Goal: Information Seeking & Learning: Learn about a topic

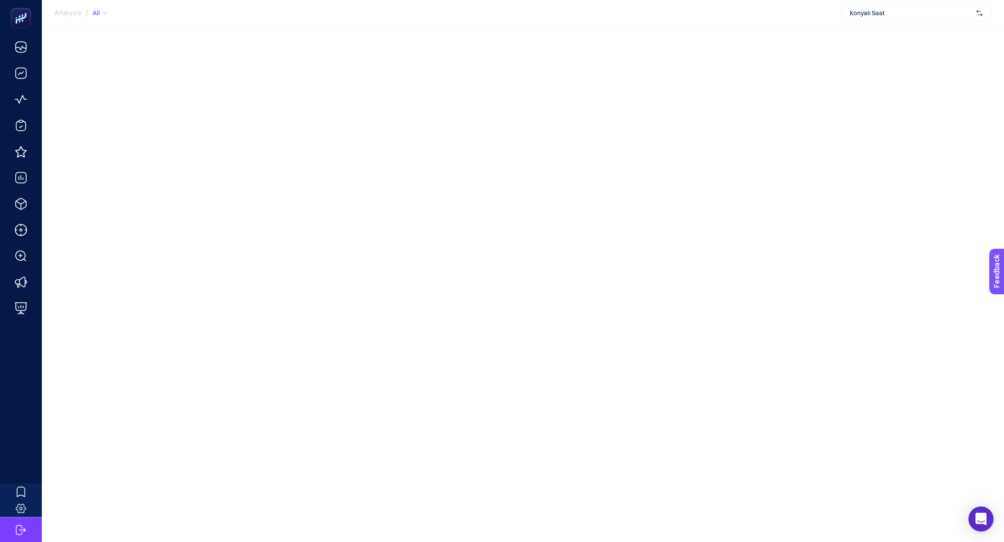
click at [884, 6] on div "Konyalı Saat" at bounding box center [916, 13] width 151 height 17
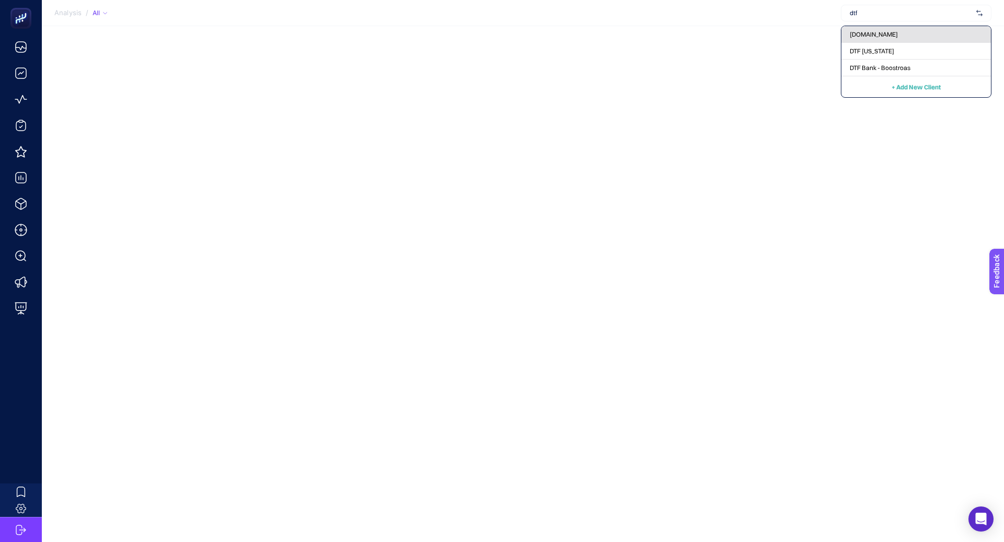
type input "dtf"
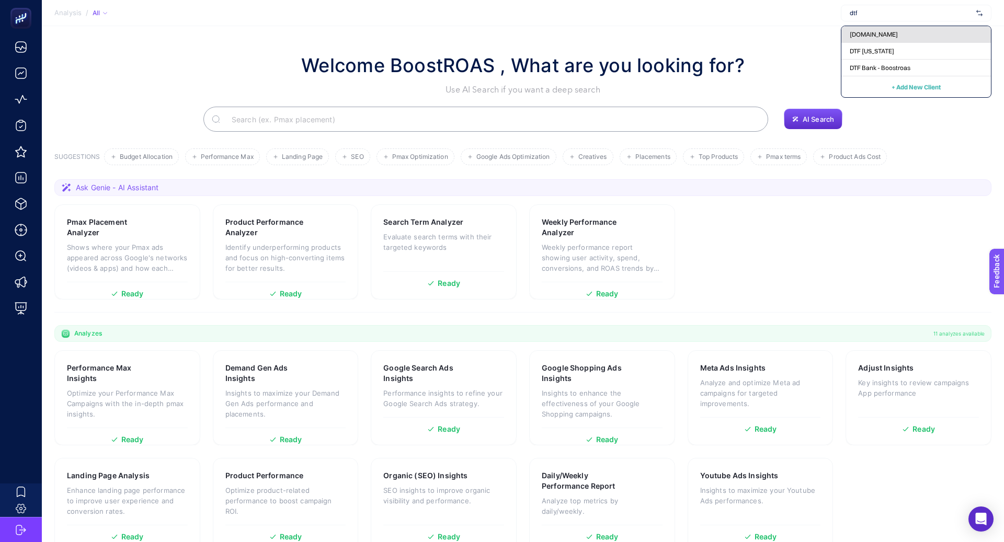
click at [877, 36] on span "www.dtfbank.com" at bounding box center [874, 34] width 48 height 8
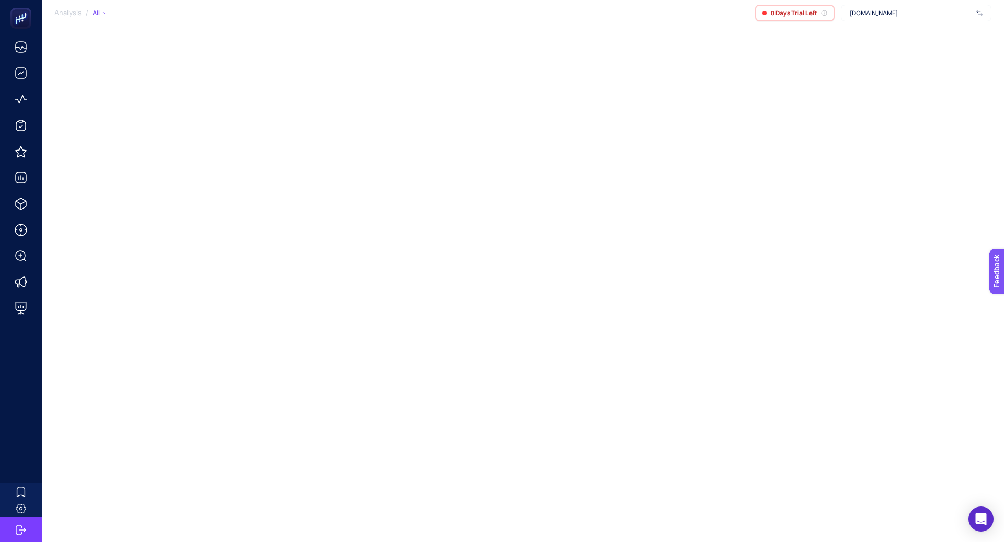
click at [877, 10] on span "www.dtfbank.com" at bounding box center [911, 13] width 122 height 8
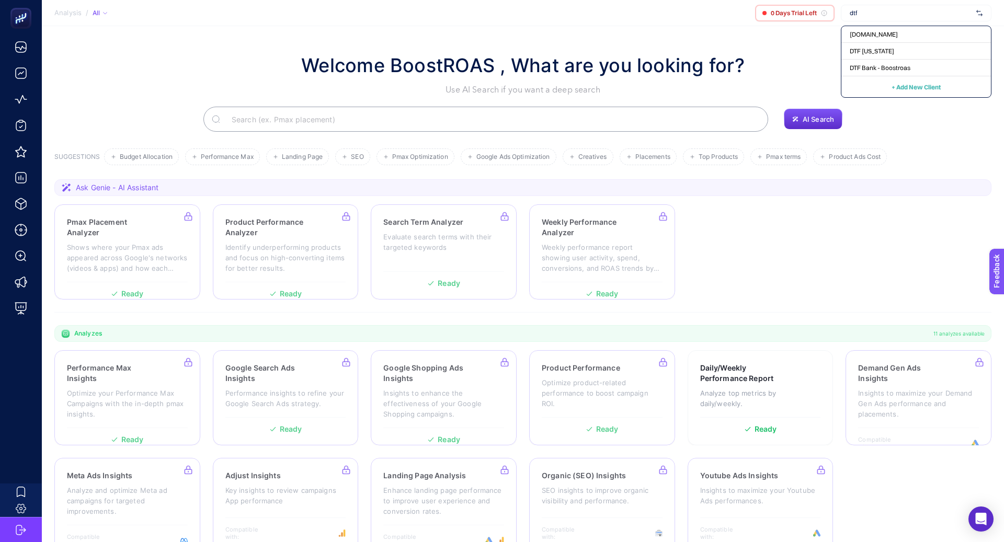
type input "dtf"
click at [889, 64] on span "DTF Bank - Boostroas" at bounding box center [880, 68] width 61 height 8
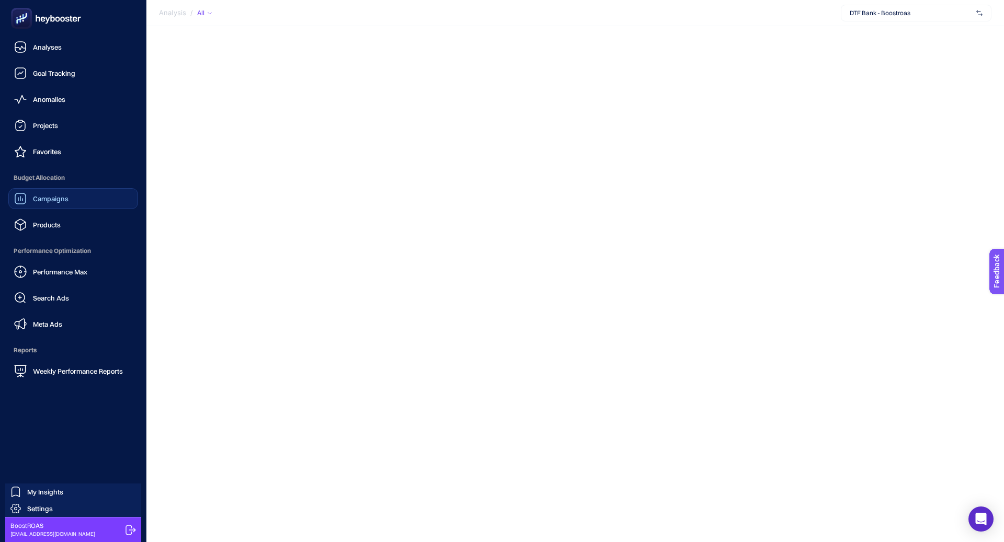
click at [34, 193] on div "Campaigns" at bounding box center [41, 199] width 54 height 13
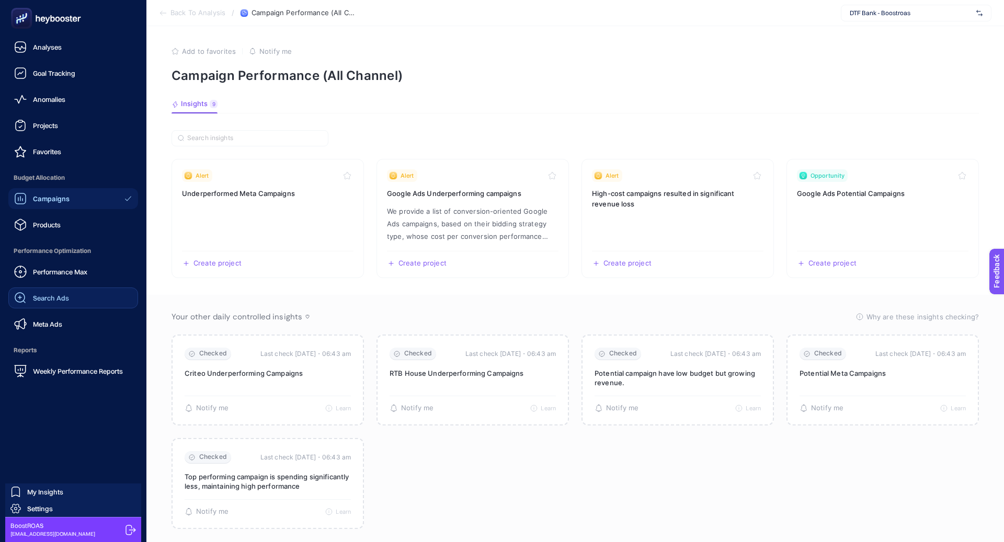
click at [41, 292] on div "Search Ads" at bounding box center [41, 298] width 55 height 13
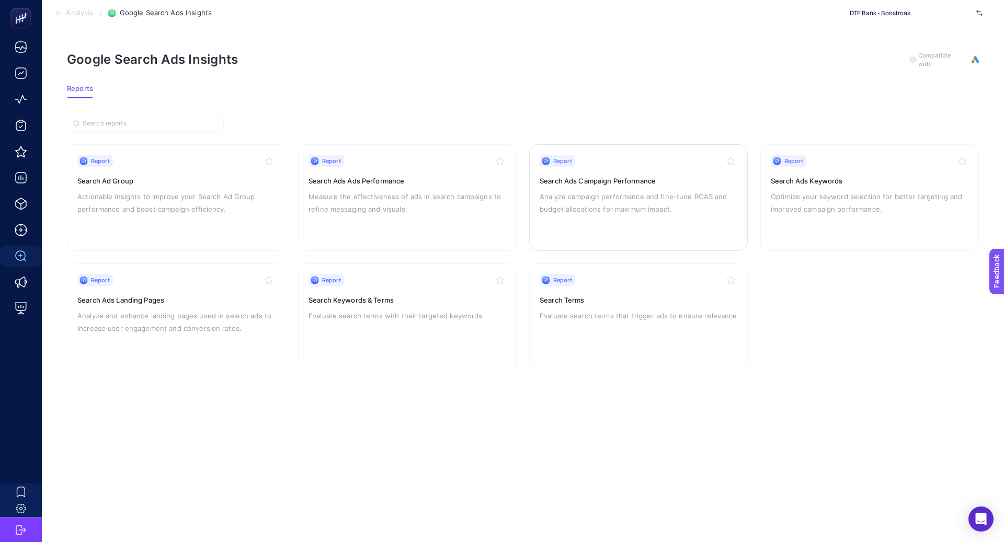
click at [641, 187] on div "Report Search Ads Campaign Performance Analyze campaign performance and fine-tu…" at bounding box center [639, 198] width 198 height 86
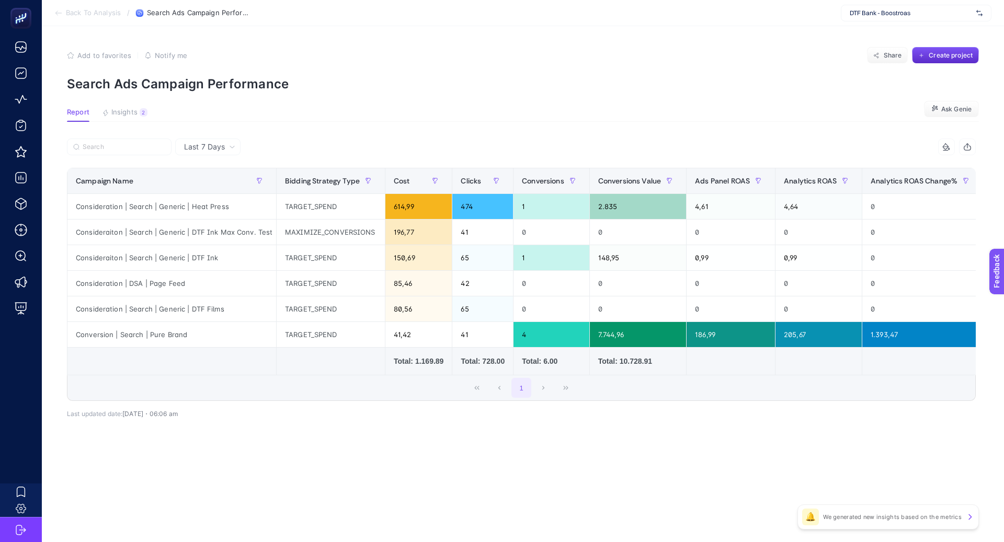
click at [209, 148] on span "Last 7 Days" at bounding box center [204, 147] width 41 height 10
click at [218, 187] on li "Last 30 Days" at bounding box center [207, 187] width 59 height 19
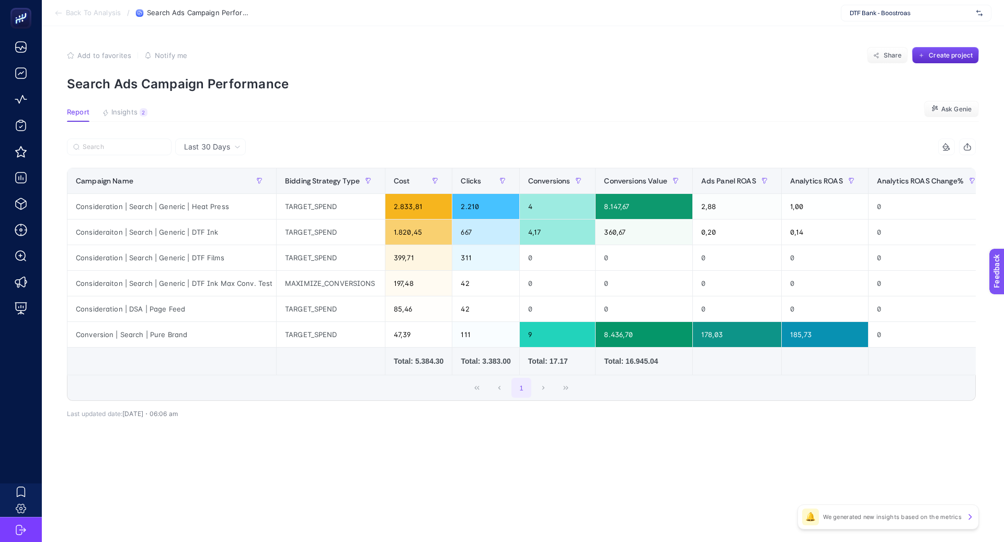
click at [139, 107] on article "Add to favorites false Notify me Share Create project Search Ads Campaign Perfo…" at bounding box center [523, 284] width 963 height 516
click at [138, 113] on button "Insights 2 We generated new insights based on the metrics" at bounding box center [125, 115] width 46 height 14
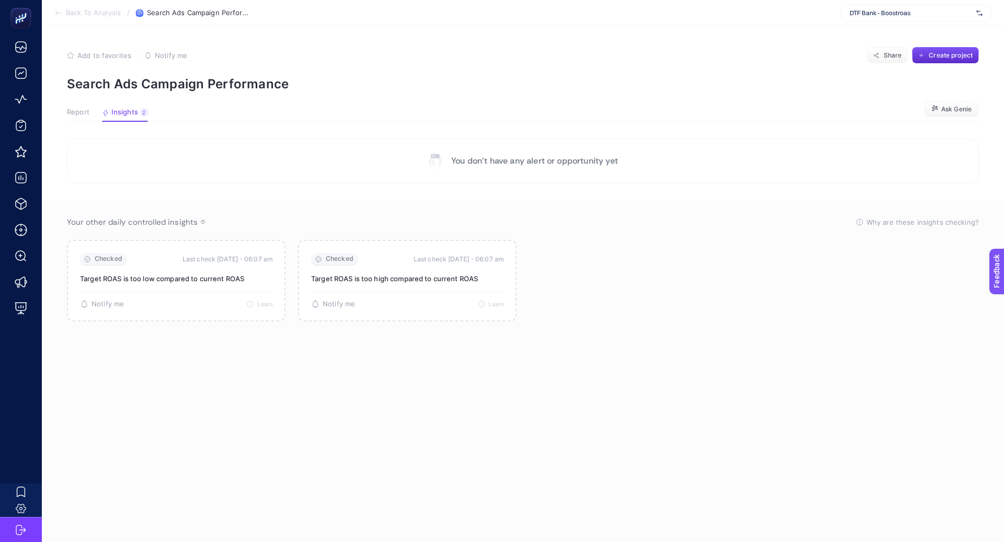
click at [82, 116] on span "Report" at bounding box center [78, 112] width 22 height 8
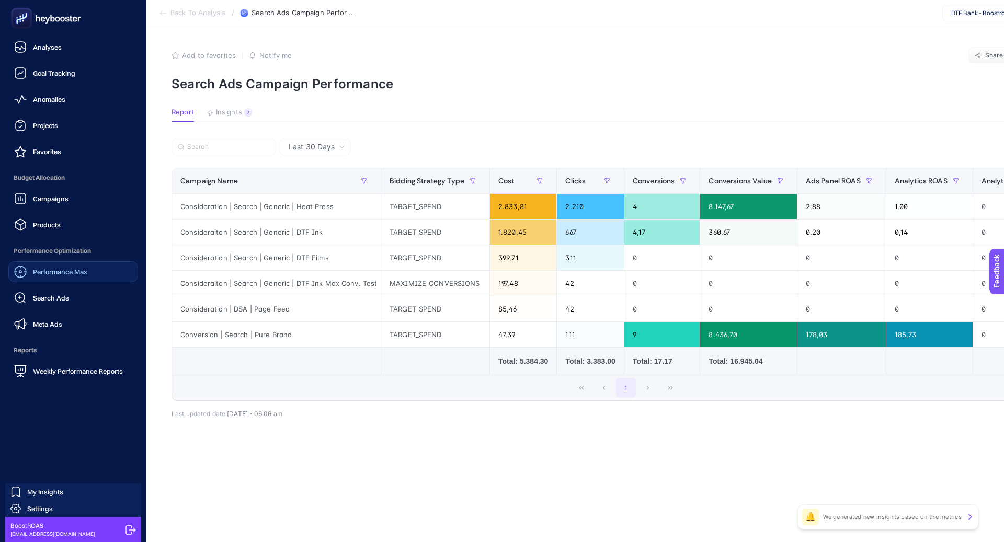
click at [76, 278] on link "Performance Max" at bounding box center [73, 272] width 130 height 21
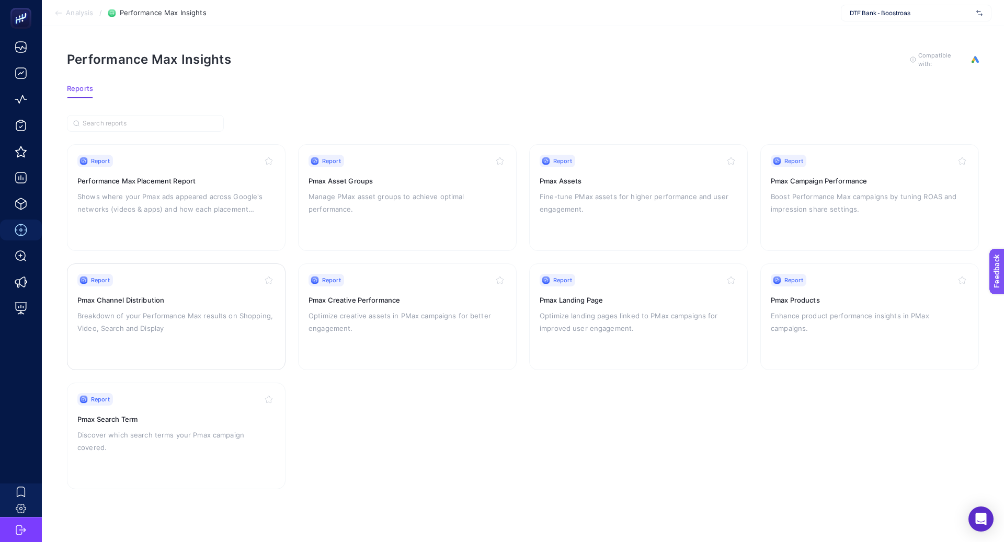
click at [213, 329] on p "Breakdown of your Performance Max results on Shopping, Video, Search and Display" at bounding box center [176, 322] width 198 height 25
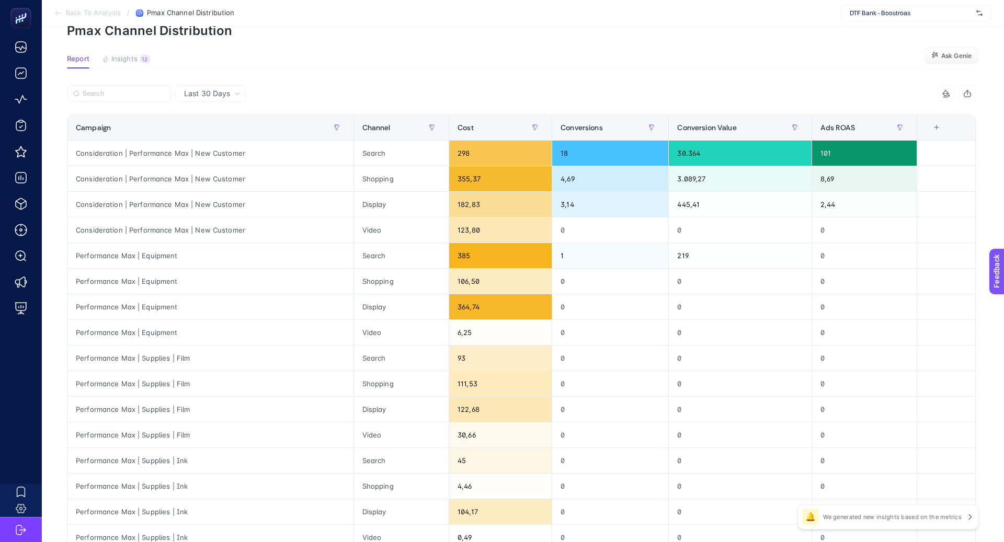
scroll to position [64, 0]
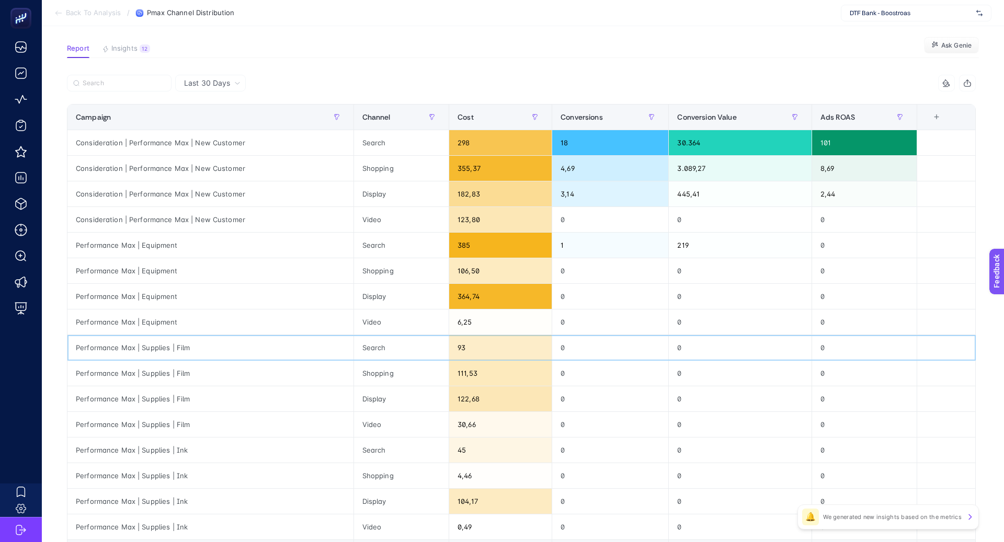
click at [162, 348] on div "Performance Max | Supplies | Film" at bounding box center [210, 347] width 286 height 25
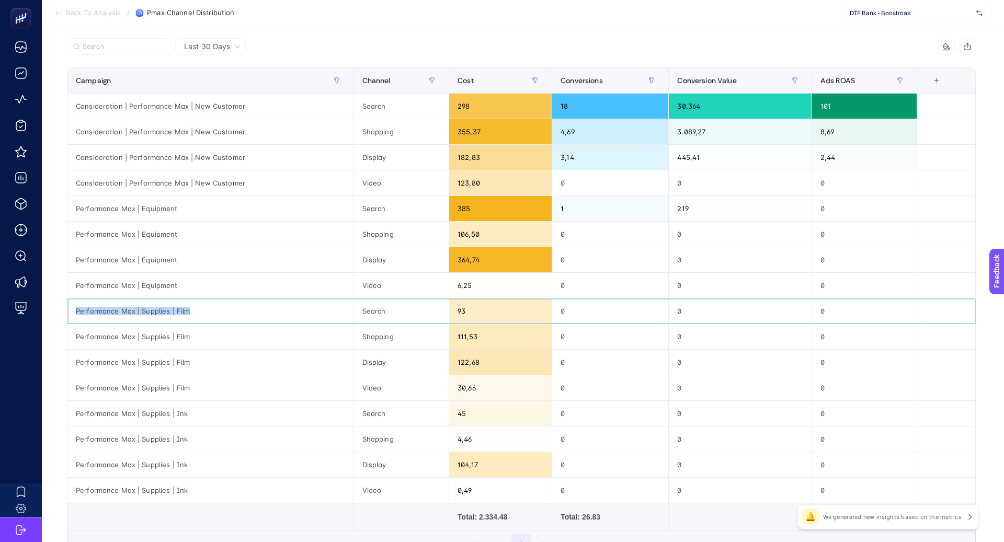
scroll to position [111, 0]
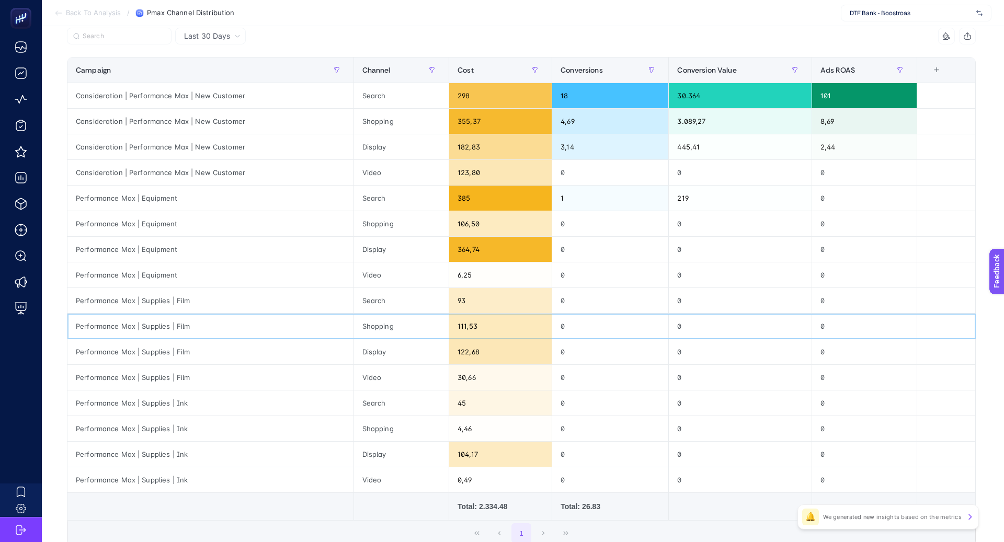
click at [371, 316] on div "Shopping" at bounding box center [401, 326] width 95 height 25
click at [371, 353] on div "Display" at bounding box center [401, 352] width 95 height 25
click at [369, 370] on div "Video" at bounding box center [401, 377] width 95 height 25
click at [369, 371] on div "Video" at bounding box center [401, 377] width 95 height 25
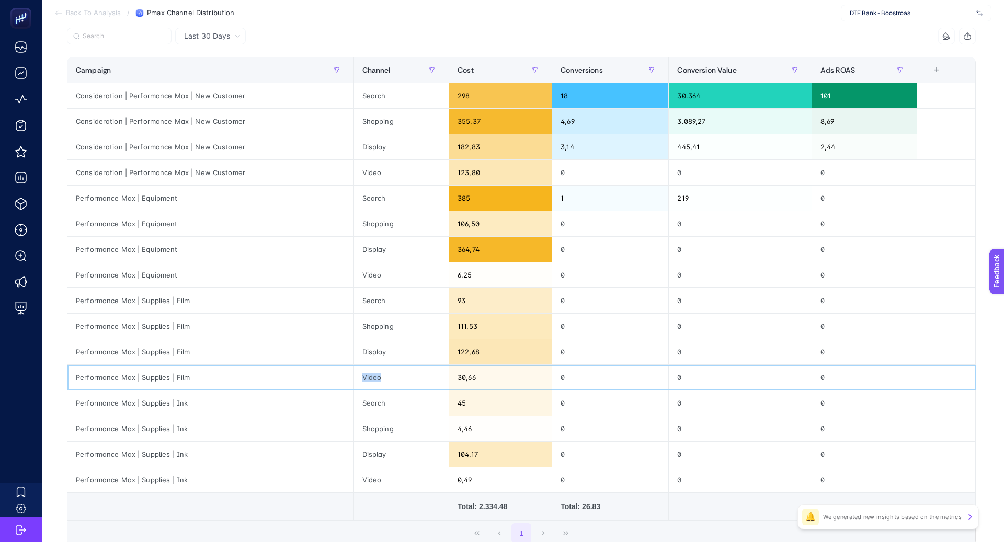
click at [369, 371] on div "Video" at bounding box center [401, 377] width 95 height 25
click at [369, 424] on div "Shopping" at bounding box center [401, 428] width 95 height 25
click at [369, 453] on div "Display" at bounding box center [401, 454] width 95 height 25
click at [369, 454] on div "Display" at bounding box center [401, 454] width 95 height 25
click at [378, 349] on div "Display" at bounding box center [401, 352] width 95 height 25
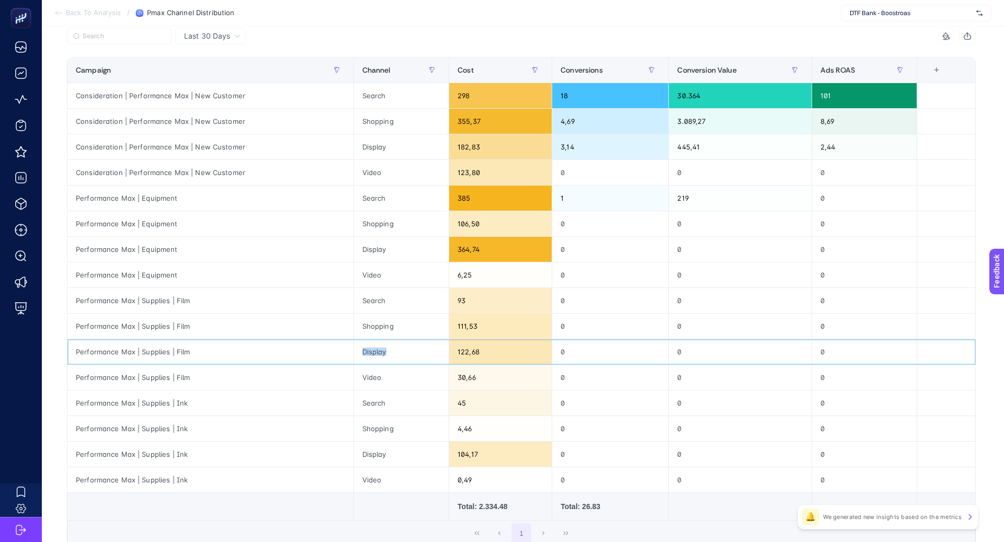
click at [378, 349] on div "Display" at bounding box center [401, 352] width 95 height 25
click at [465, 121] on div "355,37" at bounding box center [500, 121] width 103 height 25
click at [385, 95] on div "Search" at bounding box center [401, 95] width 95 height 25
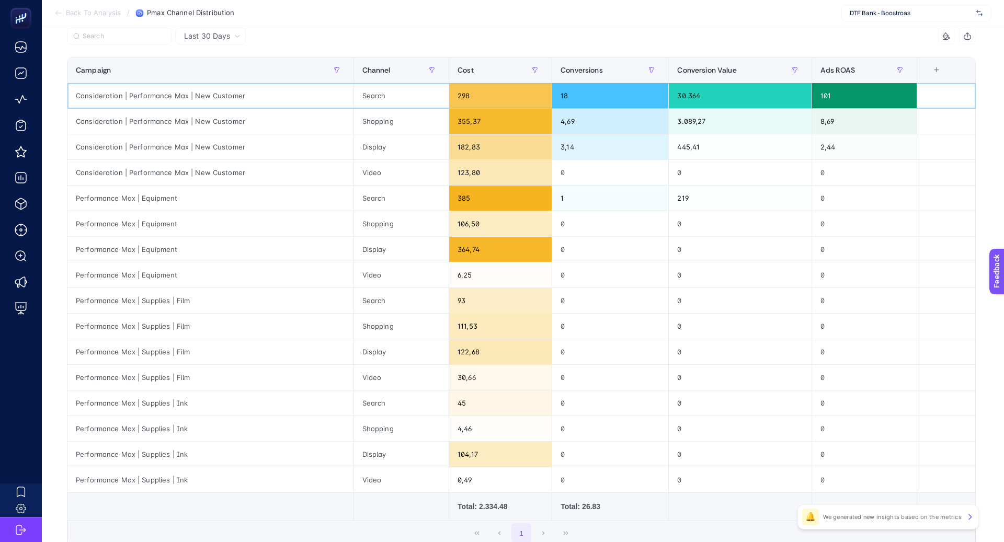
click at [385, 95] on div "Search" at bounding box center [401, 95] width 95 height 25
click at [381, 171] on div "Video" at bounding box center [401, 172] width 95 height 25
click at [381, 196] on div "Search" at bounding box center [401, 198] width 95 height 25
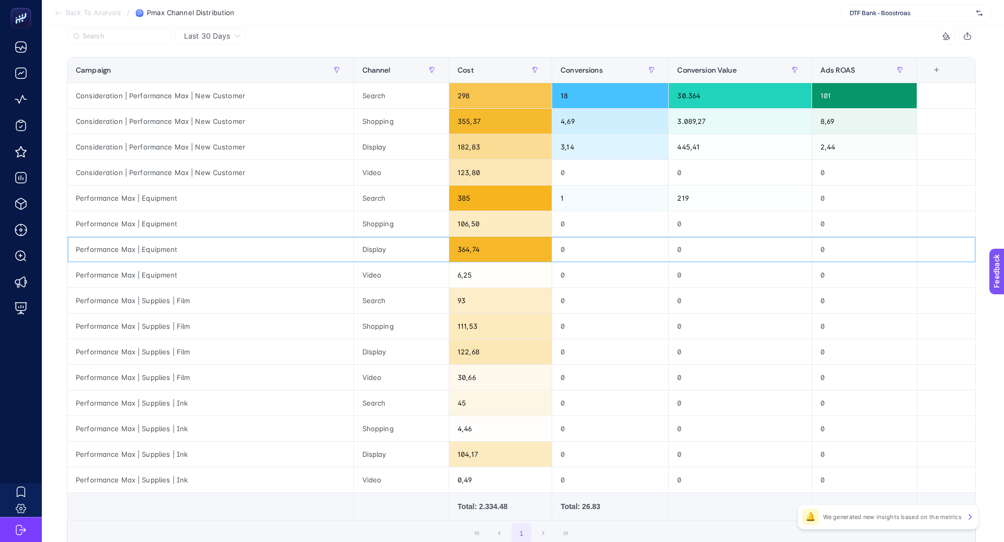
click at [398, 246] on div "Display" at bounding box center [401, 249] width 95 height 25
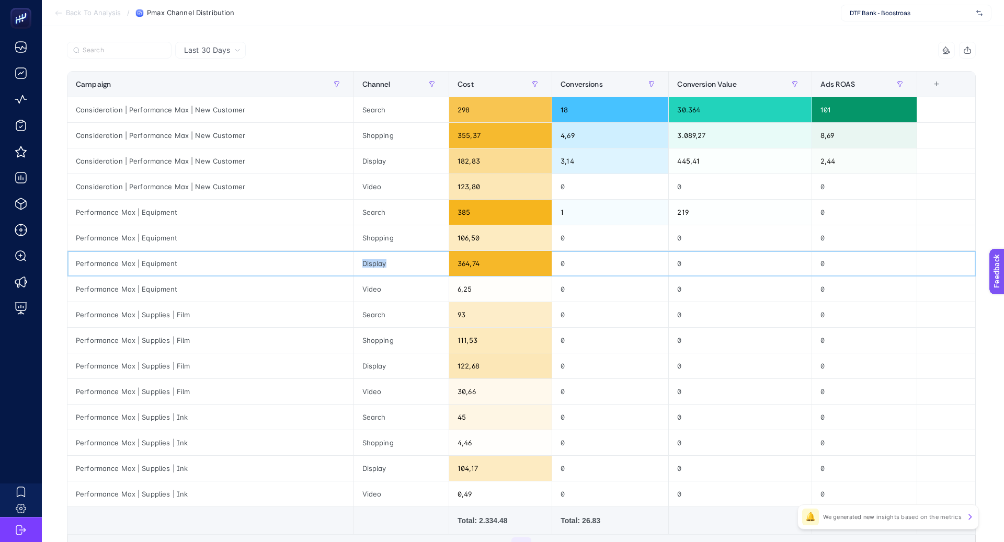
scroll to position [90, 0]
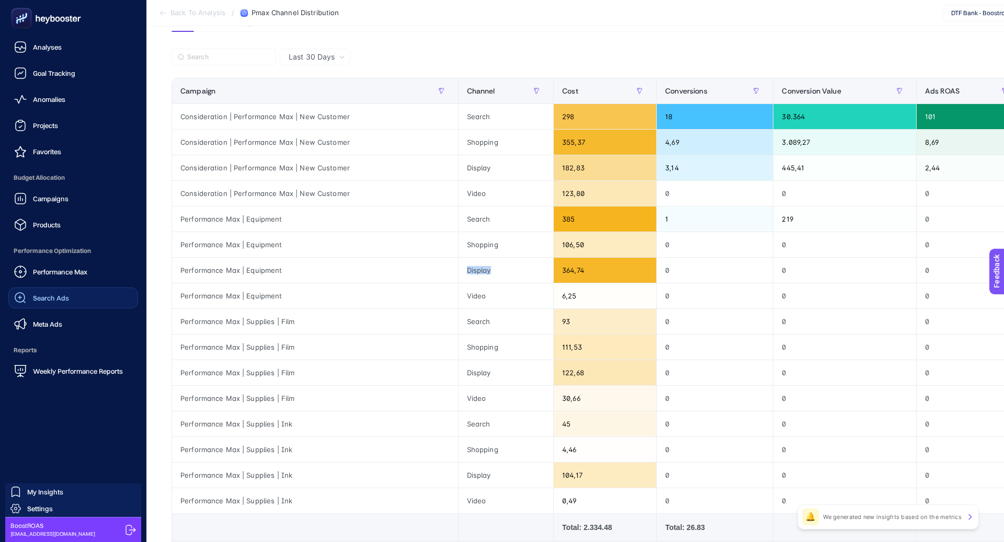
click at [82, 290] on link "Search Ads" at bounding box center [73, 298] width 130 height 21
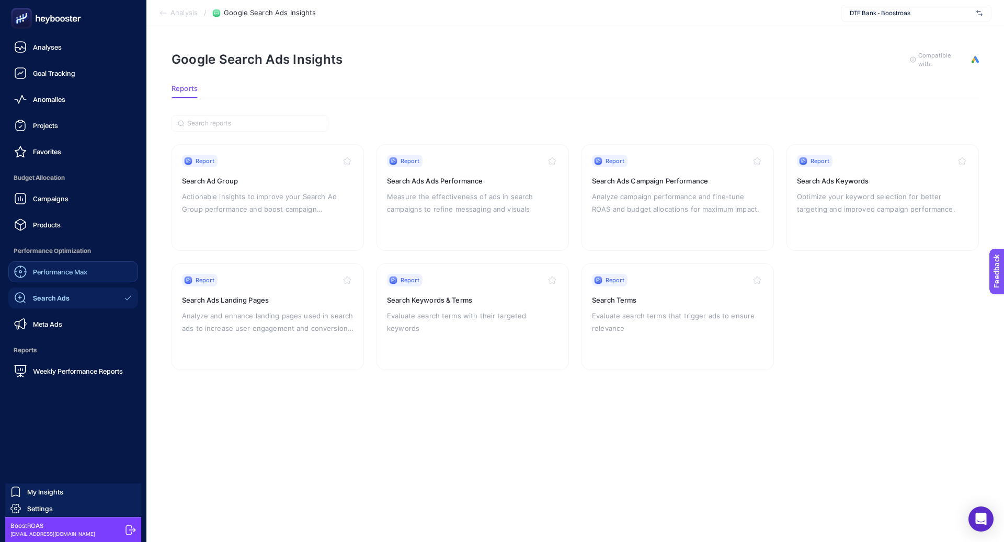
click at [75, 270] on span "Performance Max" at bounding box center [60, 272] width 54 height 8
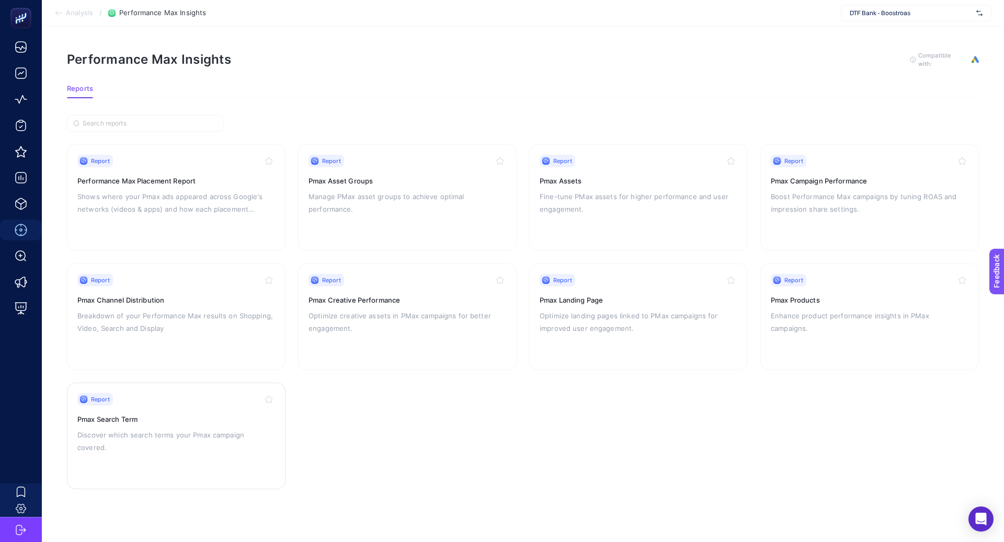
click at [183, 420] on h3 "Pmax Search Term" at bounding box center [176, 419] width 198 height 10
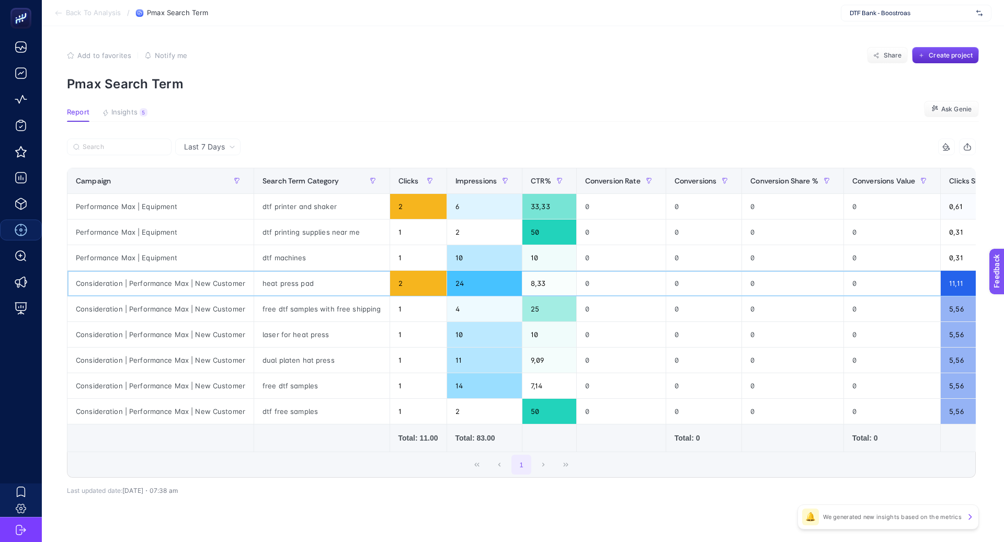
click at [191, 282] on div "Consideration | Performance Max | New Customer" at bounding box center [160, 283] width 186 height 25
copy tr "Consideration | Performance Max | New Customer"
click at [130, 152] on label at bounding box center [119, 147] width 105 height 17
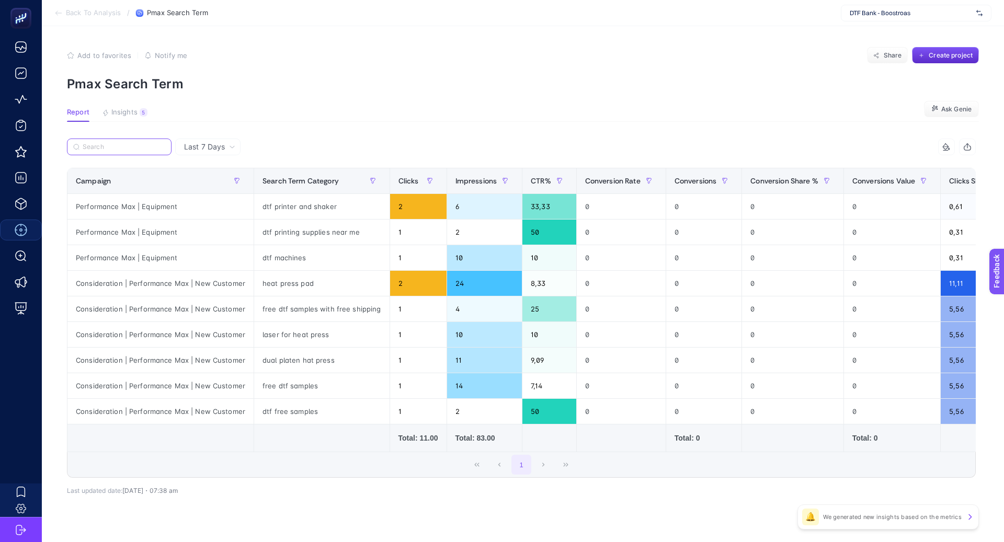
click at [130, 151] on input "Search" at bounding box center [124, 147] width 83 height 8
paste input "Consideration | Performance Max | New Customer"
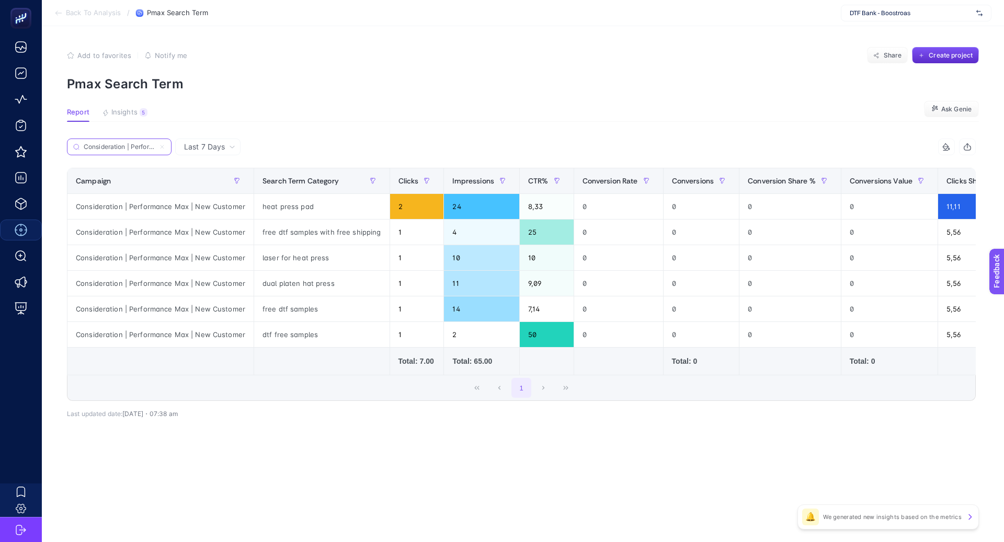
scroll to position [0, 80]
type input "Consideration | Performance Max | New Customer"
click at [225, 146] on div "Last 7 Days" at bounding box center [210, 146] width 60 height 7
click at [222, 184] on li "Last 30 Days" at bounding box center [207, 187] width 59 height 19
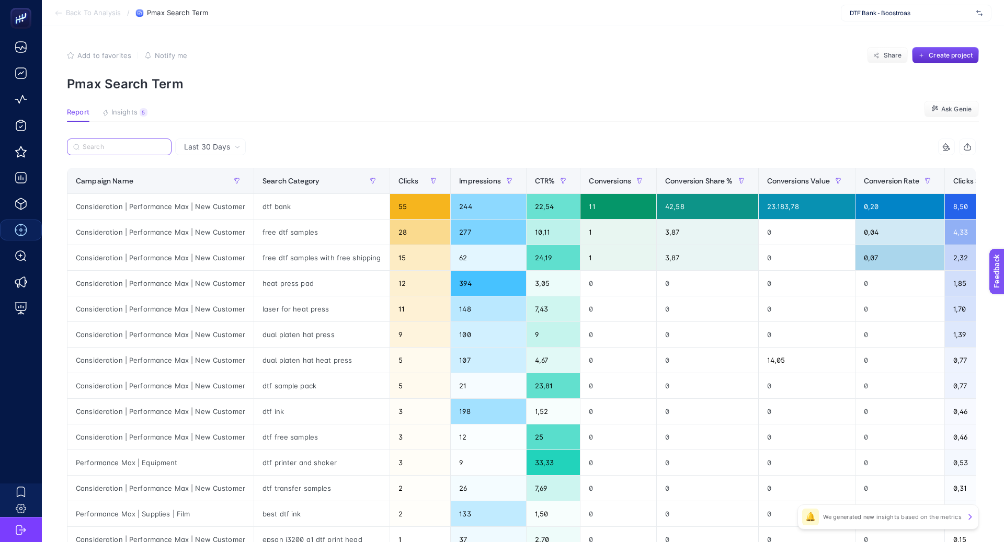
click at [149, 148] on input "Search" at bounding box center [124, 147] width 83 height 8
paste input "Consideration | Performance Max | New Customer"
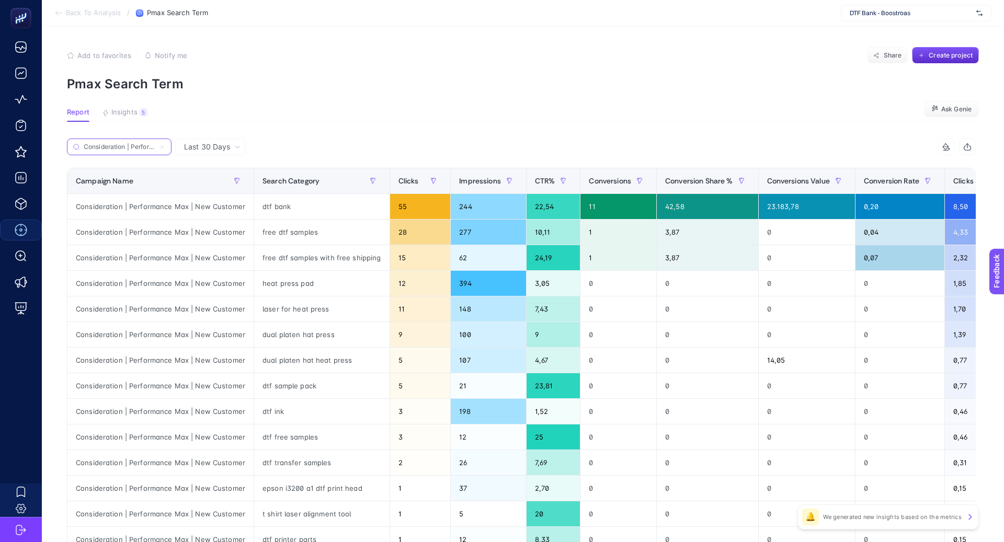
scroll to position [0, 81]
type input "Consideration | Performance Max | New Customer"
click at [612, 180] on span "Conversions" at bounding box center [610, 181] width 42 height 8
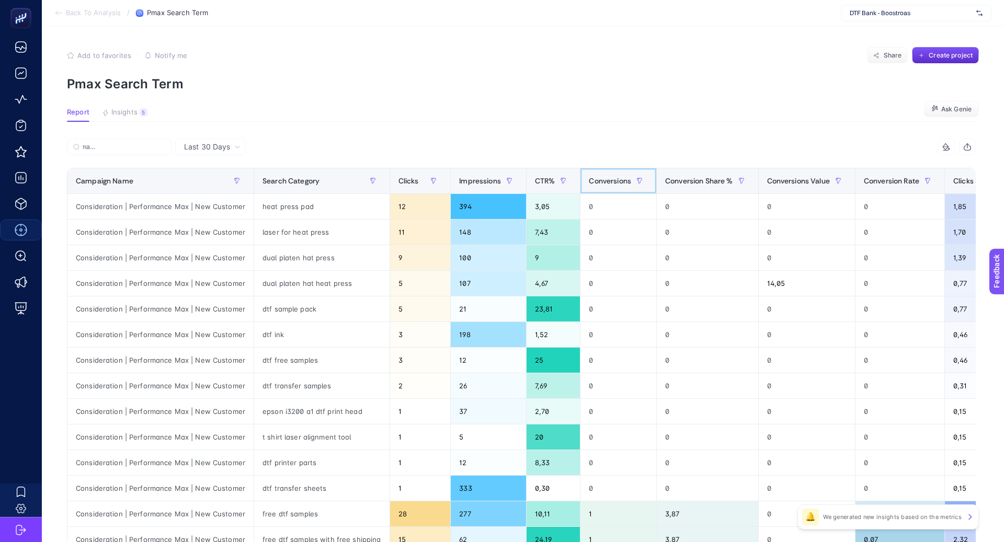
scroll to position [0, 0]
click at [612, 180] on span "Conversions" at bounding box center [610, 181] width 42 height 8
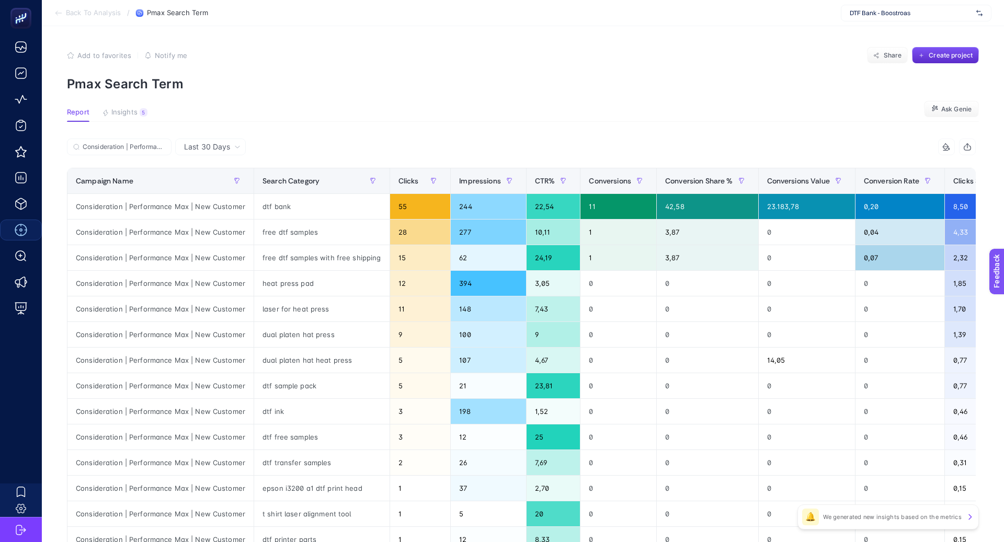
click at [212, 147] on span "Last 30 Days" at bounding box center [207, 147] width 46 height 10
click at [224, 170] on li "Last 7 Days" at bounding box center [210, 169] width 64 height 19
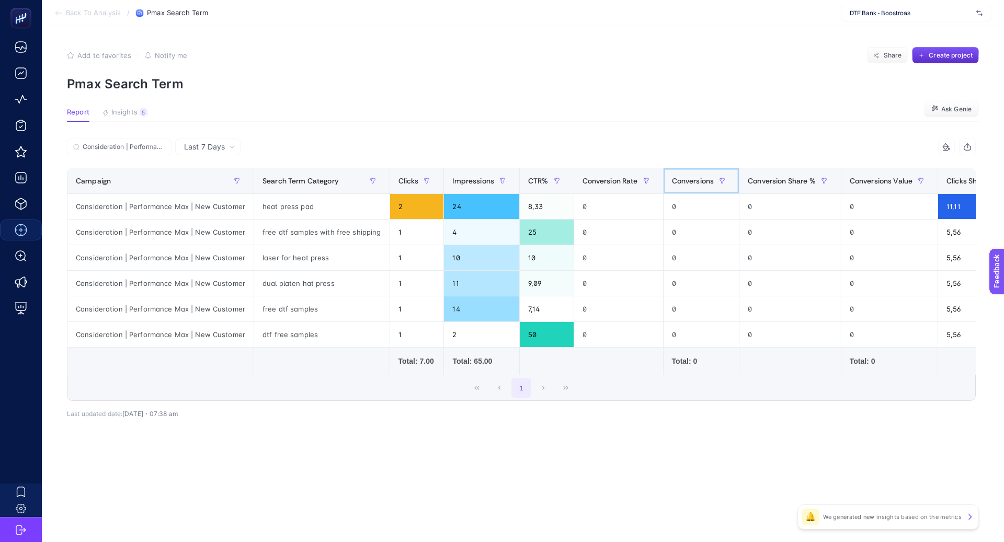
click at [690, 182] on span "Conversions" at bounding box center [693, 181] width 42 height 8
click at [143, 114] on div "5" at bounding box center [144, 112] width 8 height 8
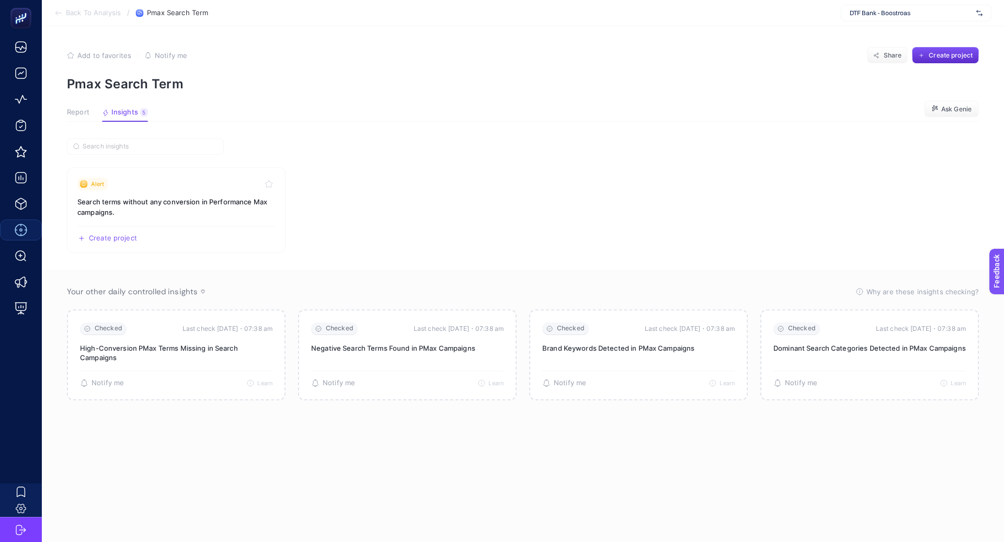
click at [85, 116] on span "Report" at bounding box center [78, 112] width 22 height 8
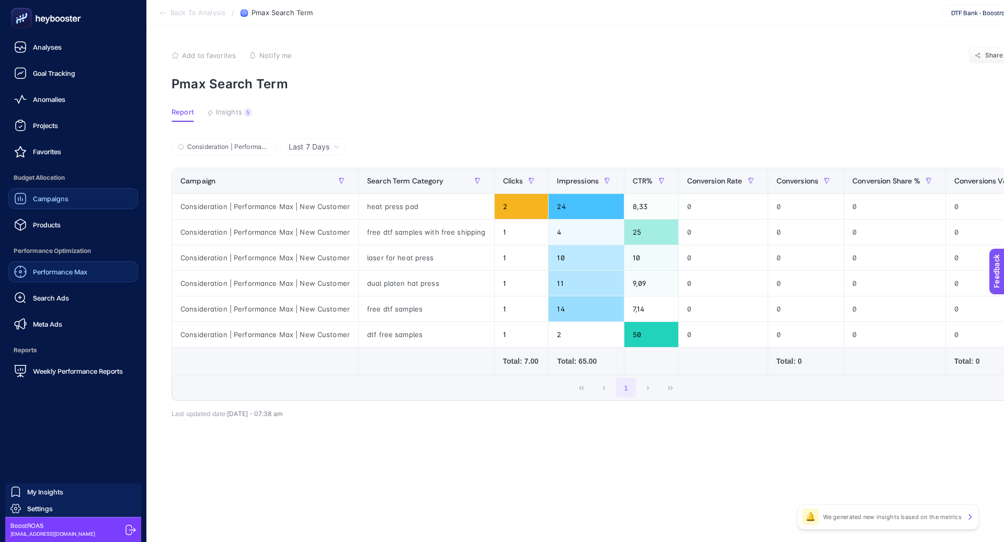
click at [72, 193] on link "Campaigns" at bounding box center [73, 198] width 130 height 21
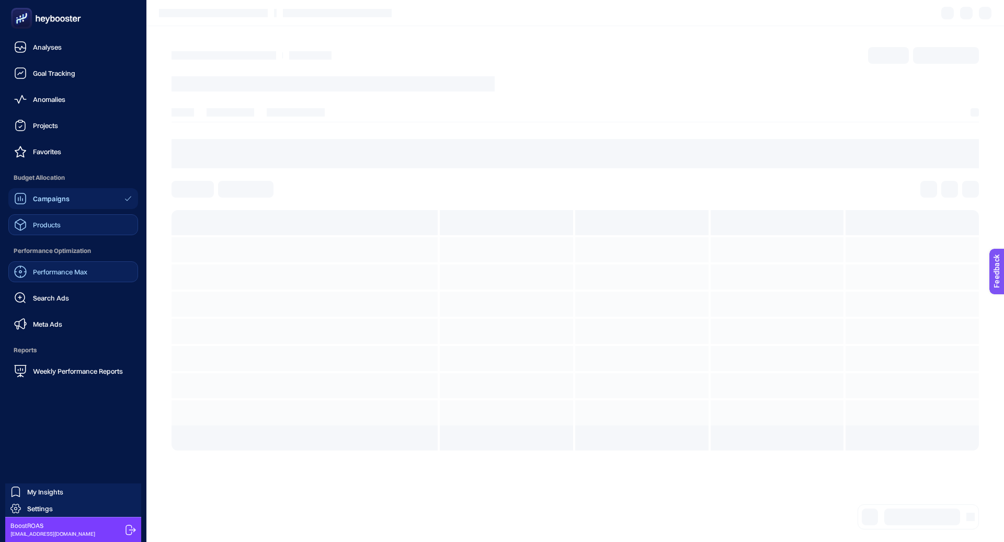
click at [72, 232] on link "Products" at bounding box center [73, 224] width 130 height 21
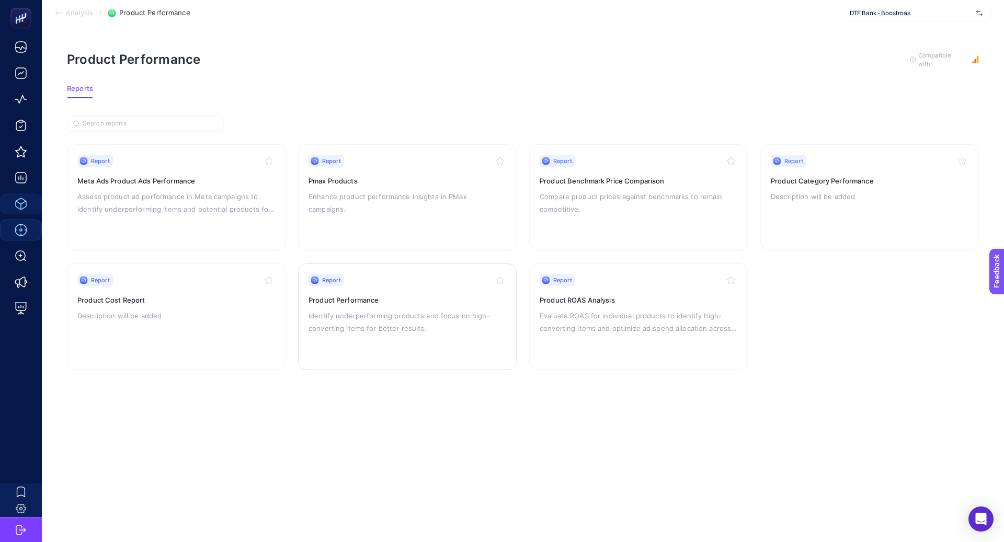
click at [337, 314] on p "Identify underperforming products and focus on high-converting items for better…" at bounding box center [408, 322] width 198 height 25
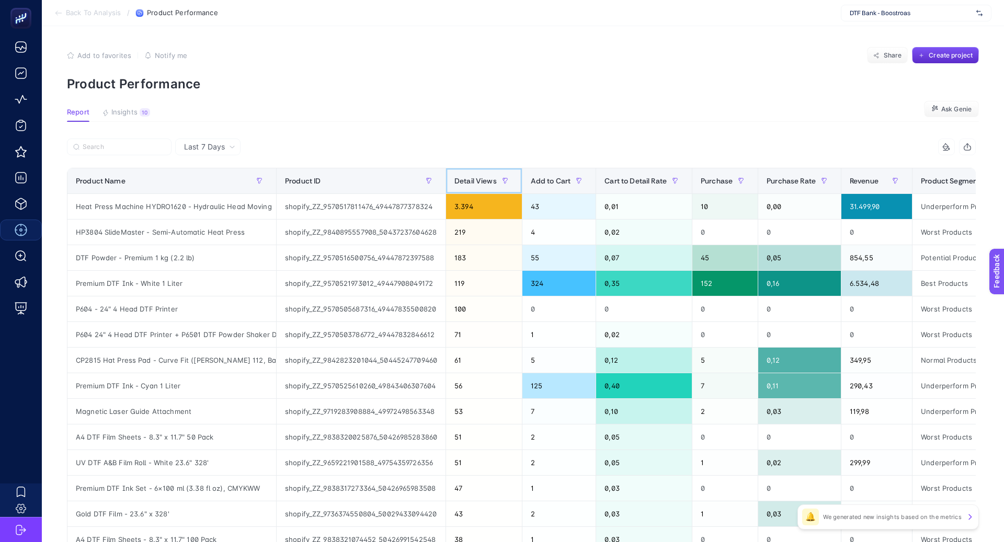
click at [479, 178] on span "Detail Views" at bounding box center [476, 181] width 42 height 8
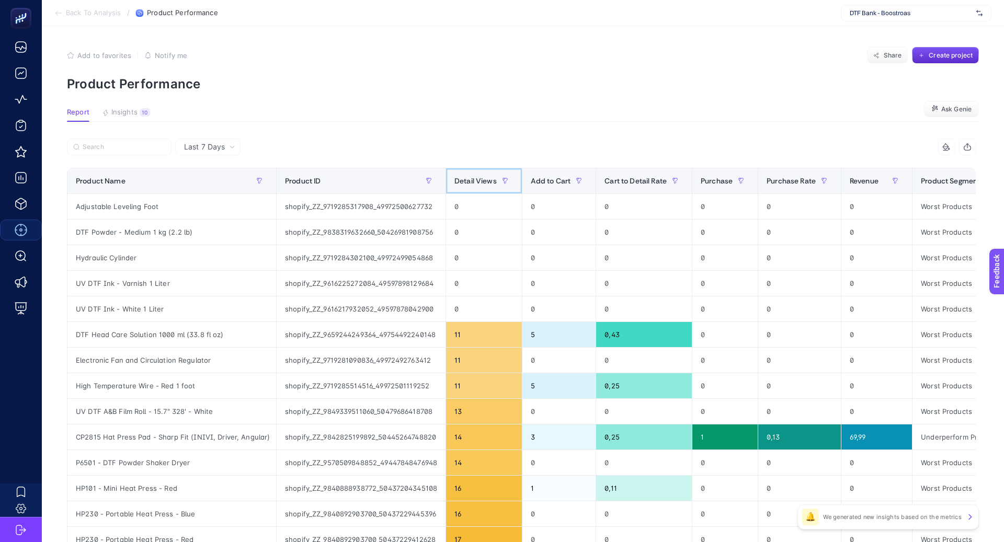
click at [479, 179] on span "Detail Views" at bounding box center [476, 181] width 42 height 8
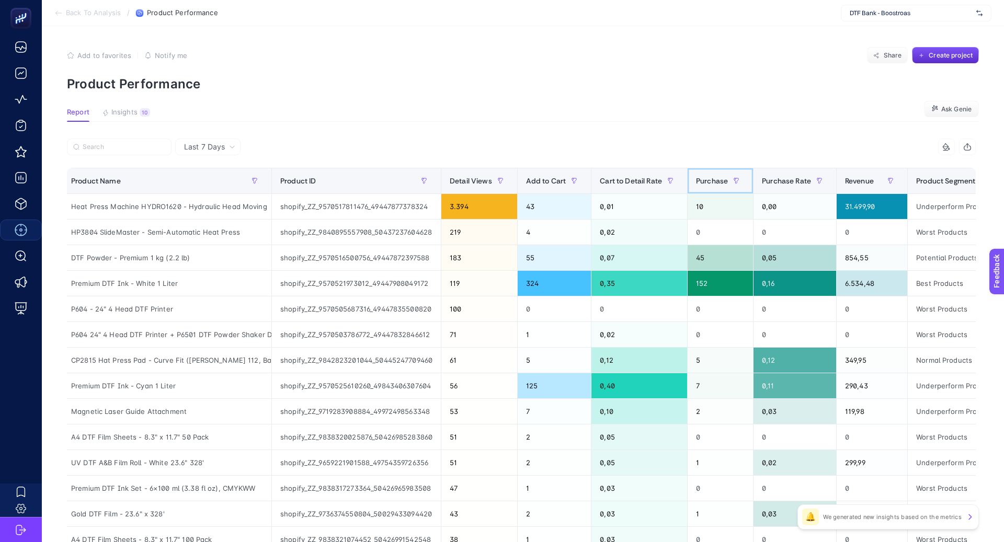
click at [711, 178] on span "Purchase" at bounding box center [712, 181] width 32 height 8
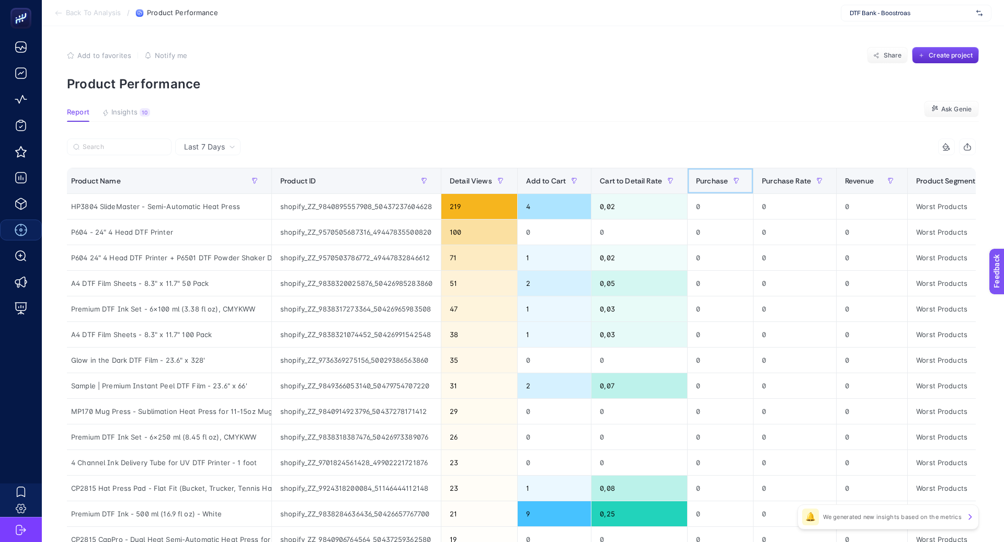
click at [711, 179] on span "Purchase" at bounding box center [712, 181] width 32 height 8
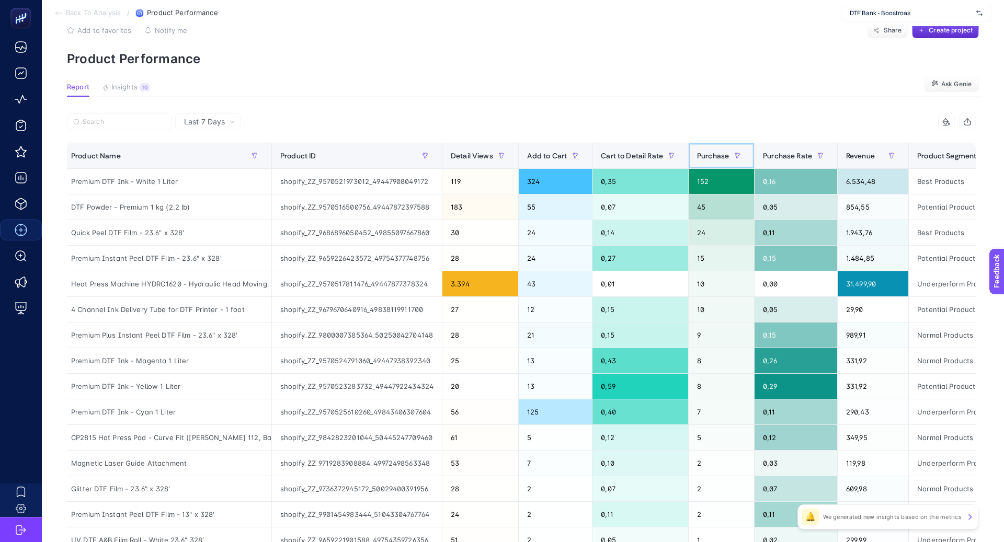
scroll to position [36, 0]
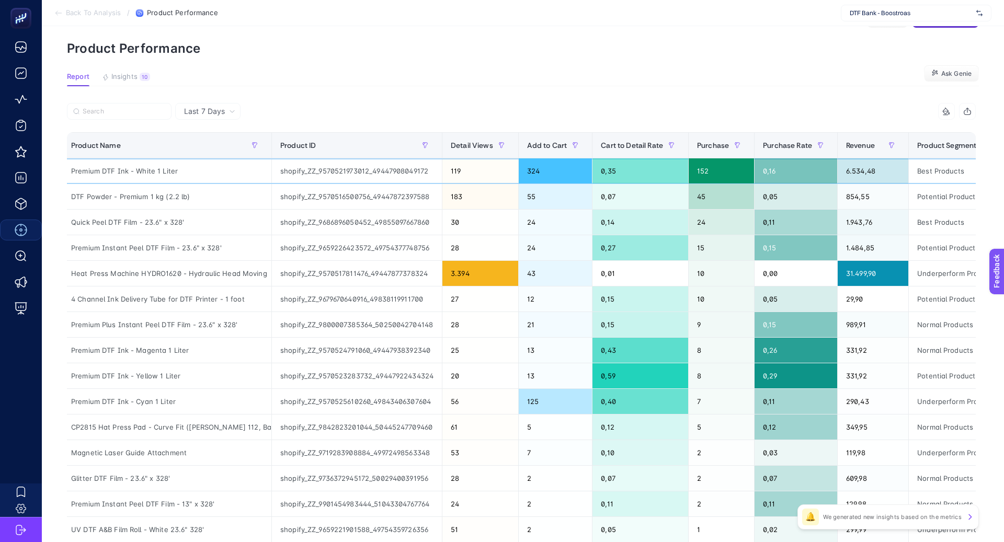
click at [134, 168] on div "Premium DTF Ink - White 1 Liter" at bounding box center [167, 171] width 209 height 25
click at [167, 167] on div "Premium DTF Ink - White 1 Liter" at bounding box center [167, 171] width 209 height 25
click at [144, 109] on input "Search" at bounding box center [124, 112] width 83 height 8
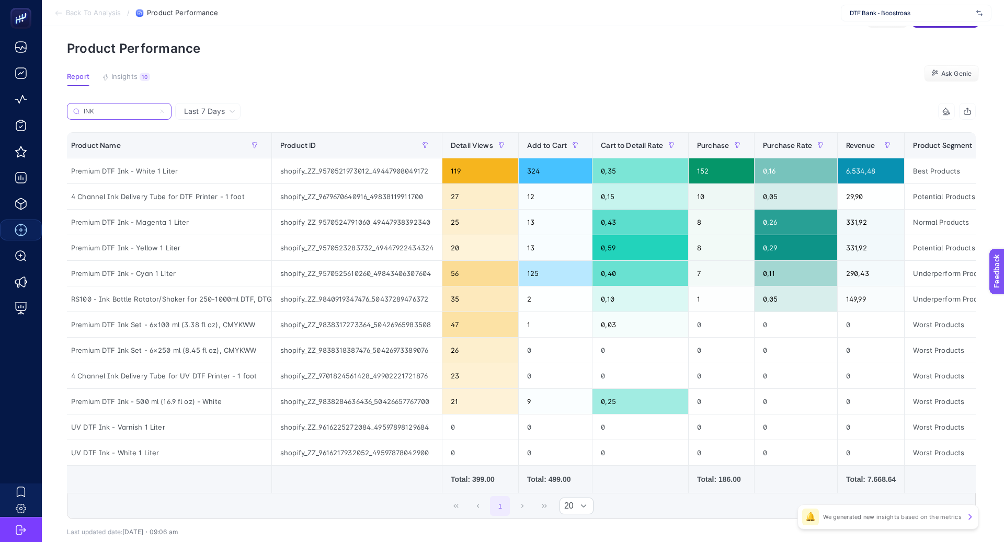
type input "INK"
click at [151, 171] on div "Premium DTF Ink - White 1 Liter" at bounding box center [167, 171] width 209 height 25
copy tr "Premium DTF Ink - White 1 Liter"
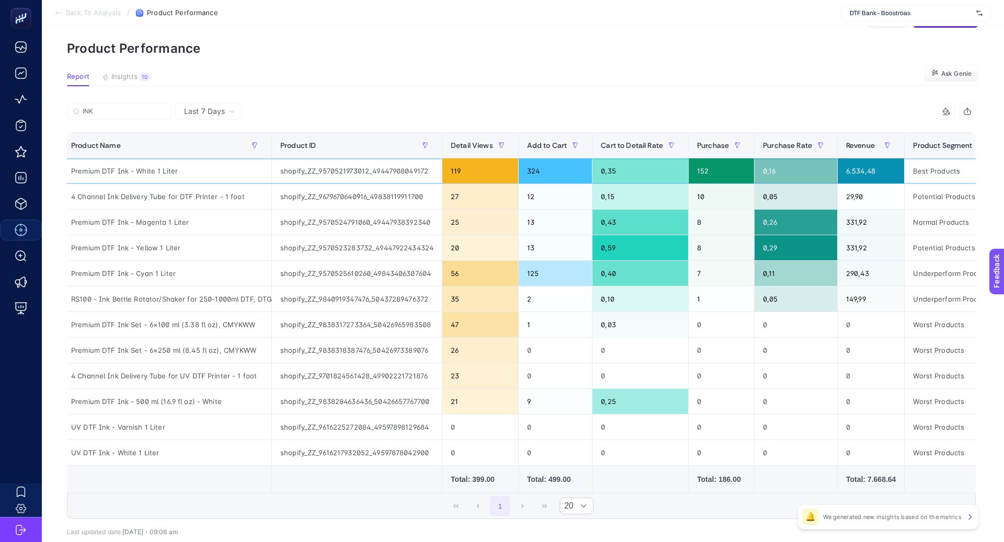
click at [380, 171] on div "shopify_ZZ_9570521973012_49447908049172" at bounding box center [357, 171] width 170 height 25
copy tr "shopify_ZZ_9570521973012_49447908049172"
click at [341, 196] on div "shopify_ZZ_9679670640916_49838119911700" at bounding box center [357, 196] width 170 height 25
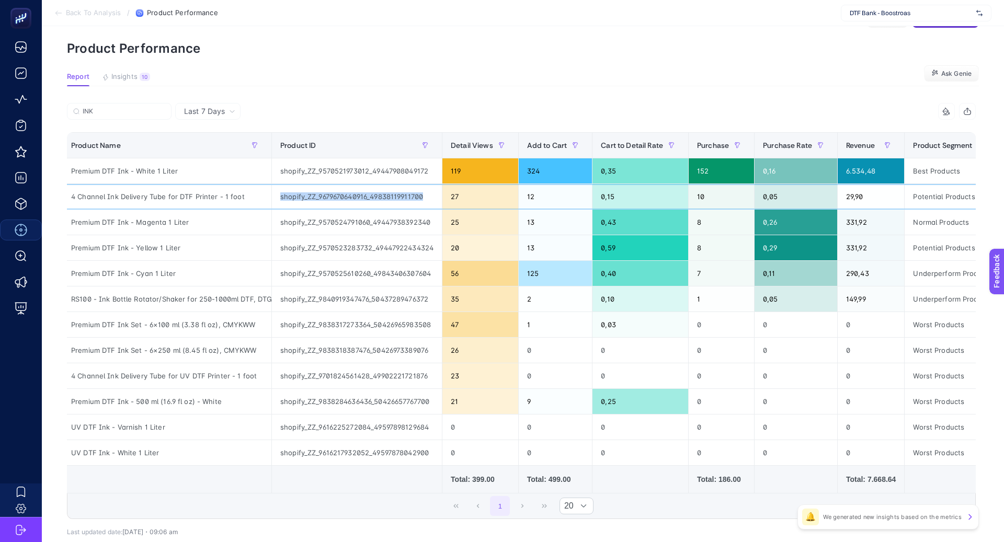
click at [341, 196] on div "shopify_ZZ_9679670640916_49838119911700" at bounding box center [357, 196] width 170 height 25
copy tr "shopify_ZZ_9679670640916_49838119911700"
click at [204, 195] on div "4 Channel Ink Delivery Tube for DTF Printer - 1 foot" at bounding box center [167, 196] width 209 height 25
click at [203, 196] on div "4 Channel Ink Delivery Tube for DTF Printer - 1 foot" at bounding box center [167, 196] width 209 height 25
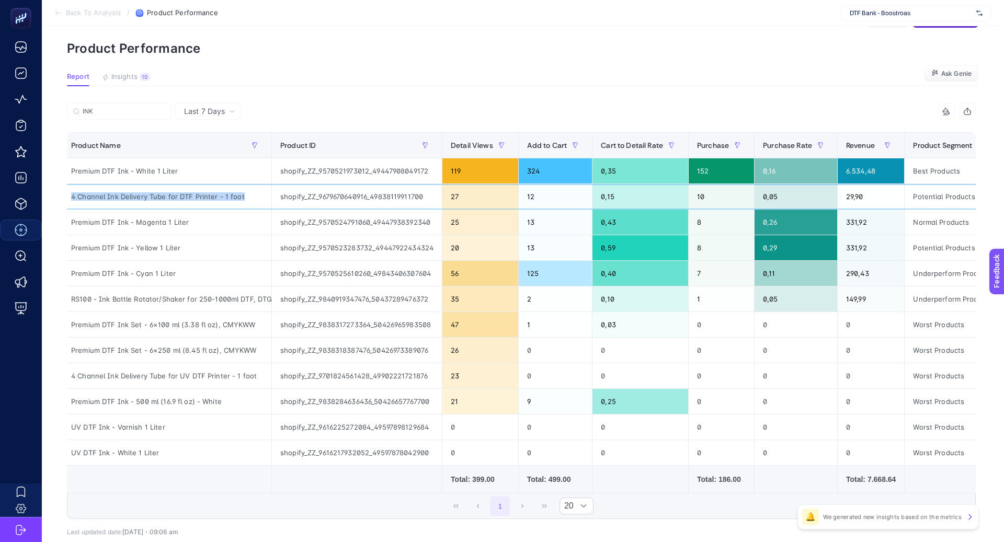
click at [203, 196] on div "4 Channel Ink Delivery Tube for DTF Printer - 1 foot" at bounding box center [167, 196] width 209 height 25
copy tr "4 Channel Ink Delivery Tube for DTF Printer - 1 foot"
click at [146, 171] on div "Premium DTF Ink - White 1 Liter" at bounding box center [167, 171] width 209 height 25
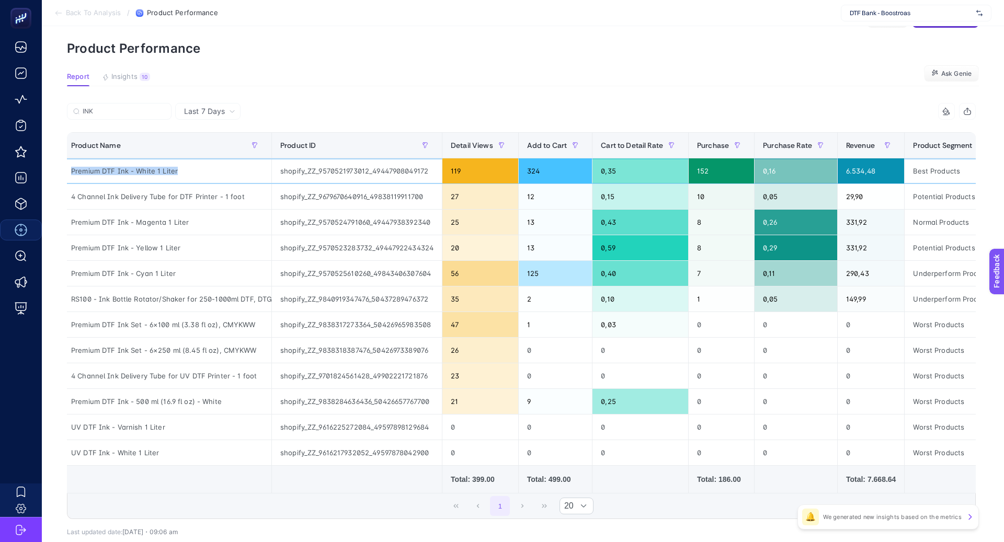
copy tr "Premium DTF Ink - White 1 Liter"
click at [354, 167] on div "shopify_ZZ_9570521973012_49447908049172" at bounding box center [357, 171] width 170 height 25
copy tr "shopify_ZZ_9570521973012_49447908049172"
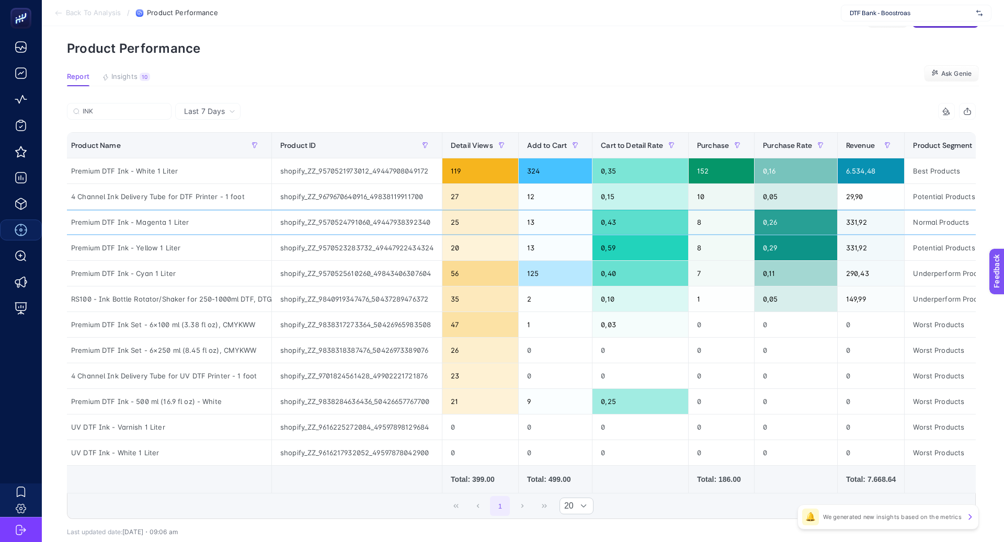
click at [360, 216] on div "shopify_ZZ_9570524791060_49447938392340" at bounding box center [357, 222] width 170 height 25
copy div "shopify_ZZ_9570524791060_49447938392340"
click at [162, 243] on div "Premium DTF Ink - Yellow 1 Liter" at bounding box center [167, 247] width 209 height 25
click at [341, 243] on div "shopify_ZZ_9570523283732_49447922434324" at bounding box center [357, 247] width 170 height 25
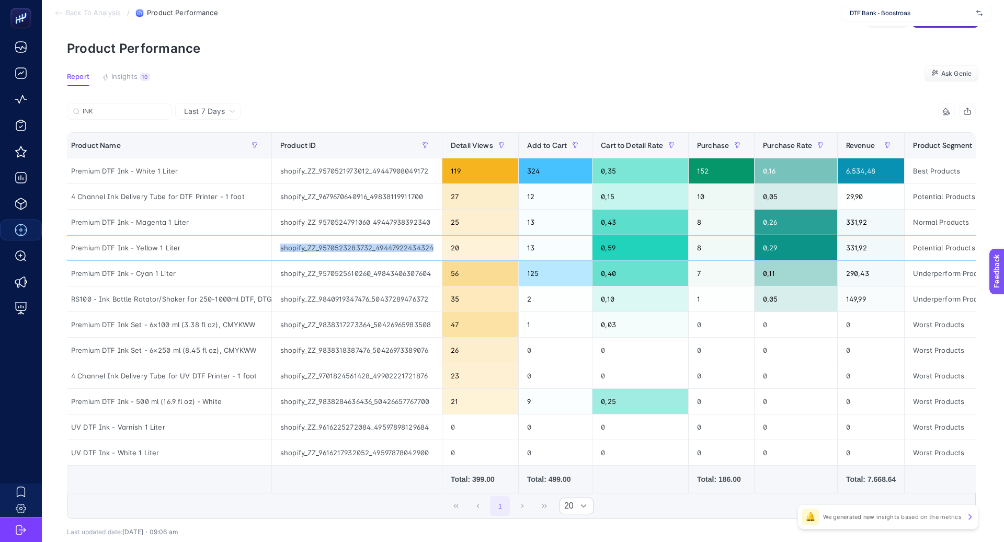
click at [341, 243] on div "shopify_ZZ_9570523283732_49447922434324" at bounding box center [357, 247] width 170 height 25
copy tr "shopify_ZZ_9570523283732_49447922434324"
click at [341, 269] on div "shopify_ZZ_9570525610260_49843406307604" at bounding box center [357, 273] width 170 height 25
click at [341, 270] on div "shopify_ZZ_9570525610260_49843406307604" at bounding box center [357, 273] width 170 height 25
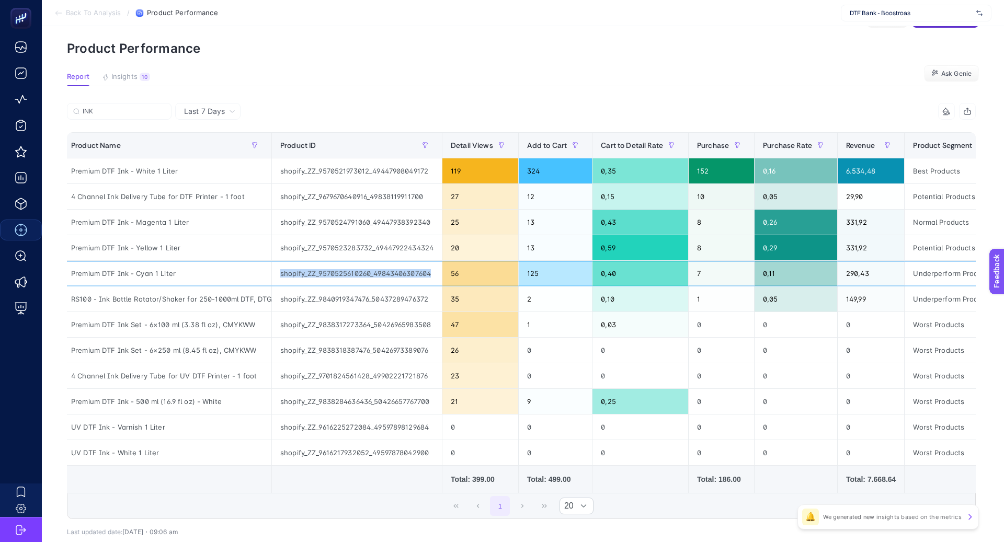
click at [341, 270] on div "shopify_ZZ_9570525610260_49843406307604" at bounding box center [357, 273] width 170 height 25
copy tr "shopify_ZZ_9570525610260_49843406307604"
click at [202, 299] on div "RS100 - Ink Bottle Rotator/Shaker for 250-1000ml DTF, DTG, and UV DTF Inks" at bounding box center [167, 299] width 209 height 25
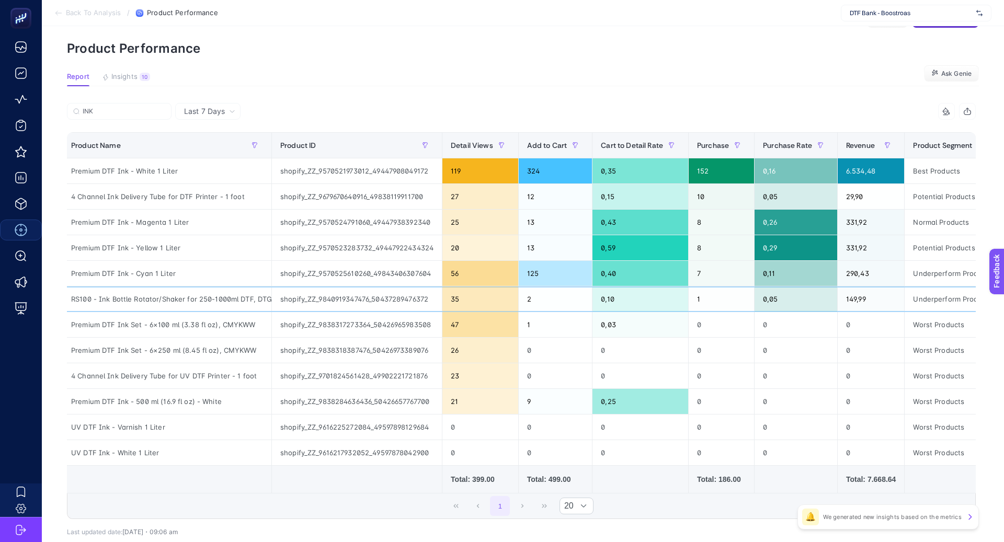
click at [355, 299] on div "shopify_ZZ_9840919347476_50437289476372" at bounding box center [357, 299] width 170 height 25
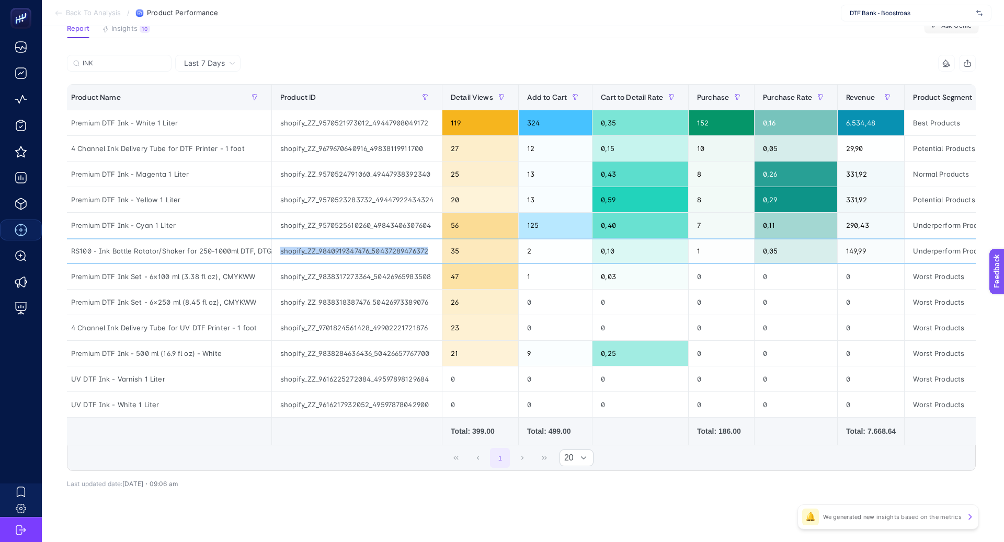
scroll to position [86, 0]
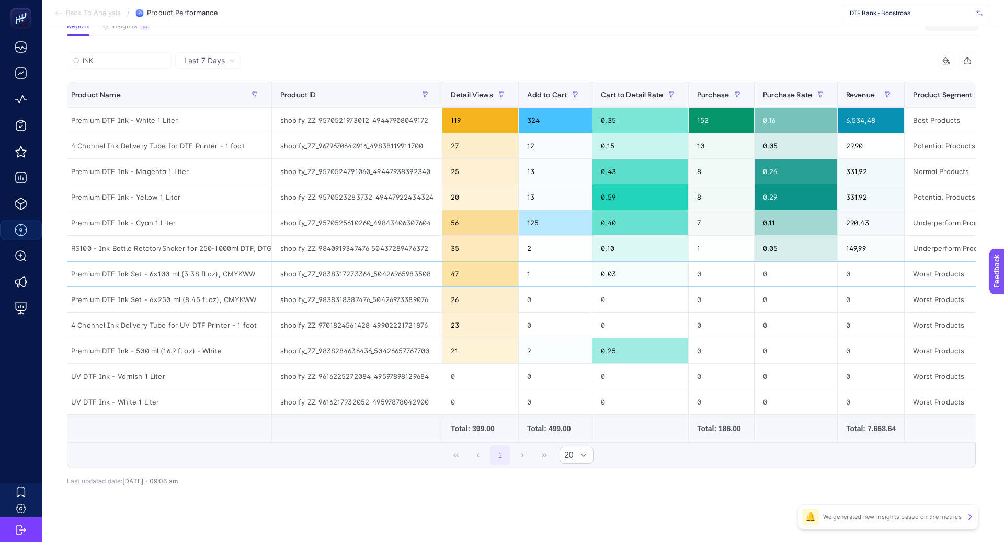
click at [325, 275] on div "shopify_ZZ_9838317273364_50426965983508" at bounding box center [357, 274] width 170 height 25
click at [364, 297] on div "shopify_ZZ_9838318387476_50426973389076" at bounding box center [357, 299] width 170 height 25
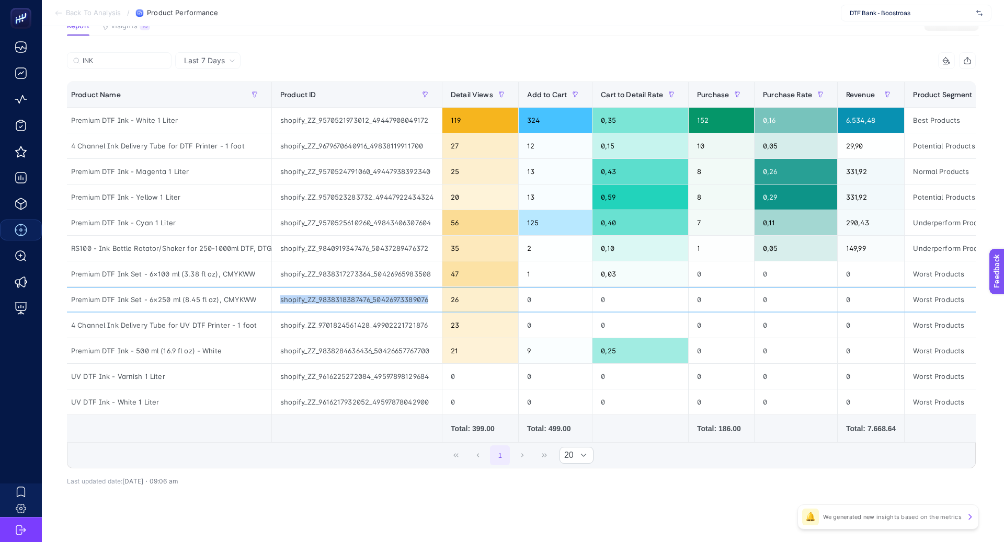
click at [364, 297] on div "shopify_ZZ_9838318387476_50426973389076" at bounding box center [357, 299] width 170 height 25
click at [345, 329] on div "shopify_ZZ_9701824561428_49902221721876" at bounding box center [357, 325] width 170 height 25
click at [222, 320] on div "4 Channel Ink Delivery Tube for UV DTF Printer - 1 foot" at bounding box center [167, 325] width 209 height 25
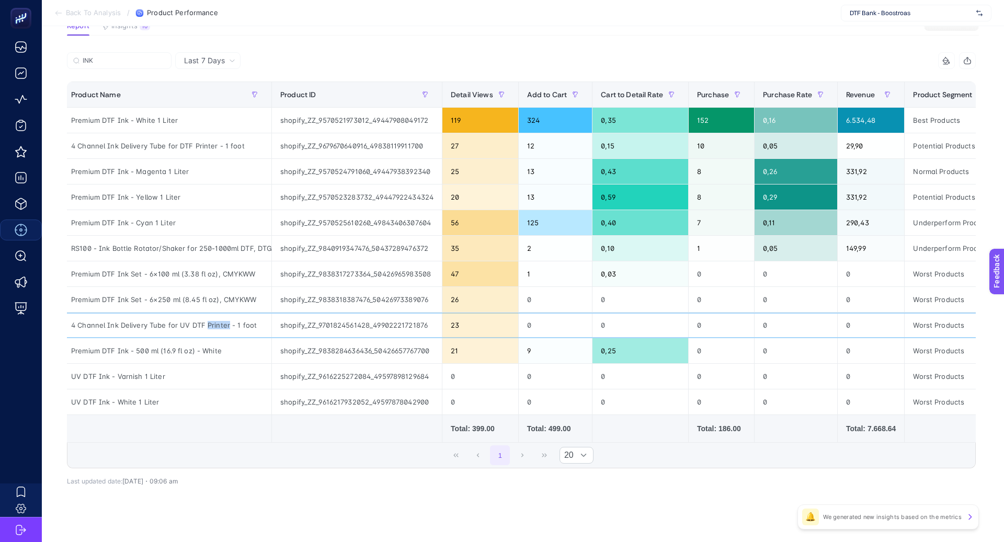
click at [222, 320] on div "4 Channel Ink Delivery Tube for UV DTF Printer - 1 foot" at bounding box center [167, 325] width 209 height 25
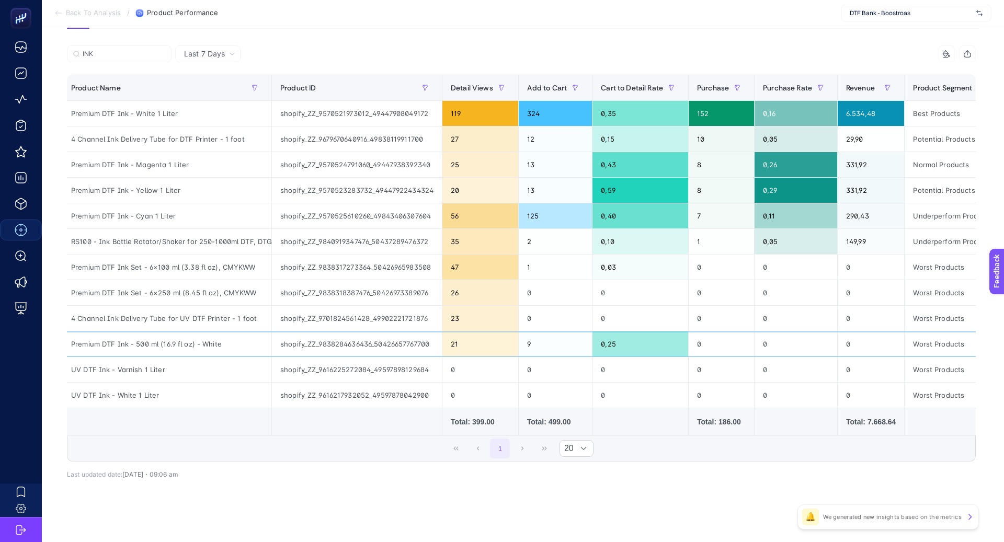
click at [334, 340] on div "shopify_ZZ_9838284636436_50426657767700" at bounding box center [357, 344] width 170 height 25
click at [325, 376] on div "shopify_ZZ_9616225272084_49597898129684" at bounding box center [357, 369] width 170 height 25
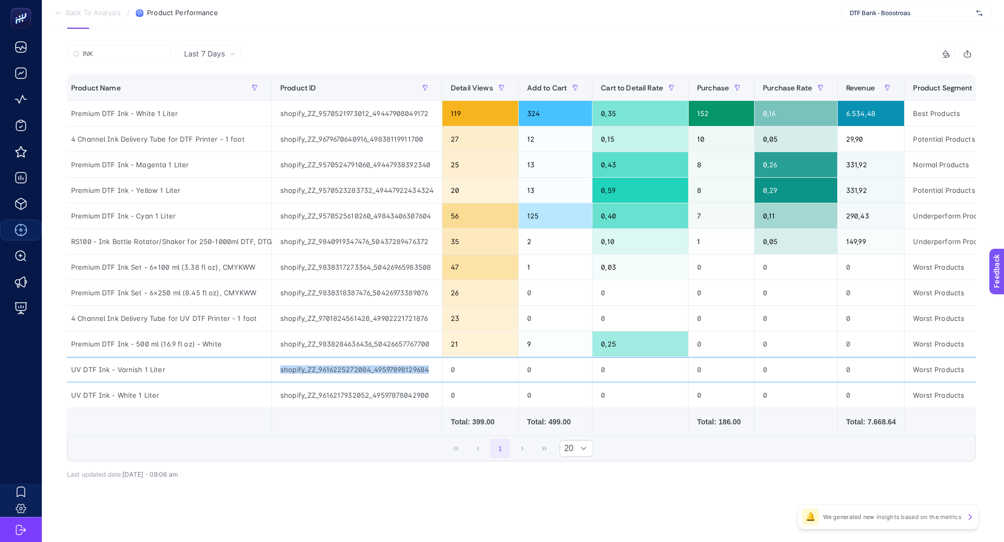
click at [325, 376] on div "shopify_ZZ_9616225272084_49597898129684" at bounding box center [357, 369] width 170 height 25
click at [342, 391] on div "shopify_ZZ_9616217932052_49597878042900" at bounding box center [357, 395] width 170 height 25
click at [343, 391] on div "shopify_ZZ_9616217932052_49597878042900" at bounding box center [357, 395] width 170 height 25
click at [225, 49] on div "Last 7 Days" at bounding box center [207, 54] width 65 height 17
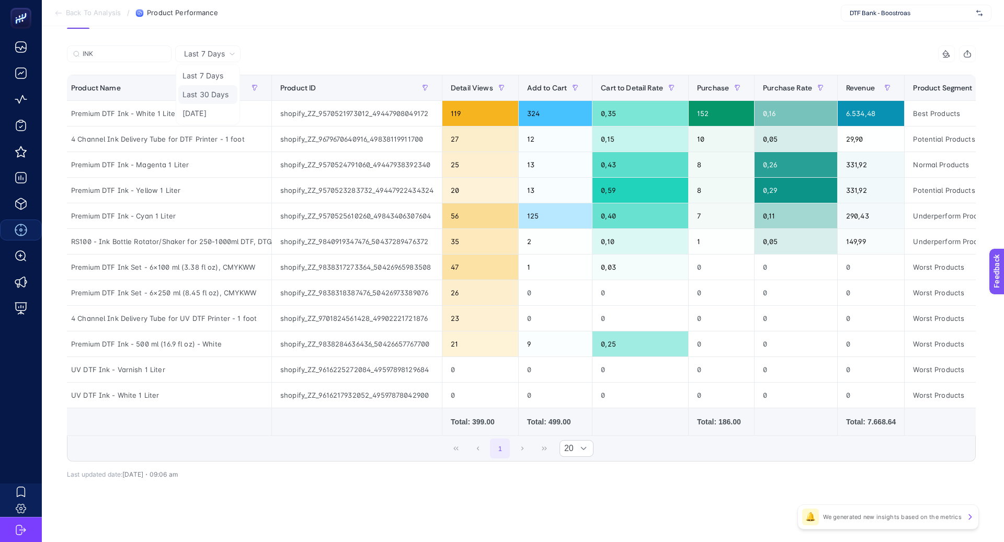
click at [221, 92] on li "Last 30 Days" at bounding box center [207, 94] width 59 height 19
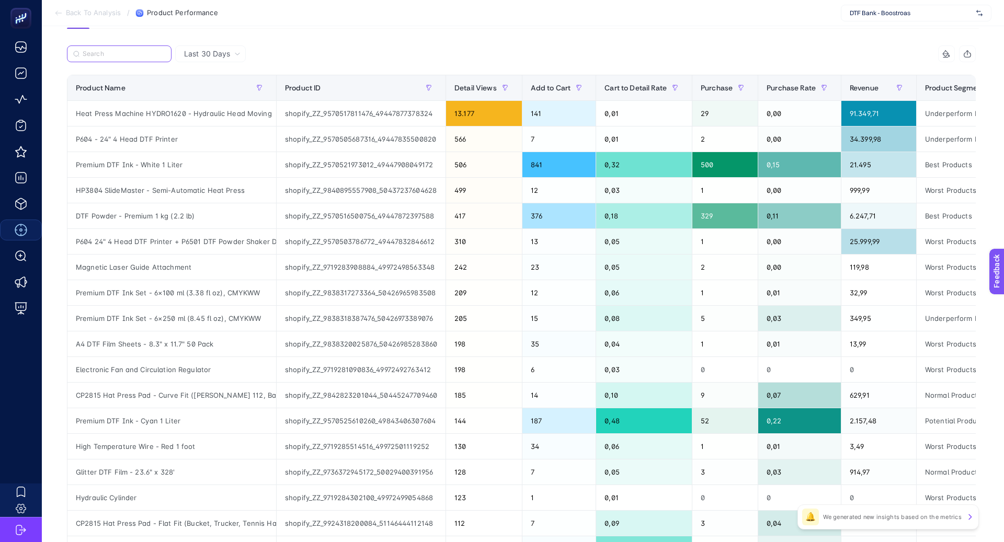
click at [120, 55] on input "Search" at bounding box center [124, 54] width 83 height 8
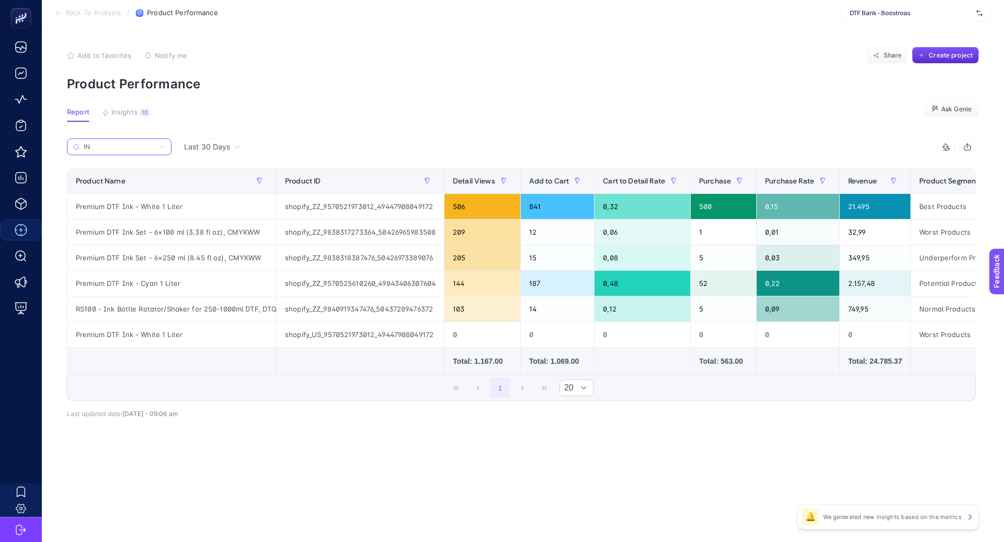
scroll to position [0, 0]
type input "INK"
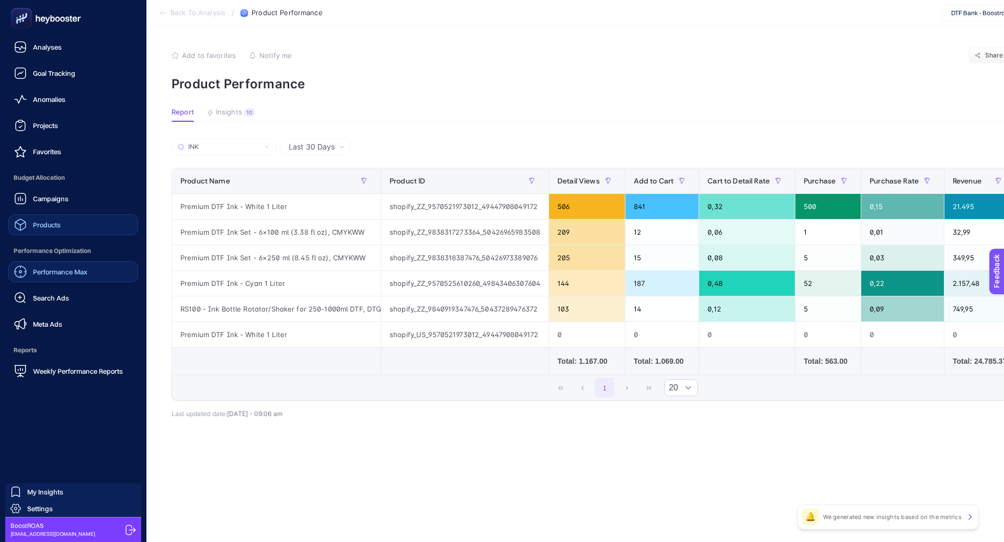
click at [60, 226] on span "Products" at bounding box center [47, 225] width 28 height 8
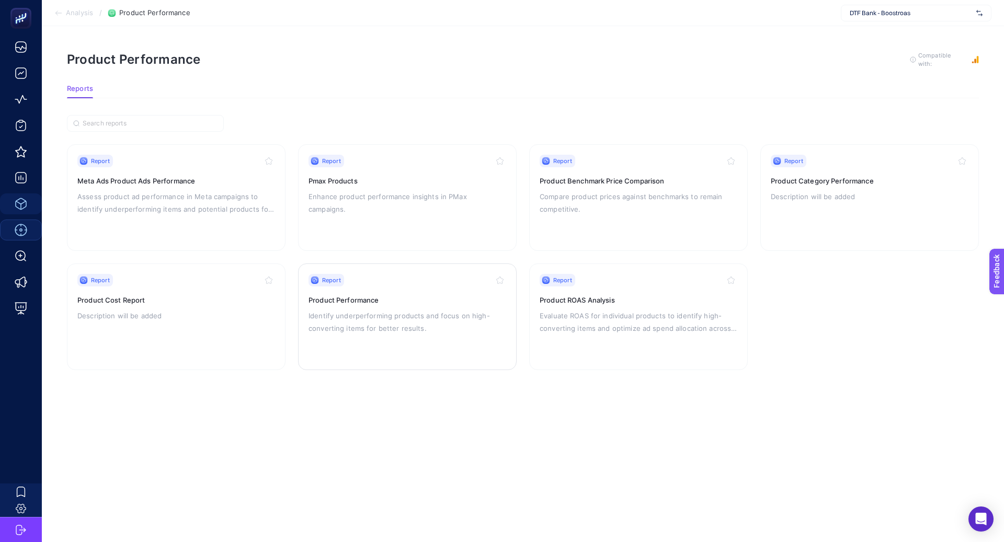
click at [361, 320] on p "Identify underperforming products and focus on high-converting items for better…" at bounding box center [408, 322] width 198 height 25
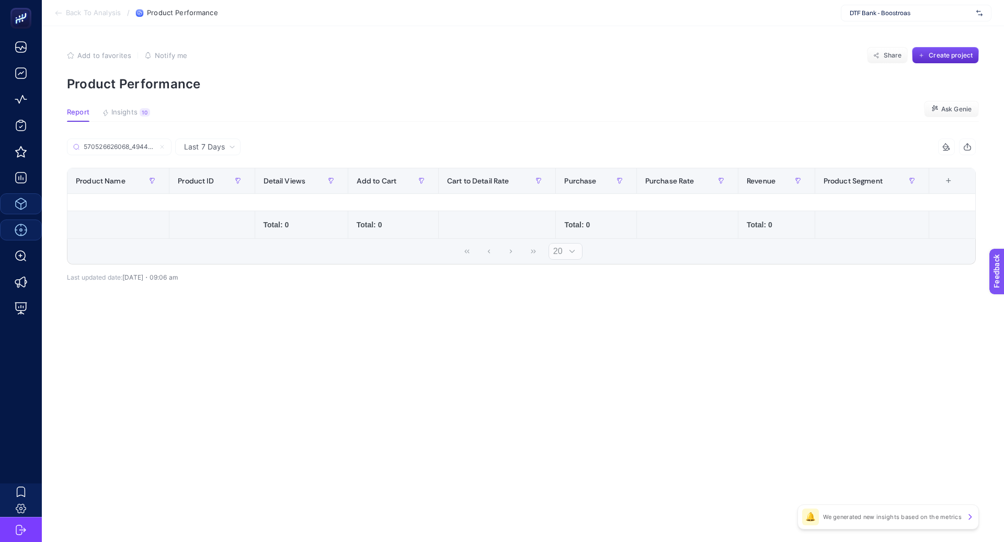
scroll to position [0, 36]
type input "570526626068_49447955562772 –"
click at [200, 146] on span "Last 7 Days" at bounding box center [204, 147] width 41 height 10
click at [218, 182] on li "Last 30 Days" at bounding box center [207, 187] width 59 height 19
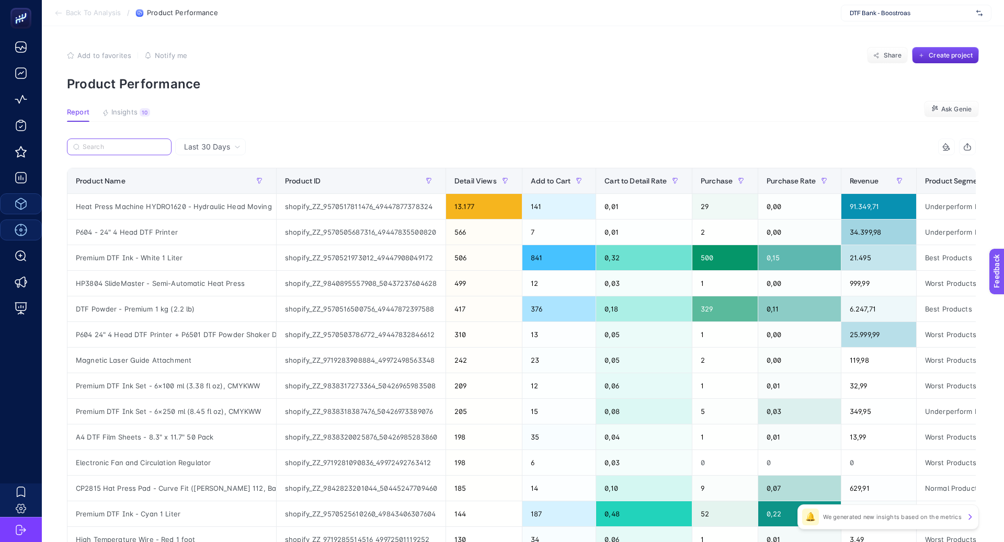
click at [118, 145] on input "Search" at bounding box center [124, 147] width 83 height 8
paste input "570526626068_49447955562772 –"
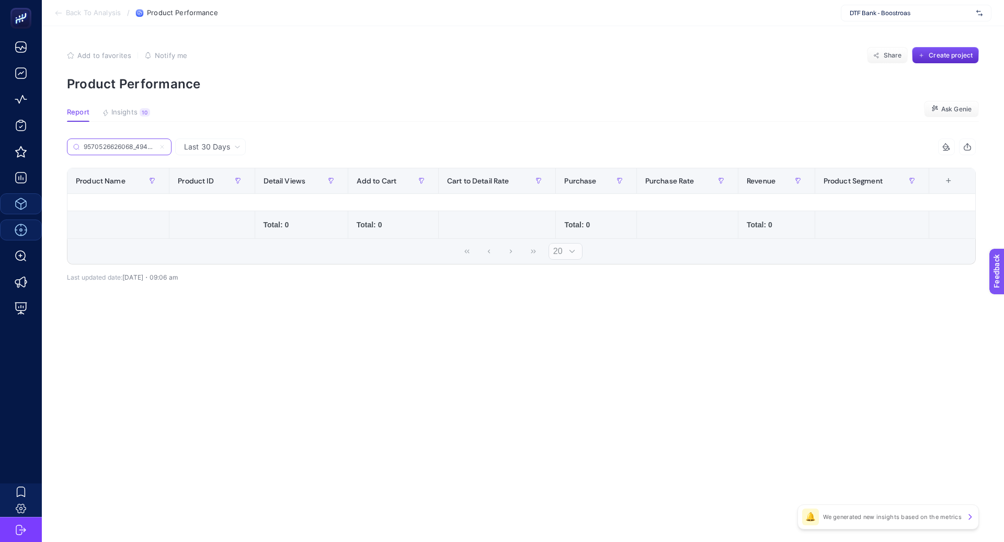
type input "9570526626068_49447955562772 –"
click at [162, 144] on icon at bounding box center [162, 147] width 6 height 6
click at [0, 0] on input "570526626068_49447955562772 –" at bounding box center [0, 0] width 0 height 0
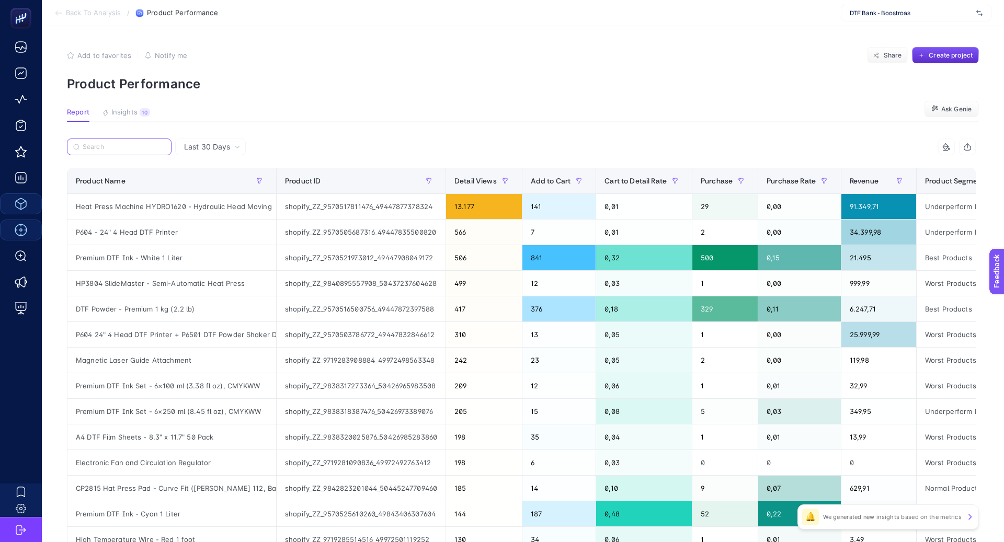
click at [139, 145] on input "Search" at bounding box center [124, 147] width 83 height 8
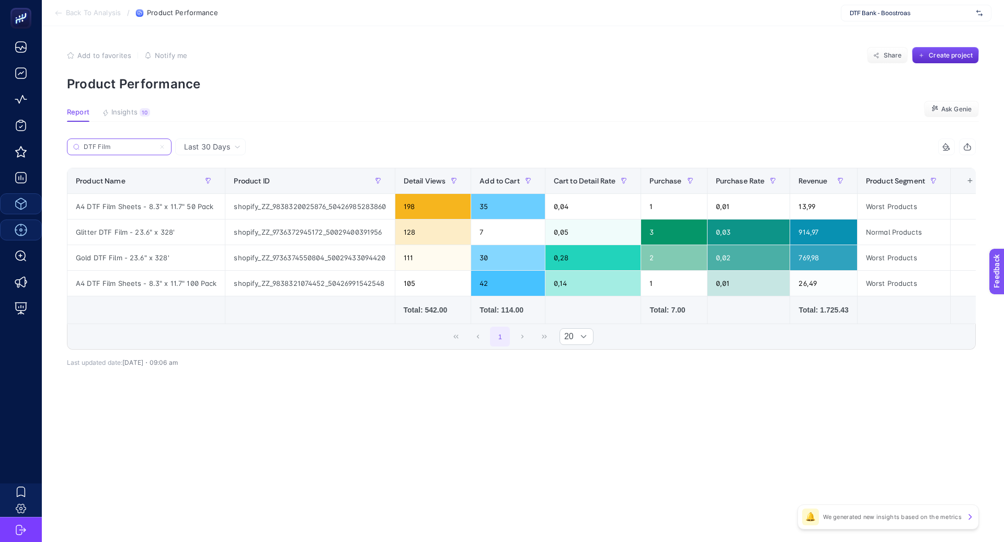
type input "DTF Film"
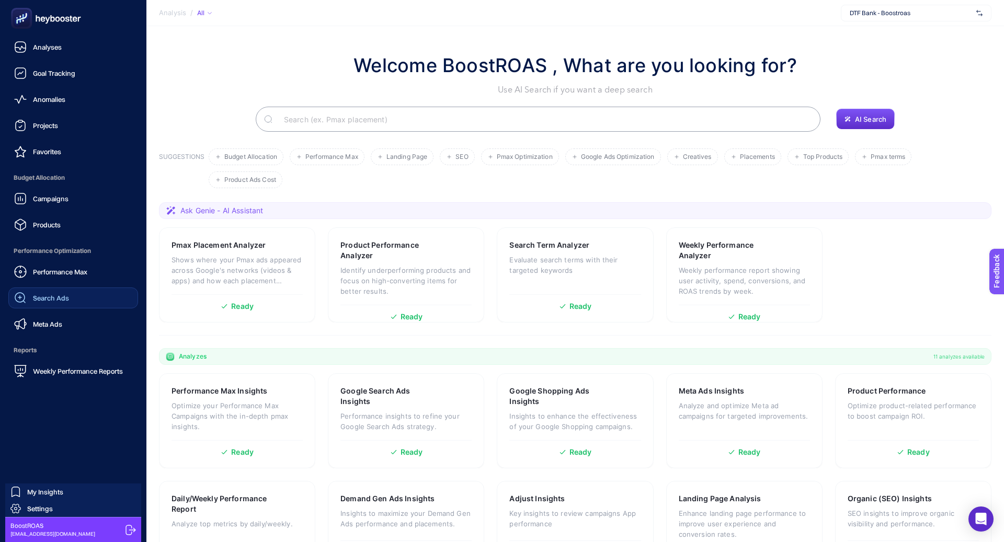
click at [59, 299] on span "Search Ads" at bounding box center [51, 298] width 36 height 8
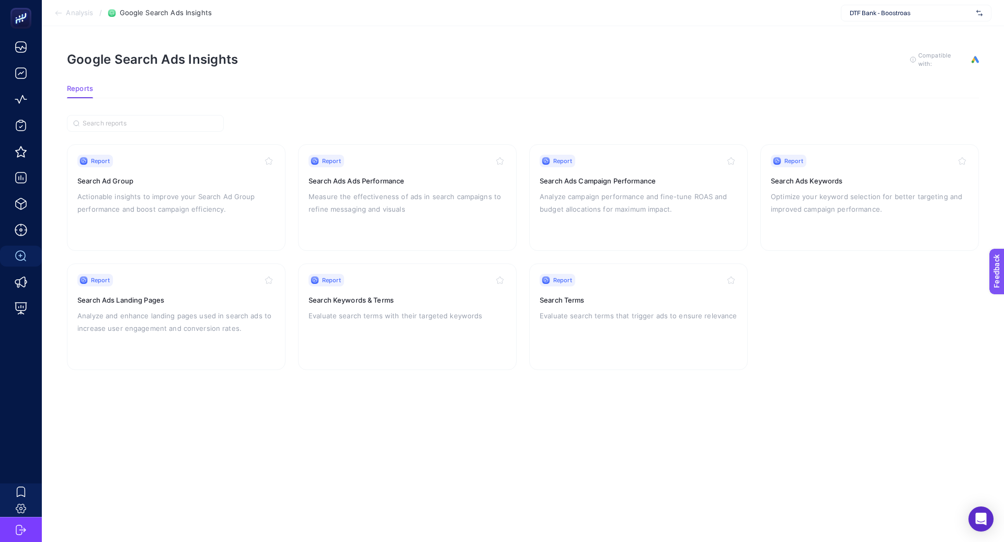
click at [887, 17] on div "DTF Bank - Boostroas" at bounding box center [916, 13] width 151 height 17
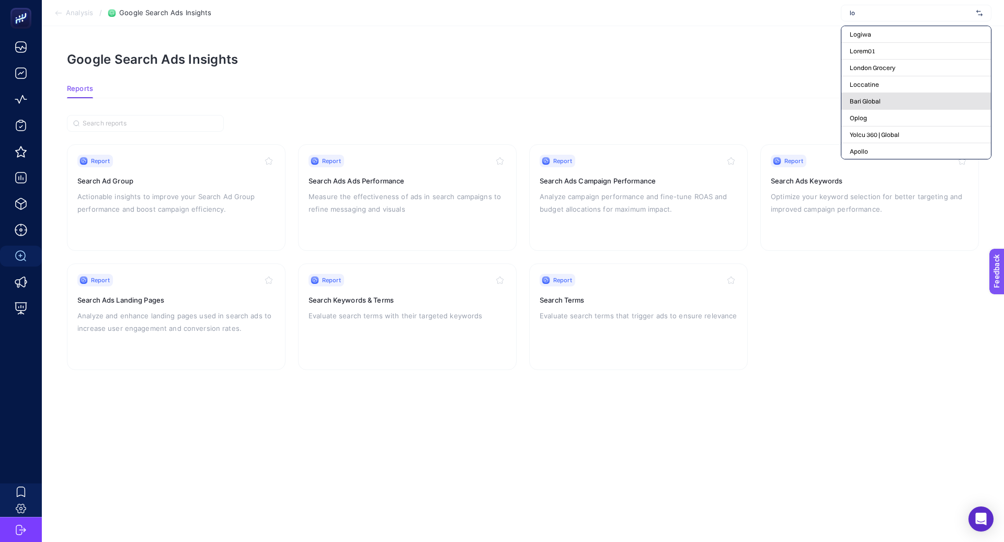
scroll to position [122, 0]
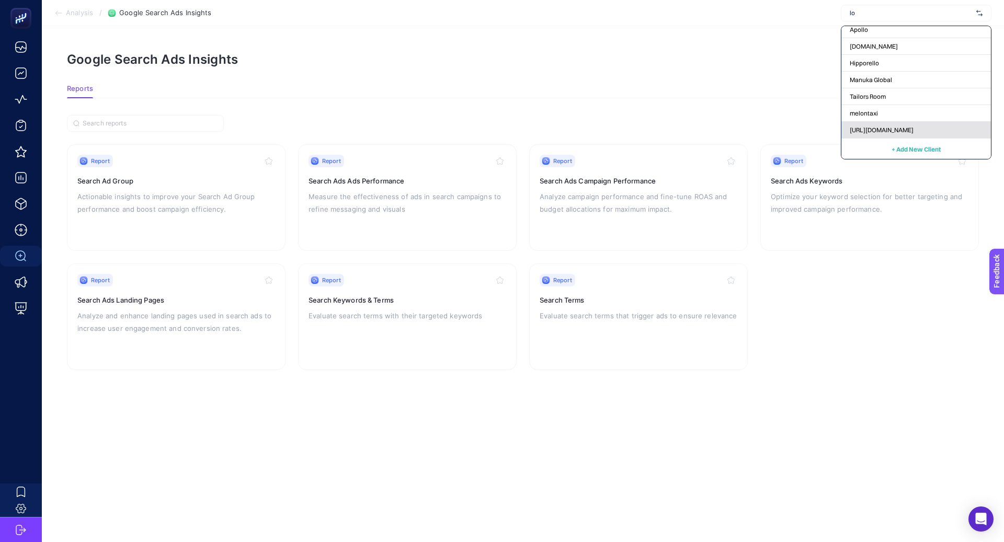
type input "lo"
click at [890, 131] on span "[URL][DOMAIN_NAME]" at bounding box center [882, 130] width 64 height 8
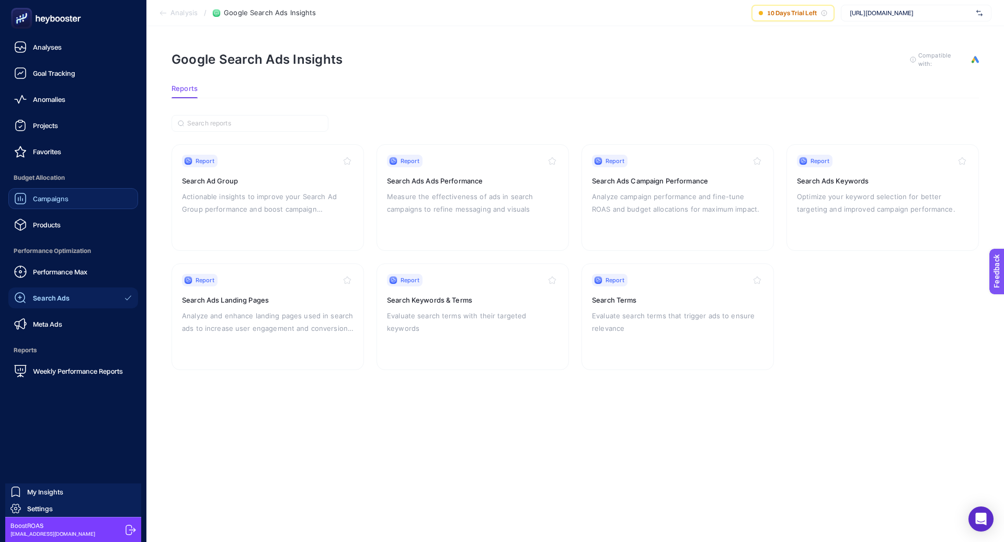
click at [35, 199] on span "Campaigns" at bounding box center [51, 199] width 36 height 8
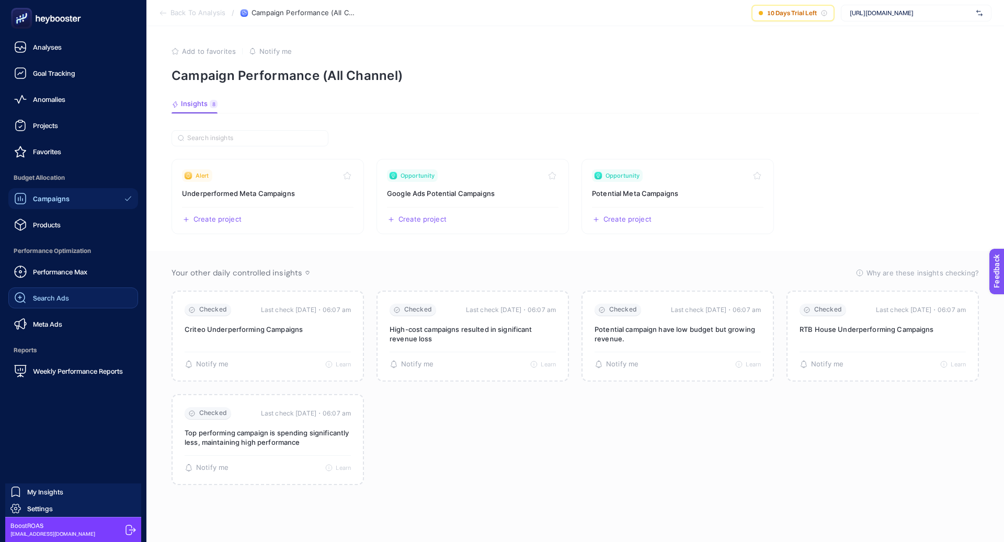
click at [73, 310] on div "Performance Max Search Ads Meta Ads" at bounding box center [73, 298] width 130 height 73
click at [73, 304] on link "Search Ads" at bounding box center [73, 298] width 130 height 21
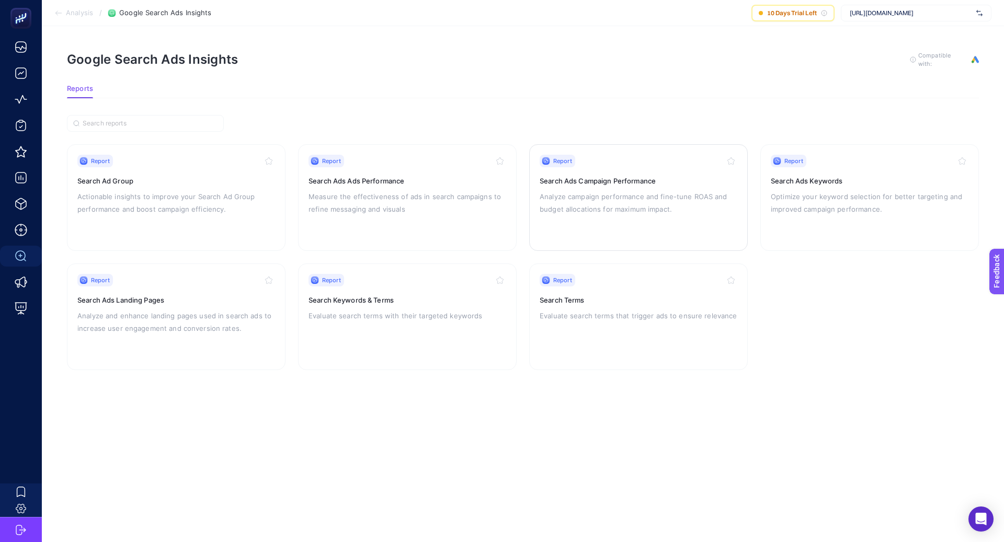
click at [609, 187] on div "Report Search Ads Campaign Performance Analyze campaign performance and fine-tu…" at bounding box center [639, 198] width 198 height 86
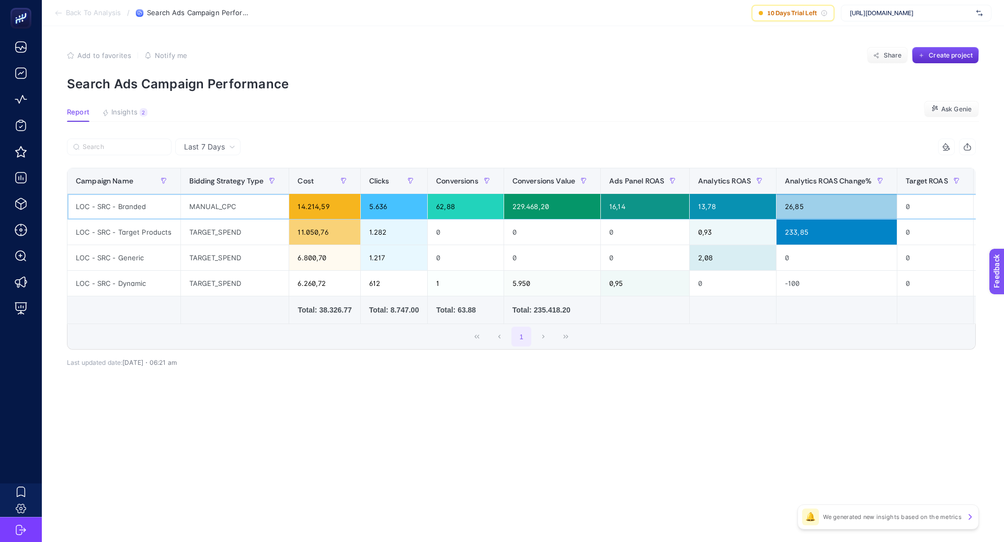
click at [107, 208] on div "LOC - SRC - Branded" at bounding box center [123, 206] width 113 height 25
click at [163, 230] on div "LOC - SRC - Target Products" at bounding box center [123, 232] width 113 height 25
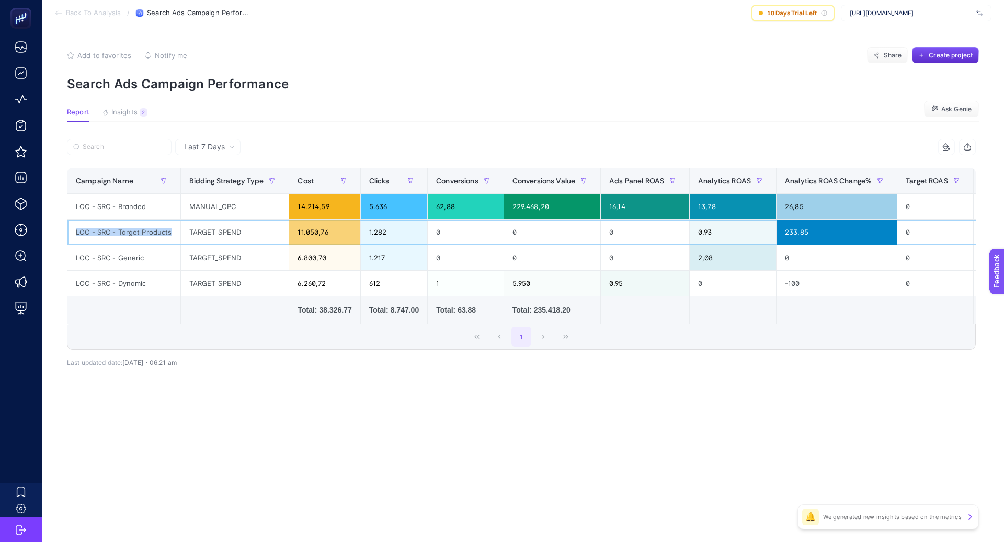
click at [163, 230] on div "LOC - SRC - Target Products" at bounding box center [123, 232] width 113 height 25
click at [144, 111] on div "2" at bounding box center [144, 112] width 8 height 8
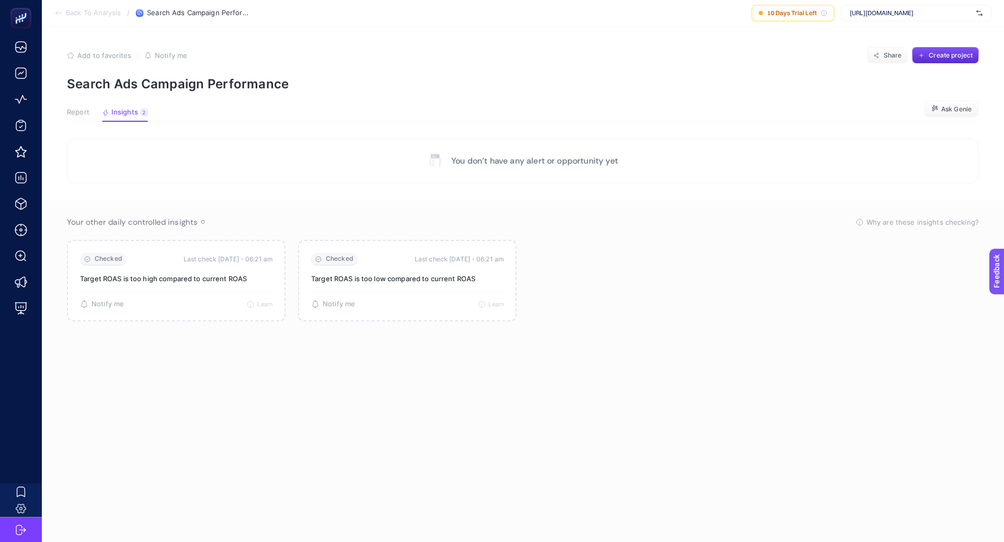
click at [87, 112] on span "Report" at bounding box center [78, 112] width 22 height 8
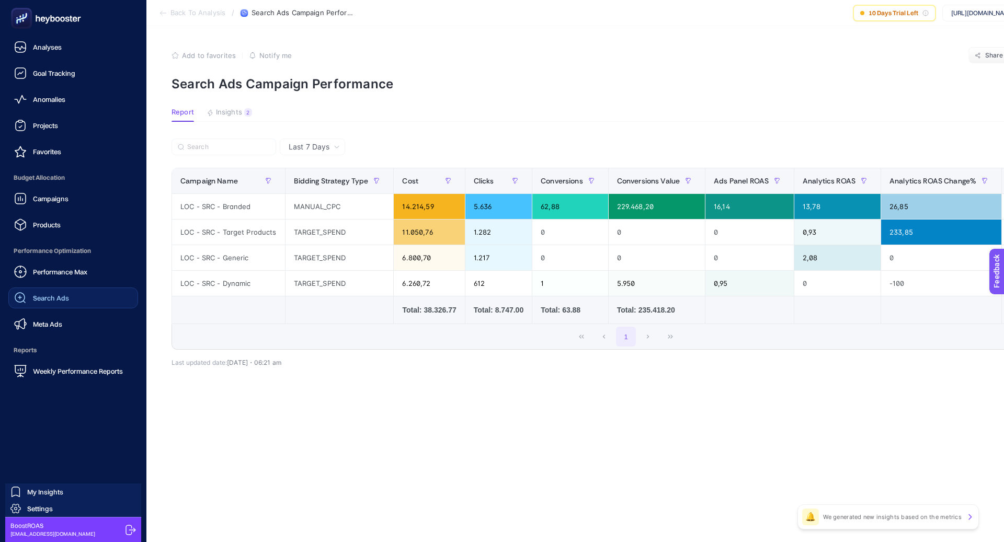
click at [65, 289] on link "Search Ads" at bounding box center [73, 298] width 130 height 21
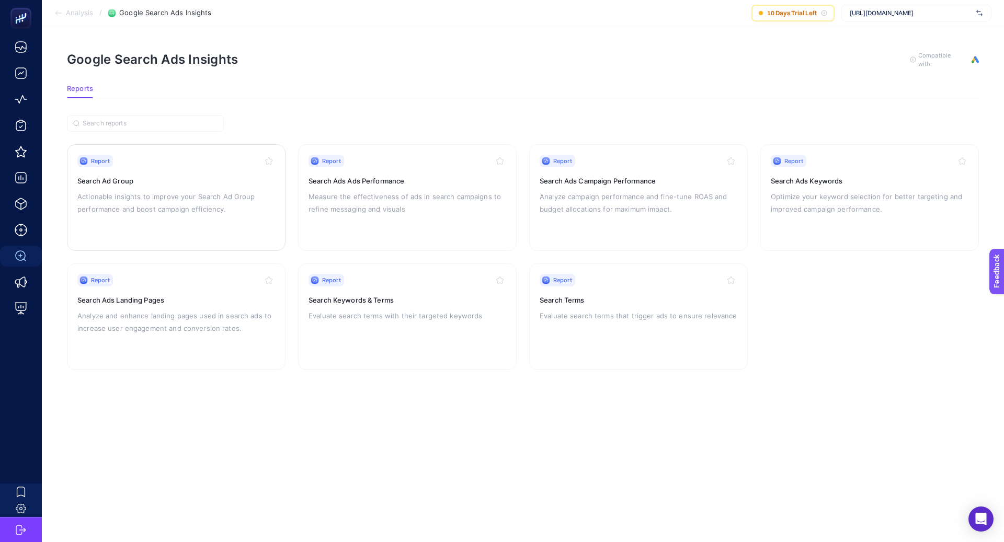
click at [212, 222] on div "Report Search Ad Group Actionable insights to improve your Search Ad Group perf…" at bounding box center [176, 198] width 198 height 86
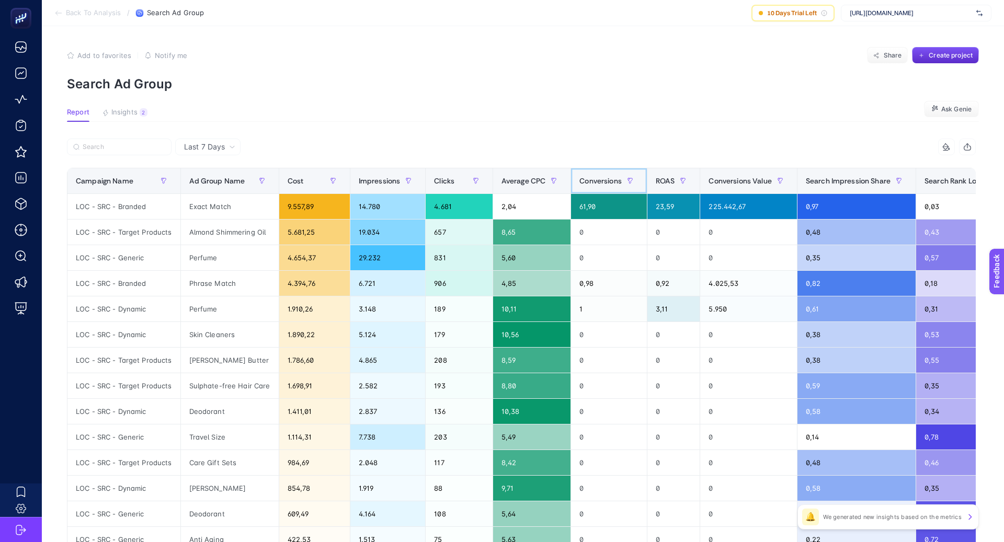
click at [595, 180] on span "Conversions" at bounding box center [601, 181] width 42 height 8
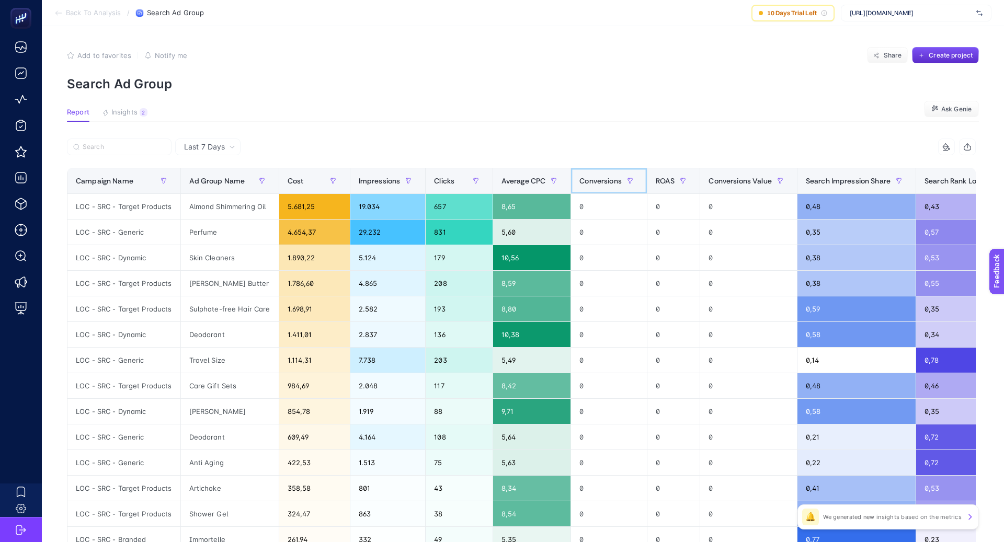
click at [595, 180] on span "Conversions" at bounding box center [601, 181] width 42 height 8
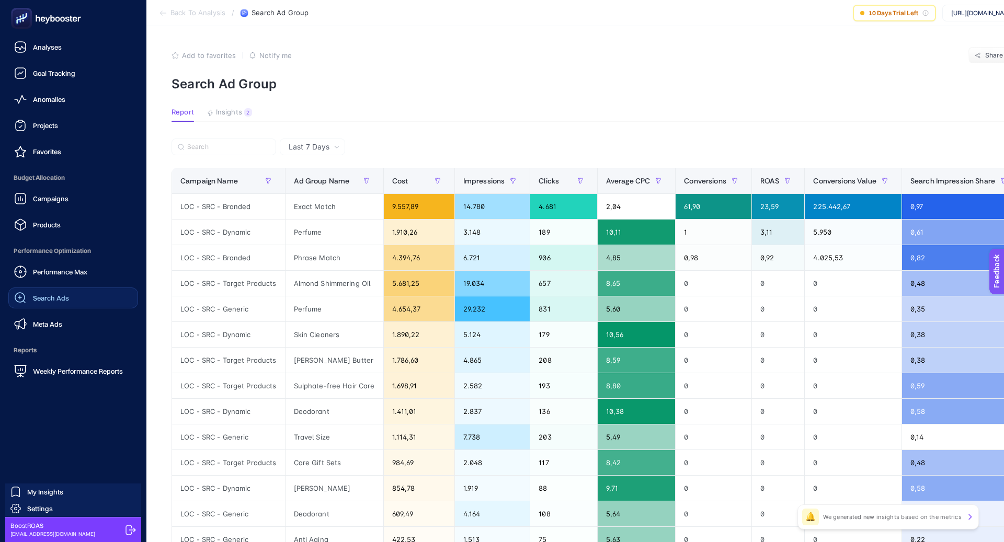
click at [69, 290] on link "Search Ads" at bounding box center [73, 298] width 130 height 21
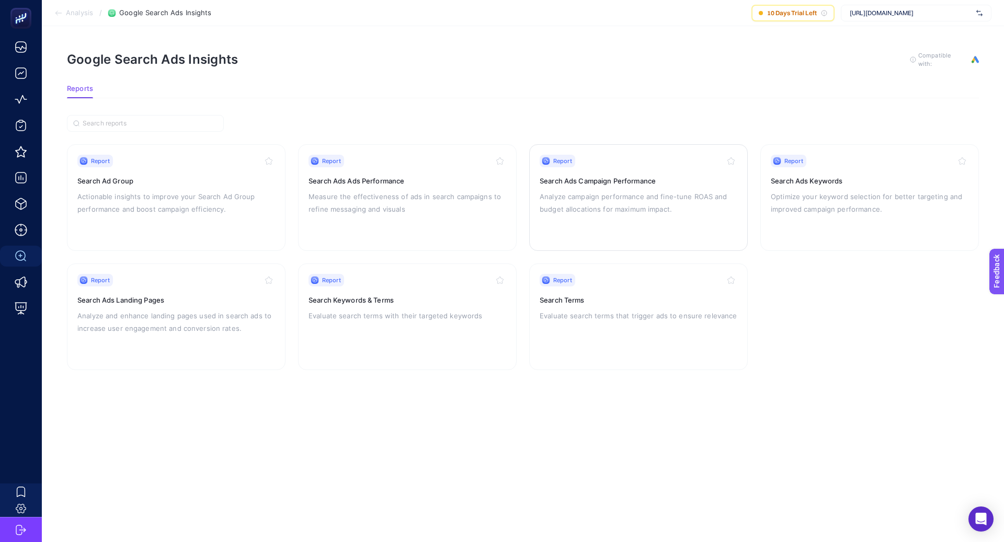
click at [586, 211] on p "Analyze campaign performance and fine-tune ROAS and budget allocations for maxi…" at bounding box center [639, 202] width 198 height 25
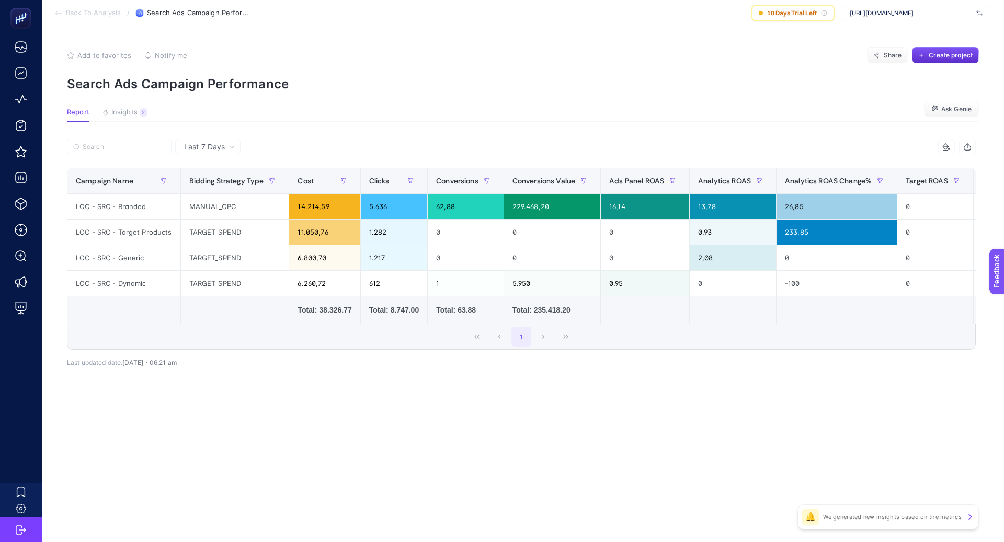
click at [216, 150] on span "Last 7 Days" at bounding box center [204, 147] width 41 height 10
click at [221, 188] on li "Last 30 Days" at bounding box center [207, 187] width 59 height 19
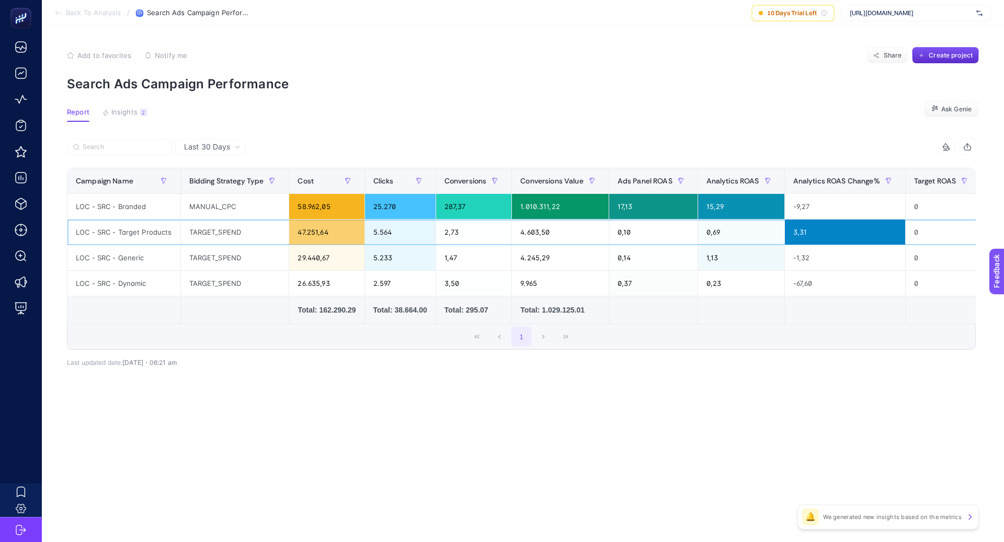
click at [153, 228] on div "LOC - SRC - Target Products" at bounding box center [123, 232] width 113 height 25
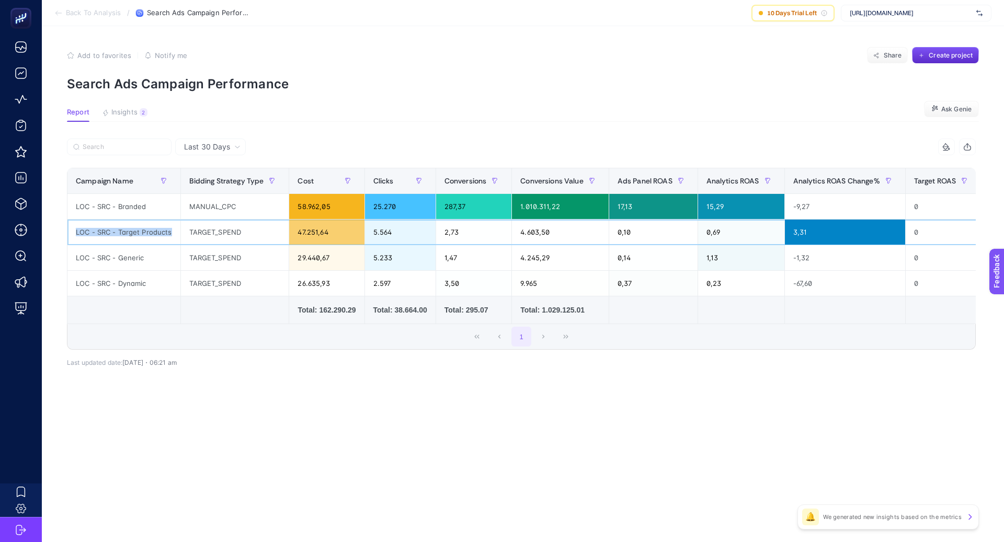
copy tr "LOC - SRC - Target Products"
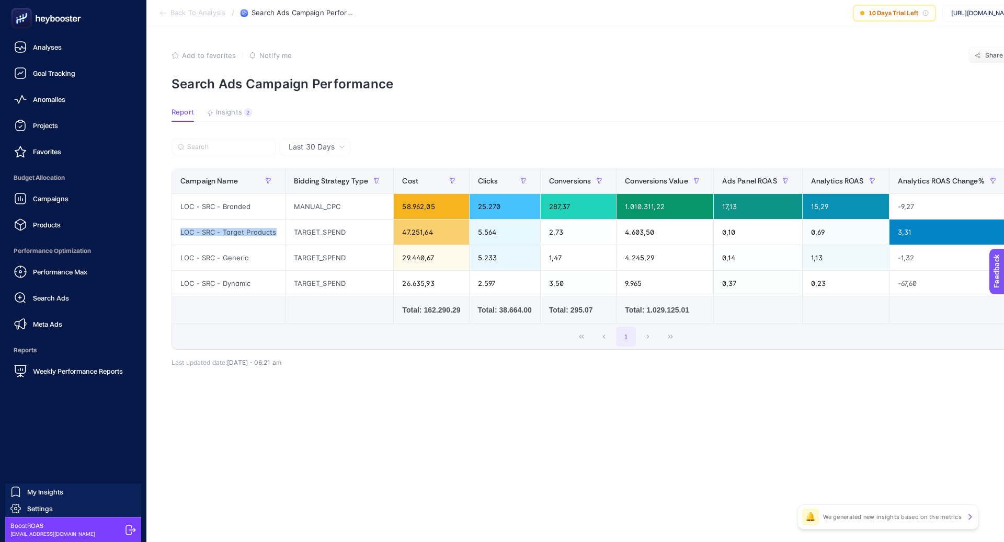
click at [57, 294] on span "Search Ads" at bounding box center [51, 298] width 36 height 8
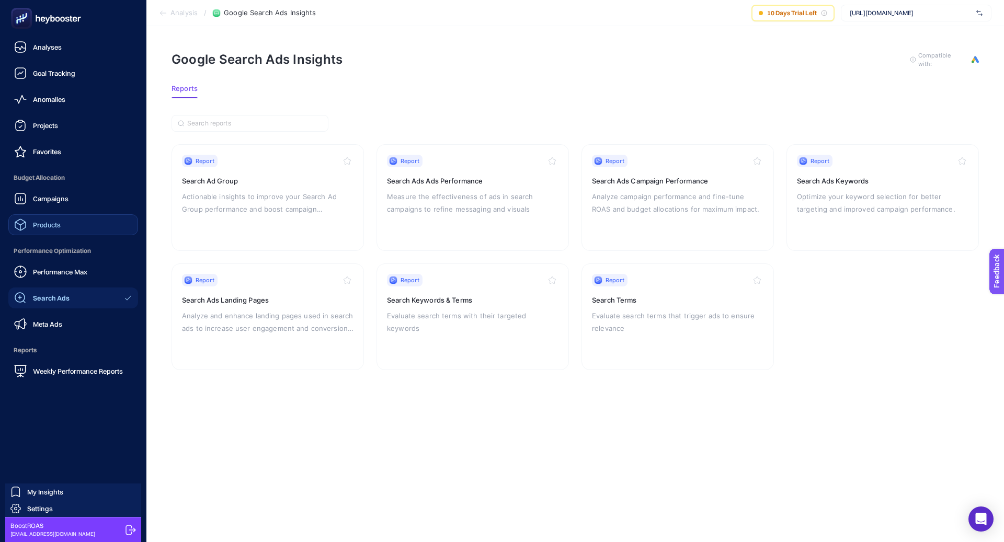
click at [66, 228] on link "Products" at bounding box center [73, 224] width 130 height 21
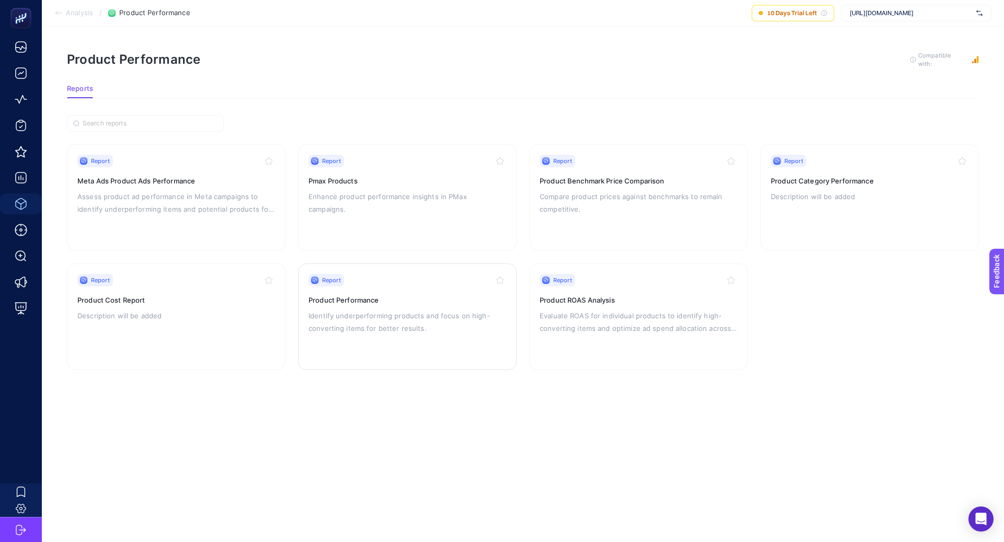
click at [364, 303] on h3 "Product Performance" at bounding box center [408, 300] width 198 height 10
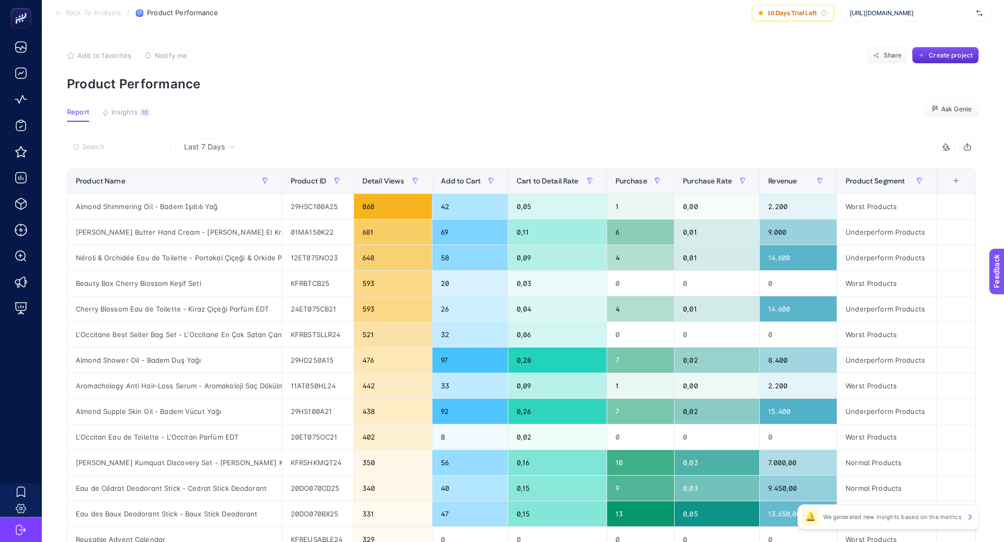
click at [209, 138] on article "Add to favorites false Notify me Share Create project Product Performance Repor…" at bounding box center [523, 435] width 963 height 818
click at [209, 140] on div "Last 7 Days" at bounding box center [207, 147] width 65 height 17
click at [222, 187] on li "Last 30 Days" at bounding box center [207, 187] width 59 height 19
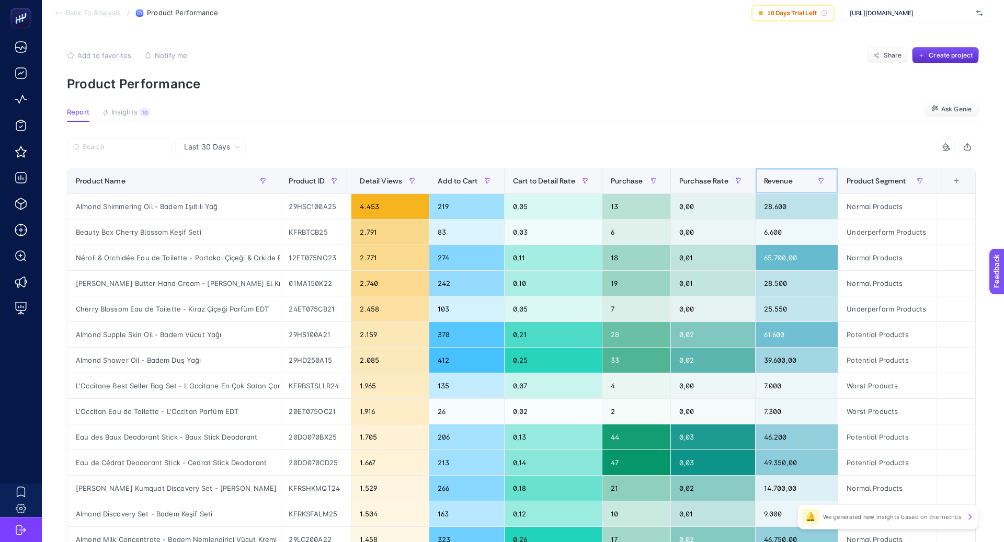
click at [779, 182] on span "Revenue" at bounding box center [778, 181] width 29 height 8
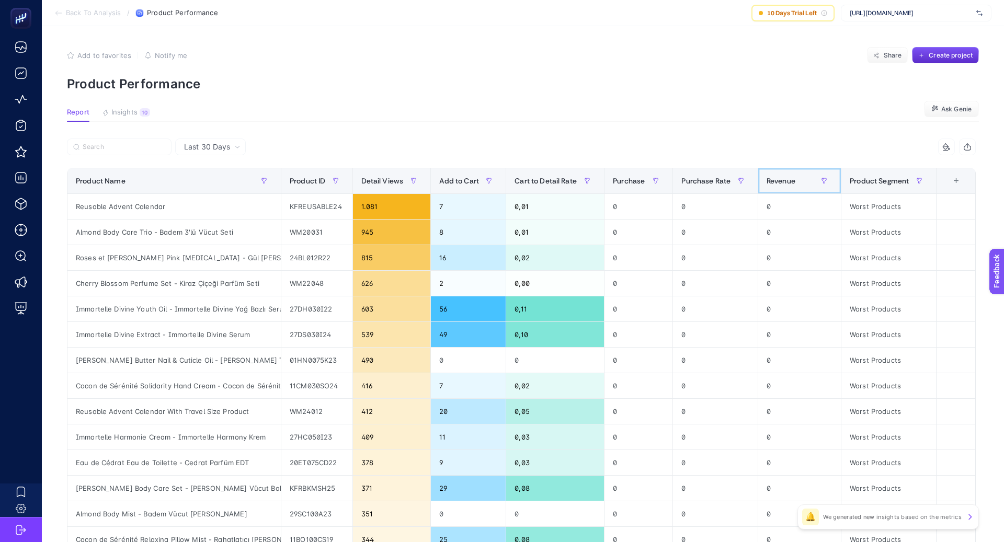
click at [779, 182] on span "Revenue" at bounding box center [781, 181] width 29 height 8
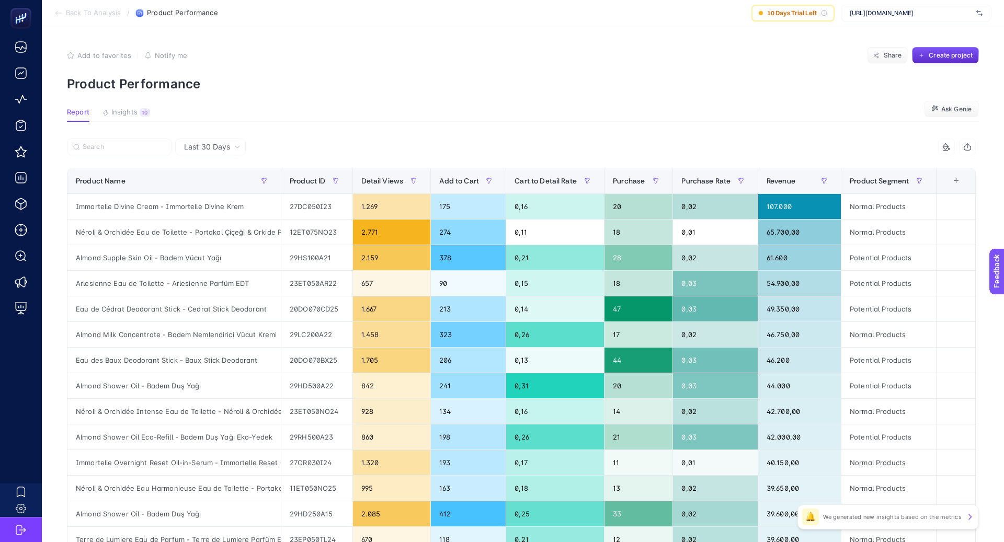
click at [713, 145] on div "6 items selected" at bounding box center [749, 147] width 455 height 17
click at [917, 180] on button "button" at bounding box center [919, 181] width 17 height 17
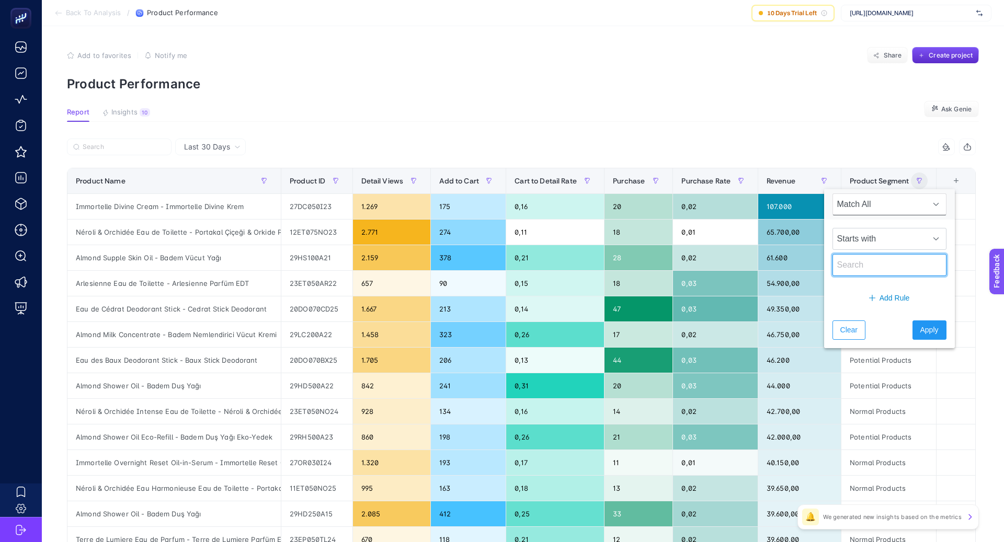
click at [873, 269] on input "text" at bounding box center [890, 265] width 114 height 22
type input "under"
click at [921, 325] on span "Apply" at bounding box center [930, 330] width 18 height 11
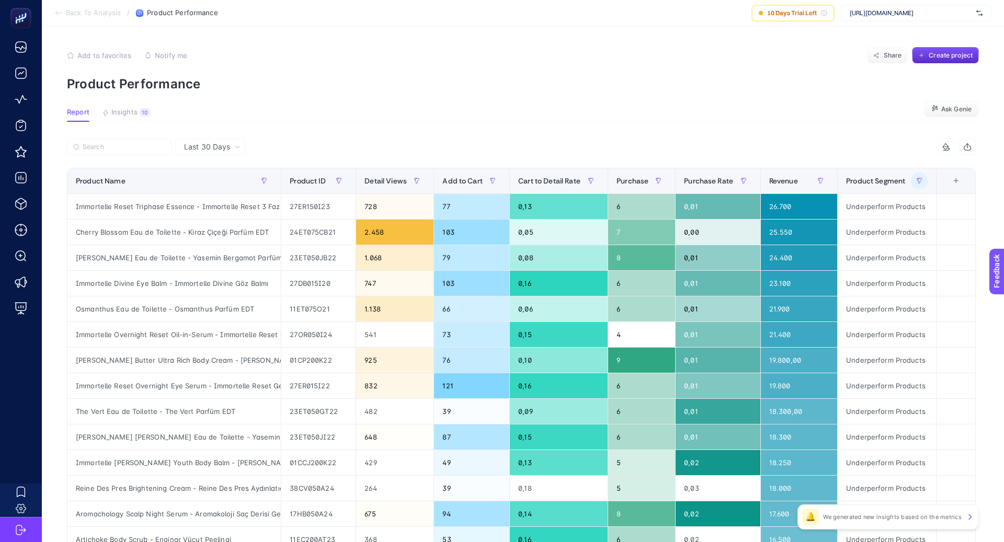
click at [579, 135] on article "Add to favorites false Notify me Share Create project Product Performance Repor…" at bounding box center [523, 435] width 963 height 818
drag, startPoint x: 279, startPoint y: 182, endPoint x: 322, endPoint y: 183, distance: 42.9
click at [323, 182] on div "6 items selected Product Name Product ID Detail Views Add to Cart Cart to Detai…" at bounding box center [521, 449] width 909 height 621
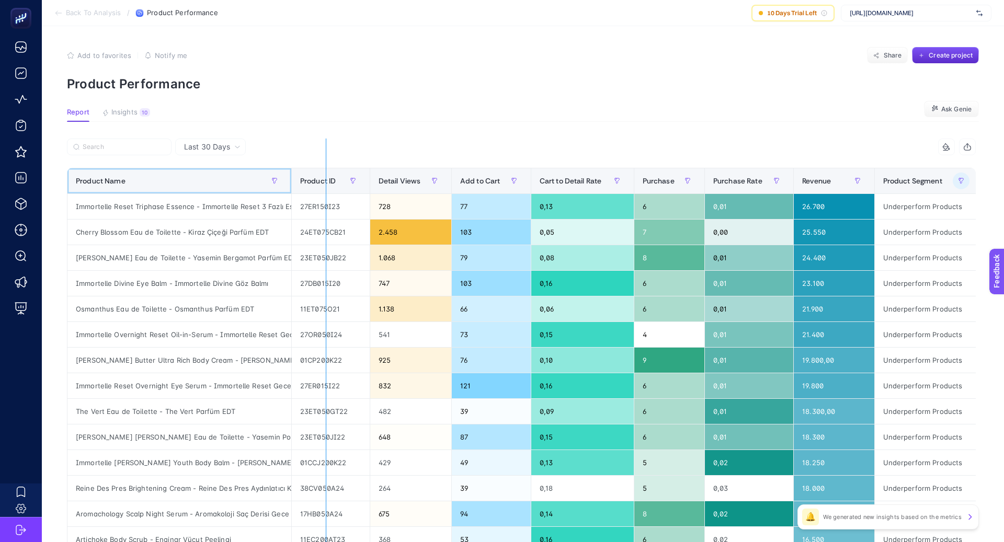
drag, startPoint x: 291, startPoint y: 179, endPoint x: 334, endPoint y: 180, distance: 43.4
click at [334, 180] on div "6 items selected Product Name Product ID Detail Views Add to Cart Cart to Detai…" at bounding box center [521, 449] width 909 height 621
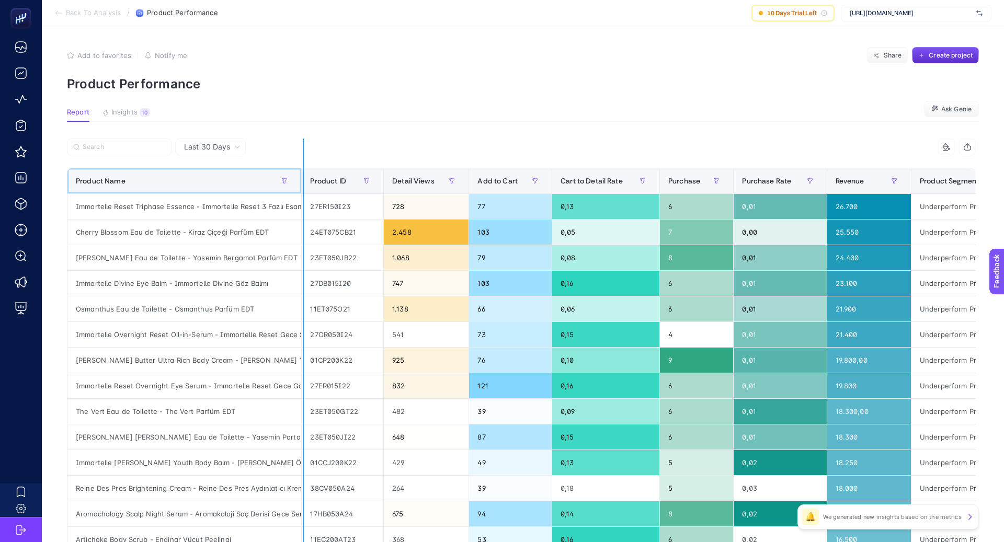
drag, startPoint x: 300, startPoint y: 175, endPoint x: 321, endPoint y: 176, distance: 21.5
click at [321, 176] on div "6 items selected Product Name Product ID Detail Views Add to Cart Cart to Detai…" at bounding box center [521, 449] width 909 height 621
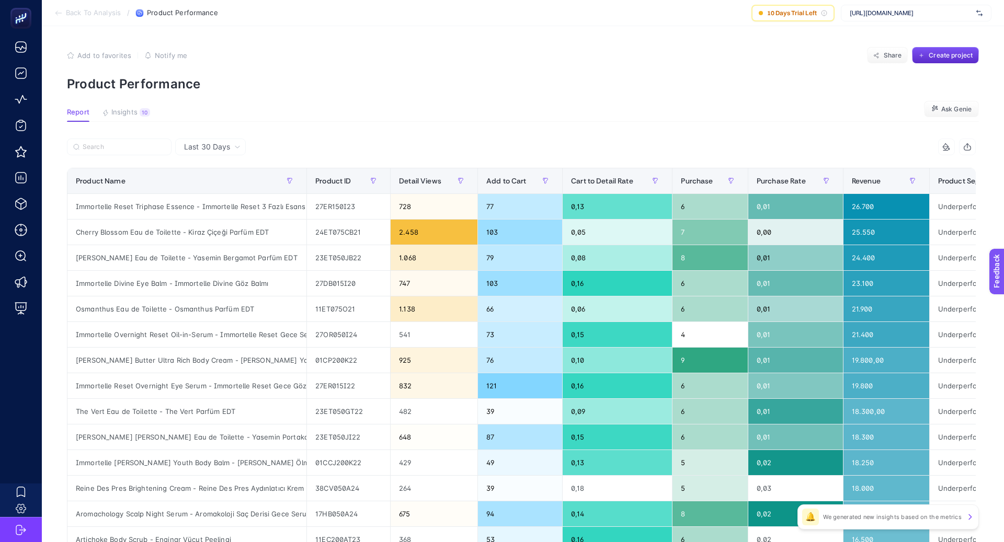
click at [377, 138] on article "Add to favorites false Notify me Share Create project Product Performance Repor…" at bounding box center [523, 435] width 963 height 818
click at [673, 179] on th "Purchase" at bounding box center [710, 181] width 75 height 26
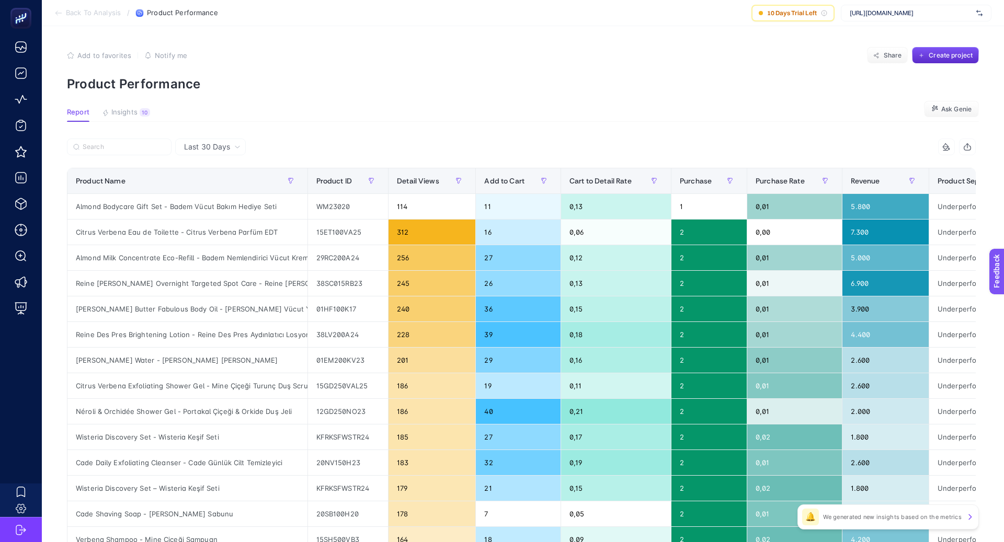
click at [675, 138] on article "Add to favorites false Notify me Share Create project Product Performance Repor…" at bounding box center [523, 435] width 963 height 818
drag, startPoint x: 670, startPoint y: 179, endPoint x: 654, endPoint y: 179, distance: 15.2
click at [654, 179] on div "6 items selected Product Name Product ID Detail Views Add to Cart Cart to Detai…" at bounding box center [521, 449] width 909 height 621
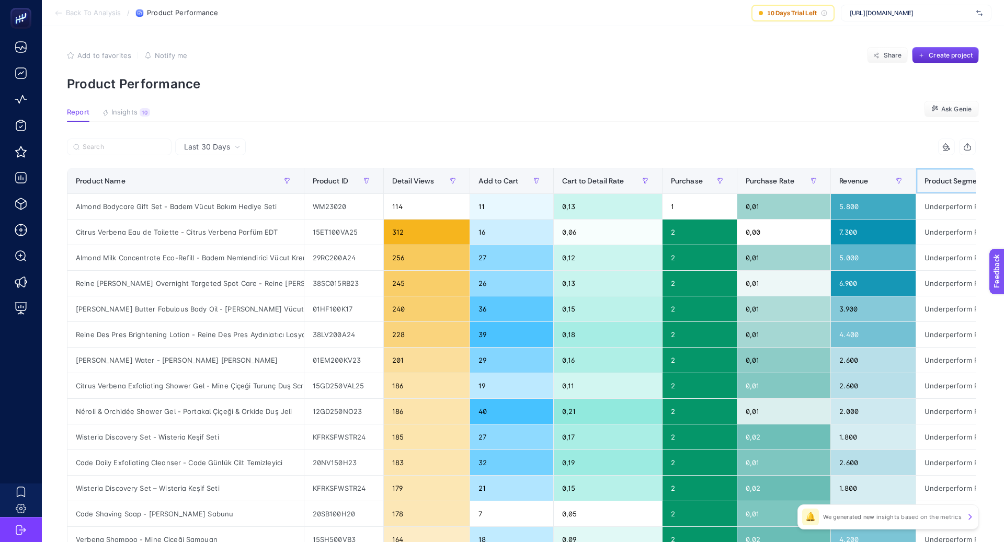
click at [937, 182] on span "Product Segment" at bounding box center [954, 181] width 59 height 8
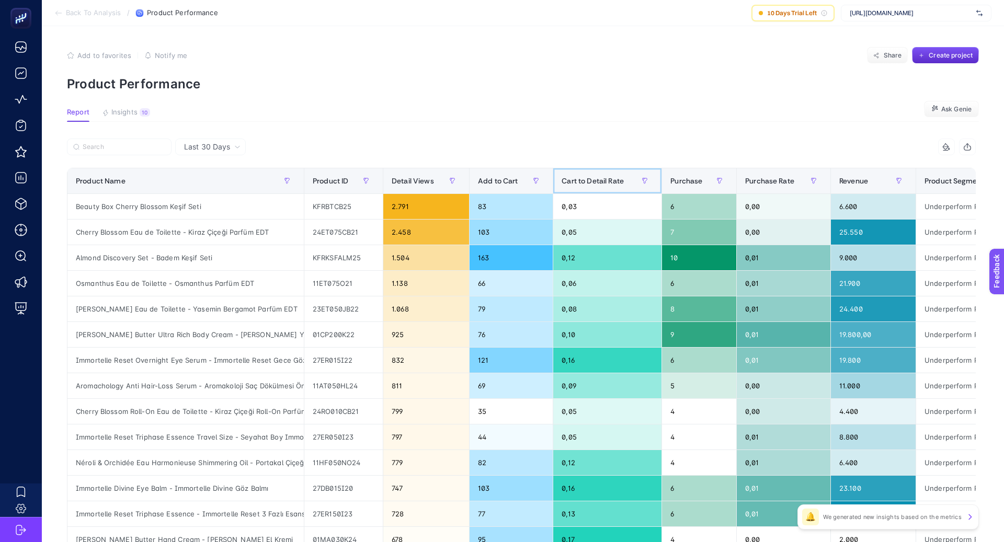
click at [612, 179] on span "Cart to Detail Rate" at bounding box center [593, 181] width 62 height 8
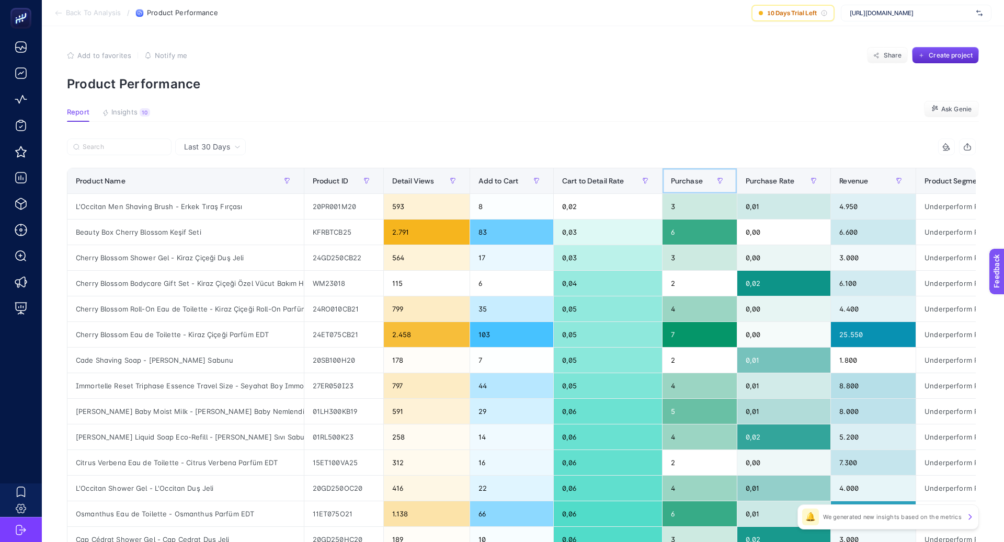
click at [689, 179] on span "Purchase" at bounding box center [687, 181] width 32 height 8
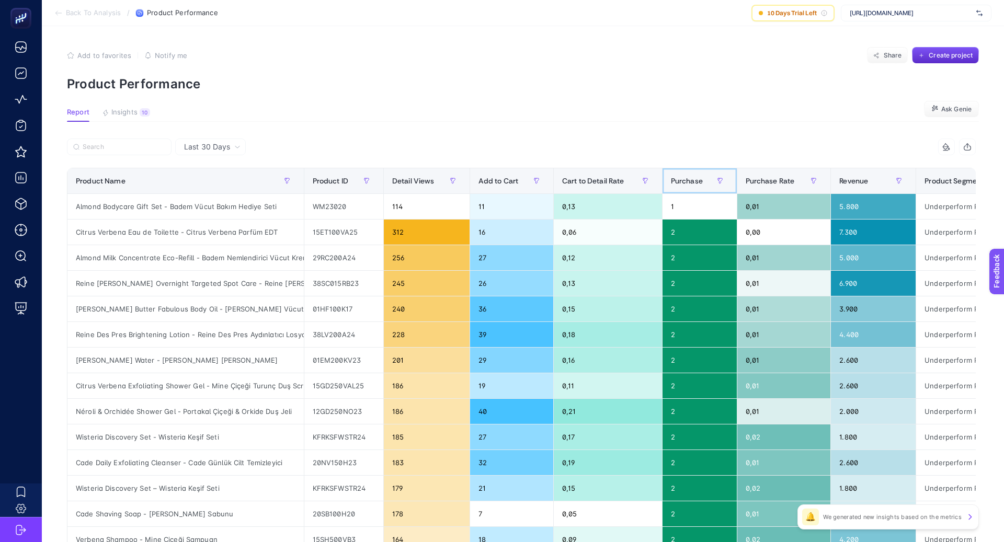
click at [689, 179] on span "Purchase" at bounding box center [687, 181] width 32 height 8
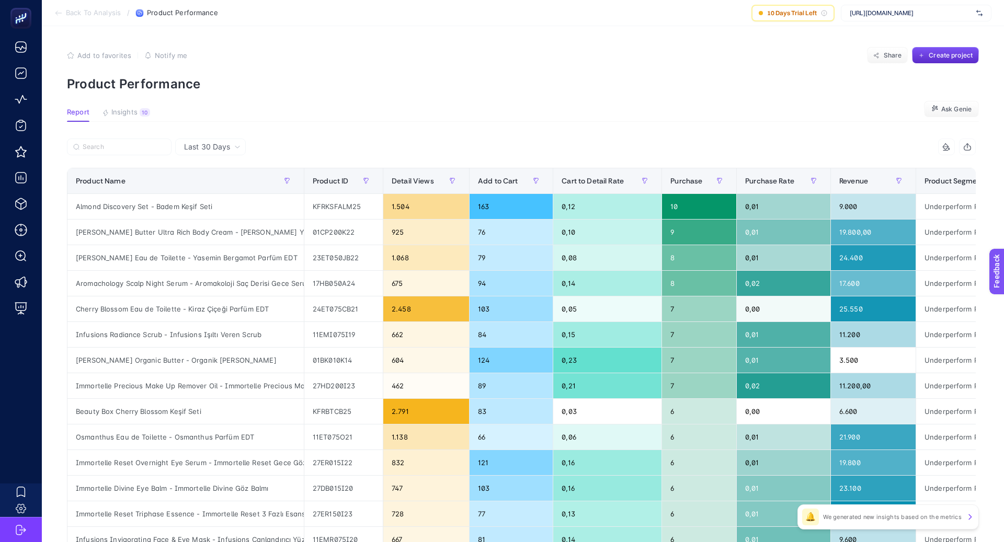
click at [621, 140] on div "6 items selected" at bounding box center [749, 147] width 455 height 17
click at [401, 179] on span "Detail Views" at bounding box center [413, 181] width 42 height 8
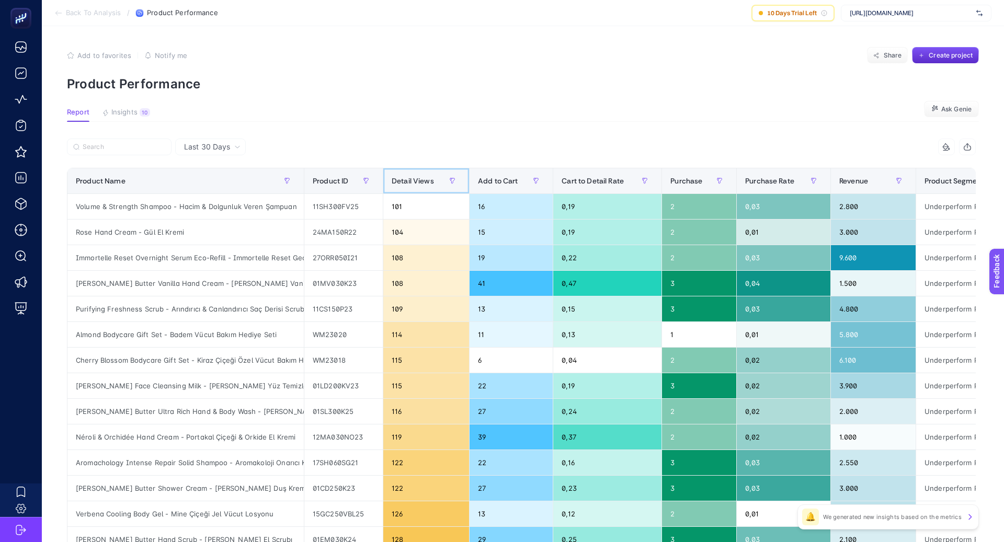
click at [401, 179] on span "Detail Views" at bounding box center [413, 181] width 42 height 8
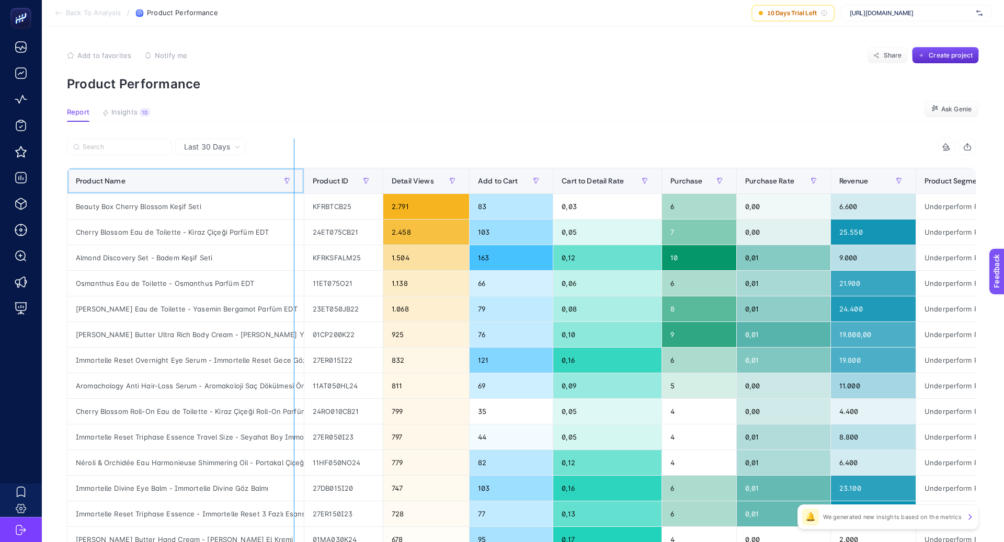
drag, startPoint x: 303, startPoint y: 178, endPoint x: 285, endPoint y: 177, distance: 17.8
click at [285, 177] on div "6 items selected Product Name Product ID Detail Views Add to Cart Cart to Detai…" at bounding box center [521, 449] width 909 height 621
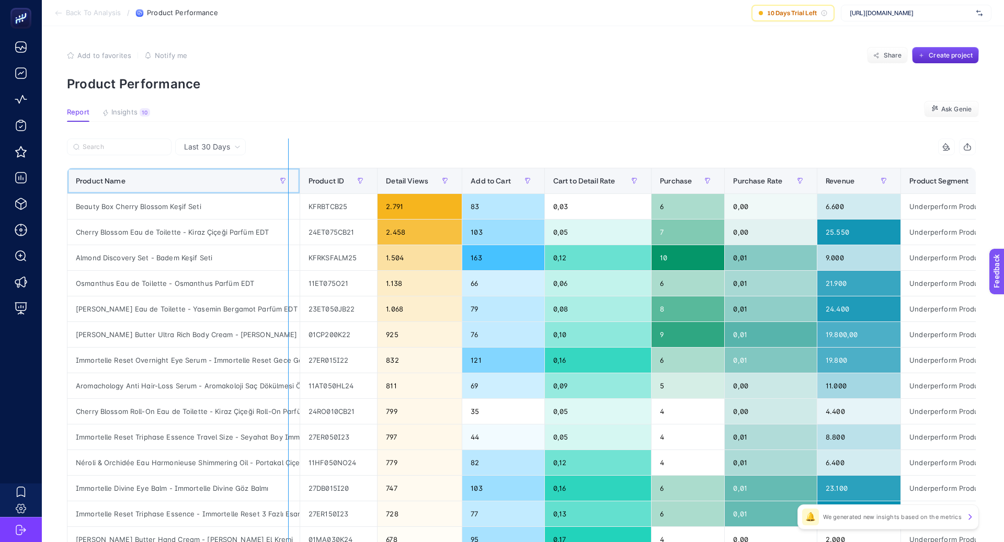
drag, startPoint x: 298, startPoint y: 179, endPoint x: 238, endPoint y: 175, distance: 60.3
click at [238, 175] on div "6 items selected Product Name Product ID Detail Views Add to Cart Cart to Detai…" at bounding box center [521, 449] width 909 height 621
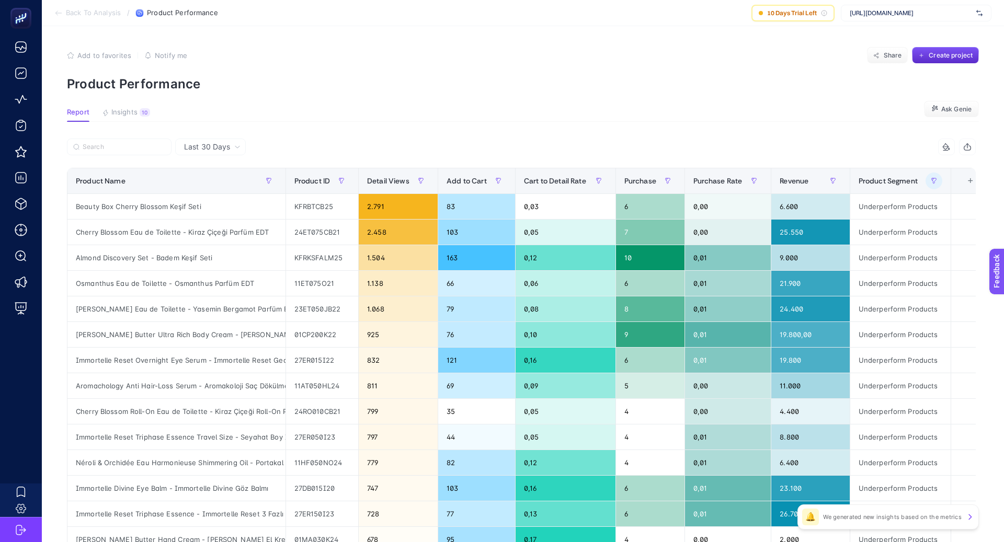
click at [331, 151] on div at bounding box center [294, 150] width 455 height 23
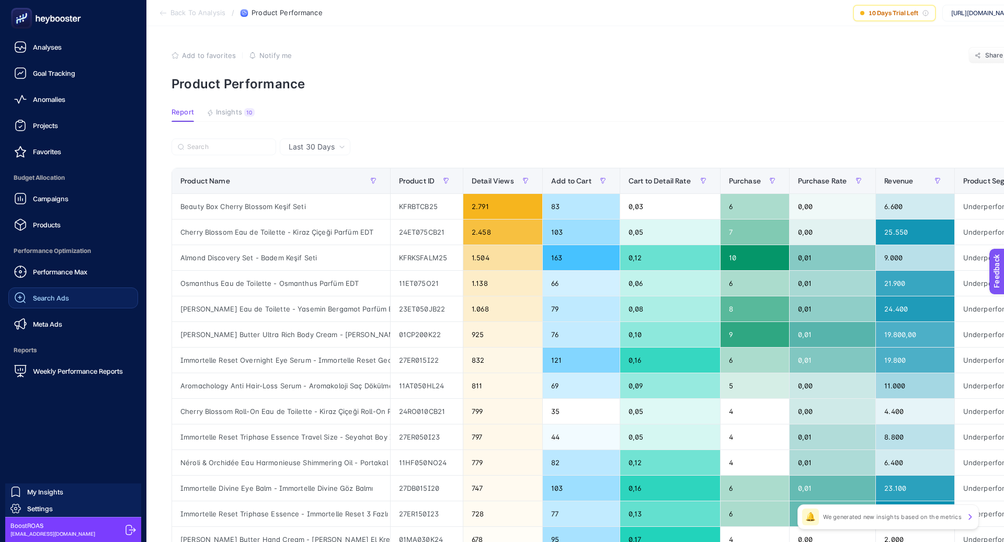
click at [80, 303] on link "Search Ads" at bounding box center [73, 298] width 130 height 21
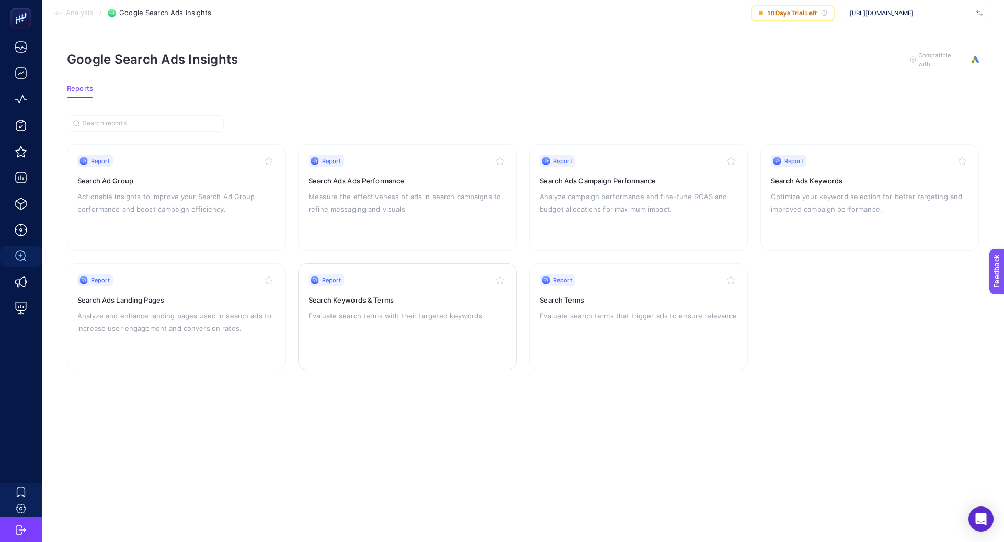
click at [378, 313] on p "Evaluate search terms with their targeted keywords" at bounding box center [408, 316] width 198 height 13
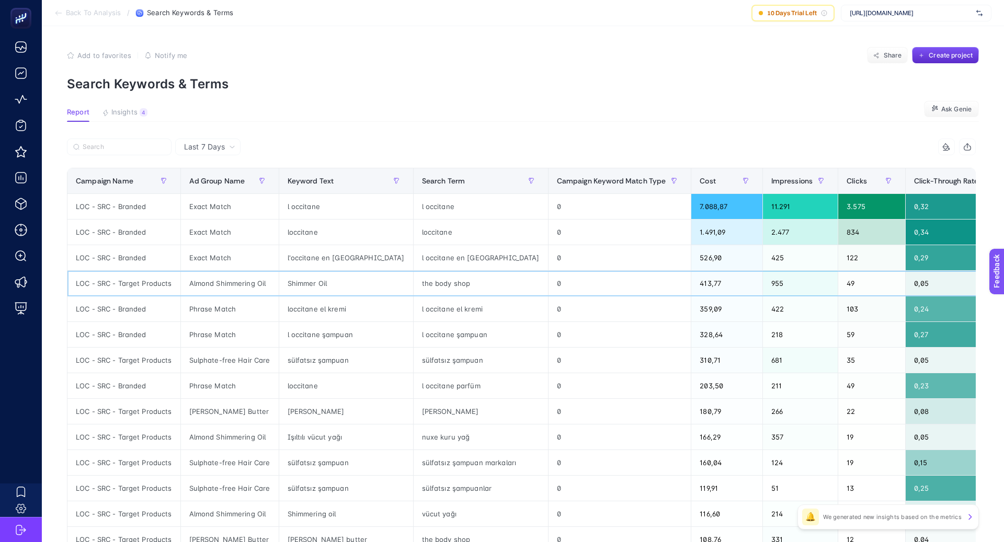
click at [150, 281] on div "LOC - SRC - Target Products" at bounding box center [123, 283] width 113 height 25
copy tr "LOC - SRC - Target Products"
click at [138, 152] on label at bounding box center [119, 147] width 105 height 17
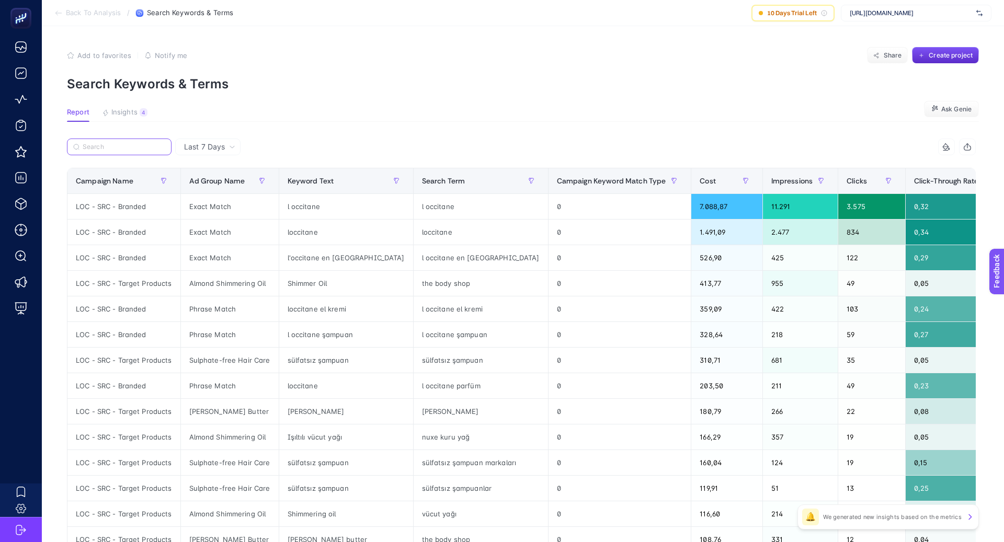
click at [138, 151] on input "Search" at bounding box center [124, 147] width 83 height 8
paste input "LOC - SRC - Target Products"
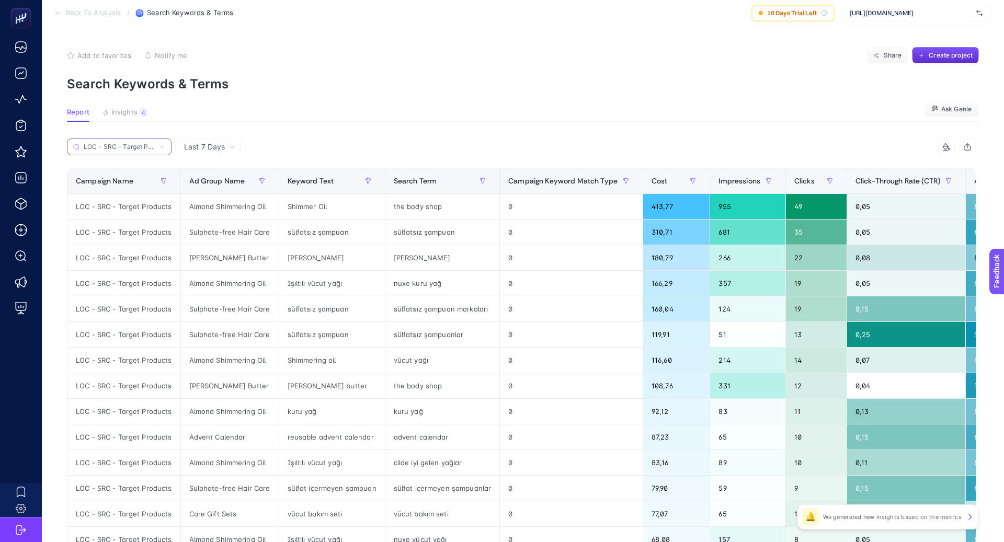
scroll to position [0, 15]
type input "LOC - SRC - Target Products"
click at [223, 152] on div "Last 7 Days" at bounding box center [207, 147] width 65 height 17
click at [218, 186] on li "Last 30 Days" at bounding box center [207, 187] width 59 height 19
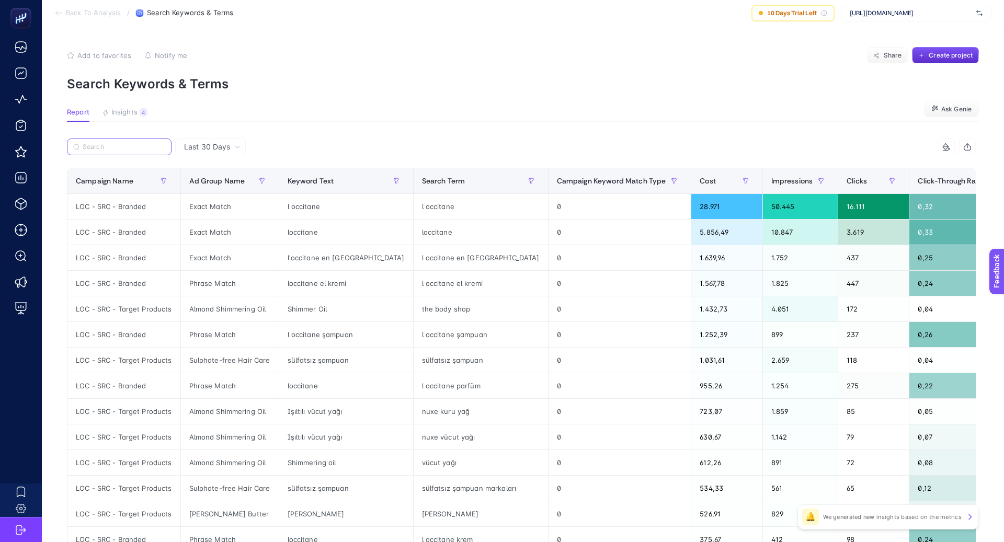
click at [141, 146] on input "Search" at bounding box center [124, 147] width 83 height 8
paste input "LOC - SRC - Target Products"
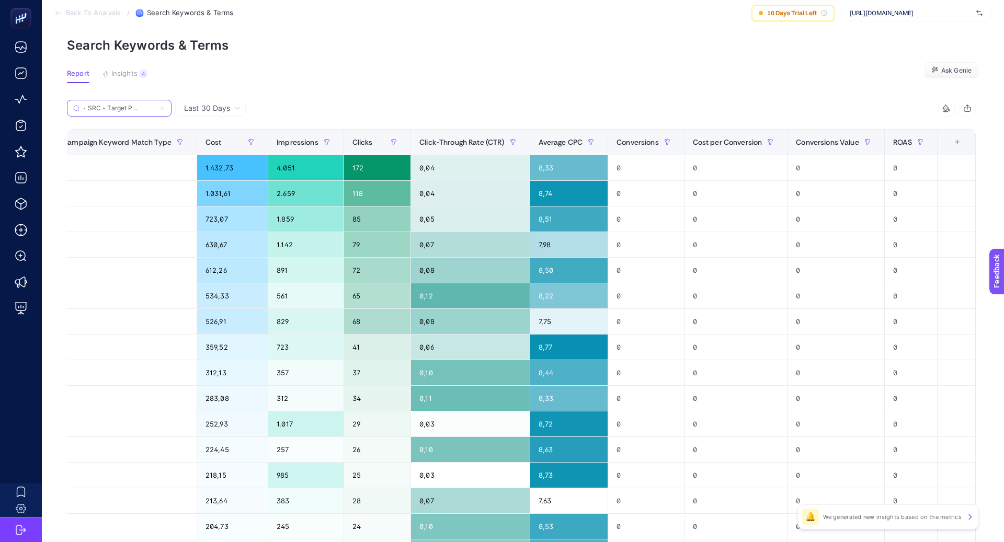
scroll to position [38, 0]
type input "LOC - SRC - Target Products"
click at [646, 139] on span "Conversions" at bounding box center [638, 143] width 42 height 8
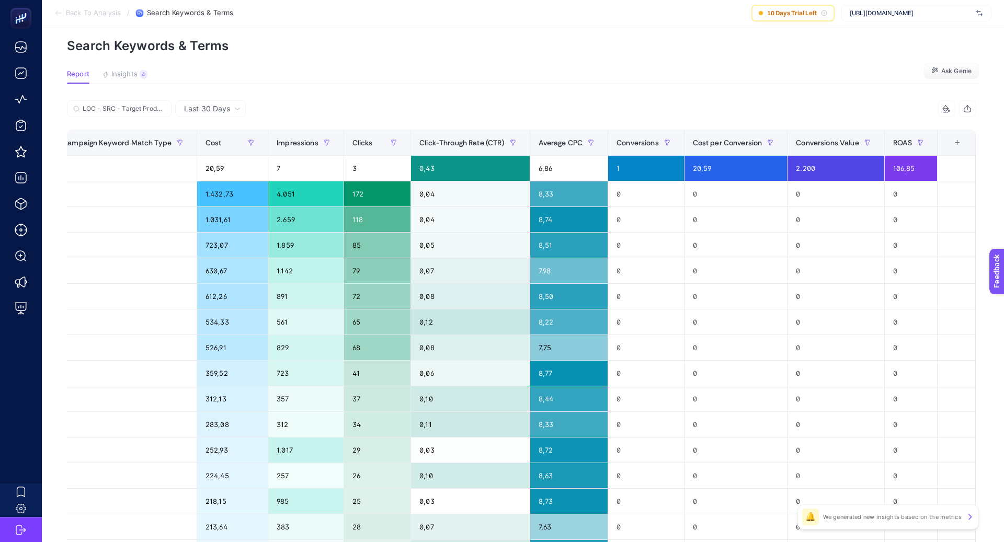
click at [954, 144] on div "+" at bounding box center [958, 143] width 20 height 8
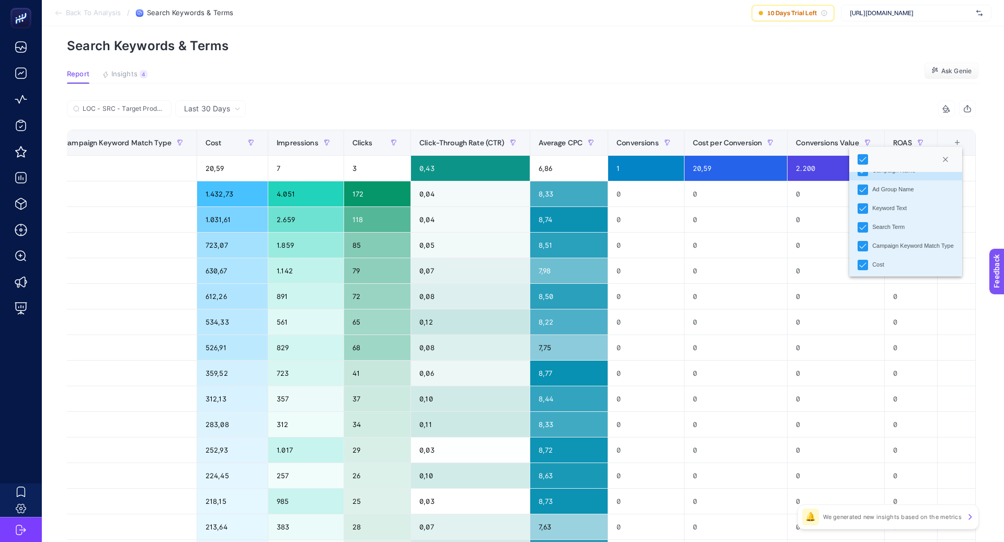
scroll to position [20, 0]
click at [919, 241] on div "Campaign Keyword Match Type" at bounding box center [914, 240] width 82 height 9
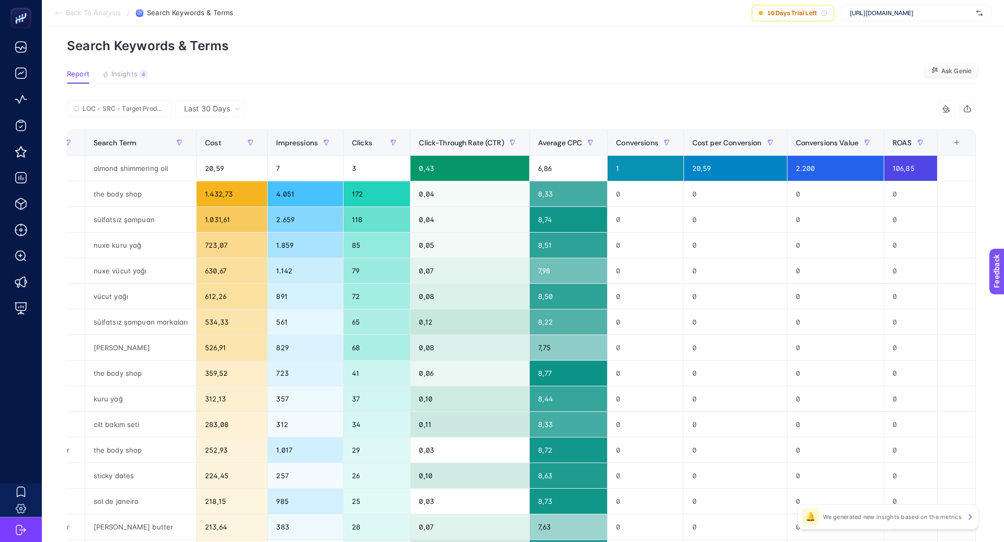
scroll to position [0, 299]
click at [691, 112] on div "10 items selected" at bounding box center [749, 108] width 455 height 17
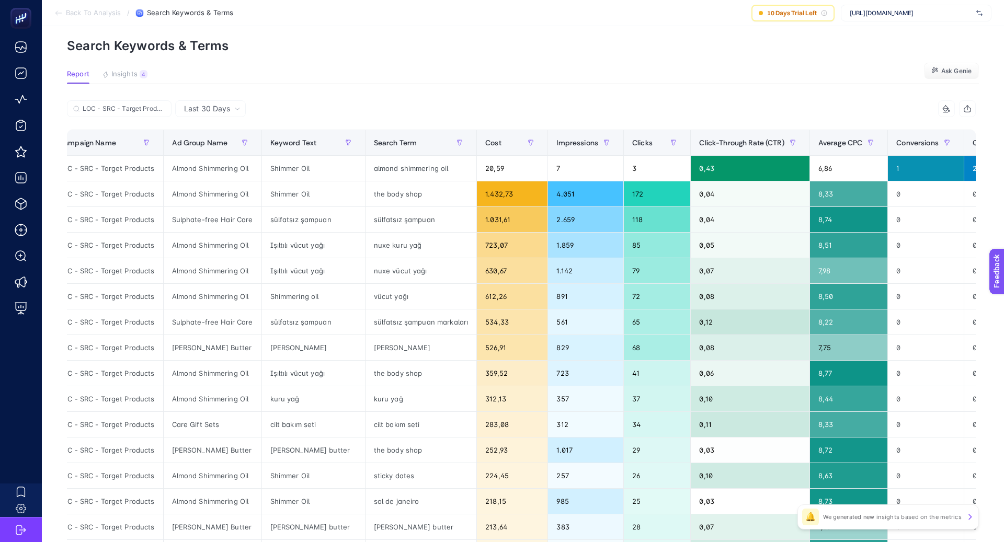
scroll to position [0, 0]
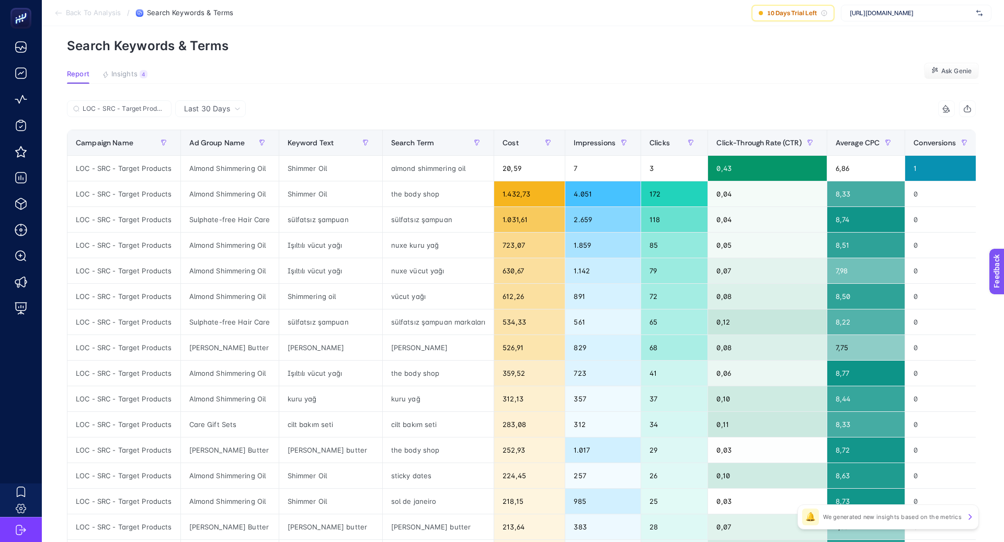
click at [433, 87] on article "Add to favorites false Notify me Share Create project Search Keywords & Terms R…" at bounding box center [523, 397] width 963 height 818
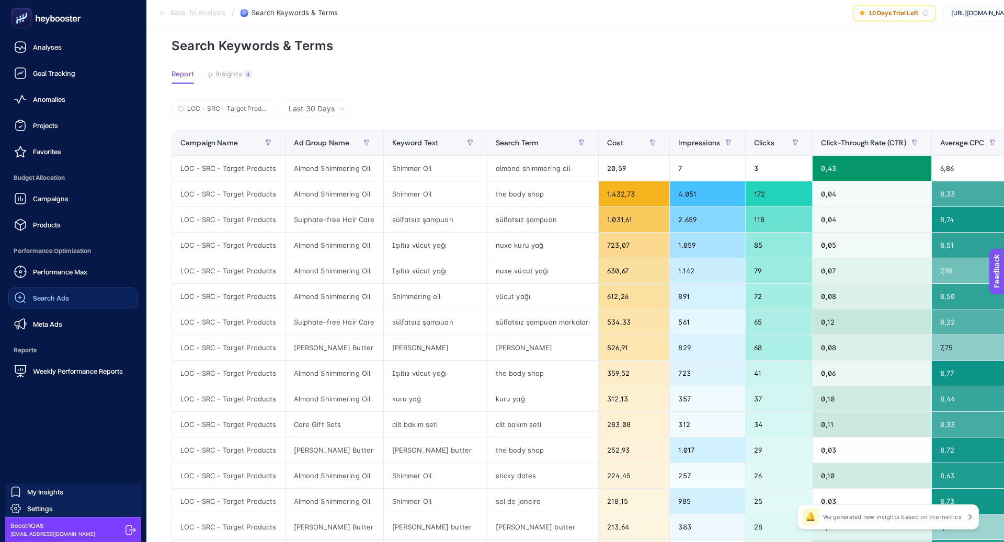
click at [71, 292] on link "Search Ads" at bounding box center [73, 298] width 130 height 21
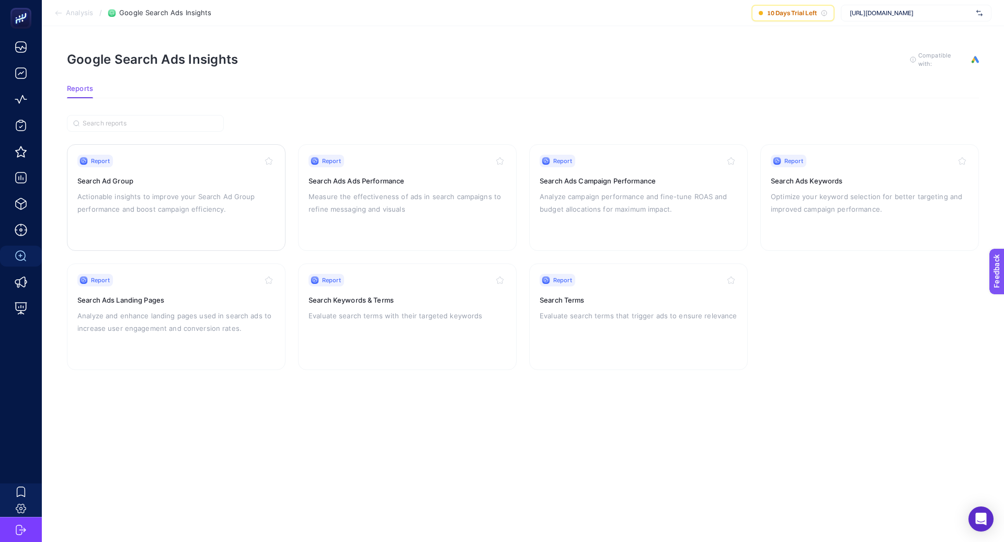
click at [248, 216] on div "Report Search Ad Group Actionable insights to improve your Search Ad Group perf…" at bounding box center [176, 198] width 198 height 86
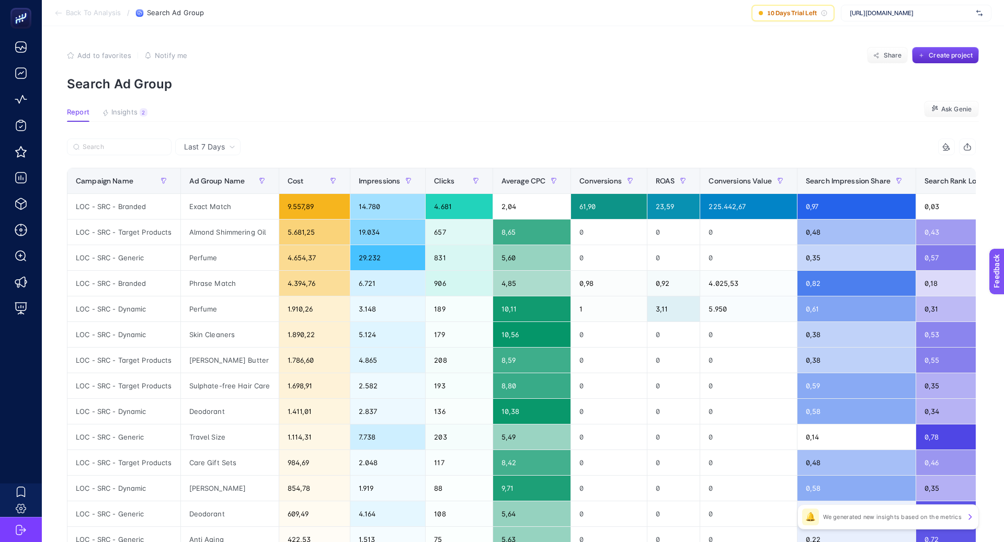
click at [218, 146] on span "Last 7 Days" at bounding box center [204, 147] width 41 height 10
click at [221, 183] on li "Last 30 Days" at bounding box center [207, 187] width 59 height 19
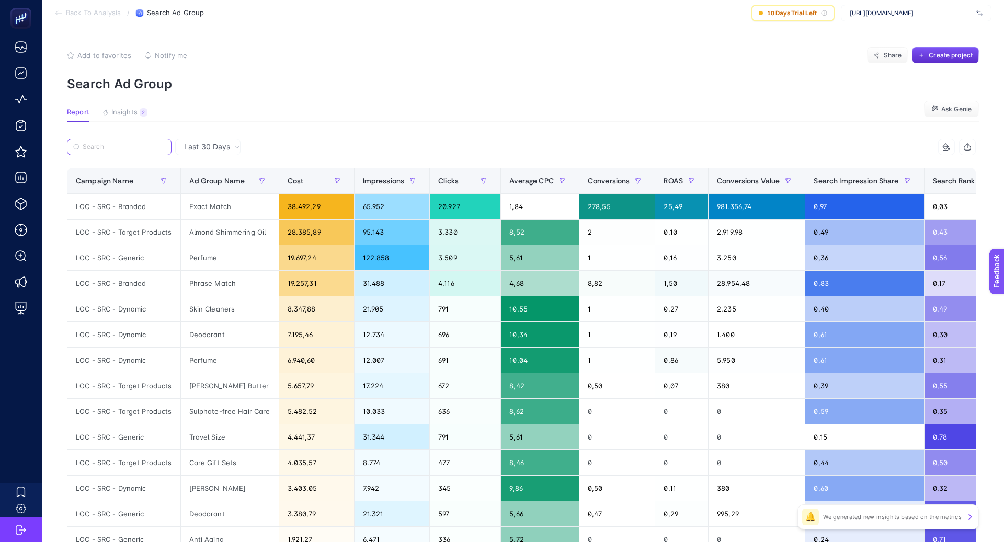
click at [98, 149] on input "Search" at bounding box center [124, 147] width 83 height 8
paste input "LOC - SRC - Target Products"
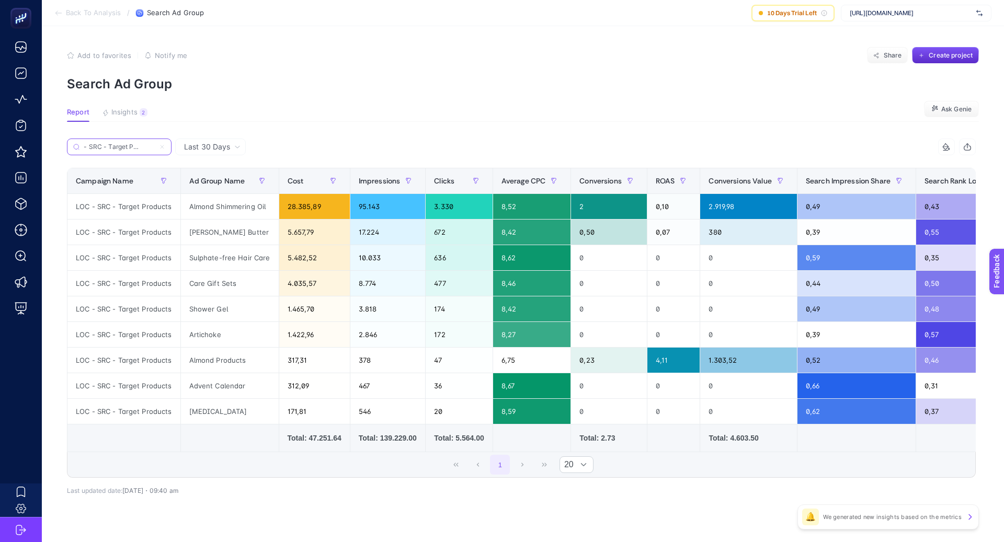
type input "LOC - SRC - Target Products"
click at [290, 460] on div "1 20" at bounding box center [521, 465] width 908 height 25
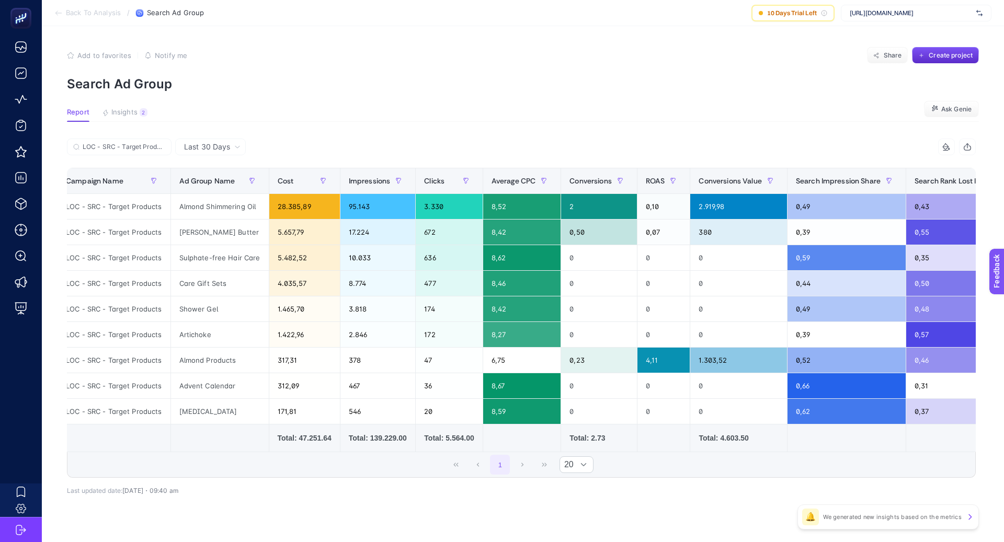
scroll to position [0, 0]
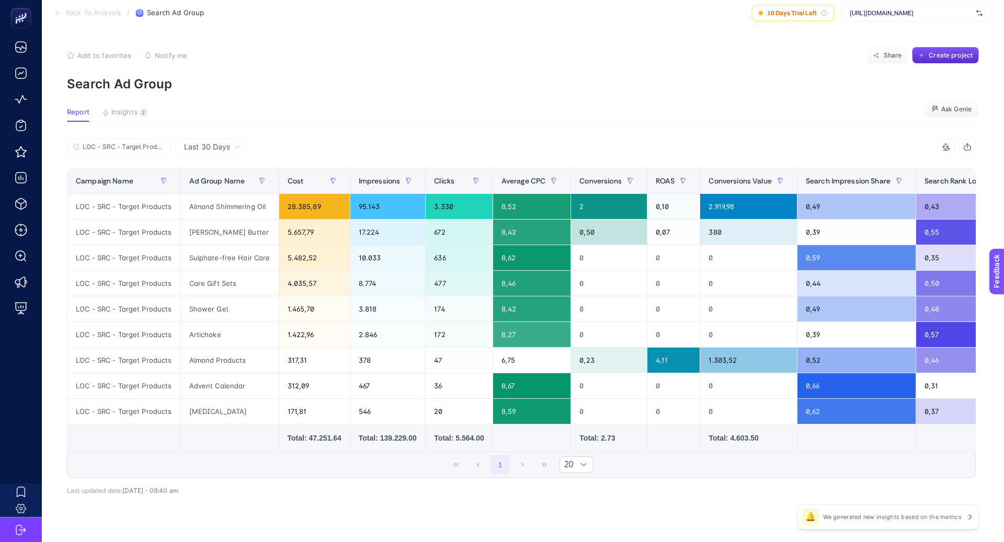
click at [336, 488] on div "LOC - SRC - Target Products 10 items selected Campaign Name Ad Group Name Cost …" at bounding box center [521, 325] width 909 height 340
click at [248, 215] on div "Almond Shimmering Oil" at bounding box center [230, 206] width 98 height 25
click at [248, 210] on div "Almond Shimmering Oil" at bounding box center [230, 206] width 98 height 25
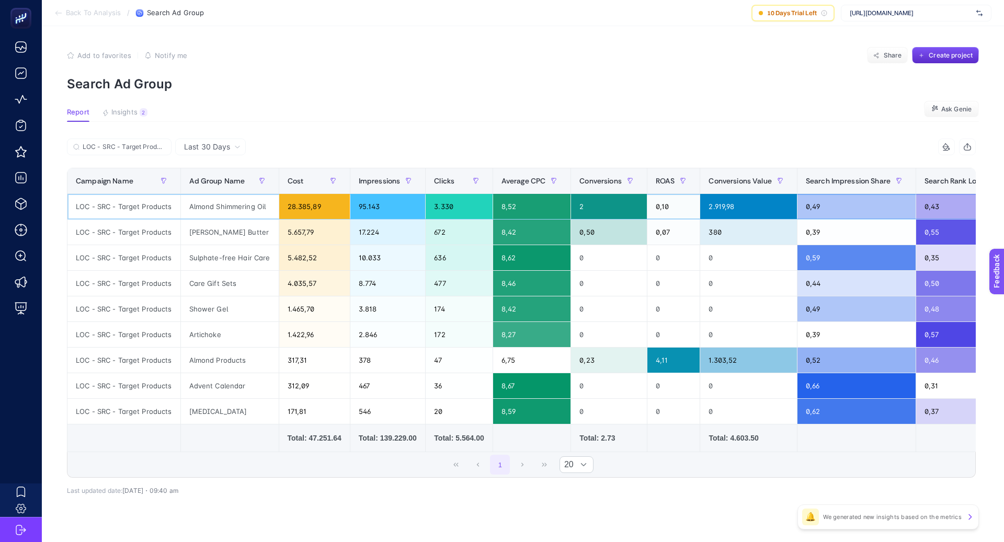
click at [246, 202] on div "Almond Shimmering Oil" at bounding box center [230, 206] width 98 height 25
click at [246, 203] on div "Almond Shimmering Oil" at bounding box center [230, 206] width 98 height 25
copy div "Shimmering"
click at [196, 306] on div "Shower Gel" at bounding box center [230, 309] width 98 height 25
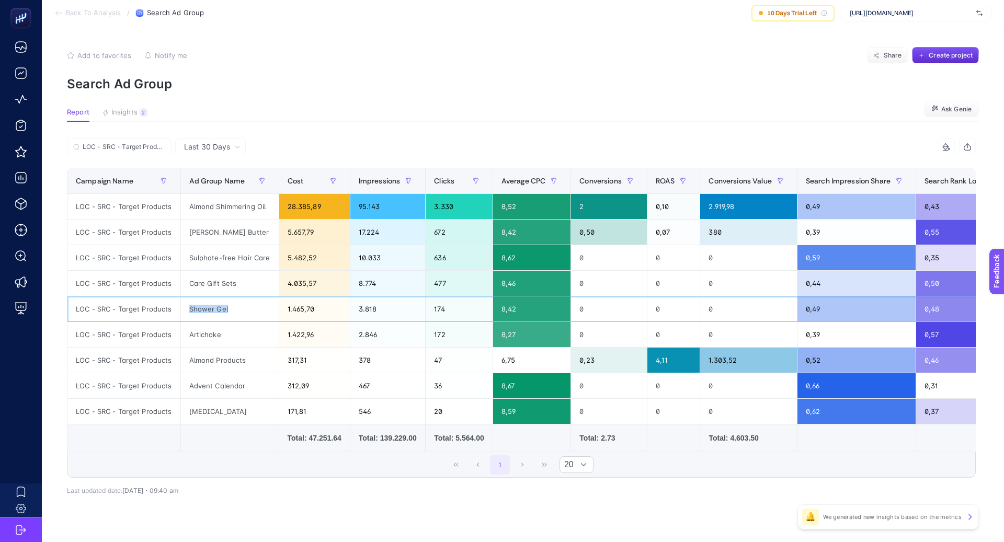
click at [196, 306] on div "Shower Gel" at bounding box center [230, 309] width 98 height 25
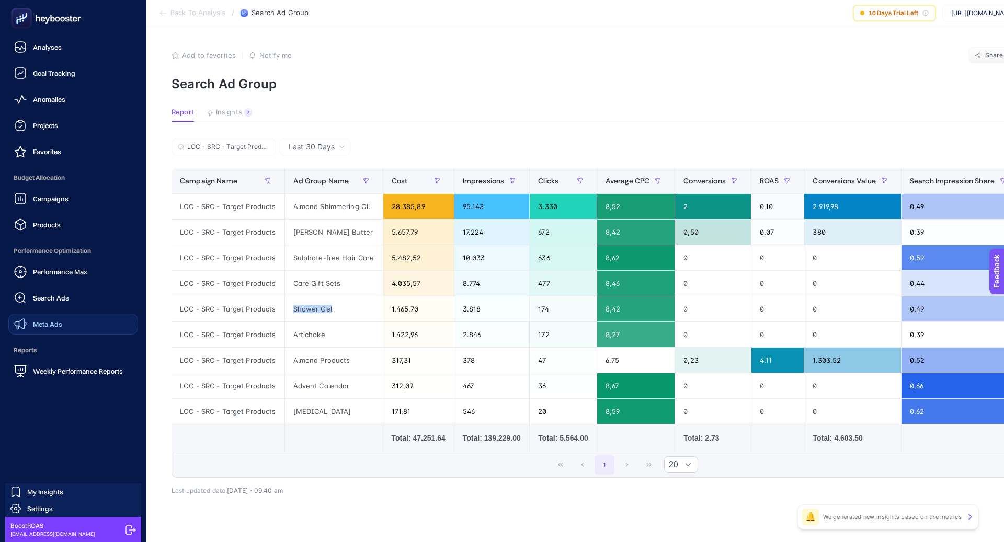
click at [69, 319] on link "Meta Ads" at bounding box center [73, 324] width 130 height 21
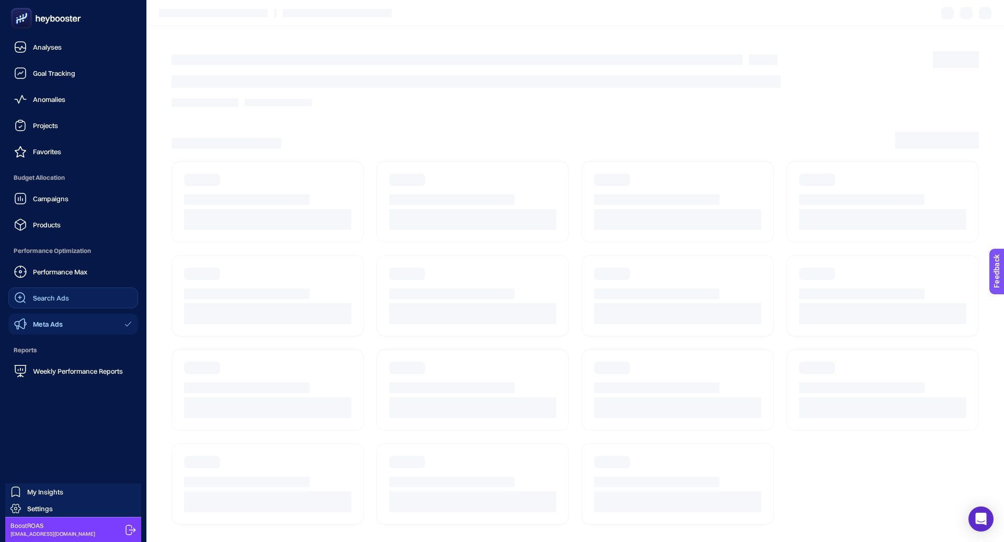
click at [69, 296] on link "Search Ads" at bounding box center [73, 298] width 130 height 21
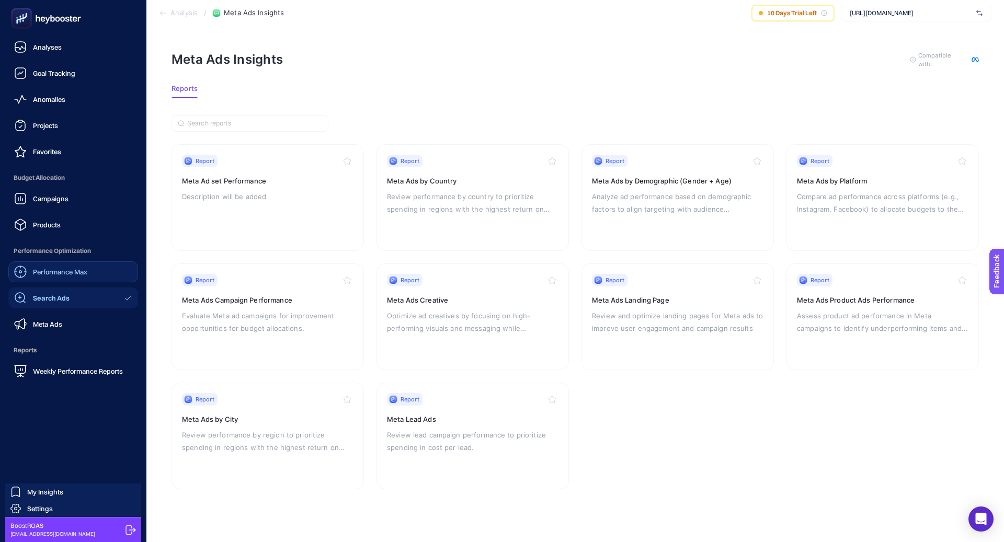
click at [74, 274] on span "Performance Max" at bounding box center [60, 272] width 54 height 8
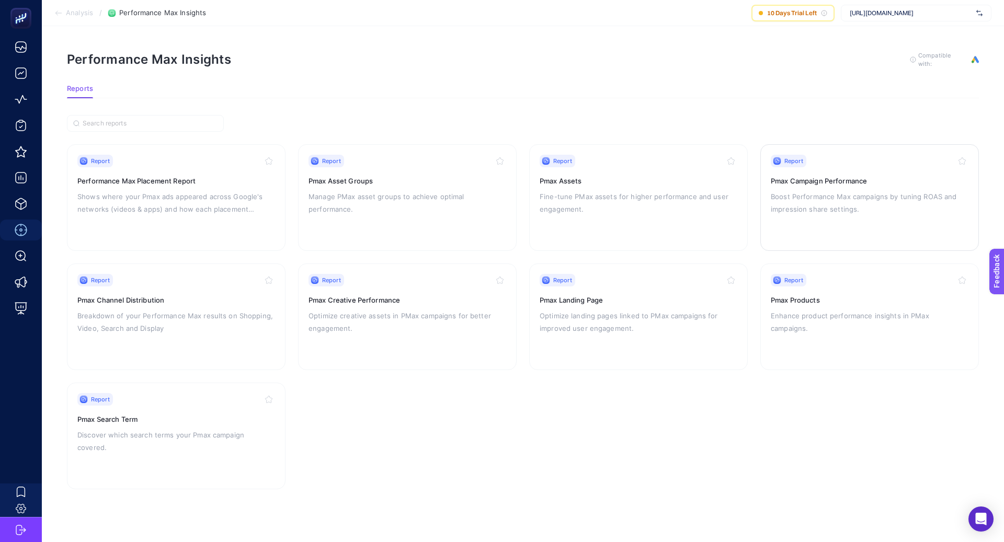
click at [832, 191] on p "Boost Performance Max campaigns by tuning ROAS and impression share settings." at bounding box center [870, 202] width 198 height 25
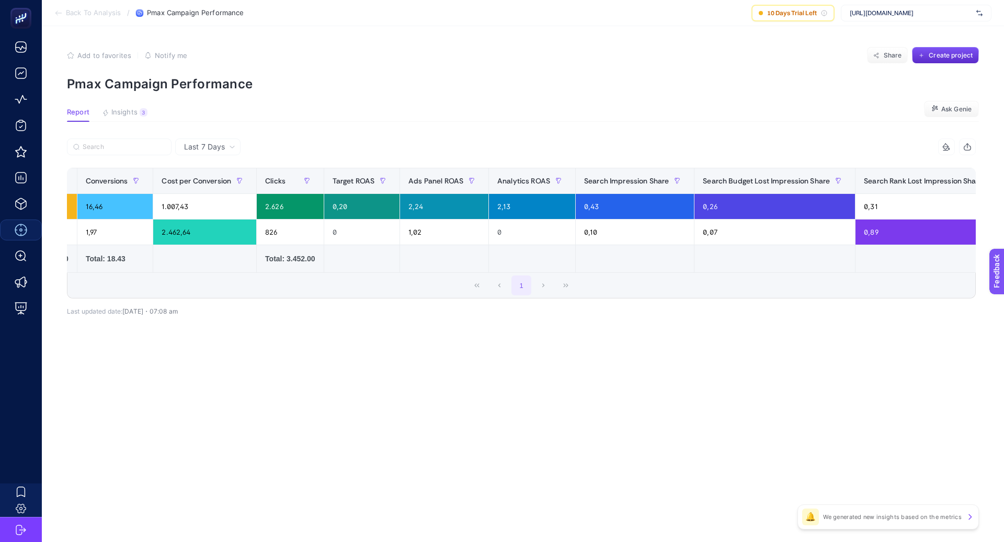
scroll to position [0, 424]
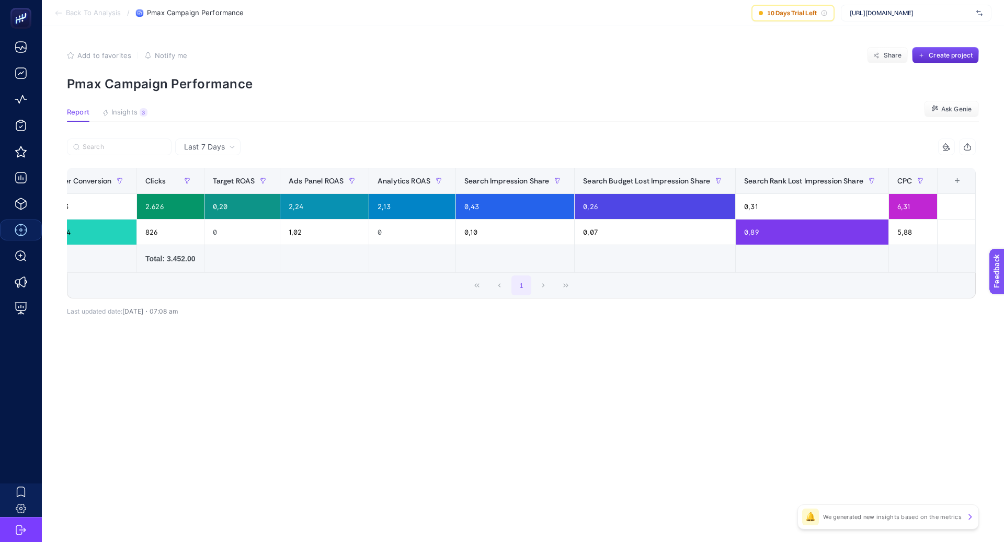
click at [959, 183] on div "+" at bounding box center [958, 181] width 20 height 8
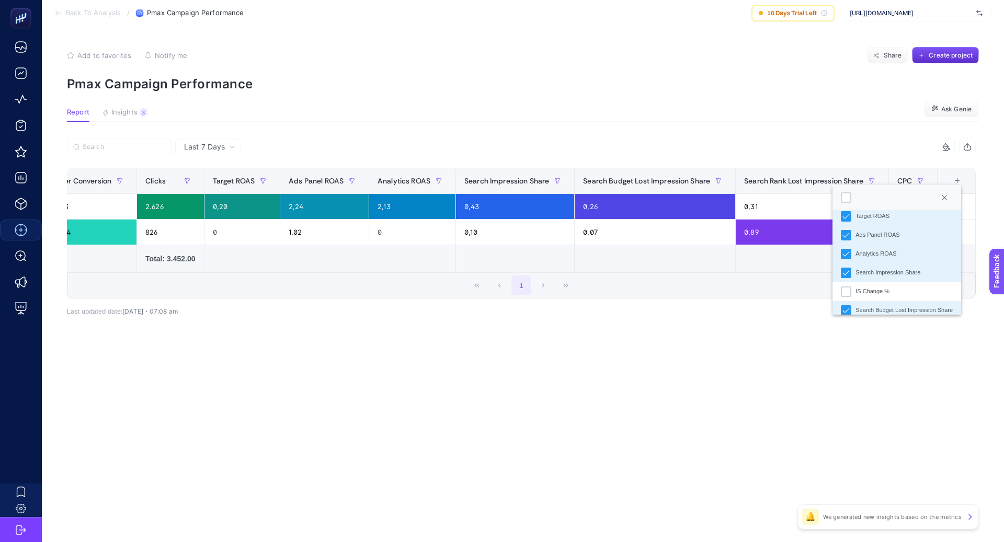
scroll to position [195, 0]
click at [848, 237] on icon "Ads Panel ROAS" at bounding box center [846, 235] width 7 height 7
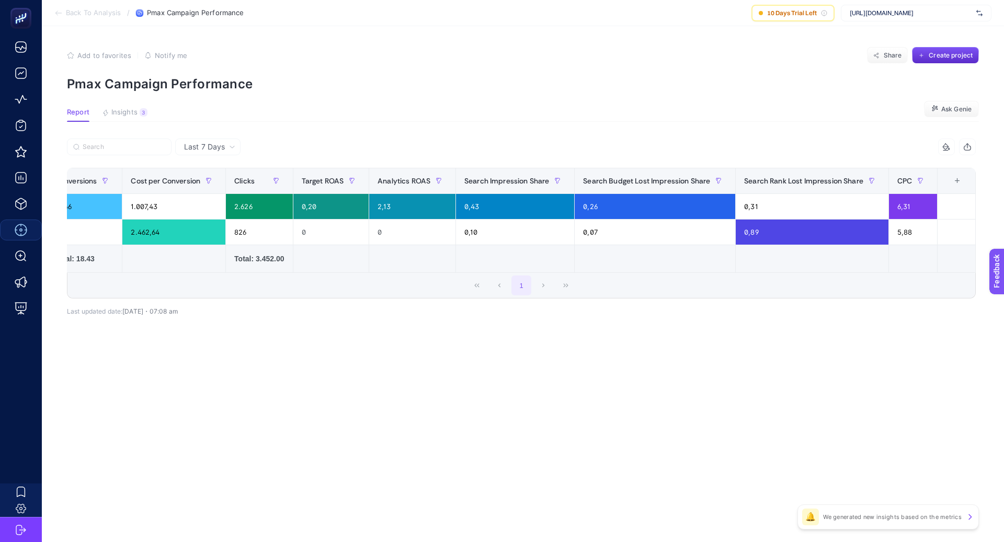
click at [958, 179] on div "+" at bounding box center [958, 181] width 20 height 8
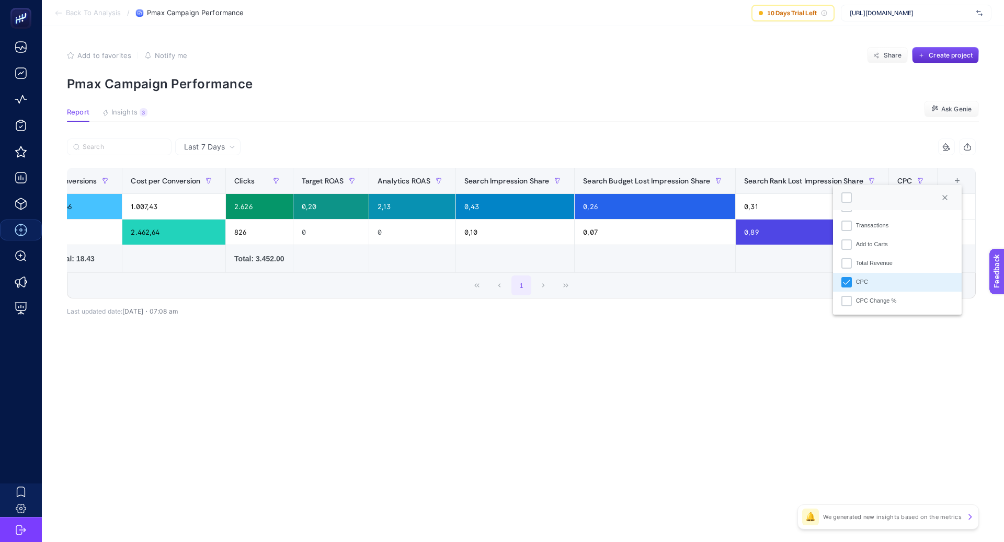
scroll to position [346, 0]
click at [848, 253] on div "Transactions" at bounding box center [847, 254] width 10 height 10
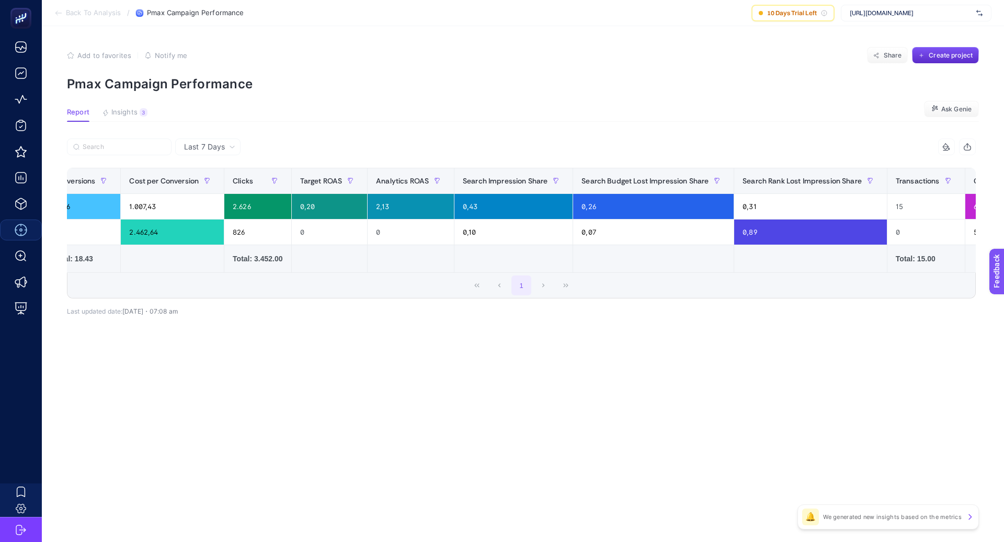
scroll to position [0, 412]
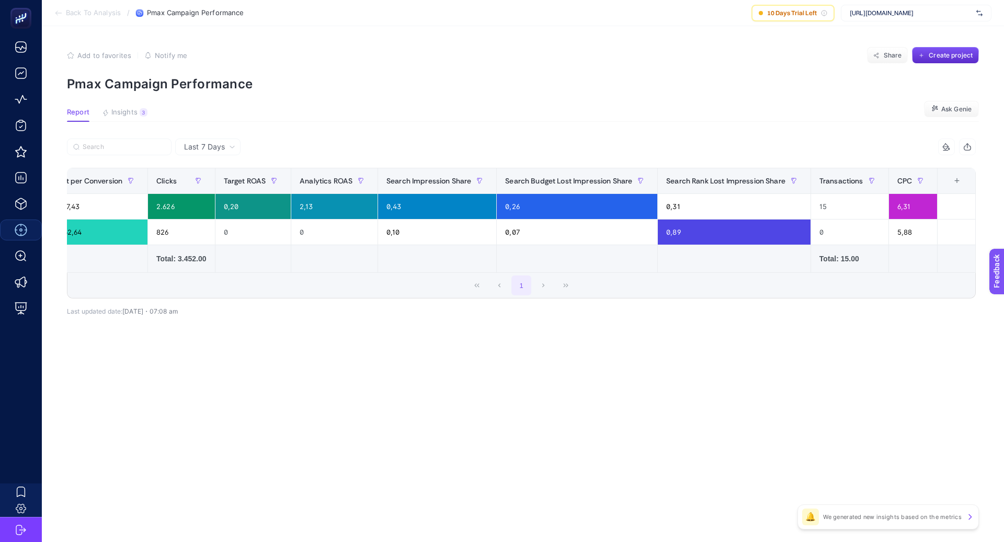
click at [957, 184] on div "+" at bounding box center [957, 181] width 20 height 8
click at [955, 181] on div "+" at bounding box center [957, 181] width 20 height 8
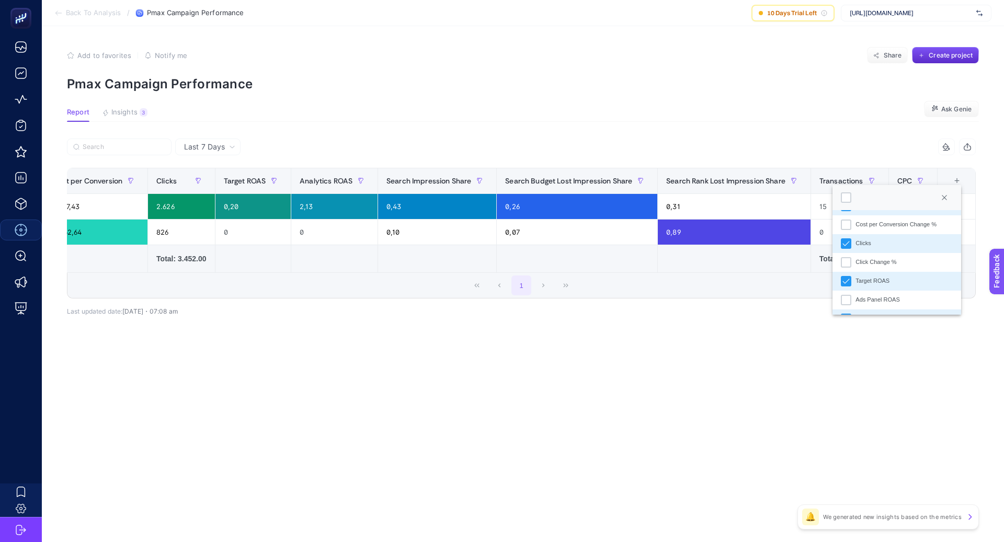
scroll to position [176, 0]
click at [846, 238] on icon "Target ROAS" at bounding box center [846, 236] width 7 height 7
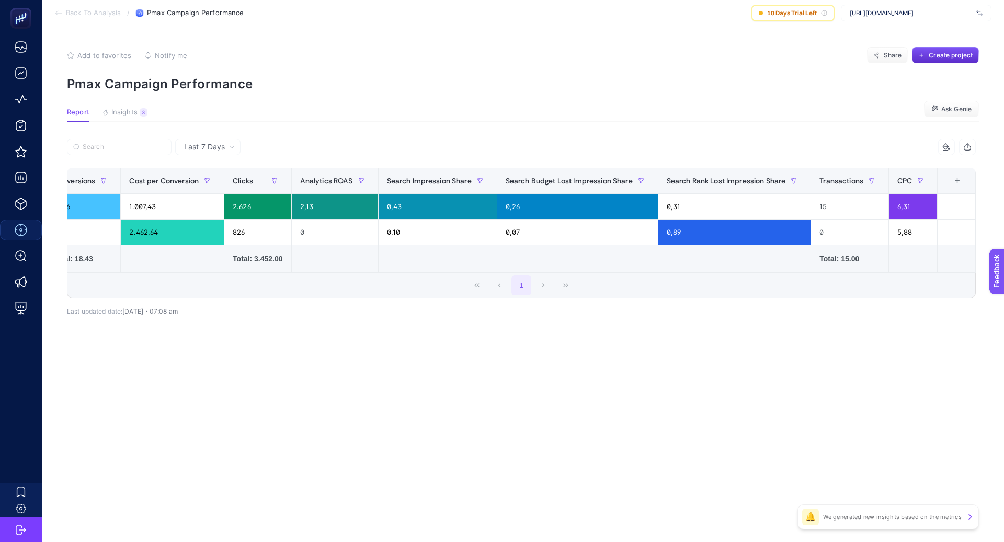
click at [720, 366] on article "Add to favorites false Notify me Share Create project Pmax Campaign Performance…" at bounding box center [523, 284] width 963 height 516
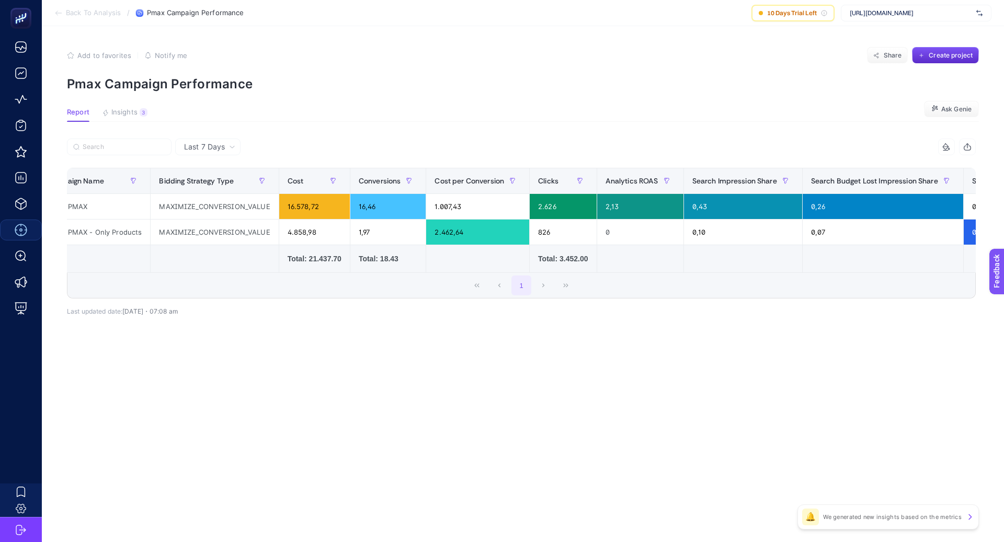
scroll to position [0, 0]
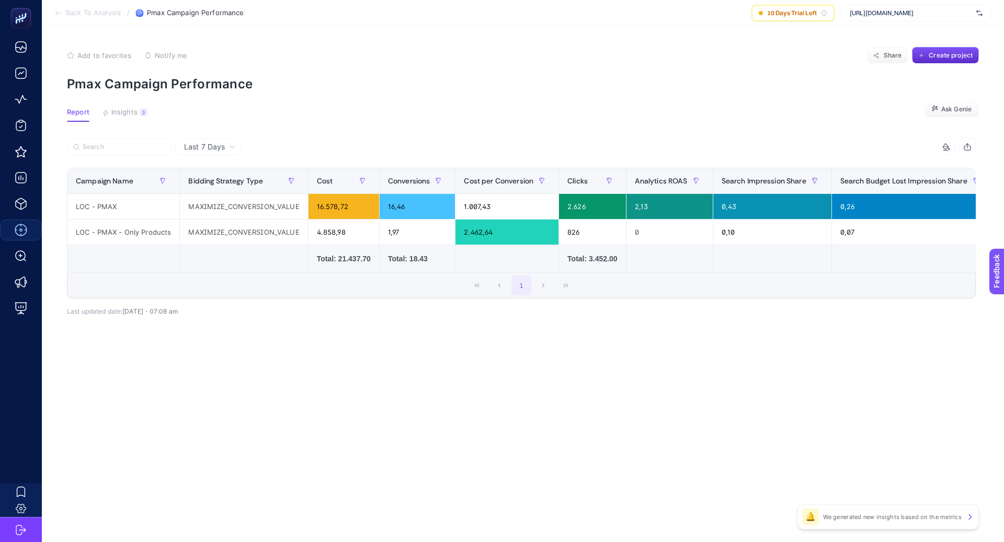
click at [637, 127] on article "Add to favorites false Notify me Share Create project Pmax Campaign Performance…" at bounding box center [523, 284] width 963 height 516
click at [224, 144] on span "Last 7 Days" at bounding box center [204, 147] width 41 height 10
click at [227, 180] on li "Last 30 Days" at bounding box center [207, 187] width 59 height 19
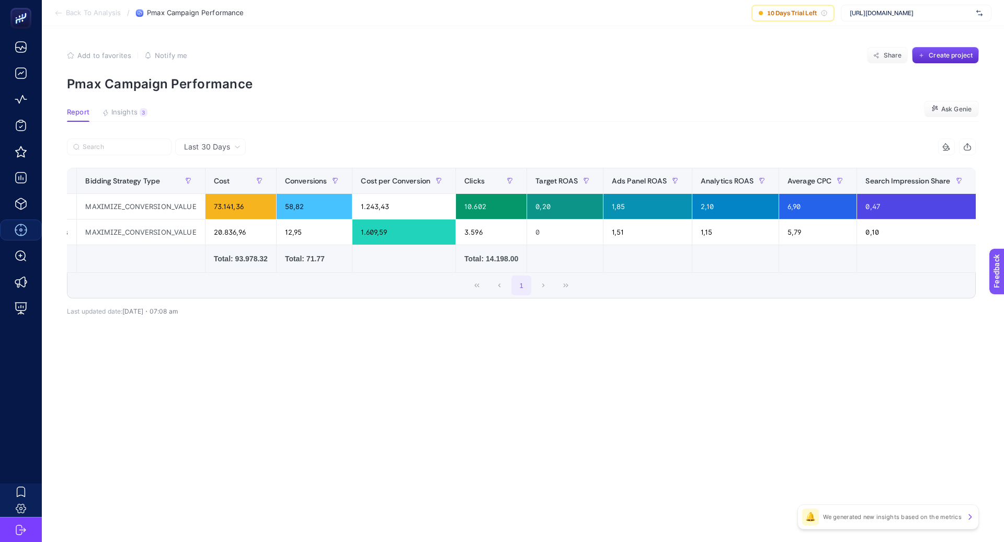
scroll to position [0, 639]
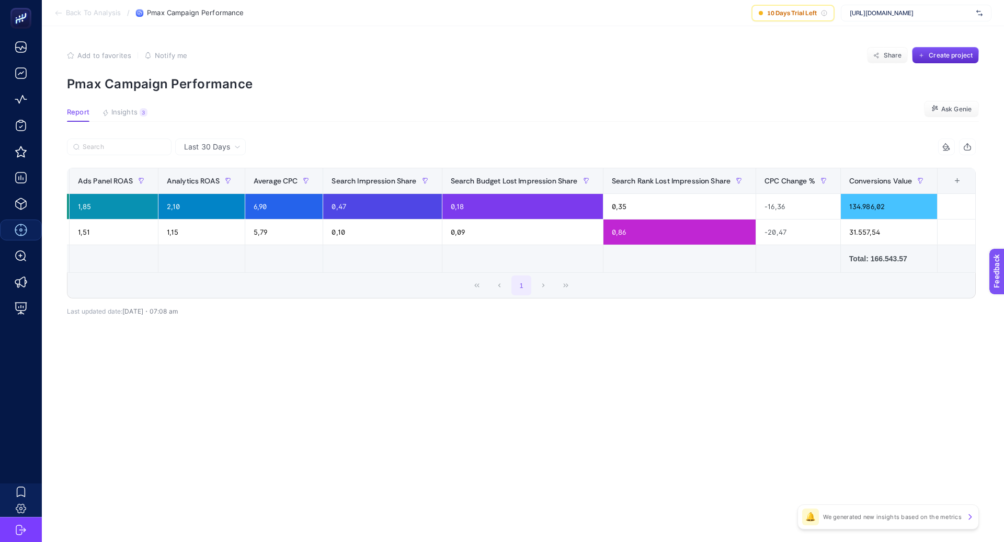
click at [957, 182] on div "+" at bounding box center [958, 181] width 20 height 8
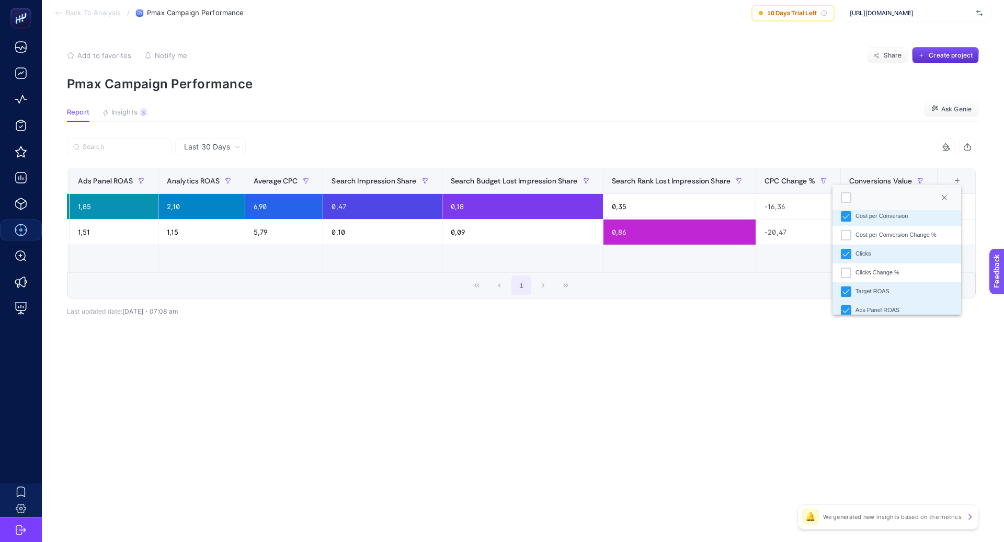
scroll to position [129, 0]
click at [853, 284] on li "Target ROAS" at bounding box center [897, 283] width 129 height 19
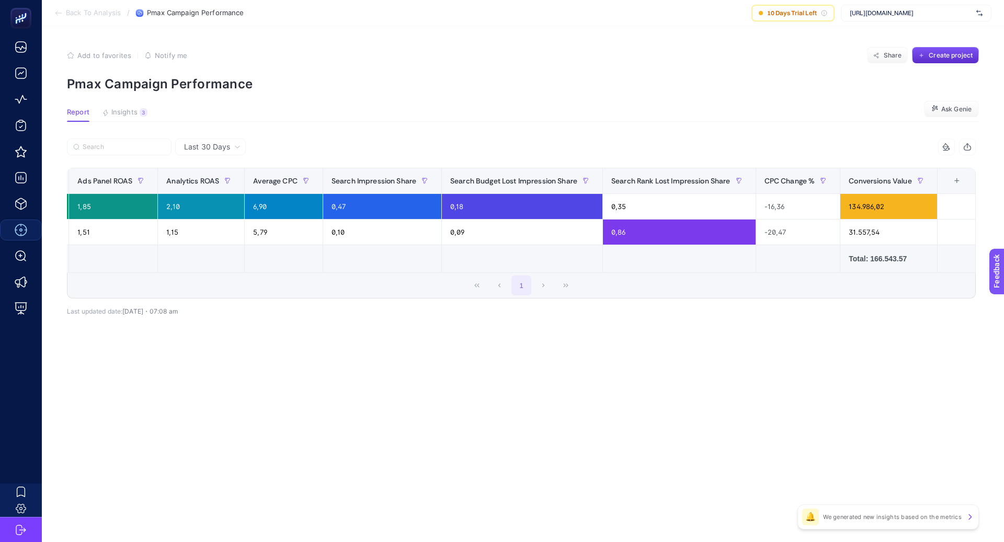
scroll to position [0, 563]
click at [960, 182] on div "+" at bounding box center [957, 181] width 20 height 8
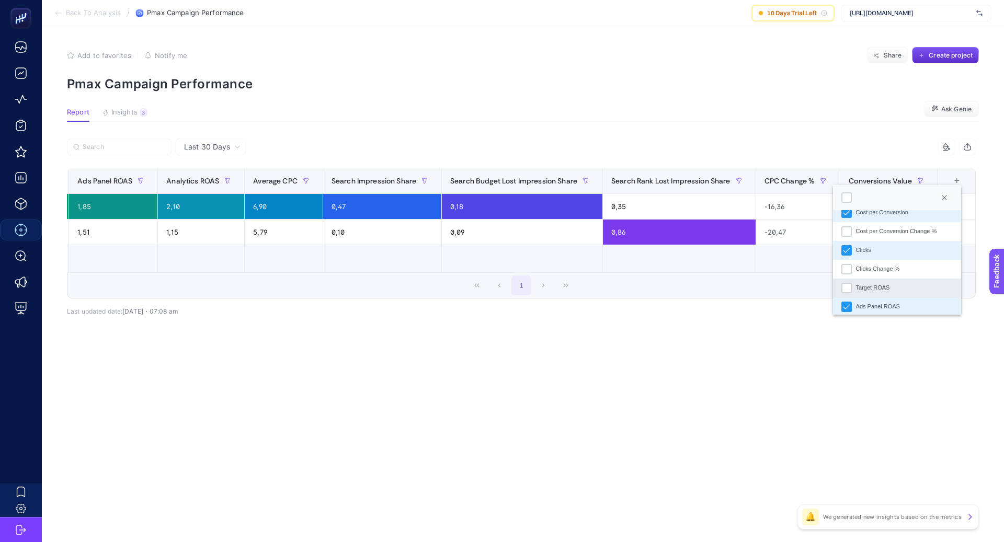
scroll to position [148, 0]
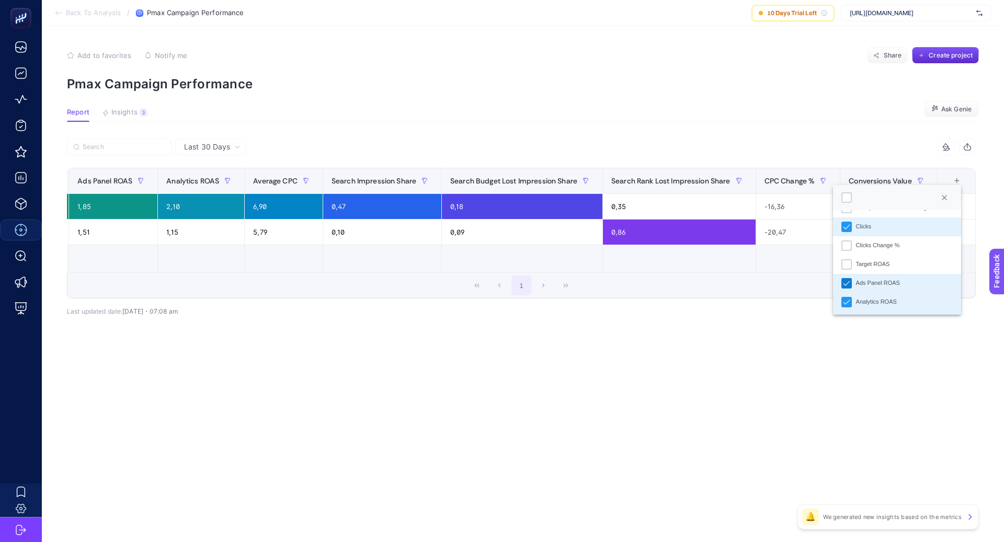
click at [849, 284] on icon "Ads Panel ROAS" at bounding box center [846, 283] width 7 height 7
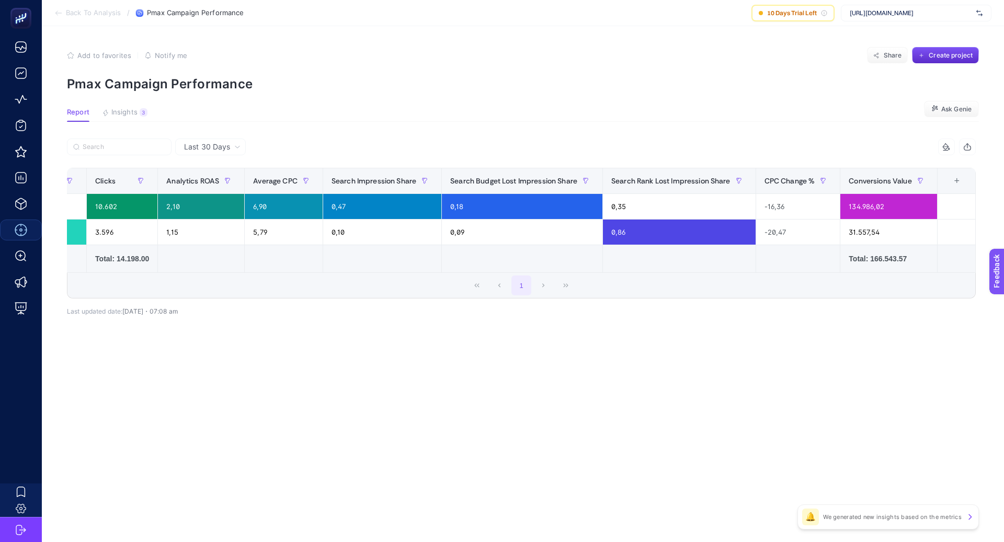
click at [758, 344] on div "Last 30 Days 11 items selected Campaign Name Bidding Strategy Type Cost Convers…" at bounding box center [522, 250] width 926 height 223
click at [419, 274] on div "1" at bounding box center [521, 285] width 908 height 25
drag, startPoint x: 446, startPoint y: 534, endPoint x: 288, endPoint y: 528, distance: 158.1
click at [288, 529] on article "Add to favorites false Notify me Share Create project Pmax Campaign Performance…" at bounding box center [523, 284] width 963 height 516
click at [351, 277] on div "1" at bounding box center [521, 285] width 908 height 25
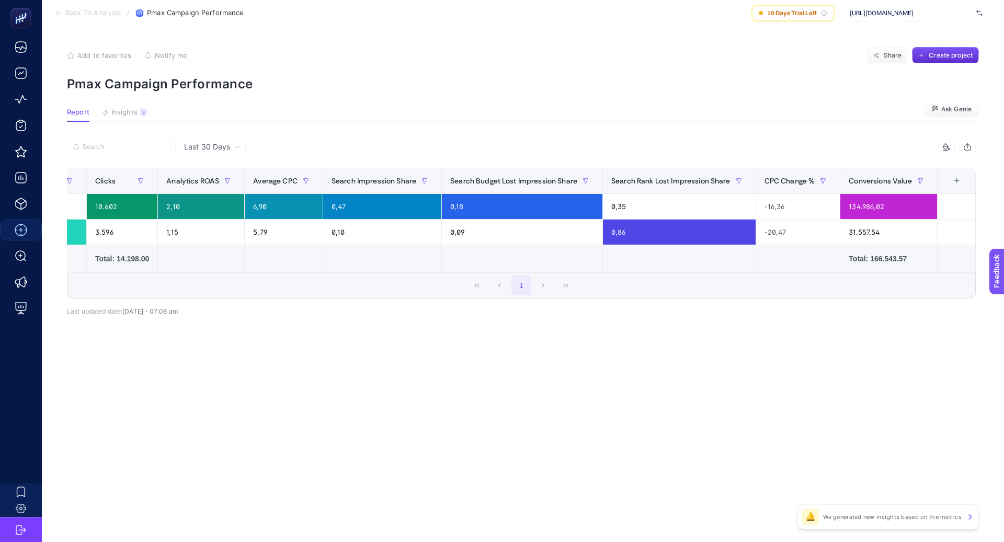
drag, startPoint x: 344, startPoint y: 253, endPoint x: 446, endPoint y: 253, distance: 102.0
click at [446, 253] on tr "Total: 93.978.32 Total: 71.77 Total: 14.198.00 Total: 166.543.57" at bounding box center [285, 259] width 1381 height 28
click at [374, 146] on div at bounding box center [294, 150] width 455 height 23
click at [502, 280] on div "1" at bounding box center [521, 285] width 908 height 25
drag, startPoint x: 362, startPoint y: 174, endPoint x: 522, endPoint y: 175, distance: 159.6
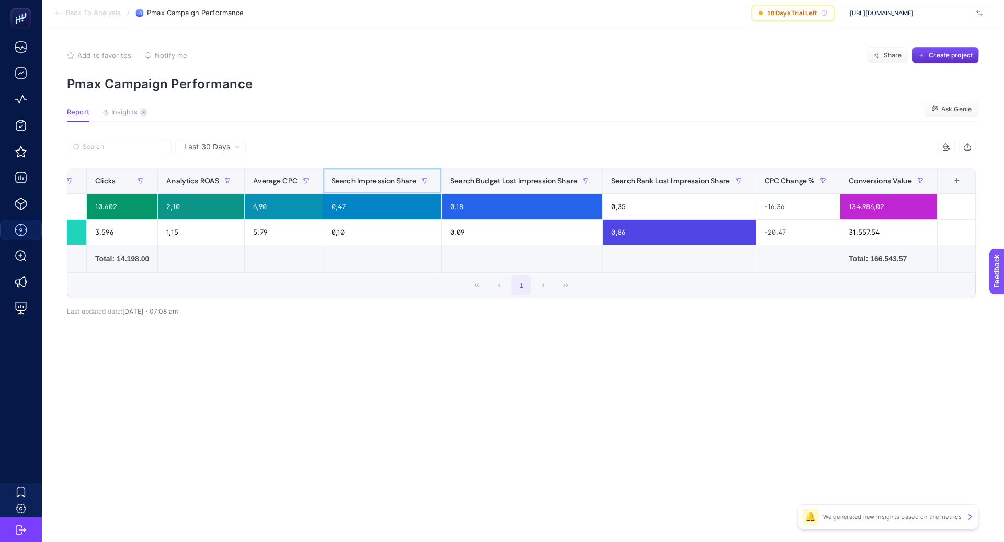
click at [522, 175] on tr "Campaign Name Bidding Strategy Type Cost Conversions Cost per Conversion Clicks…" at bounding box center [285, 181] width 1381 height 26
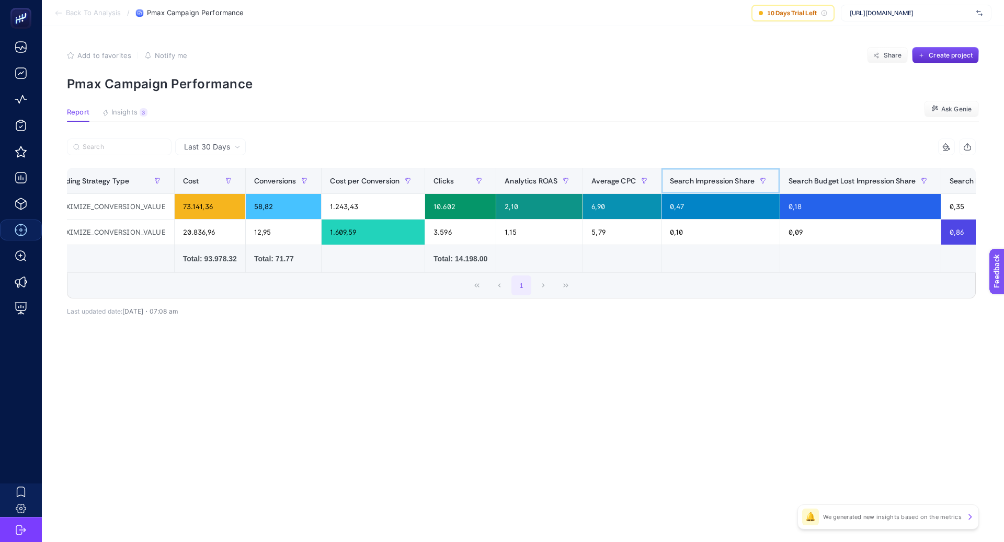
scroll to position [0, 0]
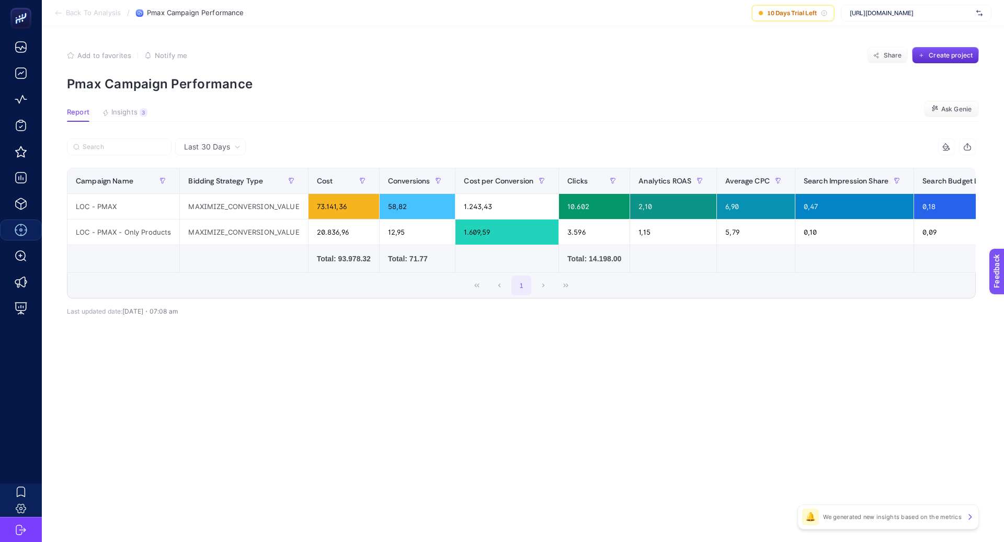
click at [297, 340] on div "Last 30 Days 11 items selected Campaign Name Bidding Strategy Type Cost Convers…" at bounding box center [522, 250] width 926 height 223
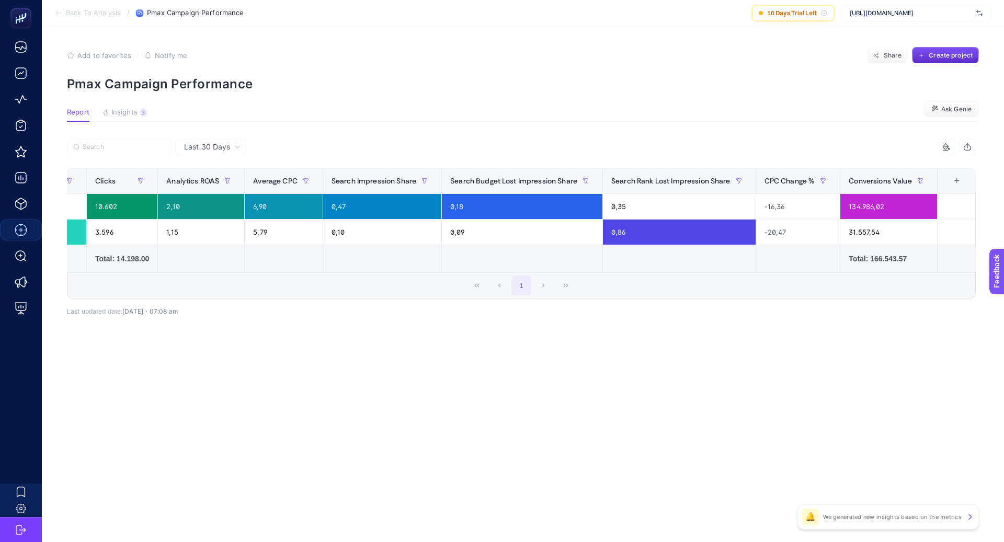
click at [955, 184] on div "+" at bounding box center [957, 181] width 20 height 8
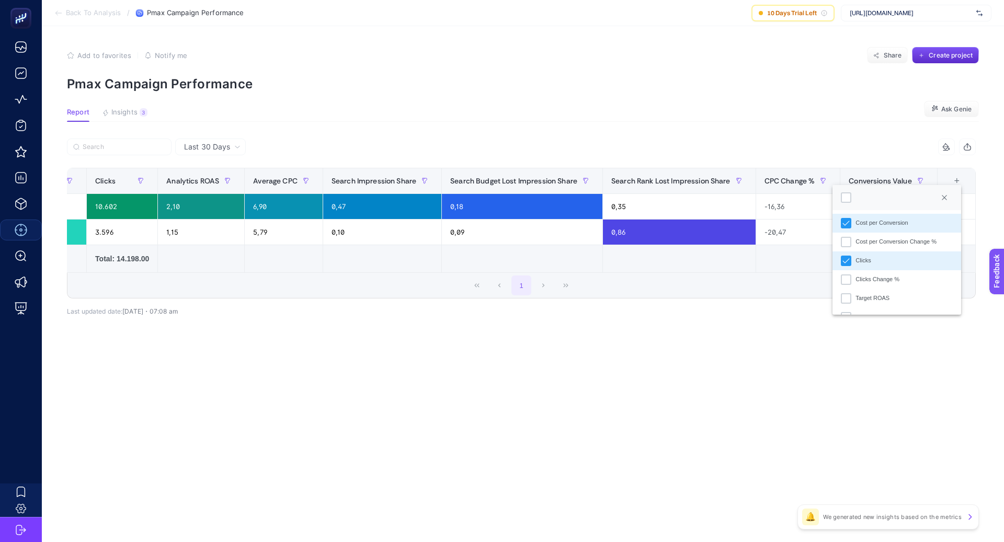
scroll to position [66, 0]
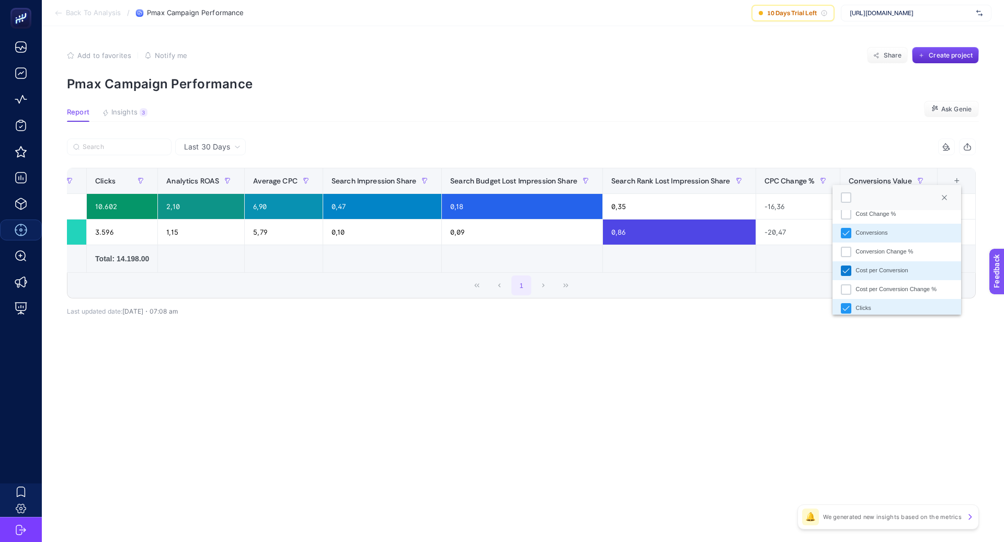
click at [847, 269] on icon "Cost per Conversion" at bounding box center [846, 270] width 7 height 7
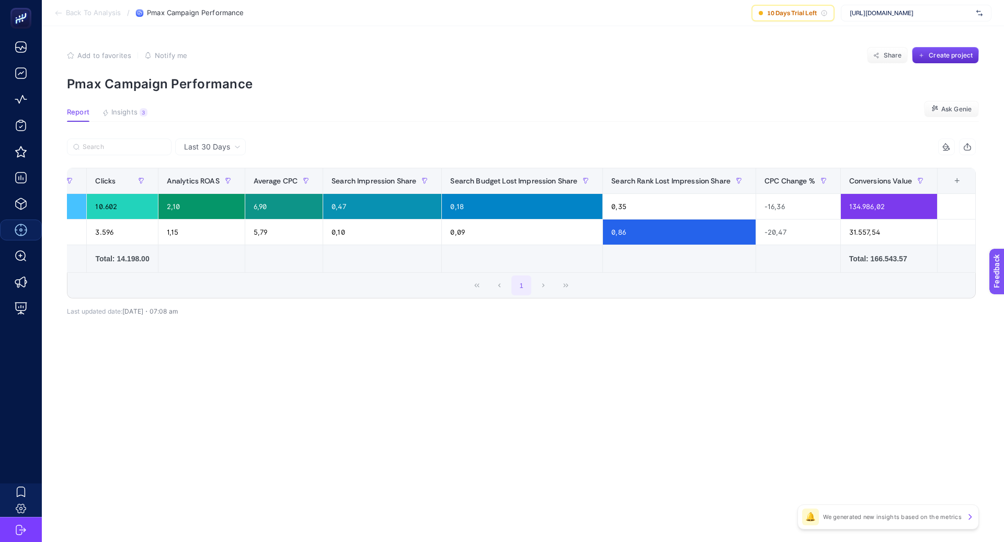
scroll to position [0, 370]
click at [958, 184] on div "+" at bounding box center [957, 181] width 20 height 8
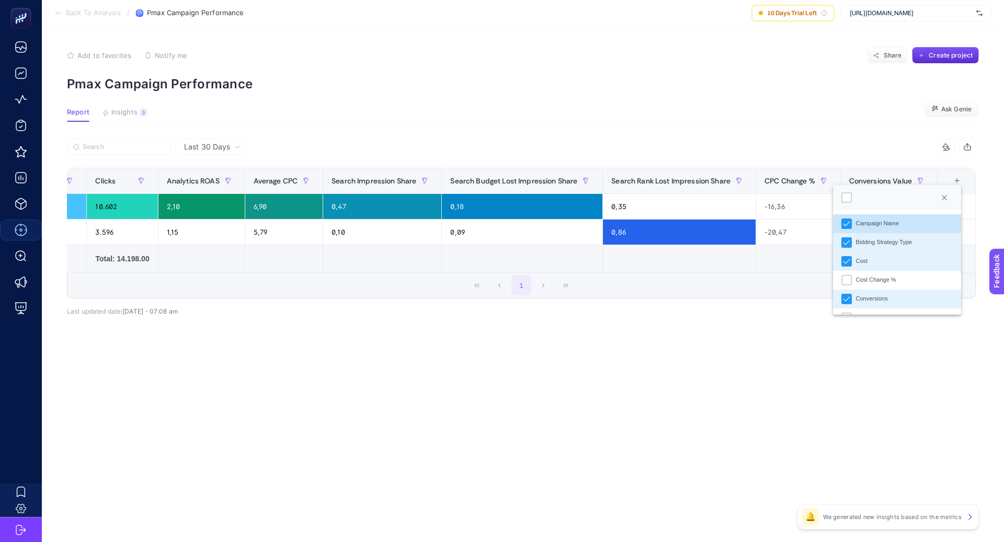
scroll to position [7, 51]
click at [847, 301] on icon "Conversions" at bounding box center [846, 299] width 7 height 7
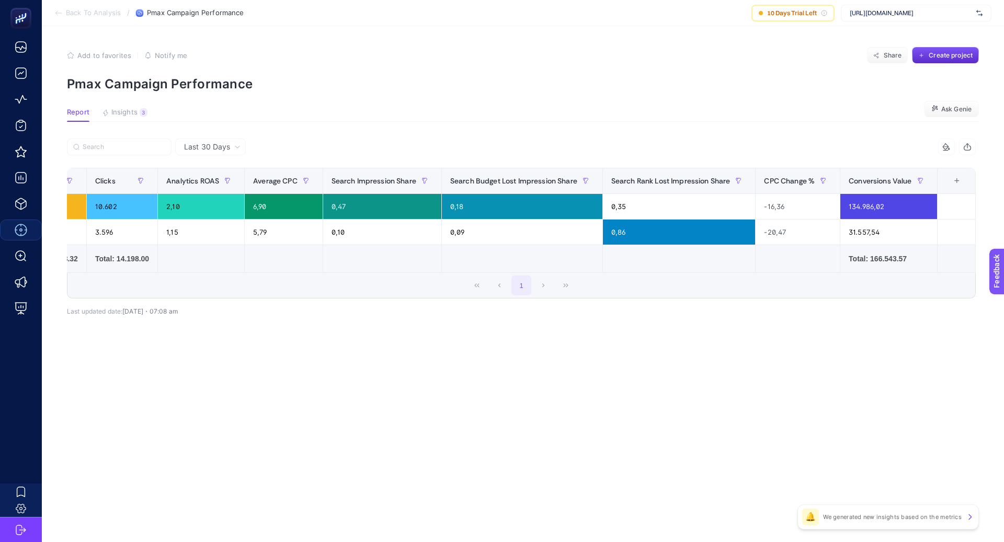
scroll to position [0, 295]
click at [960, 185] on div "+" at bounding box center [957, 181] width 20 height 8
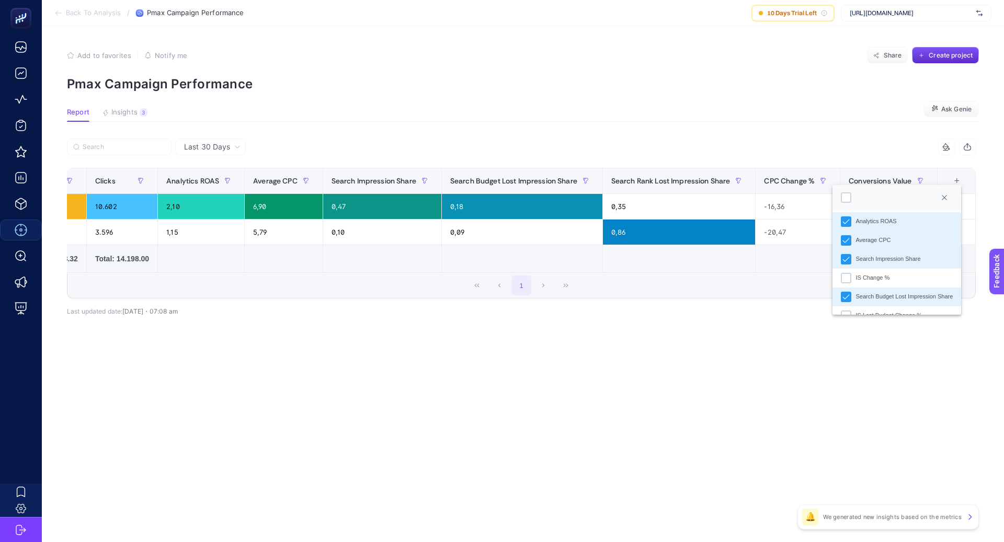
scroll to position [234, 0]
click at [850, 251] on div "Search Impression Share" at bounding box center [846, 253] width 10 height 10
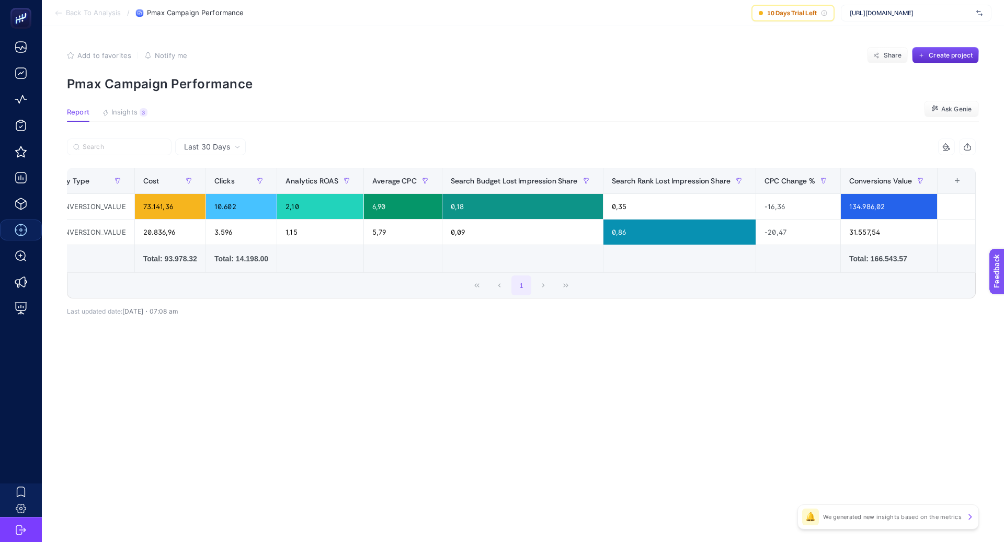
click at [959, 185] on div "+" at bounding box center [958, 181] width 20 height 8
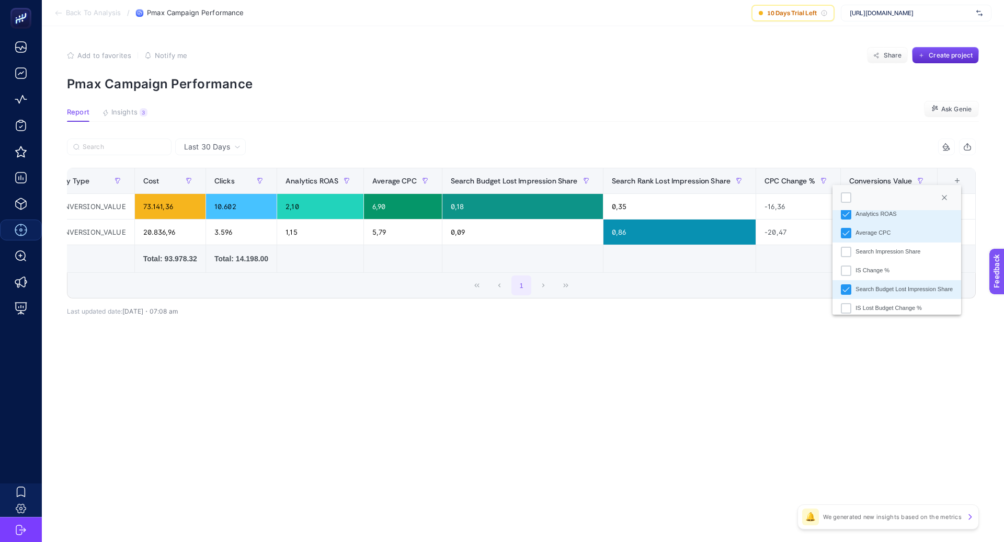
scroll to position [239, 0]
click at [850, 285] on icon "Search Budget Lost Impression Share" at bounding box center [846, 286] width 7 height 7
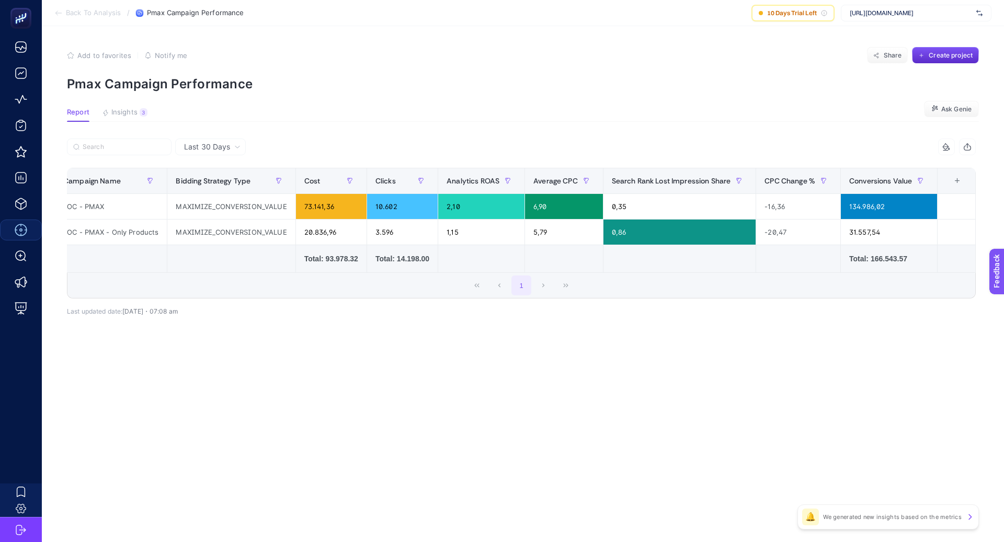
scroll to position [0, 16]
click at [959, 185] on div "+" at bounding box center [958, 181] width 20 height 8
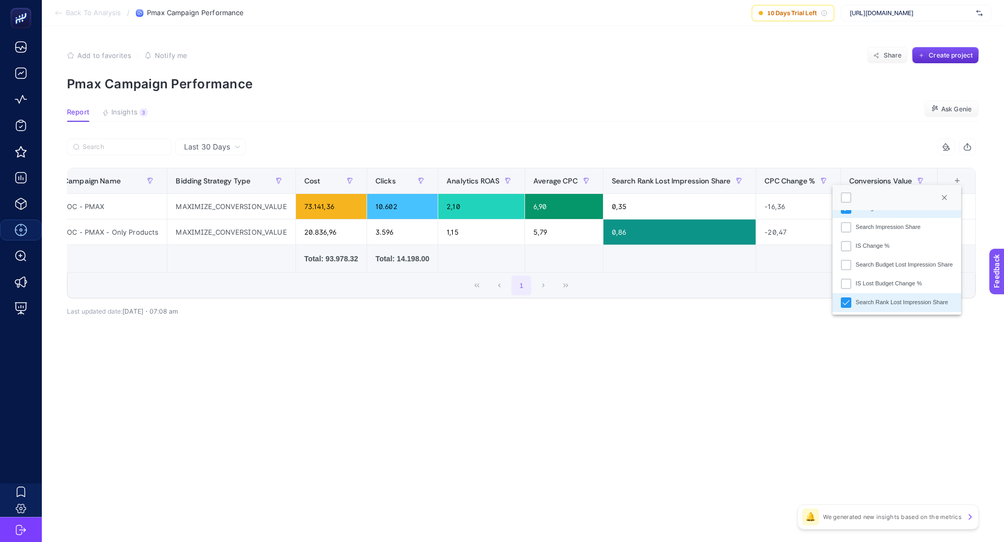
scroll to position [297, 0]
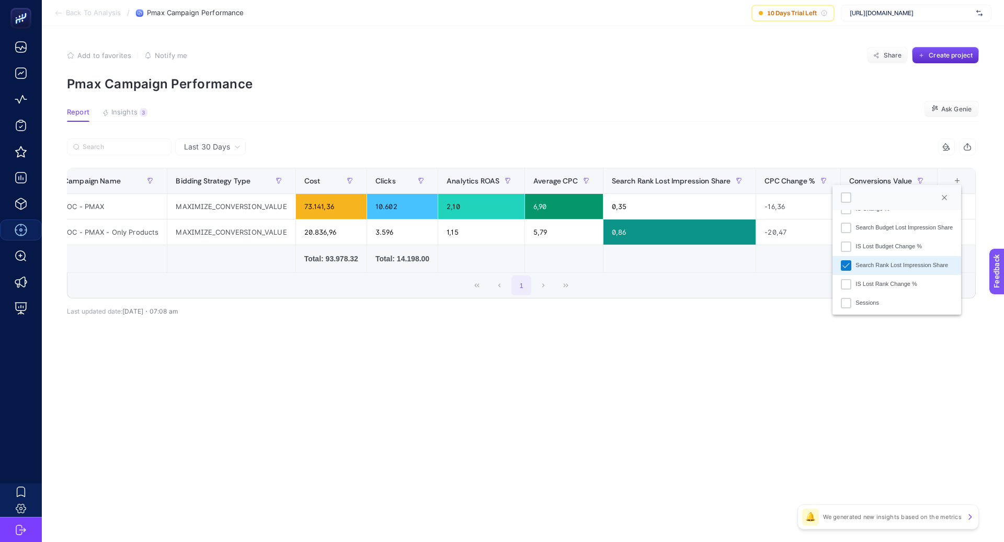
click at [844, 267] on icon "Search Rank Lost Impression Share" at bounding box center [846, 265] width 7 height 5
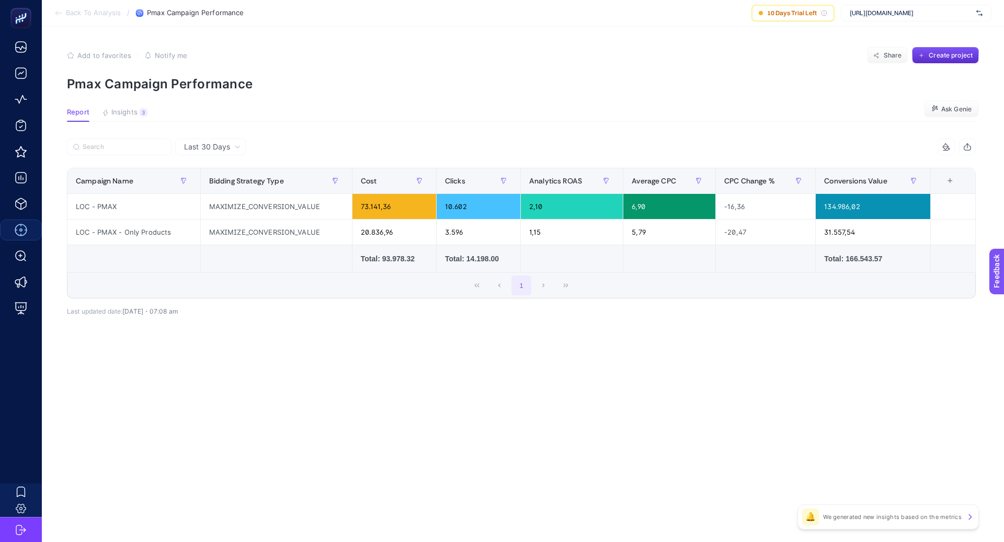
scroll to position [0, 0]
click at [951, 179] on div "+" at bounding box center [951, 181] width 20 height 8
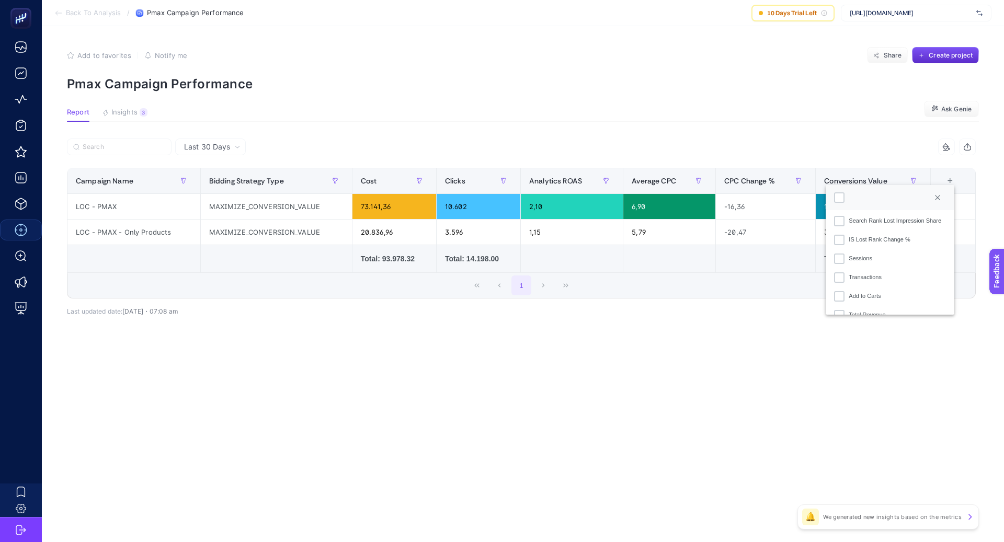
scroll to position [355, 0]
click at [840, 266] on div "Transactions" at bounding box center [839, 264] width 10 height 10
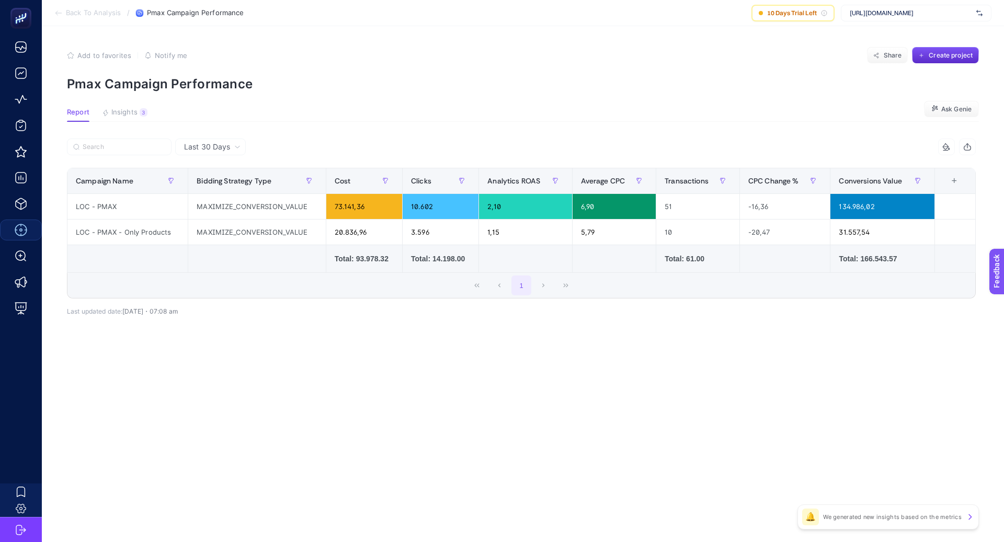
click at [618, 329] on div "Last 30 Days 11 items selected Campaign Name Bidding Strategy Type Cost Convers…" at bounding box center [522, 250] width 926 height 223
click at [551, 396] on article "Add to favorites false Notify me Share Create project Pmax Campaign Performance…" at bounding box center [523, 284] width 963 height 516
click at [954, 179] on div "+" at bounding box center [955, 181] width 20 height 8
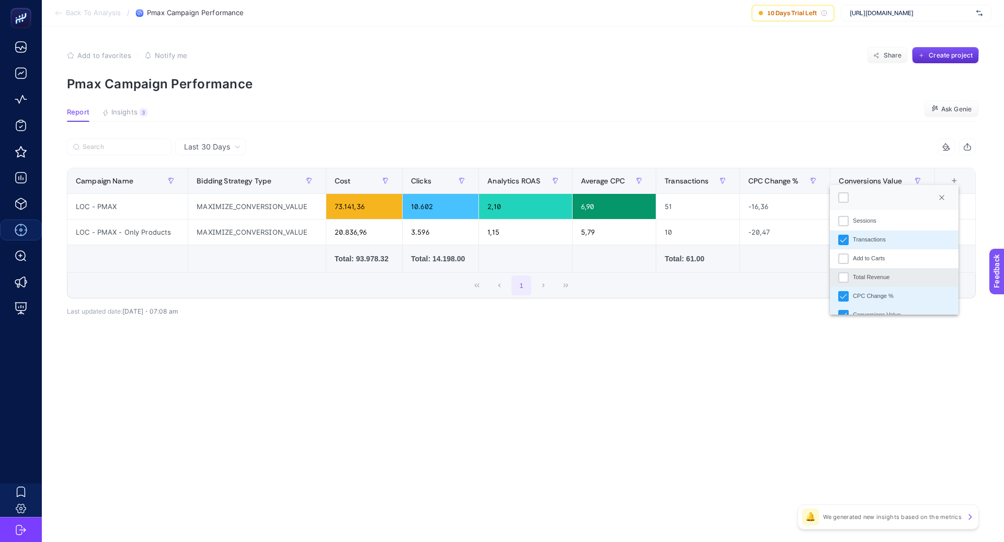
scroll to position [381, 0]
click at [878, 275] on div "Total Revenue" at bounding box center [871, 276] width 37 height 9
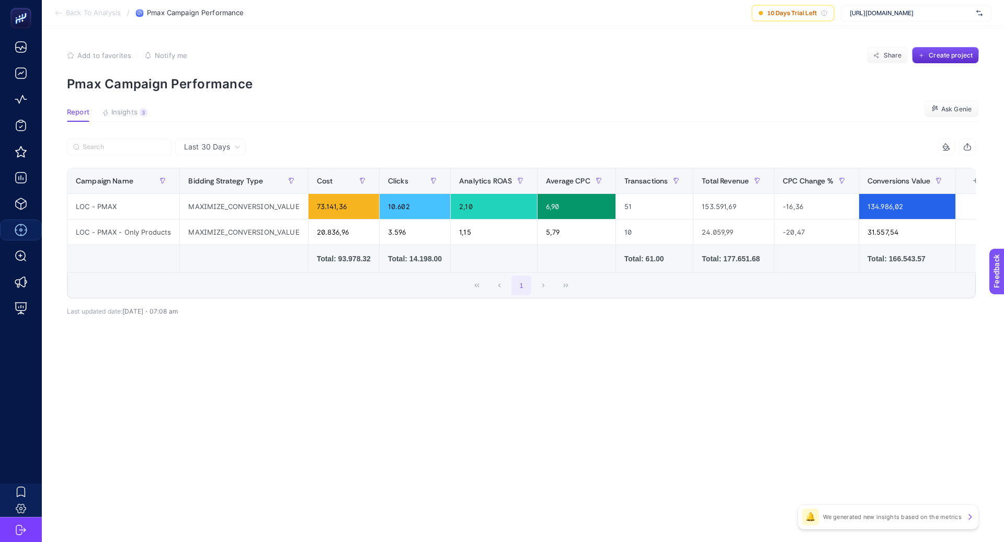
click at [740, 334] on div "Last 30 Days 11 items selected Campaign Name Bidding Strategy Type Cost Convers…" at bounding box center [522, 250] width 926 height 223
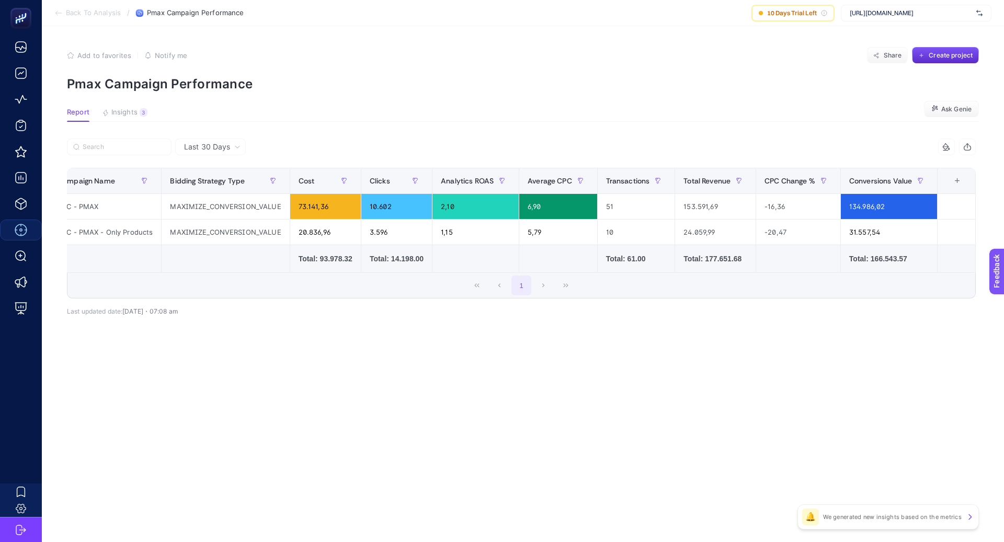
click at [959, 179] on div "+" at bounding box center [958, 181] width 20 height 8
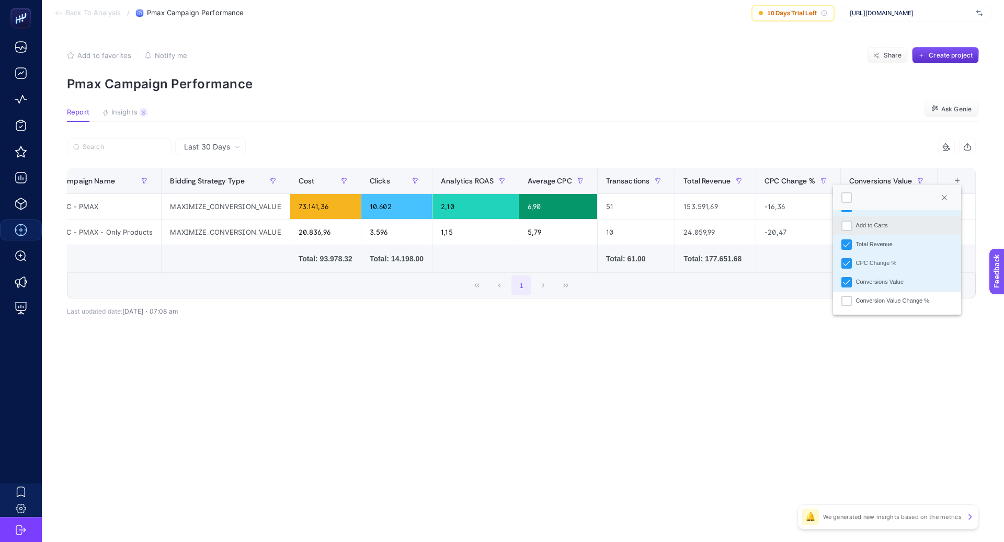
scroll to position [411, 0]
click at [854, 262] on li "CPC Change %" at bounding box center [897, 264] width 129 height 19
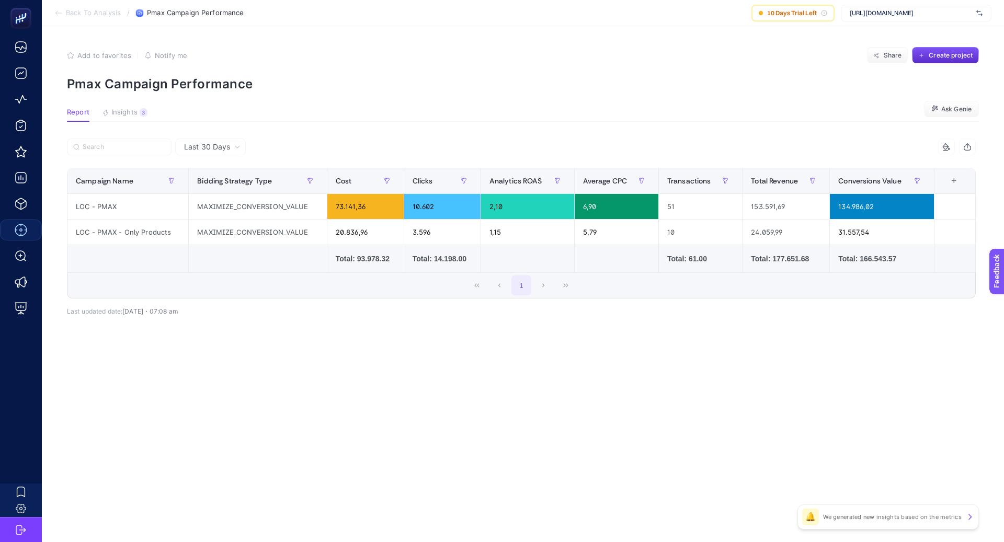
click at [955, 183] on div "+" at bounding box center [955, 181] width 20 height 8
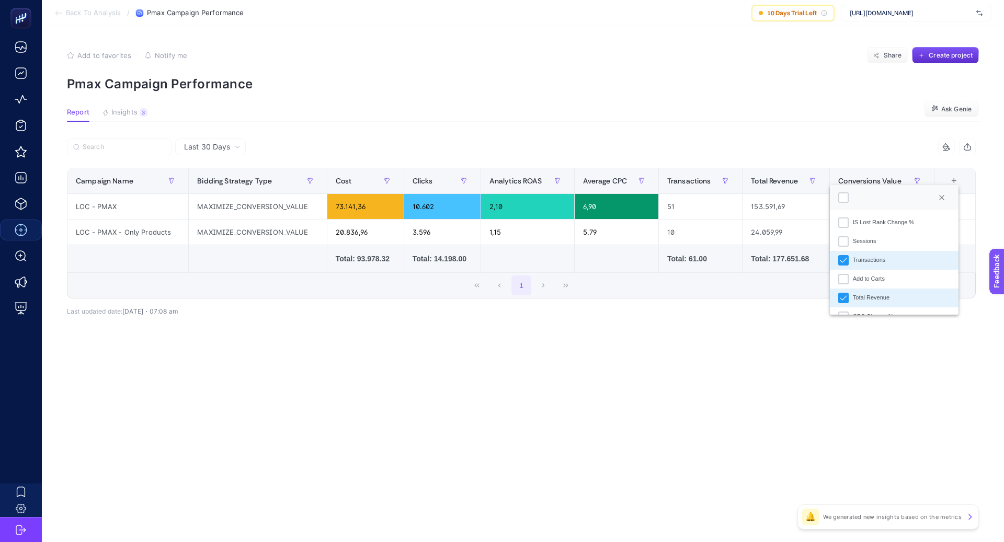
scroll to position [412, 0]
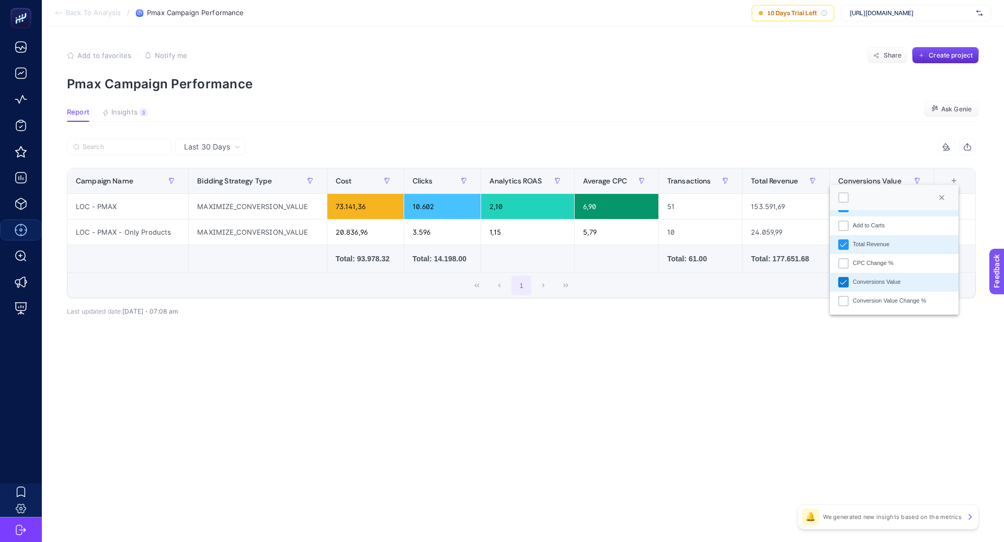
click at [847, 281] on icon "Conversions Value" at bounding box center [843, 282] width 7 height 7
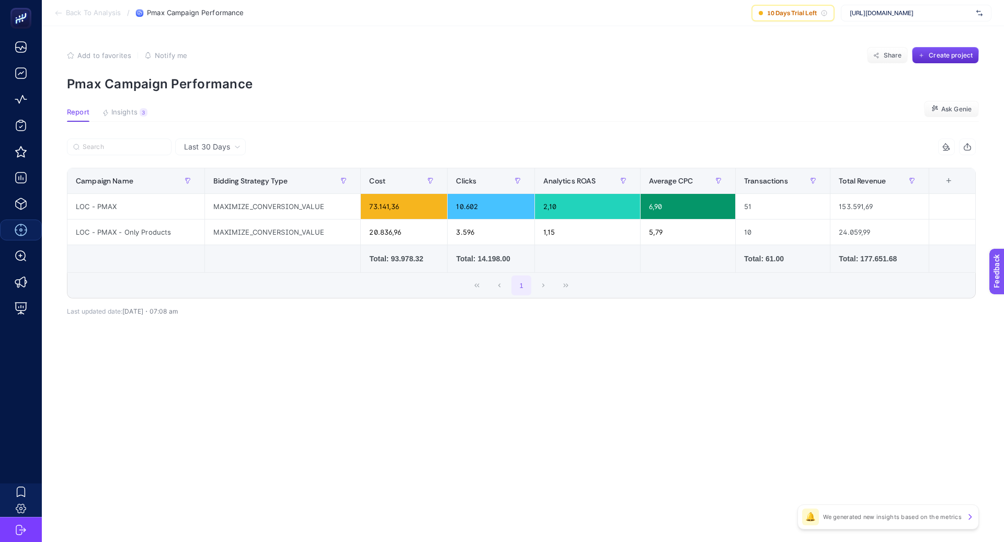
click at [752, 340] on div "Last 30 Days 11 items selected Campaign Name Bidding Strategy Type Cost Convers…" at bounding box center [522, 250] width 926 height 223
click at [679, 345] on div "Last 30 Days 11 items selected Campaign Name Bidding Strategy Type Cost Convers…" at bounding box center [522, 250] width 926 height 223
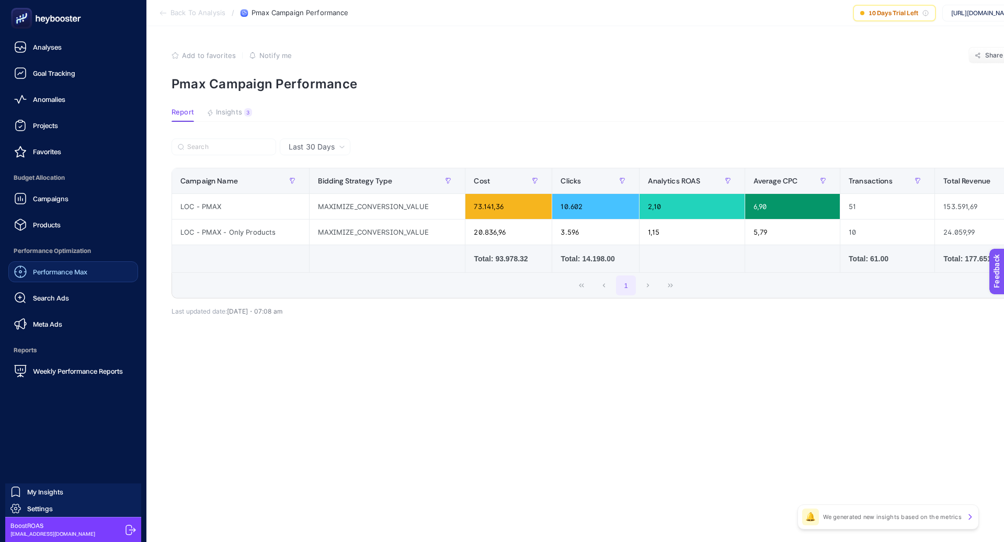
click at [69, 276] on span "Performance Max" at bounding box center [60, 272] width 54 height 8
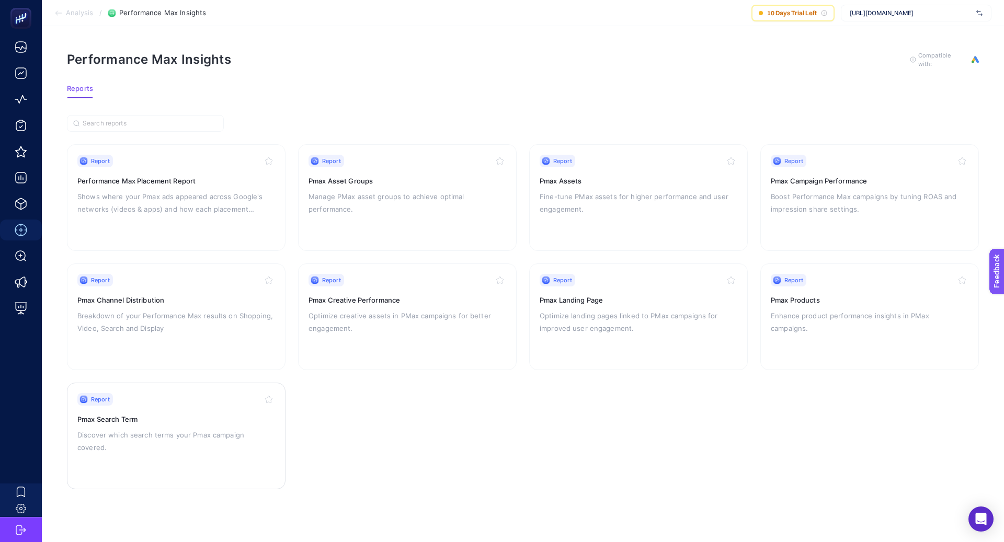
click at [208, 424] on div "Report Pmax Search Term Discover which search terms your Pmax campaign covered." at bounding box center [176, 436] width 198 height 86
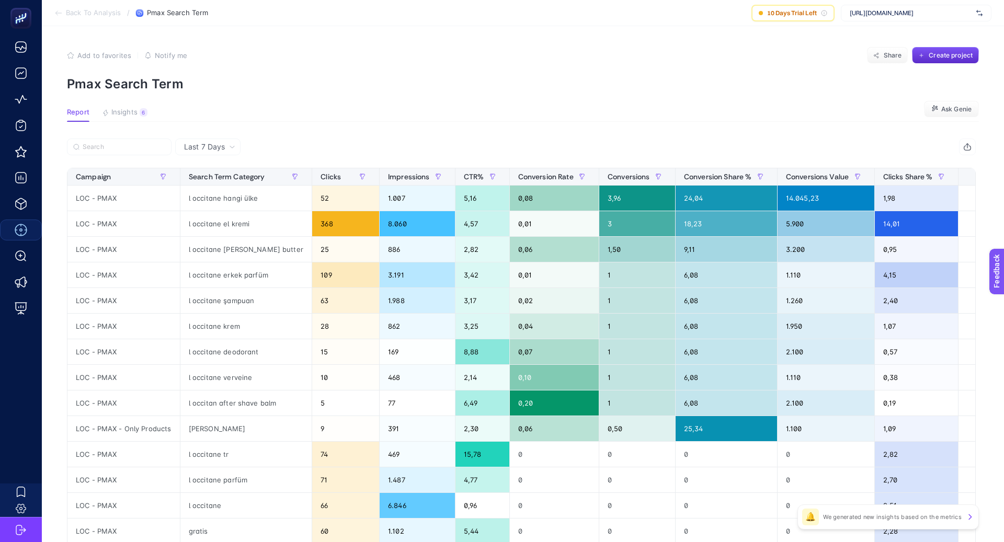
click at [209, 145] on span "Last 7 Days" at bounding box center [204, 147] width 41 height 10
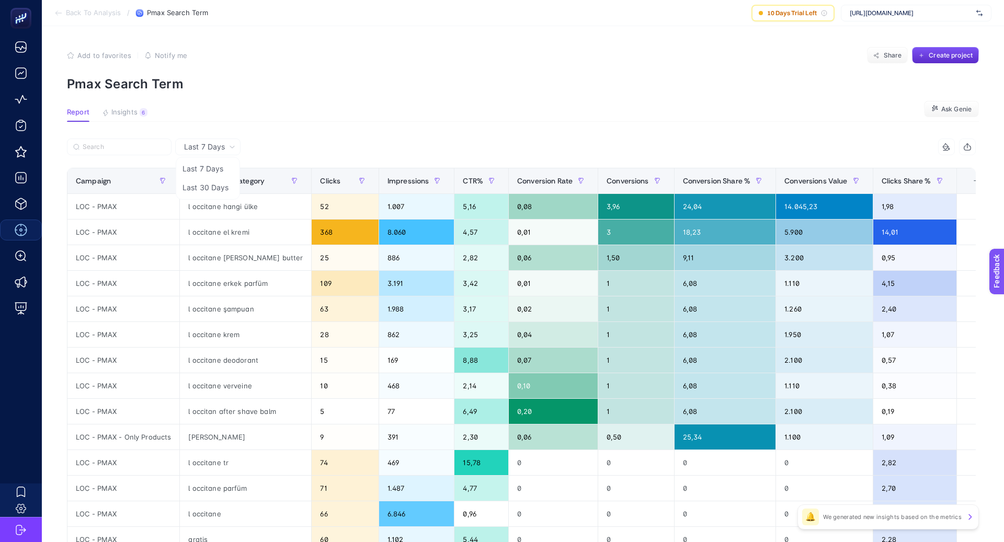
click at [217, 187] on li "Last 30 Days" at bounding box center [207, 187] width 59 height 19
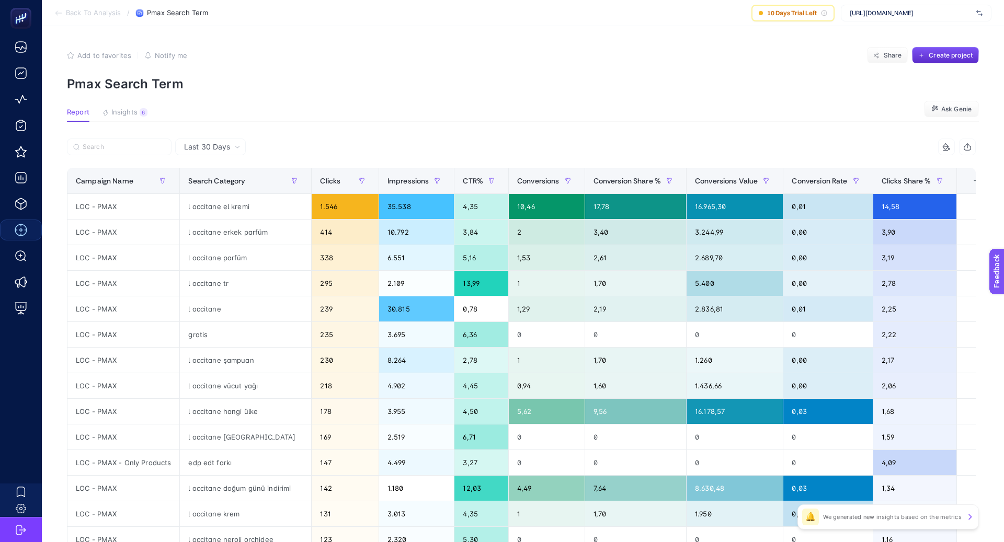
scroll to position [0, 1]
click at [126, 462] on div "LOC - PMAX - Only Products" at bounding box center [122, 462] width 112 height 25
copy tr "LOC - PMAX - Only Products"
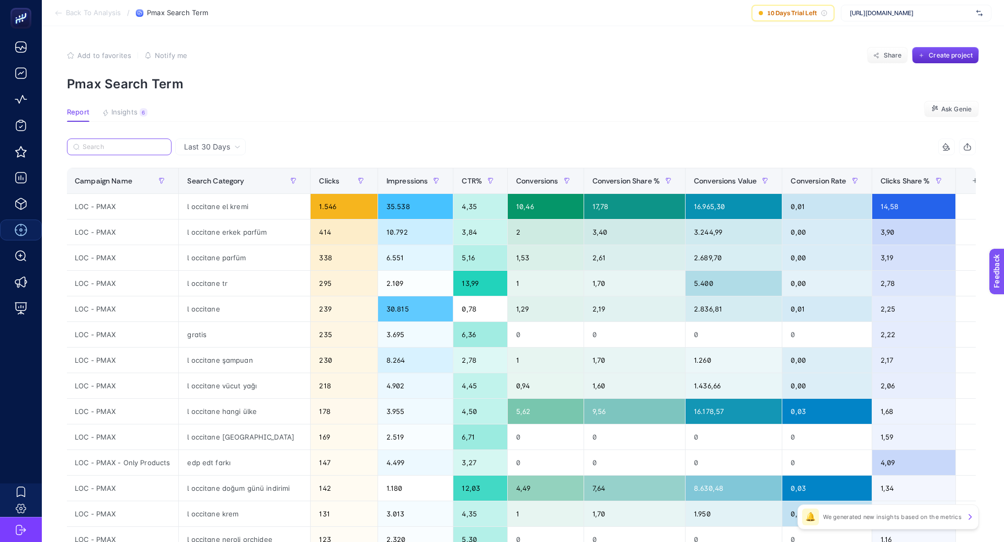
click at [115, 144] on input "Search" at bounding box center [124, 147] width 83 height 8
paste input "LOC - PMAX - Only Products"
type input "LOC - PMAX - Only Products"
click at [522, 142] on div "8 items selected" at bounding box center [749, 147] width 455 height 17
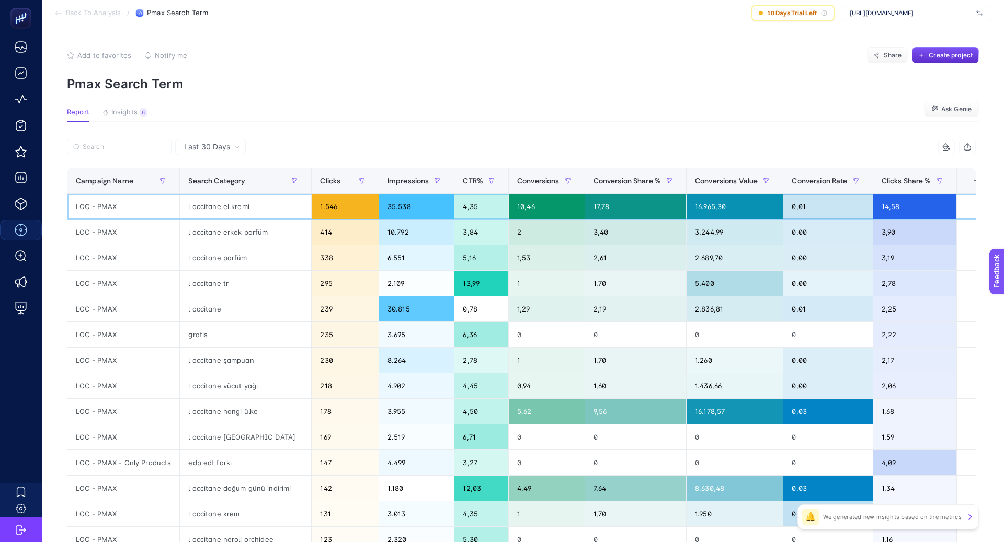
click at [91, 206] on div "LOC - PMAX" at bounding box center [123, 206] width 112 height 25
copy tr "LOC - PMAX"
click at [101, 145] on input "Search" at bounding box center [124, 147] width 83 height 8
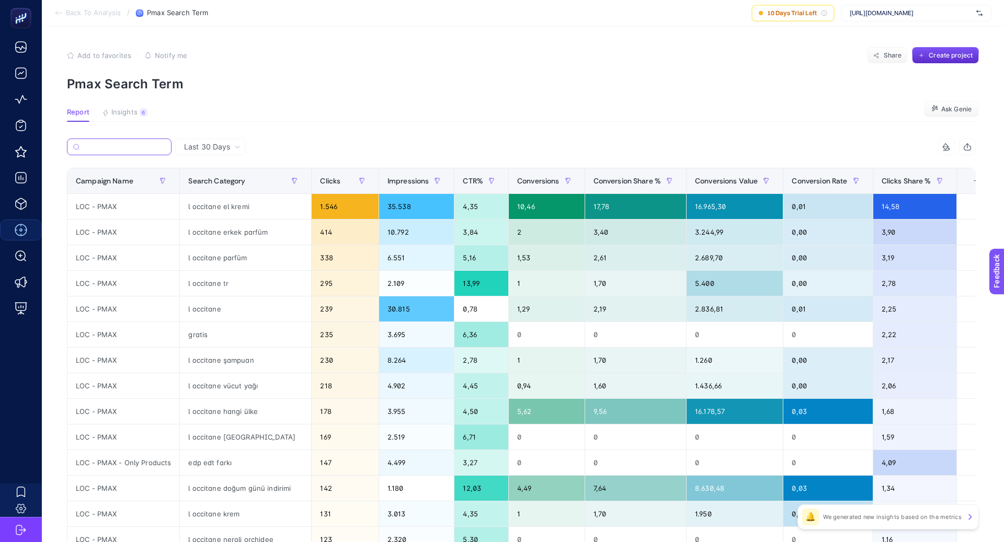
paste input "LOC - PMAX"
type input "LOC - PMAX"
click at [392, 134] on article "Add to favorites false Notify me Share Create project Pmax Search Term Report I…" at bounding box center [523, 435] width 963 height 818
click at [144, 146] on input "LOC - PMAX" at bounding box center [124, 147] width 83 height 8
click at [162, 180] on icon "button" at bounding box center [163, 181] width 6 height 6
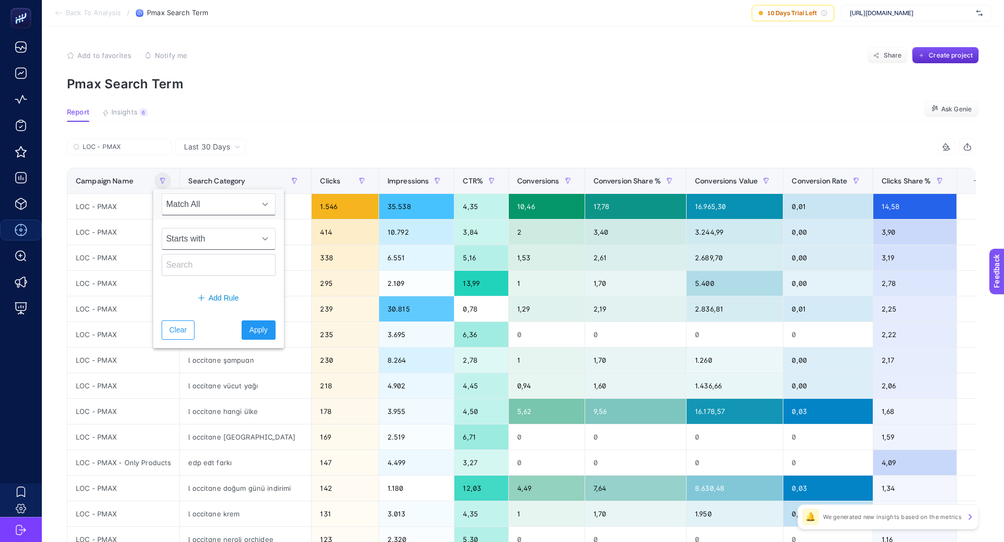
click at [175, 238] on span "Starts with" at bounding box center [208, 239] width 93 height 21
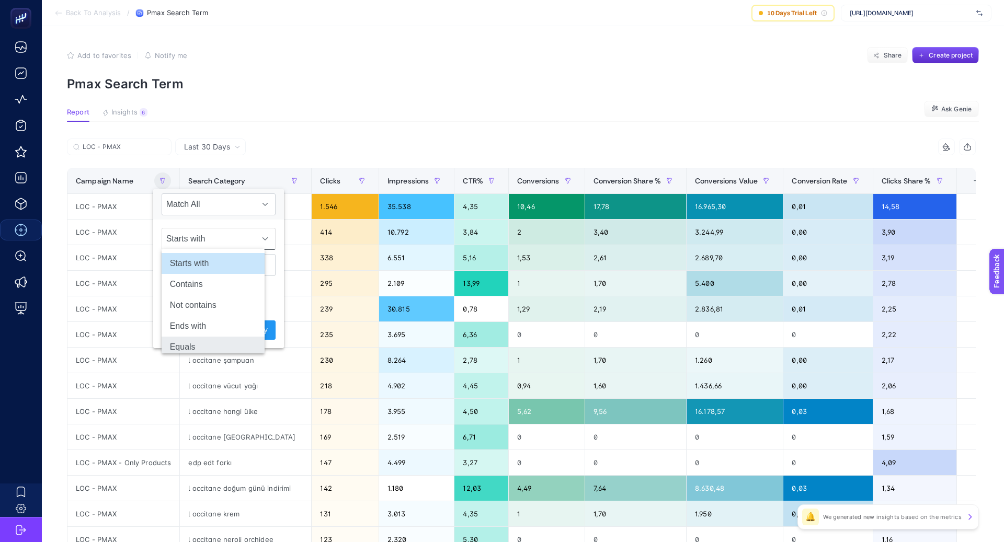
click at [199, 345] on li "Equals" at bounding box center [213, 347] width 103 height 21
click at [194, 257] on input "text" at bounding box center [219, 265] width 114 height 22
paste input "LOC - PMAX"
type input "LOC - PMAX"
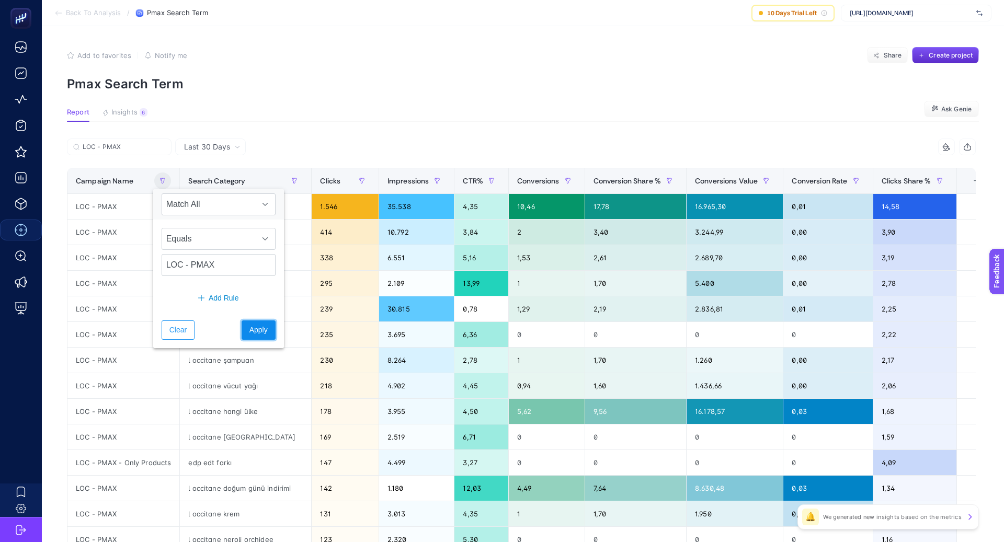
click at [250, 331] on span "Apply" at bounding box center [259, 330] width 18 height 11
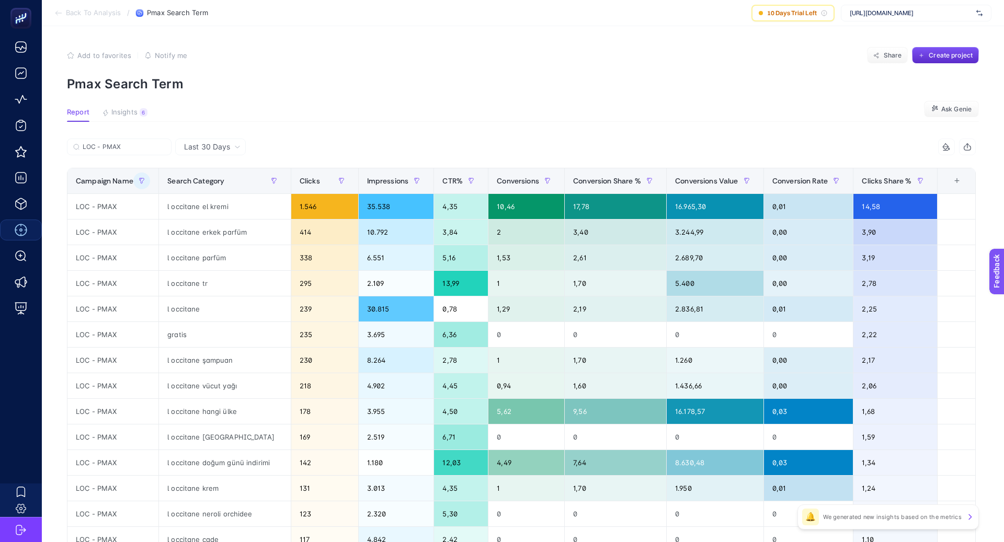
click at [367, 135] on article "Add to favorites false Notify me Share Create project Pmax Search Term Report I…" at bounding box center [523, 435] width 963 height 818
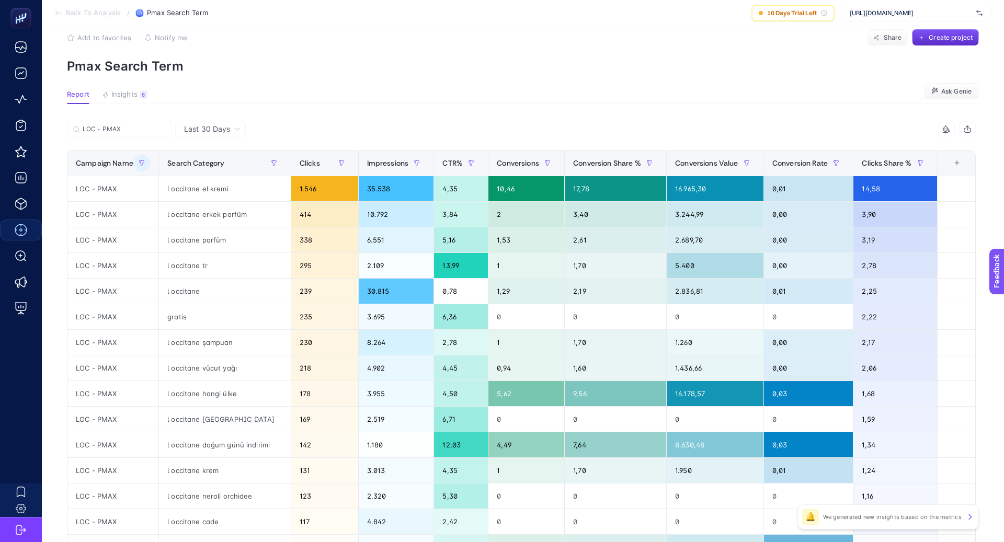
scroll to position [17, 0]
click at [384, 116] on article "Add to favorites false Notify me Share Create project Pmax Search Term Report I…" at bounding box center [523, 418] width 963 height 818
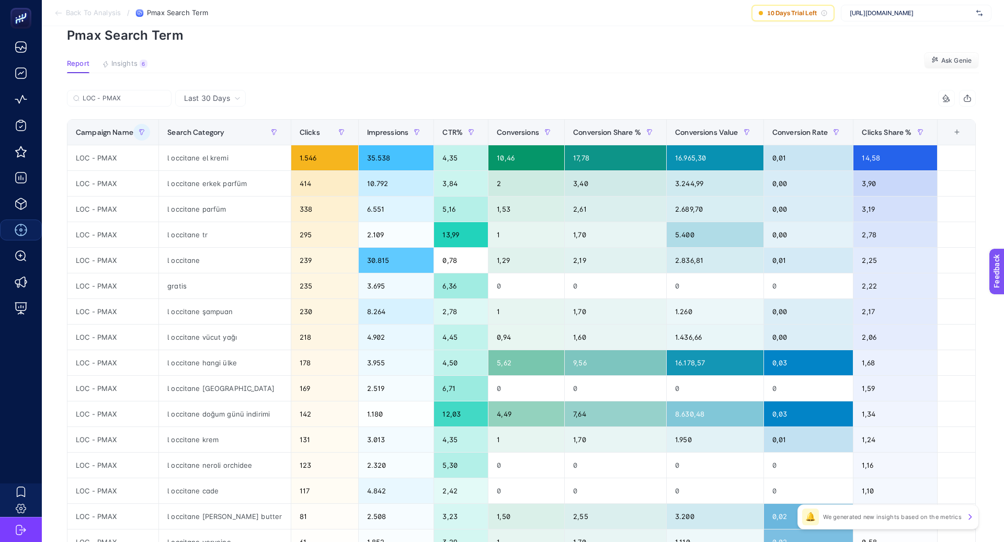
scroll to position [0, 0]
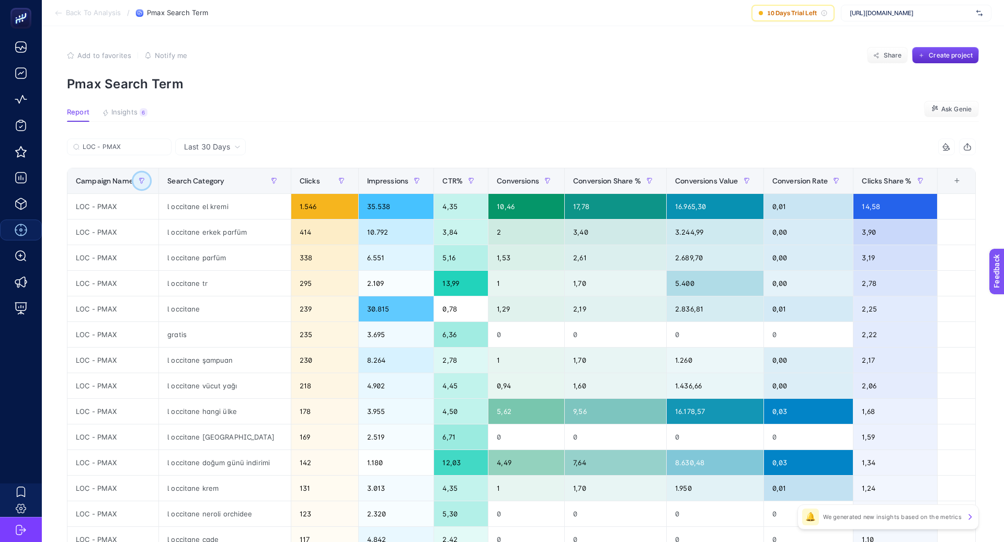
click at [144, 179] on icon "button" at bounding box center [142, 180] width 5 height 5
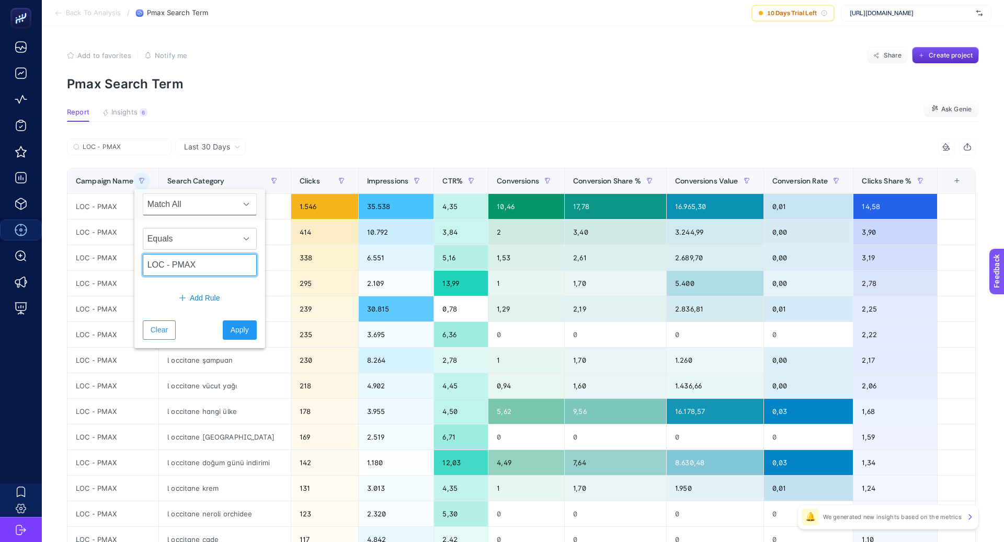
click at [193, 259] on input "LOC - PMAX" at bounding box center [200, 265] width 114 height 22
click at [164, 329] on span "Clear" at bounding box center [159, 330] width 17 height 11
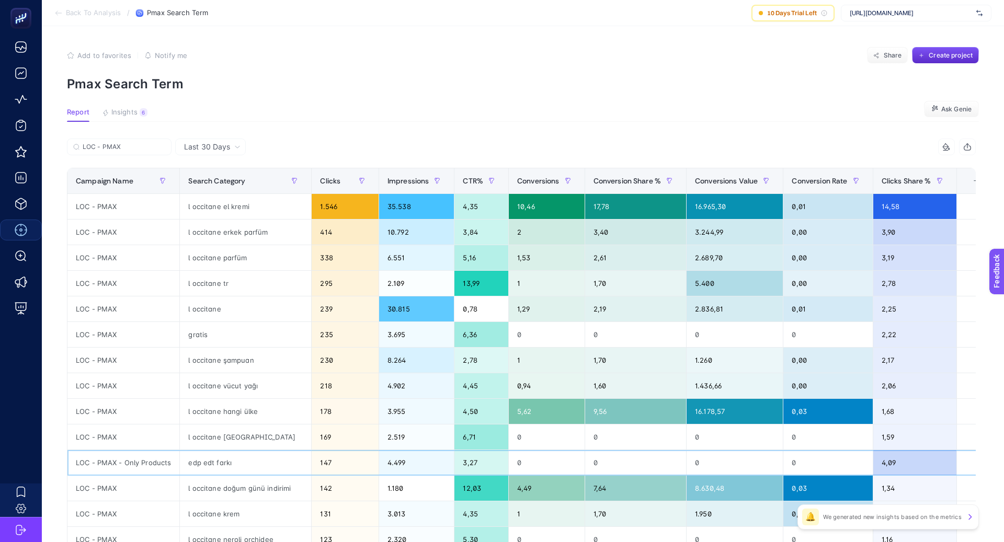
click at [149, 465] on div "LOC - PMAX - Only Products" at bounding box center [123, 462] width 112 height 25
copy tr "LOC - PMAX - Only Products"
click at [122, 156] on div "LOC - PMAX" at bounding box center [294, 150] width 455 height 23
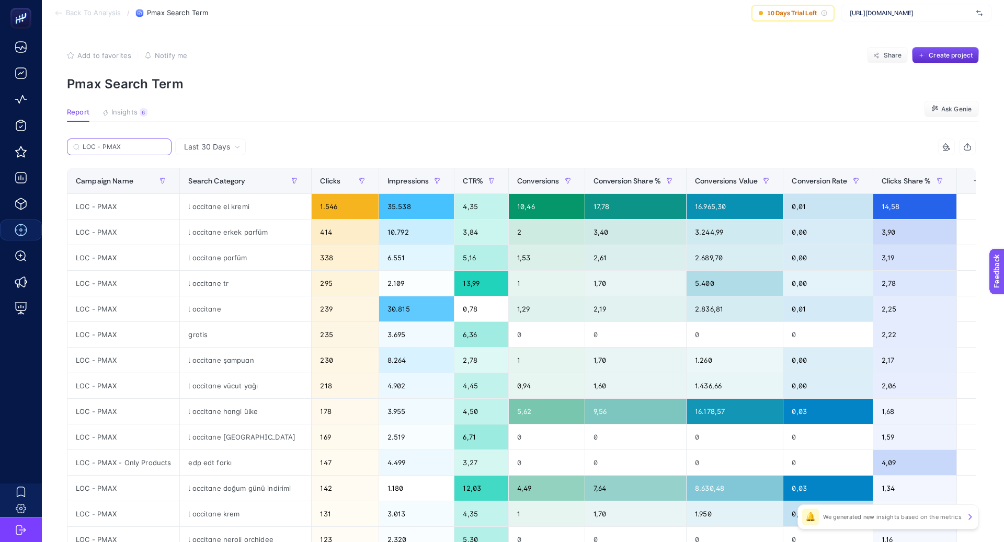
click at [122, 150] on input "LOC - PMAX" at bounding box center [124, 147] width 83 height 8
click at [122, 150] on input "LOC - PMAX" at bounding box center [119, 147] width 71 height 8
paste input "- Only Products"
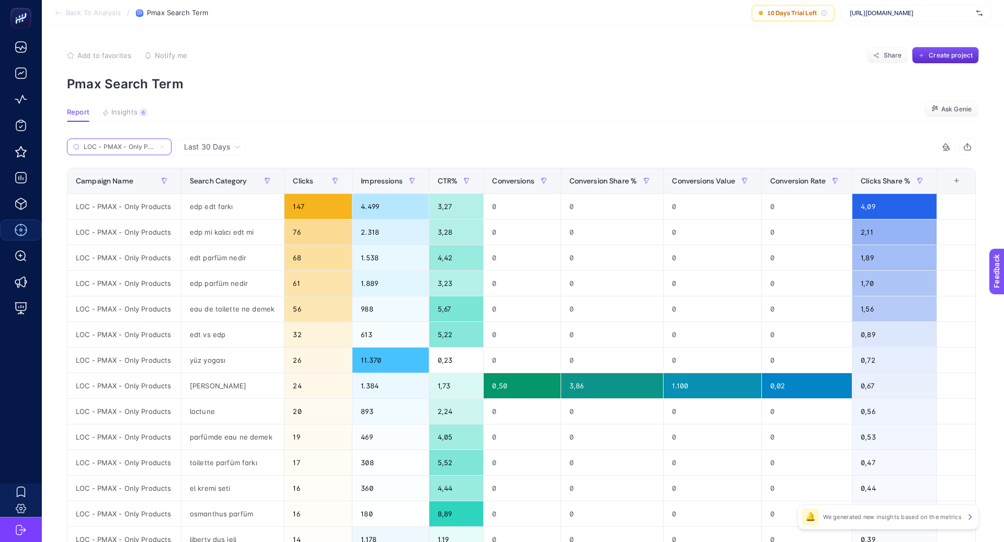
scroll to position [0, 15]
type input "LOC - PMAX - Only Products"
click at [377, 132] on article "Add to favorites false Notify me Share Create project Pmax Search Term Report I…" at bounding box center [523, 435] width 963 height 818
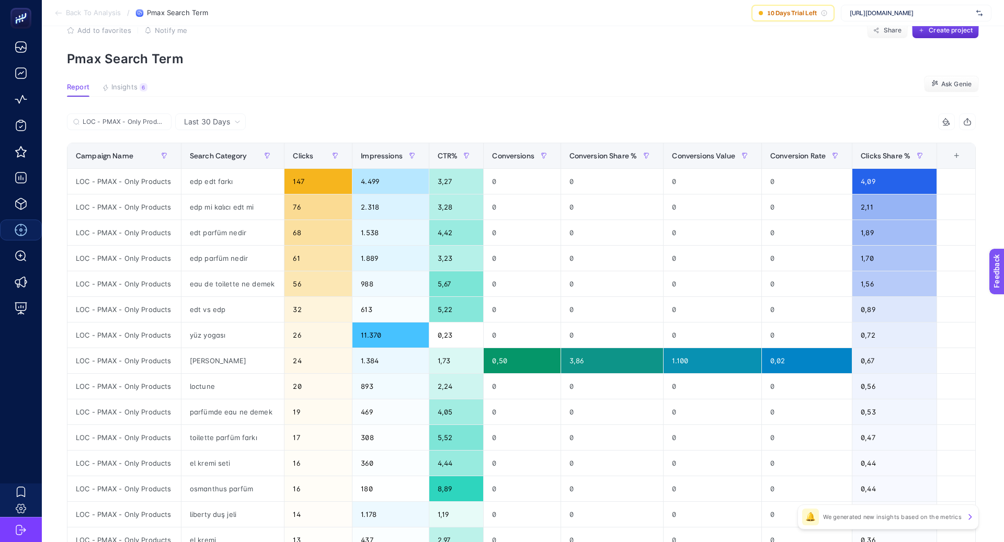
scroll to position [20, 0]
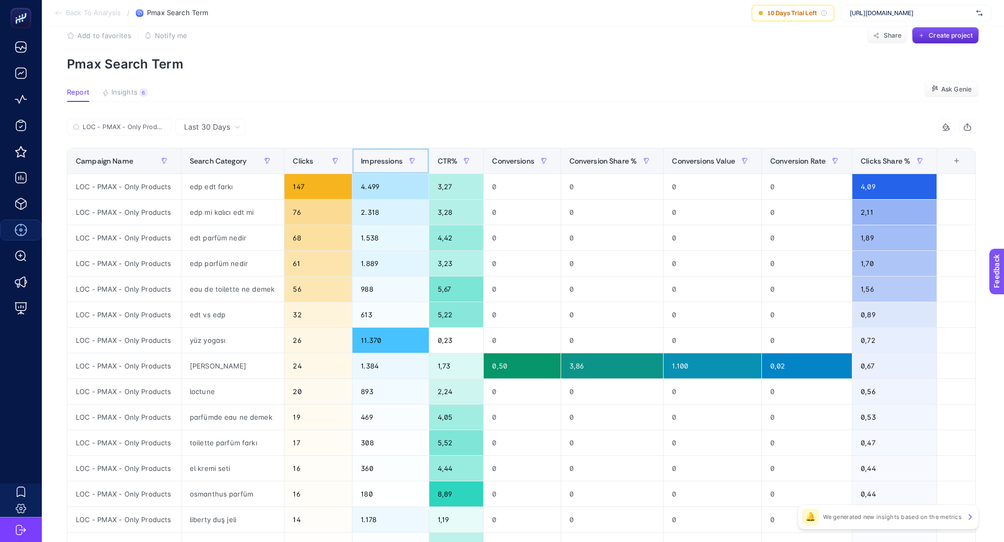
click at [377, 160] on span "Impressions" at bounding box center [382, 161] width 42 height 8
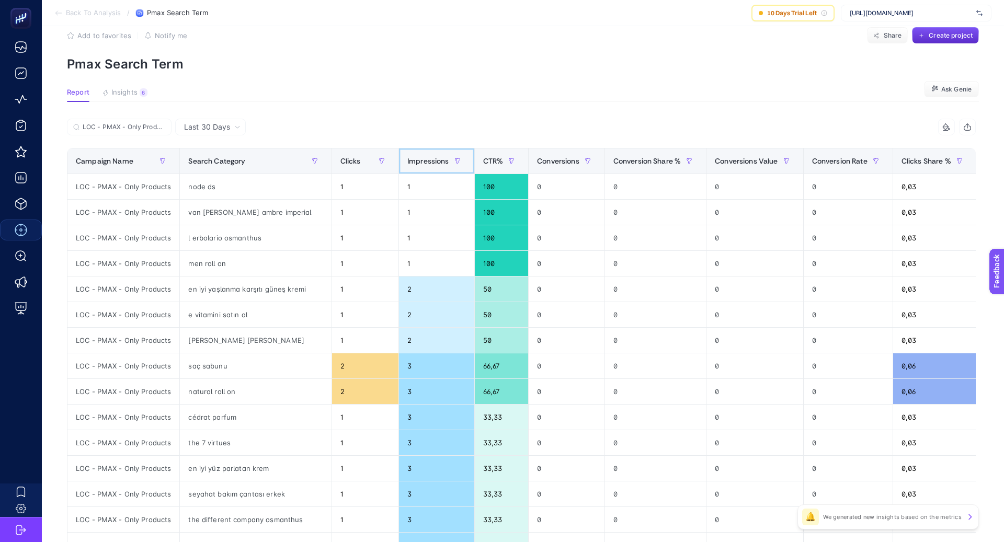
click at [408, 160] on span "Impressions" at bounding box center [429, 161] width 42 height 8
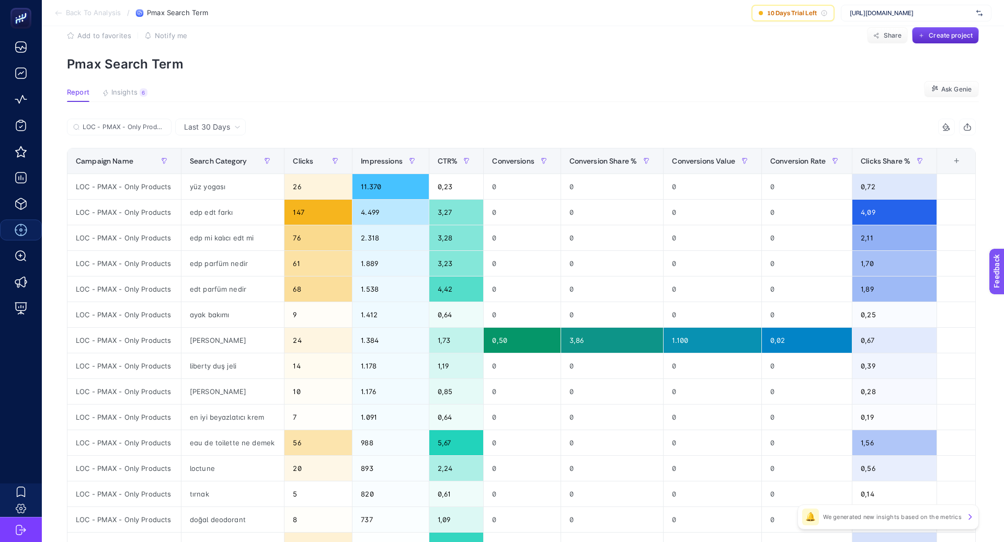
click at [404, 127] on div "LOC - PMAX - Only Products" at bounding box center [294, 130] width 455 height 23
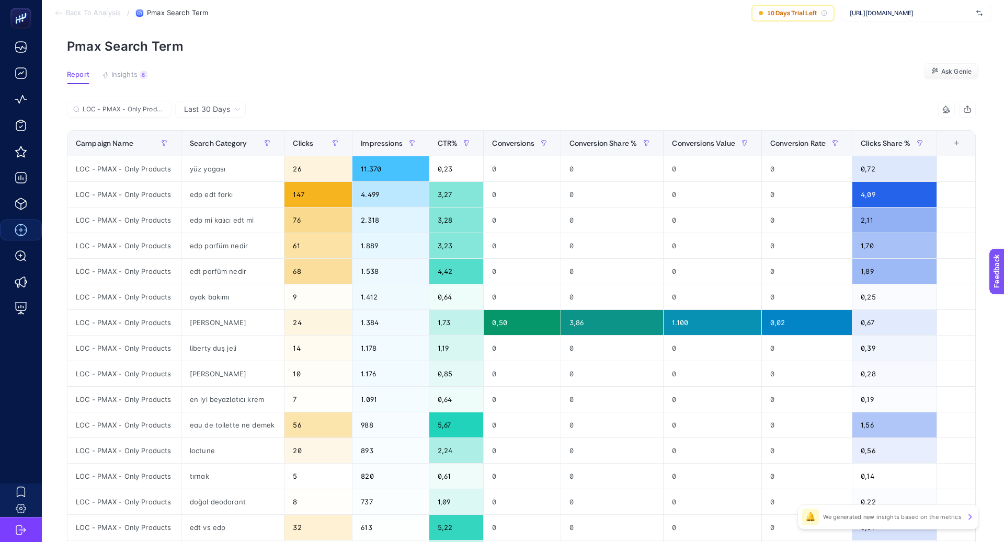
scroll to position [40, 0]
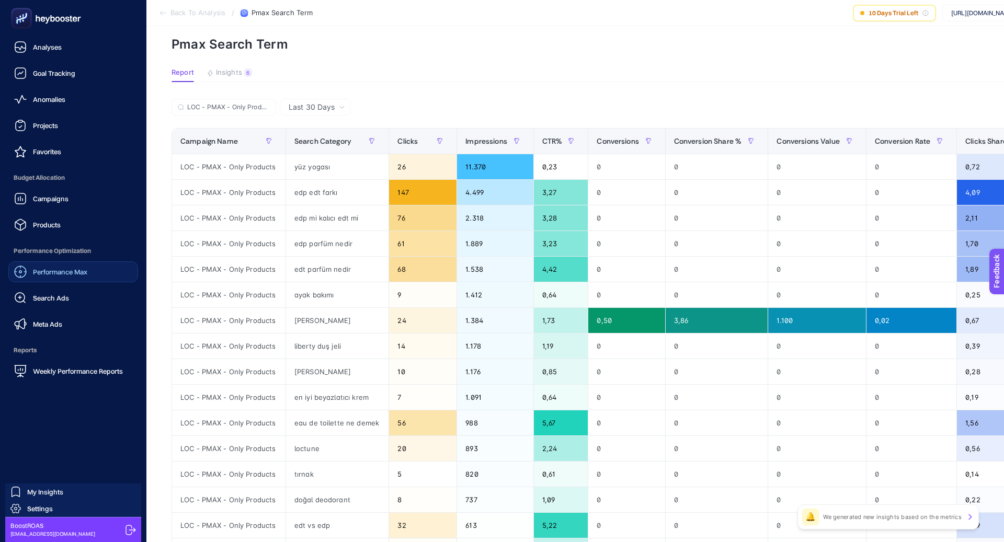
click at [61, 274] on span "Performance Max" at bounding box center [60, 272] width 54 height 8
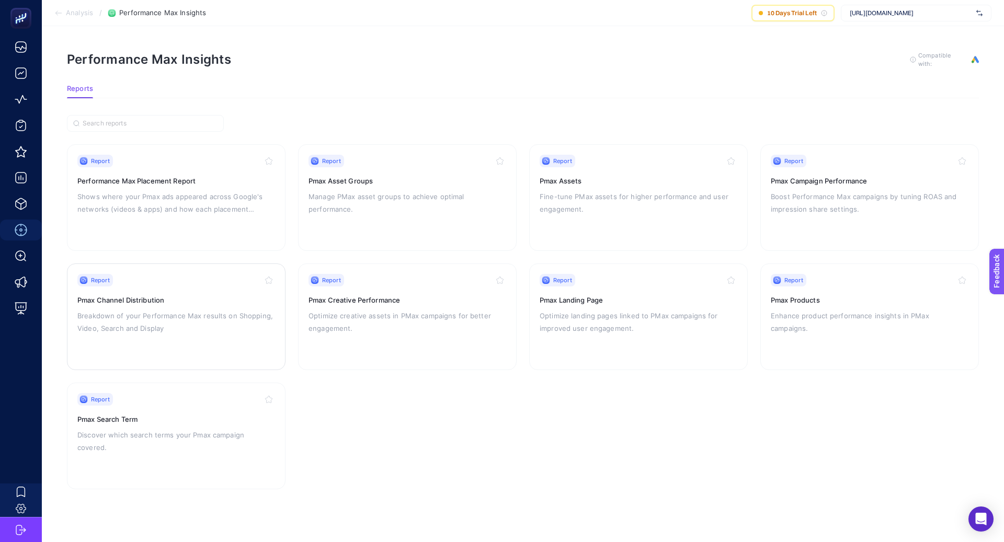
click at [239, 336] on div "Report Pmax Channel Distribution Breakdown of your Performance Max results on S…" at bounding box center [176, 317] width 198 height 86
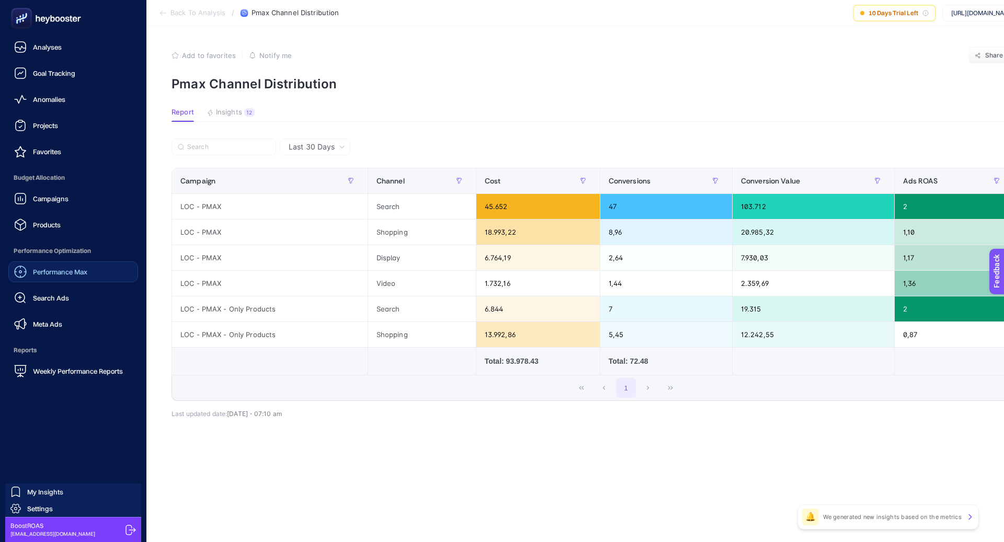
click at [61, 271] on span "Performance Max" at bounding box center [60, 272] width 54 height 8
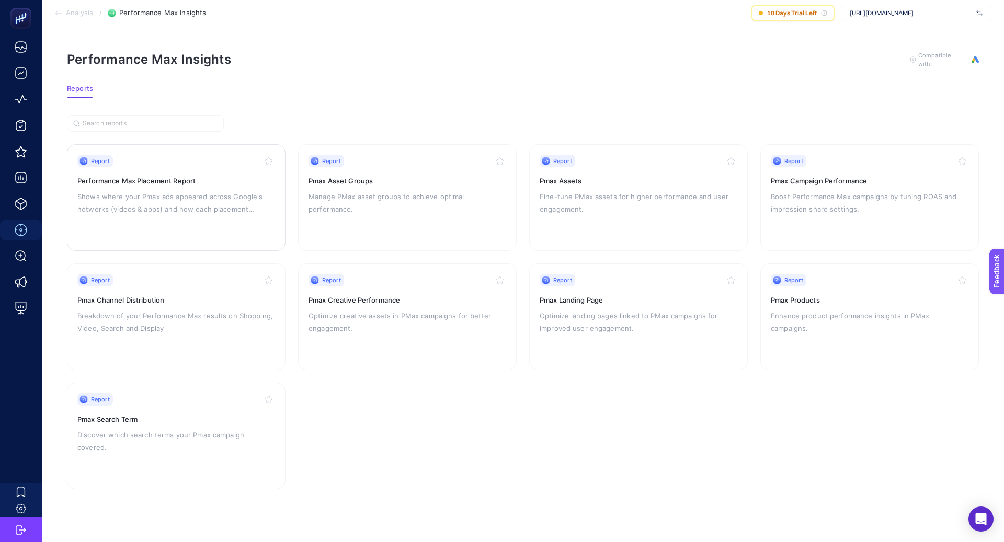
click at [239, 203] on p "Shows where your Pmax ads appeared across Google's networks (videos & apps) and…" at bounding box center [176, 202] width 198 height 25
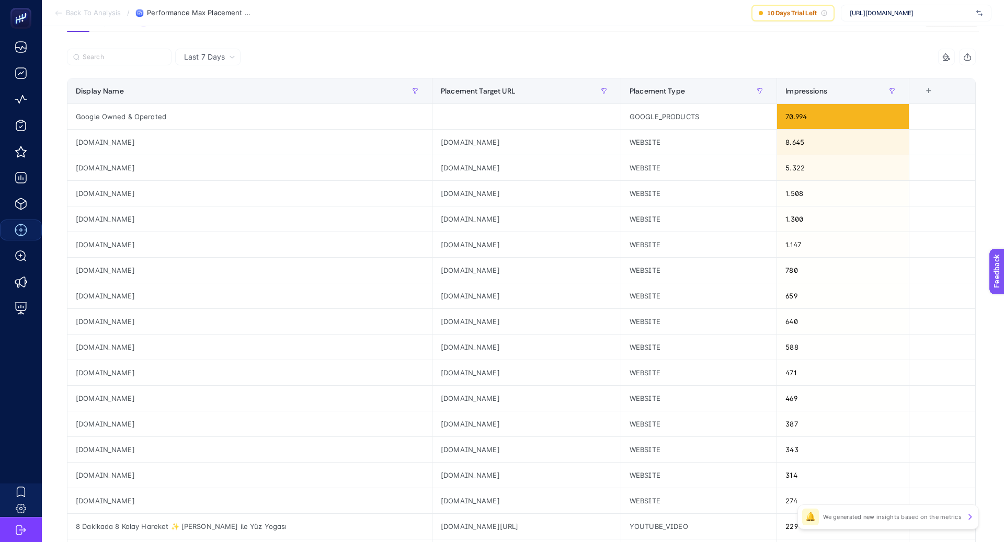
scroll to position [86, 0]
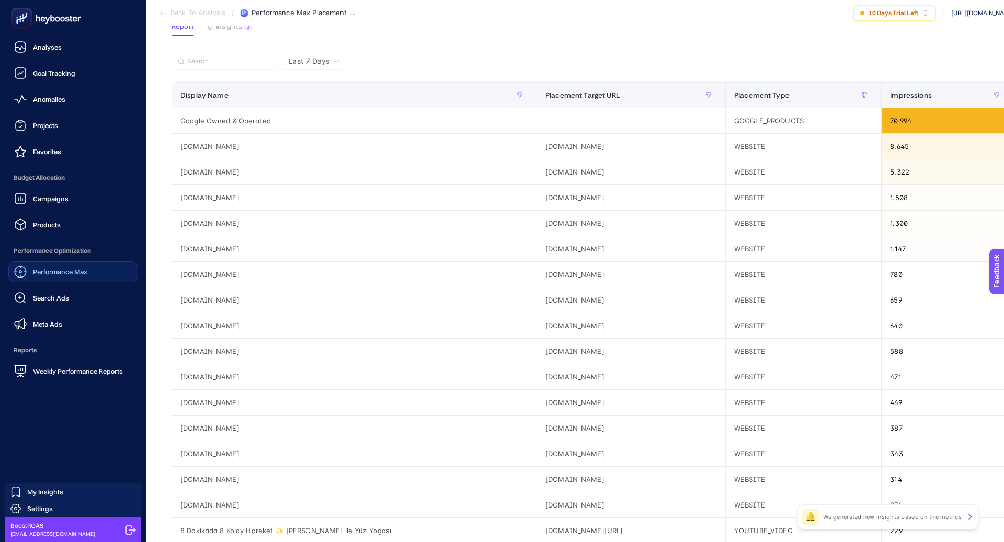
click at [71, 268] on span "Performance Max" at bounding box center [60, 272] width 54 height 8
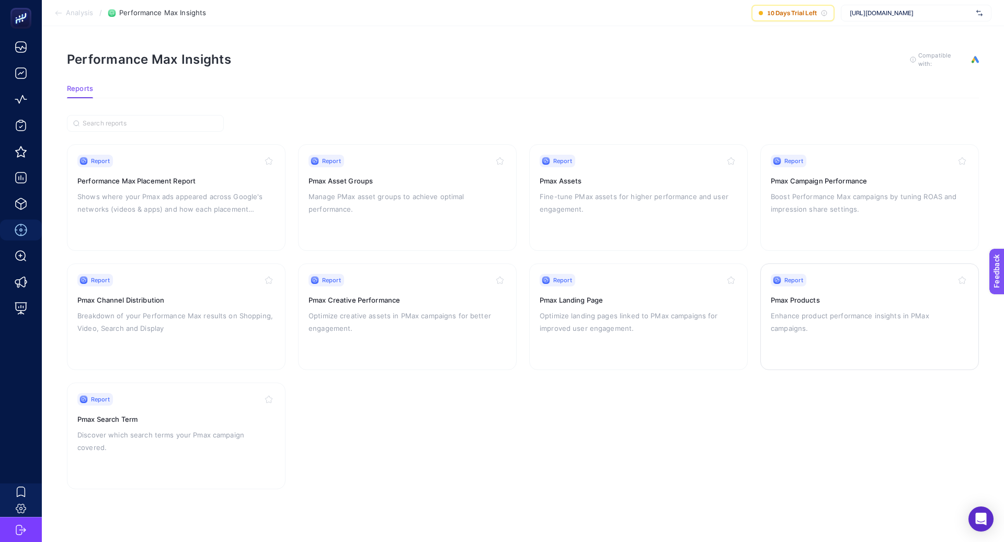
click at [834, 284] on div "Report" at bounding box center [870, 280] width 198 height 13
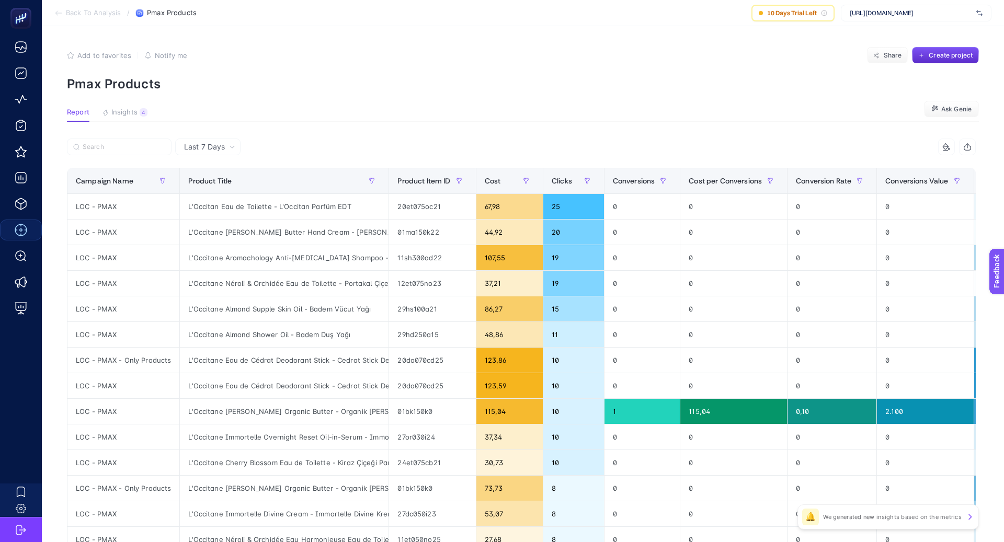
click at [220, 144] on span "Last 7 Days" at bounding box center [204, 147] width 41 height 10
click at [228, 188] on li "Last 30 Days" at bounding box center [207, 187] width 59 height 19
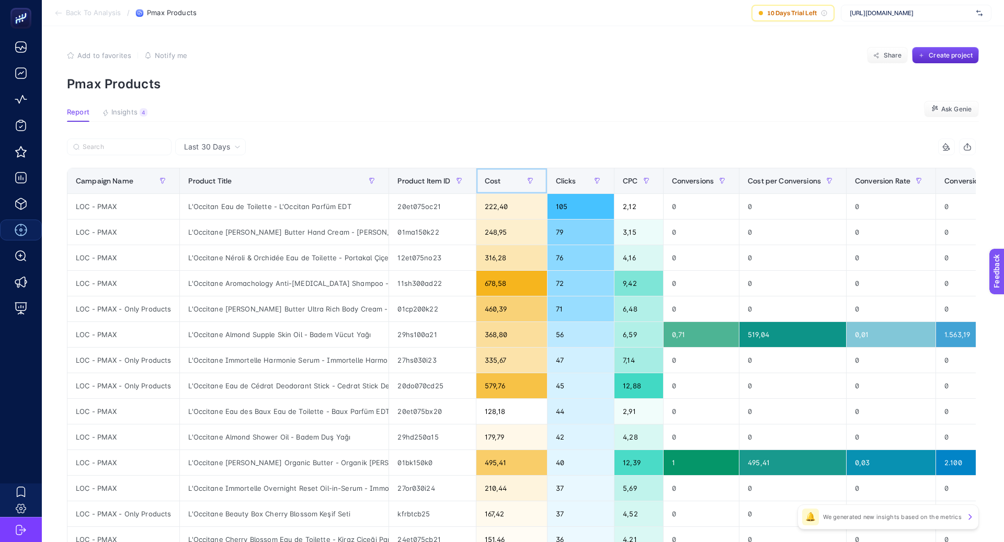
click at [497, 180] on span "Cost" at bounding box center [493, 181] width 16 height 8
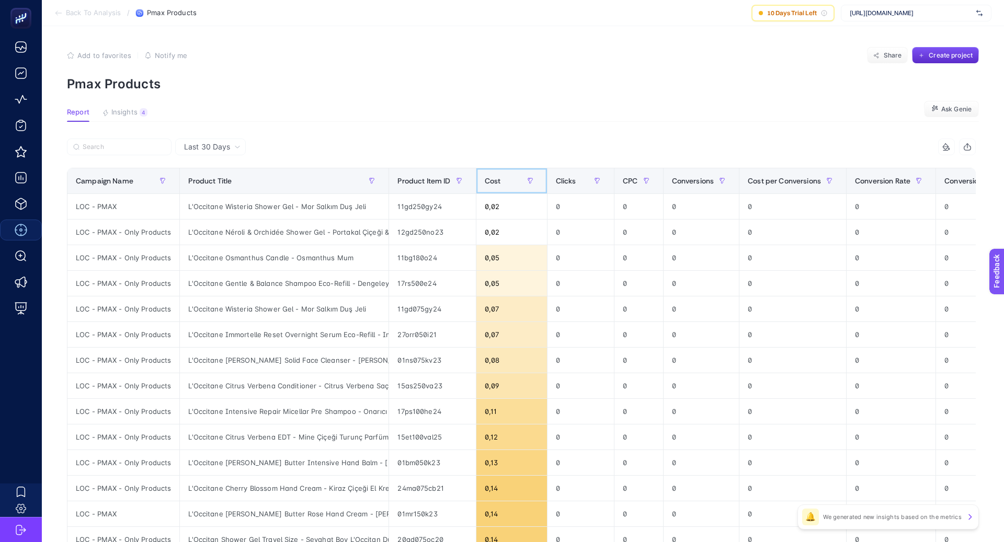
click at [497, 179] on span "Cost" at bounding box center [493, 181] width 16 height 8
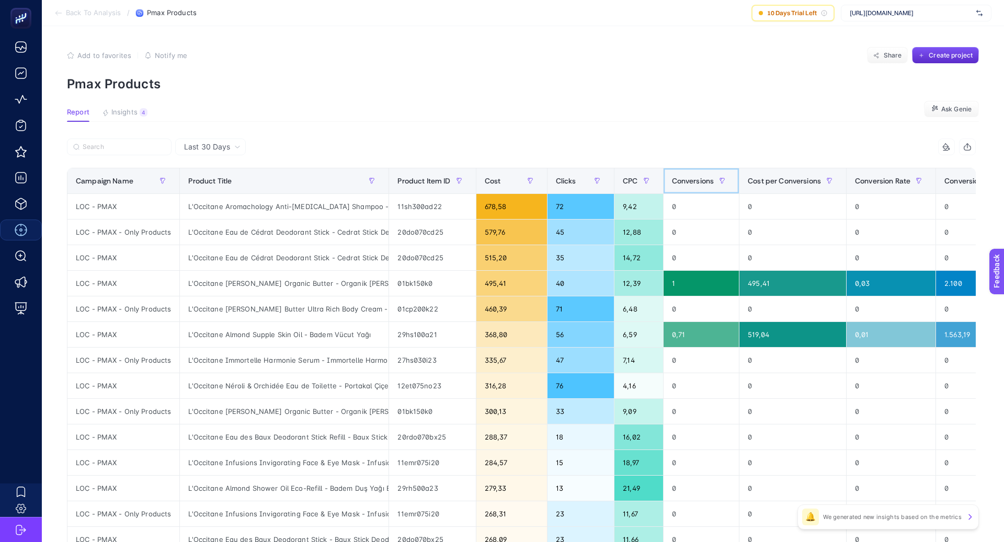
click at [697, 181] on span "Conversions" at bounding box center [693, 181] width 42 height 8
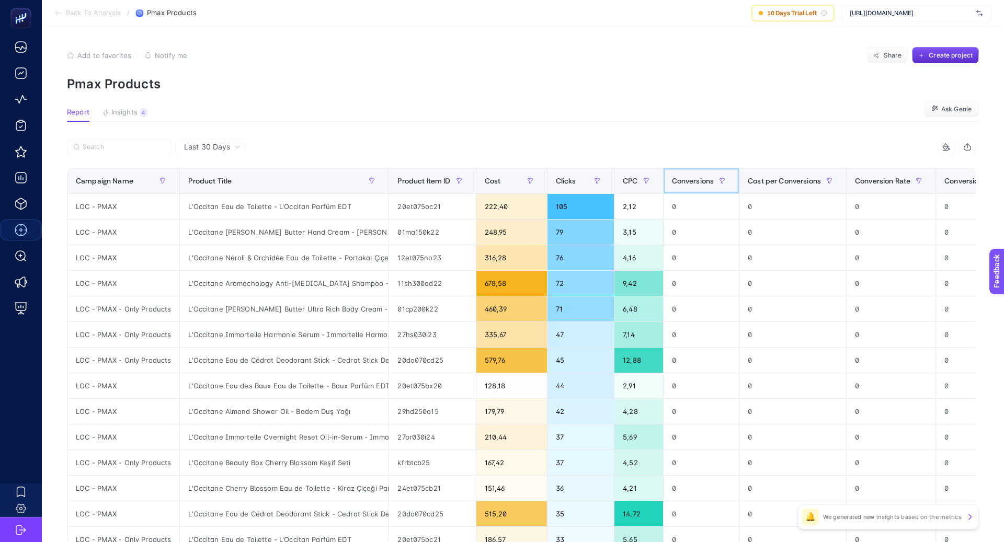
click at [697, 181] on span "Conversions" at bounding box center [693, 181] width 42 height 8
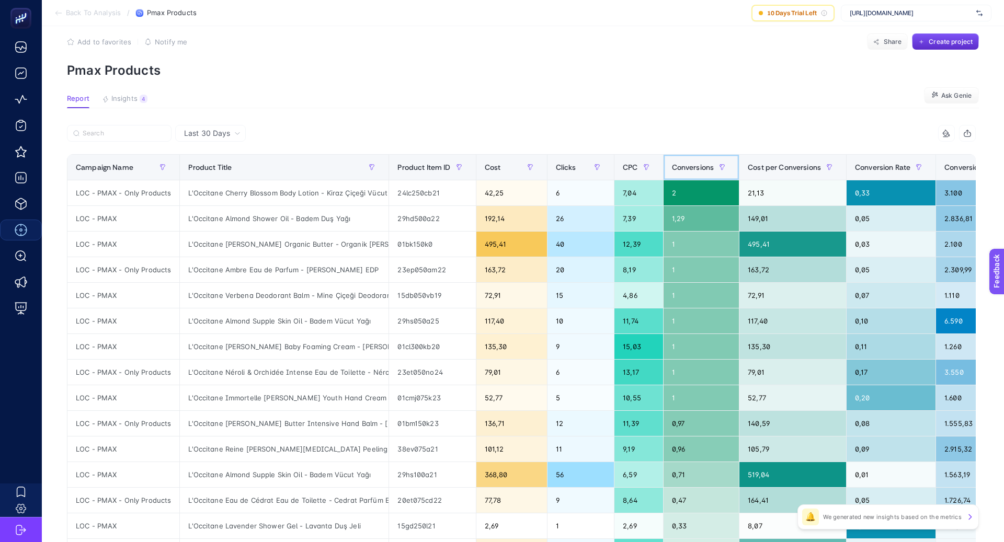
scroll to position [13, 0]
click at [510, 168] on div "Cost" at bounding box center [512, 168] width 54 height 17
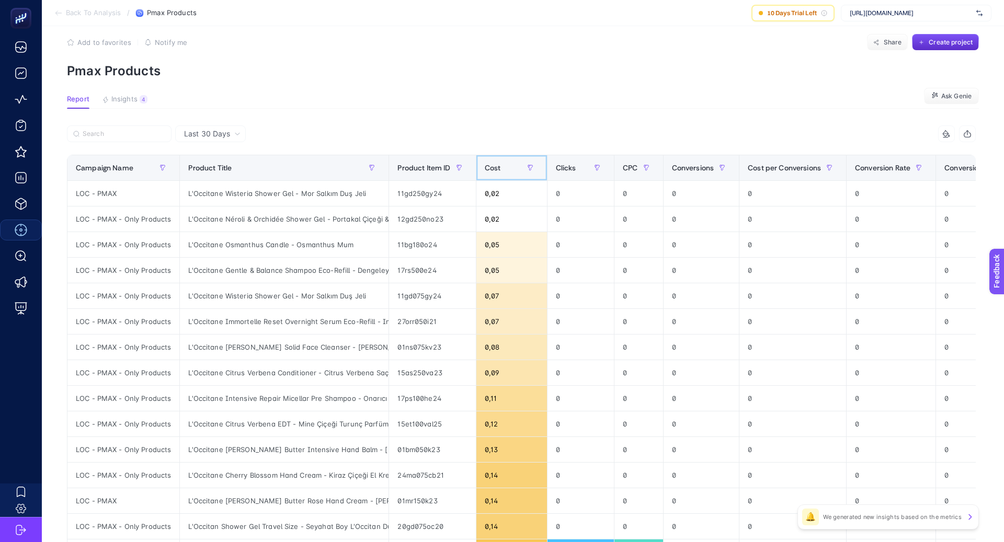
click at [510, 168] on div "Cost" at bounding box center [512, 168] width 54 height 17
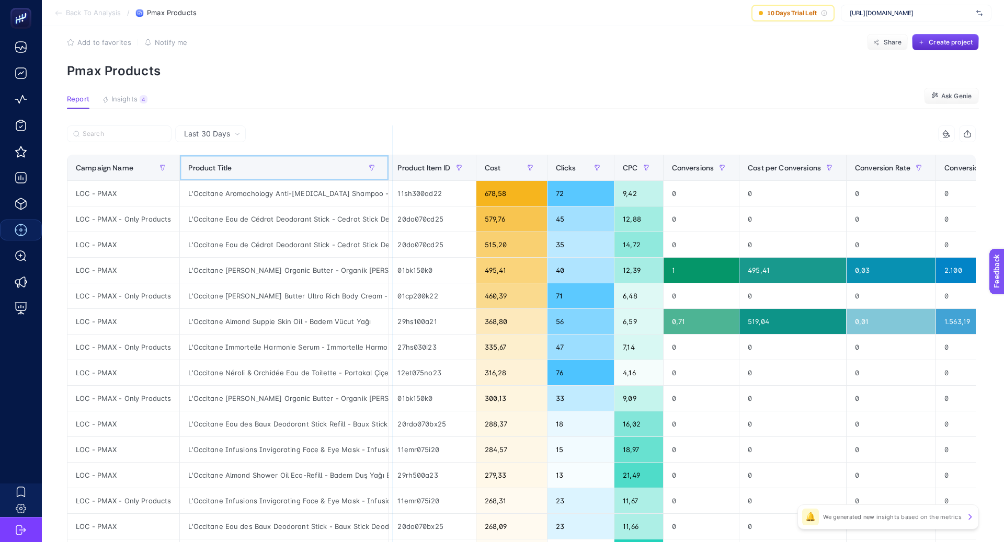
drag, startPoint x: 387, startPoint y: 169, endPoint x: 397, endPoint y: 169, distance: 9.9
click at [397, 169] on div "7 items selected Campaign Name Product Title Product Item ID Cost Clicks CPC Co…" at bounding box center [521, 436] width 909 height 621
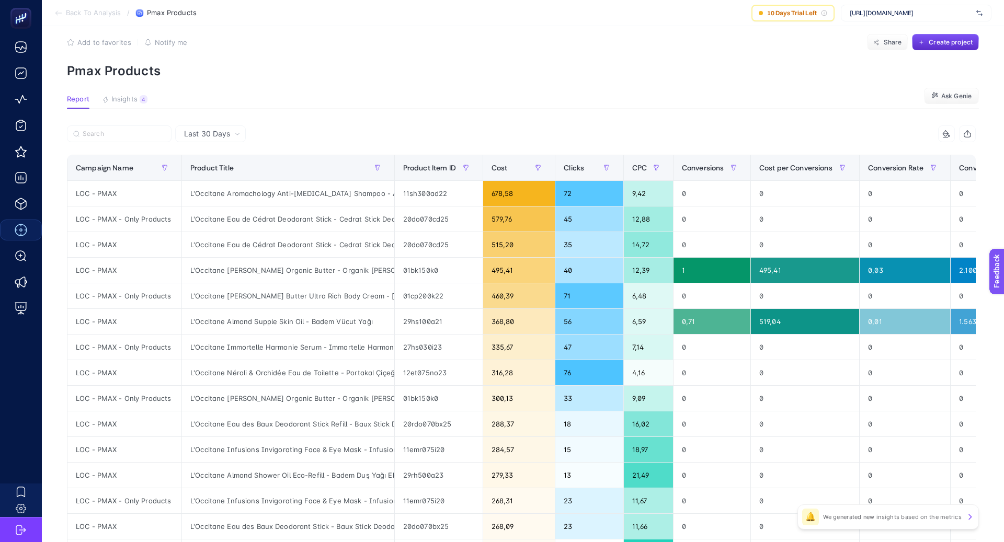
click at [428, 135] on div at bounding box center [294, 137] width 455 height 23
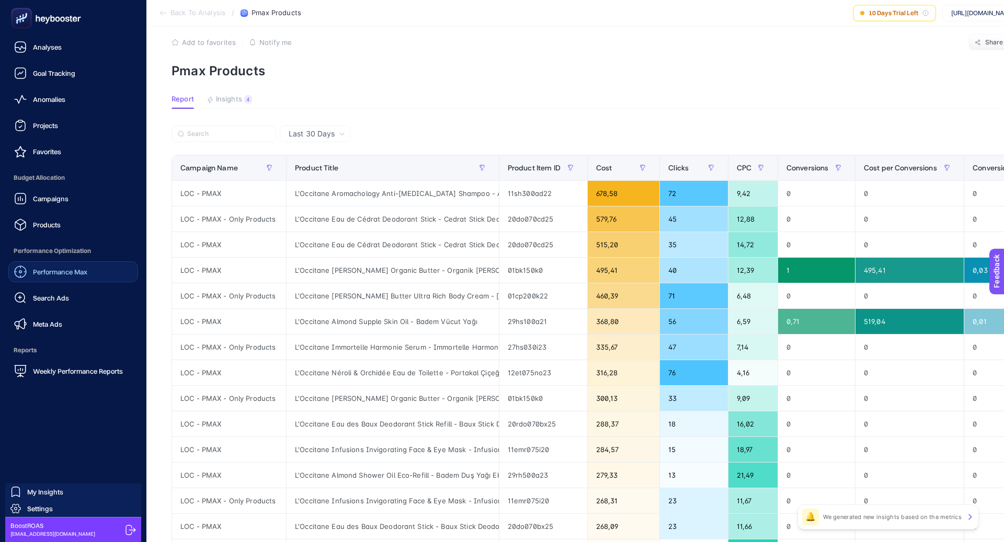
click at [74, 268] on span "Performance Max" at bounding box center [60, 272] width 54 height 8
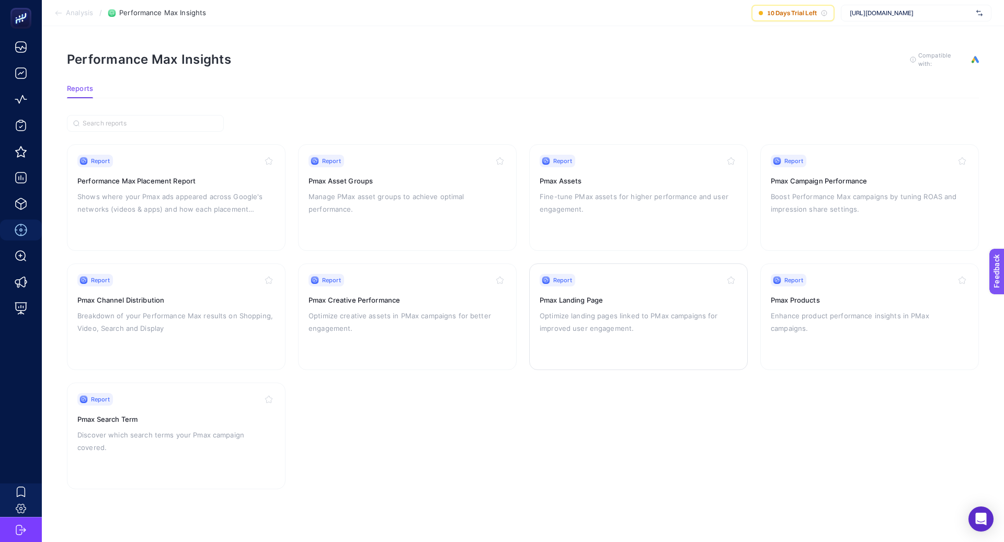
click at [627, 324] on p "Optimize landing pages linked to PMax campaigns for improved user engagement." at bounding box center [639, 322] width 198 height 25
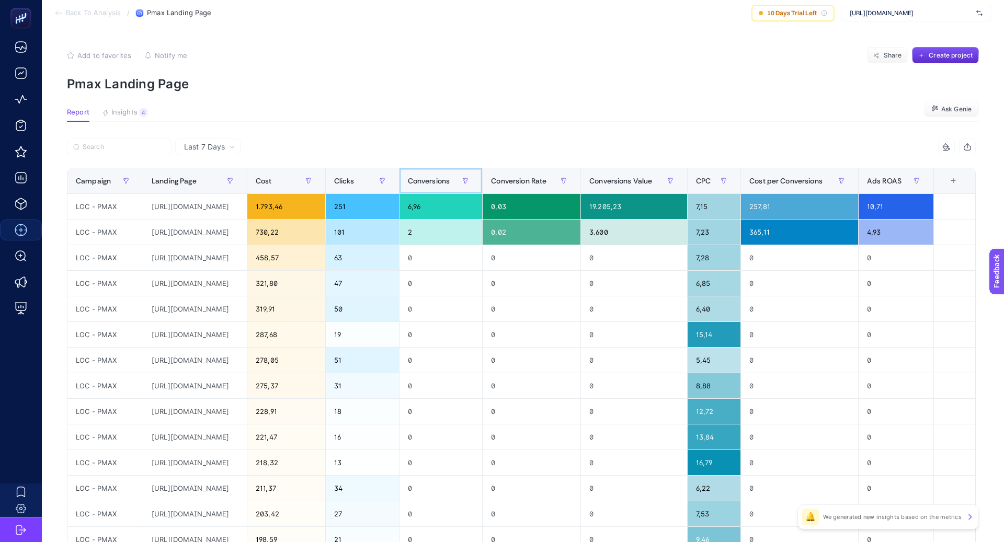
click at [450, 180] on span "Conversions" at bounding box center [429, 181] width 42 height 8
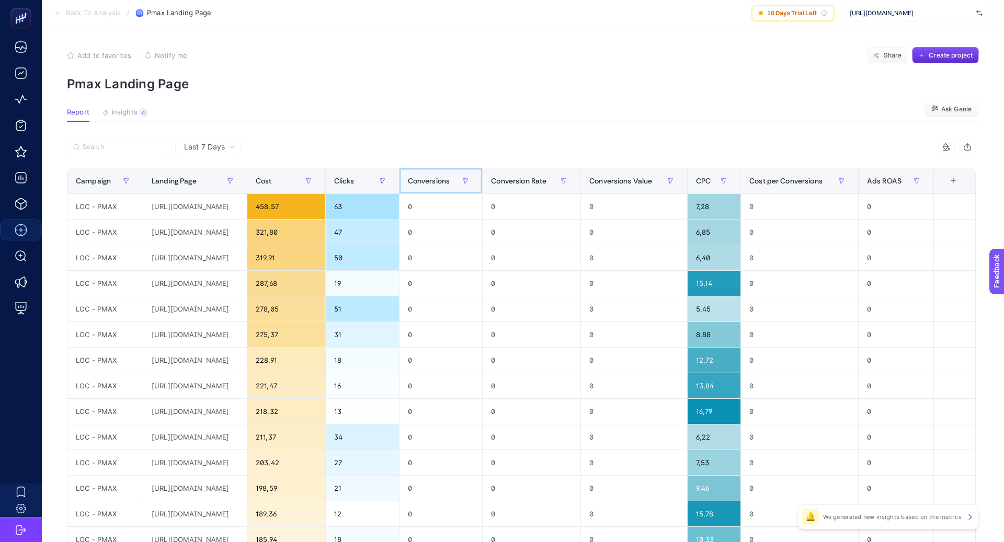
click at [450, 179] on span "Conversions" at bounding box center [429, 181] width 42 height 8
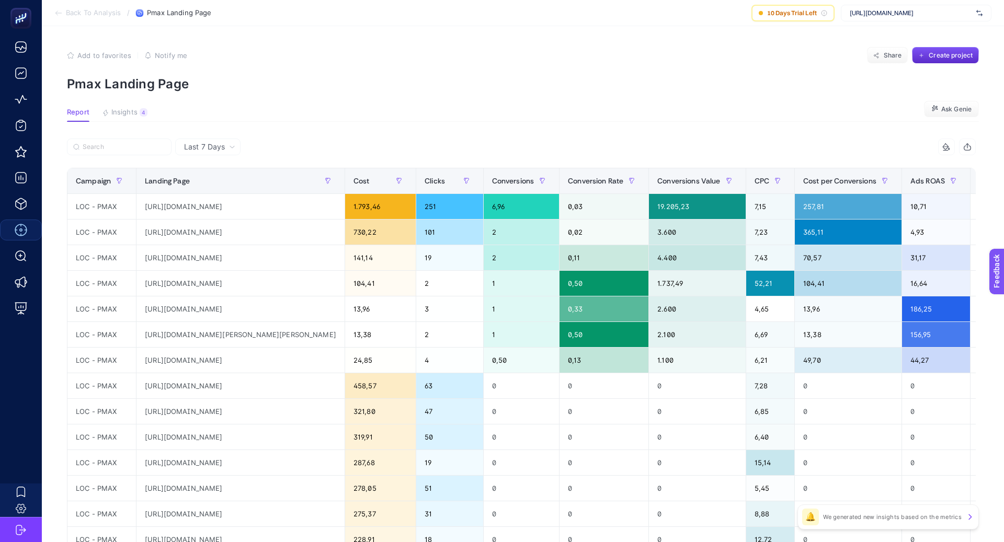
click at [214, 146] on span "Last 7 Days" at bounding box center [204, 147] width 41 height 10
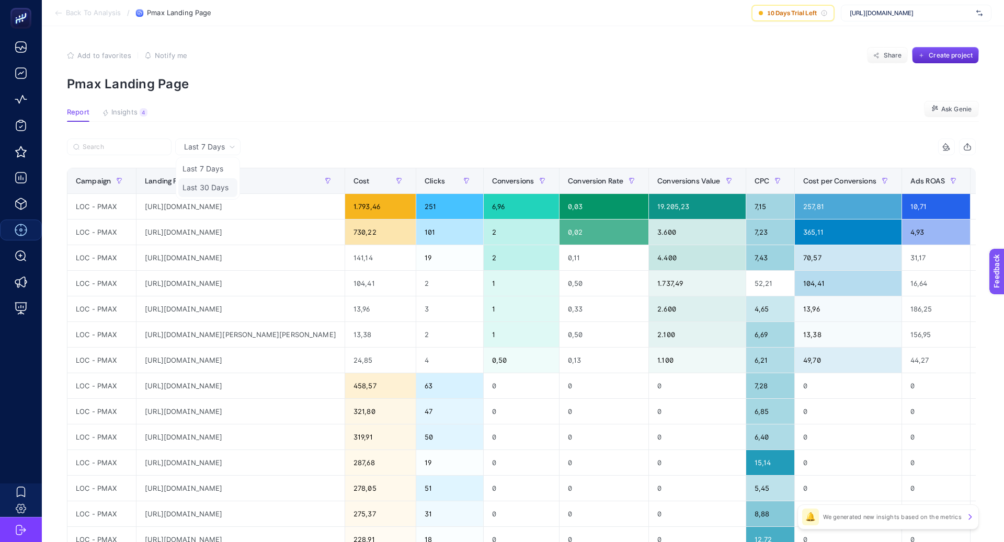
click at [223, 188] on li "Last 30 Days" at bounding box center [207, 187] width 59 height 19
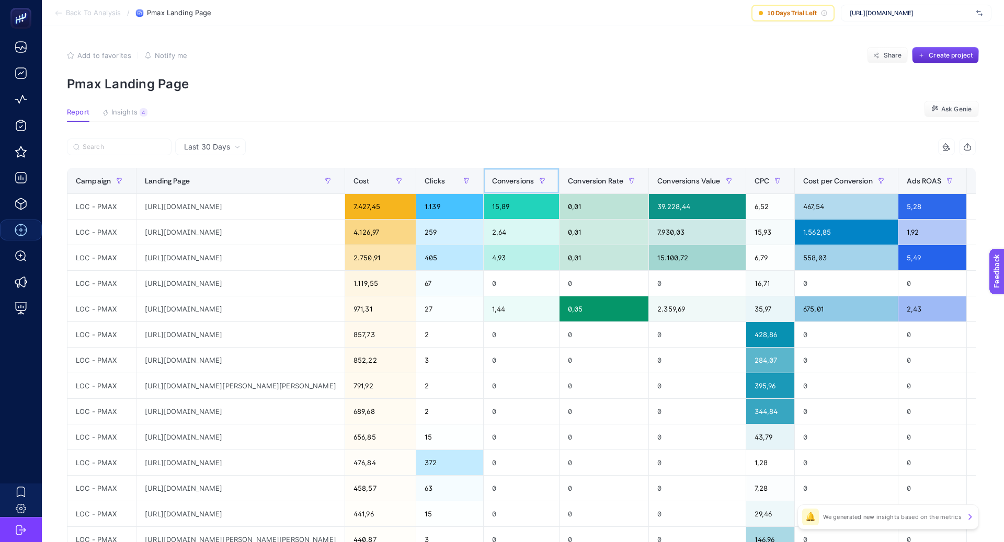
click at [520, 182] on span "Conversions" at bounding box center [513, 181] width 42 height 8
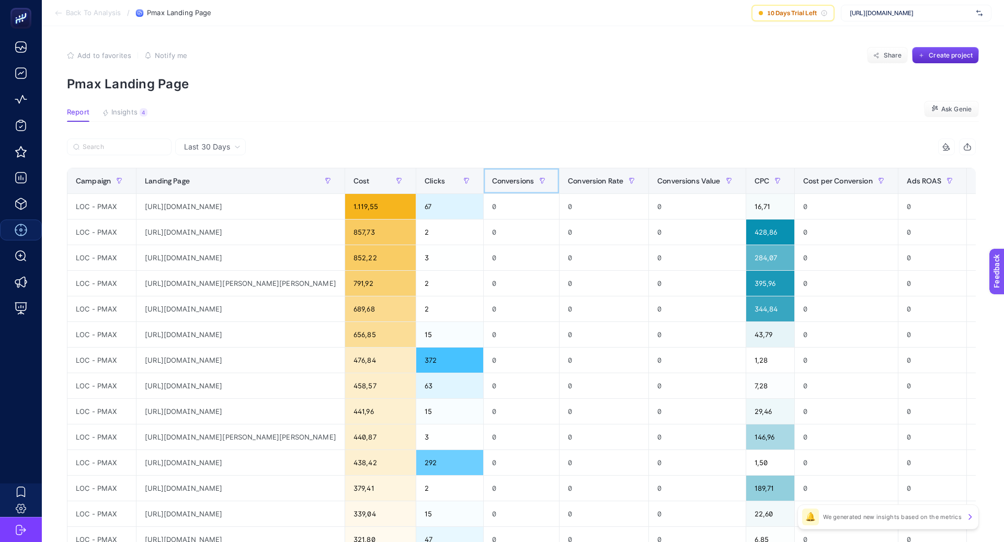
click at [520, 182] on span "Conversions" at bounding box center [513, 181] width 42 height 8
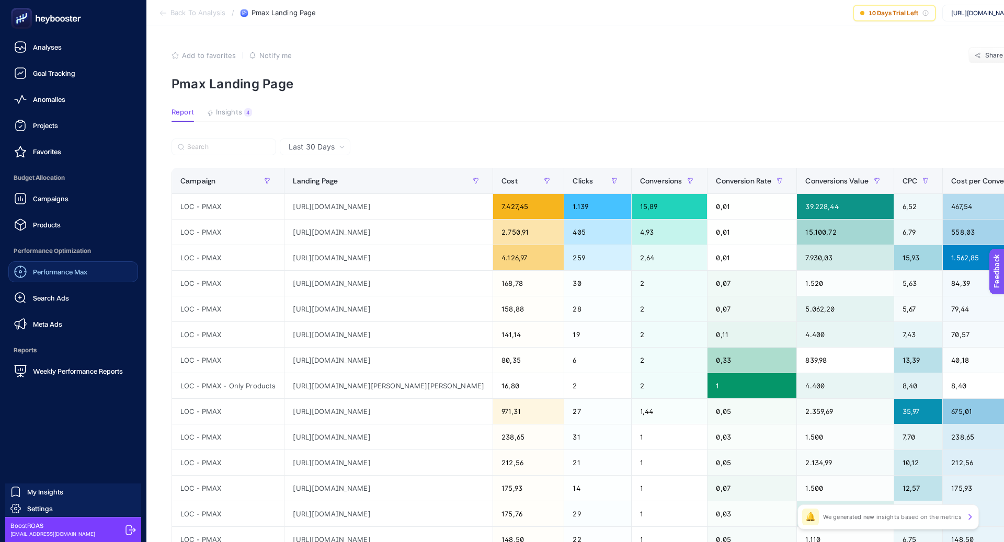
click at [49, 272] on span "Performance Max" at bounding box center [60, 272] width 54 height 8
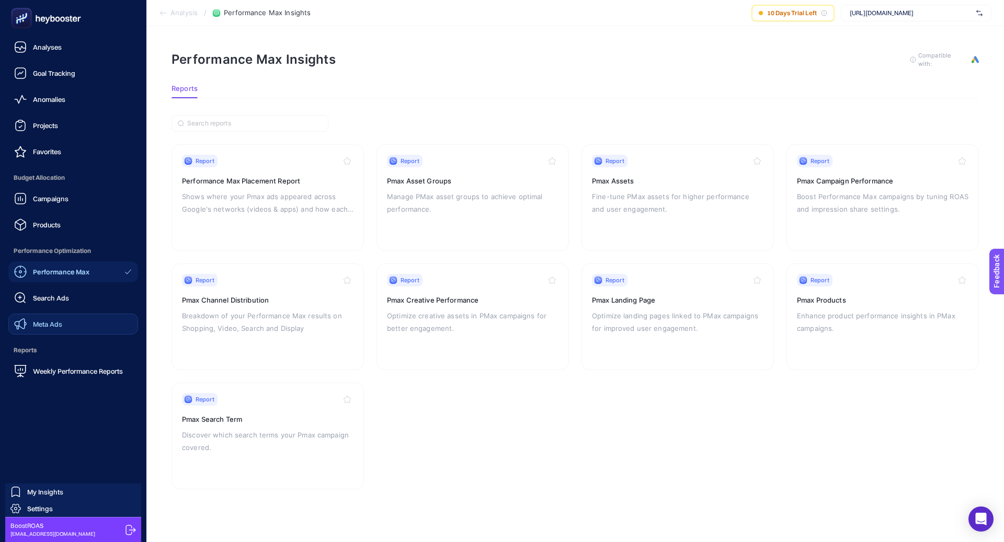
click at [62, 320] on link "Meta Ads" at bounding box center [73, 324] width 130 height 21
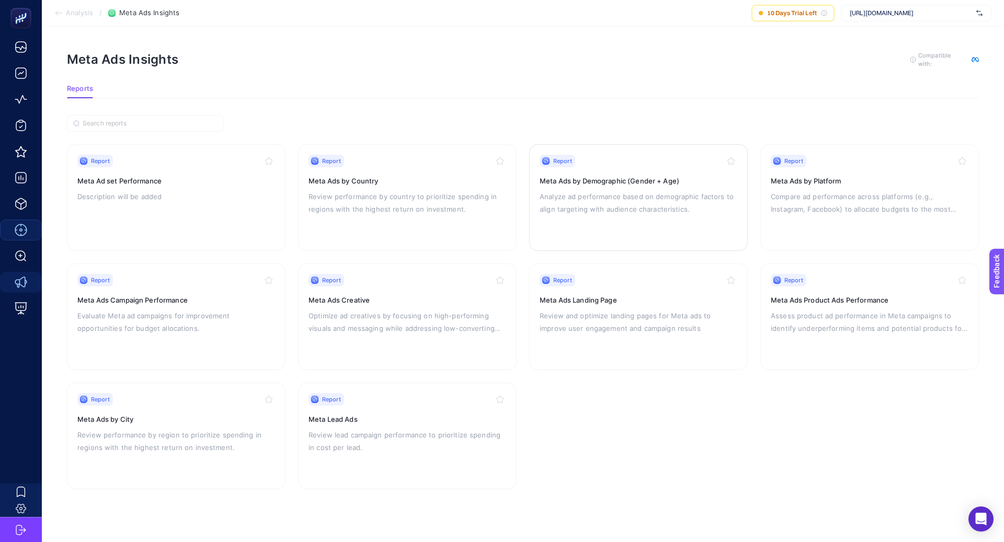
click at [648, 203] on p "Analyze ad performance based on demographic factors to align targeting with aud…" at bounding box center [639, 202] width 198 height 25
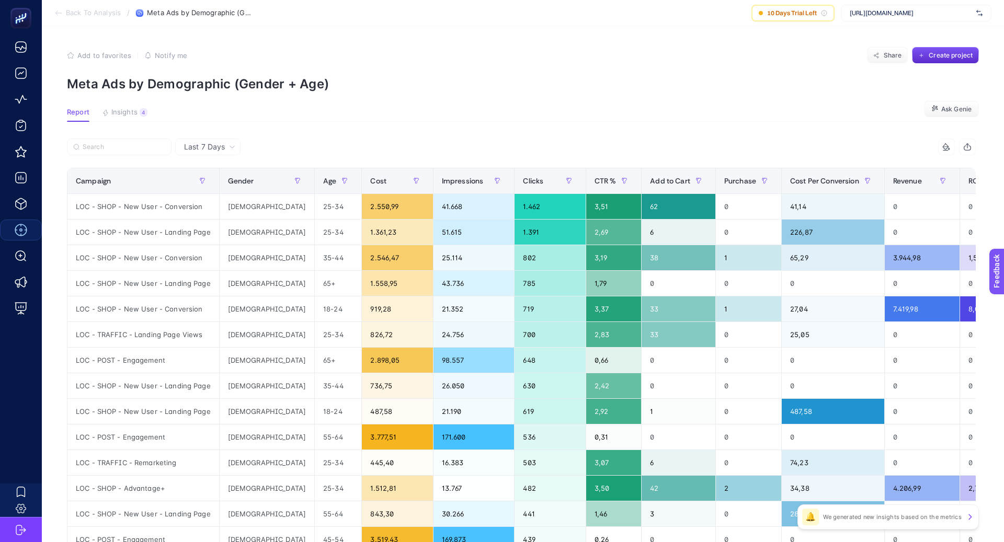
click at [221, 147] on span "Last 7 Days" at bounding box center [204, 147] width 41 height 10
click at [224, 180] on li "Last 30 Days" at bounding box center [207, 187] width 59 height 19
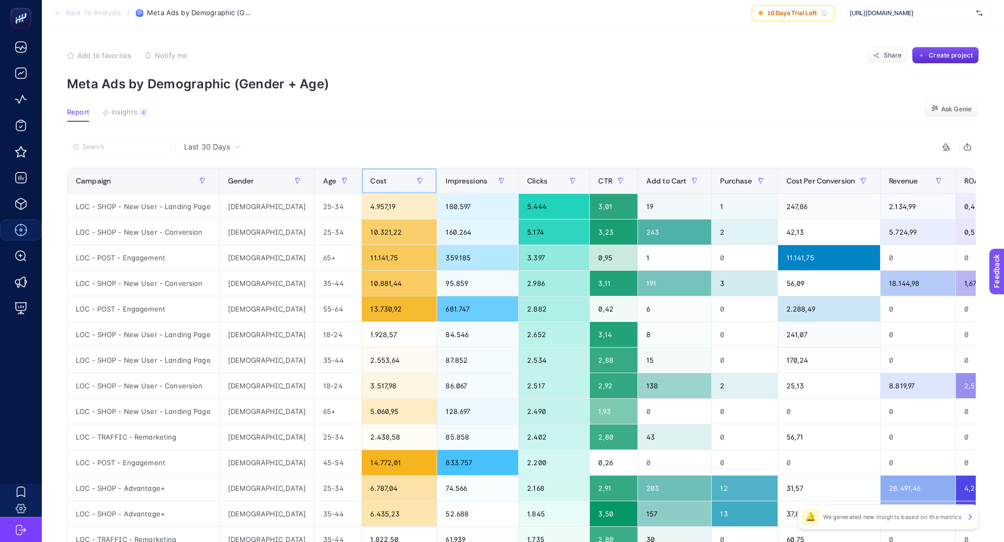
click at [370, 184] on div "Cost" at bounding box center [399, 181] width 58 height 17
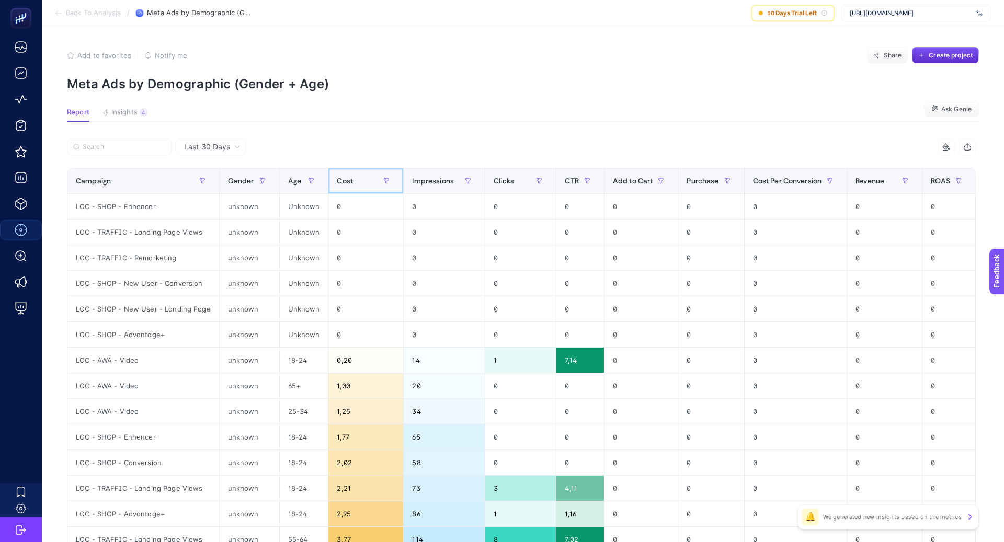
click at [356, 185] on div "Cost" at bounding box center [366, 181] width 58 height 17
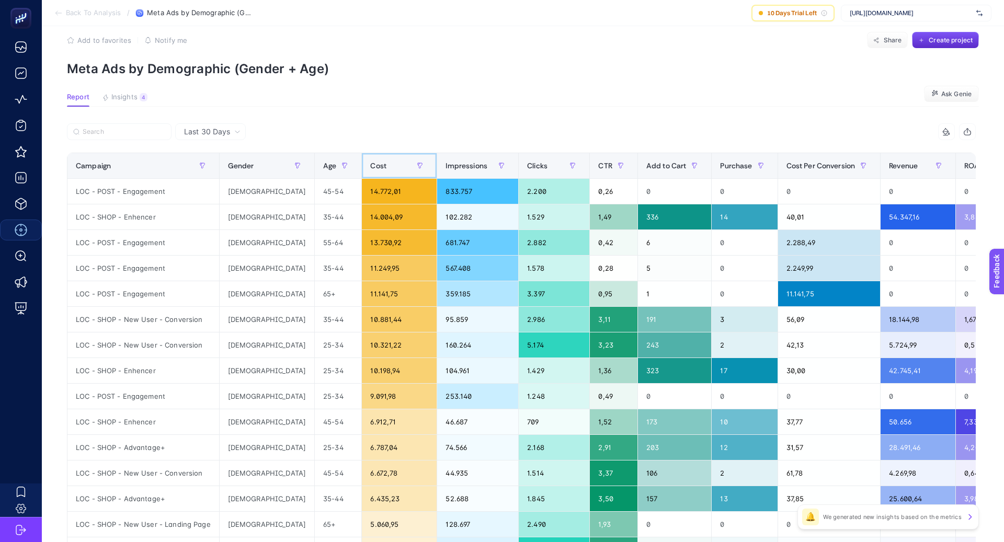
scroll to position [15, 0]
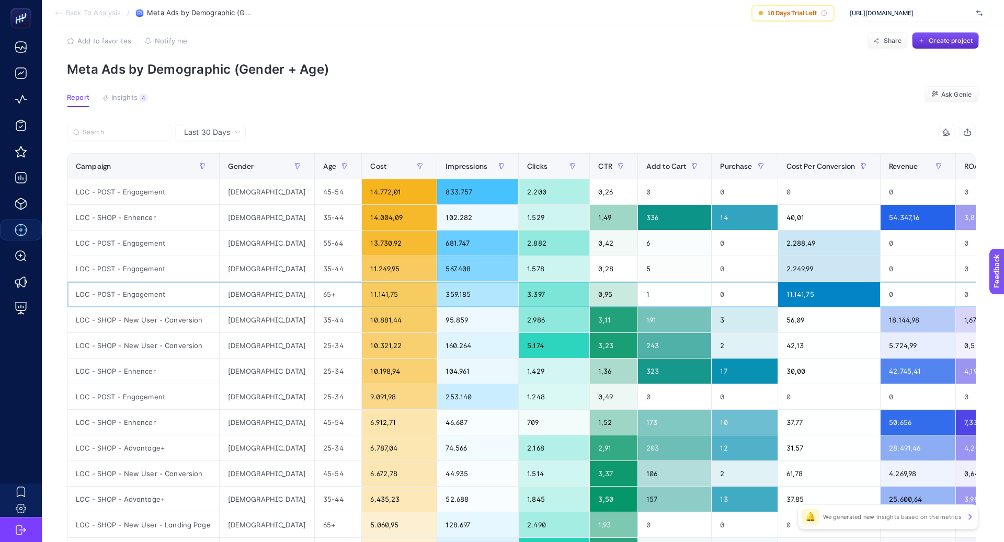
click at [315, 292] on div "65+" at bounding box center [338, 294] width 47 height 25
click at [159, 290] on div "LOC - POST - Engagement" at bounding box center [143, 294] width 152 height 25
click at [157, 290] on div "LOC - POST - Engagement" at bounding box center [143, 294] width 152 height 25
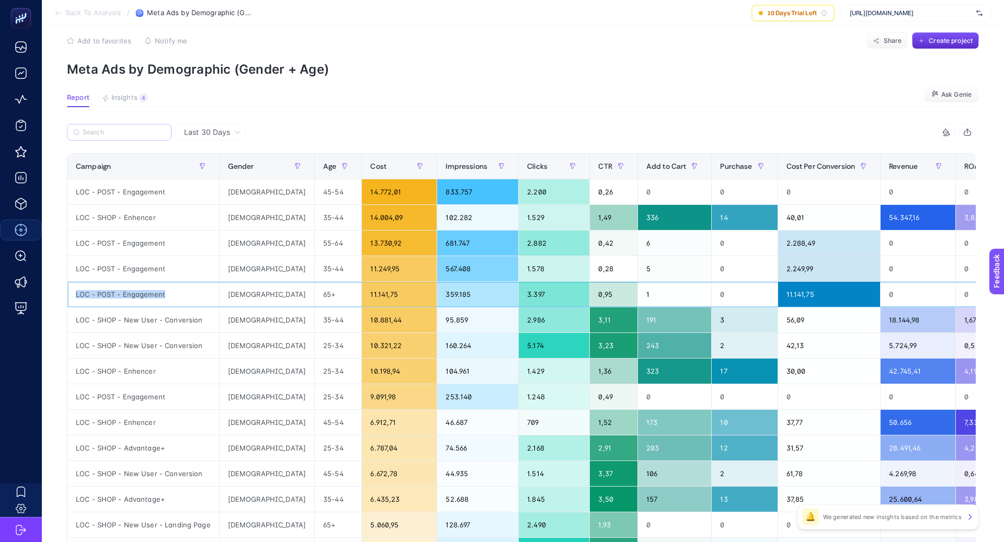
copy tr "LOC - POST - Engagement"
click at [132, 135] on input "Search" at bounding box center [124, 133] width 83 height 8
paste input "LOC - POST - Engagement"
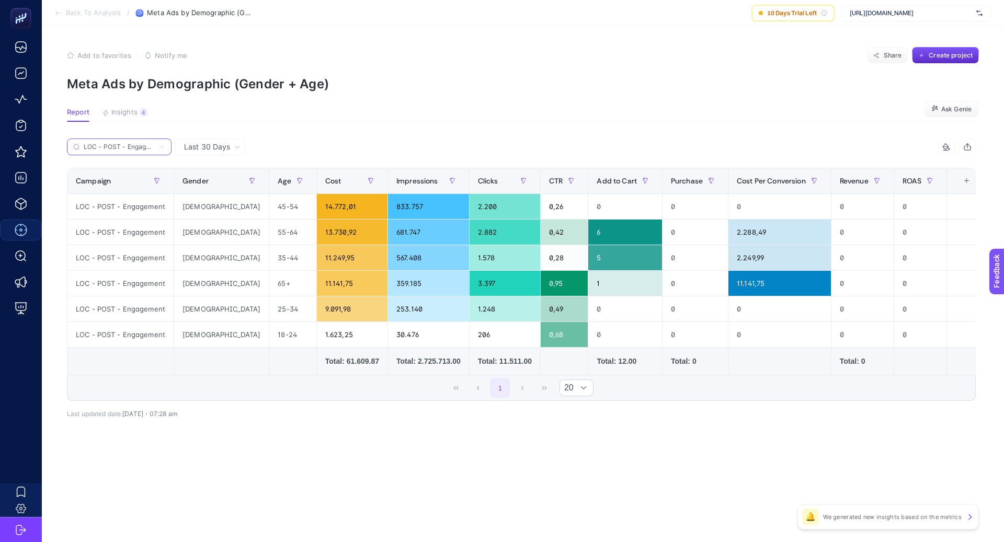
scroll to position [0, 8]
type input "LOC - POST - Engagement"
click at [267, 437] on div "Last 30 Days 10 items selected Campaign Gender Age Cost Impressions Clicks CTR …" at bounding box center [522, 301] width 926 height 325
click at [163, 145] on input "LOC - POST - Engagement" at bounding box center [124, 147] width 83 height 8
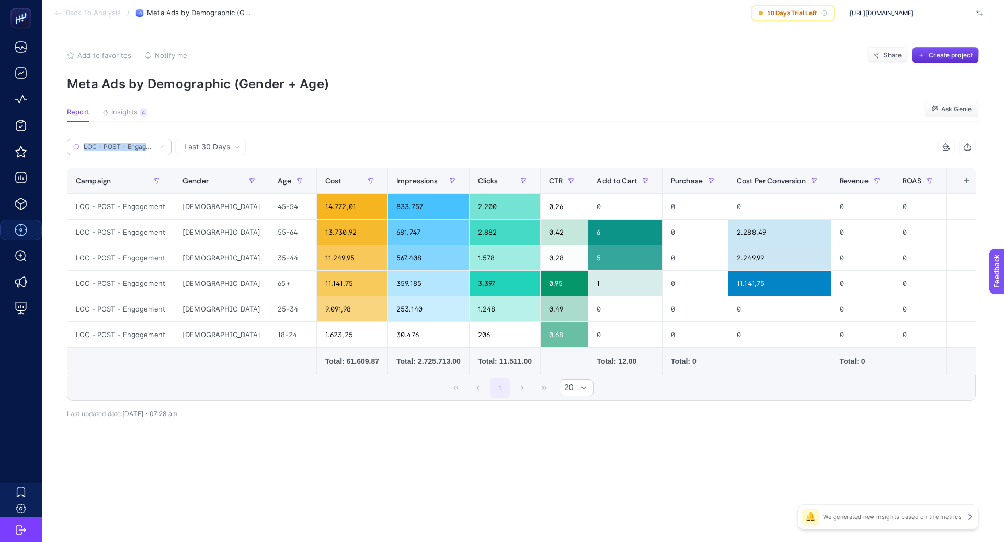
click at [163, 145] on icon at bounding box center [162, 147] width 6 height 6
click at [0, 0] on input "Search" at bounding box center [0, 0] width 0 height 0
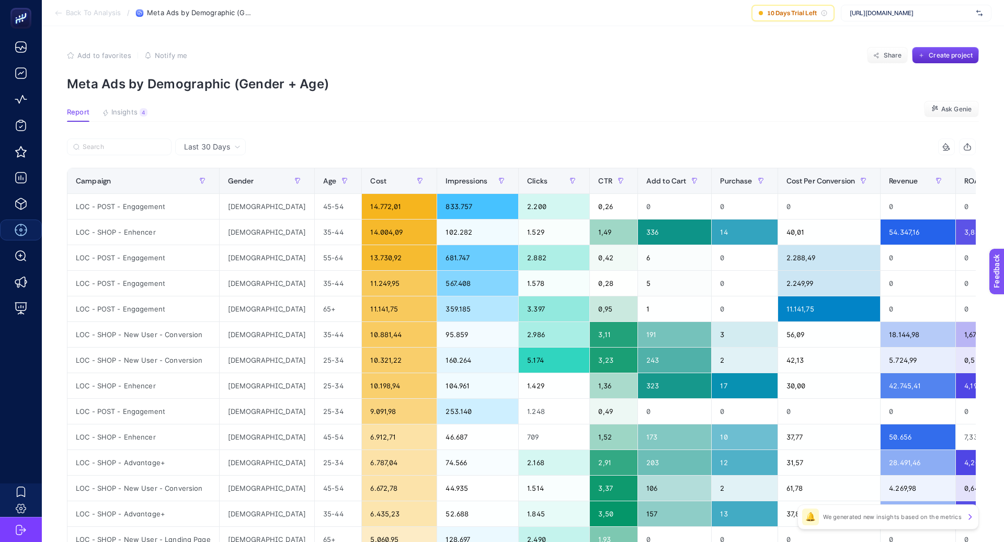
click at [324, 137] on article "Add to favorites false Notify me Share Create project Meta Ads by Demographic (…" at bounding box center [523, 435] width 963 height 818
click at [720, 179] on span "Purchase" at bounding box center [736, 181] width 32 height 8
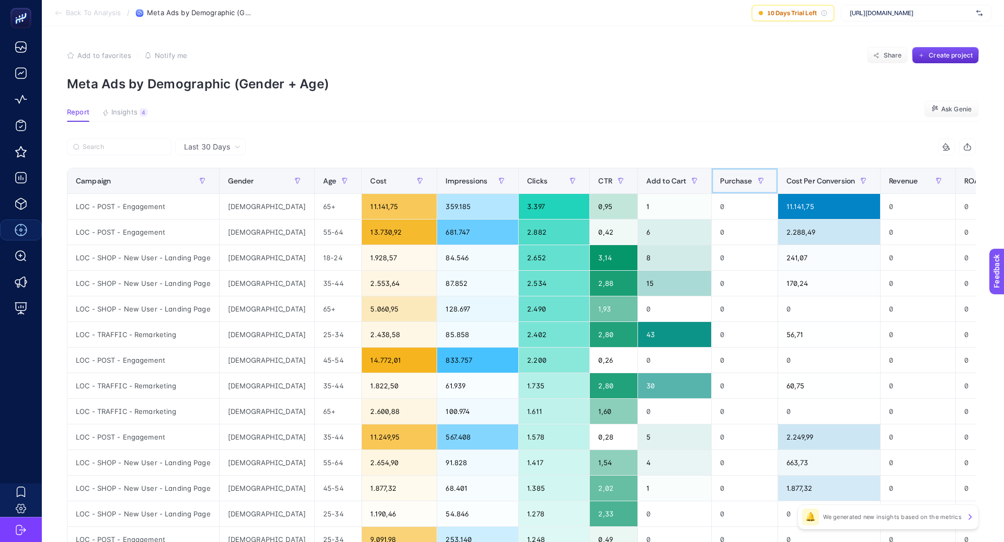
click at [720, 179] on span "Purchase" at bounding box center [736, 181] width 32 height 8
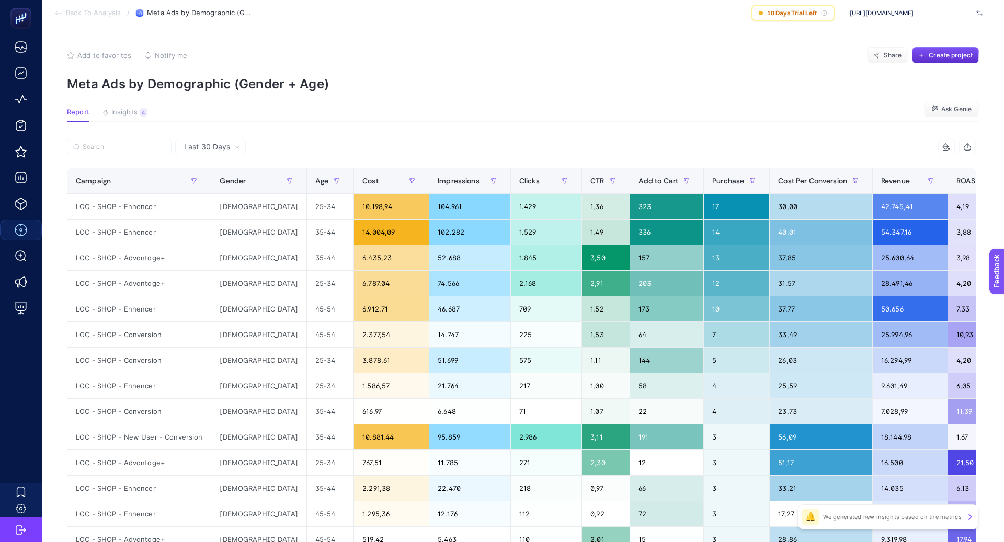
click at [427, 132] on article "Add to favorites false Notify me Share Create project Meta Ads by Demographic (…" at bounding box center [523, 435] width 963 height 818
click at [131, 112] on span "Insights" at bounding box center [124, 112] width 26 height 8
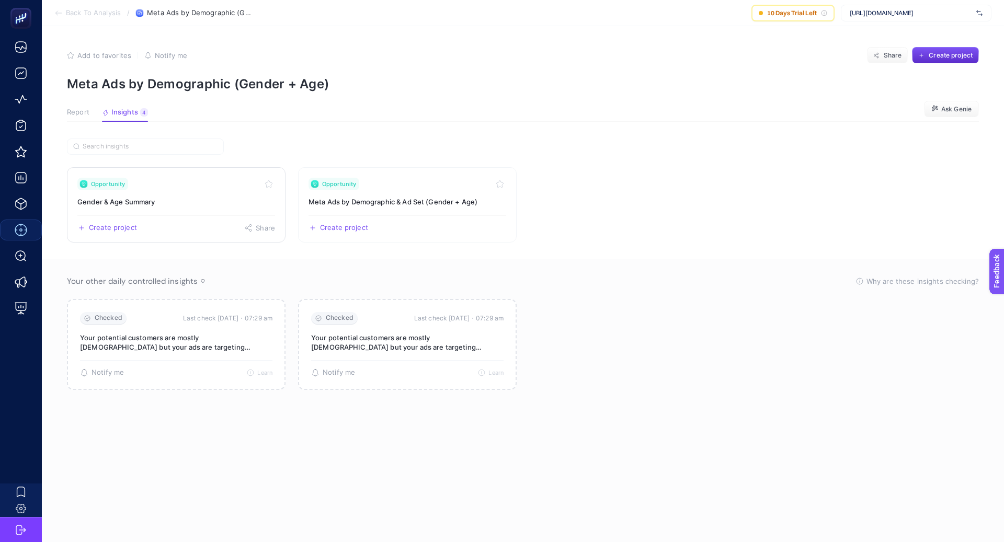
click at [205, 186] on div "Opportunity" at bounding box center [176, 184] width 198 height 13
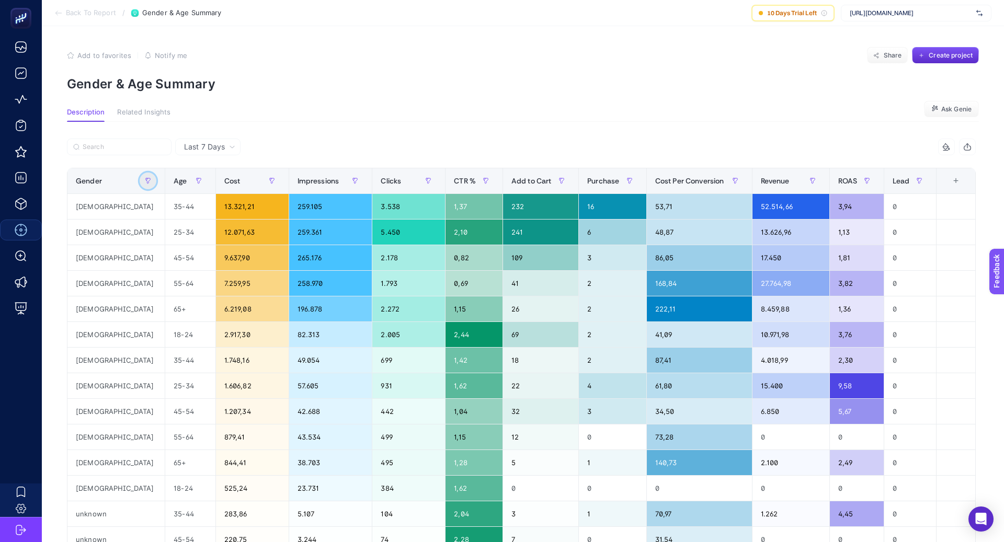
click at [140, 177] on button "button" at bounding box center [148, 181] width 17 height 17
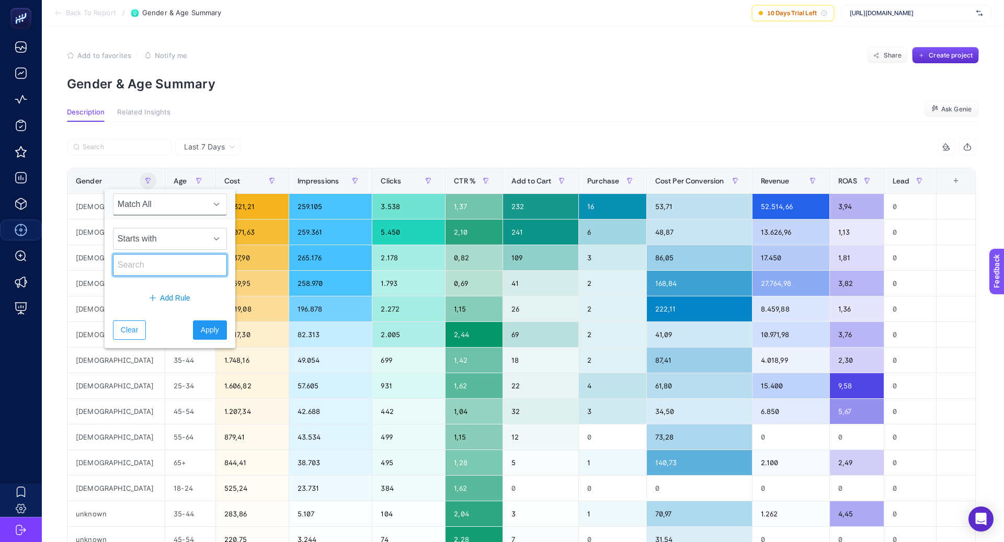
click at [157, 262] on input "text" at bounding box center [170, 265] width 114 height 22
type input "d"
type input "female"
click at [211, 329] on button "Apply" at bounding box center [210, 330] width 34 height 19
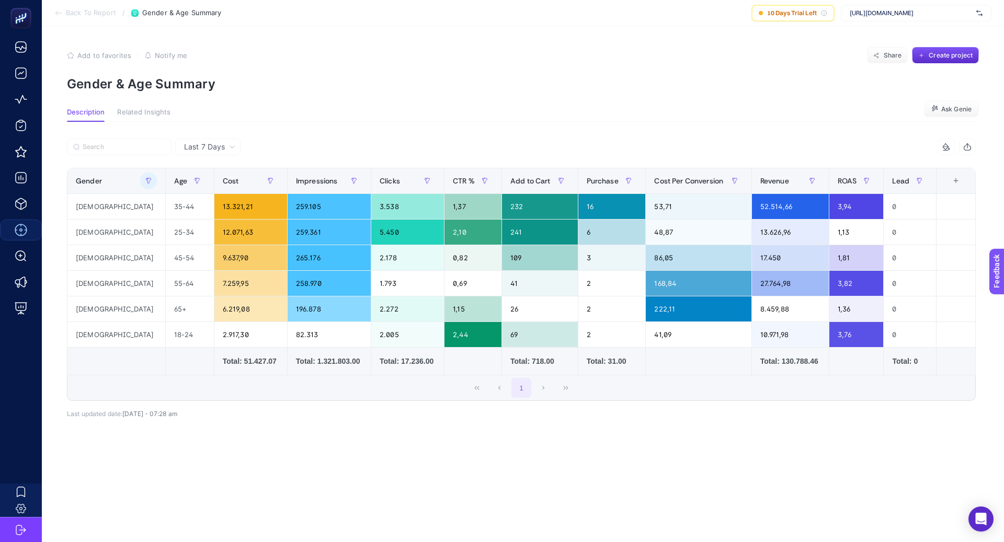
click at [386, 127] on div "Last 7 Days 10 items selected Gender Age Cost Impressions Clicks CTR % Add to C…" at bounding box center [522, 297] width 926 height 351
click at [212, 142] on span "Last 7 Days" at bounding box center [204, 147] width 41 height 10
click at [220, 171] on li "Last 7 Days" at bounding box center [207, 169] width 59 height 19
click at [321, 161] on div at bounding box center [294, 150] width 455 height 23
click at [71, 13] on span "Back To Report" at bounding box center [91, 13] width 50 height 8
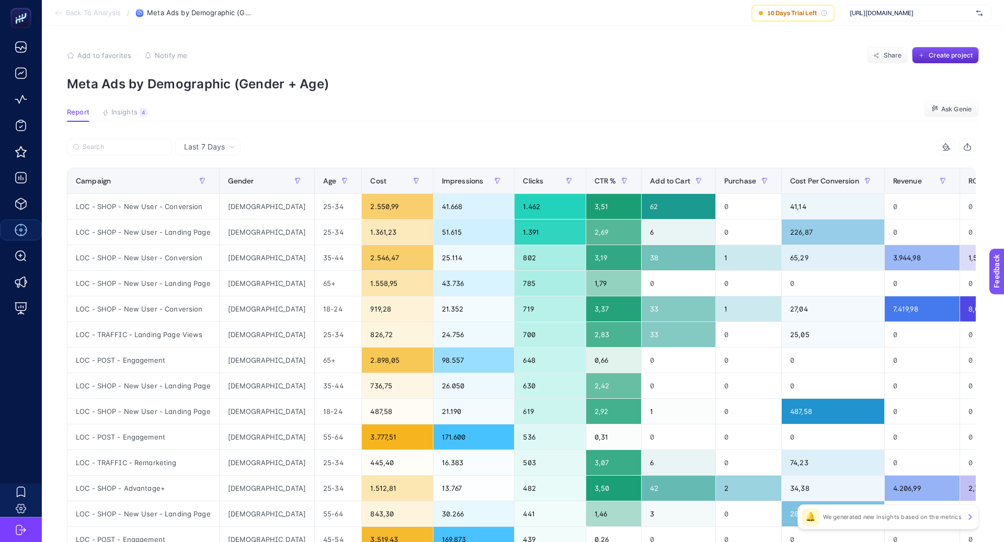
scroll to position [53, 0]
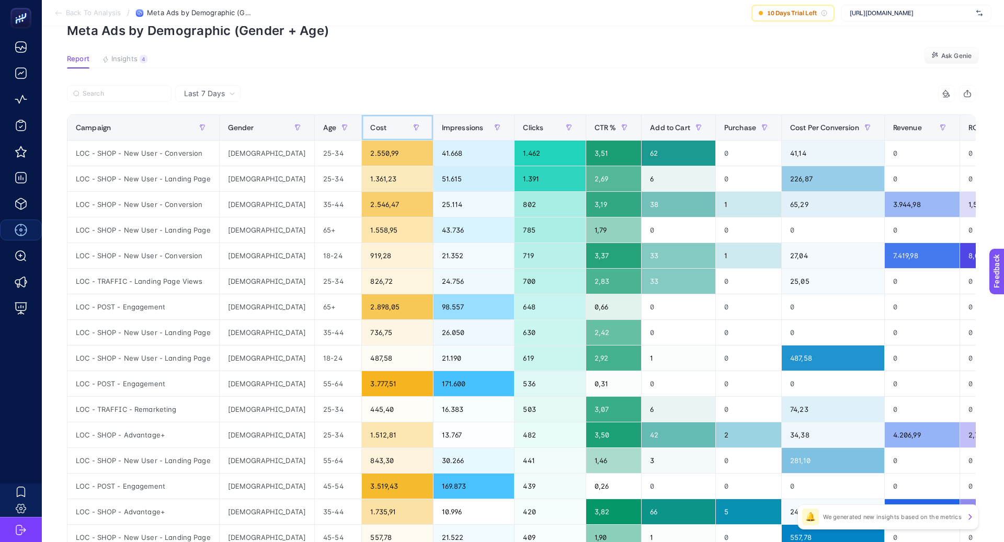
click at [370, 125] on span "Cost" at bounding box center [378, 127] width 16 height 8
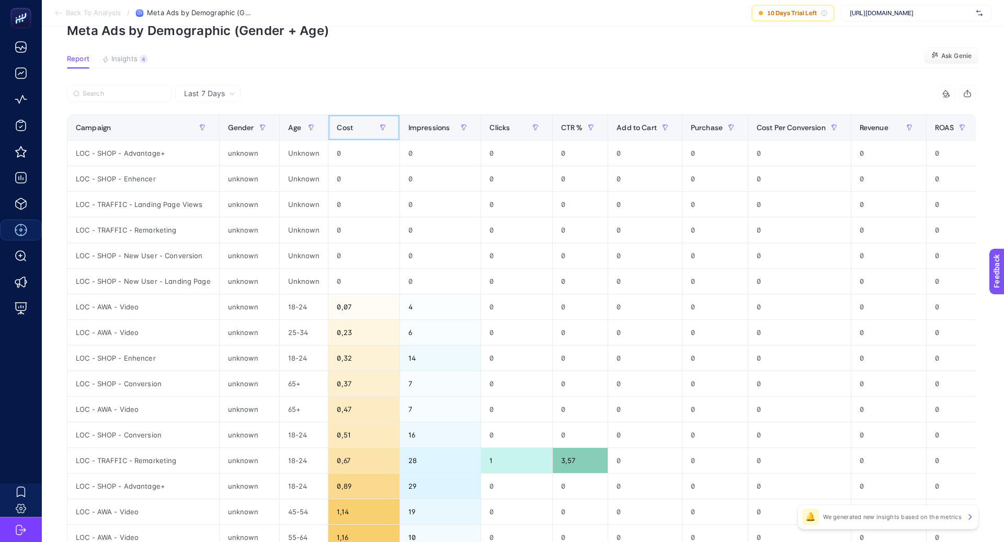
click at [337, 125] on span "Cost" at bounding box center [345, 127] width 16 height 8
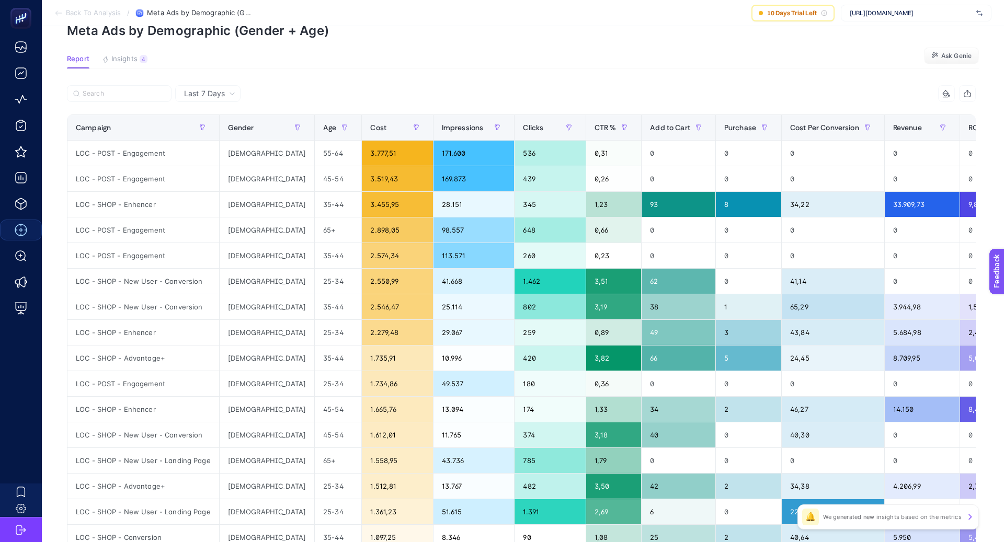
click at [219, 93] on span "Last 7 Days" at bounding box center [204, 93] width 41 height 10
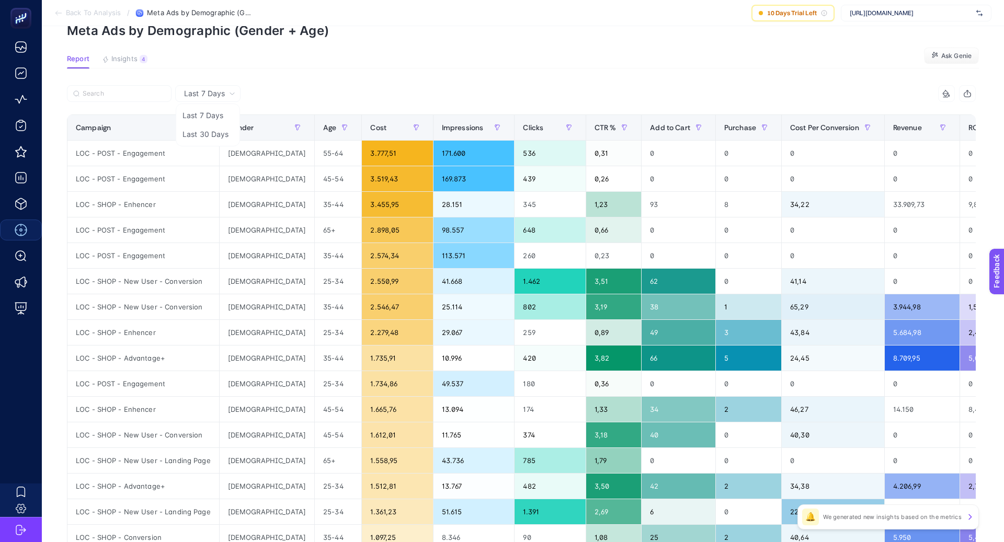
click at [214, 134] on li "Last 30 Days" at bounding box center [207, 134] width 59 height 19
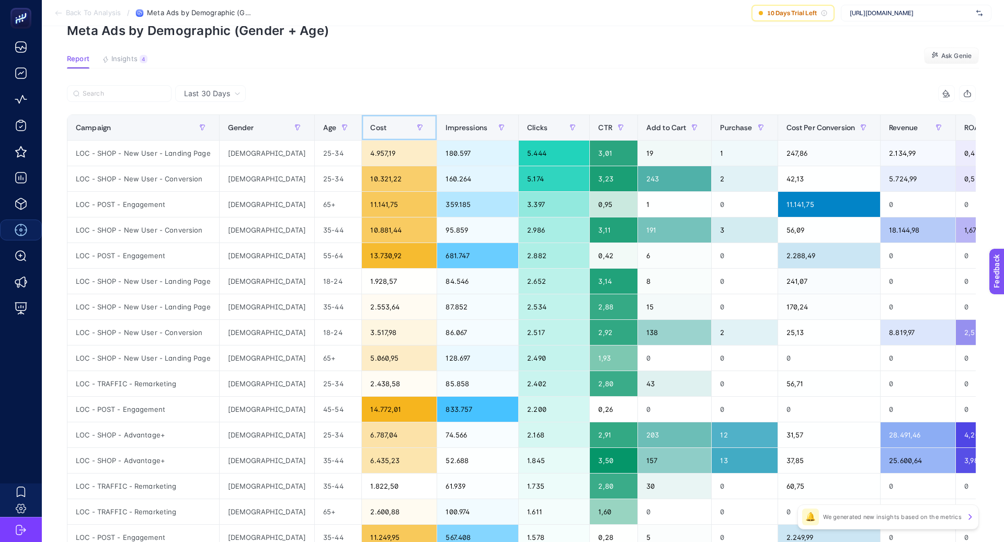
click at [370, 132] on span "Cost" at bounding box center [378, 127] width 16 height 8
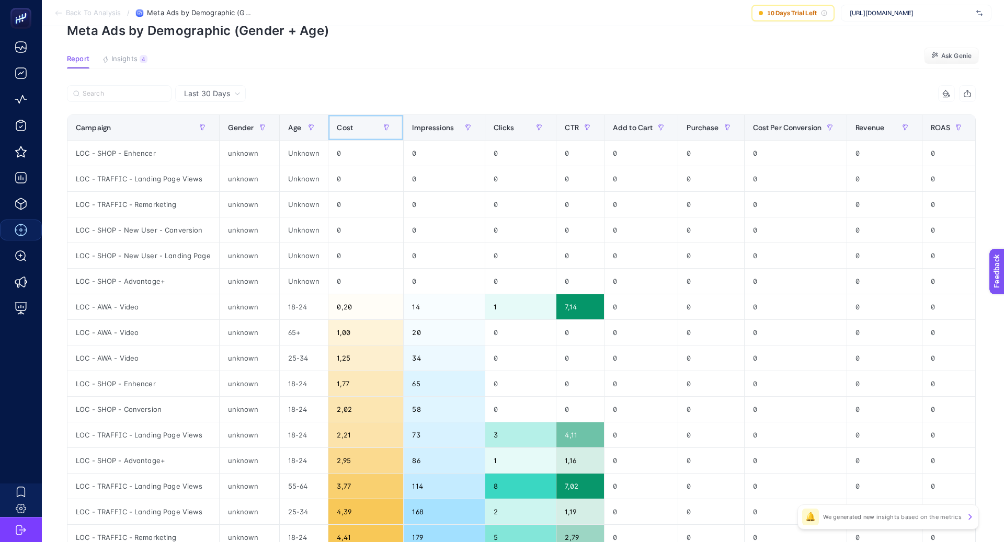
click at [338, 132] on span "Cost" at bounding box center [345, 127] width 16 height 8
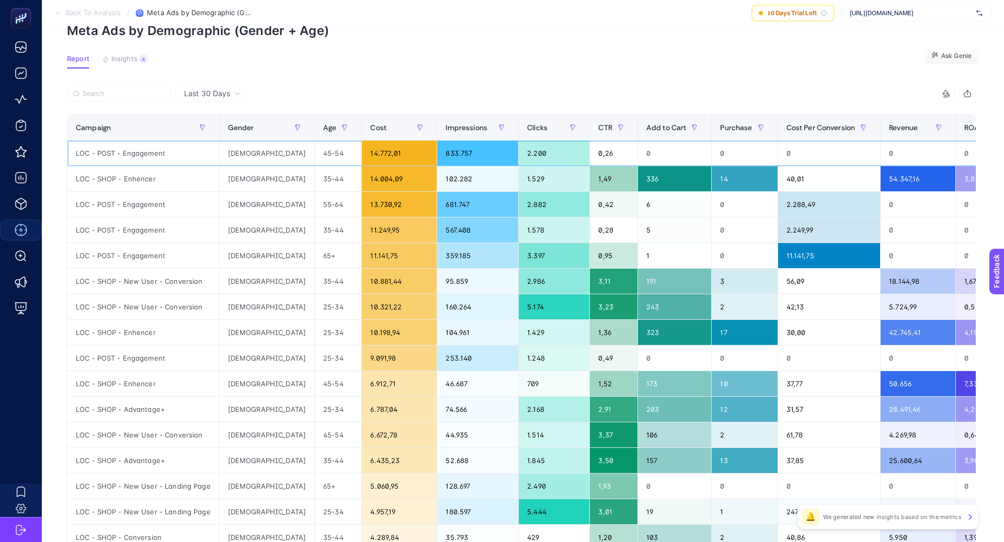
click at [151, 150] on div "LOC - POST - Engagement" at bounding box center [143, 153] width 152 height 25
copy tr "LOC - POST - Engagement"
click at [128, 91] on input "Search" at bounding box center [124, 94] width 83 height 8
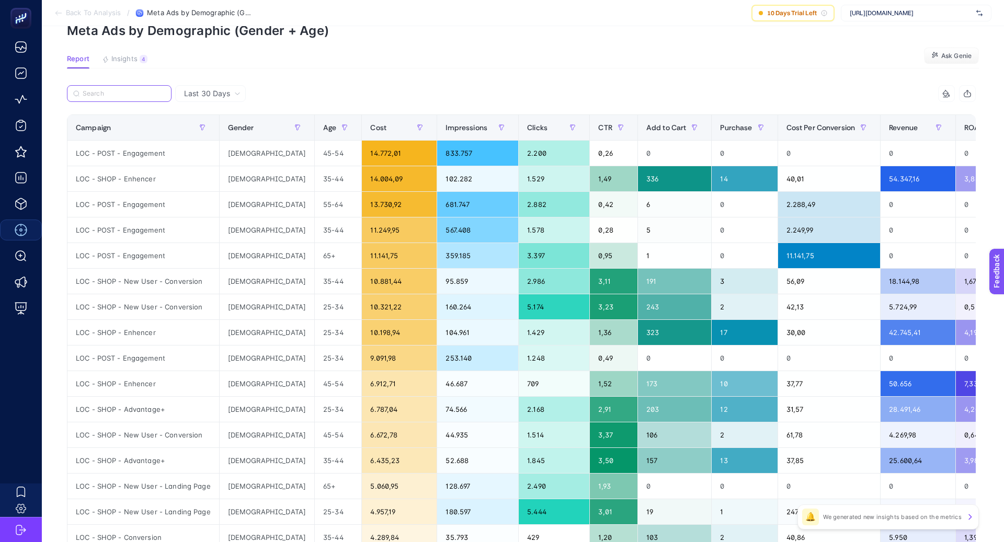
paste input "LOC - POST - Engagement"
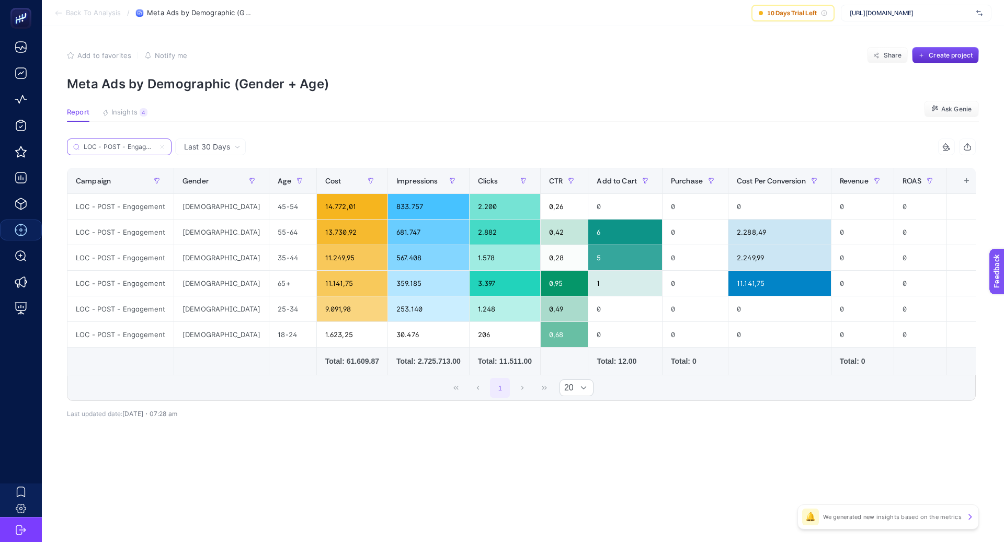
scroll to position [0, 0]
type input "LOC - POST - Engagement"
click at [359, 155] on div "LOC - POST - Engagement" at bounding box center [294, 150] width 455 height 23
click at [155, 148] on input "LOC - POST - Engagement" at bounding box center [124, 147] width 83 height 8
click at [162, 147] on icon at bounding box center [162, 147] width 6 height 6
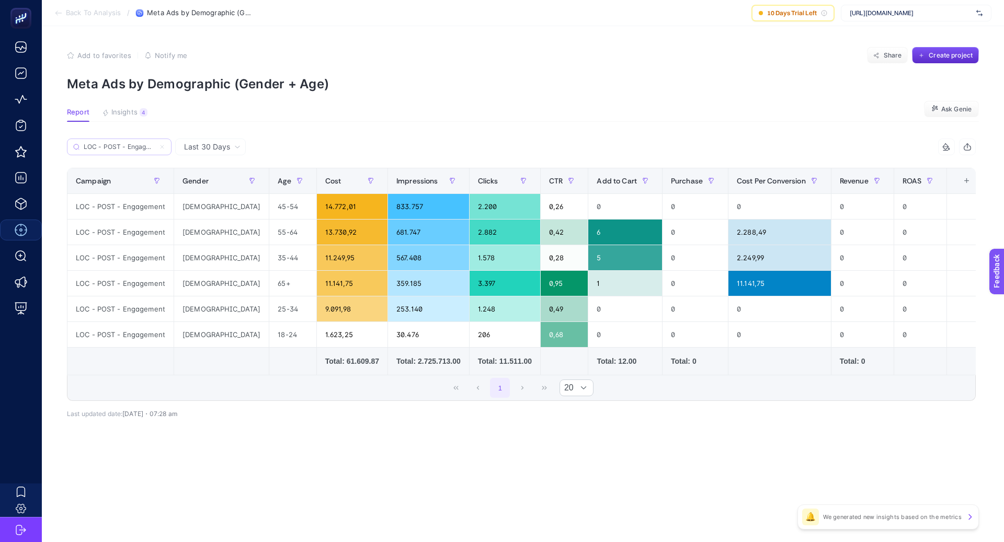
click at [0, 0] on input "Search" at bounding box center [0, 0] width 0 height 0
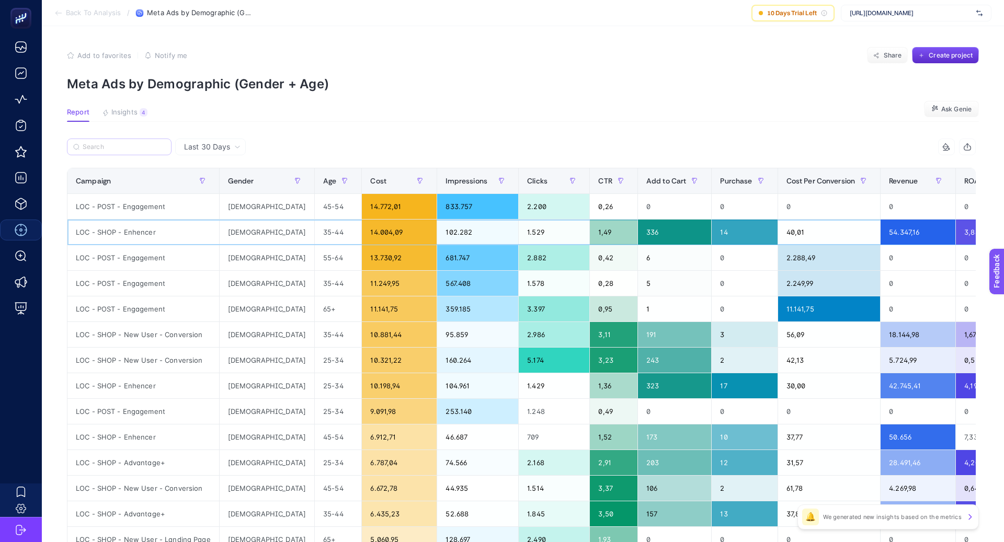
click at [132, 235] on div "LOC - SHOP - Enhencer" at bounding box center [143, 232] width 152 height 25
copy tr "LOC - SHOP - Enhencer"
click at [121, 150] on input "Search" at bounding box center [124, 147] width 83 height 8
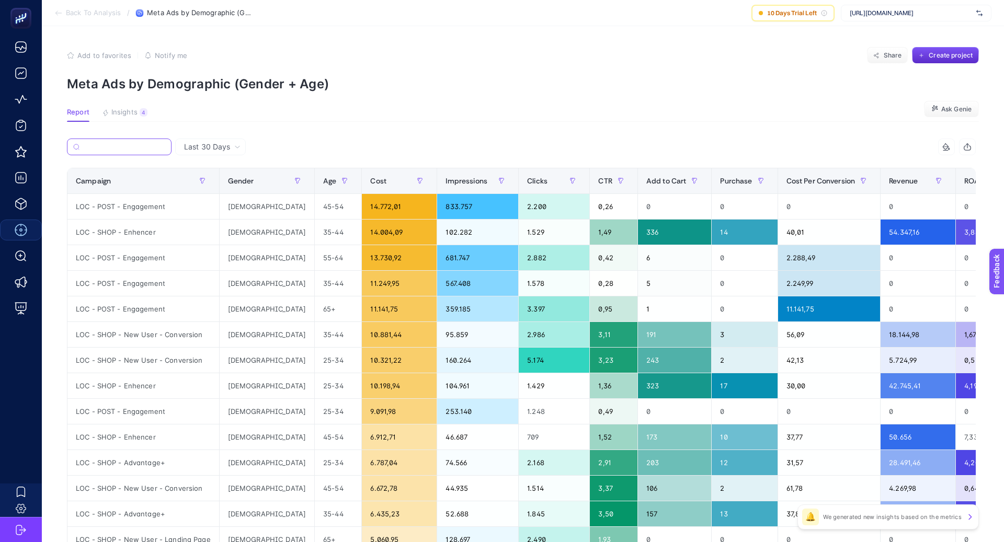
paste input "LOC - SHOP - Enhencer"
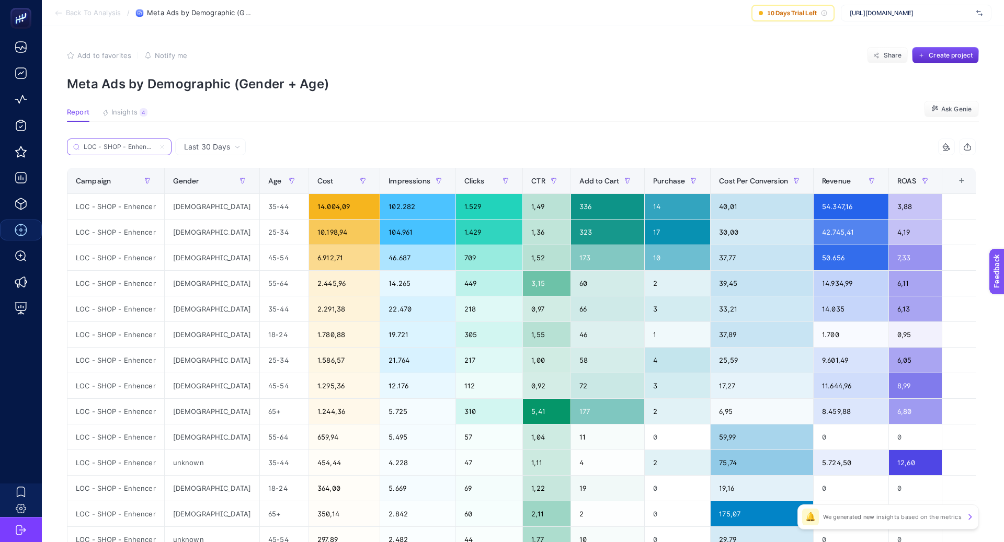
type input "LOC - SHOP - Enhencer"
click at [166, 145] on label "LOC - SHOP - Enhencer" at bounding box center [119, 147] width 105 height 17
click at [0, 0] on input "Search" at bounding box center [0, 0] width 0 height 0
click at [163, 147] on input "LOC - SHOP - Enhencer" at bounding box center [124, 147] width 83 height 8
click at [161, 148] on icon at bounding box center [162, 147] width 6 height 6
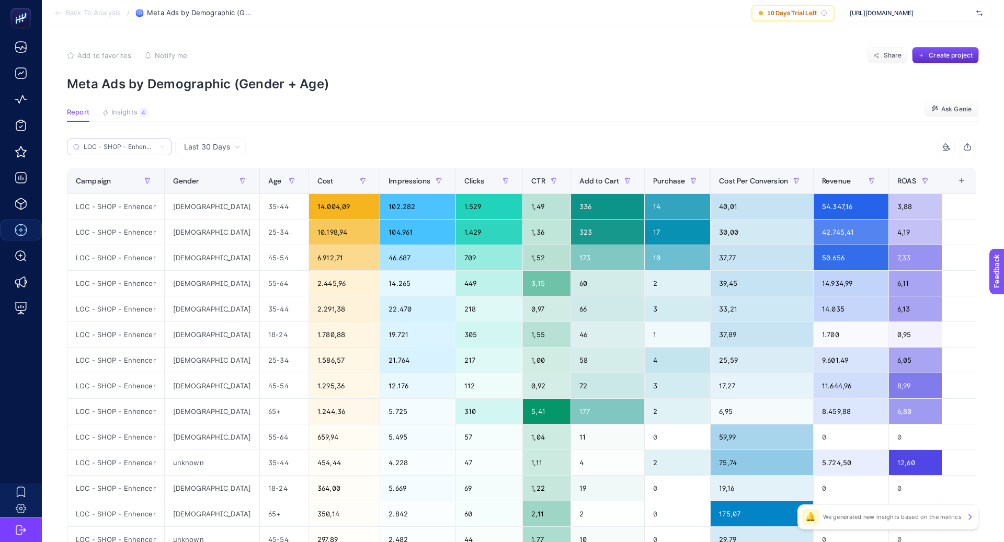
click at [0, 0] on input "Search" at bounding box center [0, 0] width 0 height 0
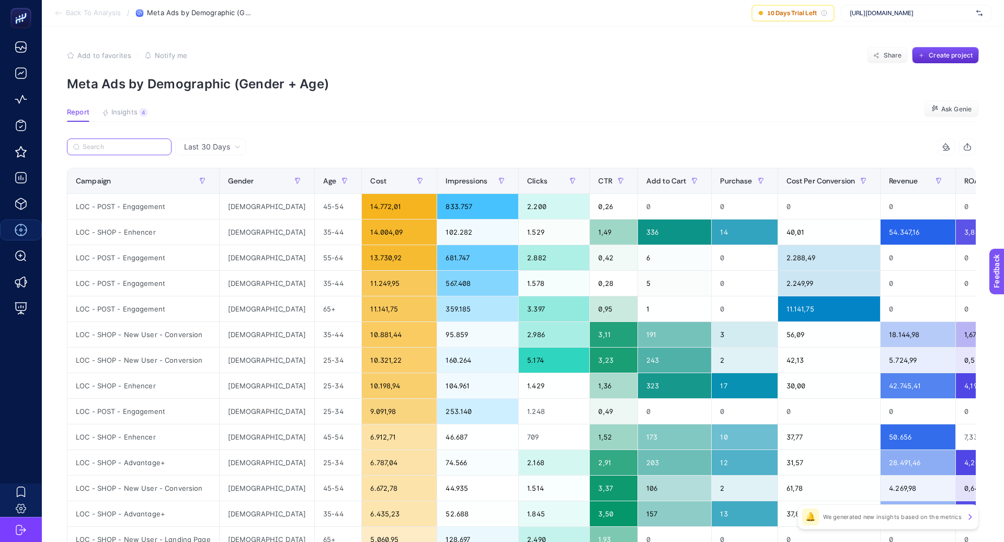
click at [163, 148] on input "Search" at bounding box center [124, 147] width 83 height 8
click at [370, 186] on div "Cost" at bounding box center [399, 181] width 58 height 17
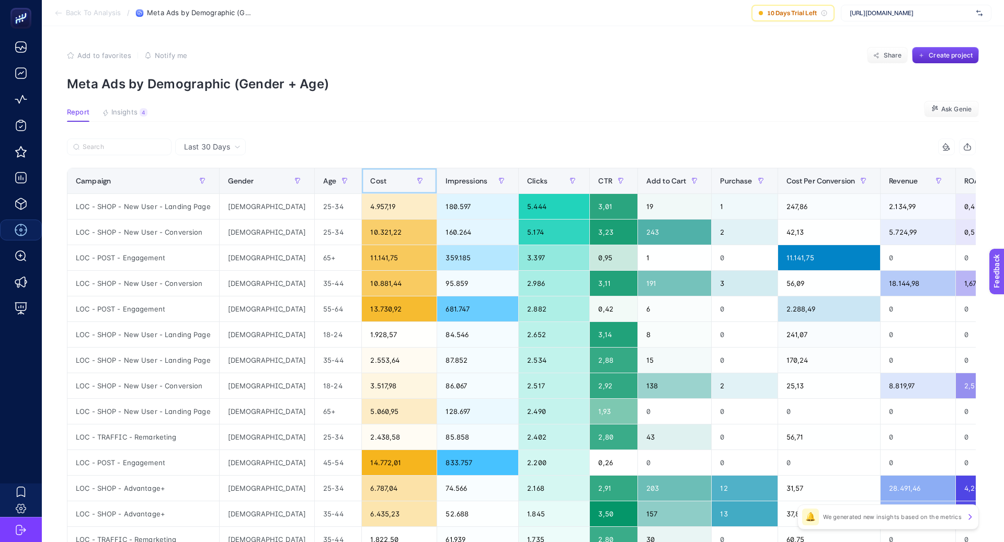
click at [370, 185] on div "Cost" at bounding box center [399, 181] width 58 height 17
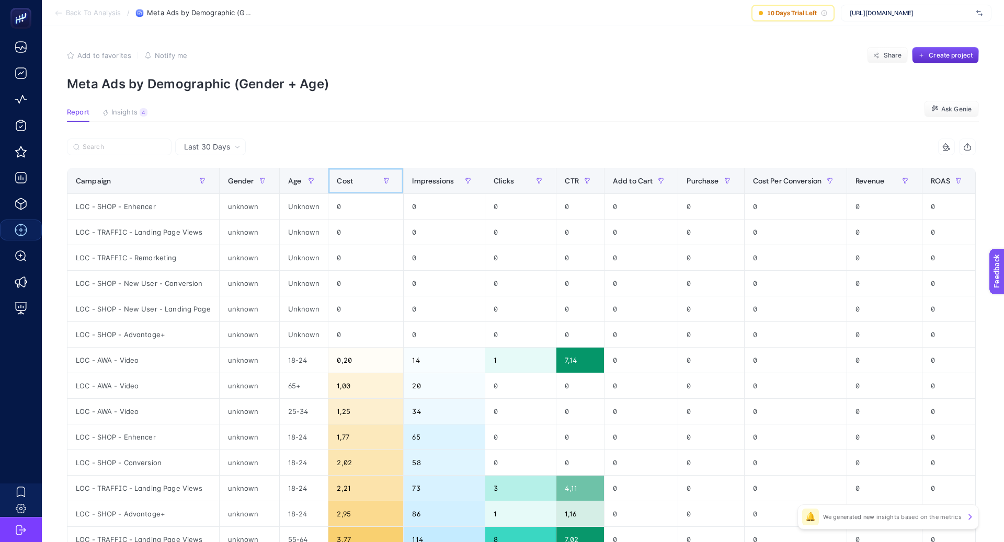
click at [361, 185] on div "Cost" at bounding box center [366, 181] width 58 height 17
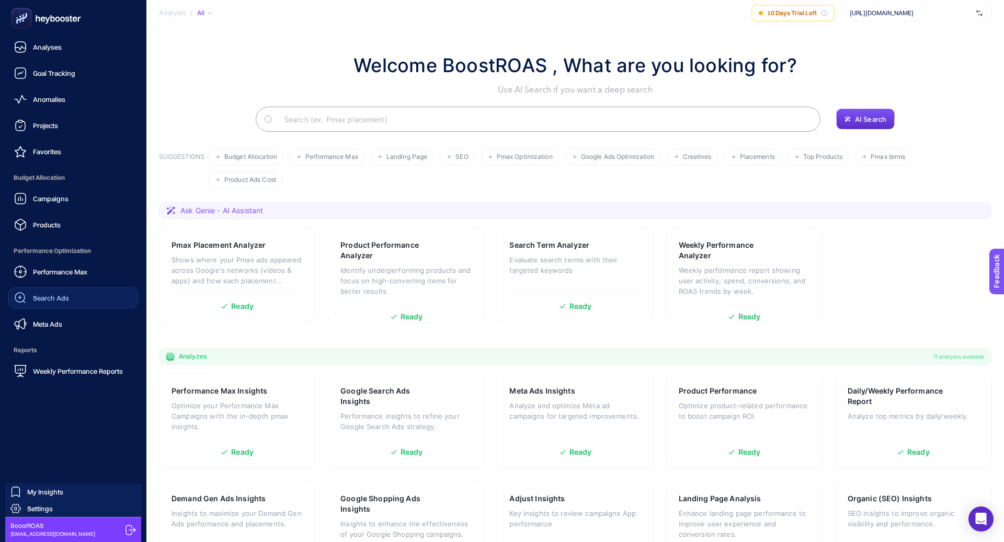
click at [80, 295] on link "Search Ads" at bounding box center [73, 298] width 130 height 21
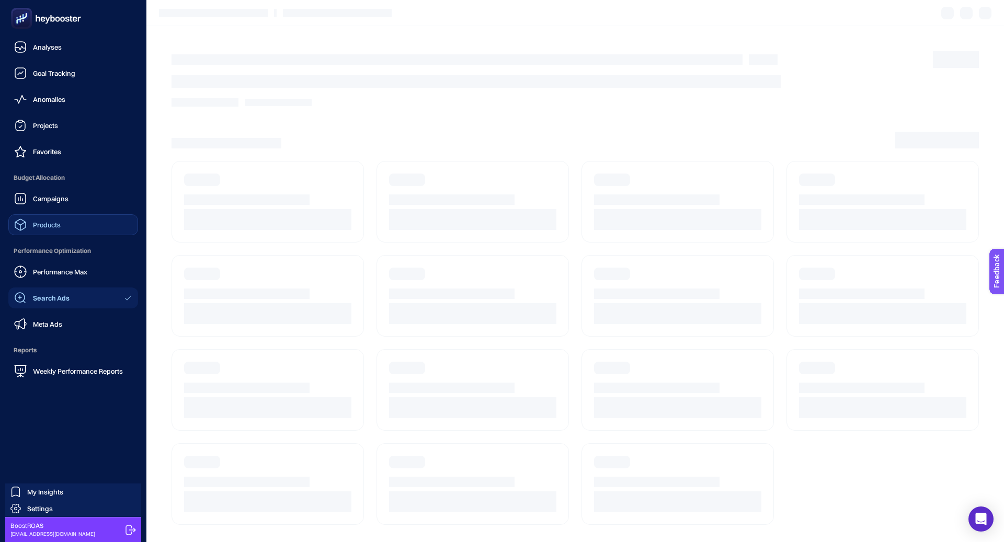
click at [70, 222] on link "Products" at bounding box center [73, 224] width 130 height 21
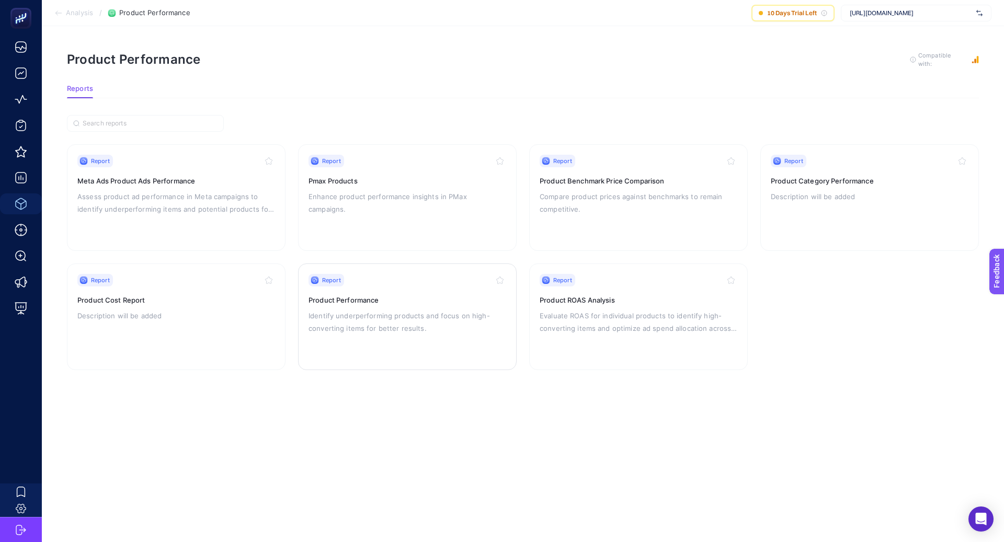
click at [422, 316] on p "Identify underperforming products and focus on high-converting items for better…" at bounding box center [408, 322] width 198 height 25
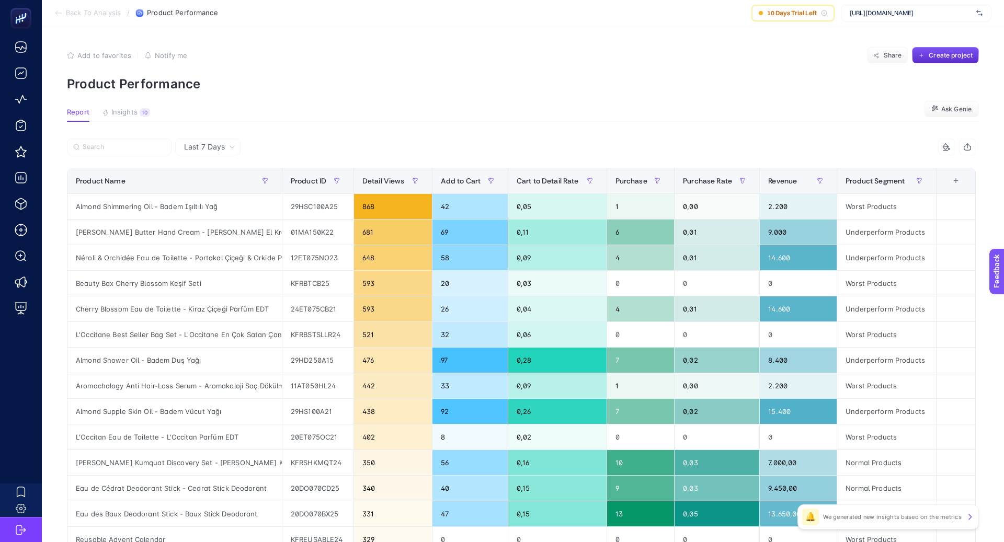
click at [224, 142] on span "Last 7 Days" at bounding box center [204, 147] width 41 height 10
click at [218, 187] on li "Last 30 Days" at bounding box center [207, 187] width 59 height 19
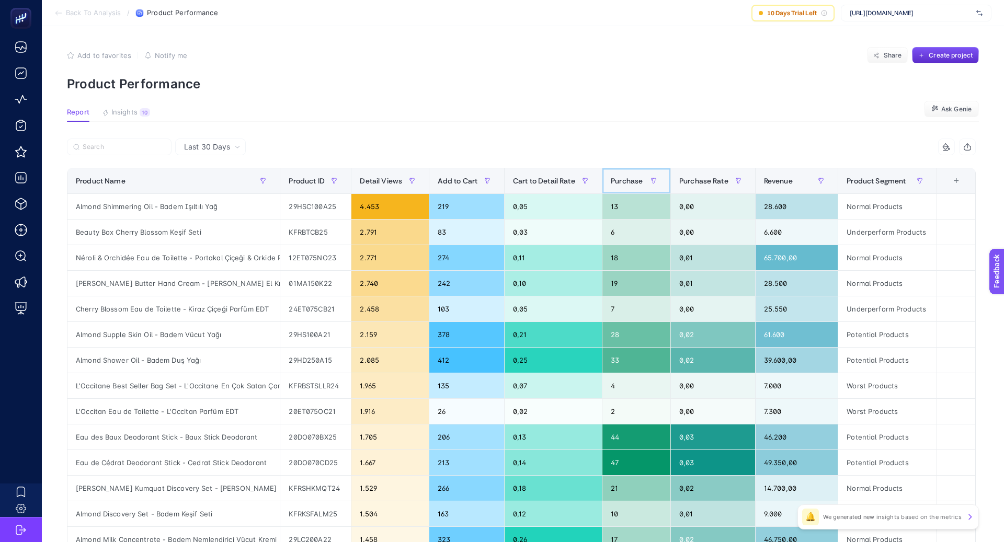
click at [632, 180] on span "Purchase" at bounding box center [627, 181] width 32 height 8
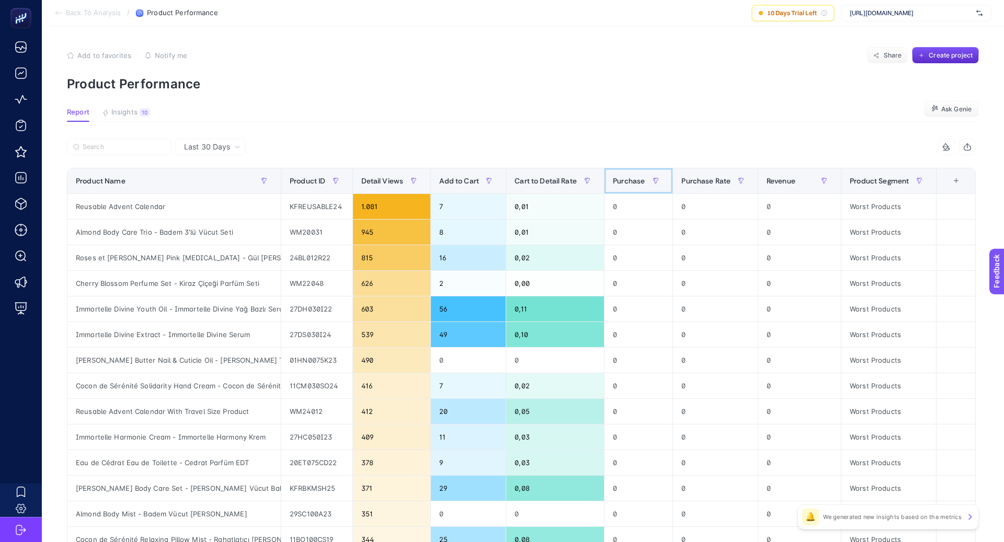
click at [632, 180] on span "Purchase" at bounding box center [629, 181] width 32 height 8
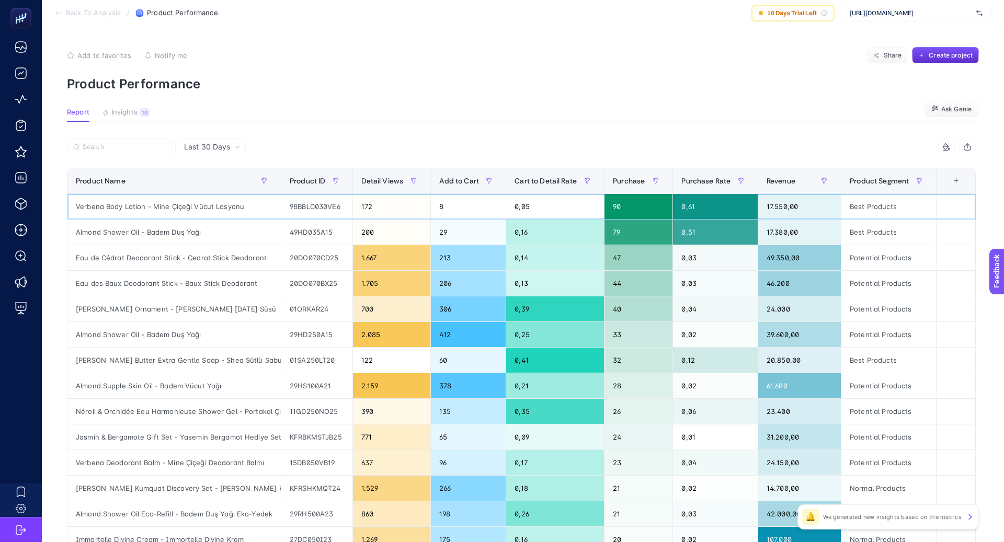
click at [205, 209] on div "Verbena Body Lotion - Mine Çiçeği Vücut Losyonu" at bounding box center [173, 206] width 213 height 25
copy tr "Verbena Body Lotion - Mine Çiçeği Vücut Losyonu"
click at [192, 207] on div "Verbena Body Lotion - Mine Çiçeği Vücut Losyonu" at bounding box center [173, 206] width 213 height 25
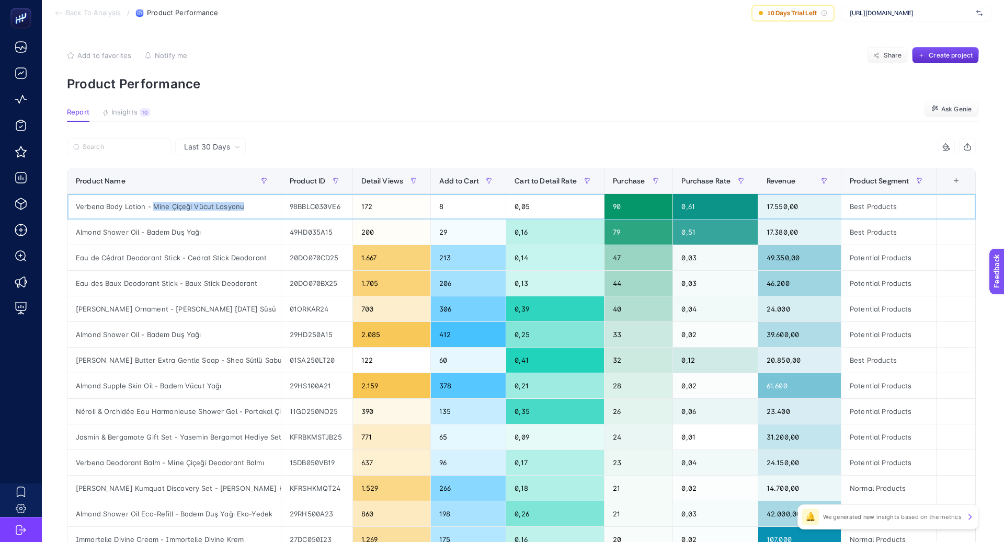
drag, startPoint x: 151, startPoint y: 205, endPoint x: 255, endPoint y: 206, distance: 103.6
click at [255, 206] on div "Verbena Body Lotion - Mine Çiçeği Vücut Losyonu" at bounding box center [173, 206] width 213 height 25
drag, startPoint x: 142, startPoint y: 206, endPoint x: 79, endPoint y: 206, distance: 62.8
click at [79, 206] on div "Verbena Body Lotion - Mine Çiçeği Vücut Losyonu" at bounding box center [173, 206] width 213 height 25
click at [81, 206] on div "Verbena Body Lotion - Mine Çiçeği Vücut Losyonu" at bounding box center [173, 206] width 213 height 25
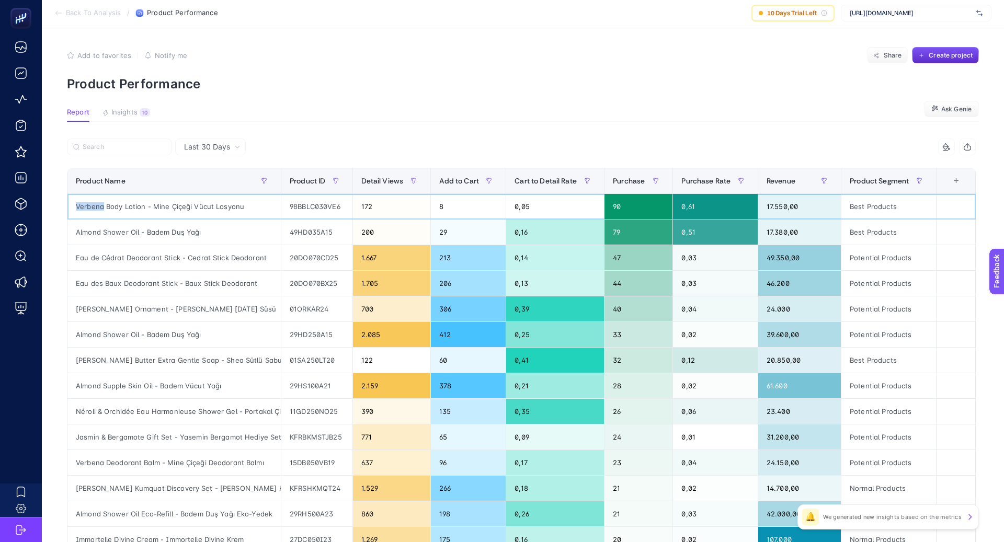
click at [81, 206] on div "Verbena Body Lotion - Mine Çiçeği Vücut Losyonu" at bounding box center [173, 206] width 213 height 25
click at [175, 228] on div "Almond Shower Oil - Badem Duş Yağı" at bounding box center [173, 232] width 213 height 25
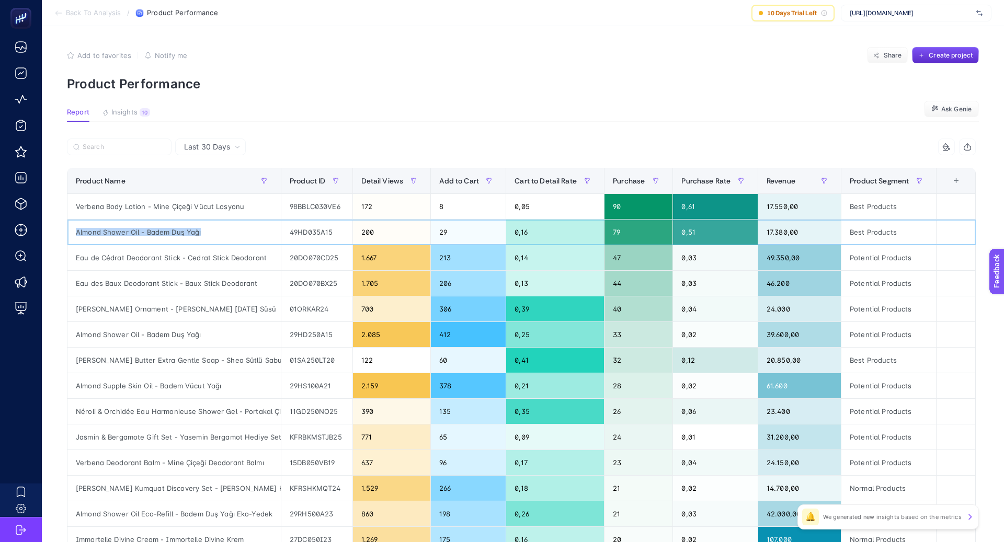
click at [175, 228] on div "Almond Shower Oil - Badem Duş Yağı" at bounding box center [173, 232] width 213 height 25
click at [295, 245] on div "20DO070CD25" at bounding box center [316, 257] width 71 height 25
drag, startPoint x: 145, startPoint y: 230, endPoint x: 225, endPoint y: 233, distance: 80.6
click at [225, 233] on div "Almond Shower Oil - Badem Duş Yağı" at bounding box center [173, 232] width 213 height 25
copy div "Badem Duş Yağı"
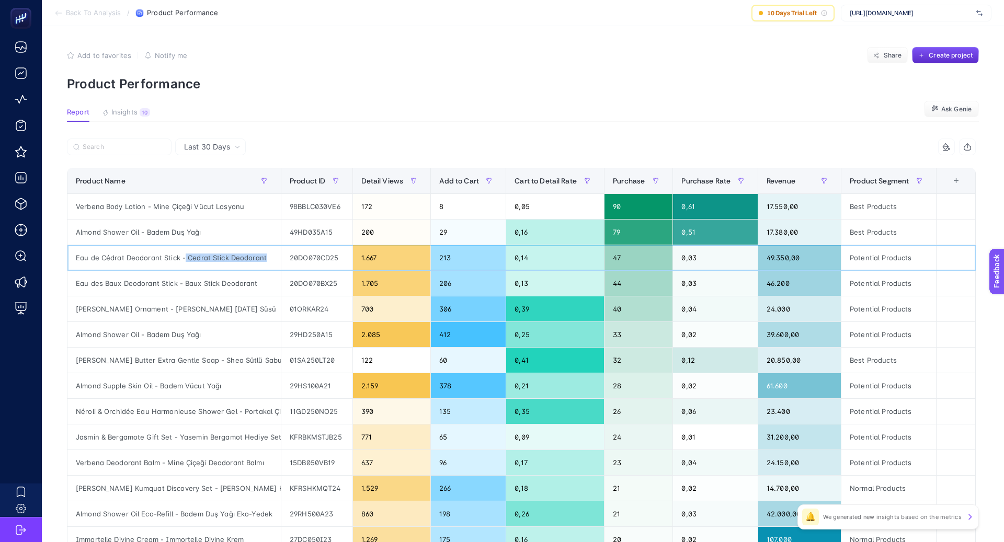
drag, startPoint x: 183, startPoint y: 256, endPoint x: 276, endPoint y: 256, distance: 92.6
click at [276, 256] on div "Eau de Cédrat Deodorant Stick - Cedrat Stick Deodorant" at bounding box center [173, 257] width 213 height 25
copy div "Cedrat Stick Deodorant"
drag, startPoint x: 183, startPoint y: 281, endPoint x: 258, endPoint y: 281, distance: 75.9
click at [258, 281] on div "Eau des Baux Deodorant Stick - Baux Stick Deodorant" at bounding box center [173, 283] width 213 height 25
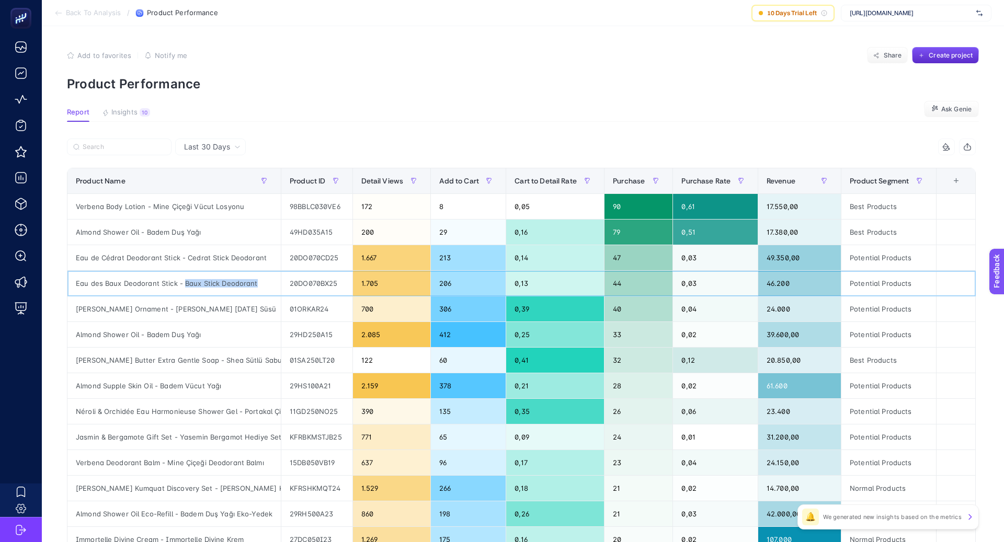
copy div "Baux Stick Deodorant"
drag, startPoint x: 185, startPoint y: 358, endPoint x: 245, endPoint y: 359, distance: 59.6
click at [245, 359] on div "Shea Butter Extra Gentle Soap - Shea Sütlü Sabun" at bounding box center [173, 360] width 213 height 25
copy div "Shea Sütlü Sabun"
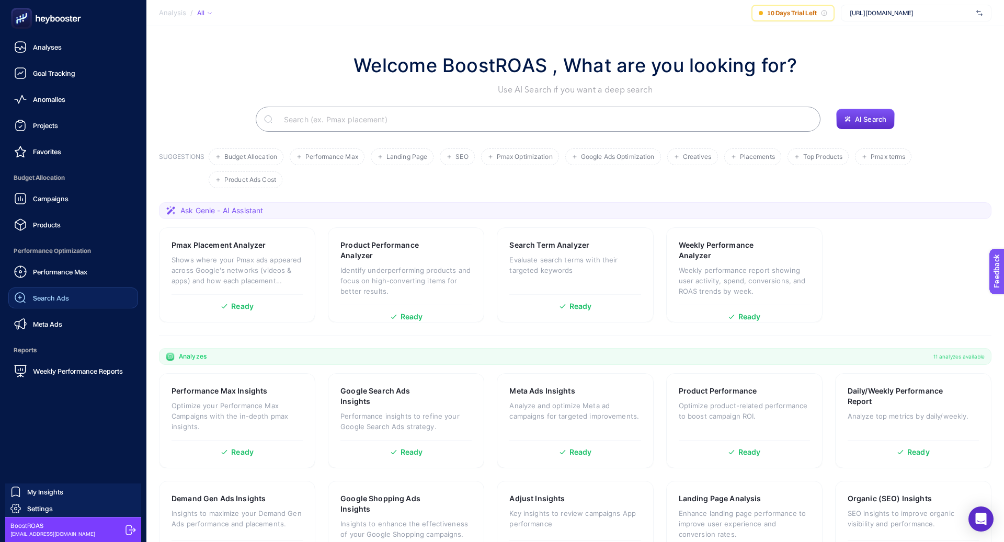
click at [48, 296] on span "Search Ads" at bounding box center [51, 298] width 36 height 8
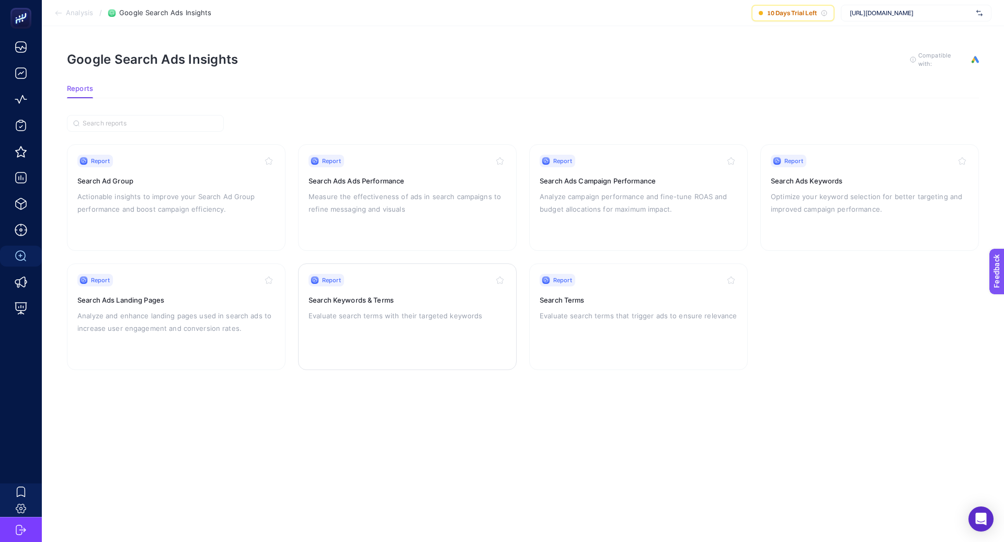
click at [386, 313] on p "Evaluate search terms with their targeted keywords" at bounding box center [408, 316] width 198 height 13
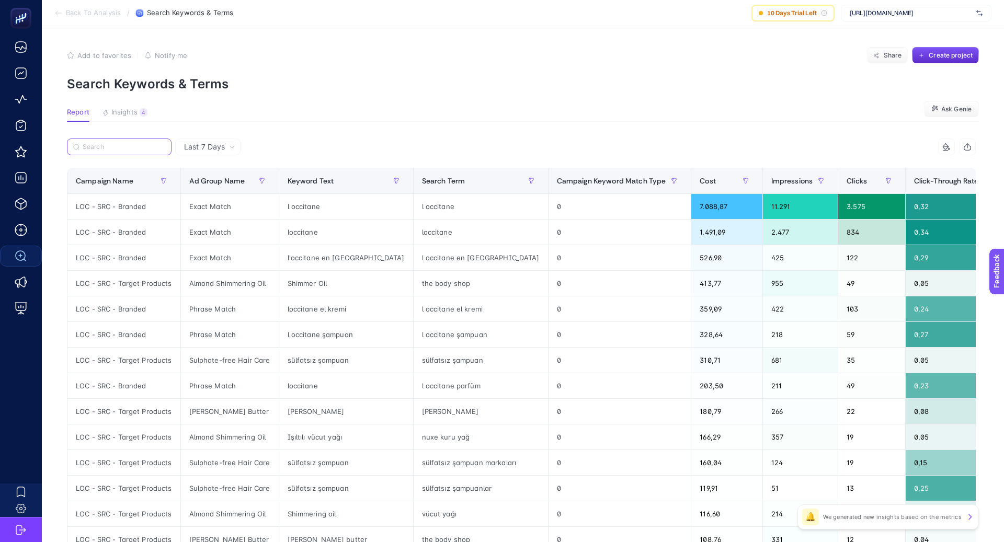
click at [124, 146] on input "Search" at bounding box center [124, 147] width 83 height 8
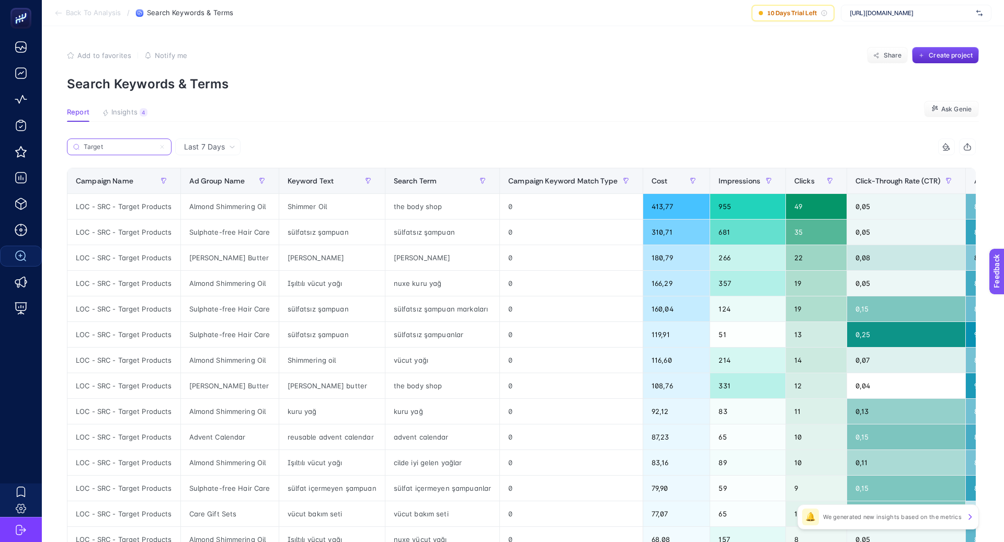
type input "Target"
click at [216, 148] on span "Last 7 Days" at bounding box center [204, 147] width 41 height 10
click at [223, 185] on li "Last 30 Days" at bounding box center [207, 187] width 59 height 19
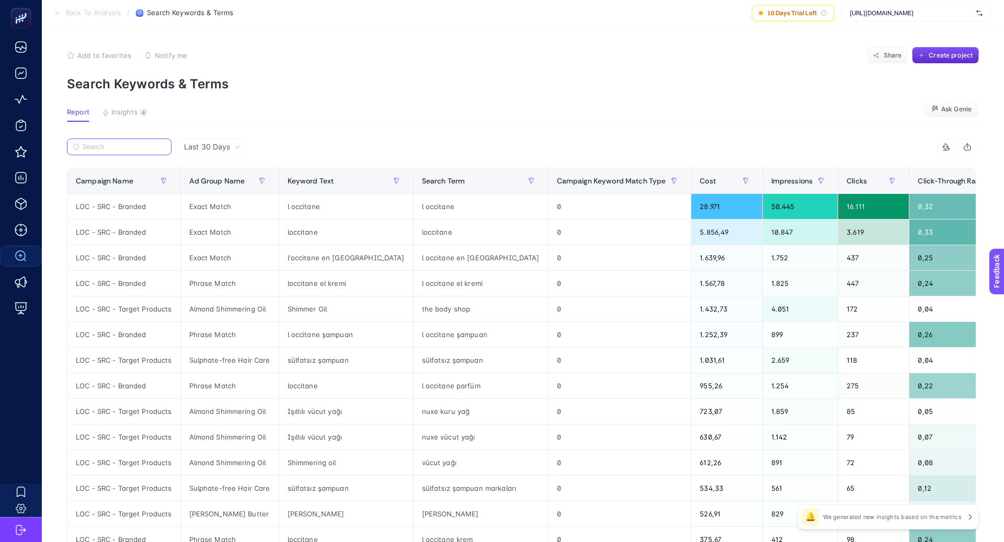
click at [131, 148] on input "Search" at bounding box center [124, 147] width 83 height 8
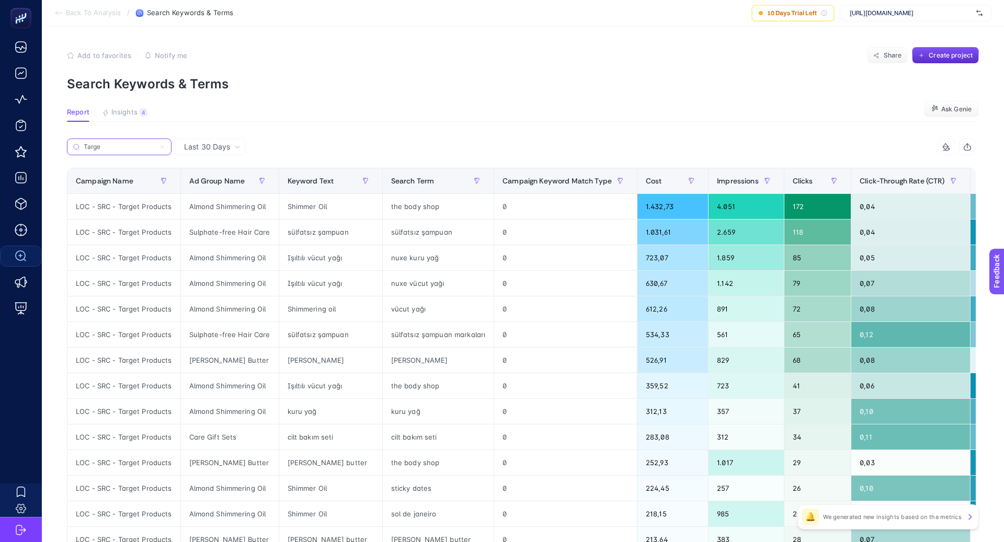
type input "Targe"
click at [371, 153] on div "Targe" at bounding box center [294, 150] width 455 height 23
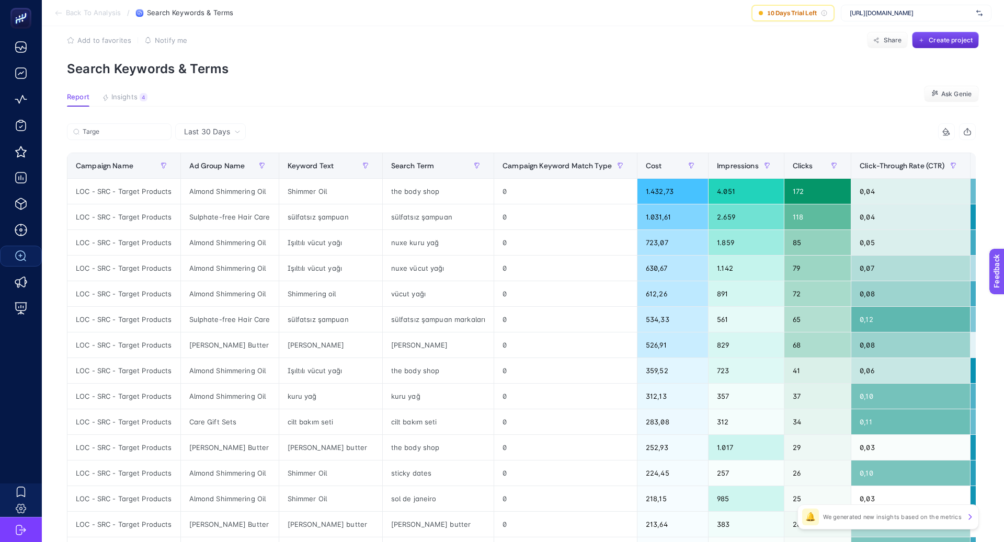
scroll to position [16, 0]
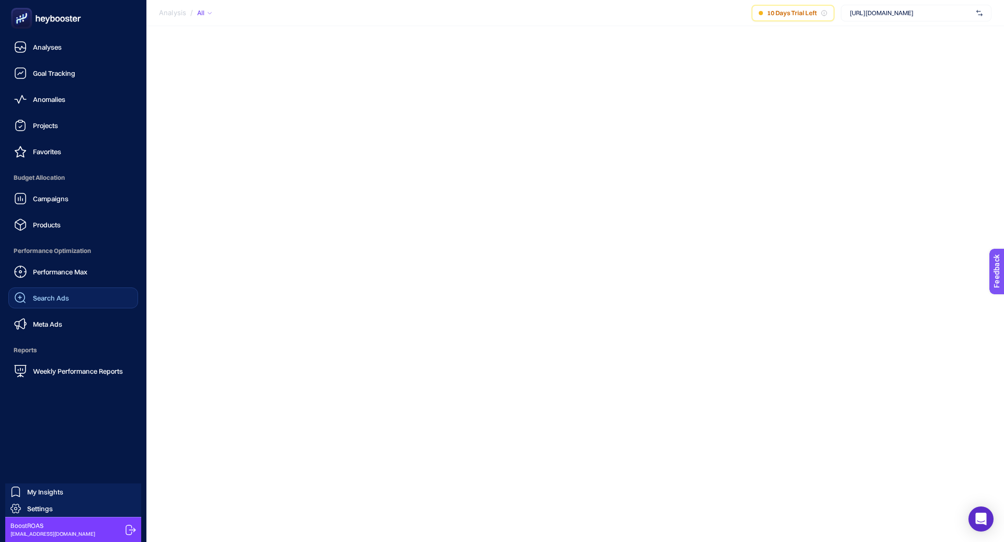
click at [56, 304] on div "Search Ads" at bounding box center [41, 298] width 55 height 13
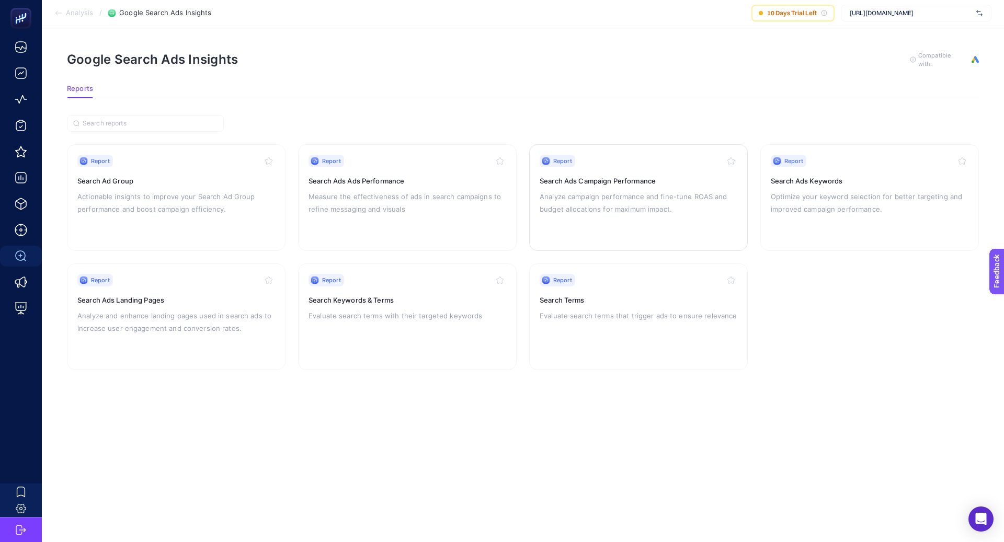
click at [578, 205] on p "Analyze campaign performance and fine-tune ROAS and budget allocations for maxi…" at bounding box center [639, 202] width 198 height 25
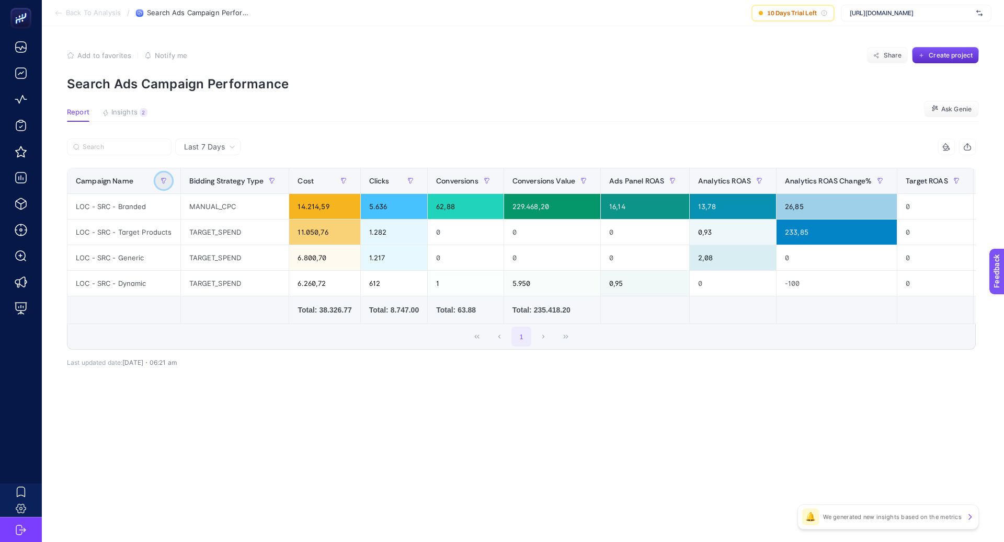
click at [162, 180] on icon "button" at bounding box center [164, 181] width 6 height 6
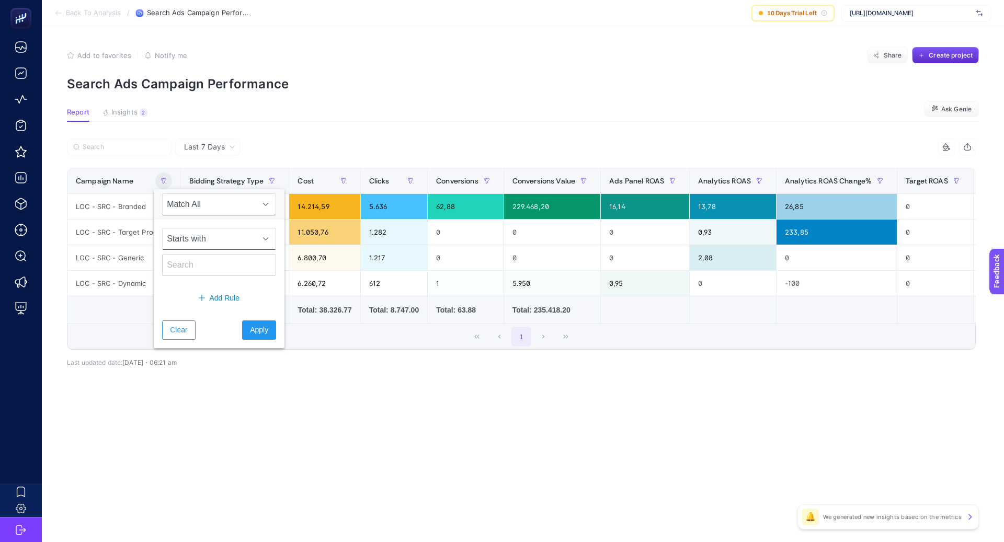
click at [201, 235] on span "Starts with" at bounding box center [209, 239] width 93 height 21
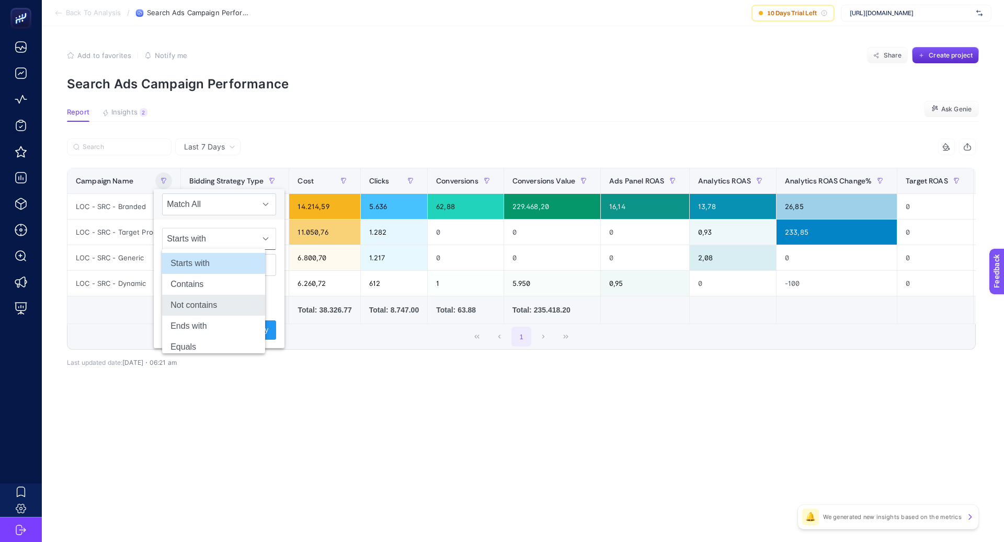
click at [224, 301] on li "Not contains" at bounding box center [213, 305] width 103 height 21
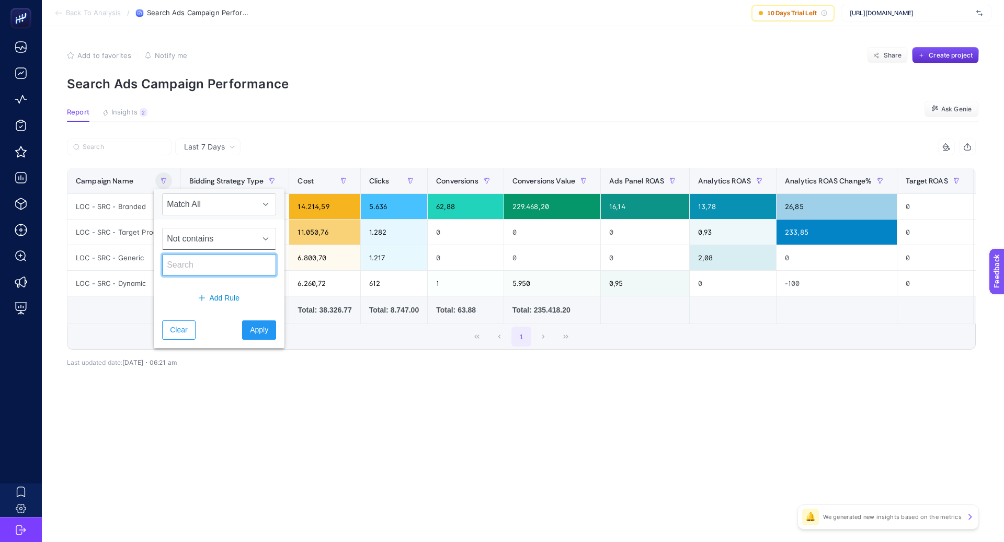
click at [204, 264] on input "text" at bounding box center [219, 265] width 114 height 22
type input "Brand"
click at [250, 327] on span "Apply" at bounding box center [259, 330] width 18 height 11
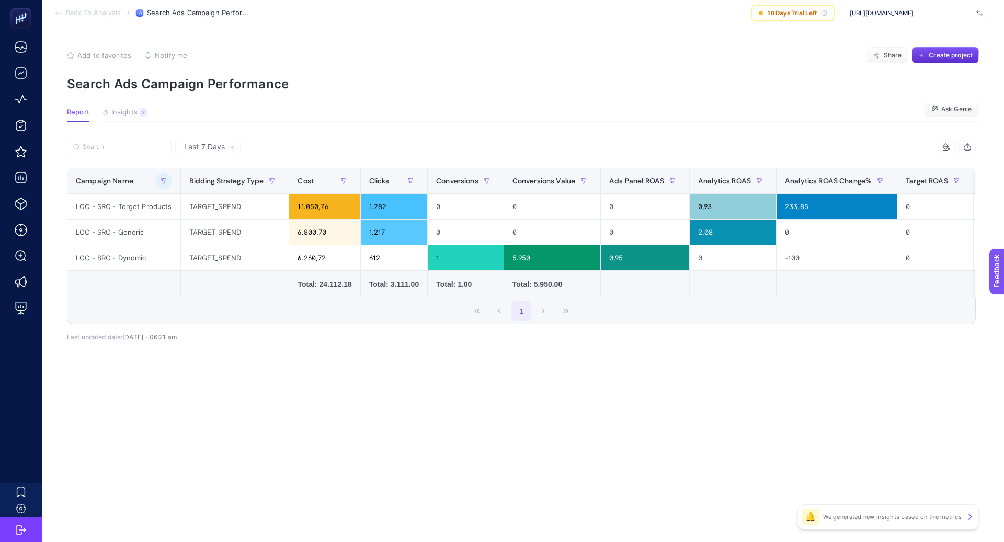
click at [221, 133] on article "Add to favorites false Notify me Share Create project Search Ads Campaign Perfo…" at bounding box center [523, 284] width 963 height 516
click at [220, 143] on span "Last 7 Days" at bounding box center [204, 147] width 41 height 10
click at [228, 181] on li "Last 30 Days" at bounding box center [207, 187] width 59 height 19
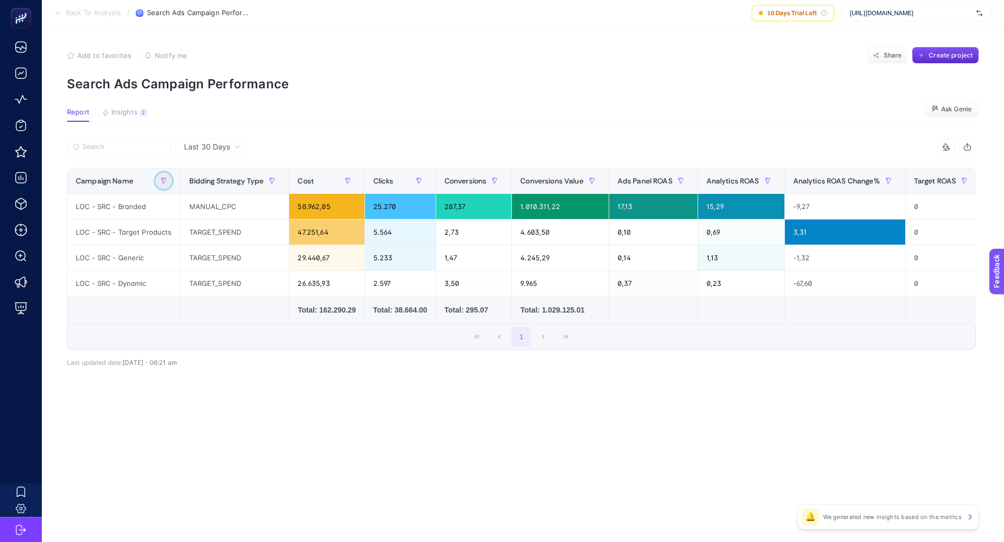
click at [161, 182] on icon "button" at bounding box center [164, 181] width 6 height 6
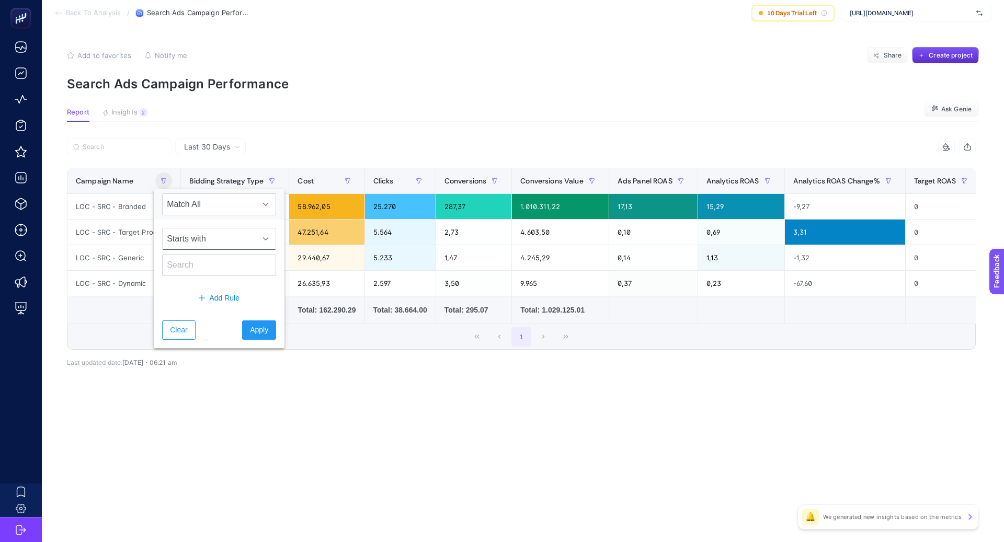
click at [200, 241] on span "Starts with" at bounding box center [209, 239] width 93 height 21
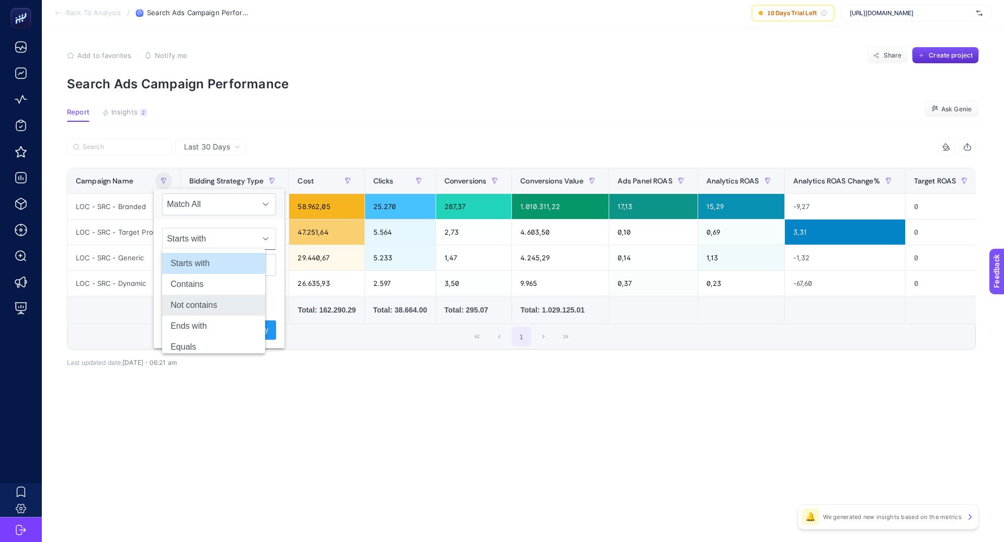
click at [214, 300] on li "Not contains" at bounding box center [213, 305] width 103 height 21
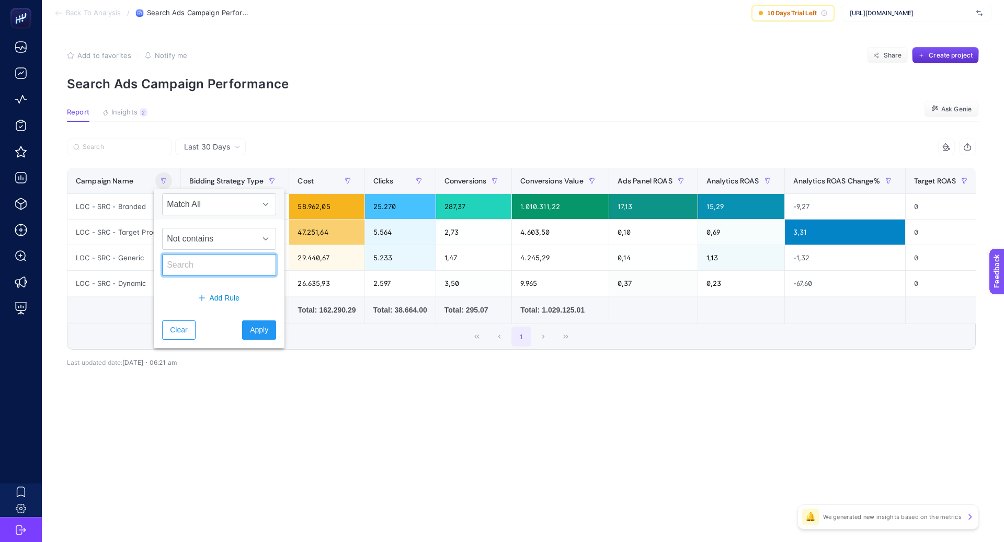
click at [200, 262] on input "text" at bounding box center [219, 265] width 114 height 22
type input "Brand"
click at [250, 327] on span "Apply" at bounding box center [259, 330] width 18 height 11
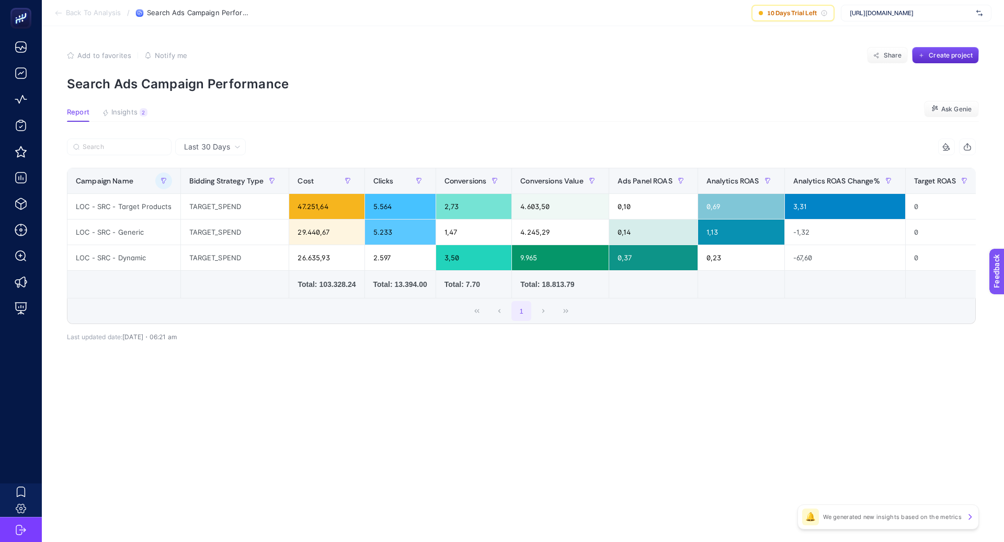
click at [279, 383] on div "Last 30 Days 14 items selected Campaign Name Bidding Strategy Type Cost Clicks …" at bounding box center [522, 263] width 926 height 248
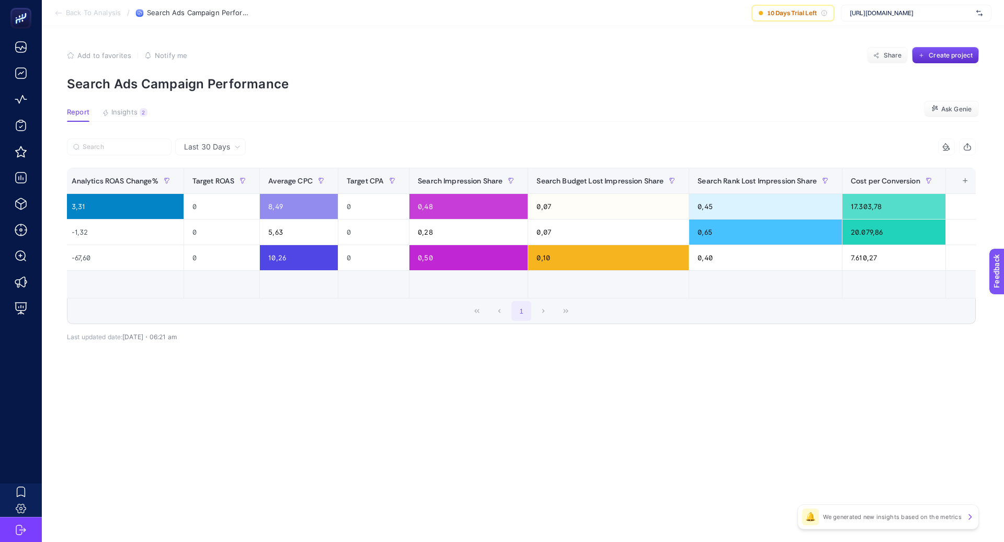
scroll to position [0, 732]
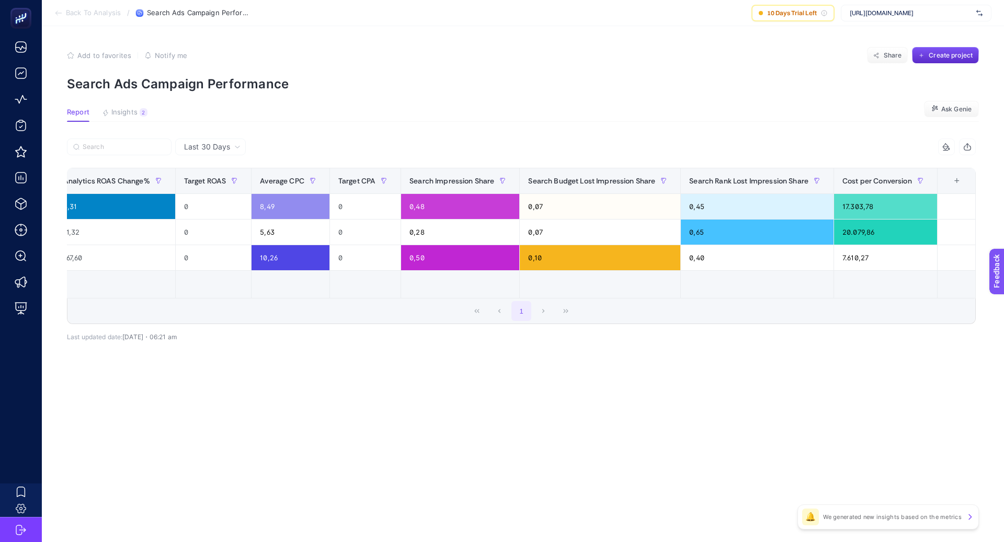
click at [959, 180] on div "+" at bounding box center [957, 181] width 20 height 8
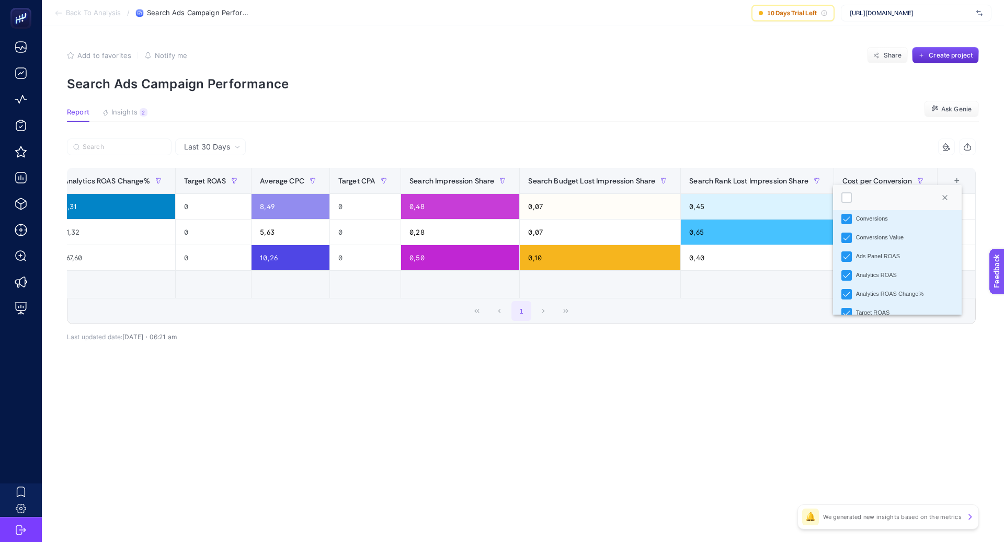
scroll to position [120, 0]
click at [853, 255] on li "Ads Panel ROAS" at bounding box center [897, 254] width 129 height 19
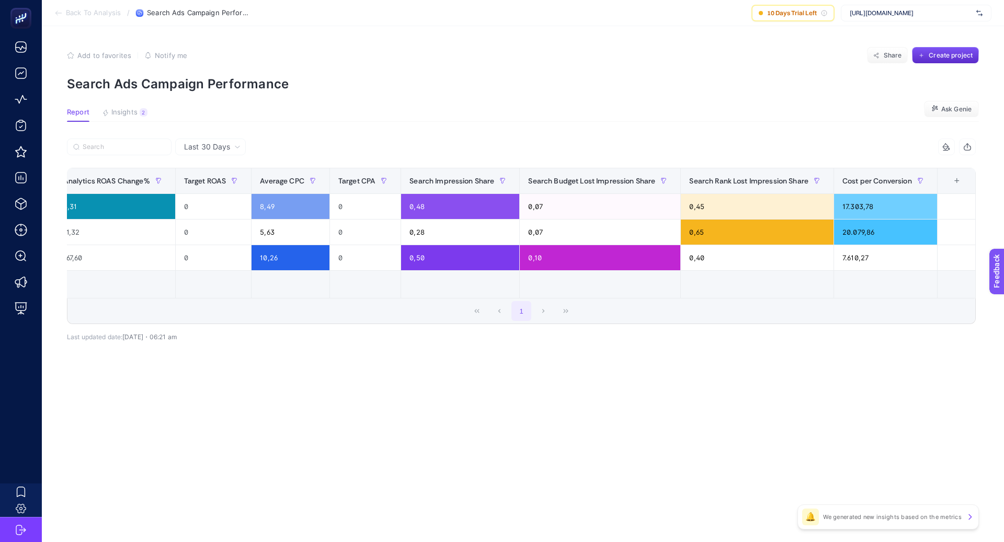
scroll to position [0, 644]
click at [955, 178] on div "+" at bounding box center [957, 181] width 20 height 8
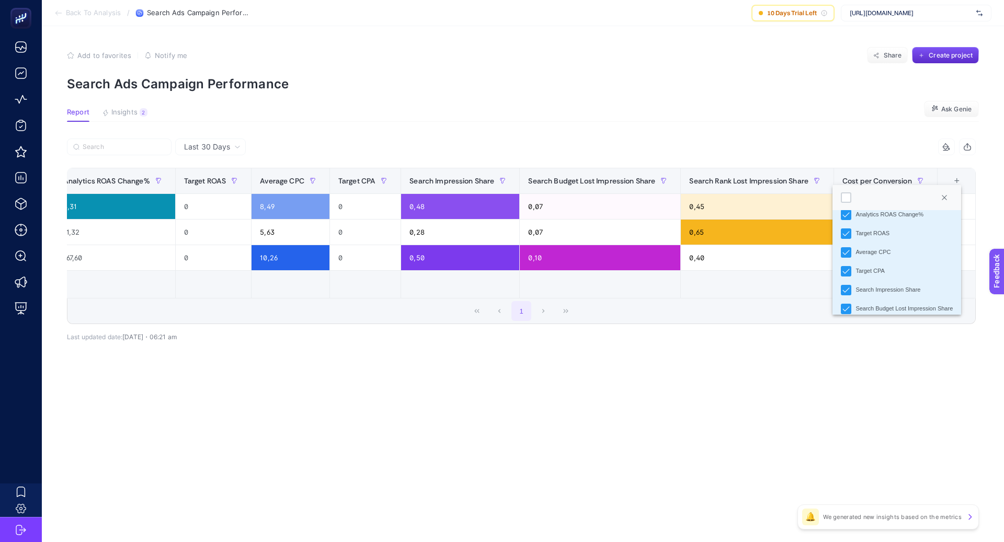
scroll to position [198, 0]
click at [852, 239] on li "Target ROAS" at bounding box center [897, 233] width 129 height 19
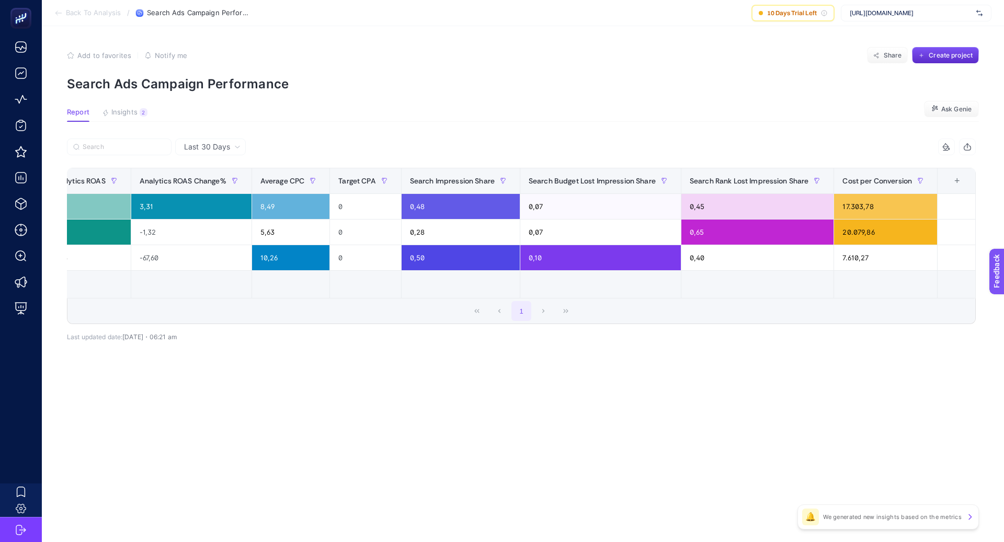
scroll to position [0, 568]
click at [957, 180] on div "+" at bounding box center [957, 181] width 20 height 8
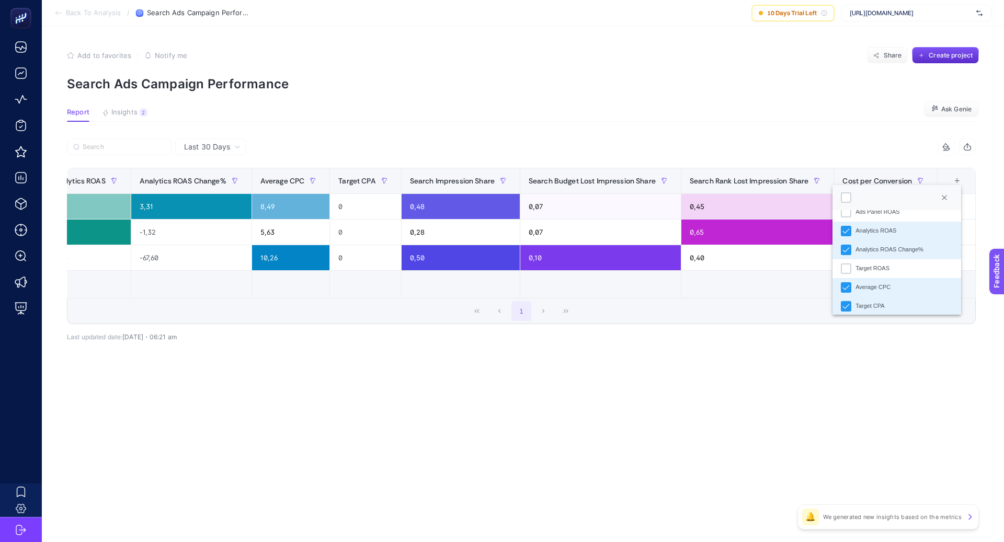
scroll to position [174, 0]
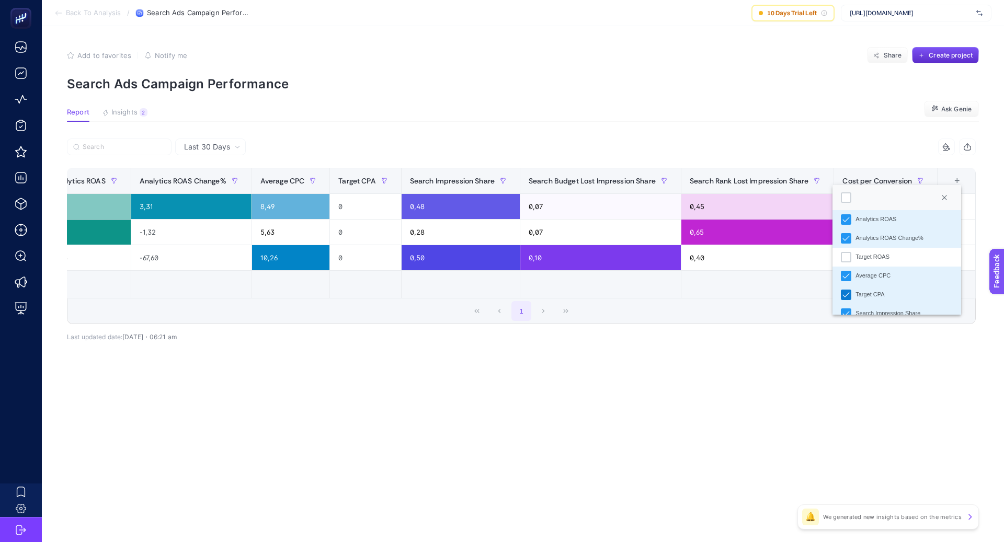
click at [849, 298] on icon "Target CPA" at bounding box center [846, 294] width 7 height 7
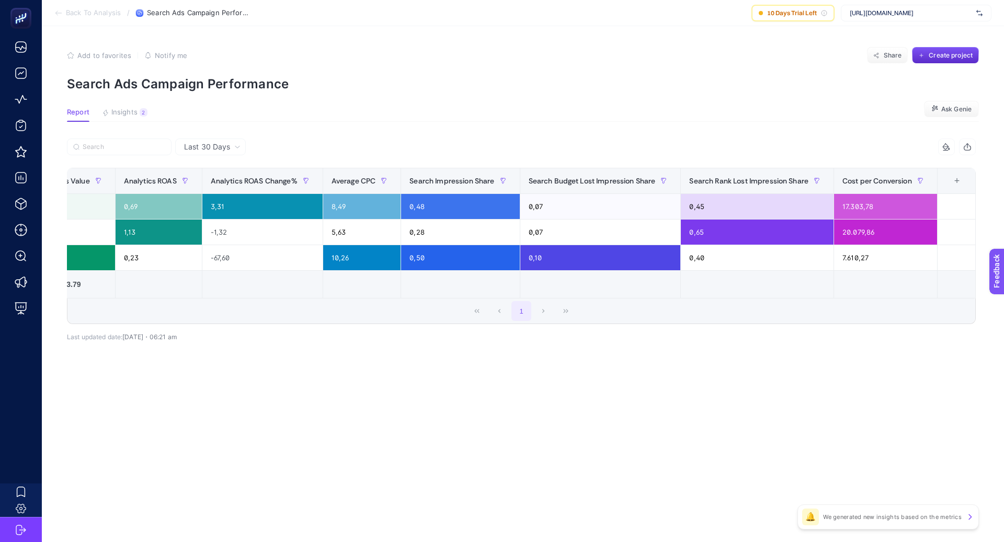
scroll to position [0, 497]
click at [645, 391] on article "Add to favorites false Notify me Share Create project Search Ads Campaign Perfo…" at bounding box center [523, 284] width 963 height 516
click at [955, 181] on div "+" at bounding box center [957, 181] width 20 height 8
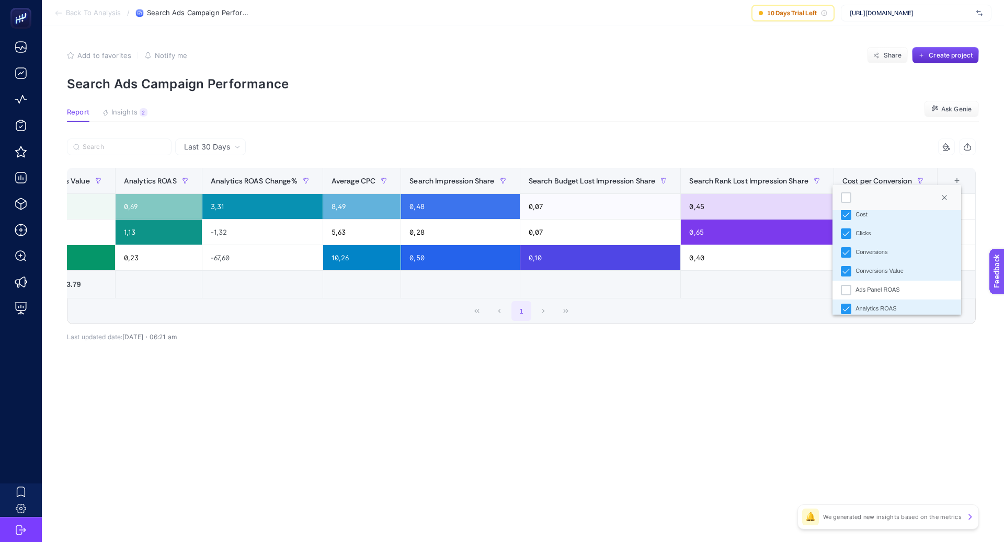
scroll to position [72, 0]
click at [848, 265] on icon "Conversions" at bounding box center [846, 265] width 7 height 7
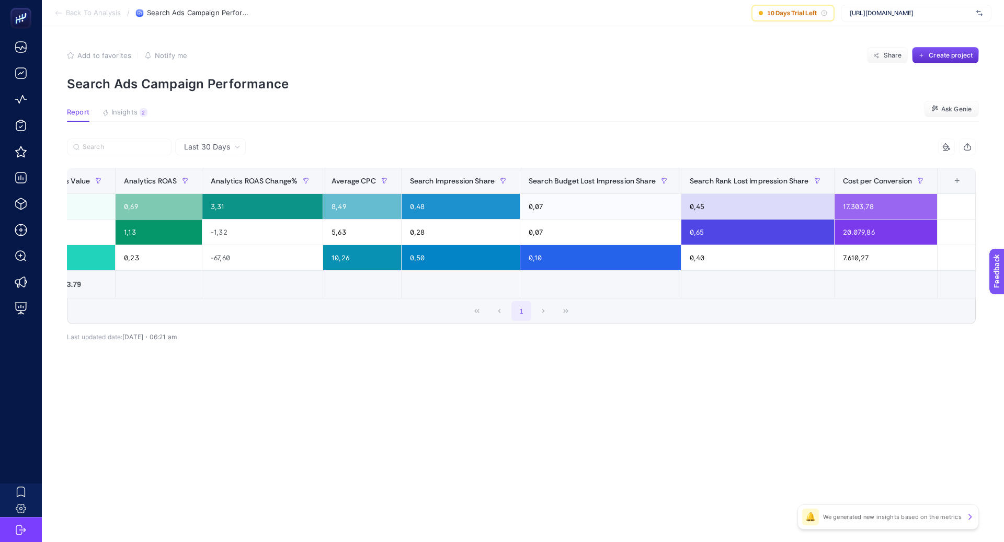
scroll to position [0, 421]
click at [958, 183] on div "+" at bounding box center [957, 181] width 20 height 8
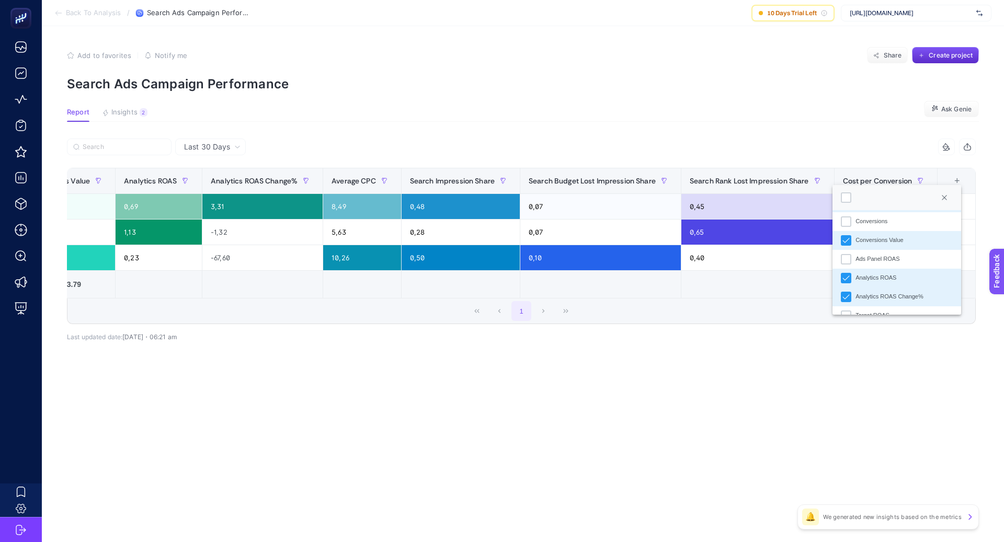
scroll to position [120, 0]
click at [847, 236] on icon "Conversions Value" at bounding box center [846, 235] width 7 height 7
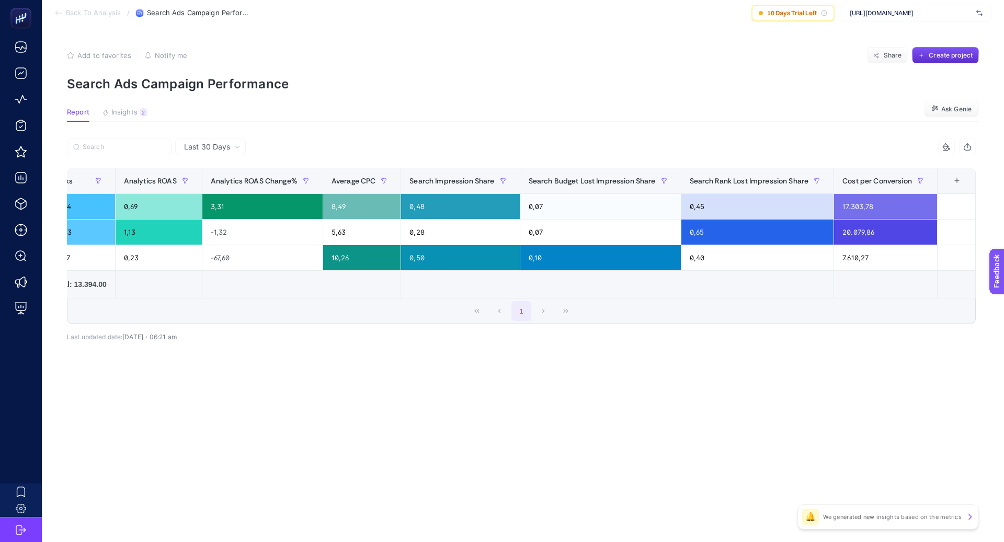
click at [961, 185] on th "11 items selected +" at bounding box center [956, 181] width 38 height 26
click at [954, 183] on div "+" at bounding box center [957, 181] width 20 height 8
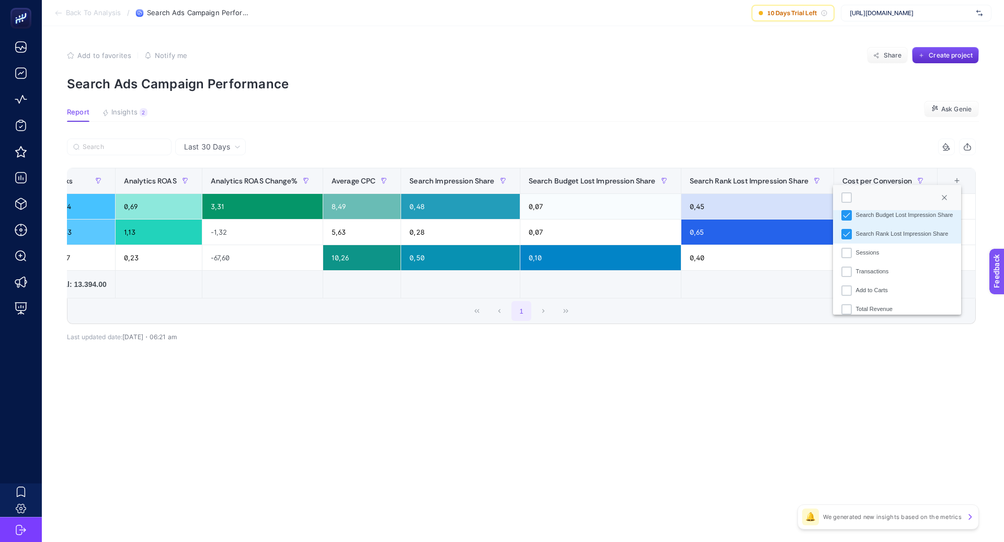
scroll to position [324, 0]
click at [875, 243] on li "Transactions" at bounding box center [897, 238] width 129 height 19
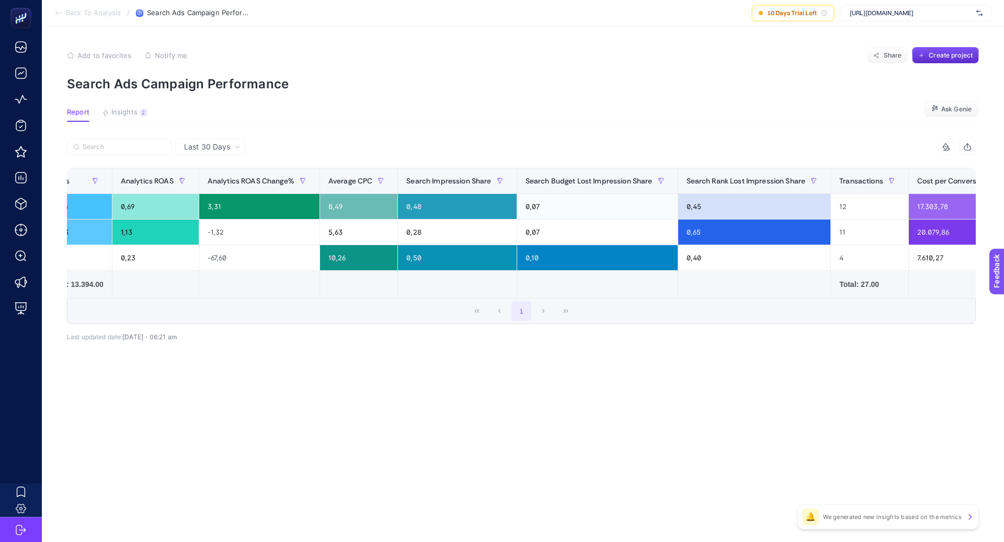
scroll to position [0, 401]
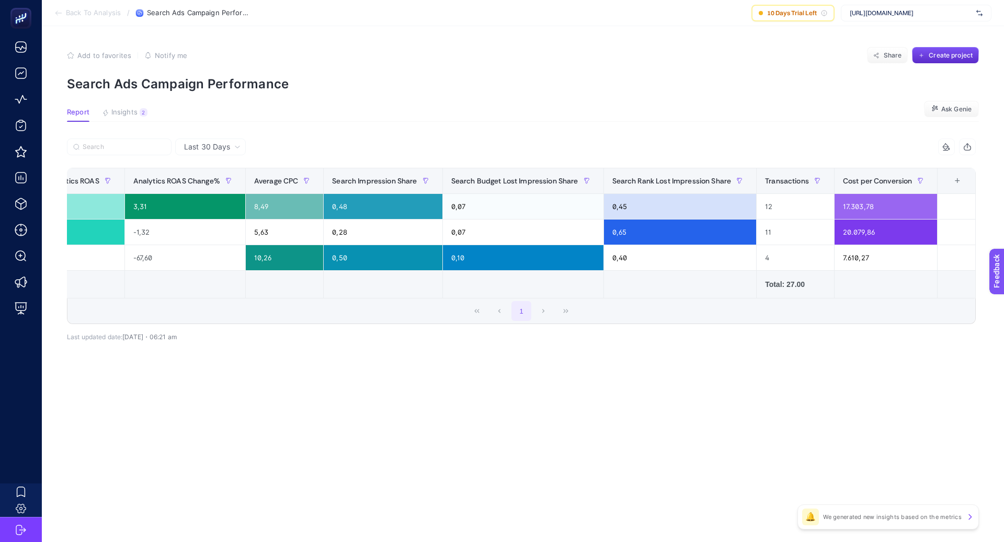
click at [960, 182] on div "+" at bounding box center [958, 181] width 20 height 8
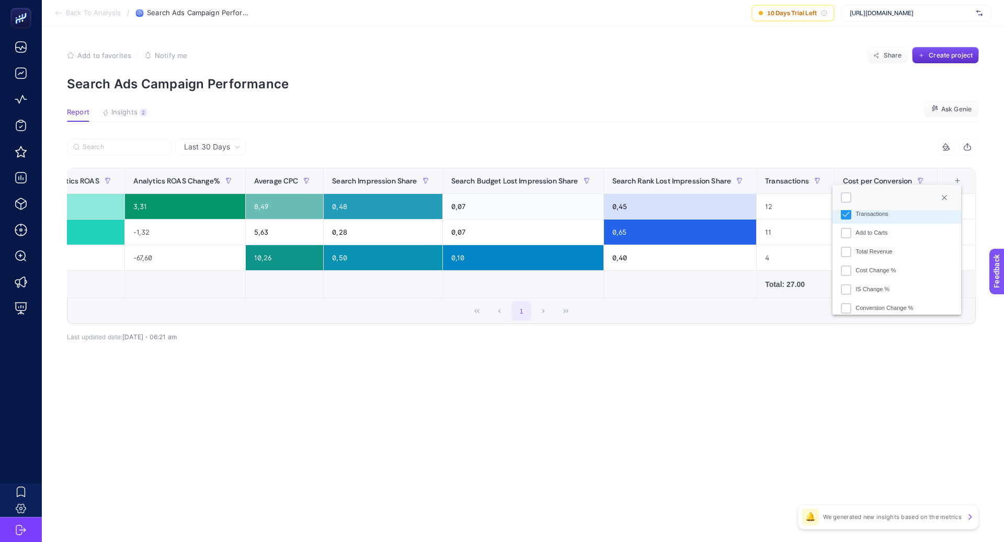
scroll to position [334, 0]
click at [851, 266] on div "Total Revenue" at bounding box center [846, 267] width 10 height 10
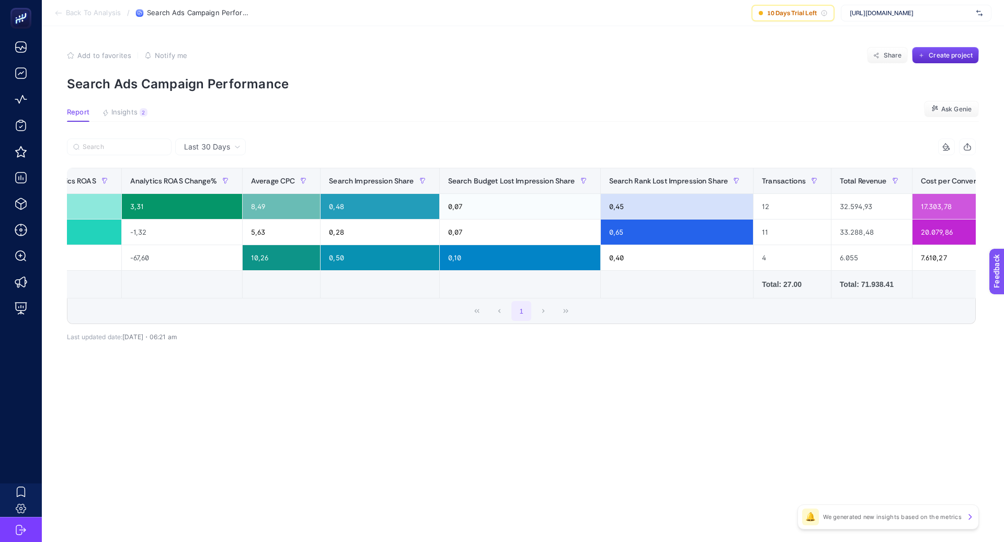
scroll to position [0, 482]
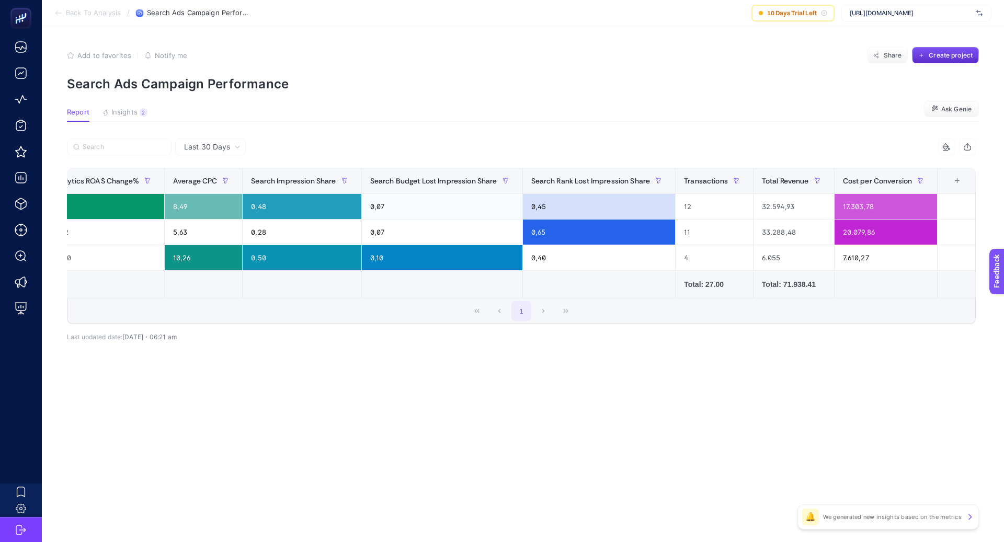
click at [964, 178] on div "+" at bounding box center [958, 181] width 20 height 8
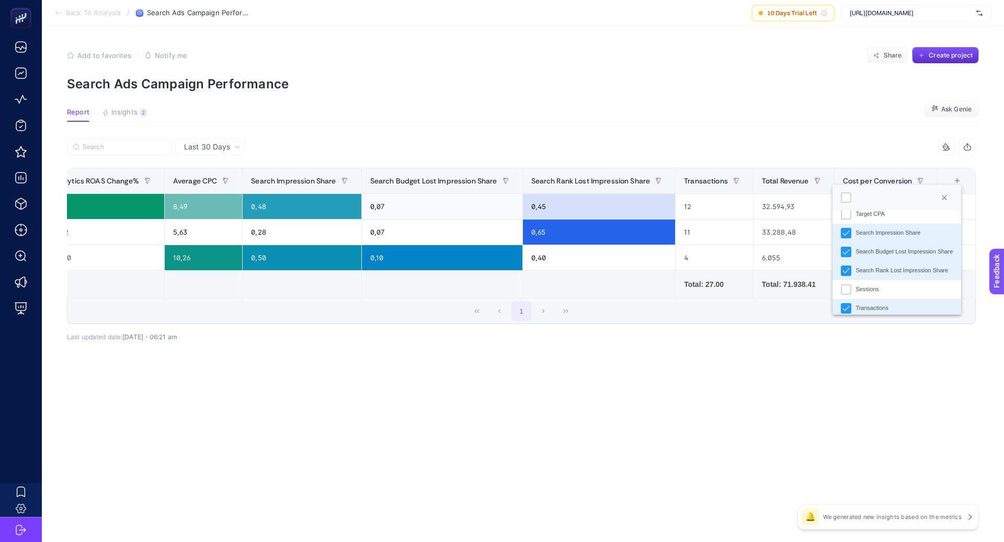
scroll to position [275, 0]
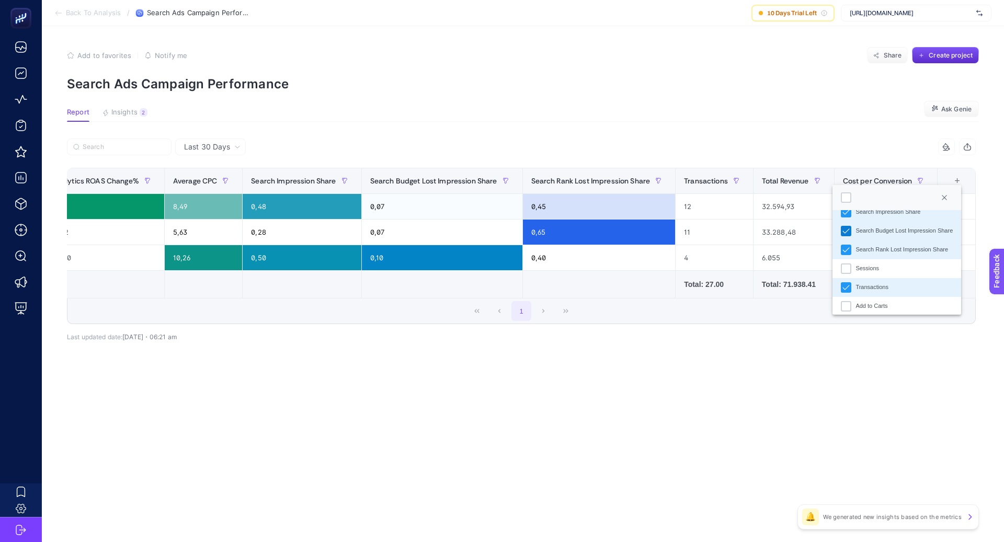
click at [846, 232] on icon "Search Budget Lost Impression Share" at bounding box center [846, 231] width 7 height 5
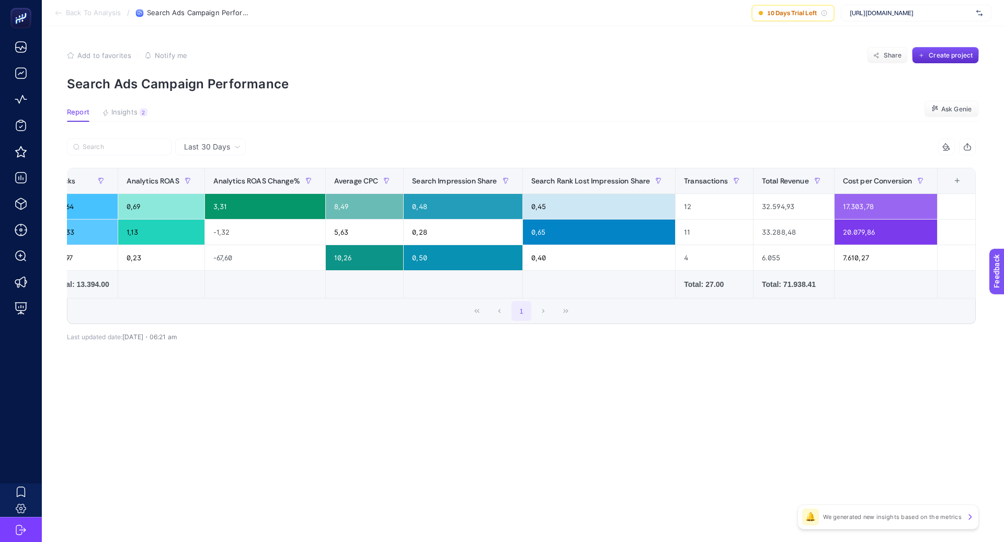
scroll to position [0, 321]
click at [960, 183] on div "+" at bounding box center [958, 181] width 20 height 8
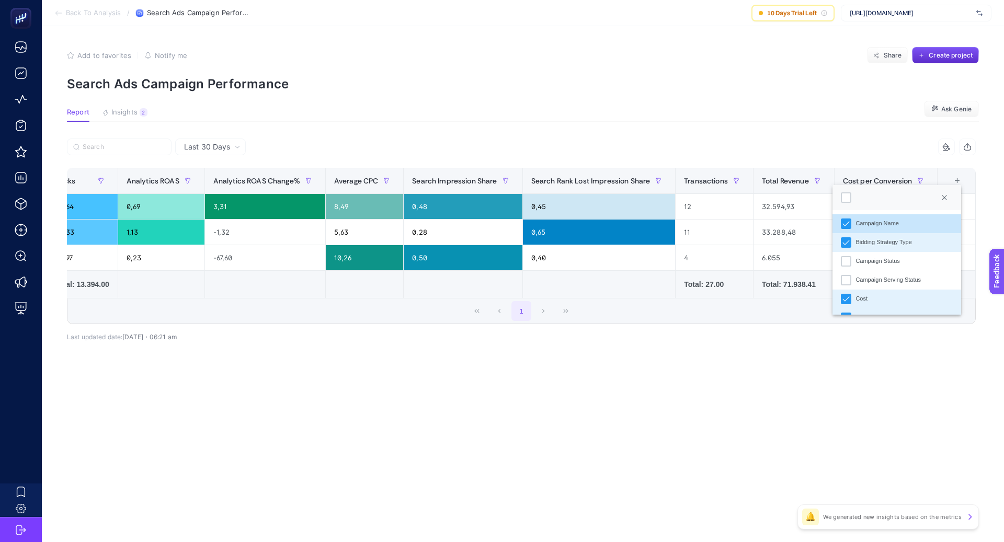
scroll to position [0, 0]
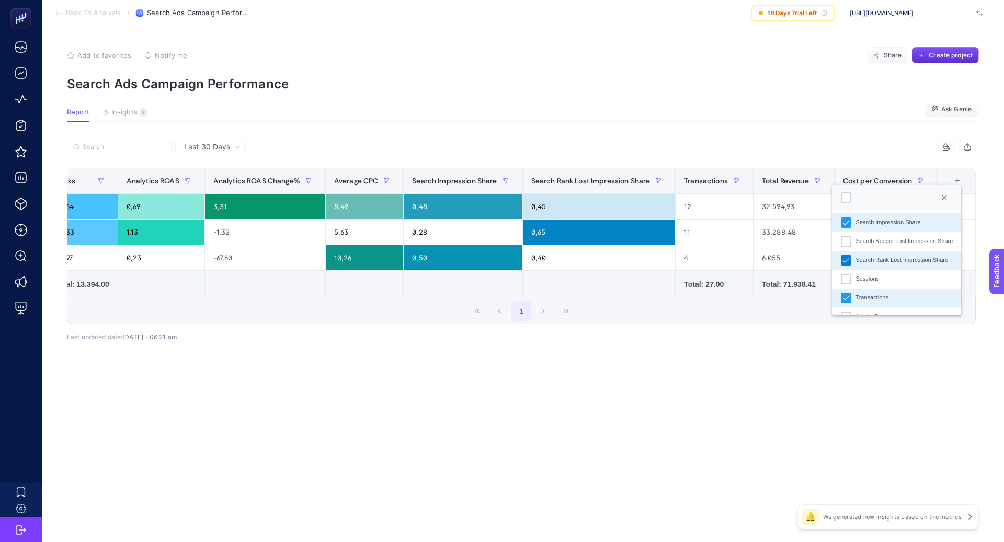
click at [845, 257] on icon "Search Rank Lost Impression Share" at bounding box center [846, 260] width 7 height 7
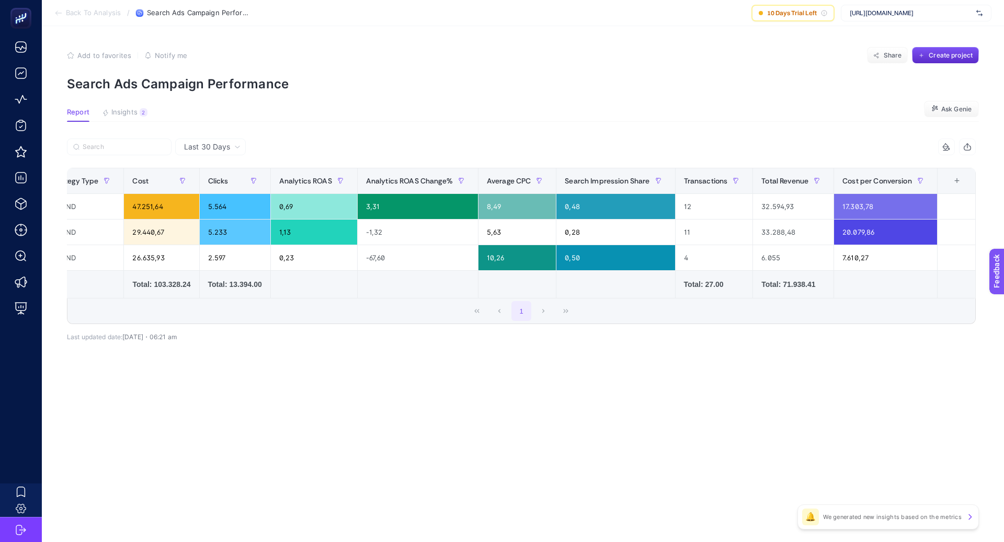
click at [714, 336] on div "14 items selected Campaign Name Bidding Strategy Type Cost Clicks Analytics ROA…" at bounding box center [521, 248] width 909 height 186
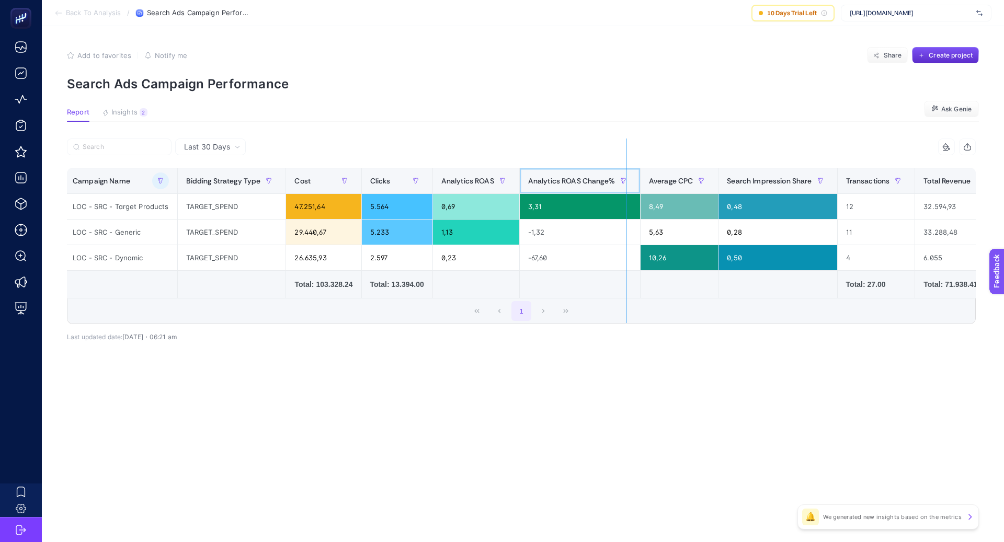
drag, startPoint x: 642, startPoint y: 184, endPoint x: 626, endPoint y: 181, distance: 16.9
click at [626, 181] on div "14 items selected Campaign Name Bidding Strategy Type Cost Clicks Analytics ROA…" at bounding box center [521, 232] width 909 height 186
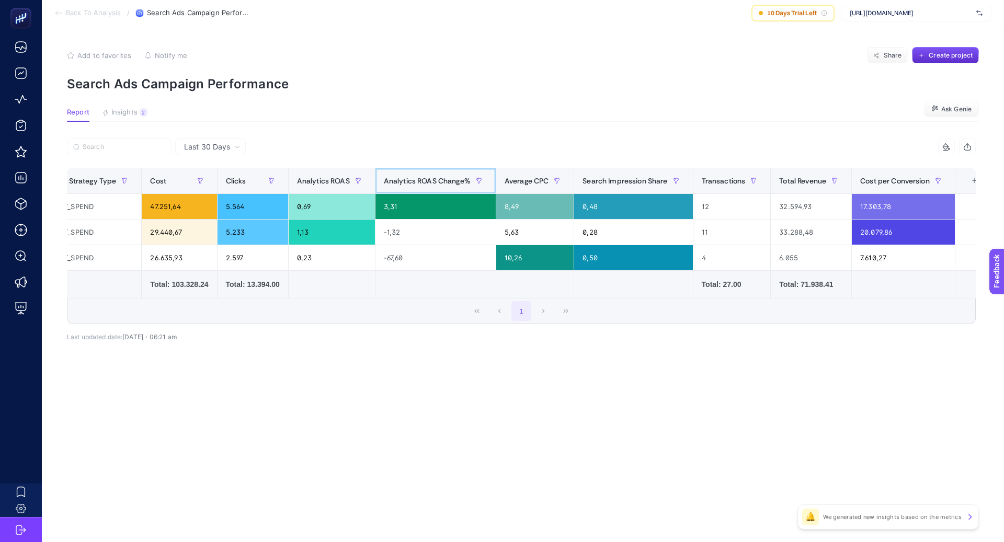
scroll to position [0, 168]
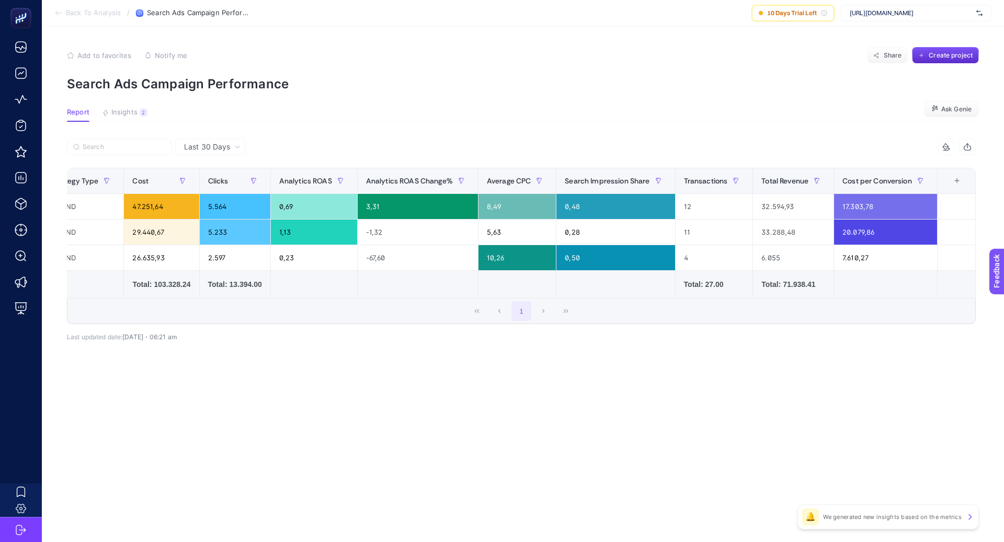
click at [957, 183] on div "+" at bounding box center [957, 181] width 20 height 8
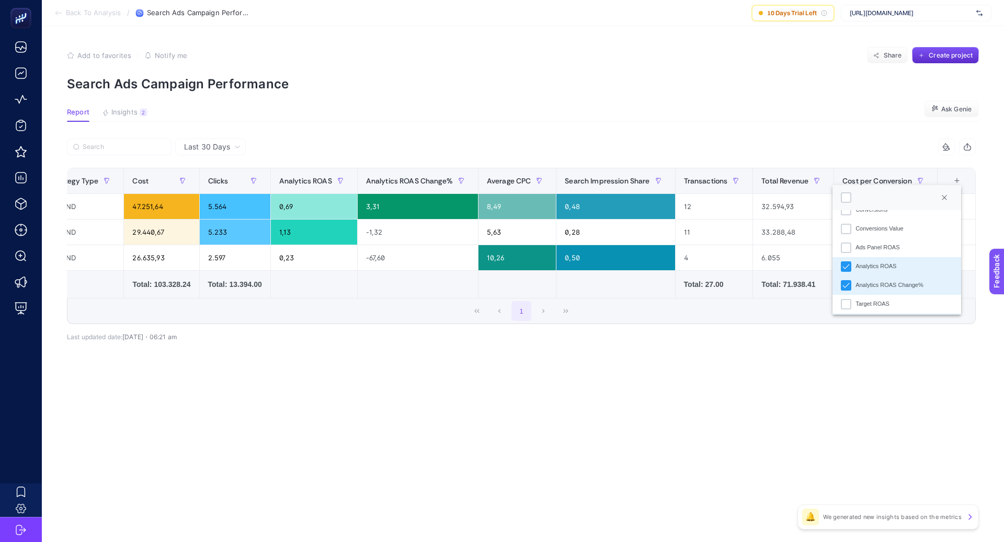
scroll to position [146, 0]
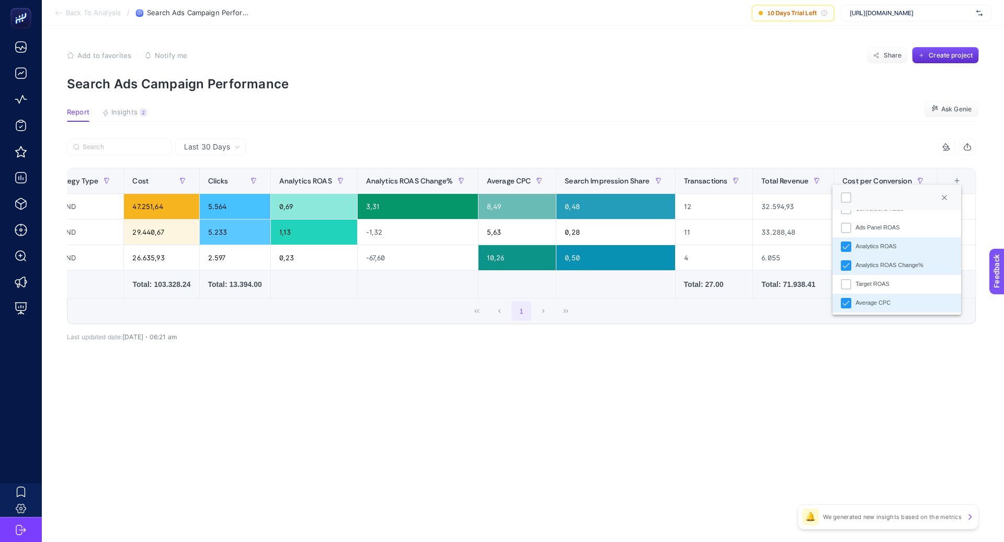
click at [907, 269] on div "Analytics ROAS Change%" at bounding box center [890, 265] width 68 height 9
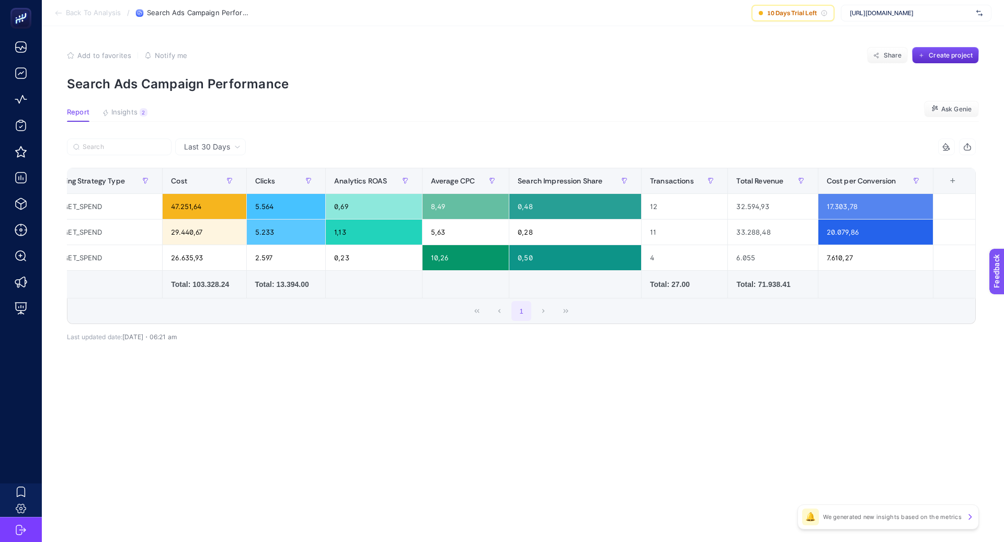
click at [676, 379] on div "Last 30 Days 14 items selected Campaign Name Bidding Strategy Type Cost Clicks …" at bounding box center [522, 263] width 926 height 248
click at [505, 378] on div "Last 30 Days 14 items selected Campaign Name Bidding Strategy Type Cost Clicks …" at bounding box center [522, 263] width 926 height 248
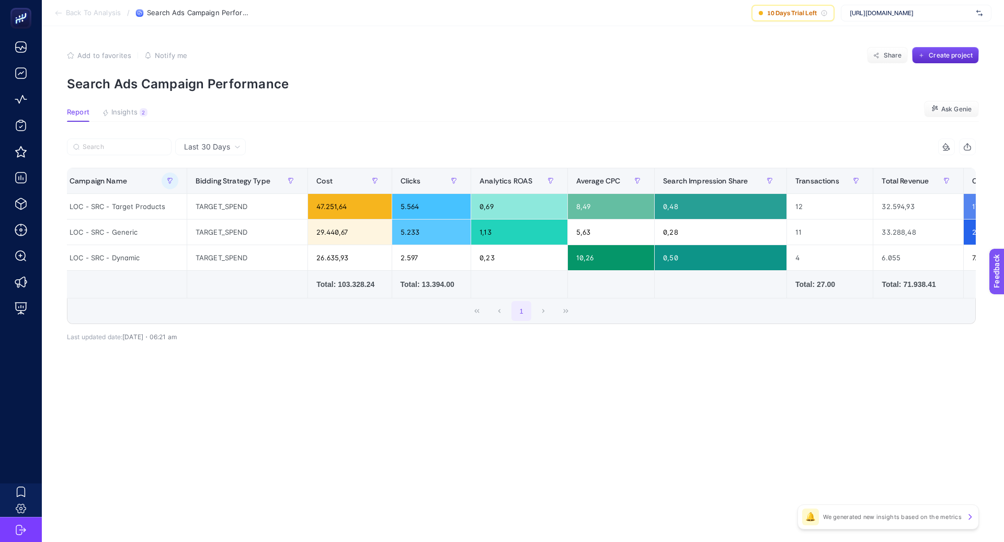
scroll to position [0, 0]
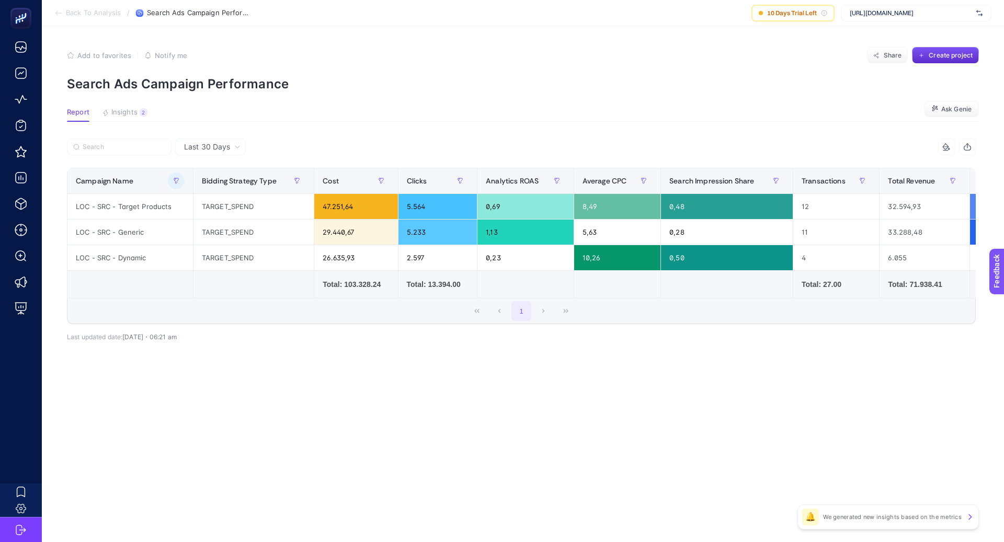
click at [295, 344] on div "14 items selected Campaign Name Bidding Strategy Type Cost Clicks Conversions C…" at bounding box center [521, 254] width 909 height 198
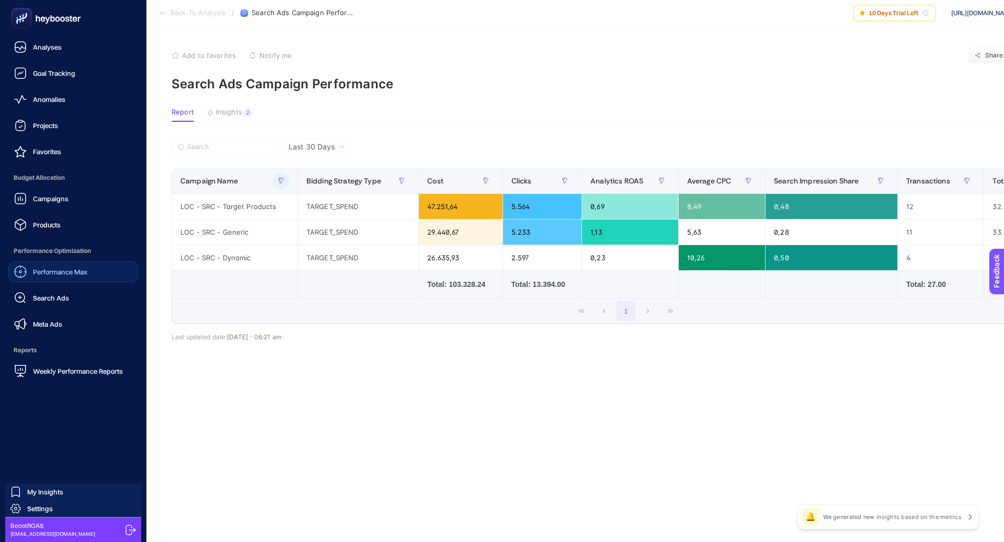
click at [74, 273] on span "Performance Max" at bounding box center [60, 272] width 54 height 8
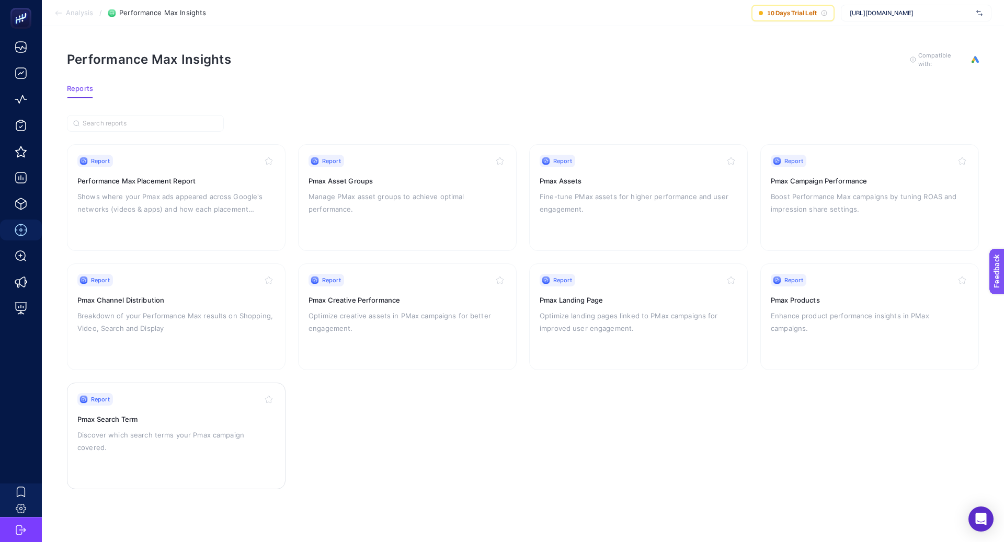
click at [202, 403] on div "Report" at bounding box center [176, 399] width 198 height 13
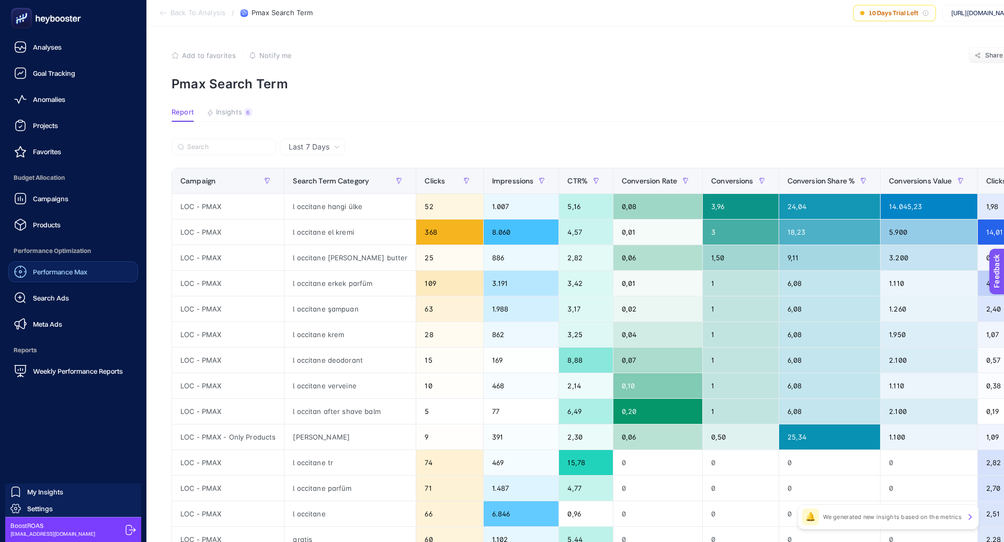
click at [69, 272] on span "Performance Max" at bounding box center [60, 272] width 54 height 8
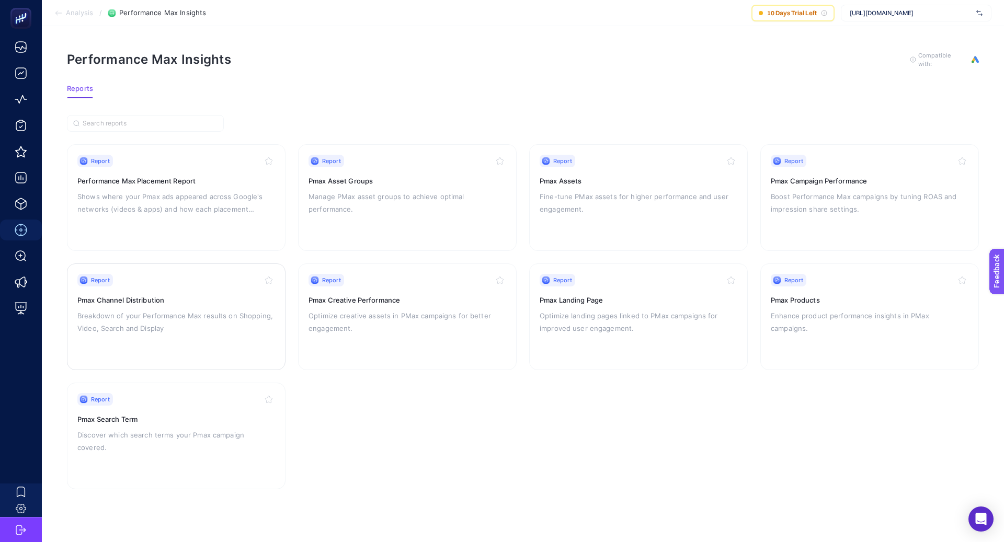
click at [214, 323] on p "Breakdown of your Performance Max results on Shopping, Video, Search and Display" at bounding box center [176, 322] width 198 height 25
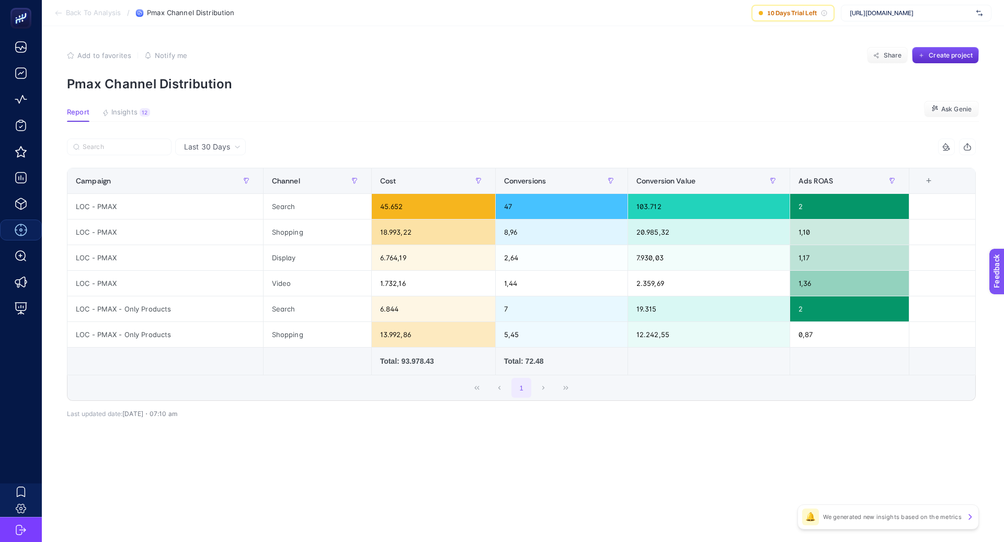
click at [327, 366] on td at bounding box center [317, 362] width 108 height 28
click at [504, 106] on article "Add to favorites false Notify me Share Create project Pmax Channel Distribution…" at bounding box center [523, 284] width 963 height 516
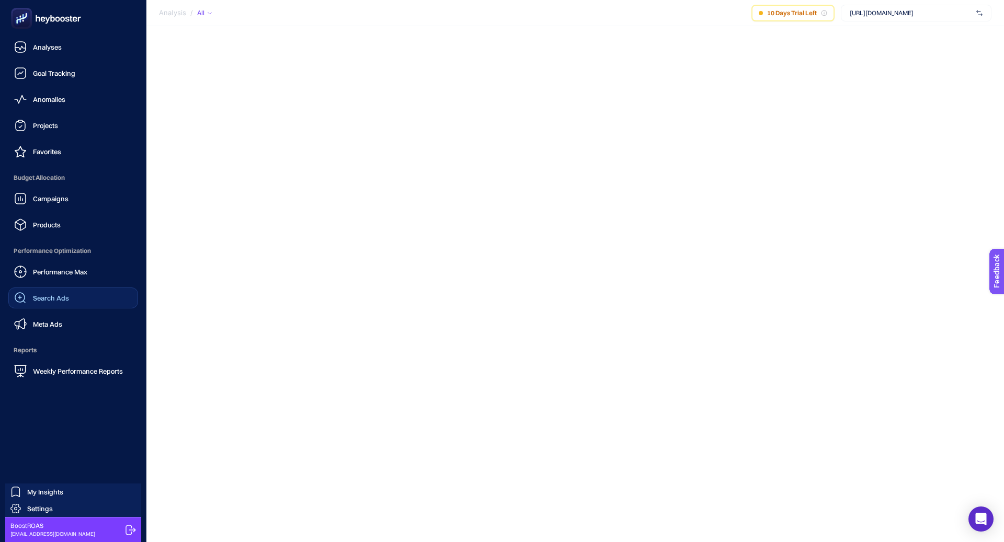
click at [72, 306] on link "Search Ads" at bounding box center [73, 298] width 130 height 21
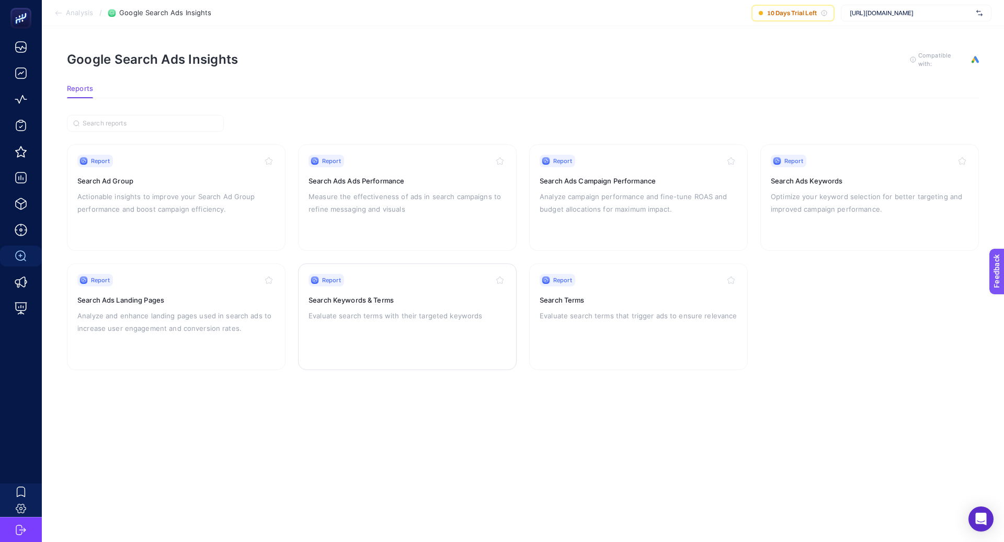
click at [399, 307] on div "Report Search Keywords & Terms Evaluate search terms with their targeted keywor…" at bounding box center [408, 317] width 198 height 86
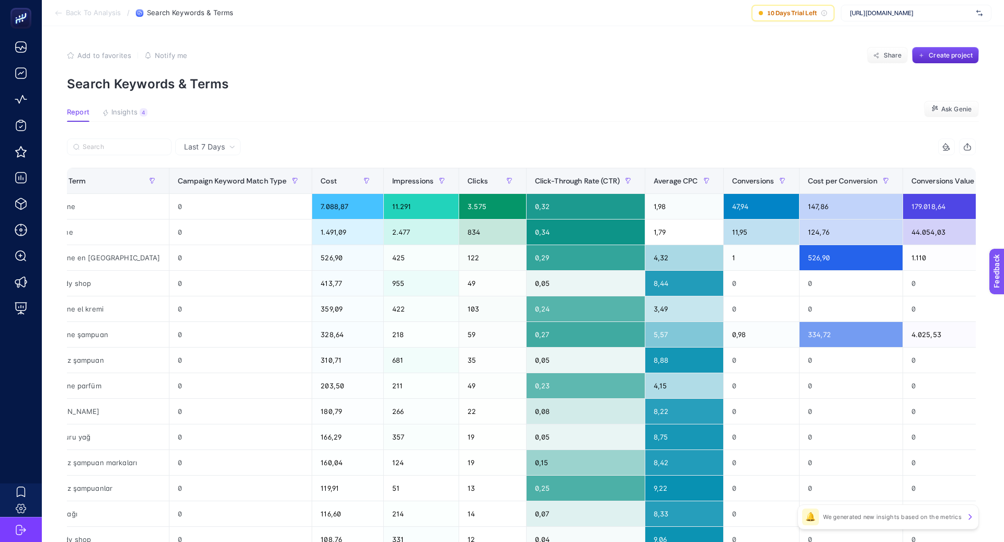
scroll to position [0, 397]
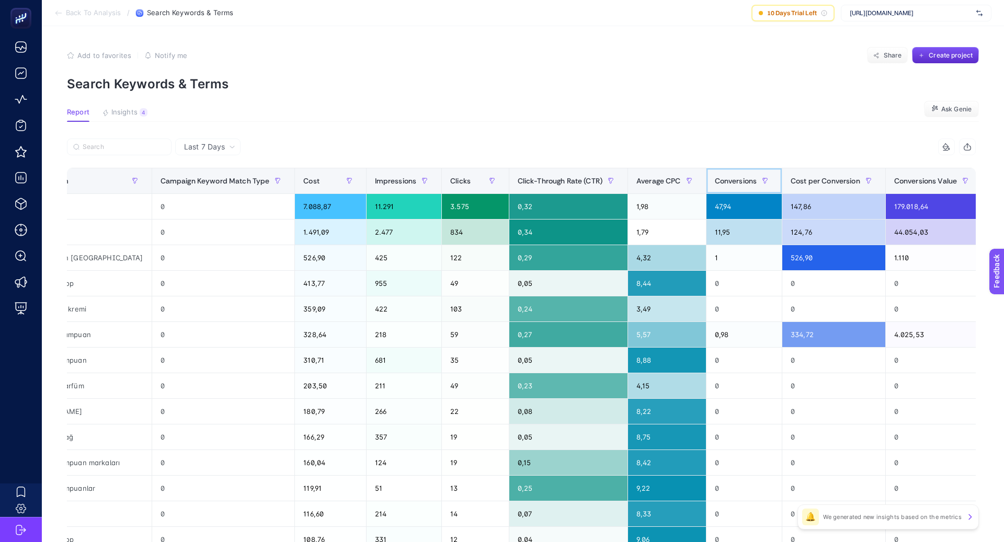
click at [715, 180] on span "Conversions" at bounding box center [736, 181] width 42 height 8
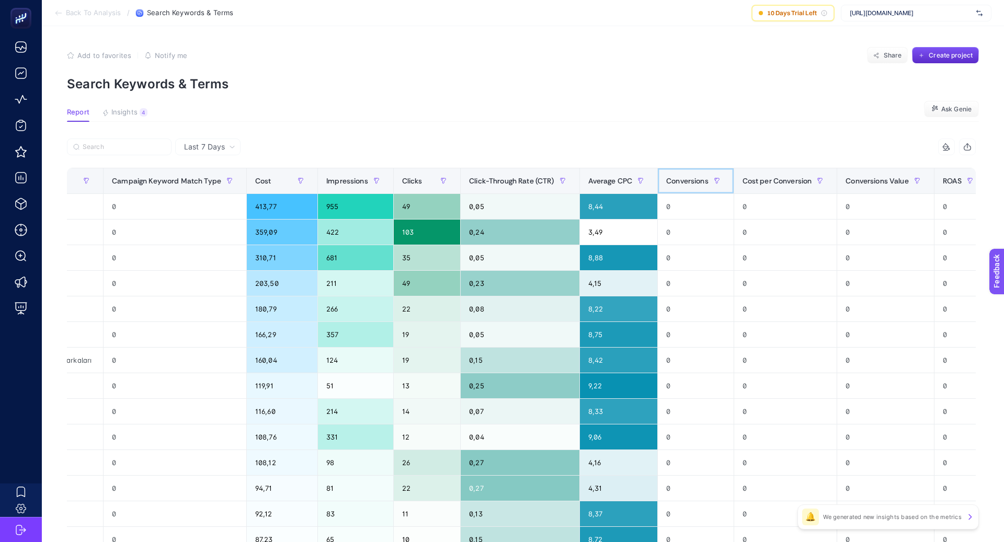
click at [680, 180] on span "Conversions" at bounding box center [687, 181] width 42 height 8
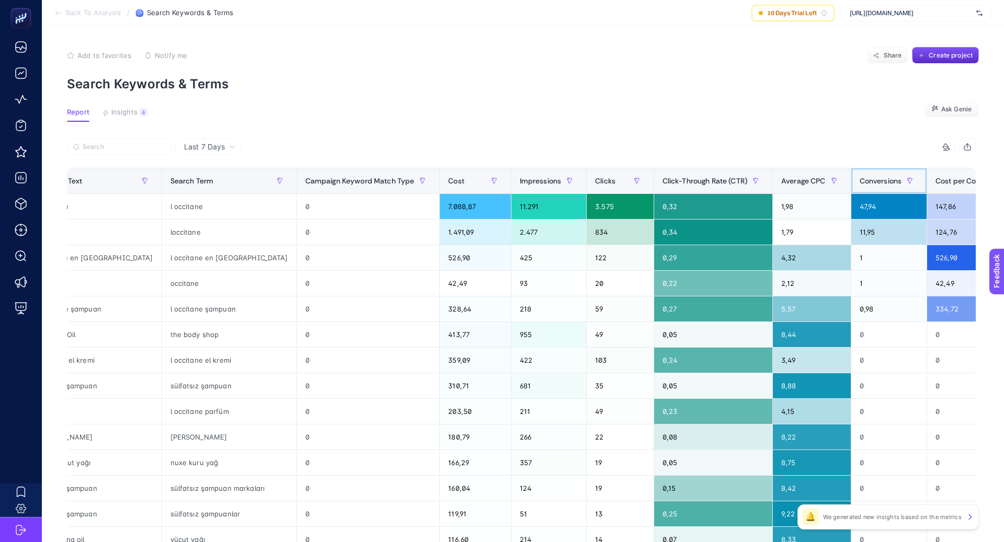
scroll to position [0, 0]
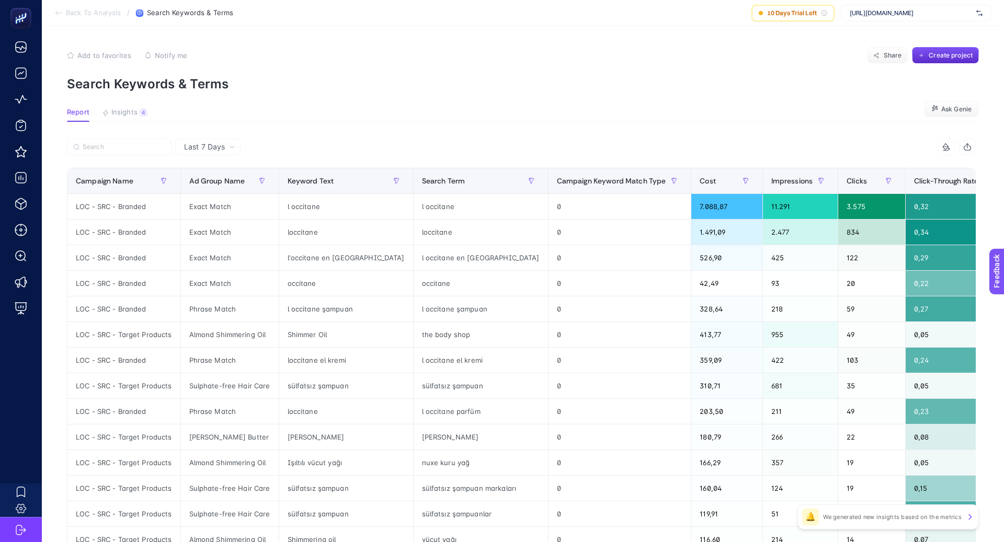
click at [201, 143] on span "Last 7 Days" at bounding box center [204, 147] width 41 height 10
click at [220, 187] on li "Last 30 Days" at bounding box center [207, 187] width 59 height 19
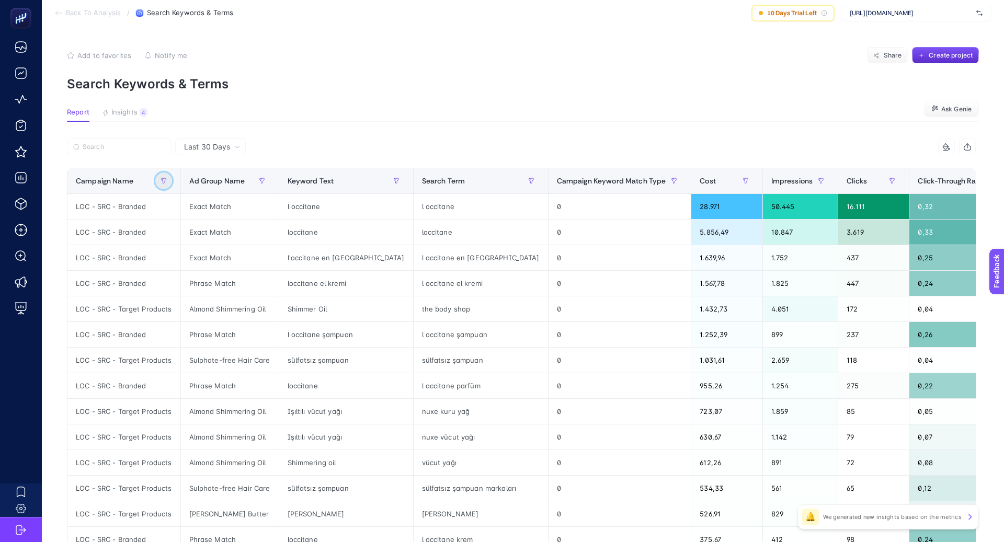
click at [162, 180] on icon "button" at bounding box center [164, 181] width 6 height 6
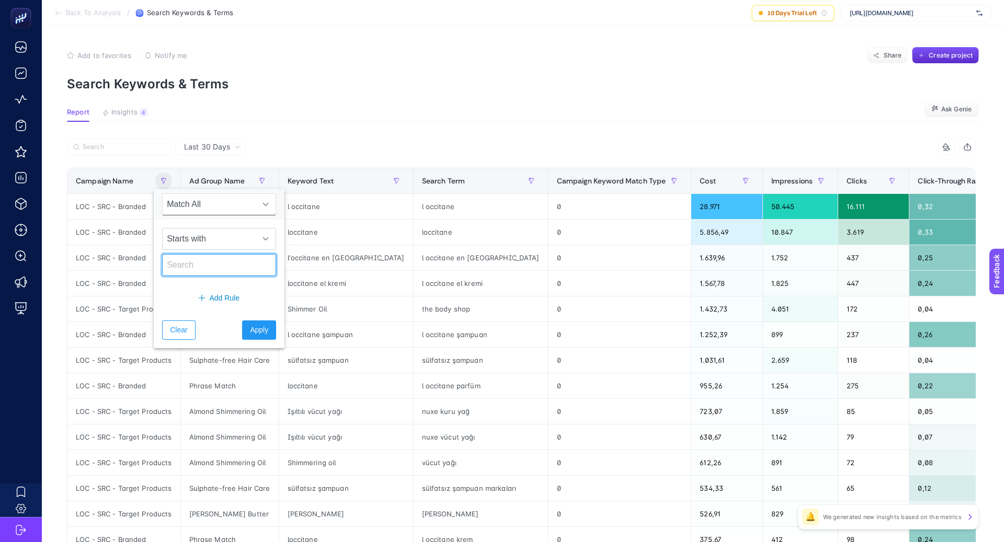
click at [194, 261] on input "text" at bounding box center [219, 265] width 114 height 22
type input "Brand"
click at [231, 235] on span "Starts with" at bounding box center [209, 239] width 93 height 21
click at [230, 302] on li "Not contains" at bounding box center [213, 305] width 103 height 21
click at [252, 331] on span "Apply" at bounding box center [259, 330] width 18 height 11
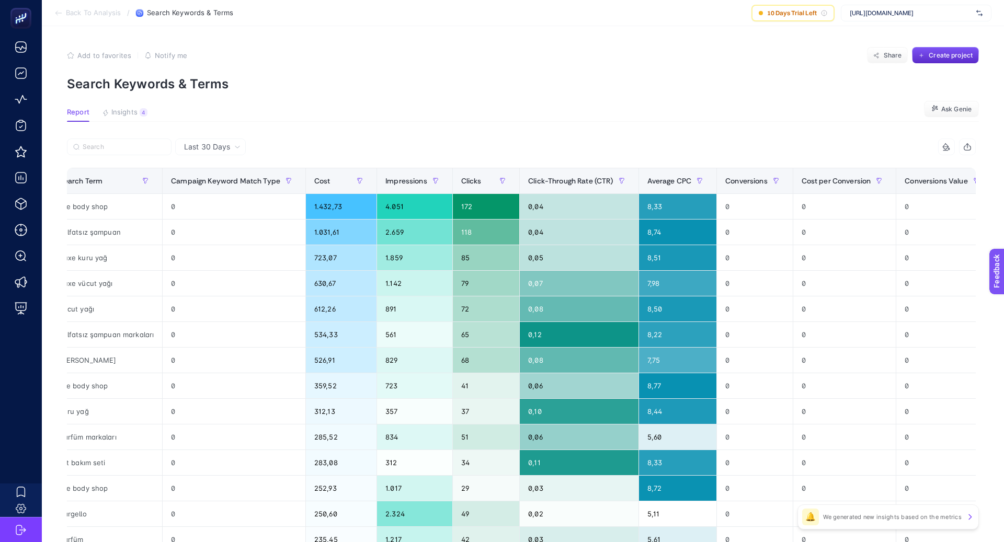
scroll to position [0, 345]
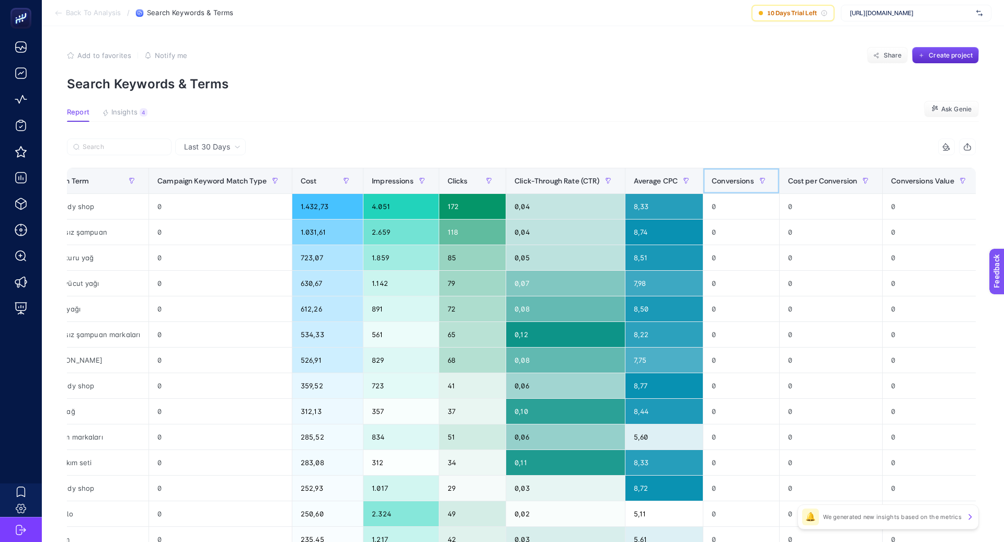
click at [737, 174] on div "Conversions" at bounding box center [741, 181] width 59 height 17
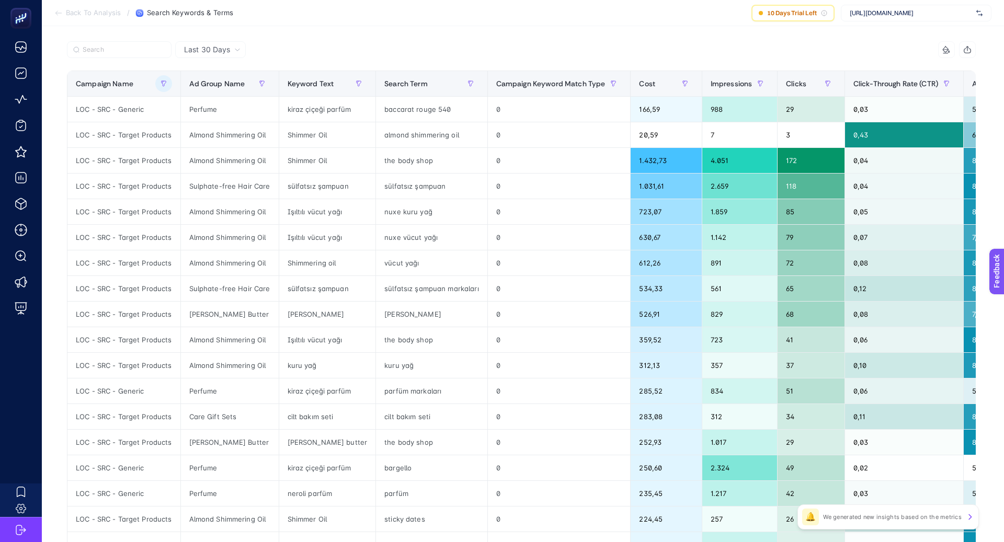
scroll to position [81, 0]
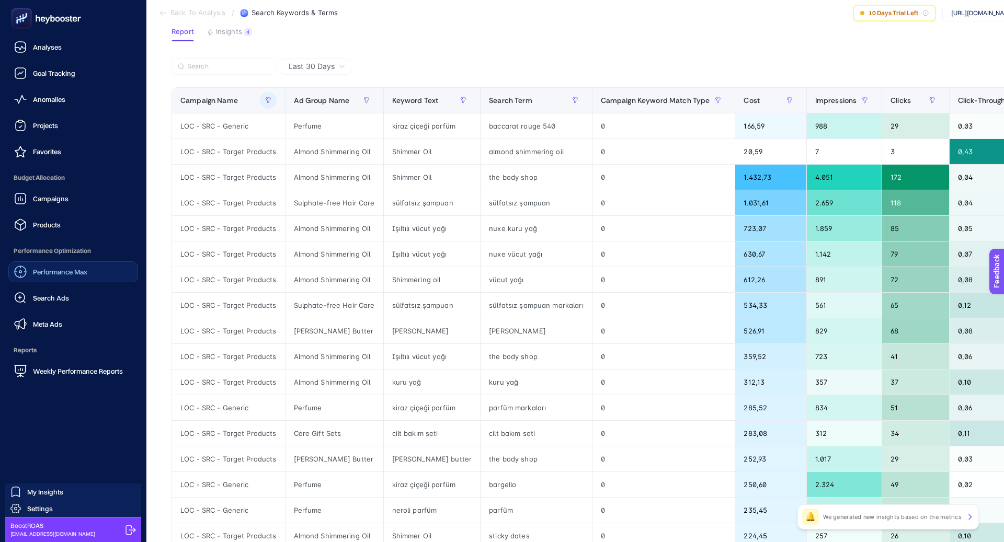
click at [72, 267] on div "Performance Max" at bounding box center [50, 272] width 73 height 13
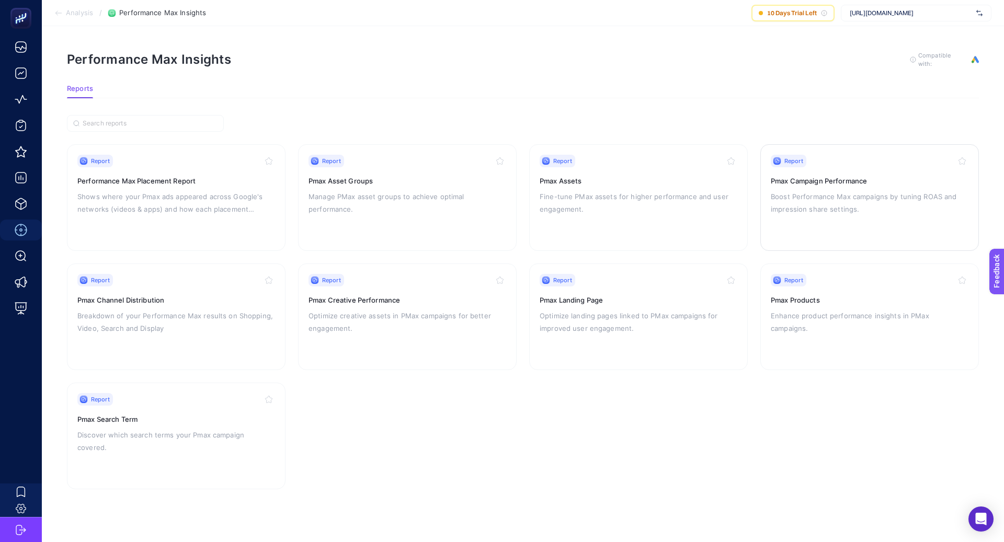
click at [823, 176] on h3 "Pmax Campaign Performance" at bounding box center [870, 181] width 198 height 10
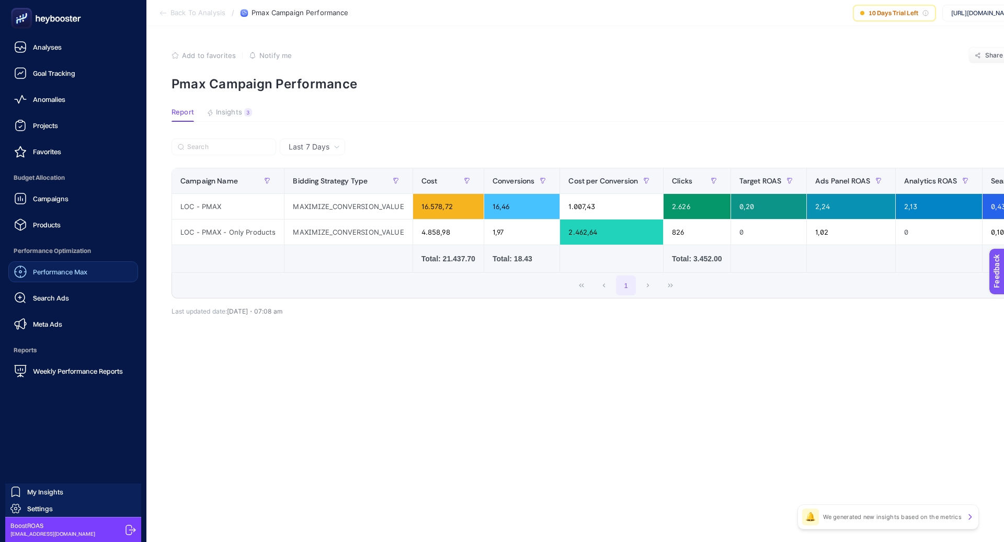
click at [95, 276] on link "Performance Max" at bounding box center [73, 272] width 130 height 21
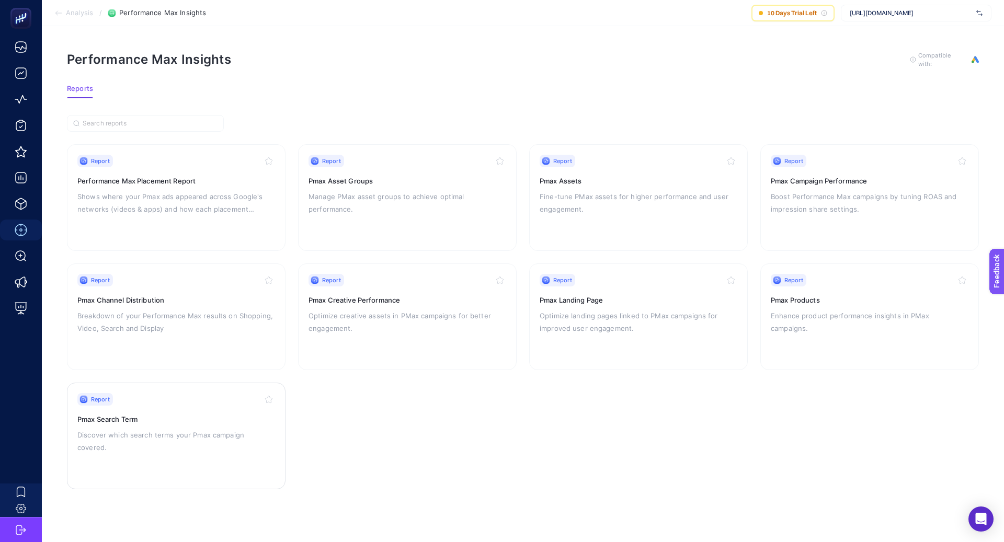
click at [119, 452] on div "Report Pmax Search Term Discover which search terms your Pmax campaign covered." at bounding box center [176, 436] width 198 height 86
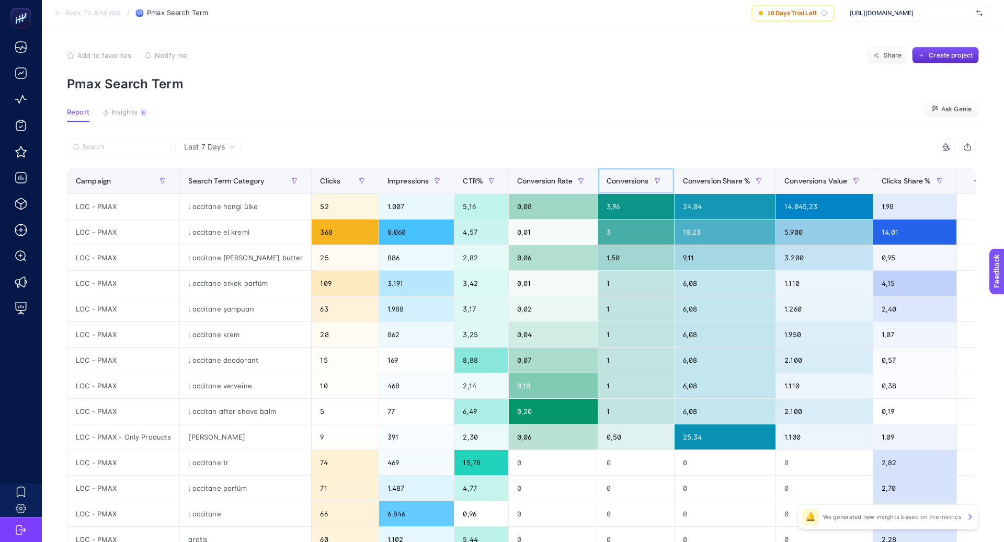
click at [619, 179] on span "Conversions" at bounding box center [628, 181] width 42 height 8
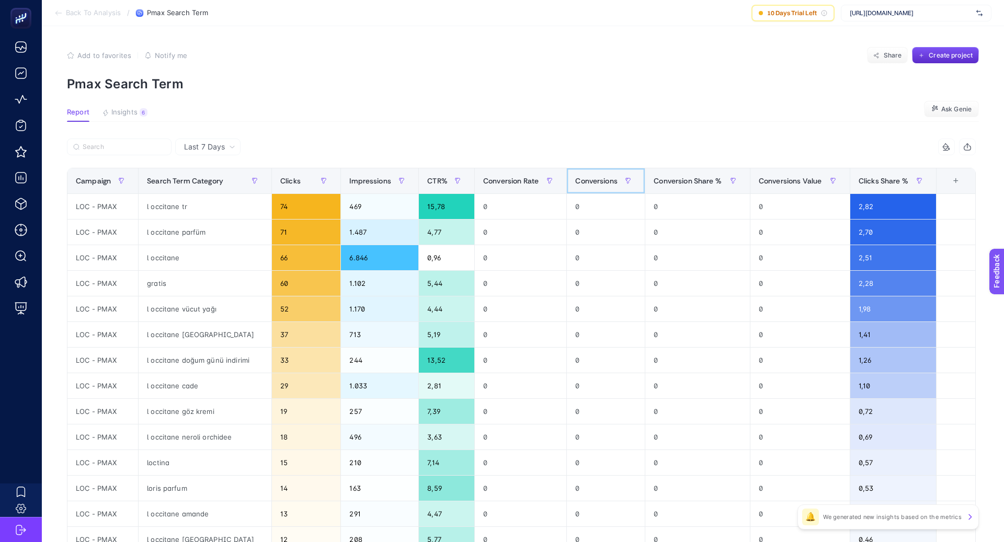
click at [619, 179] on div "Conversions" at bounding box center [605, 181] width 61 height 17
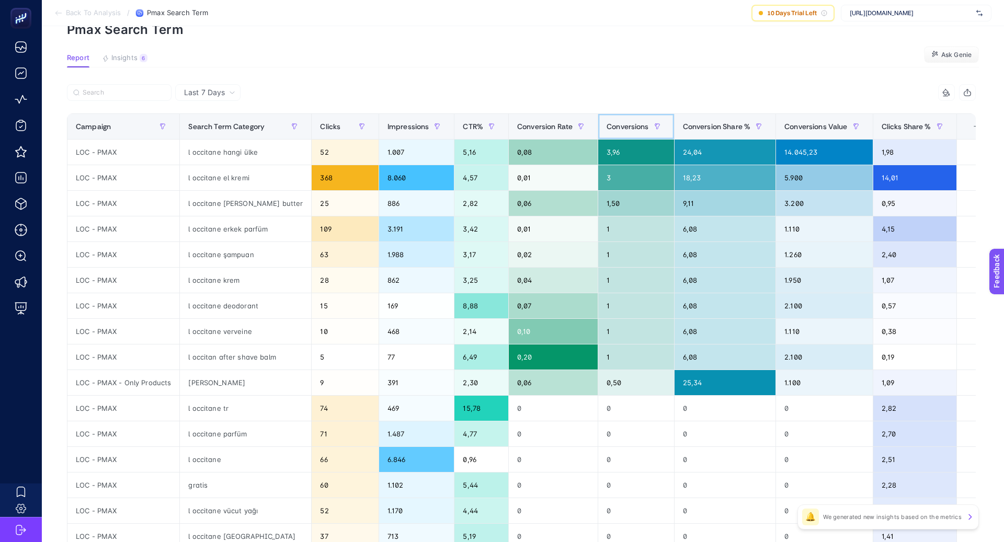
scroll to position [91, 0]
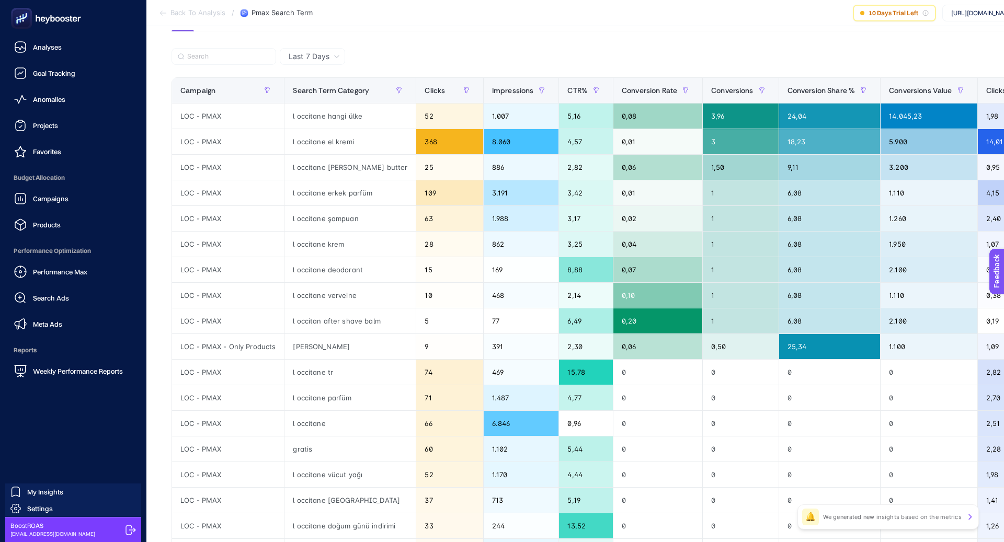
click at [59, 310] on div "Performance Max Search Ads Meta Ads" at bounding box center [73, 298] width 130 height 73
click at [60, 299] on span "Search Ads" at bounding box center [51, 298] width 36 height 8
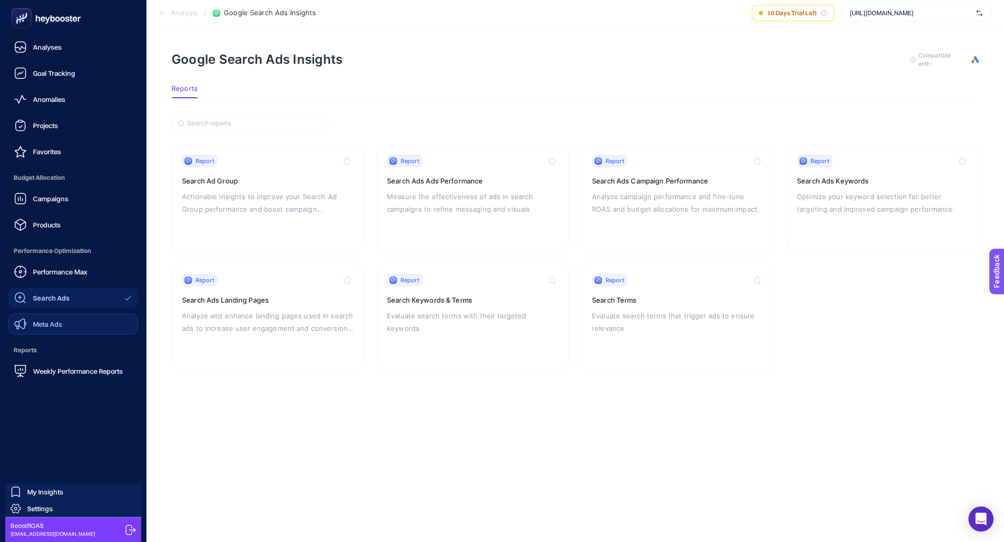
click at [62, 324] on span "Meta Ads" at bounding box center [47, 324] width 29 height 8
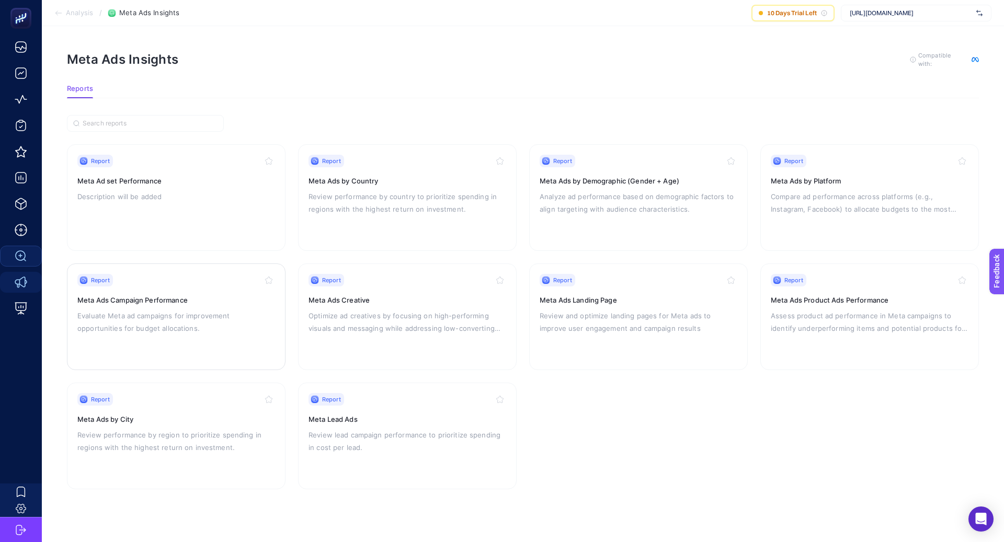
click at [266, 304] on div "Report Meta Ads Campaign Performance Evaluate Meta ad campaigns for improvement…" at bounding box center [176, 317] width 198 height 86
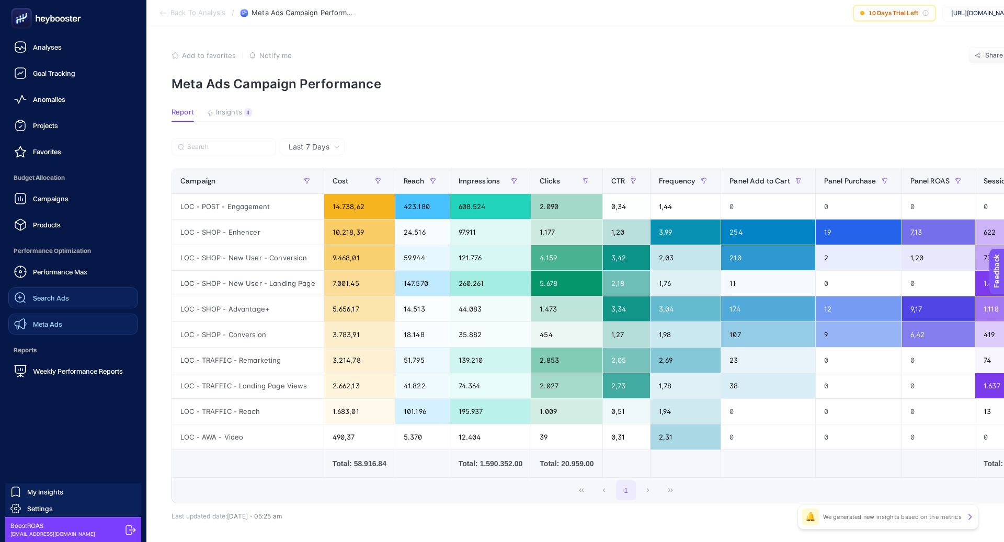
click at [78, 301] on link "Search Ads" at bounding box center [73, 298] width 130 height 21
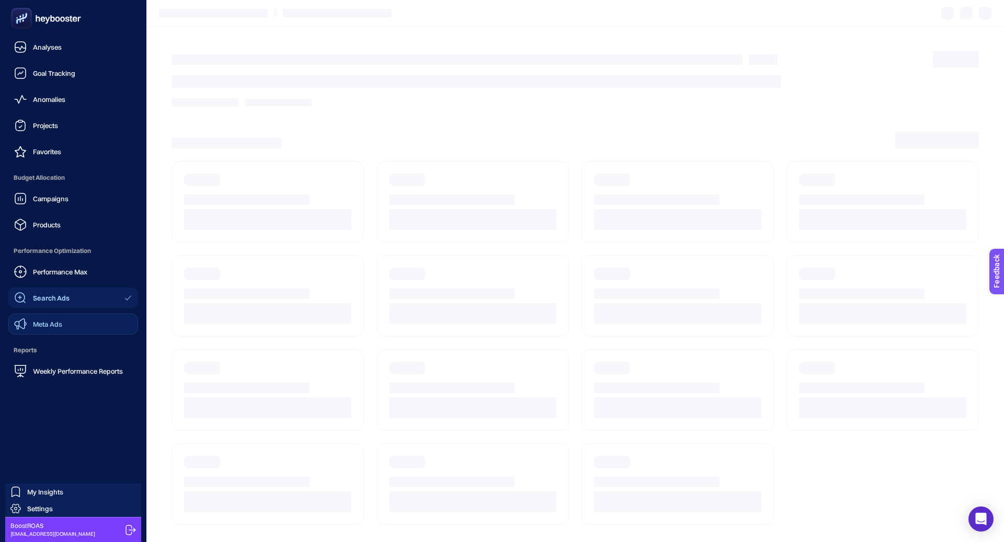
click at [72, 319] on link "Meta Ads" at bounding box center [73, 324] width 130 height 21
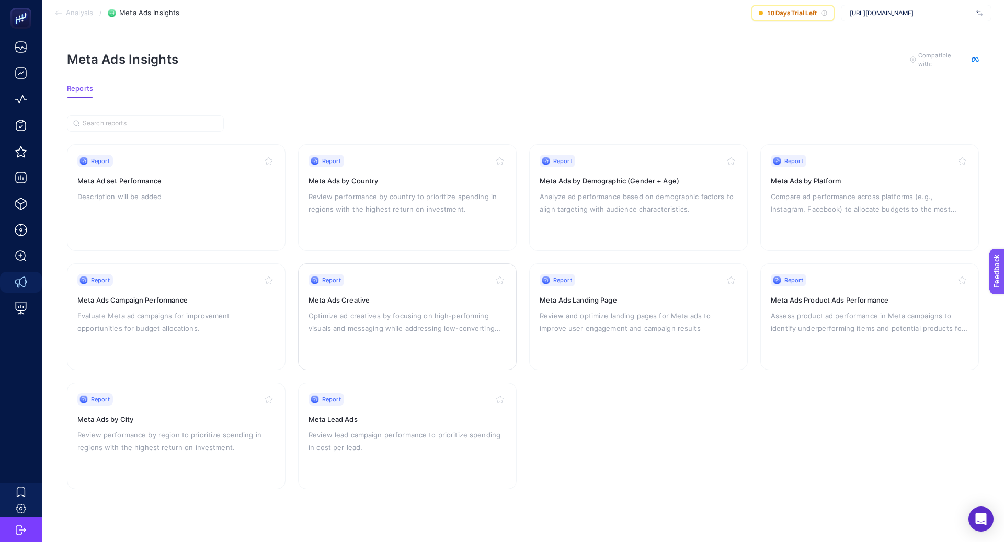
click at [369, 296] on h3 "Meta Ads Creative" at bounding box center [408, 300] width 198 height 10
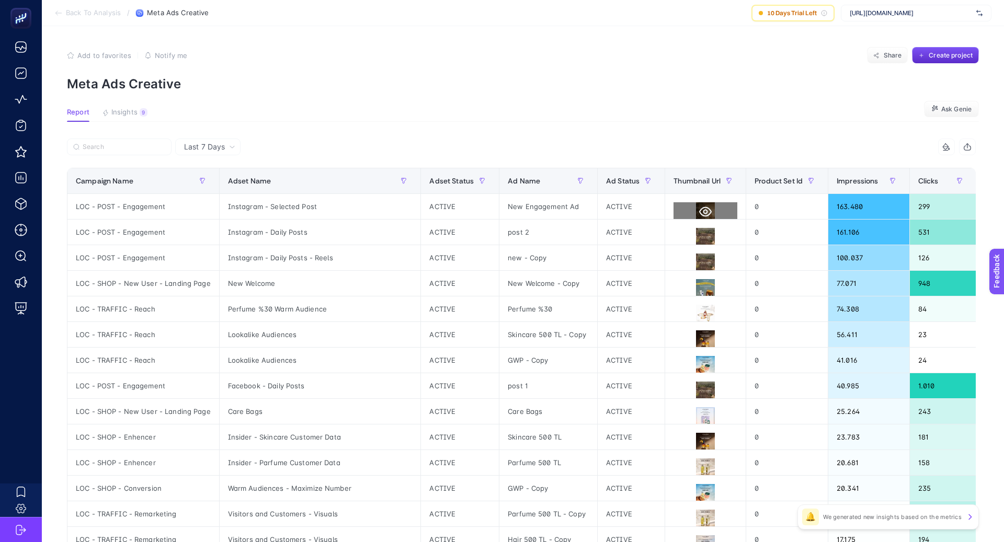
click at [700, 209] on icon at bounding box center [705, 212] width 13 height 13
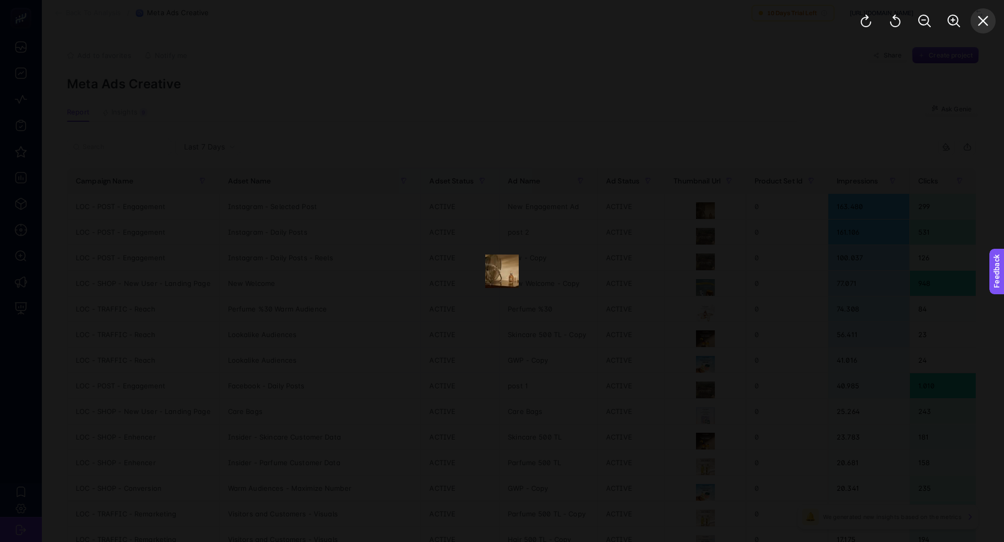
click at [987, 21] on icon "Close" at bounding box center [983, 21] width 13 height 13
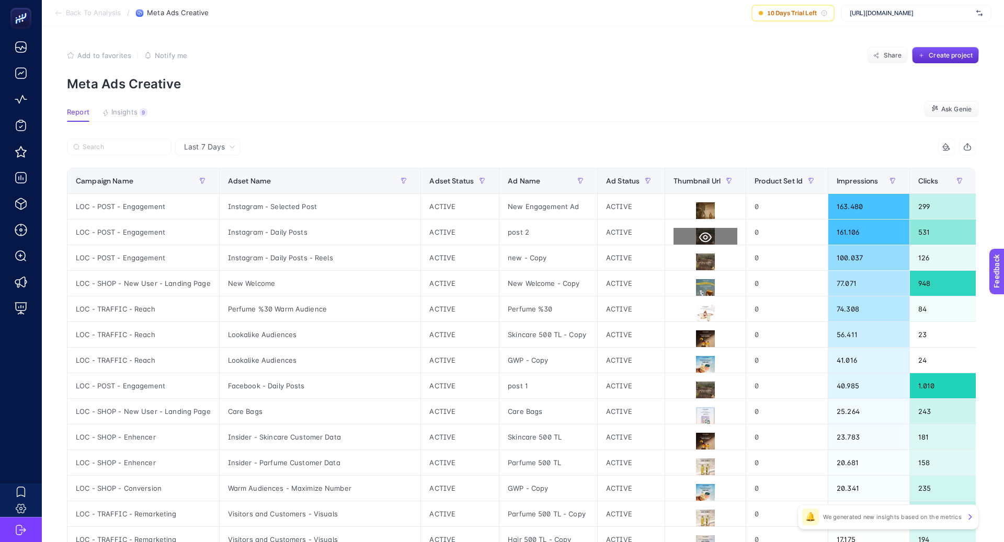
click at [699, 235] on icon at bounding box center [705, 237] width 13 height 13
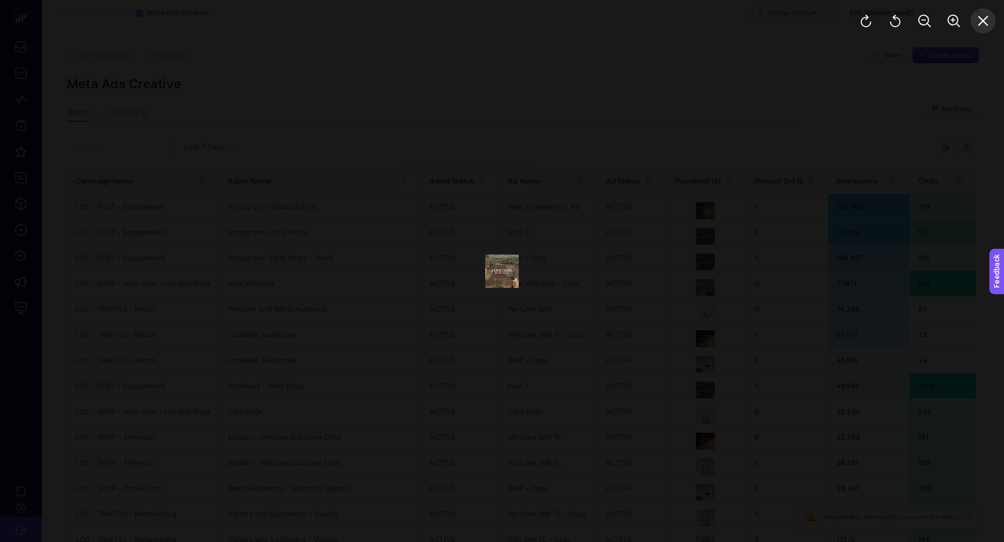
click at [991, 18] on button "Close" at bounding box center [983, 20] width 25 height 25
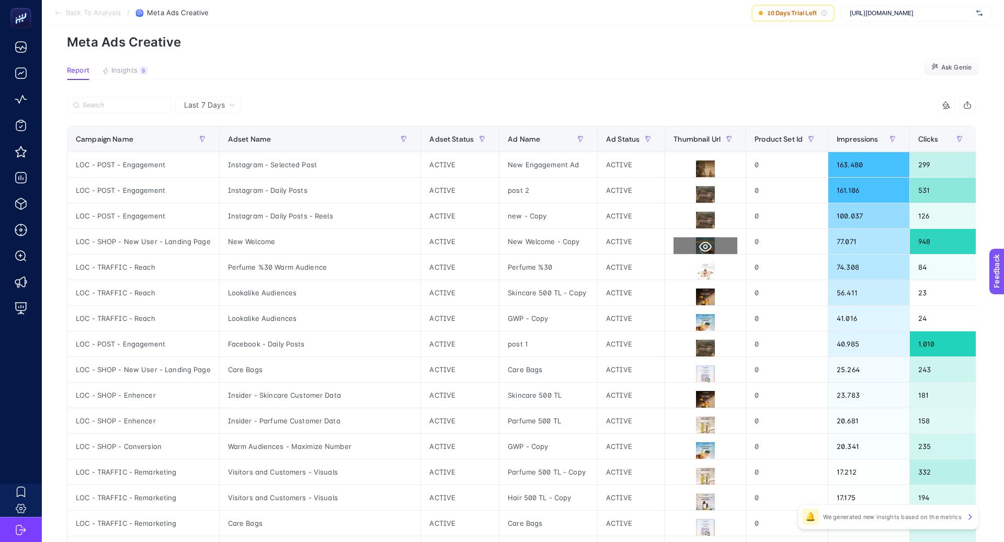
scroll to position [43, 0]
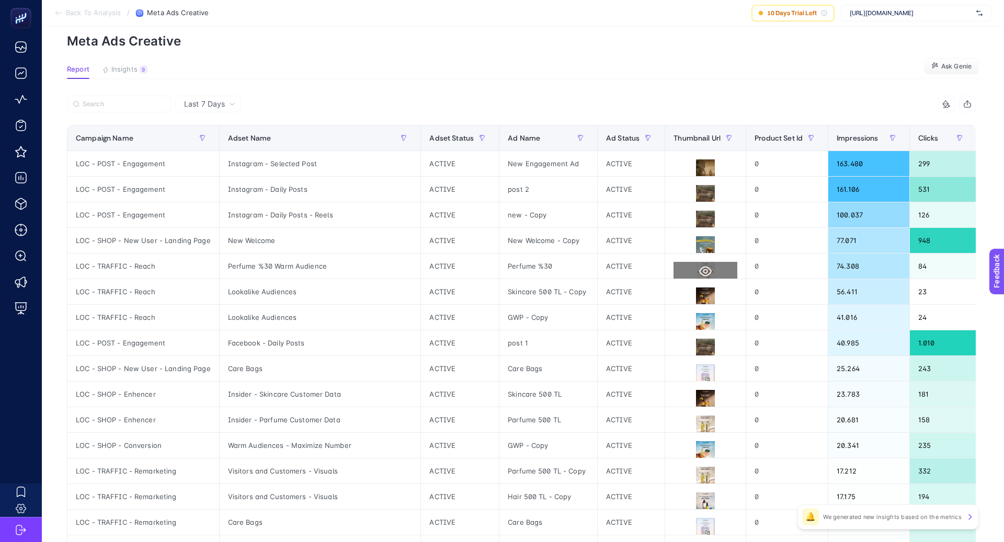
click at [702, 262] on button at bounding box center [706, 271] width 64 height 19
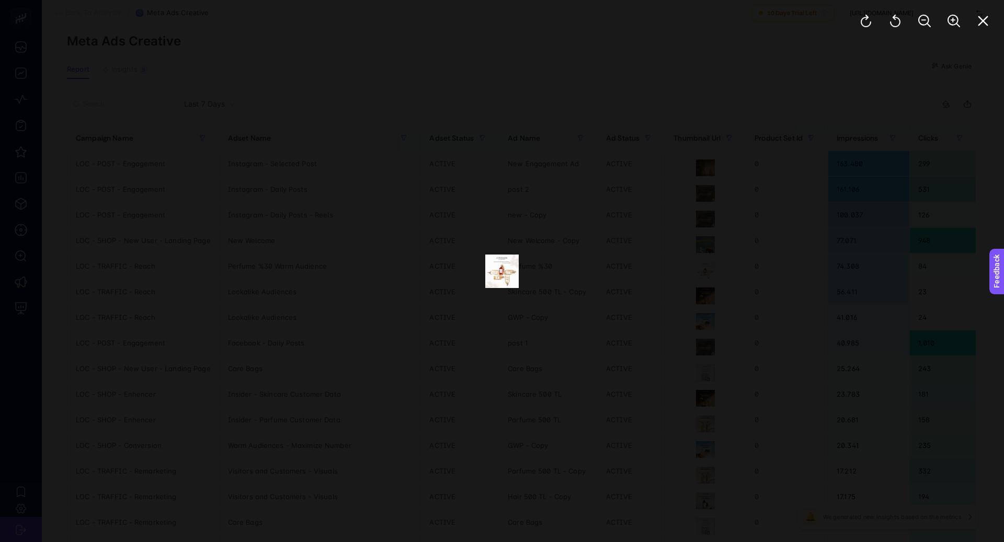
click at [700, 264] on div at bounding box center [502, 271] width 1004 height 542
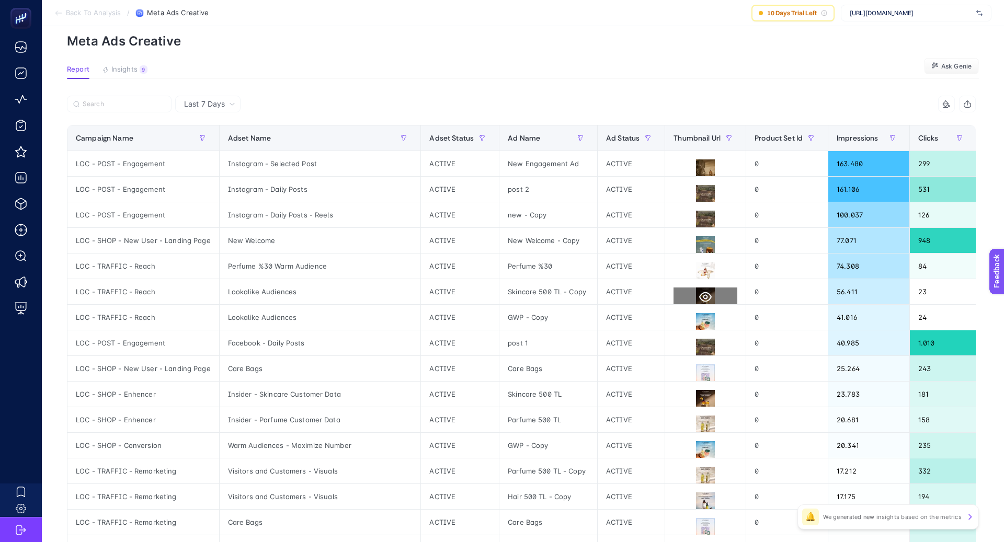
click at [699, 295] on icon at bounding box center [705, 297] width 13 height 13
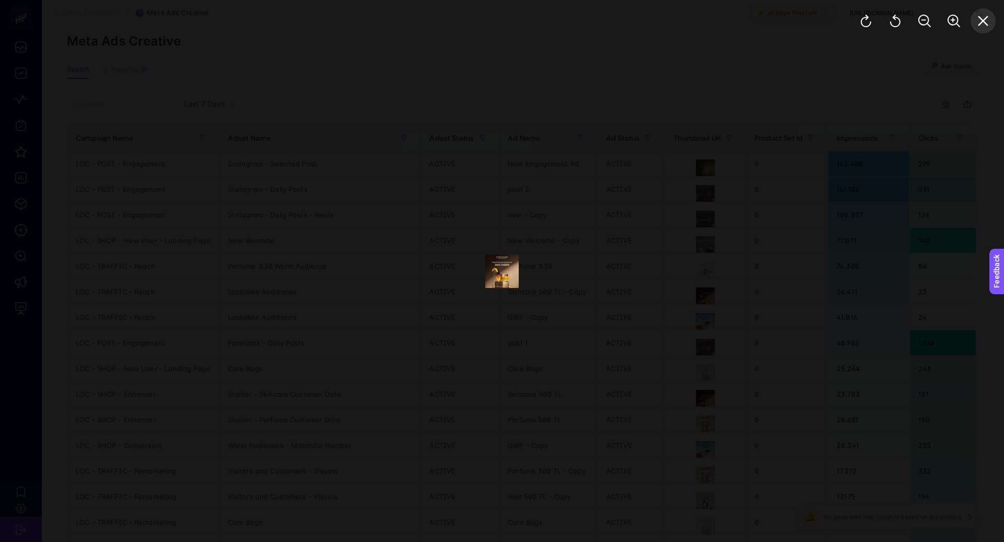
click at [991, 13] on button "Close" at bounding box center [983, 20] width 25 height 25
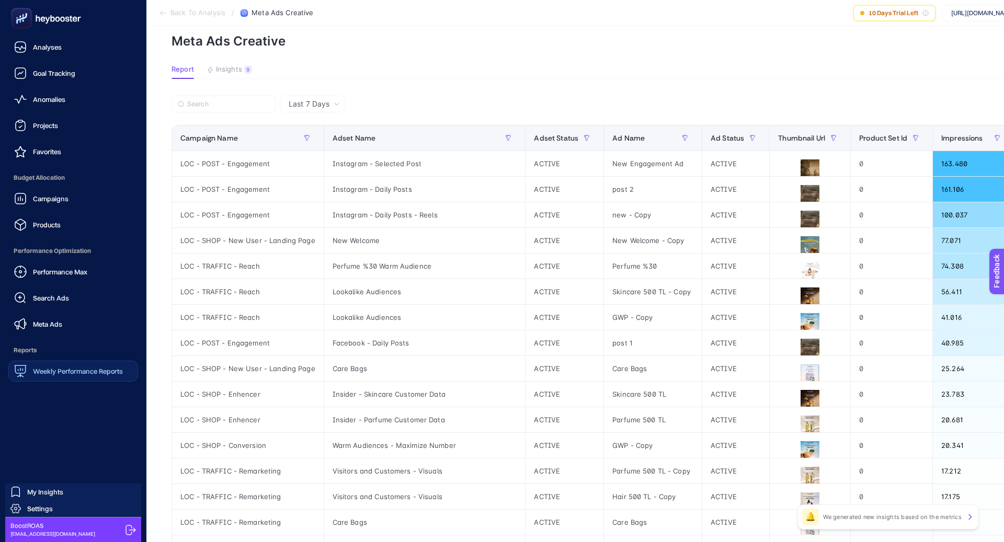
click at [73, 374] on span "Weekly Performance Reports" at bounding box center [78, 371] width 90 height 8
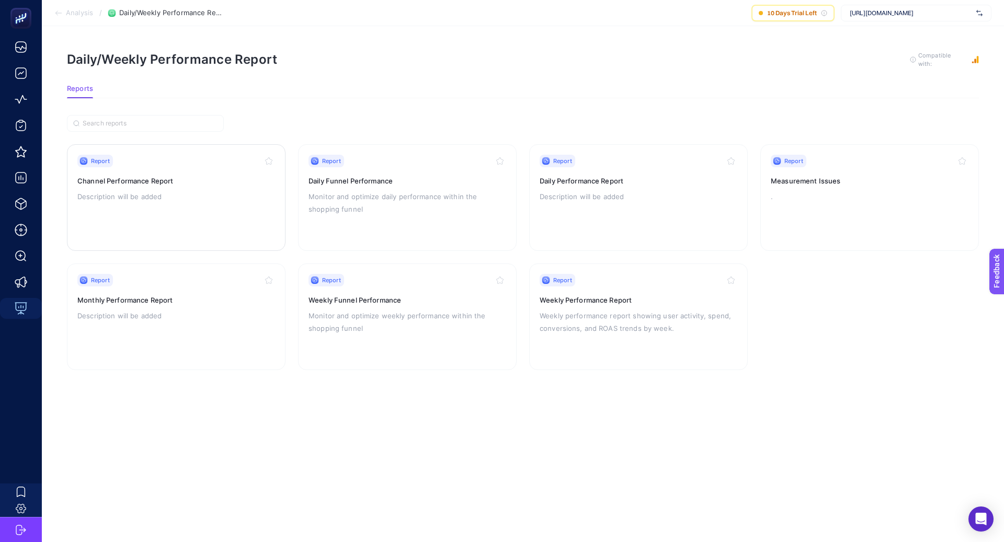
click at [214, 218] on div "Report Channel Performance Report Description will be added" at bounding box center [176, 198] width 198 height 86
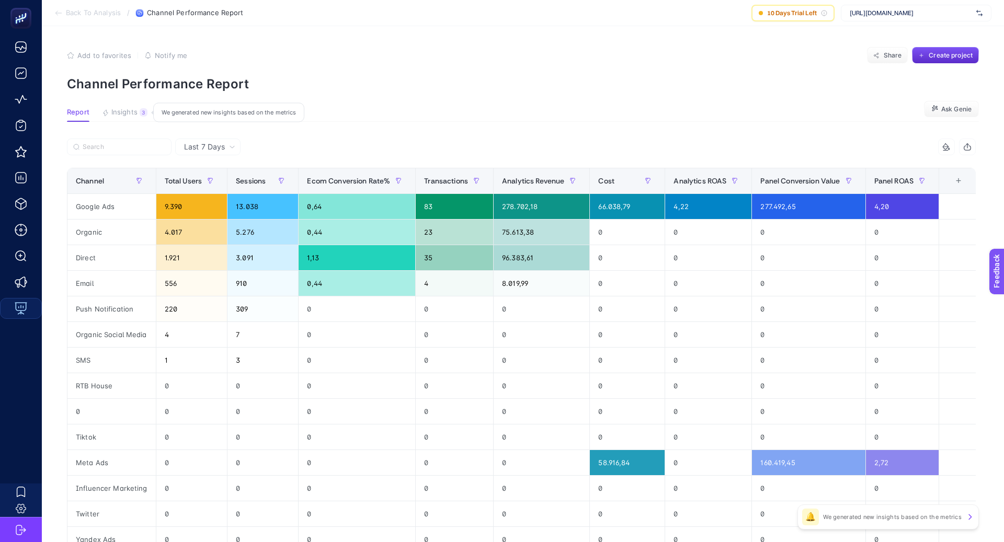
click at [132, 117] on button "Insights 3 We generated new insights based on the metrics" at bounding box center [125, 115] width 46 height 14
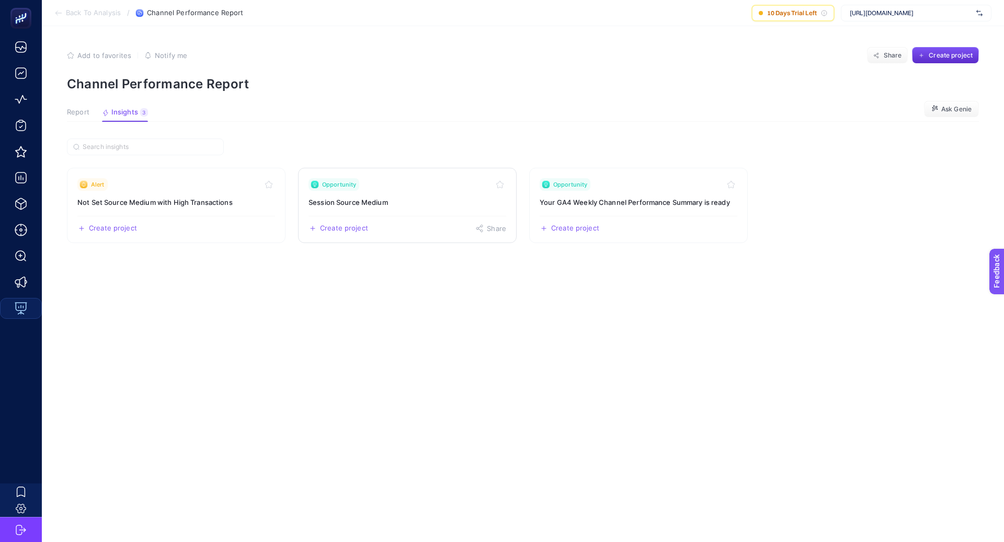
click at [395, 200] on h3 "Session Source Medium" at bounding box center [408, 202] width 198 height 10
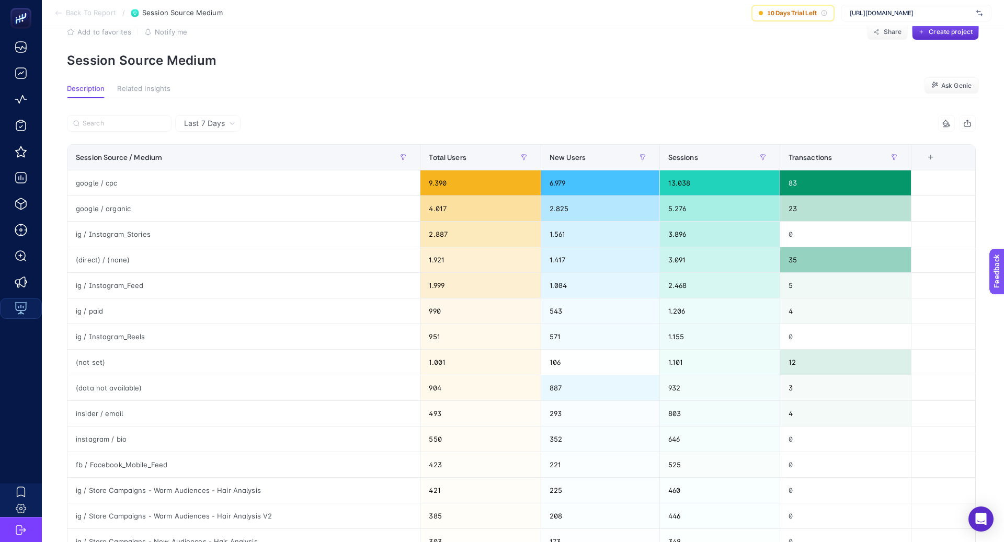
scroll to position [30, 0]
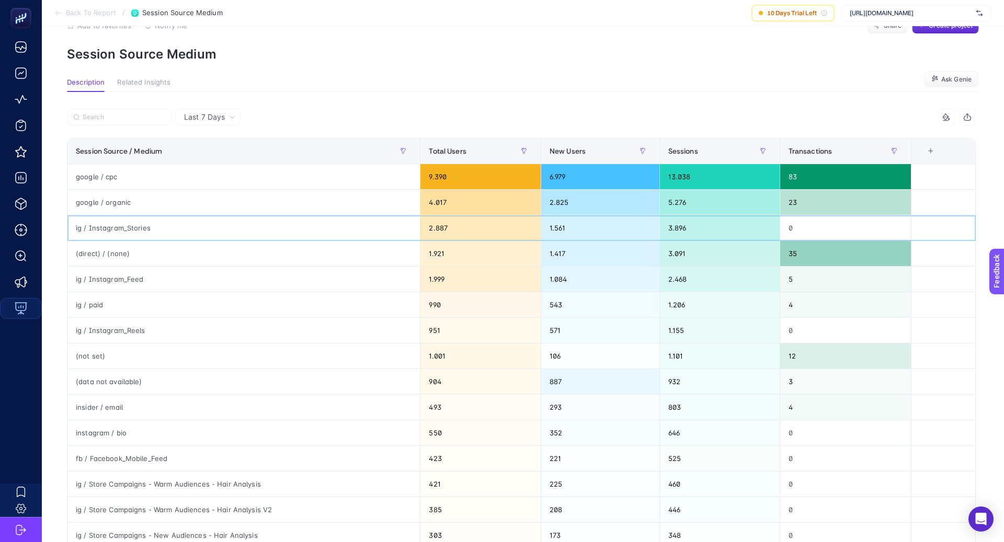
click at [116, 227] on div "ig / Instagram_Stories" at bounding box center [243, 228] width 353 height 25
click at [118, 275] on div "ig / Instagram_Feed" at bounding box center [243, 279] width 353 height 25
click at [118, 276] on div "ig / Instagram_Feed" at bounding box center [243, 279] width 353 height 25
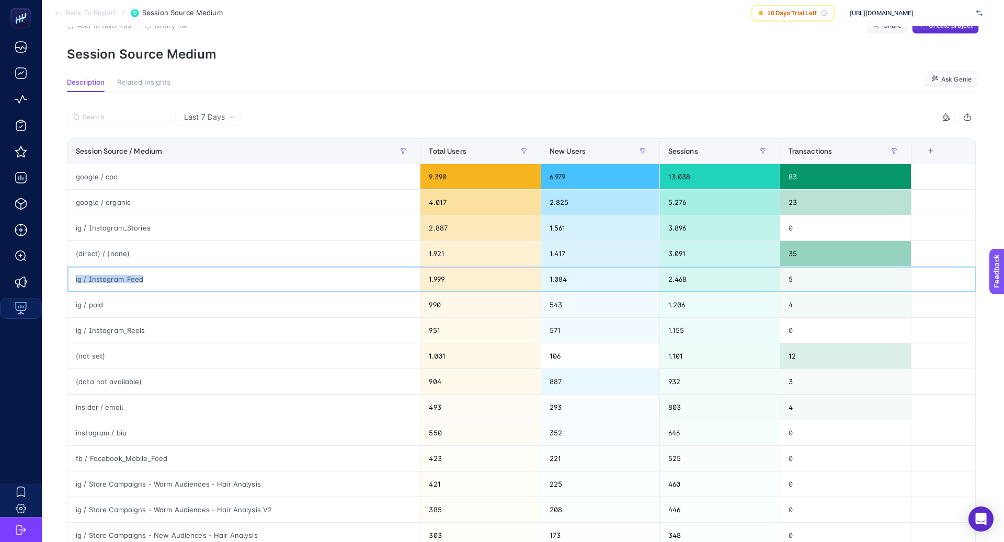
click at [118, 276] on div "ig / Instagram_Feed" at bounding box center [243, 279] width 353 height 25
click at [94, 306] on div "ig / paid" at bounding box center [243, 304] width 353 height 25
click at [122, 329] on div "ig / Instagram_Reels" at bounding box center [243, 330] width 353 height 25
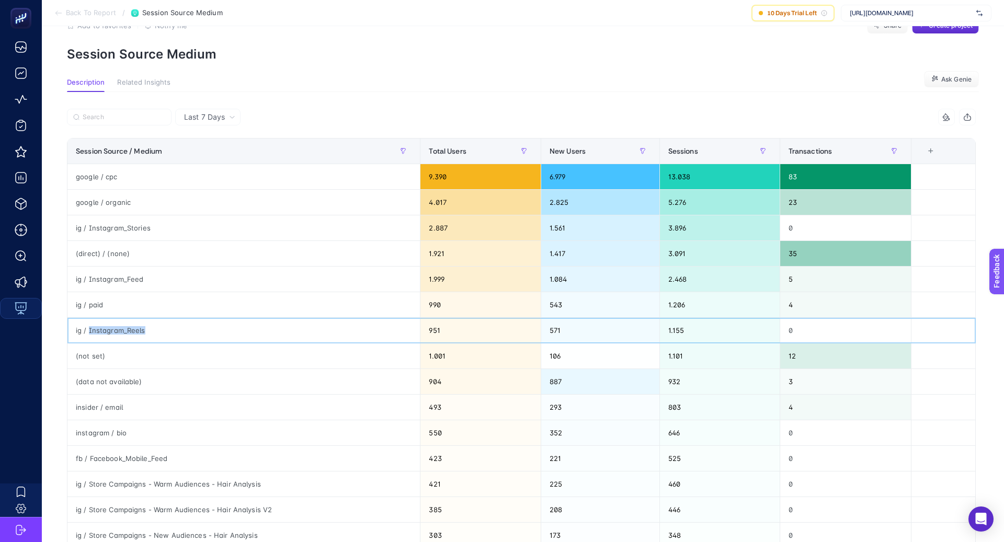
click at [122, 329] on div "ig / Instagram_Reels" at bounding box center [243, 330] width 353 height 25
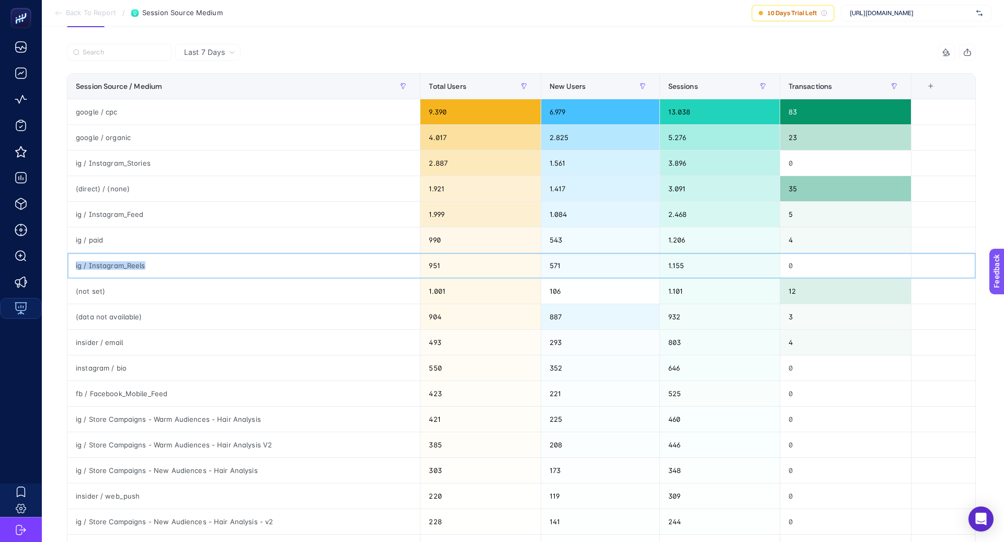
scroll to position [94, 0]
click at [130, 369] on div "instagram / bio" at bounding box center [243, 368] width 353 height 25
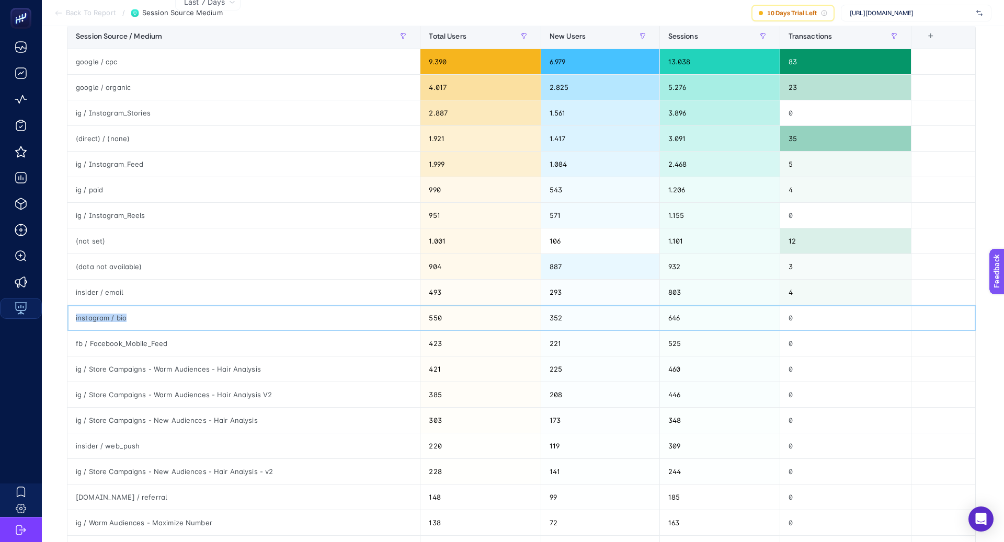
scroll to position [145, 0]
click at [141, 357] on div "ig / Store Campaigns - Warm Audiences - Hair Analysis" at bounding box center [243, 368] width 353 height 25
click at [140, 366] on div "ig / Store Campaigns - Warm Audiences - Hair Analysis" at bounding box center [243, 368] width 353 height 25
click at [140, 367] on div "ig / Store Campaigns - Warm Audiences - Hair Analysis" at bounding box center [243, 368] width 353 height 25
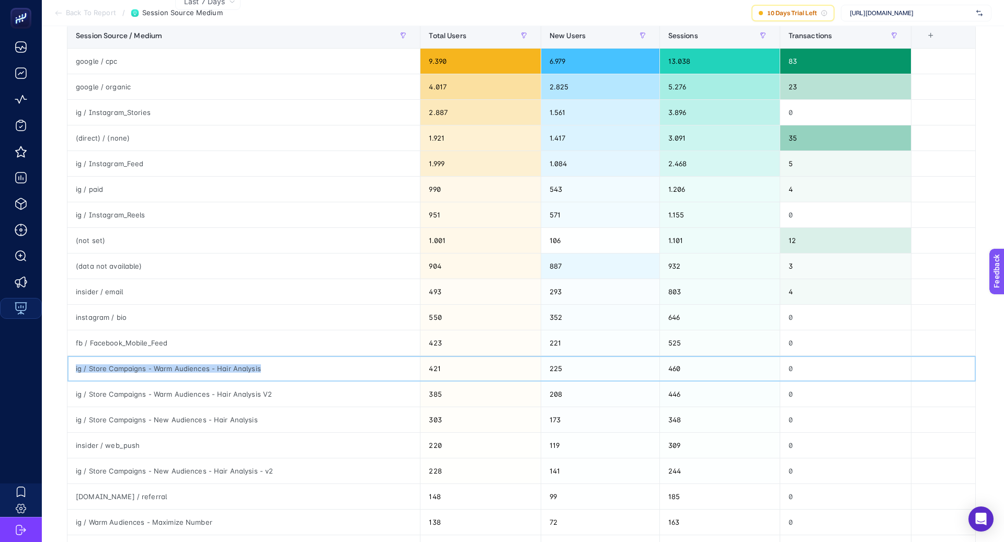
click at [140, 367] on div "ig / Store Campaigns - Warm Audiences - Hair Analysis" at bounding box center [243, 368] width 353 height 25
click at [235, 375] on div "ig / Store Campaigns - Warm Audiences - Hair Analysis" at bounding box center [243, 368] width 353 height 25
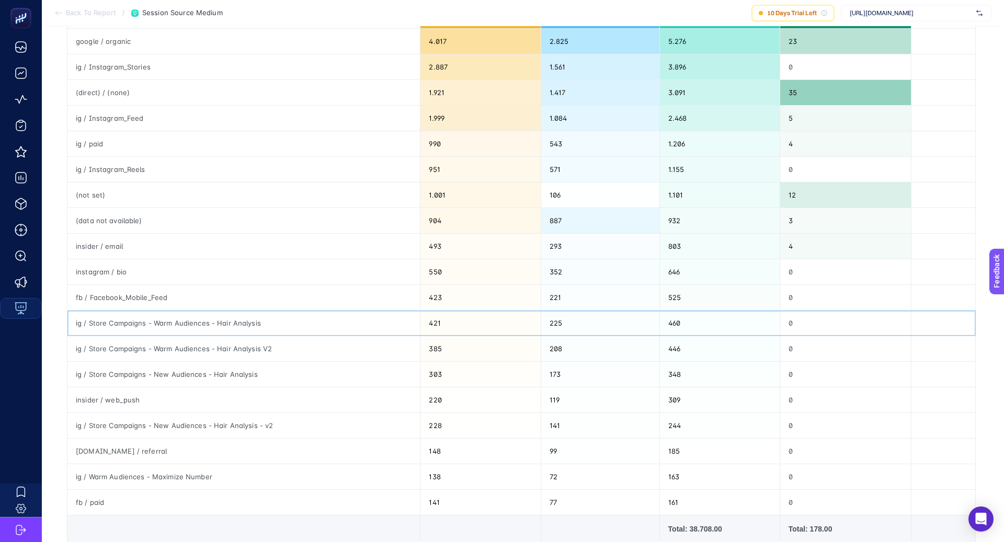
scroll to position [197, 0]
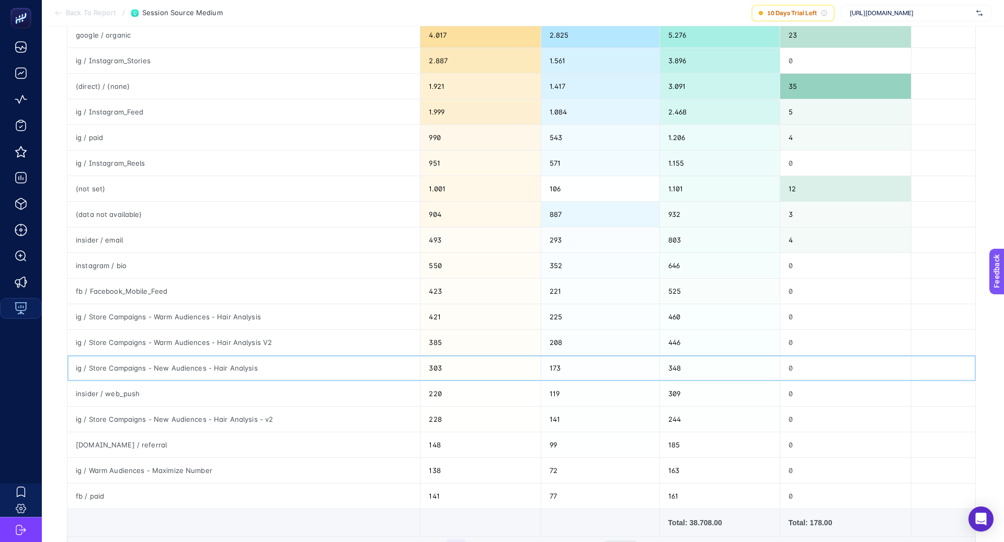
click at [222, 366] on div "ig / Store Campaigns - New Audiences - Hair Analysis" at bounding box center [243, 368] width 353 height 25
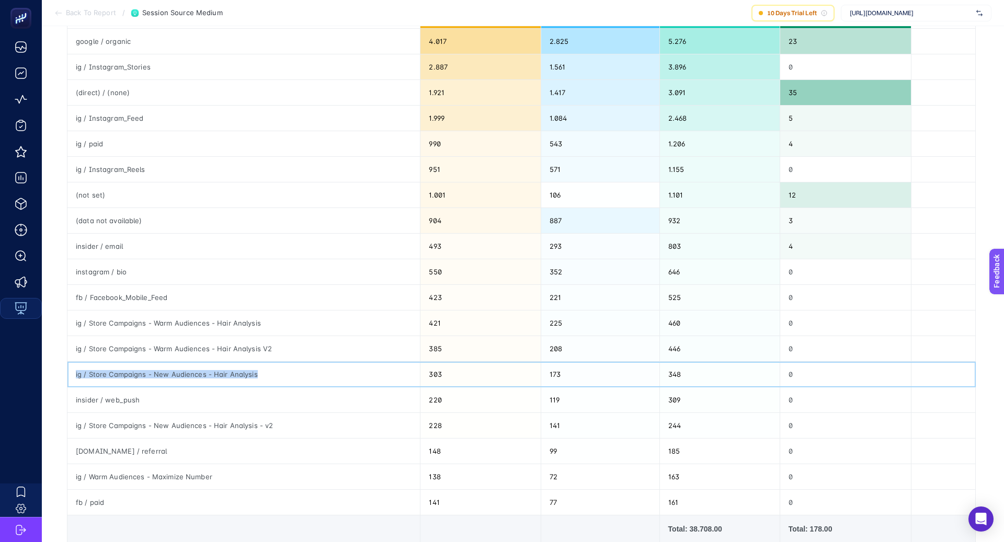
scroll to position [103, 0]
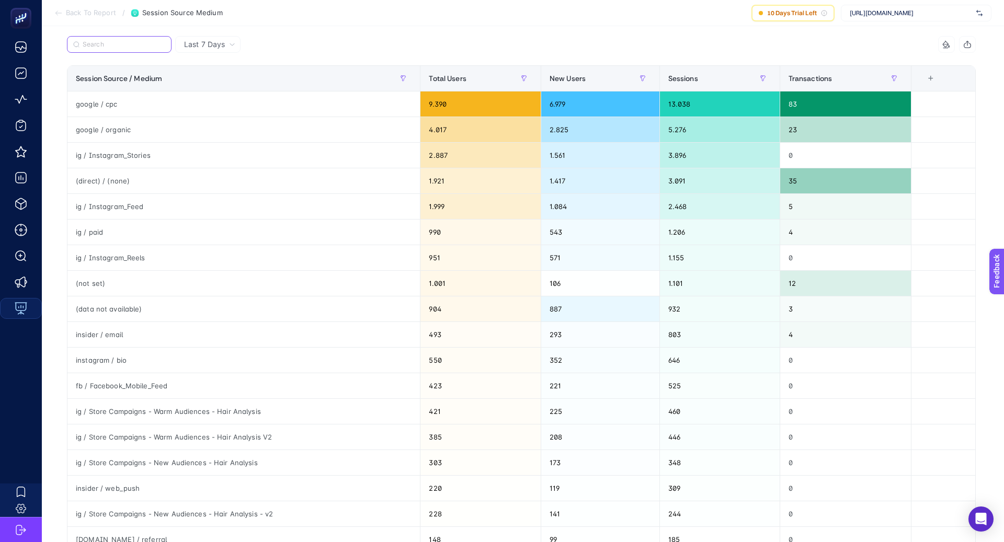
click at [122, 46] on input "Search" at bounding box center [124, 45] width 83 height 8
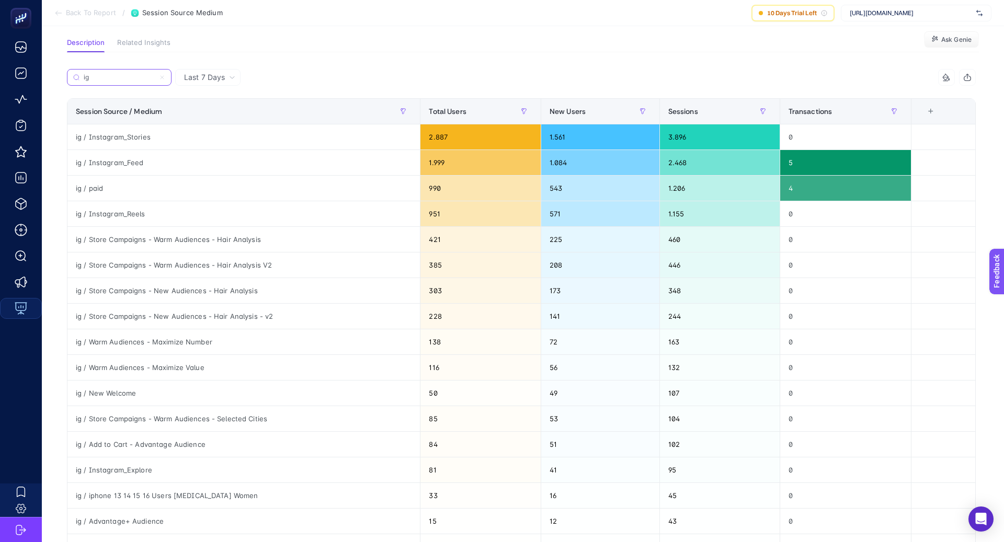
scroll to position [54, 0]
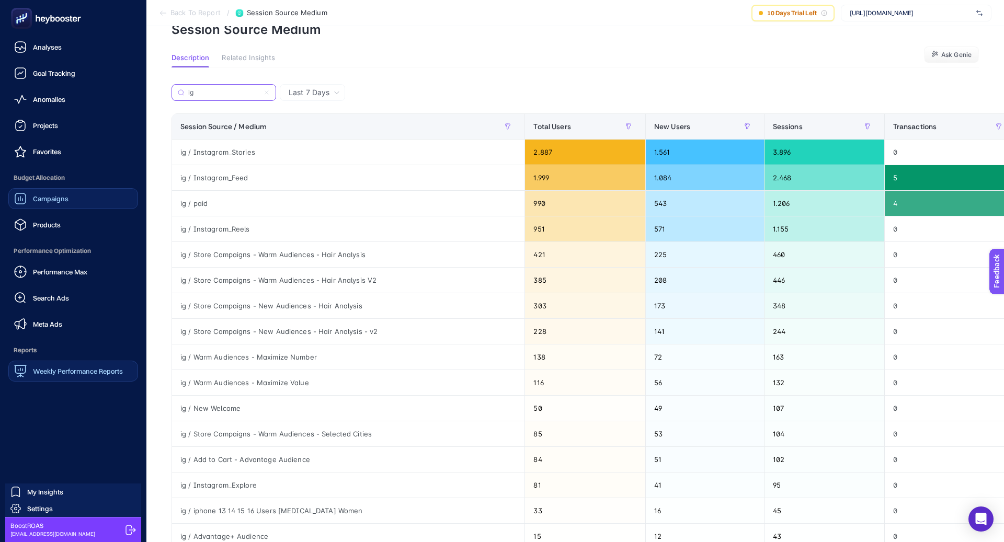
type input "ig"
click at [55, 207] on link "Campaigns" at bounding box center [73, 198] width 130 height 21
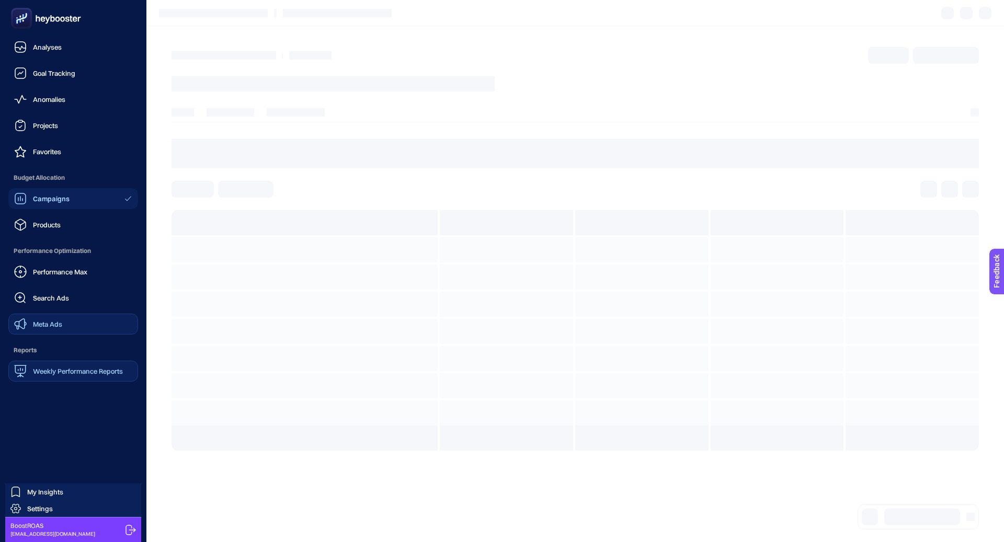
click at [61, 316] on link "Meta Ads" at bounding box center [73, 324] width 130 height 21
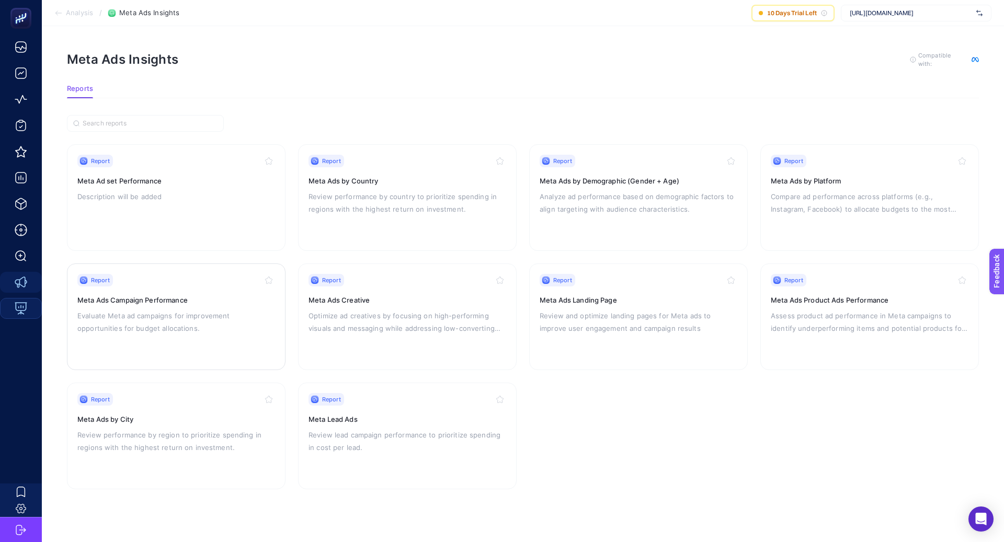
click at [186, 295] on h3 "Meta Ads Campaign Performance" at bounding box center [176, 300] width 198 height 10
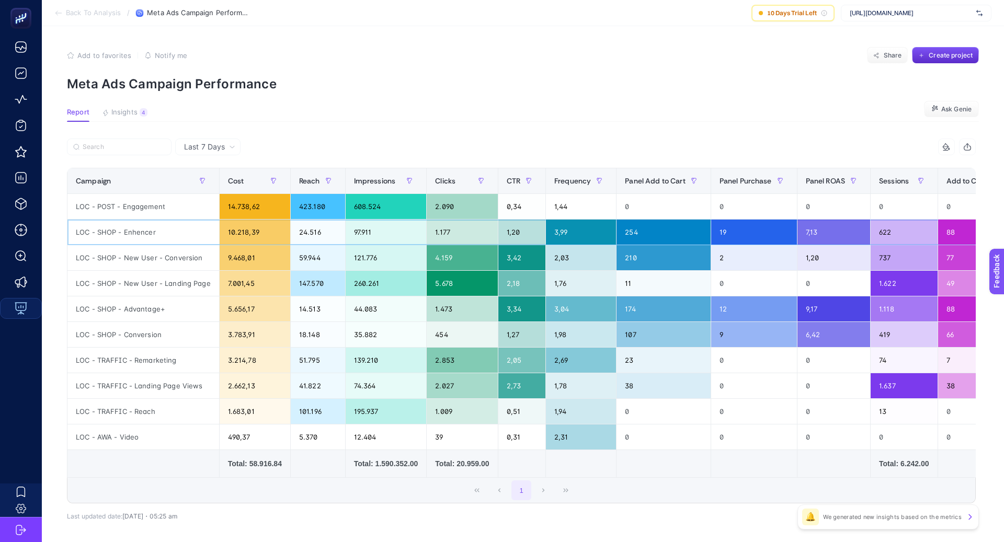
click at [129, 238] on div "LOC - SHOP - Enhencer" at bounding box center [143, 232] width 152 height 25
click at [891, 233] on div "622" at bounding box center [904, 232] width 66 height 25
click at [891, 234] on div "622" at bounding box center [904, 232] width 66 height 25
click at [710, 278] on div "11" at bounding box center [664, 283] width 94 height 25
click at [877, 258] on div "737" at bounding box center [904, 257] width 66 height 25
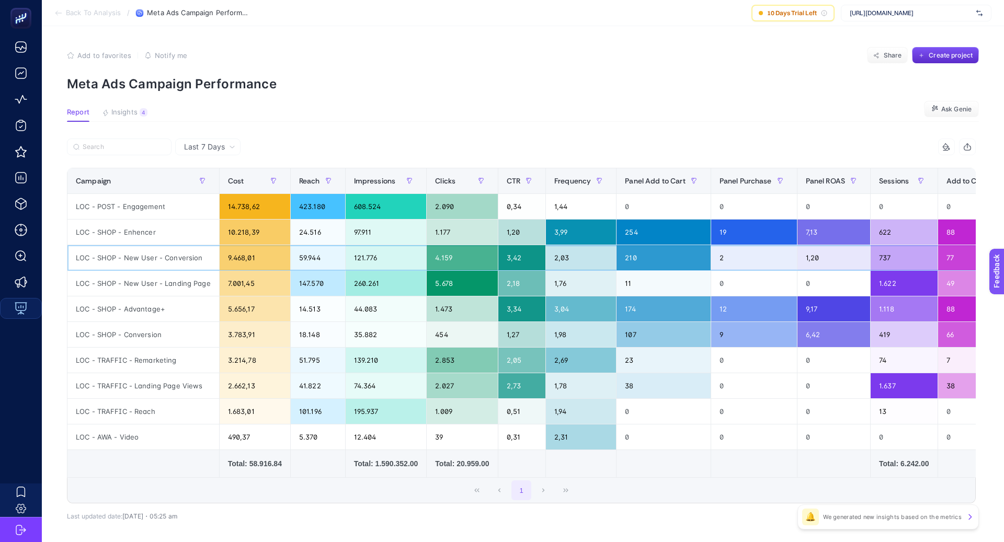
click at [895, 258] on div "737" at bounding box center [904, 257] width 66 height 25
click at [895, 359] on div "74" at bounding box center [904, 360] width 66 height 25
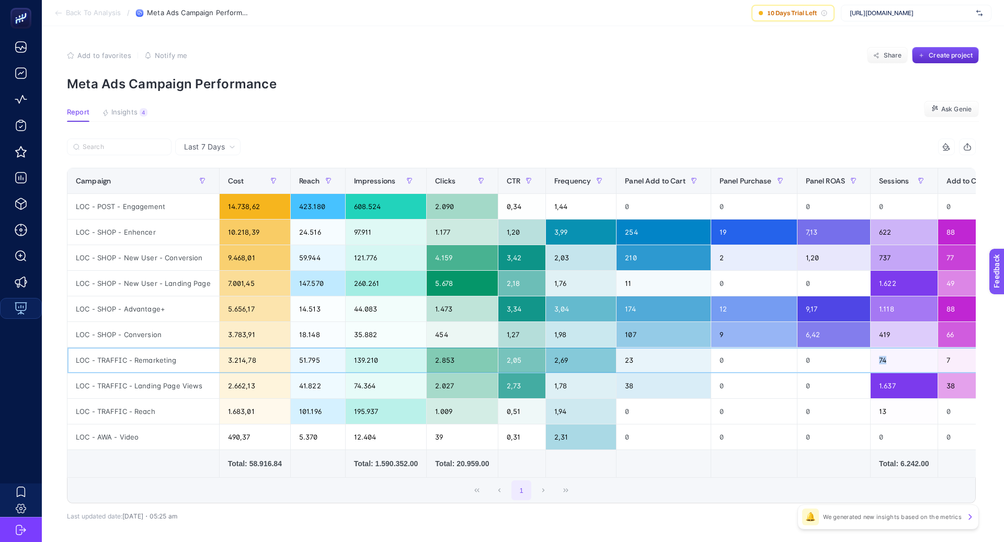
click at [895, 359] on div "74" at bounding box center [904, 360] width 66 height 25
click at [138, 130] on article "Add to favorites false Notify me Share Create project Meta Ads Campaign Perform…" at bounding box center [523, 306] width 963 height 561
click at [213, 148] on span "Last 7 Days" at bounding box center [204, 147] width 41 height 10
click at [228, 185] on li "Last 30 Days" at bounding box center [207, 187] width 59 height 19
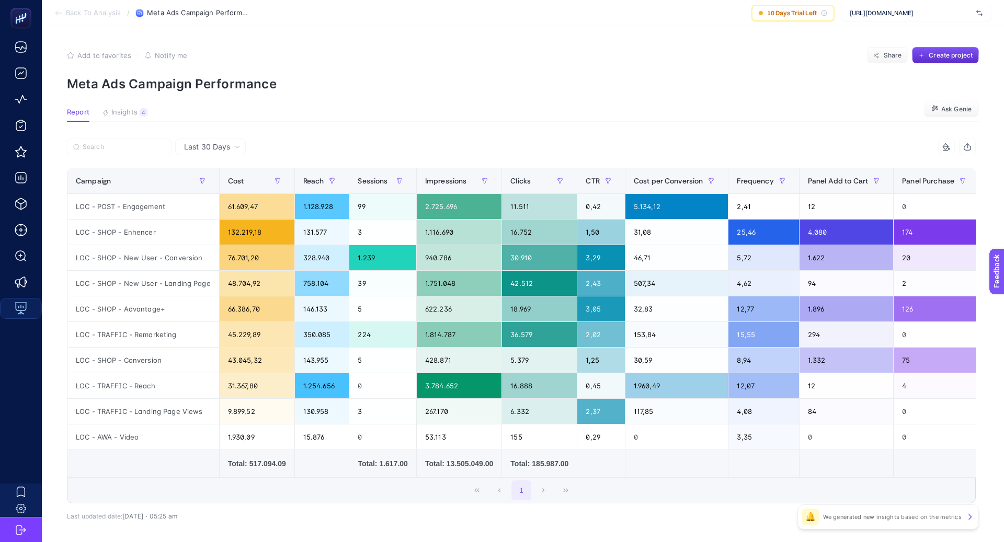
click at [136, 156] on div at bounding box center [294, 150] width 455 height 23
click at [136, 148] on input "Search" at bounding box center [124, 147] width 83 height 8
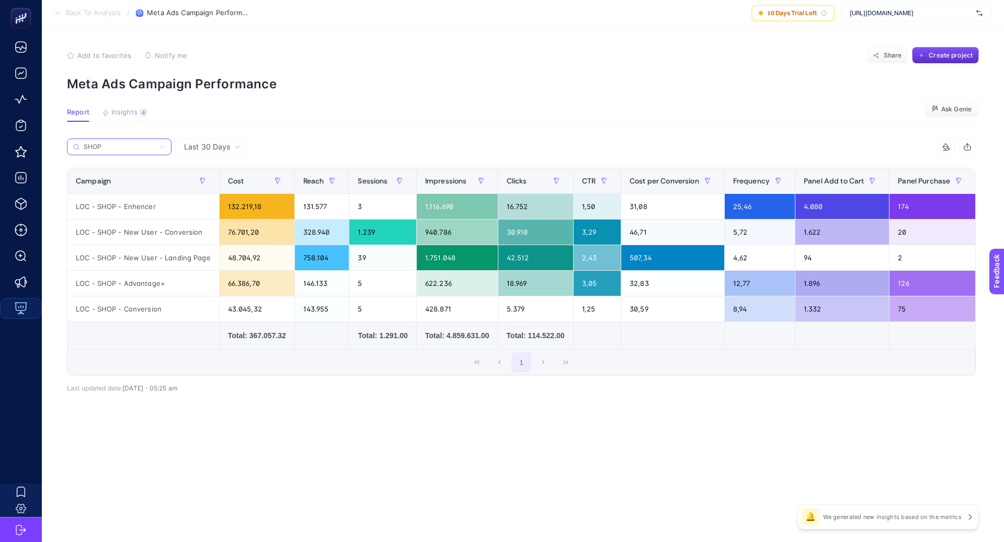
type input "SHOP"
click at [142, 205] on div "LOC - SHOP - Enhencer" at bounding box center [143, 206] width 152 height 25
click at [142, 204] on div "LOC - SHOP - Enhencer" at bounding box center [143, 206] width 152 height 25
click at [373, 211] on div "3" at bounding box center [382, 206] width 66 height 25
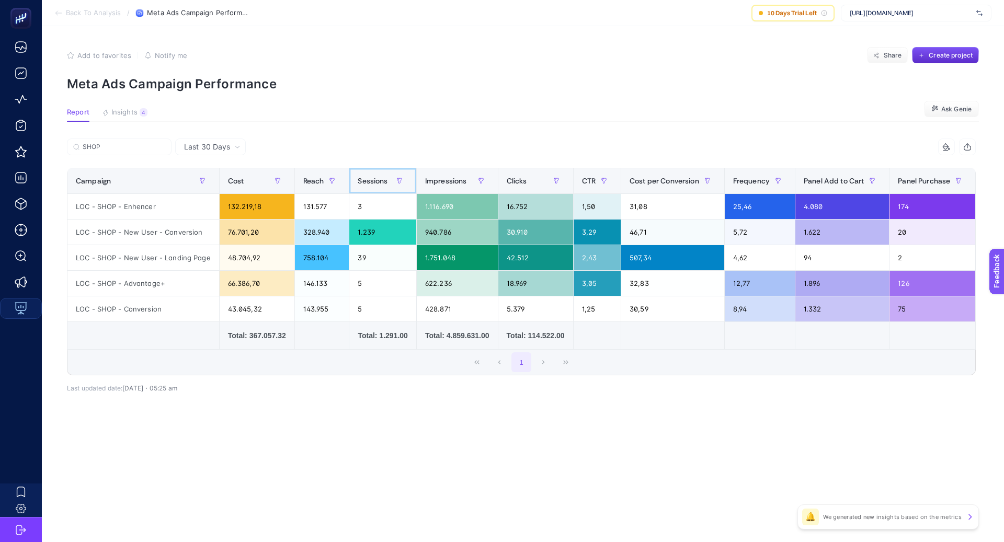
click at [387, 180] on div "Sessions" at bounding box center [383, 181] width 50 height 17
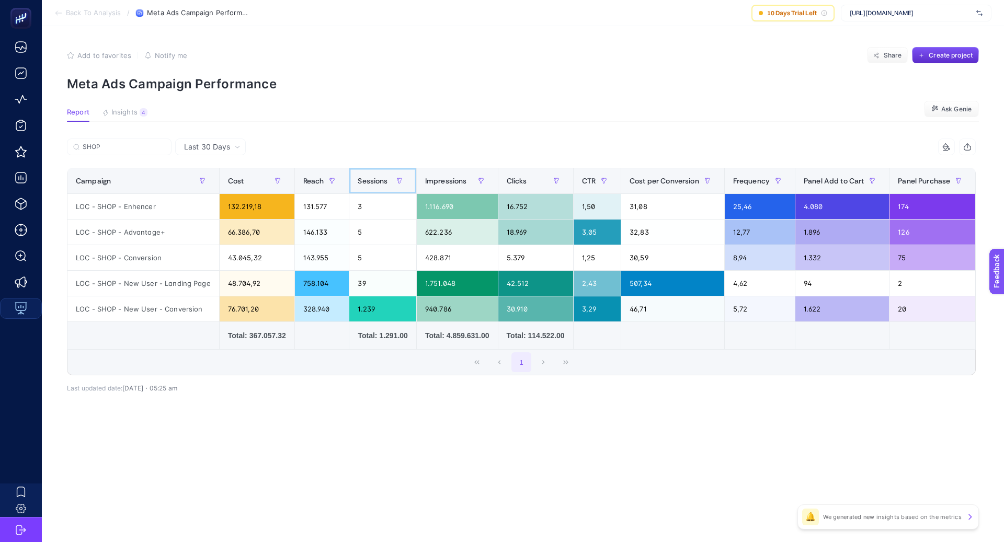
click at [387, 180] on div "Sessions" at bounding box center [383, 181] width 50 height 17
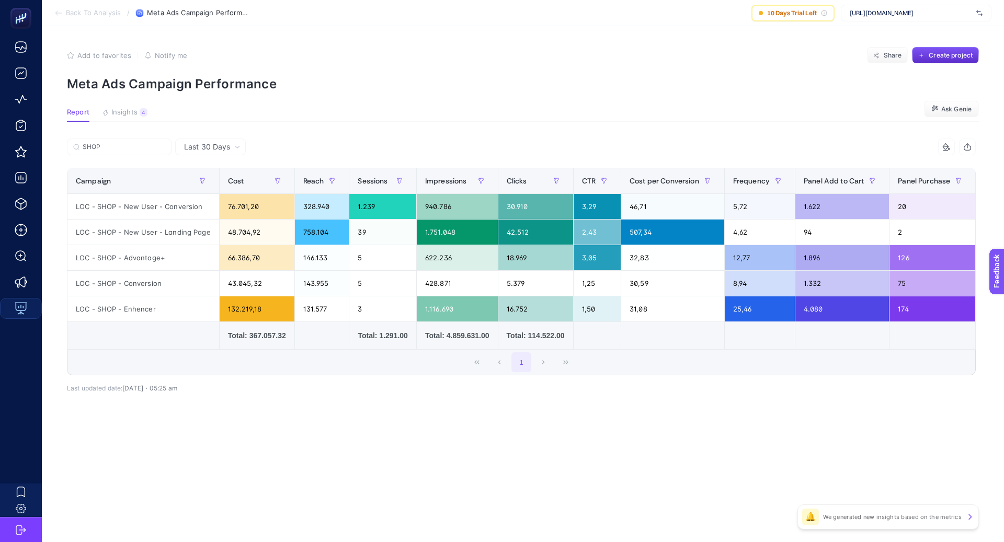
click at [264, 398] on div "15 items selected Campaign Cost Reach Impressions Clicks CTR Frequency Panel Ad…" at bounding box center [521, 280] width 909 height 250
click at [753, 309] on div "25,46" at bounding box center [760, 309] width 70 height 25
click at [217, 143] on span "Last 30 Days" at bounding box center [207, 147] width 46 height 10
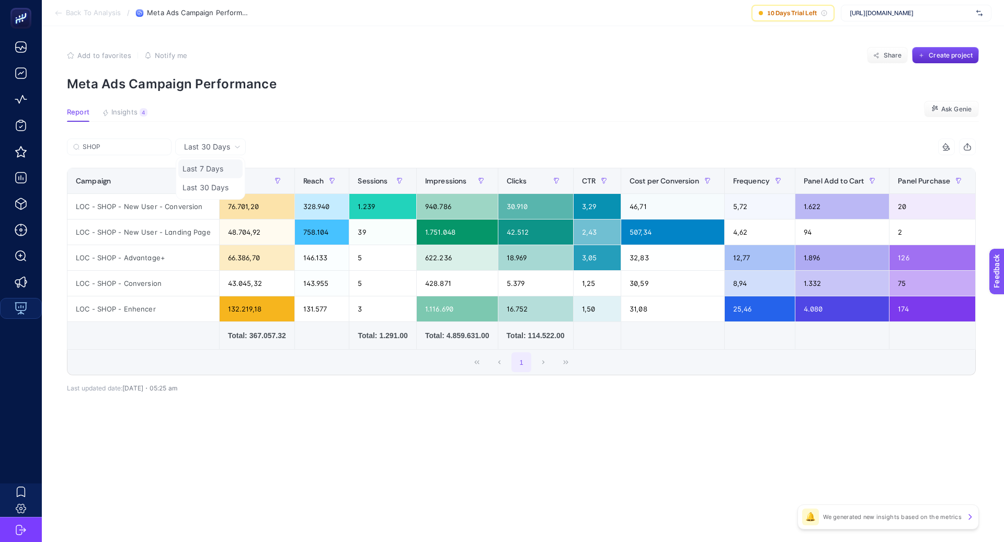
click at [220, 169] on li "Last 7 Days" at bounding box center [210, 169] width 64 height 19
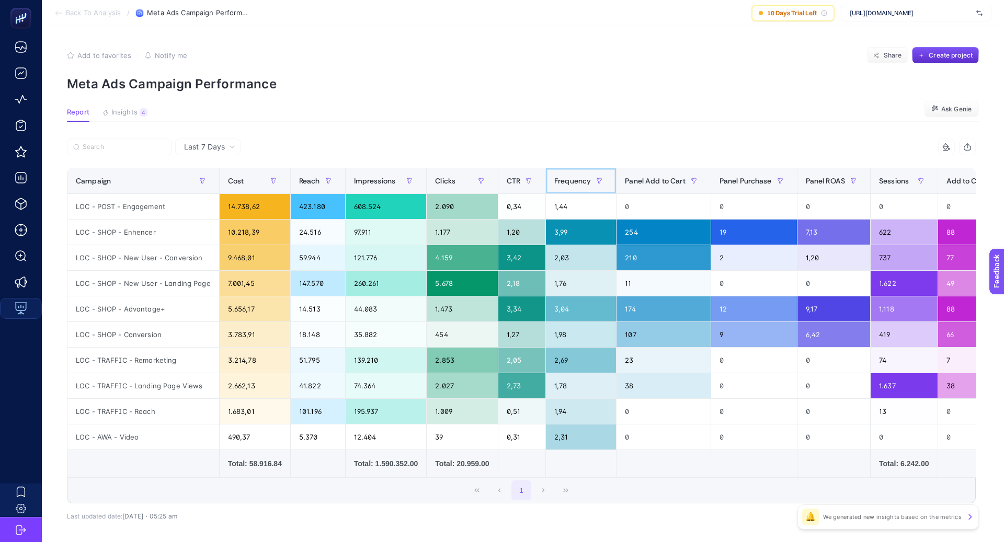
click at [583, 188] on div "Frequency" at bounding box center [581, 181] width 53 height 17
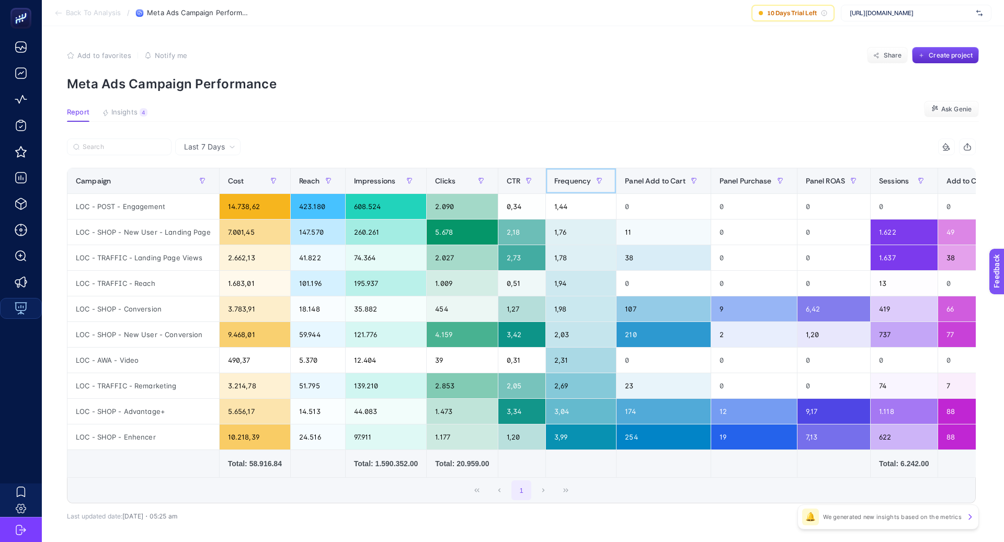
click at [584, 186] on div "Frequency" at bounding box center [581, 181] width 53 height 17
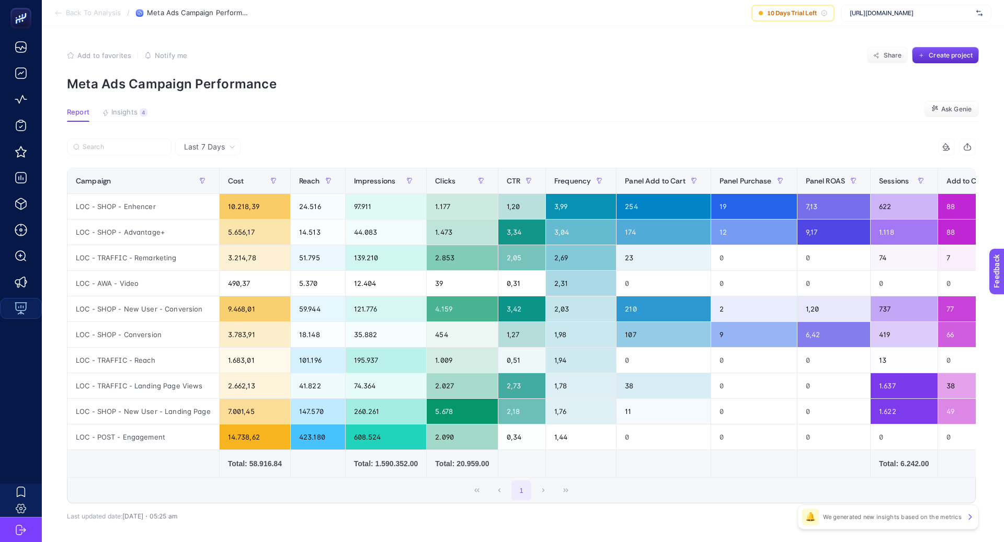
click at [546, 464] on td at bounding box center [522, 464] width 48 height 28
click at [191, 152] on div "Last 7 Days" at bounding box center [207, 147] width 65 height 17
click at [234, 186] on li "Last 30 Days" at bounding box center [207, 187] width 59 height 19
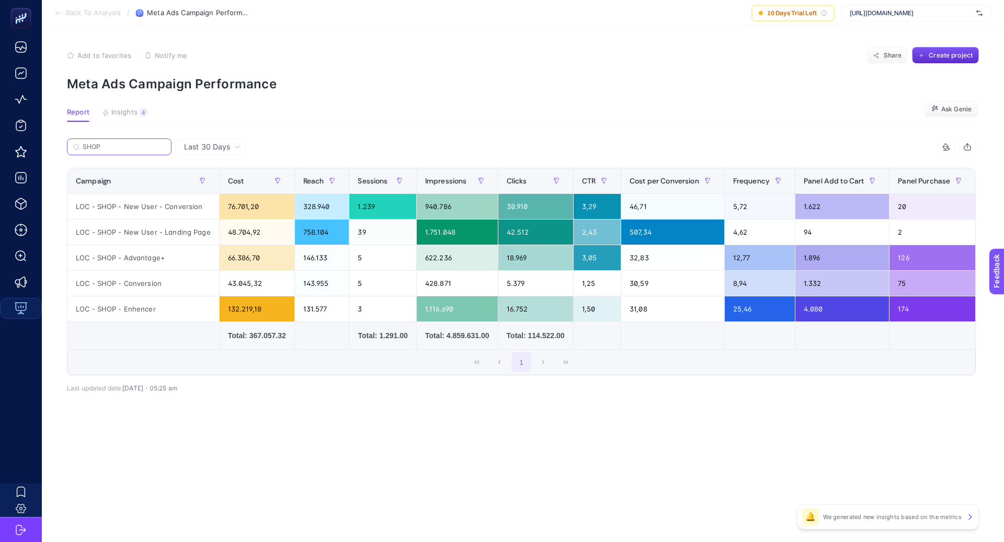
click at [163, 145] on input "SHOP" at bounding box center [124, 147] width 83 height 8
click at [159, 145] on label "SHOP" at bounding box center [119, 147] width 105 height 17
click at [0, 0] on input "Search" at bounding box center [0, 0] width 0 height 0
click at [162, 147] on input "SHOP" at bounding box center [124, 147] width 83 height 8
click at [162, 147] on icon at bounding box center [162, 147] width 6 height 6
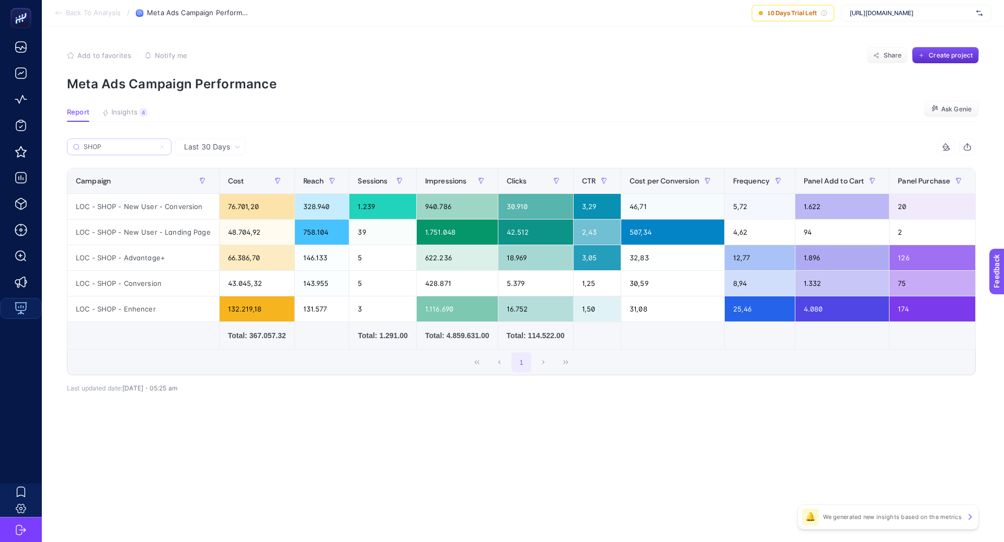
click at [0, 0] on input "Search" at bounding box center [0, 0] width 0 height 0
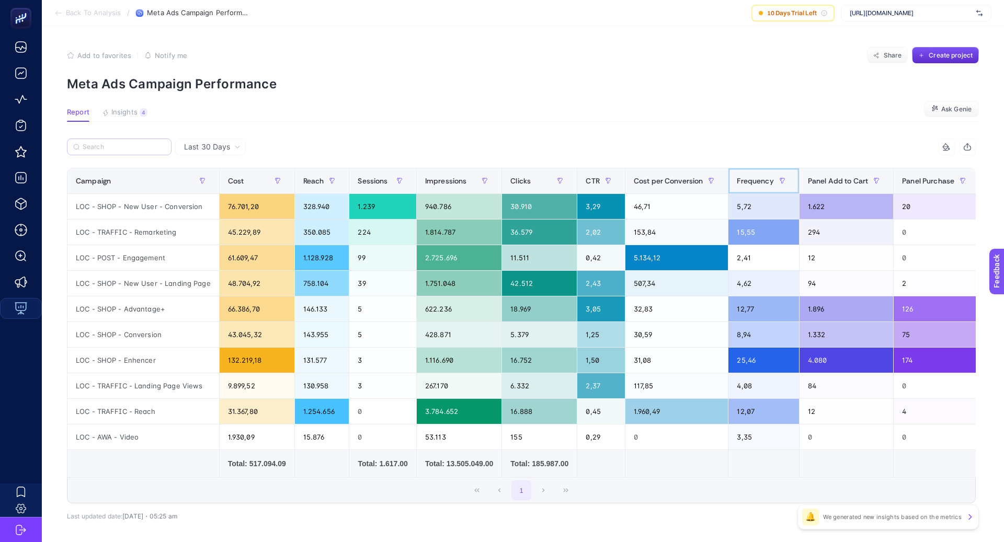
click at [745, 188] on div "Frequency" at bounding box center [763, 181] width 53 height 17
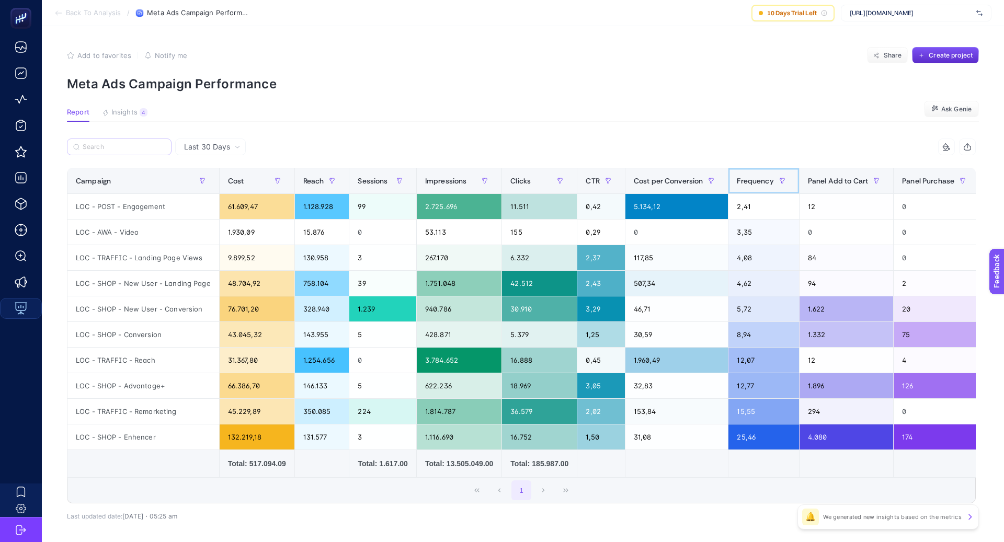
click at [747, 186] on div "Frequency" at bounding box center [763, 181] width 53 height 17
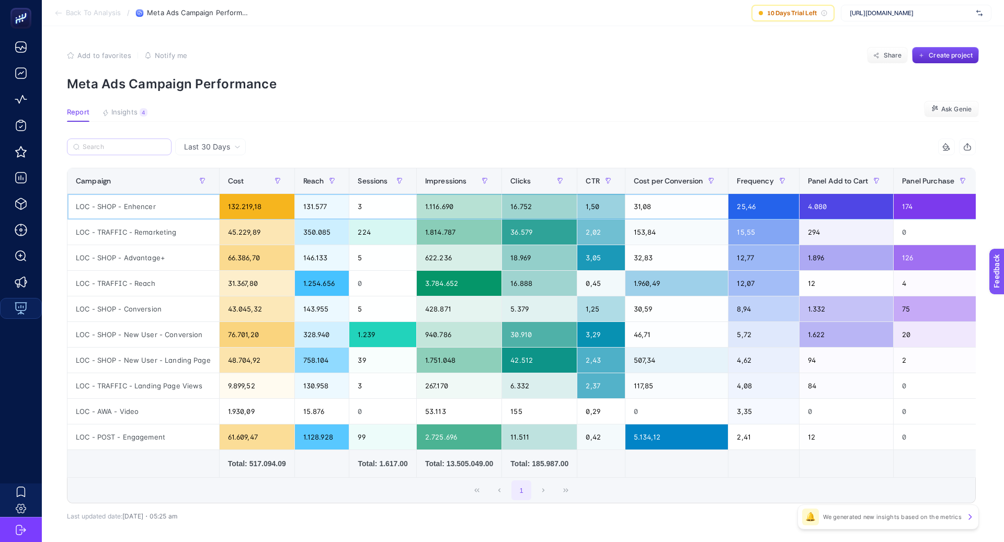
click at [756, 206] on div "25,46" at bounding box center [764, 206] width 70 height 25
click at [400, 149] on div at bounding box center [294, 150] width 455 height 23
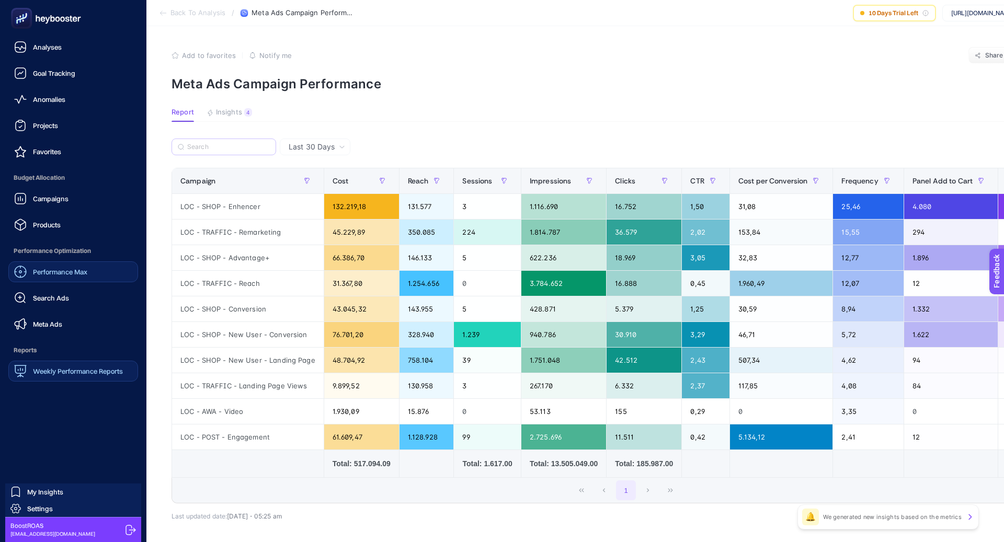
click at [68, 273] on span "Performance Max" at bounding box center [60, 272] width 54 height 8
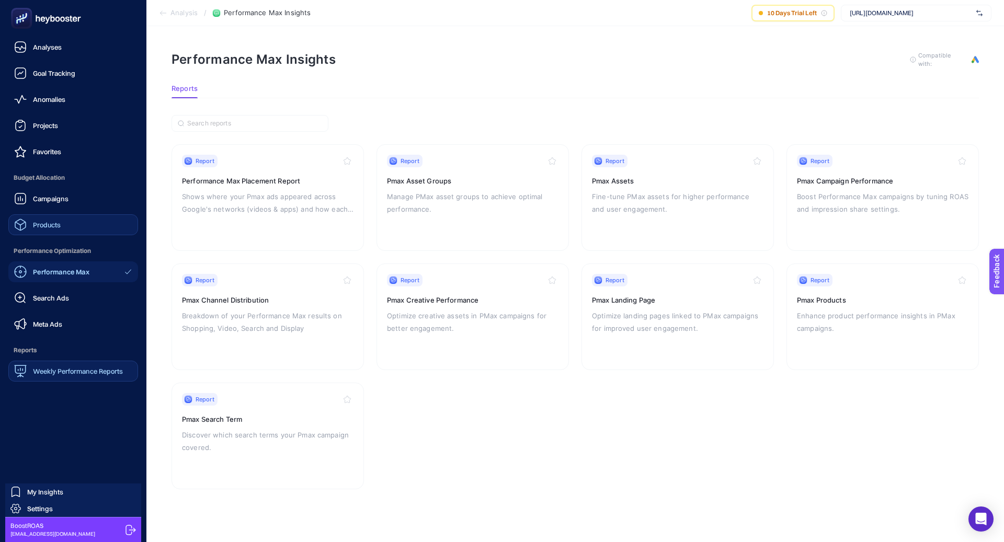
click at [70, 220] on link "Products" at bounding box center [73, 224] width 130 height 21
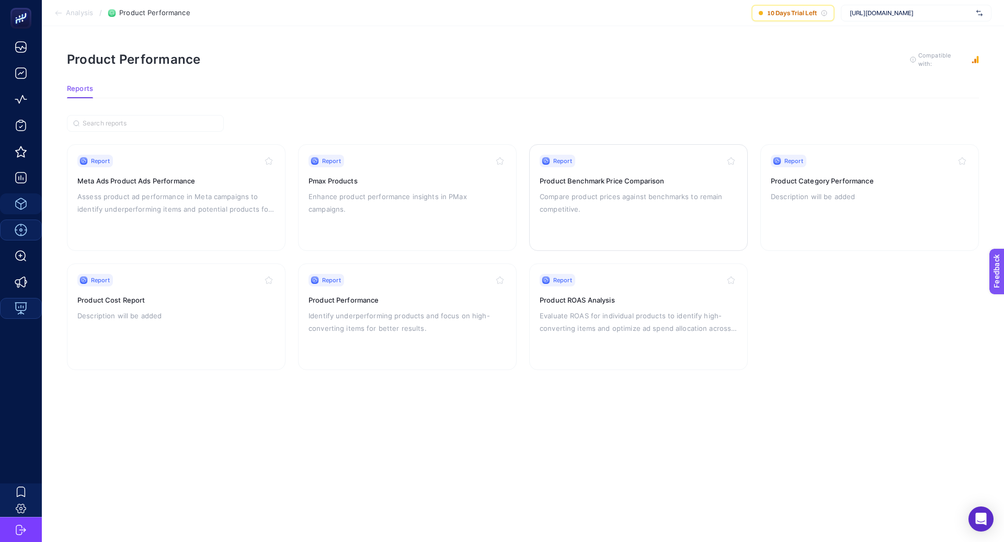
click at [607, 207] on p "Compare product prices against benchmarks to remain competitive." at bounding box center [639, 202] width 198 height 25
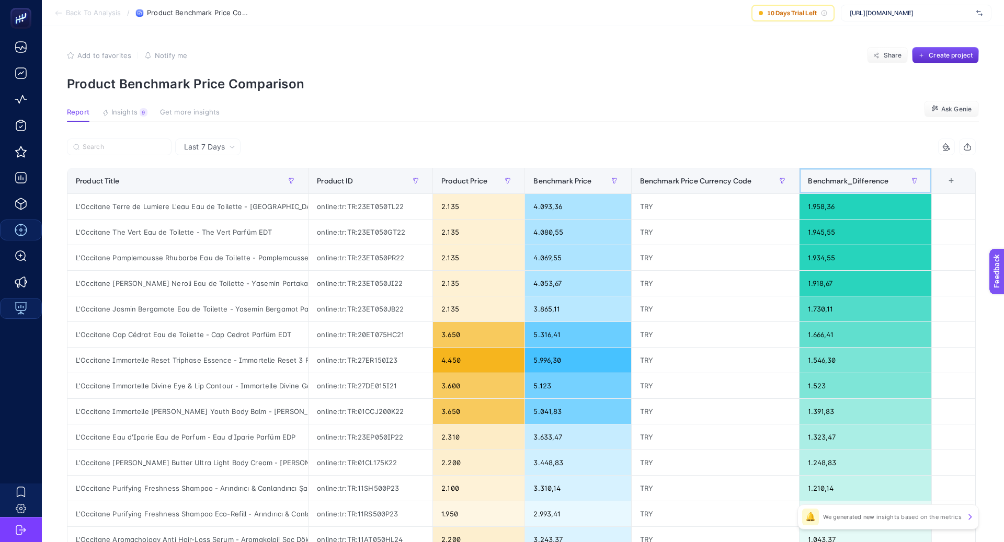
click at [869, 183] on span "Benchmark_Difference" at bounding box center [848, 181] width 81 height 8
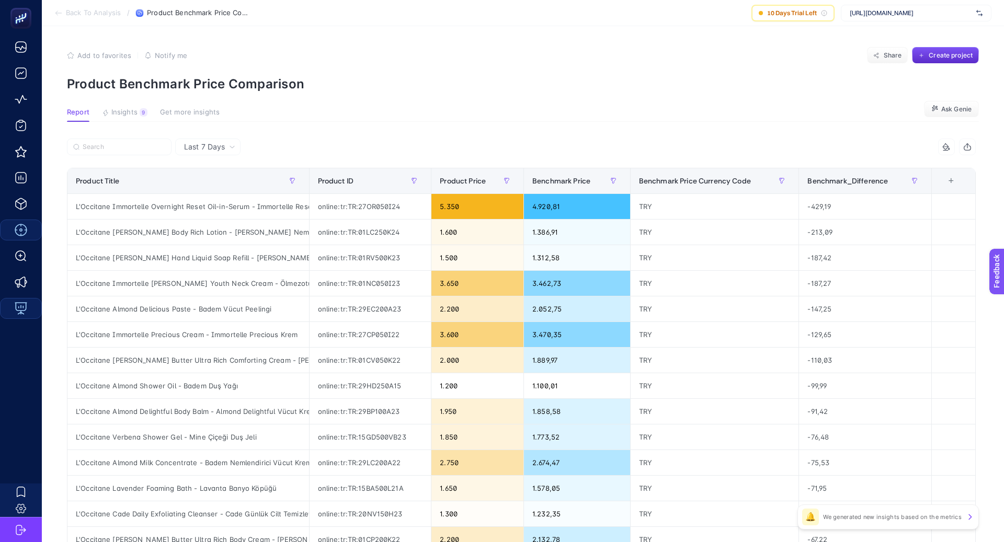
click at [211, 150] on span "Last 7 Days" at bounding box center [204, 147] width 41 height 10
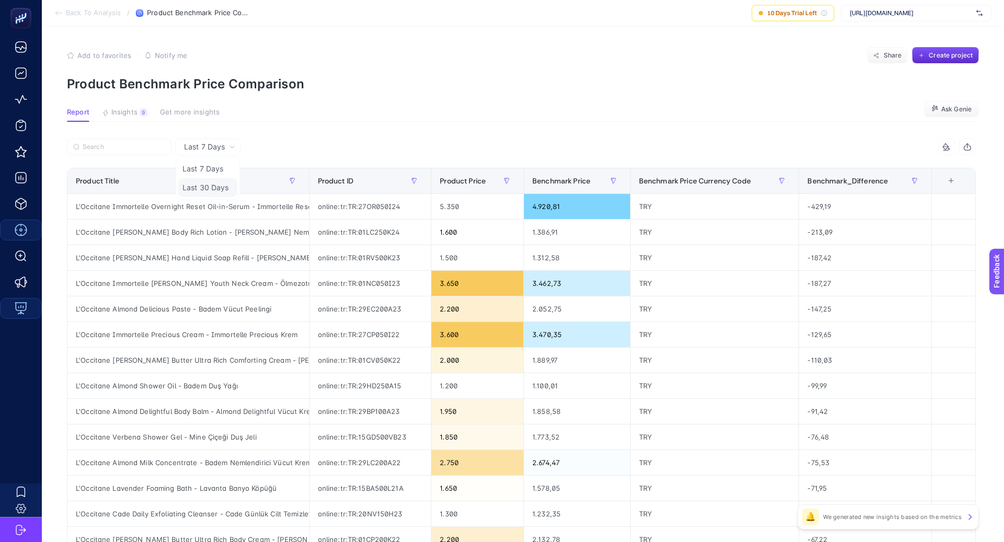
click at [223, 182] on li "Last 30 Days" at bounding box center [207, 187] width 59 height 19
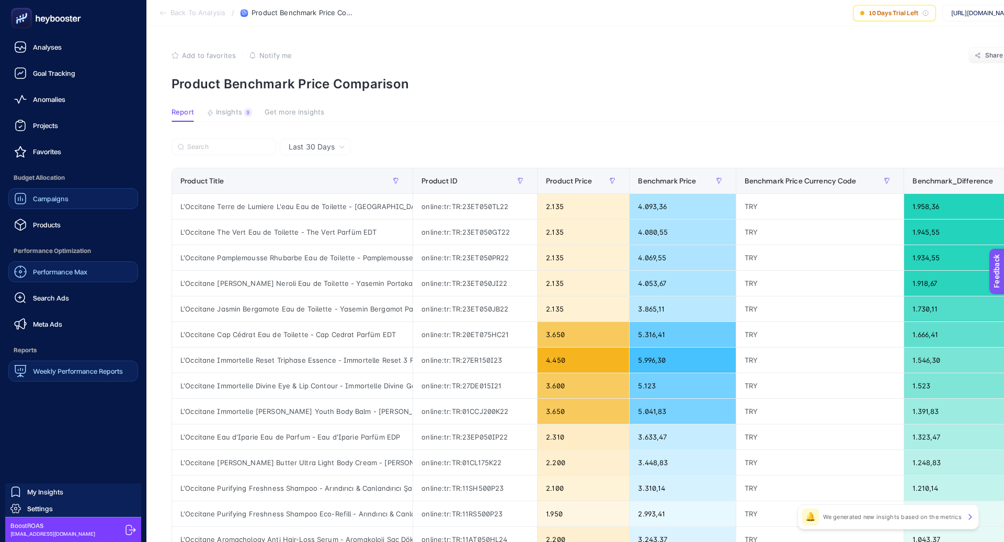
click at [56, 208] on link "Campaigns" at bounding box center [73, 198] width 130 height 21
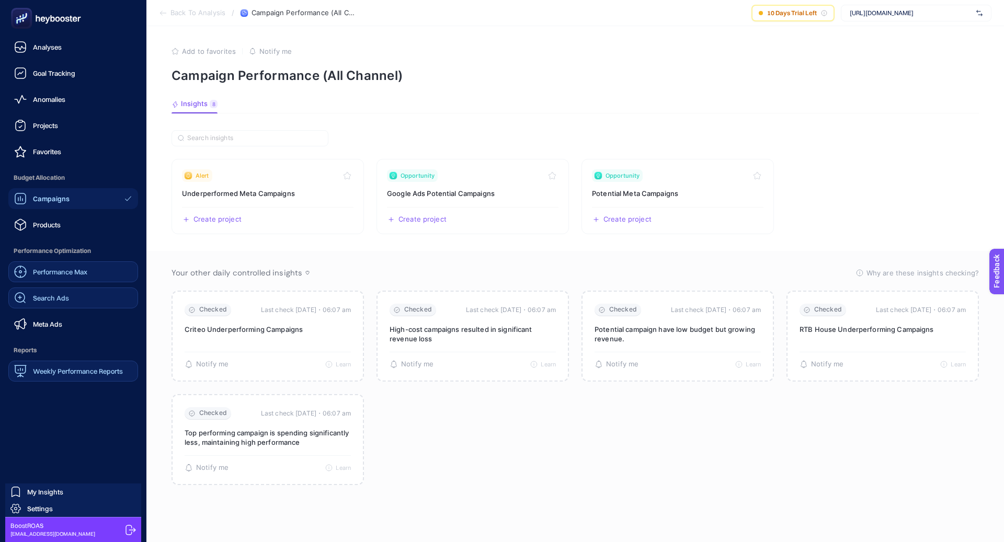
click at [78, 295] on link "Search Ads" at bounding box center [73, 298] width 130 height 21
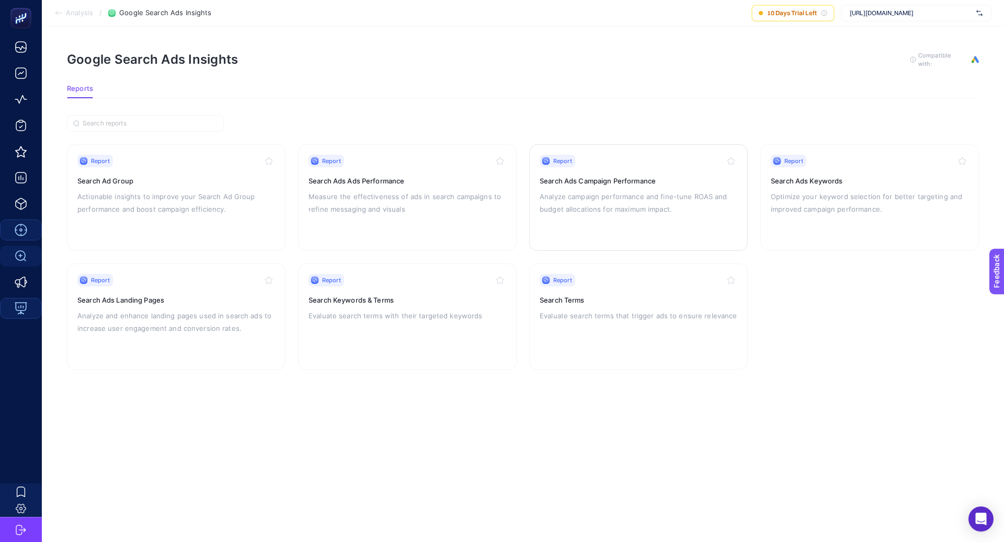
click at [636, 179] on h3 "Search Ads Campaign Performance" at bounding box center [639, 181] width 198 height 10
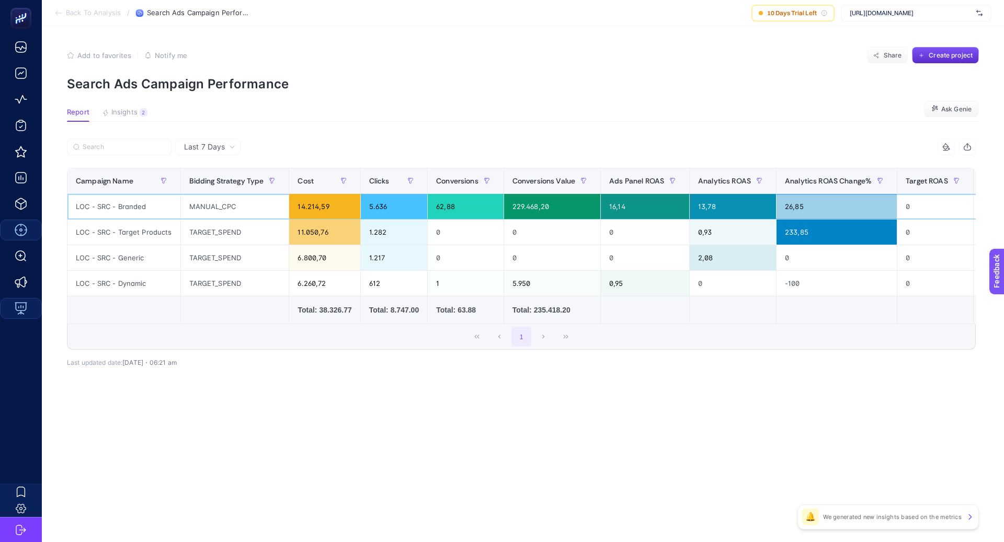
click at [123, 206] on div "LOC - SRC - Branded" at bounding box center [123, 206] width 113 height 25
click at [211, 151] on span "Last 7 Days" at bounding box center [204, 147] width 41 height 10
click at [232, 184] on li "Last 30 Days" at bounding box center [207, 187] width 59 height 19
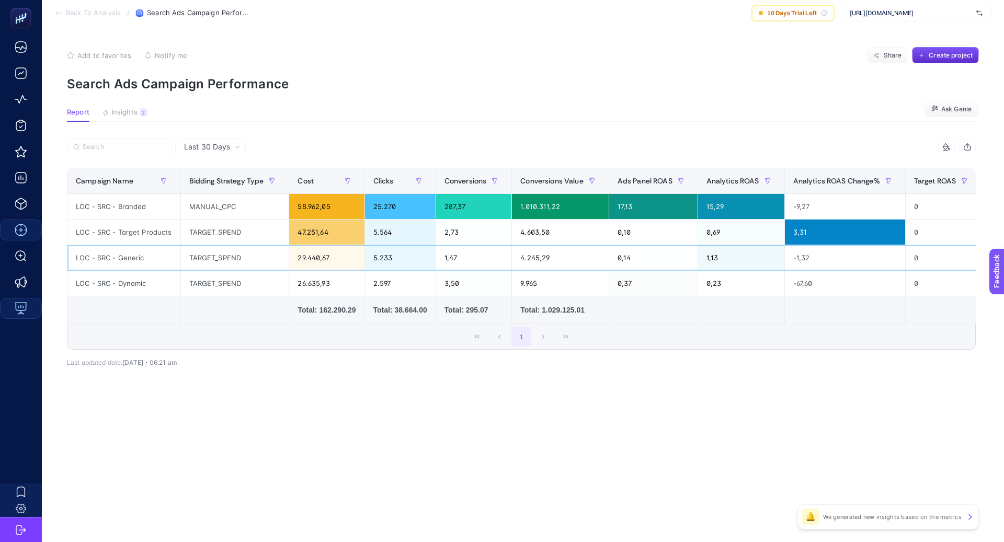
click at [128, 259] on div "LOC - SRC - Generic" at bounding box center [123, 257] width 113 height 25
click at [128, 260] on div "LOC - SRC - Generic" at bounding box center [123, 257] width 113 height 25
click at [133, 284] on div "LOC - SRC - Dynamic" at bounding box center [123, 283] width 113 height 25
click at [138, 209] on div "LOC - SRC - Branded" at bounding box center [123, 206] width 113 height 25
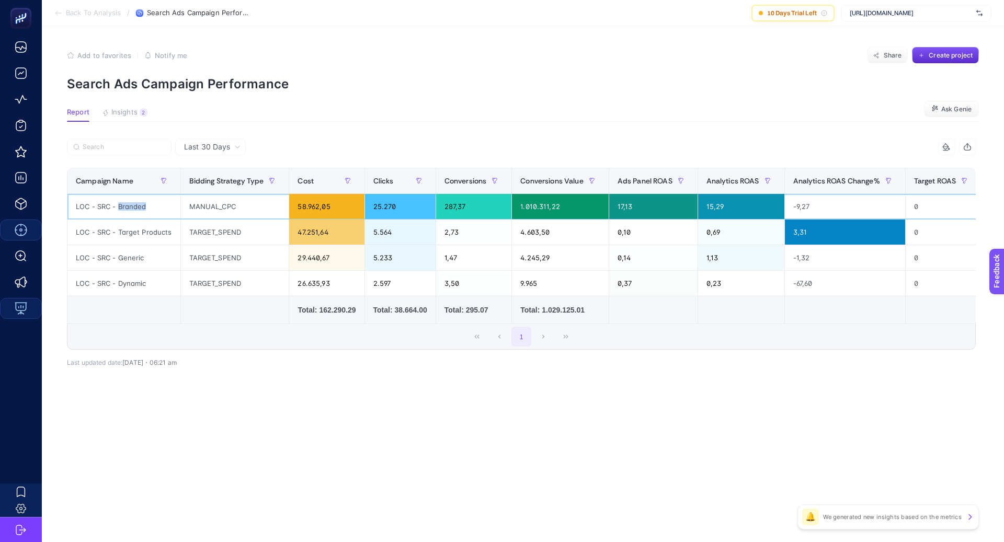
click at [138, 209] on div "LOC - SRC - Branded" at bounding box center [123, 206] width 113 height 25
click at [130, 229] on div "LOC - SRC - Target Products" at bounding box center [123, 232] width 113 height 25
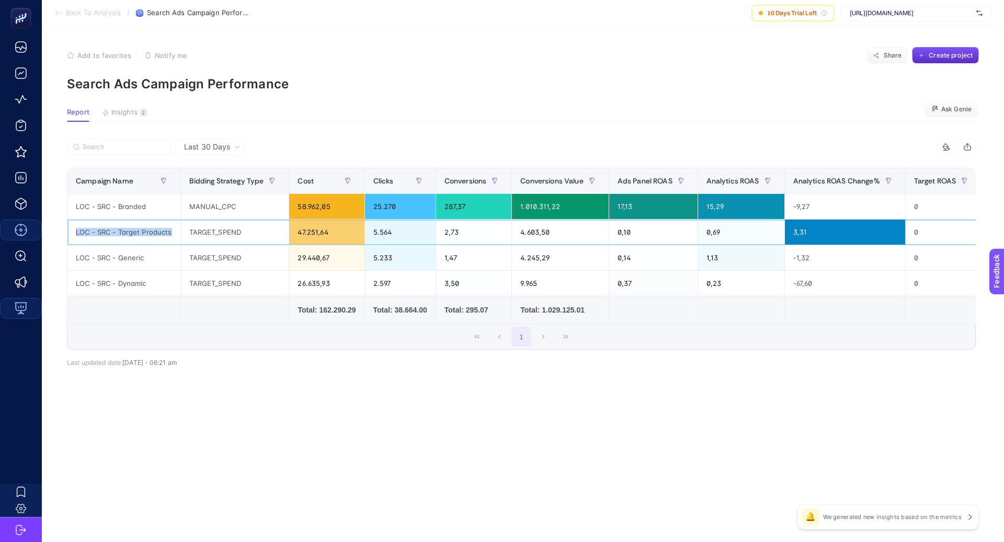
click at [143, 230] on div "LOC - SRC - Target Products" at bounding box center [123, 232] width 113 height 25
click at [130, 255] on div "LOC - SRC - Generic" at bounding box center [123, 257] width 113 height 25
click at [130, 256] on div "LOC - SRC - Generic" at bounding box center [123, 257] width 113 height 25
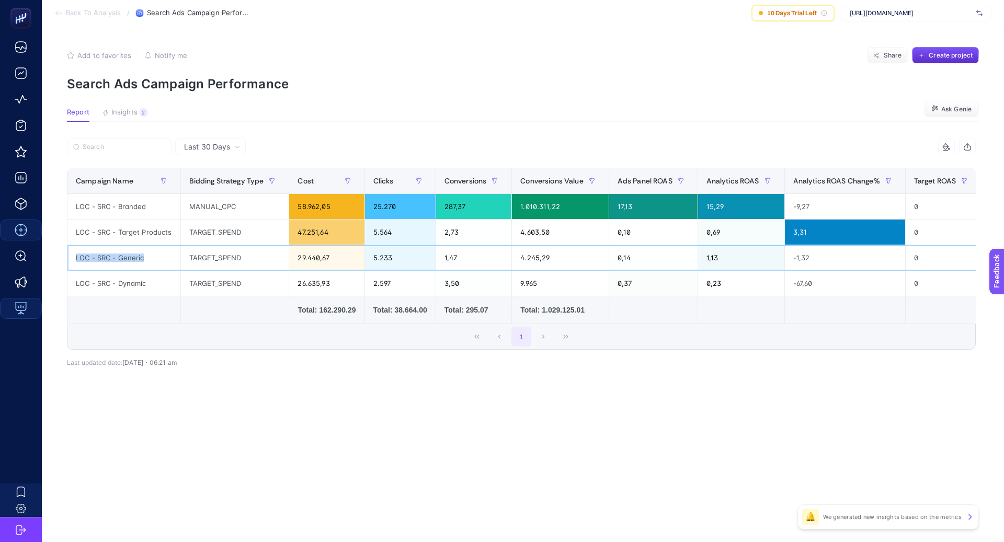
click at [130, 256] on div "LOC - SRC - Generic" at bounding box center [123, 257] width 113 height 25
click at [715, 227] on div "0,69" at bounding box center [741, 232] width 86 height 25
click at [715, 279] on div "0,23" at bounding box center [741, 283] width 86 height 25
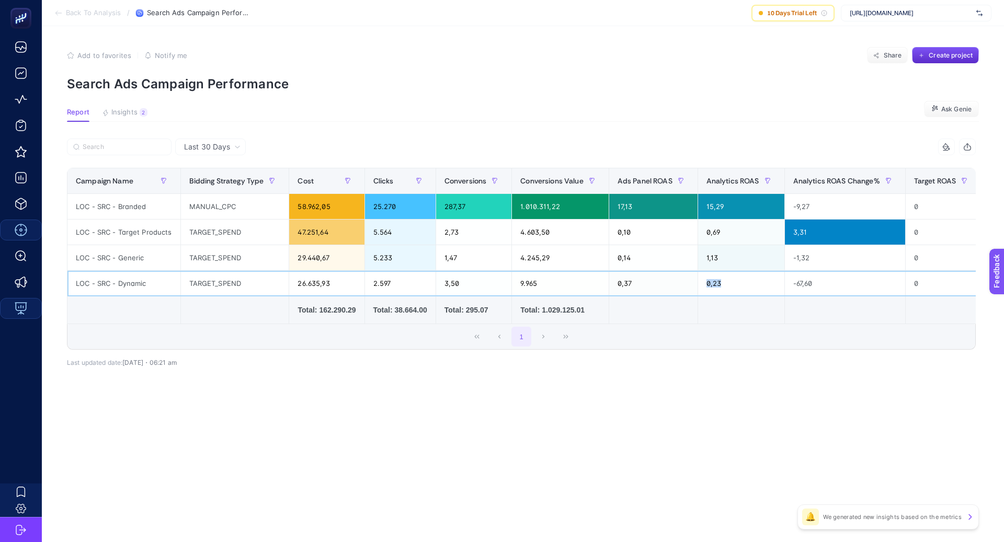
click at [715, 279] on div "0,23" at bounding box center [741, 283] width 86 height 25
click at [127, 207] on div "LOC - SRC - Branded" at bounding box center [123, 206] width 113 height 25
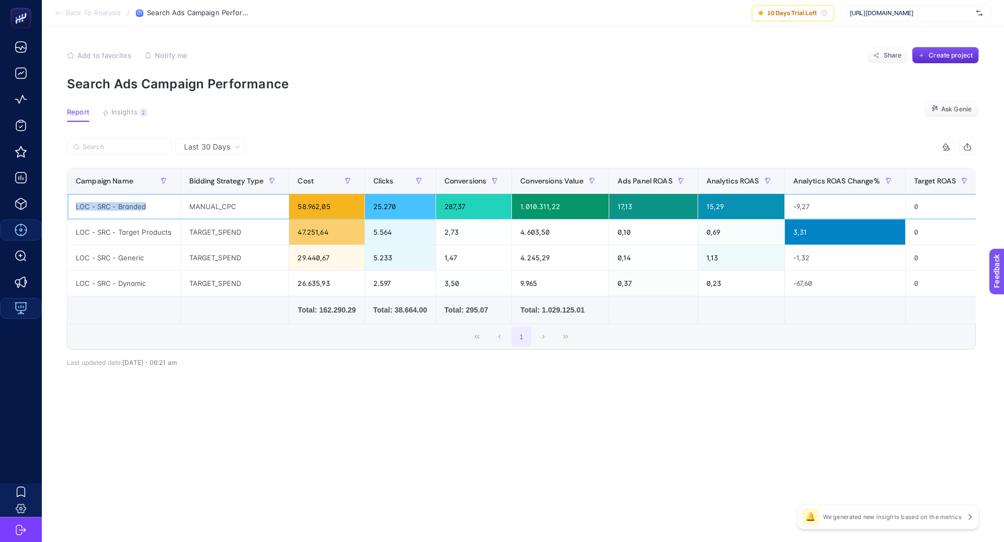
copy tr "LOC - SRC - Branded"
click at [722, 209] on div "15,29" at bounding box center [741, 206] width 86 height 25
click at [104, 207] on div "LOC - SRC - Branded" at bounding box center [123, 206] width 113 height 25
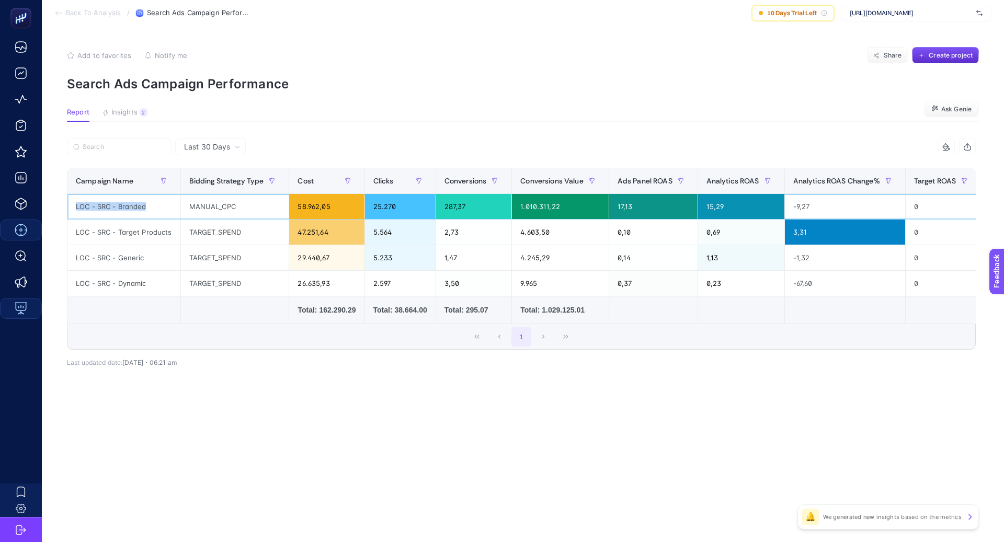
click at [104, 207] on div "LOC - SRC - Branded" at bounding box center [123, 206] width 113 height 25
copy tr "LOC - SRC - Branded"
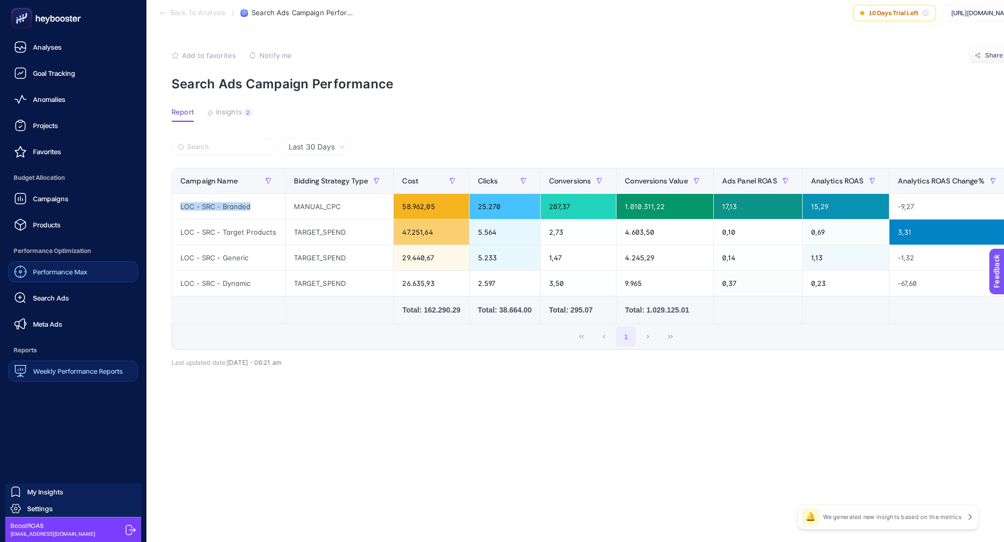
click at [59, 299] on span "Search Ads" at bounding box center [51, 298] width 36 height 8
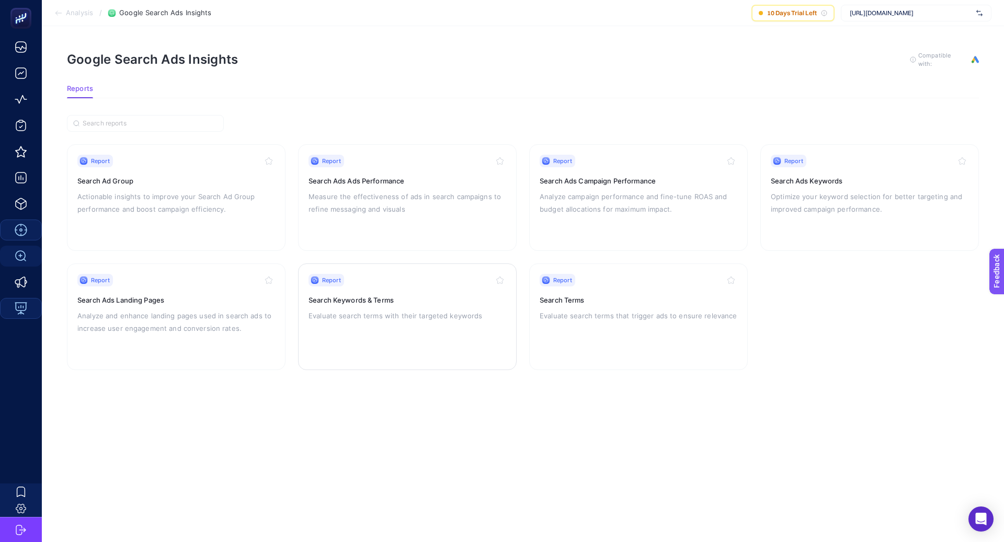
click at [367, 295] on h3 "Search Keywords & Terms" at bounding box center [408, 300] width 198 height 10
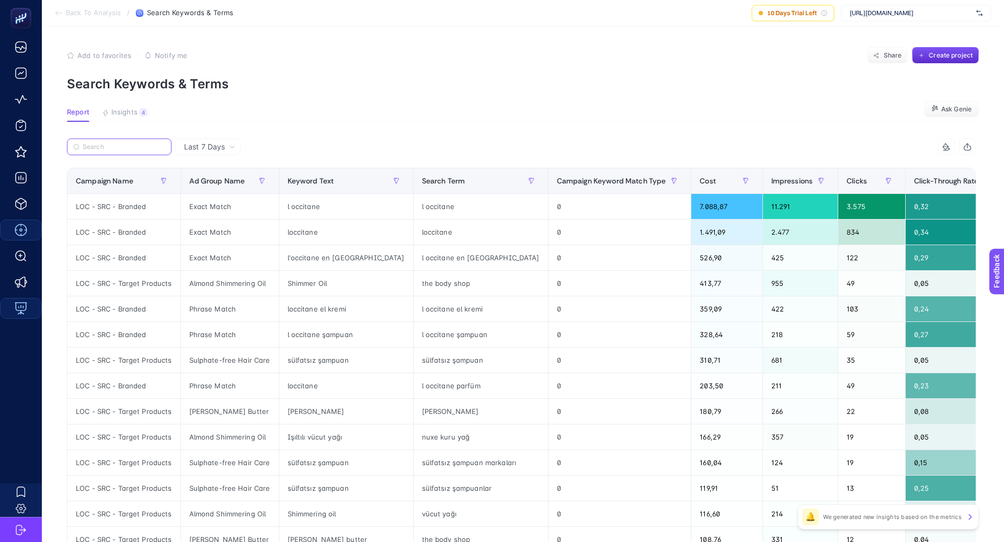
click at [110, 146] on input "Search" at bounding box center [124, 147] width 83 height 8
paste input "LOC - SRC - Branded"
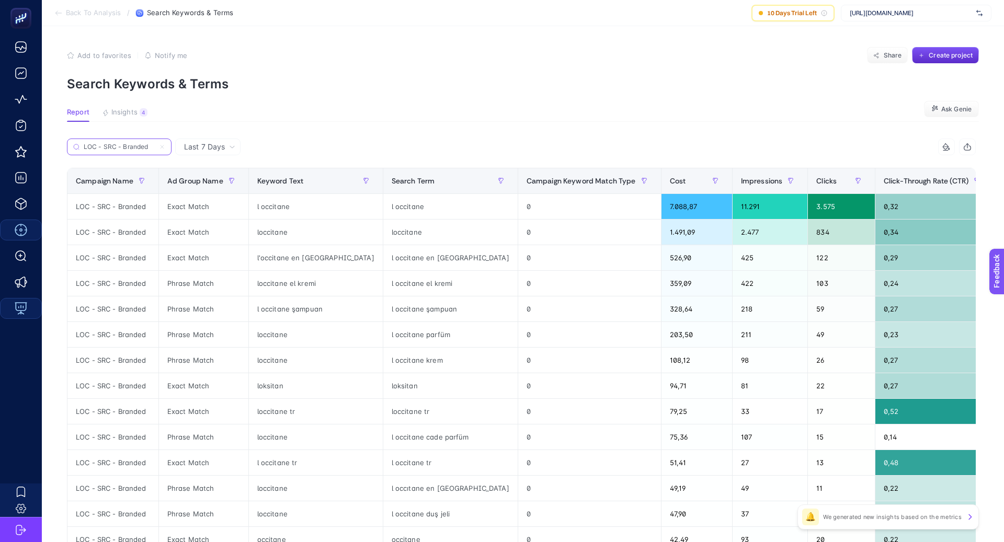
type input "LOC - SRC - Branded"
click at [209, 143] on span "Last 7 Days" at bounding box center [204, 147] width 41 height 10
click at [219, 186] on li "Last 30 Days" at bounding box center [207, 187] width 59 height 19
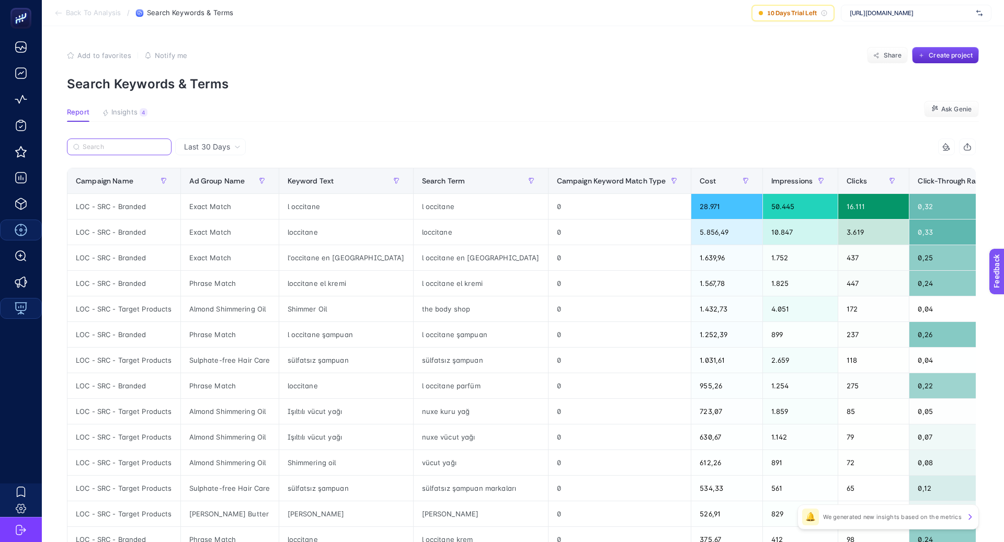
click at [122, 149] on input "Search" at bounding box center [124, 147] width 83 height 8
paste input "LOC - SRC - Branded"
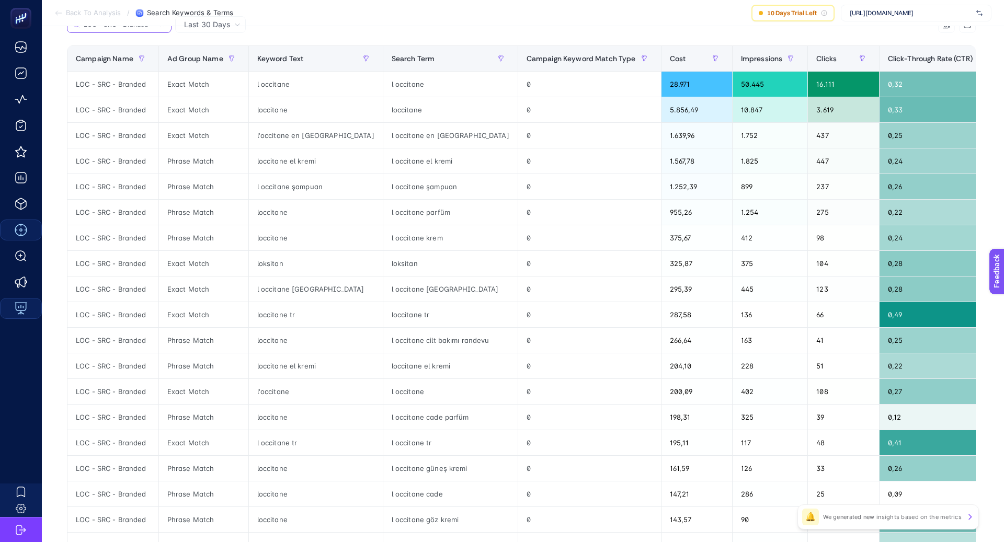
scroll to position [118, 0]
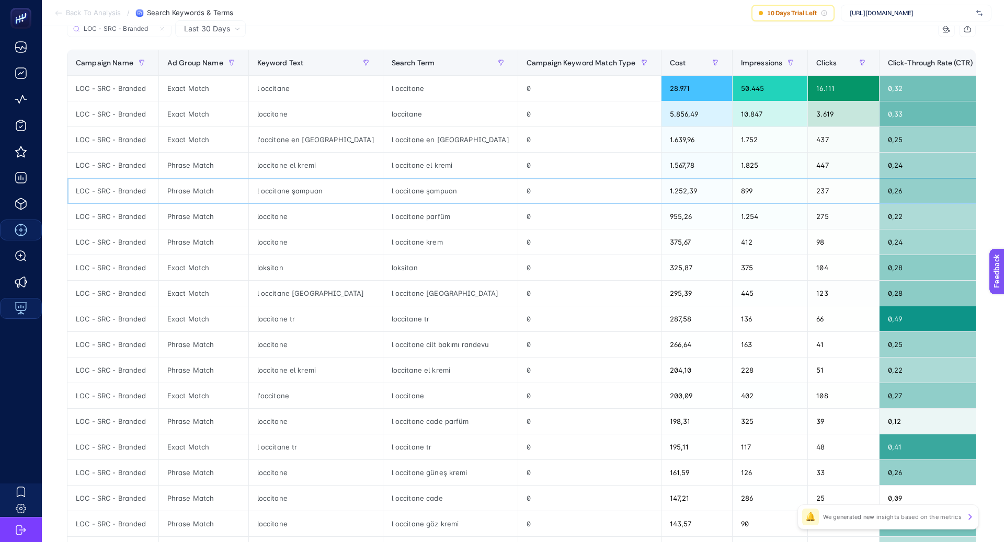
click at [383, 191] on div "l occitane şampuan" at bounding box center [450, 190] width 134 height 25
click at [280, 189] on div "l occitane şampuan" at bounding box center [316, 190] width 134 height 25
click at [281, 189] on div "l occitane şampuan" at bounding box center [316, 190] width 134 height 25
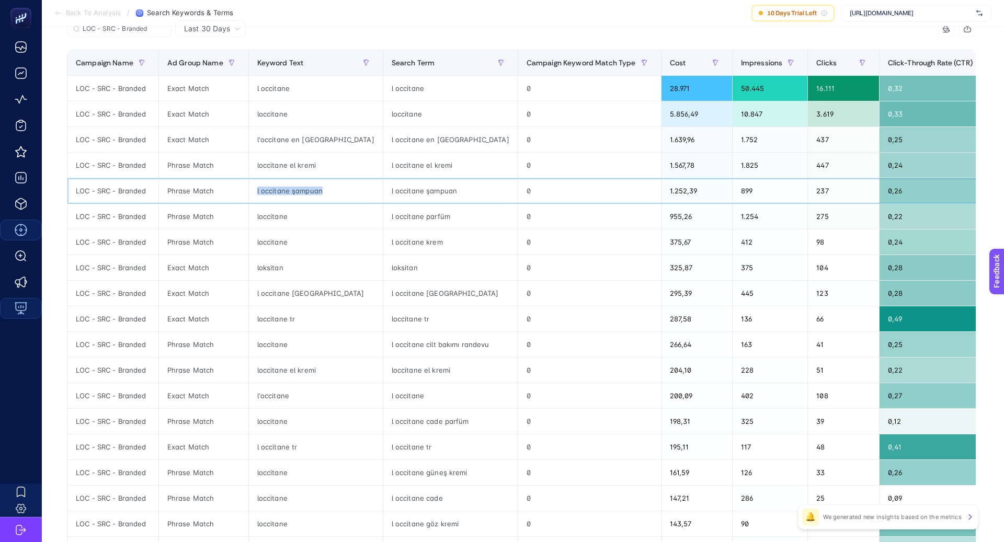
click at [281, 189] on div "l occitane şampuan" at bounding box center [316, 190] width 134 height 25
click at [383, 188] on div "l occitane şampuan" at bounding box center [450, 190] width 134 height 25
click at [385, 220] on div "l occitane parfüm" at bounding box center [450, 216] width 134 height 25
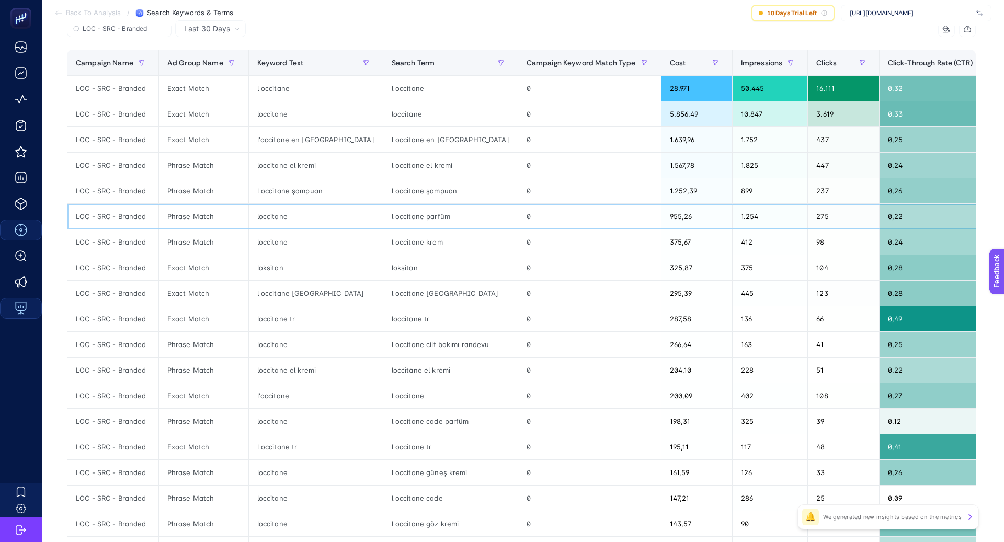
click at [385, 221] on div "l occitane parfüm" at bounding box center [450, 216] width 134 height 25
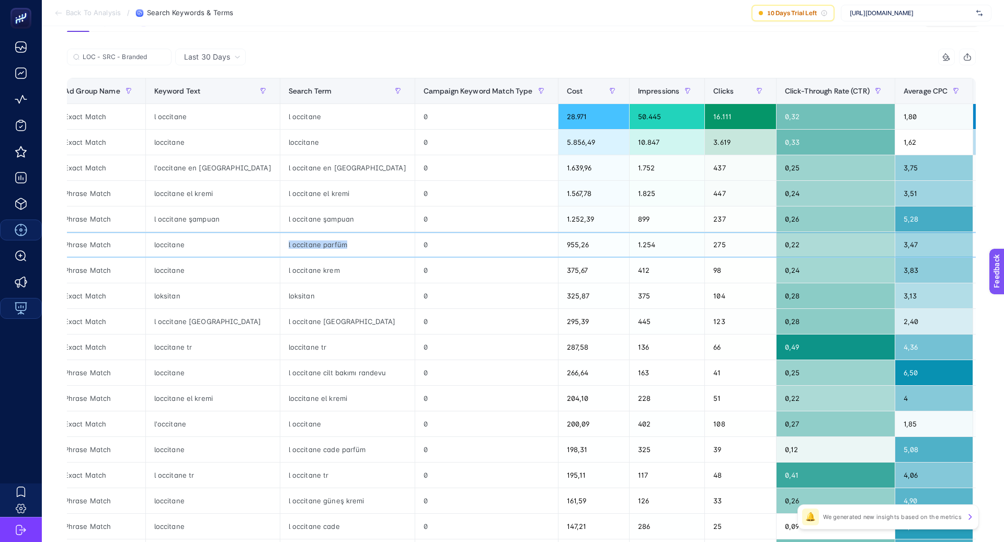
scroll to position [0, 105]
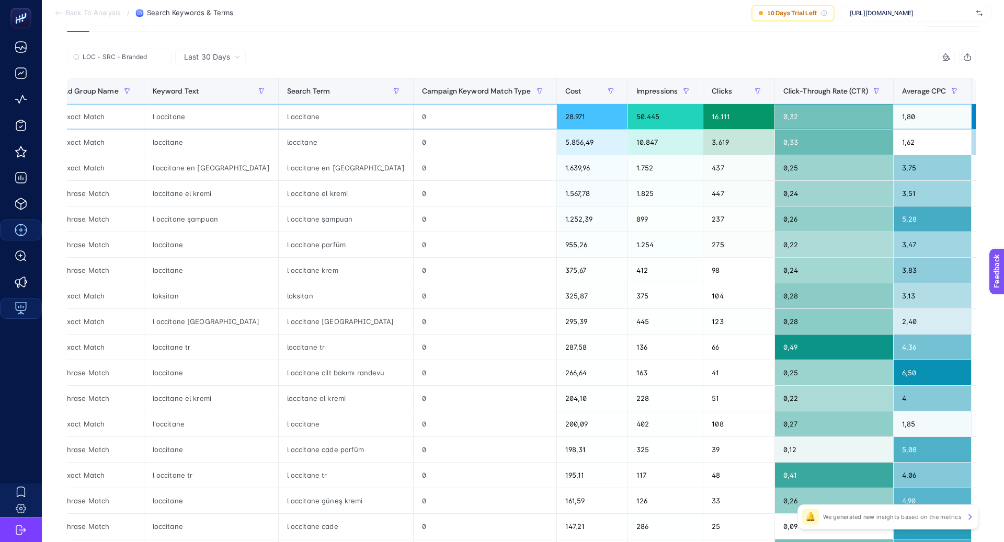
click at [894, 114] on div "1,80" at bounding box center [933, 116] width 78 height 25
click at [894, 220] on div "5,28" at bounding box center [933, 219] width 78 height 25
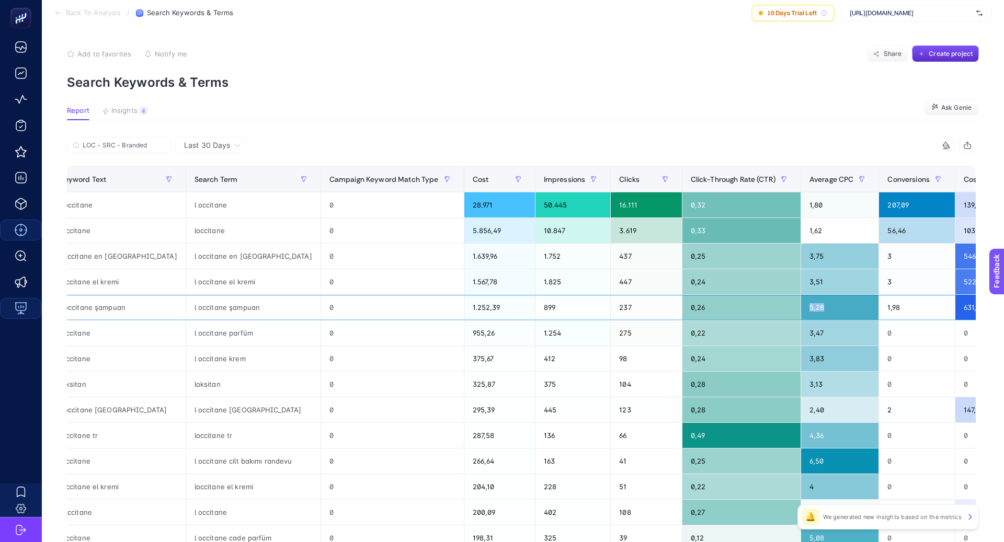
scroll to position [0, 406]
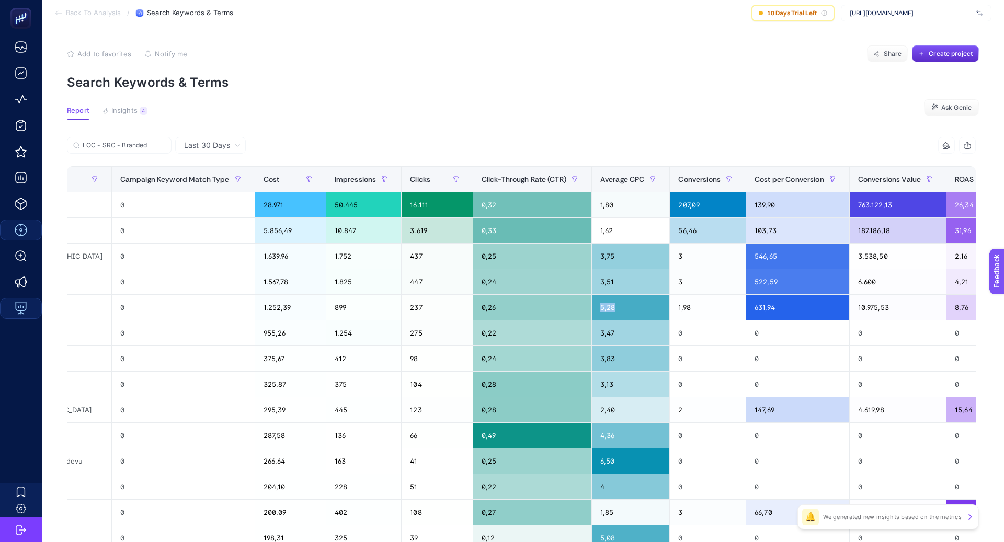
click at [1004, 181] on div "+" at bounding box center [1020, 179] width 20 height 8
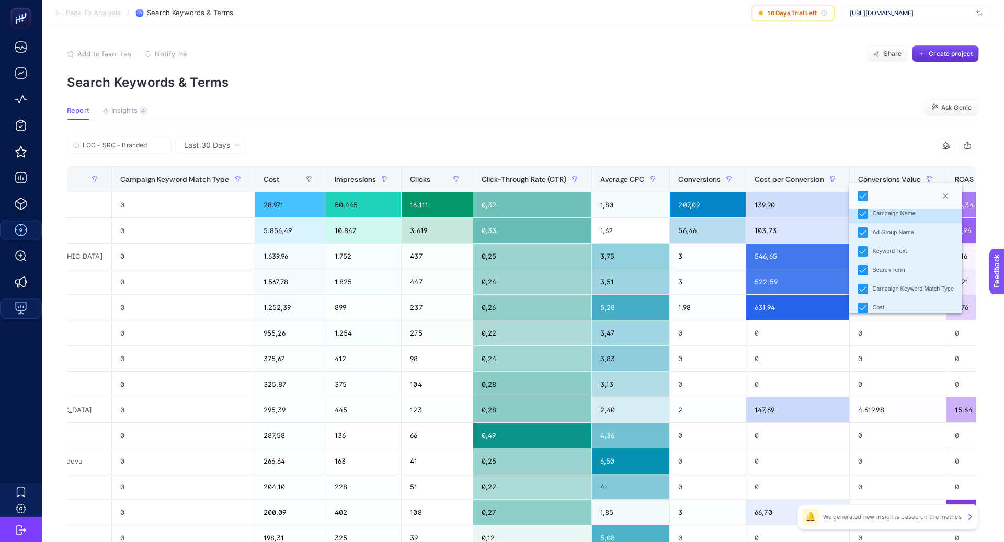
scroll to position [7, 0]
click at [903, 288] on div "Campaign Keyword Match Type" at bounding box center [914, 290] width 82 height 9
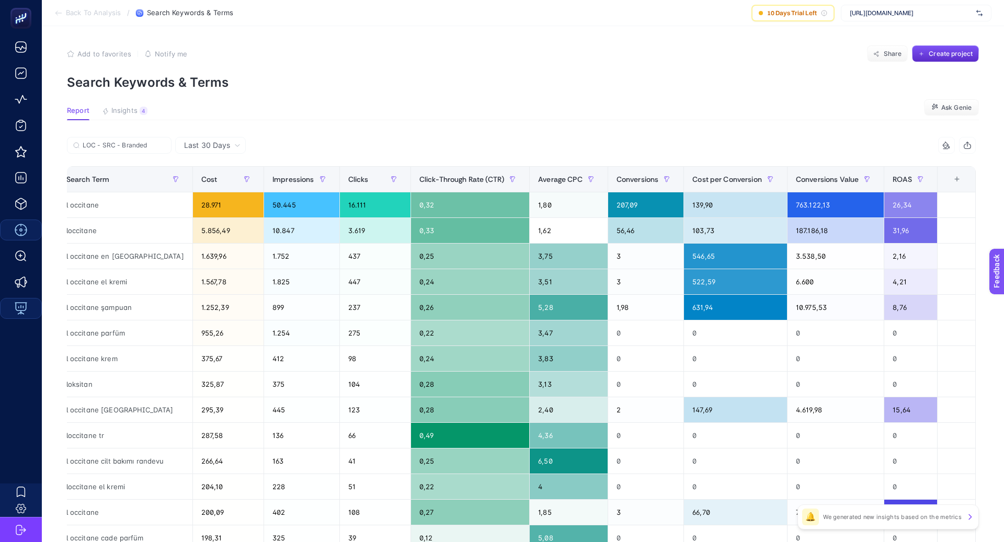
scroll to position [0, 265]
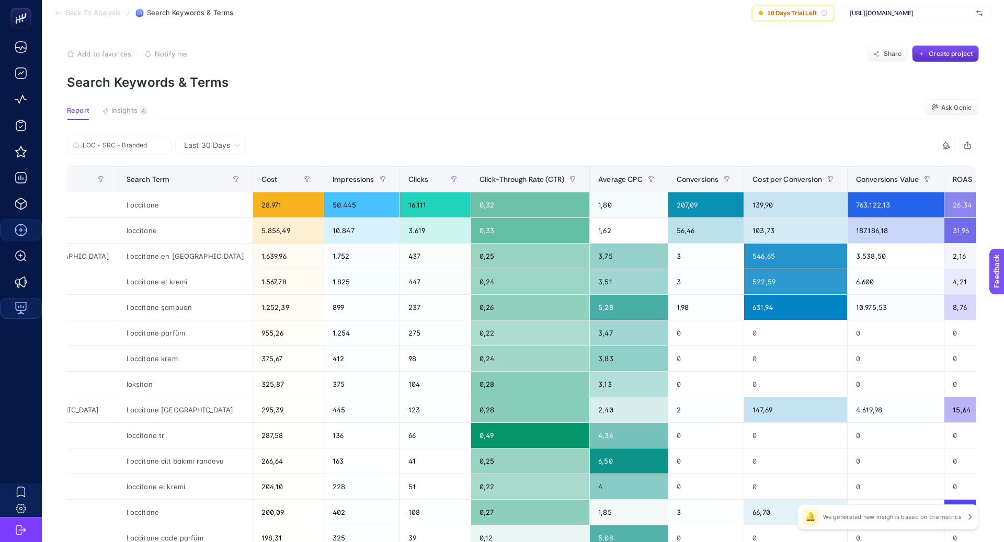
click at [703, 132] on article "Add to favorites false Notify me Share Create project Search Keywords & Terms R…" at bounding box center [523, 434] width 963 height 818
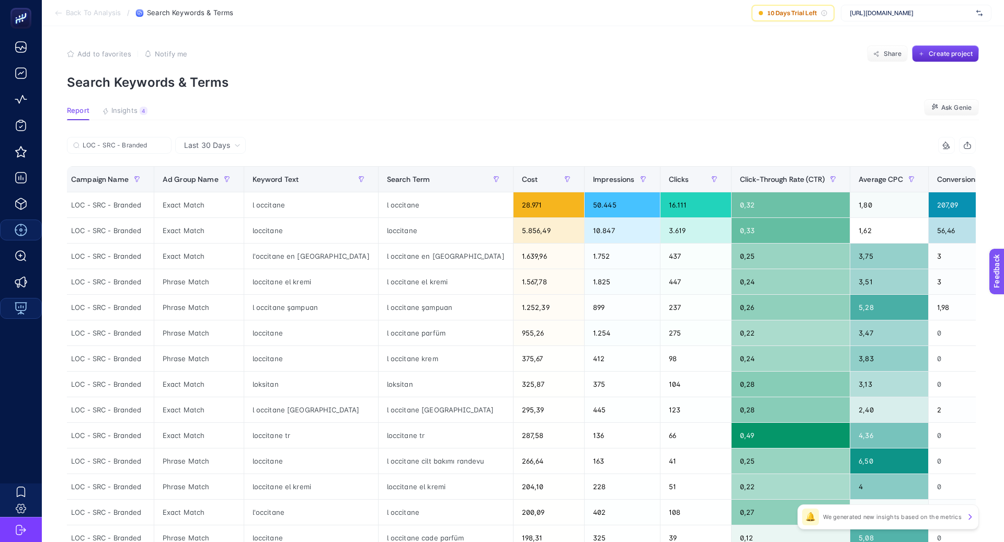
scroll to position [0, 7]
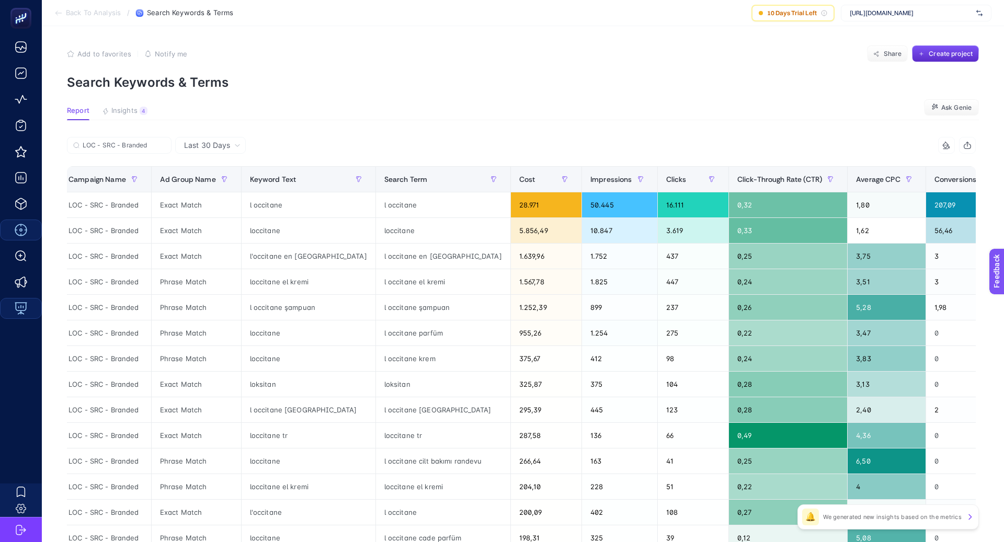
click at [642, 144] on div "10 items selected" at bounding box center [749, 145] width 455 height 17
click at [298, 254] on div "l'occitane en provence" at bounding box center [309, 256] width 134 height 25
copy tr "l'occitane en provence"
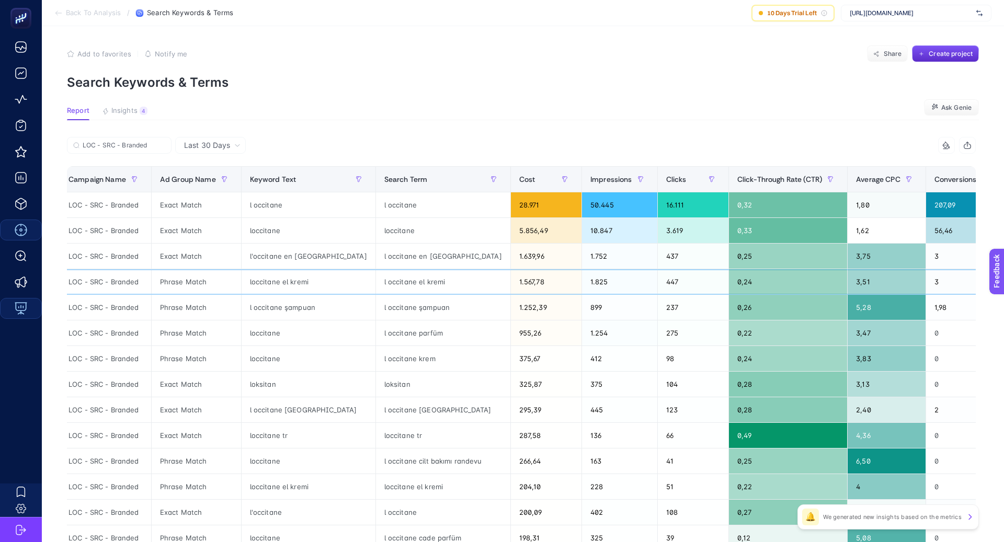
click at [181, 277] on div "Phrase Match" at bounding box center [196, 281] width 89 height 25
click at [180, 277] on div "Phrase Match" at bounding box center [196, 281] width 89 height 25
copy tr "Phrase Match"
click at [121, 142] on input "LOC - SRC - Branded" at bounding box center [124, 146] width 83 height 8
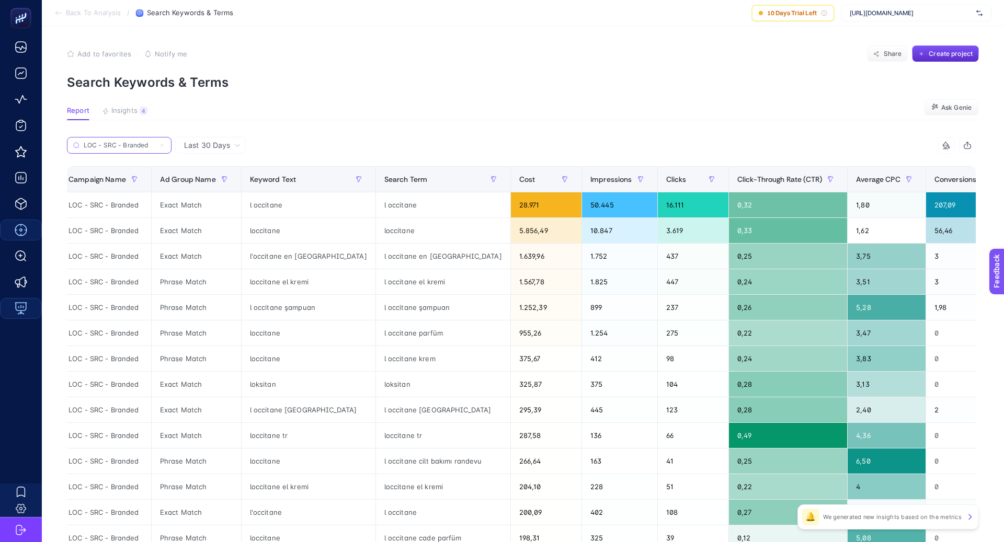
click at [121, 143] on input "LOC - SRC - Branded" at bounding box center [119, 146] width 71 height 8
paste input "Phrase Match"
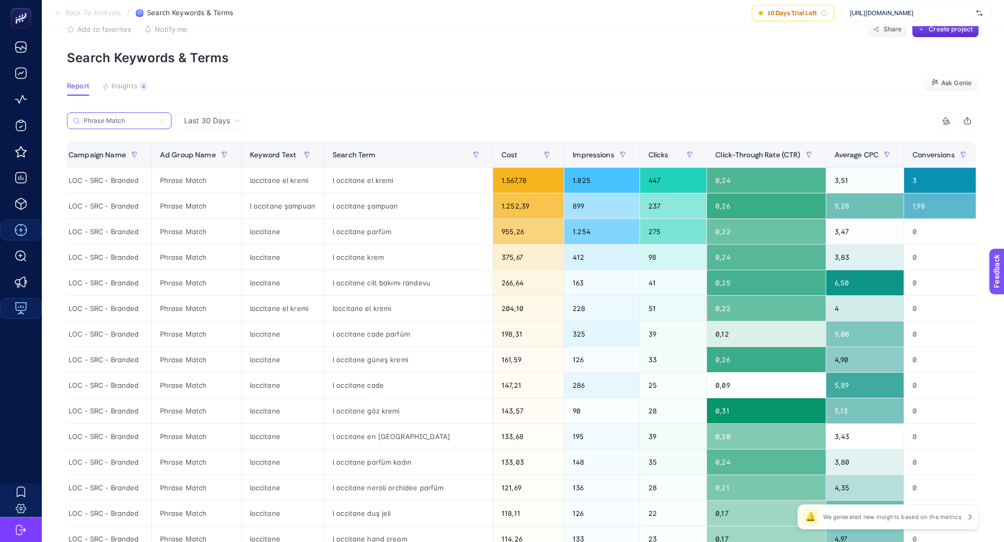
scroll to position [29, 0]
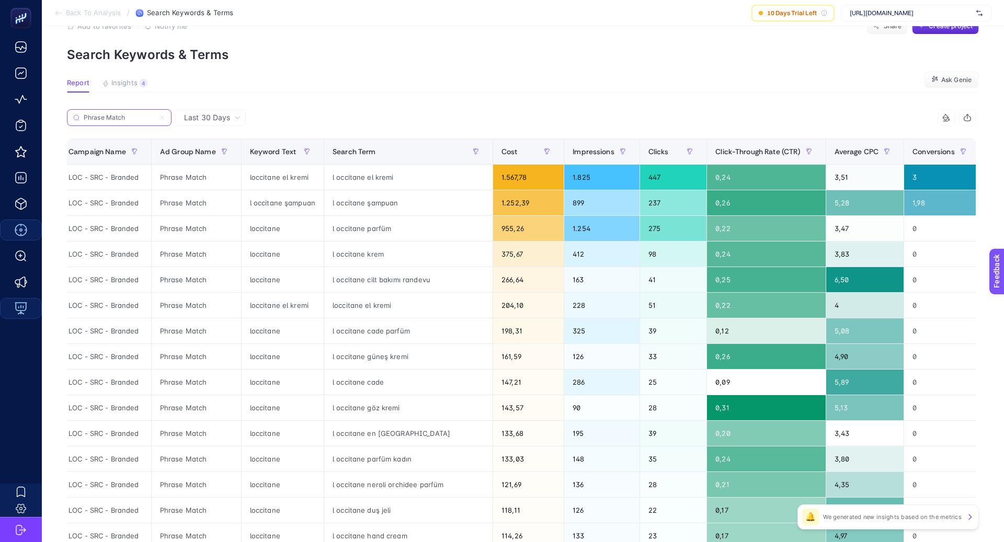
type input "Phrase Match"
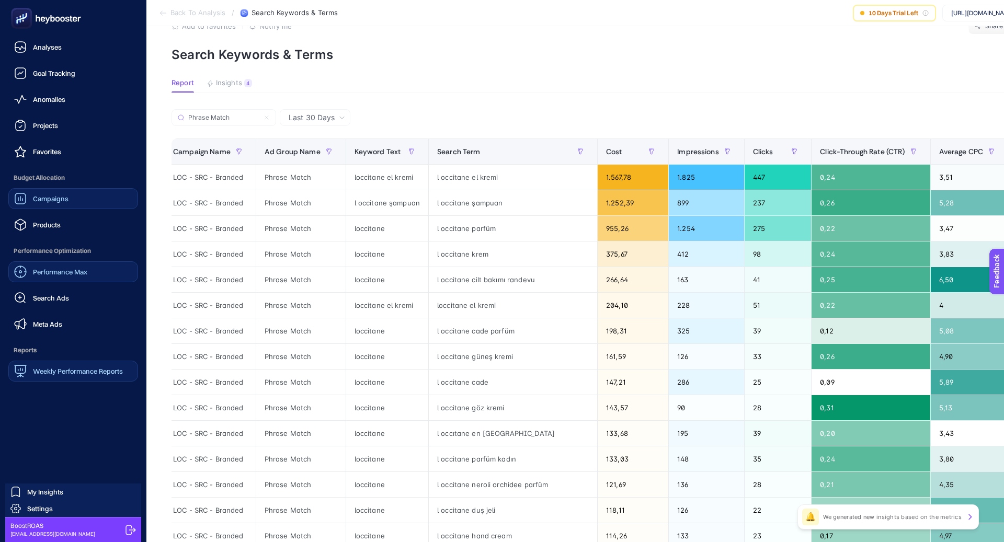
click at [72, 202] on link "Campaigns" at bounding box center [73, 198] width 130 height 21
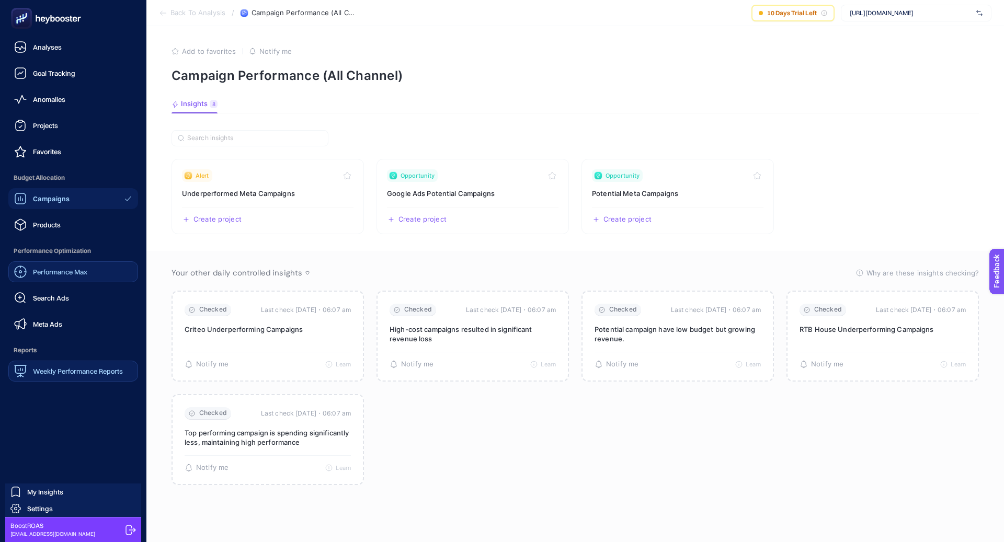
click at [64, 294] on span "Search Ads" at bounding box center [51, 298] width 36 height 8
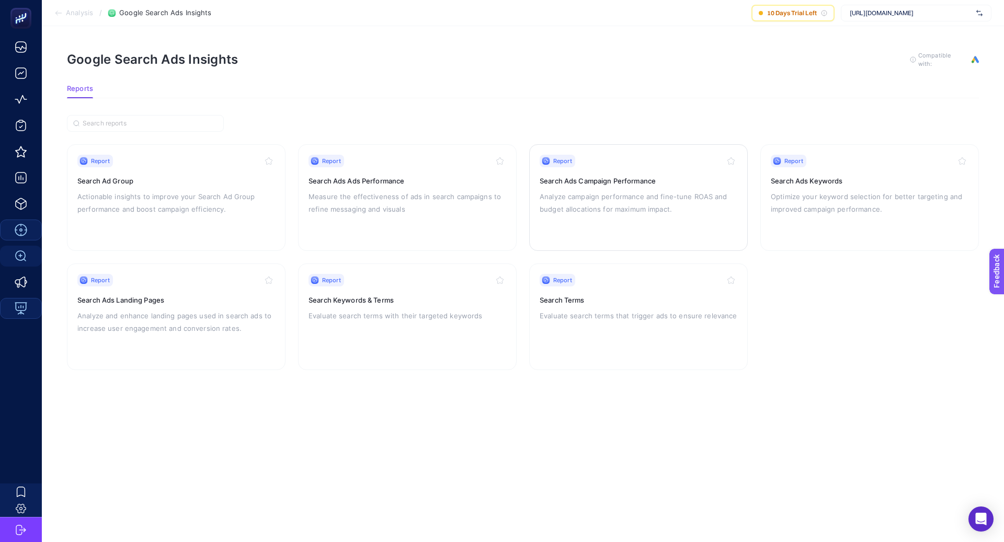
click at [699, 193] on p "Analyze campaign performance and fine-tune ROAS and budget allocations for maxi…" at bounding box center [639, 202] width 198 height 25
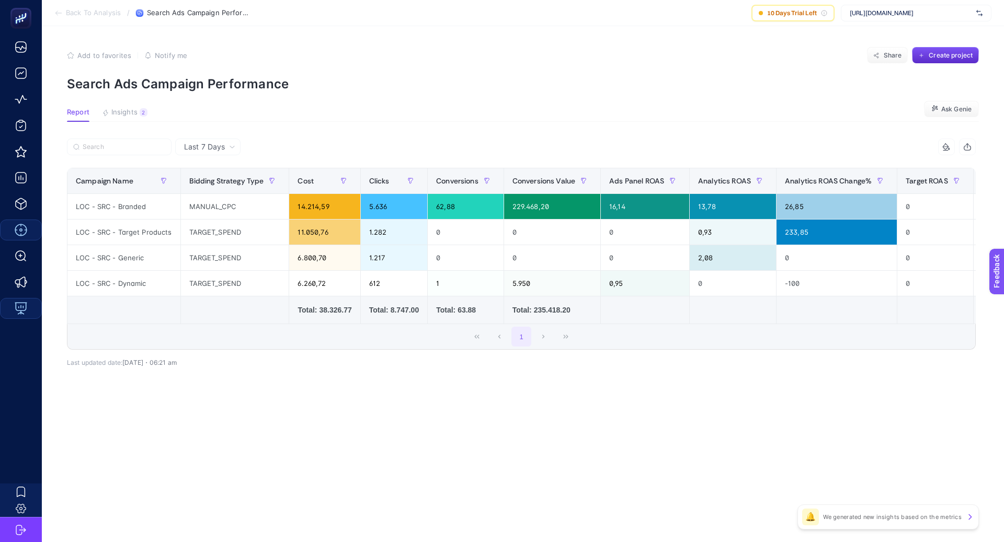
click at [228, 141] on div "Last 7 Days" at bounding box center [207, 147] width 65 height 17
click at [222, 187] on li "Last 30 Days" at bounding box center [207, 187] width 59 height 19
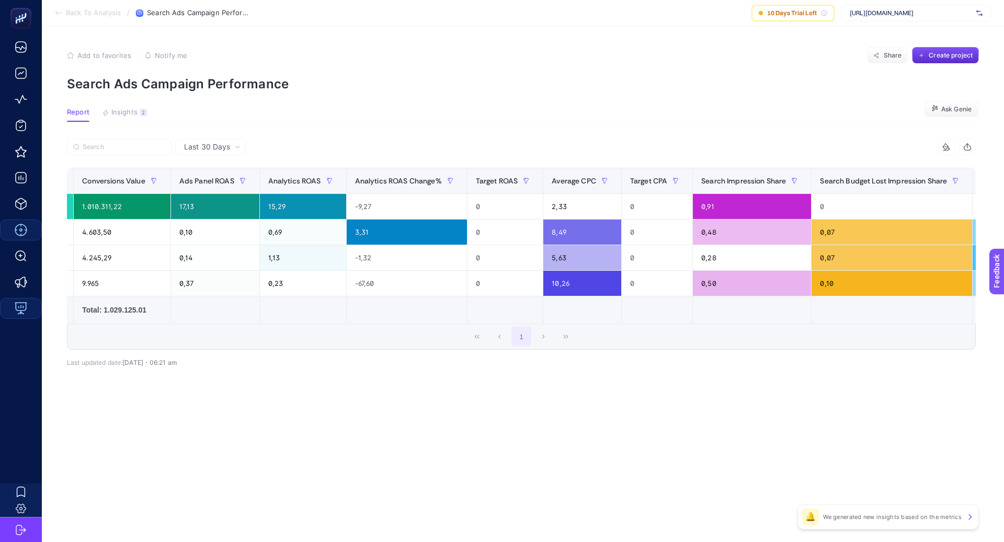
scroll to position [0, 734]
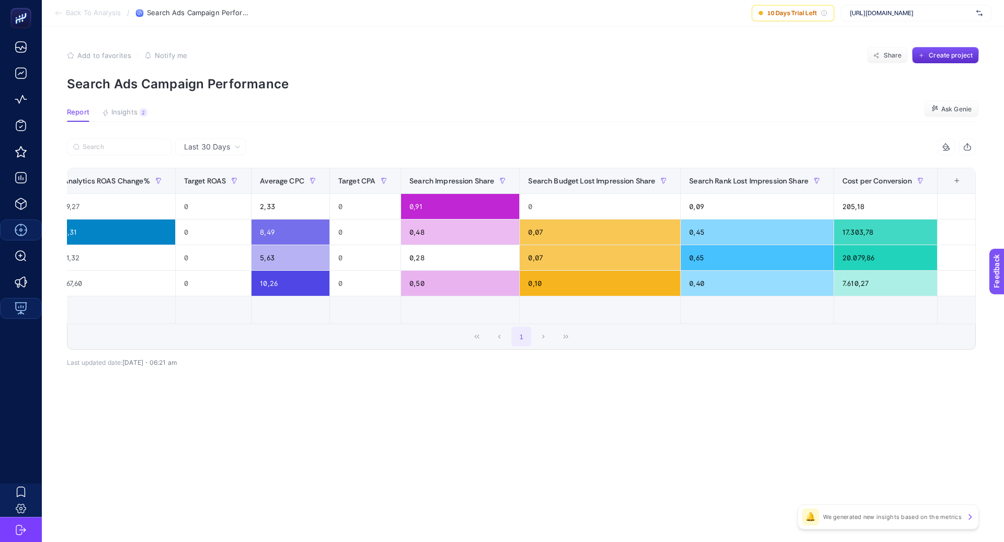
click at [961, 179] on div "+" at bounding box center [957, 181] width 20 height 8
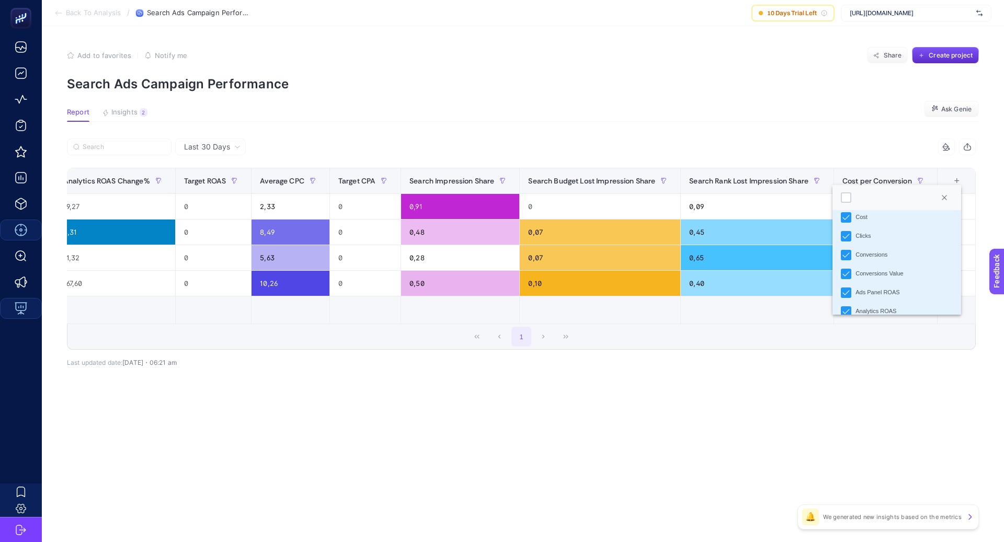
scroll to position [81, 0]
click at [851, 270] on div "Conversions Value" at bounding box center [846, 275] width 10 height 10
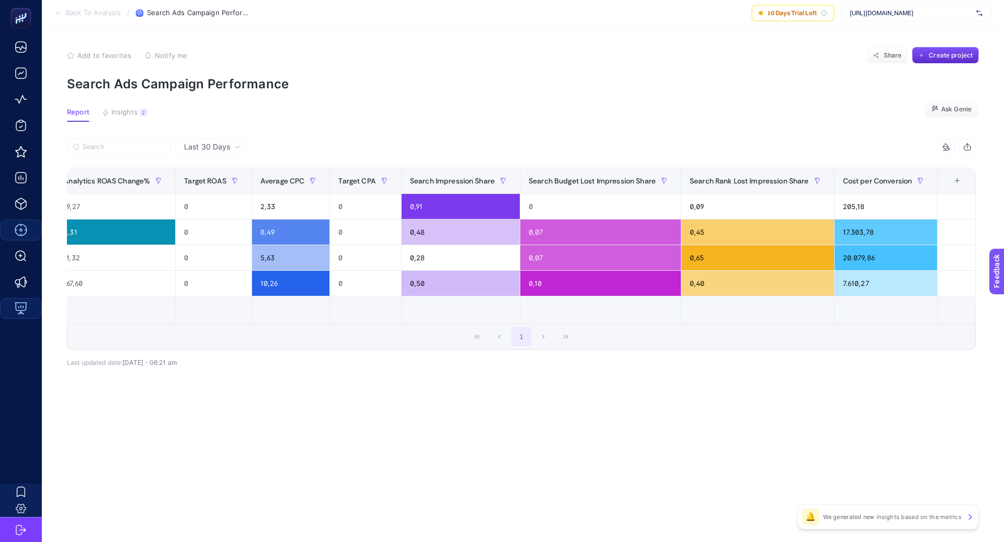
scroll to position [0, 637]
click at [956, 181] on div "+" at bounding box center [958, 181] width 20 height 8
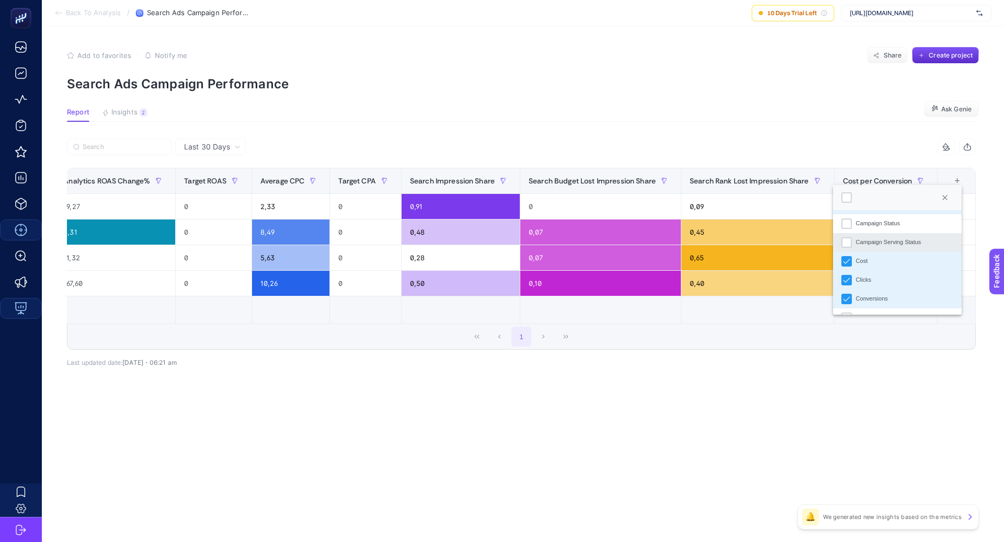
scroll to position [38, 0]
click at [844, 297] on icon "Conversions" at bounding box center [846, 298] width 7 height 7
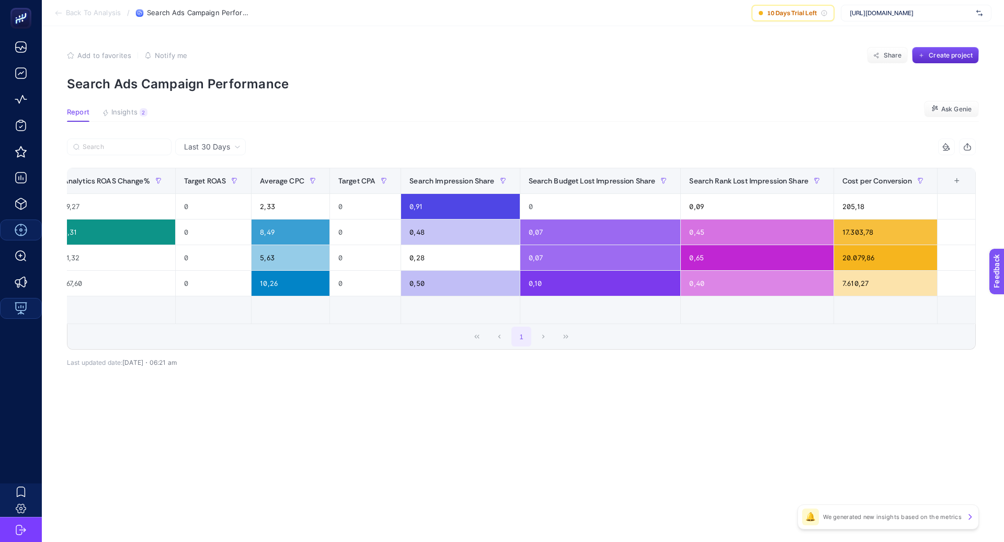
scroll to position [0, 561]
click at [959, 182] on div "+" at bounding box center [957, 181] width 20 height 8
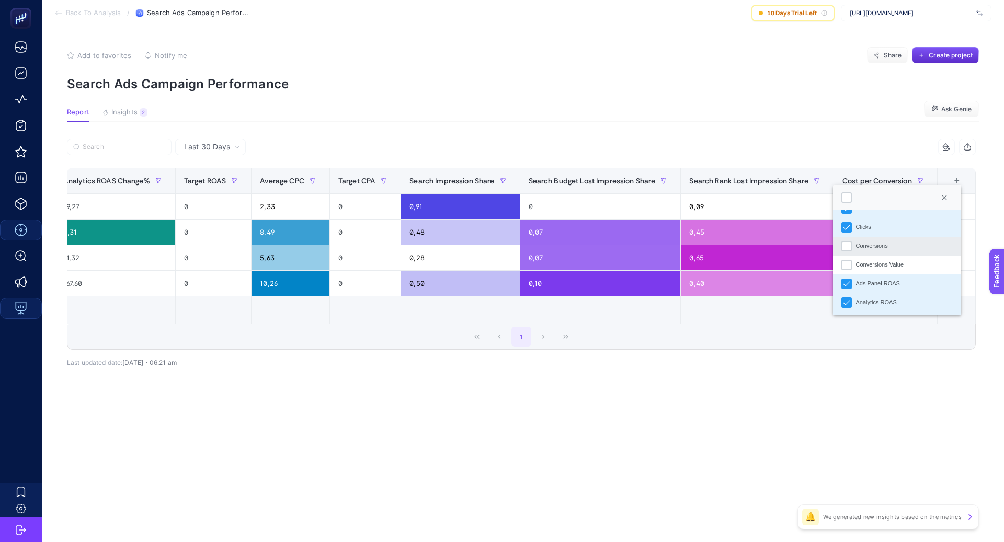
scroll to position [97, 0]
click at [851, 278] on div "Ads Panel ROAS" at bounding box center [847, 277] width 10 height 10
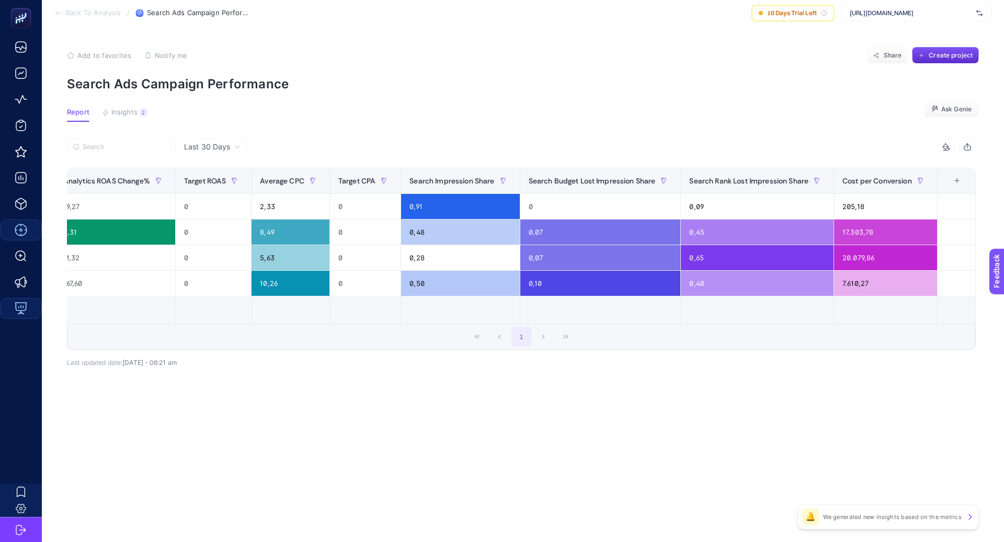
click at [953, 185] on th "13 items selected +" at bounding box center [956, 181] width 38 height 26
click at [957, 177] on div "+" at bounding box center [957, 181] width 20 height 8
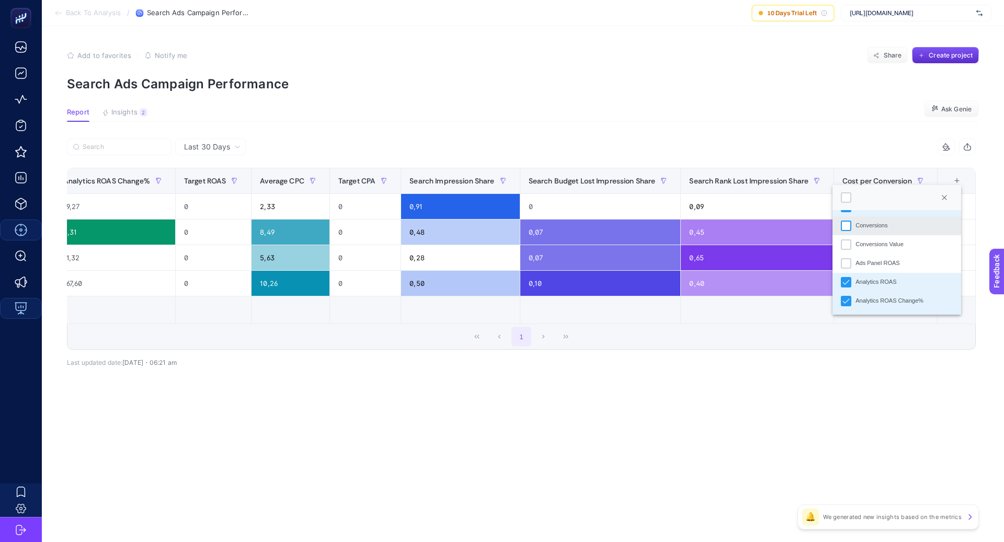
scroll to position [155, 0]
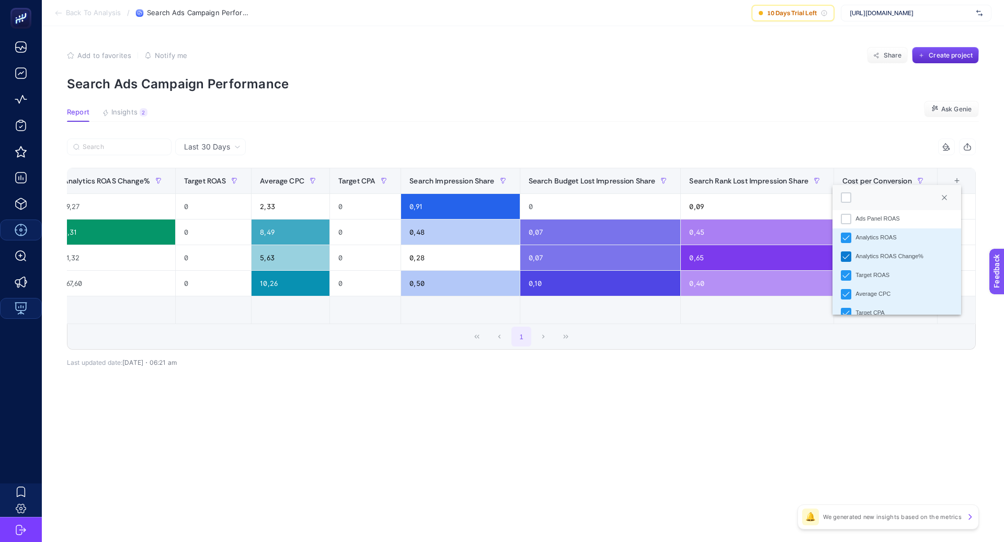
click at [847, 254] on icon "Analytics ROAS Change%" at bounding box center [846, 256] width 7 height 7
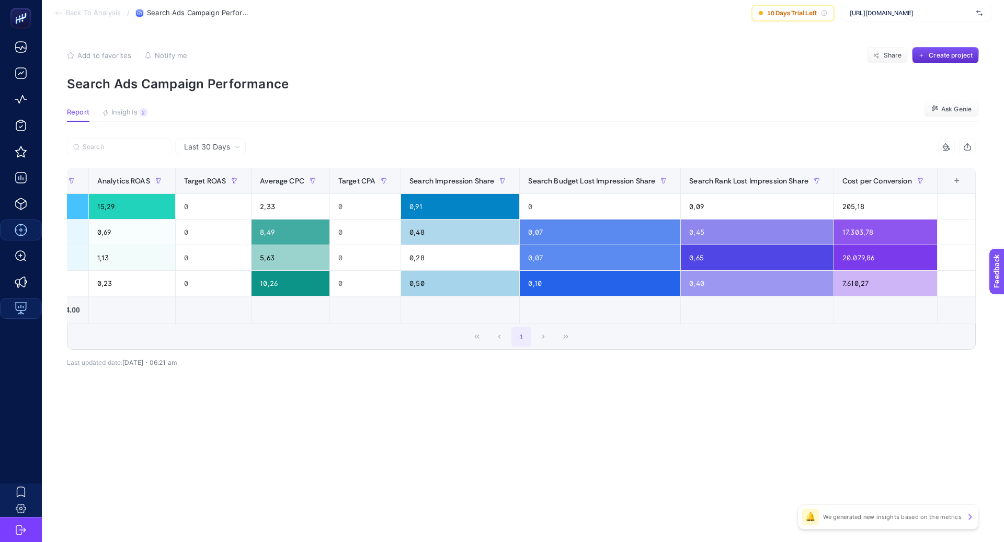
click at [962, 181] on div "+" at bounding box center [957, 181] width 20 height 8
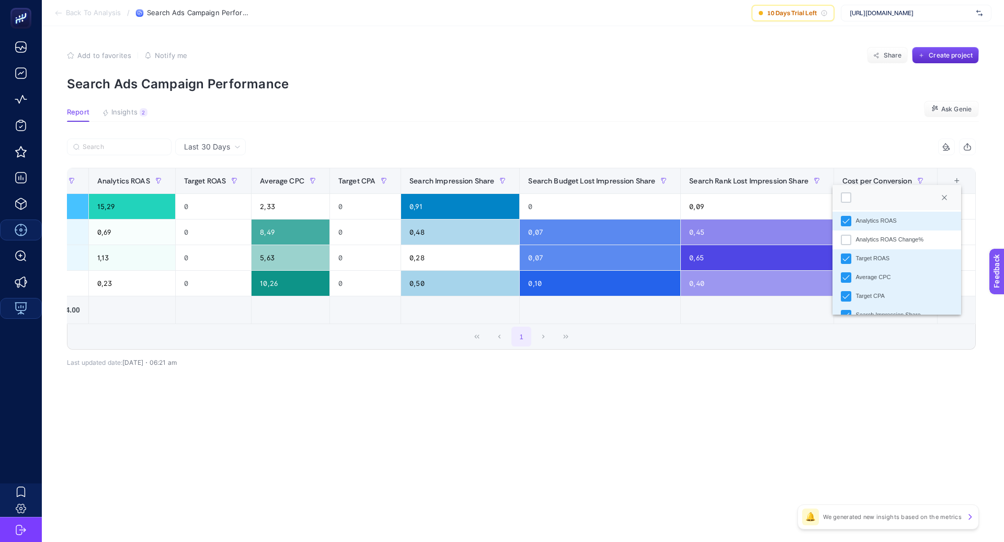
scroll to position [173, 0]
click at [851, 254] on div "Target ROAS" at bounding box center [846, 258] width 10 height 10
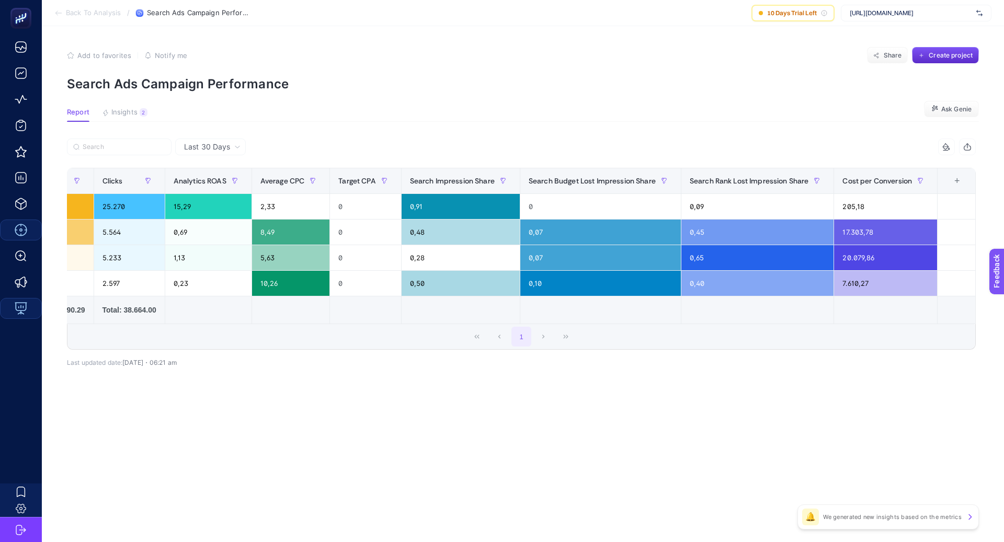
click at [953, 180] on div "+" at bounding box center [957, 181] width 20 height 8
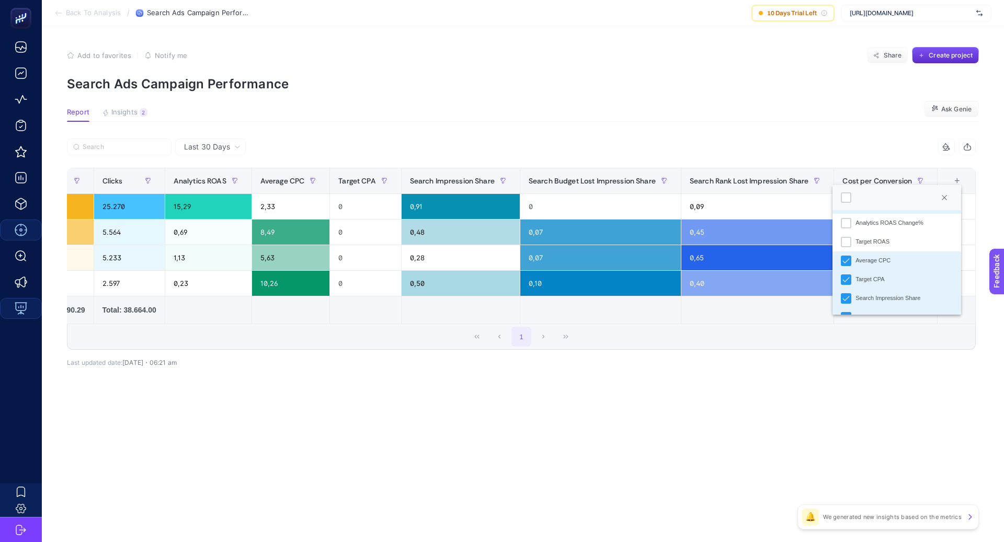
scroll to position [189, 0]
click at [851, 278] on div "Target CPA" at bounding box center [846, 279] width 10 height 10
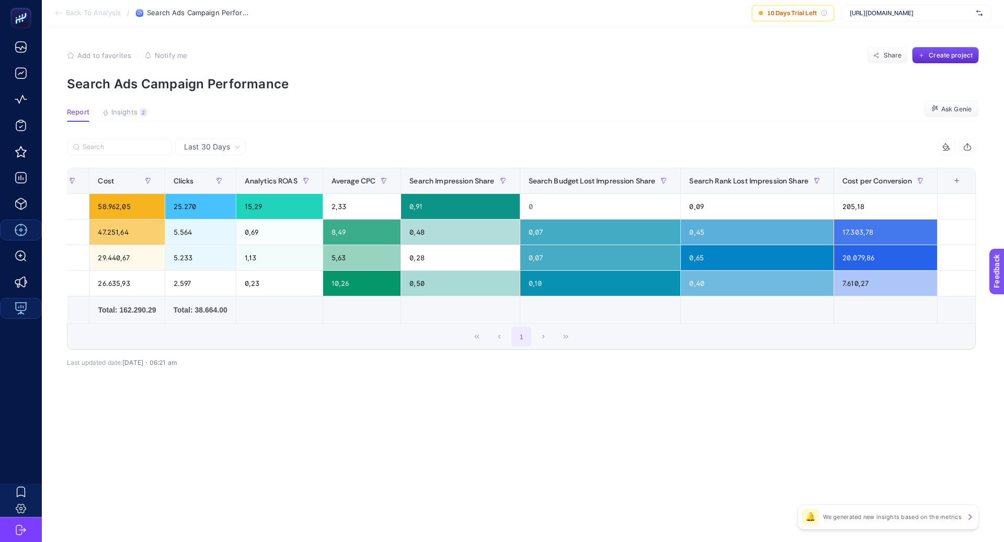
scroll to position [0, 205]
click at [676, 374] on div "14 items selected Campaign Name Bidding Strategy Type Cost Clicks Conversions C…" at bounding box center [521, 267] width 909 height 224
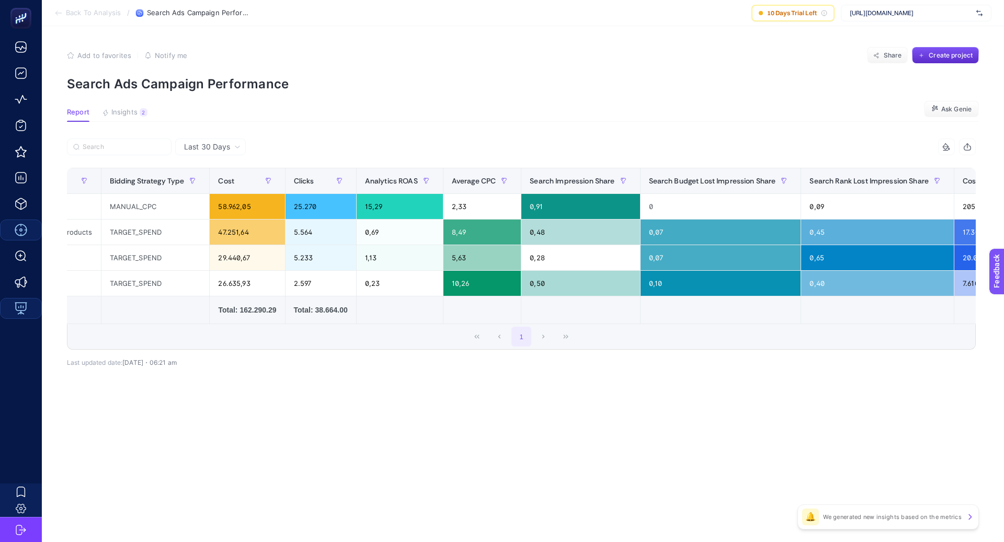
scroll to position [0, 0]
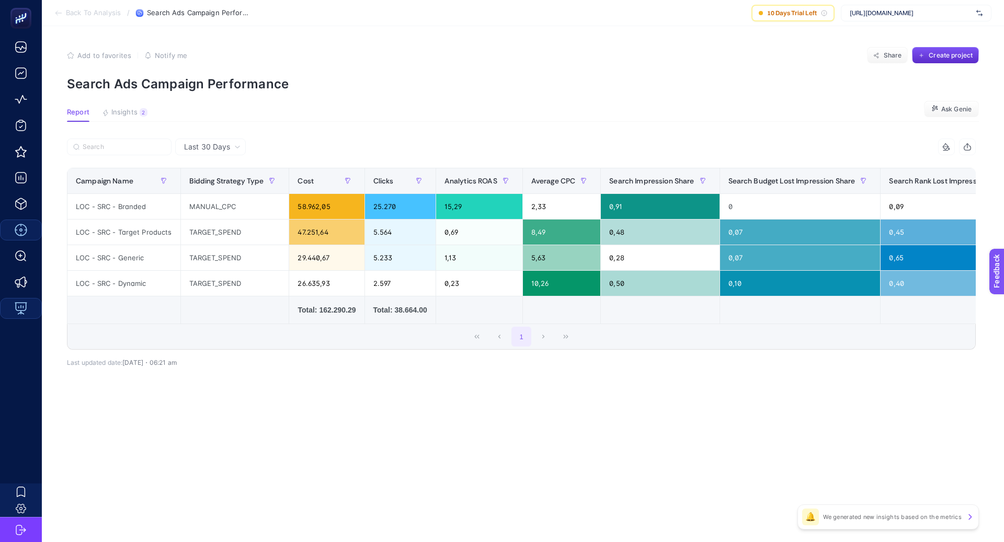
click at [615, 363] on div "14 items selected Campaign Name Bidding Strategy Type Cost Clicks Analytics ROA…" at bounding box center [521, 260] width 909 height 211
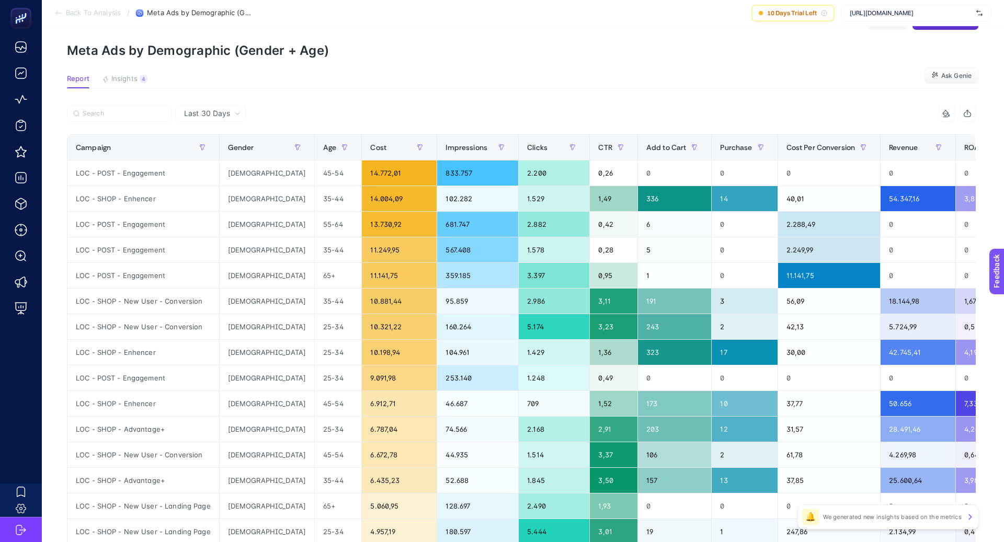
scroll to position [32, 0]
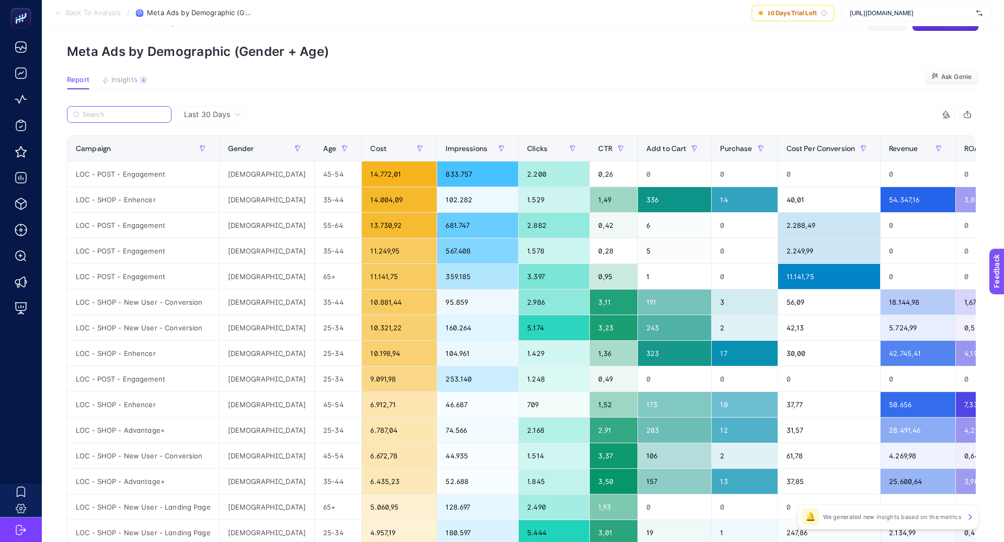
click at [104, 117] on input "Search" at bounding box center [124, 115] width 83 height 8
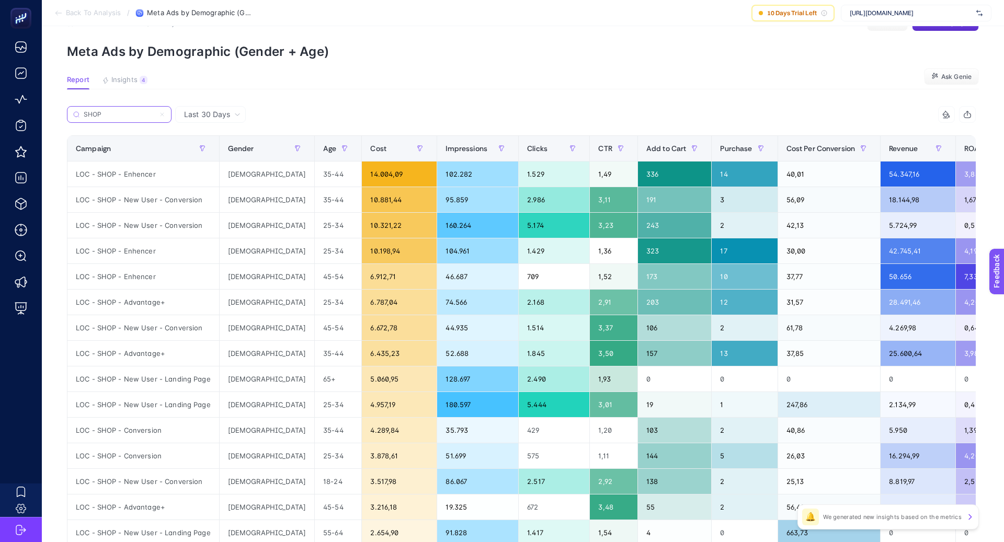
type input "SHOP"
click at [517, 93] on article "Add to favorites false Notify me Share Create project Meta Ads by Demographic (…" at bounding box center [523, 403] width 963 height 818
click at [295, 146] on icon "button" at bounding box center [298, 148] width 6 height 6
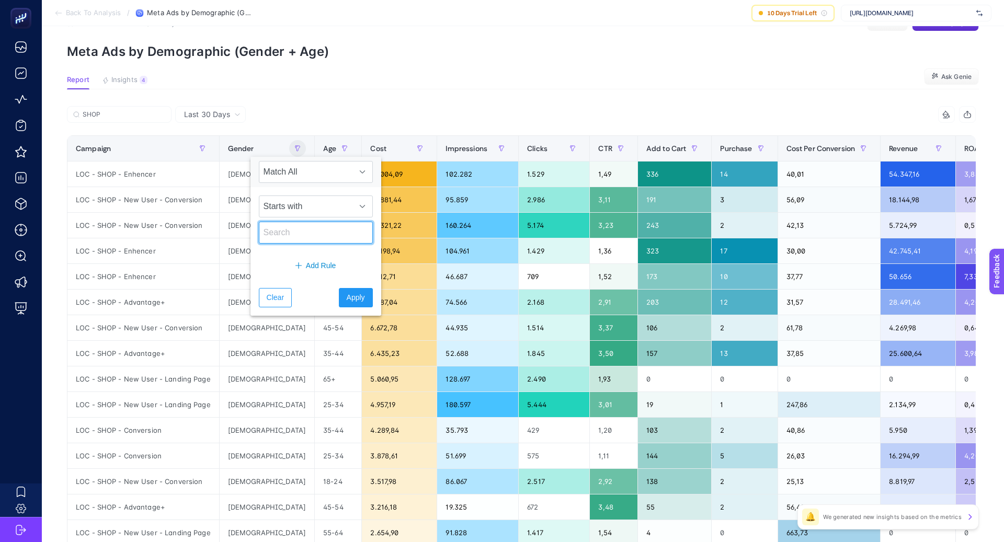
click at [292, 229] on input "text" at bounding box center [316, 233] width 114 height 22
type input "[DEMOGRAPHIC_DATA]"
click at [352, 292] on span "Apply" at bounding box center [356, 297] width 18 height 11
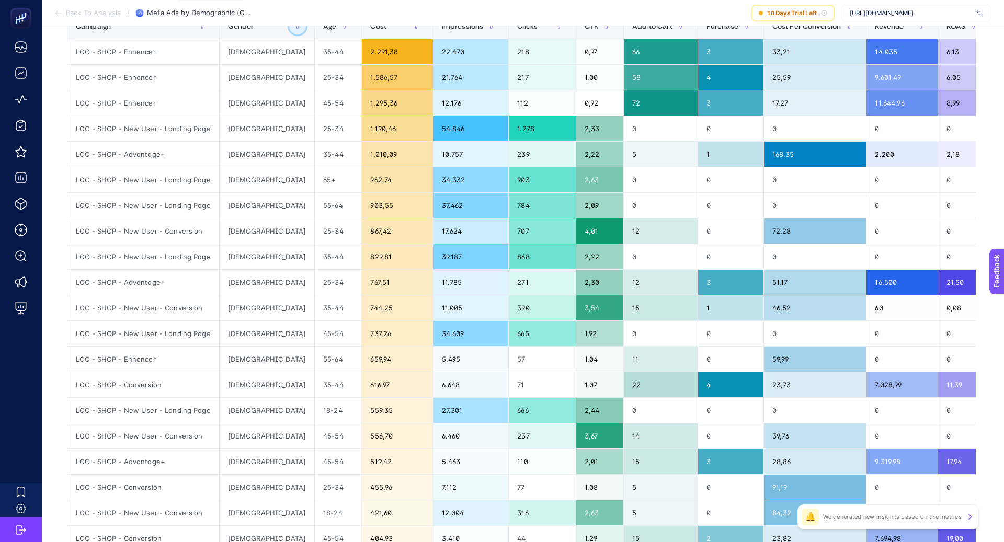
scroll to position [0, 0]
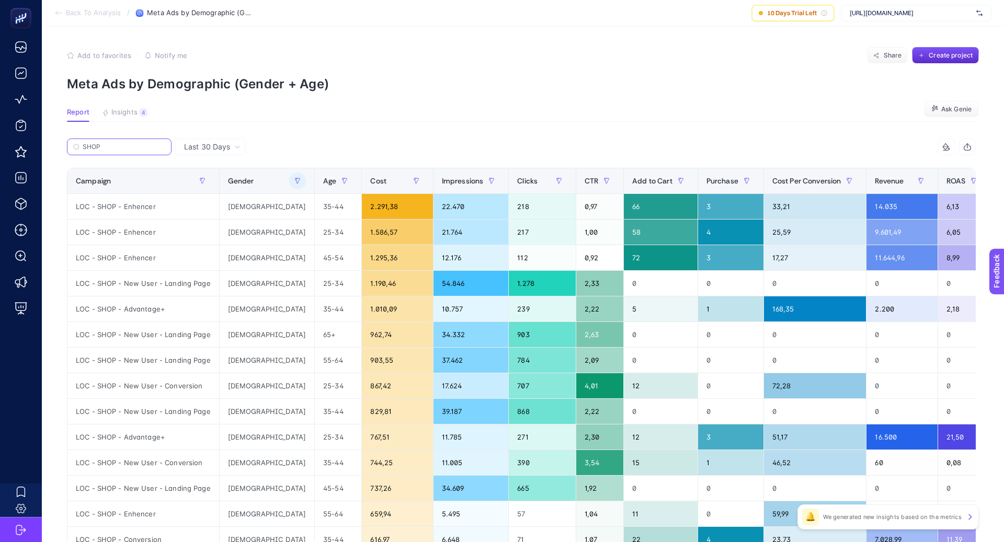
click at [153, 147] on input "SHOP" at bounding box center [124, 147] width 83 height 8
click at [378, 163] on div "SHOP 9 items selected Campaign Gender Age Cost Impressions Clicks CTR Add to Ca…" at bounding box center [521, 449] width 909 height 621
click at [166, 144] on label "SHOP" at bounding box center [119, 147] width 105 height 17
click at [0, 0] on input "Search" at bounding box center [0, 0] width 0 height 0
click at [165, 150] on input "SHOP" at bounding box center [124, 147] width 83 height 8
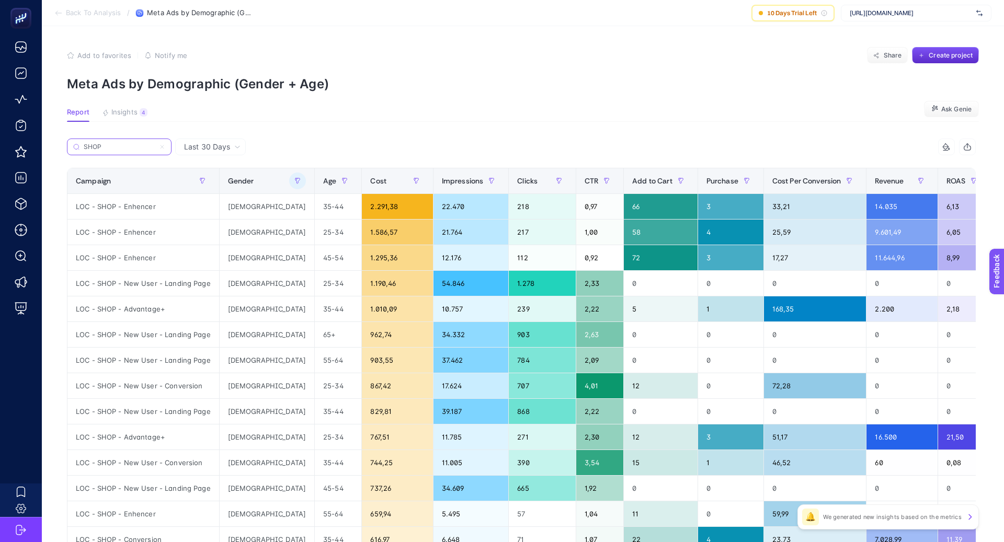
click at [164, 145] on icon at bounding box center [162, 147] width 6 height 6
click at [0, 0] on input "Search" at bounding box center [0, 0] width 0 height 0
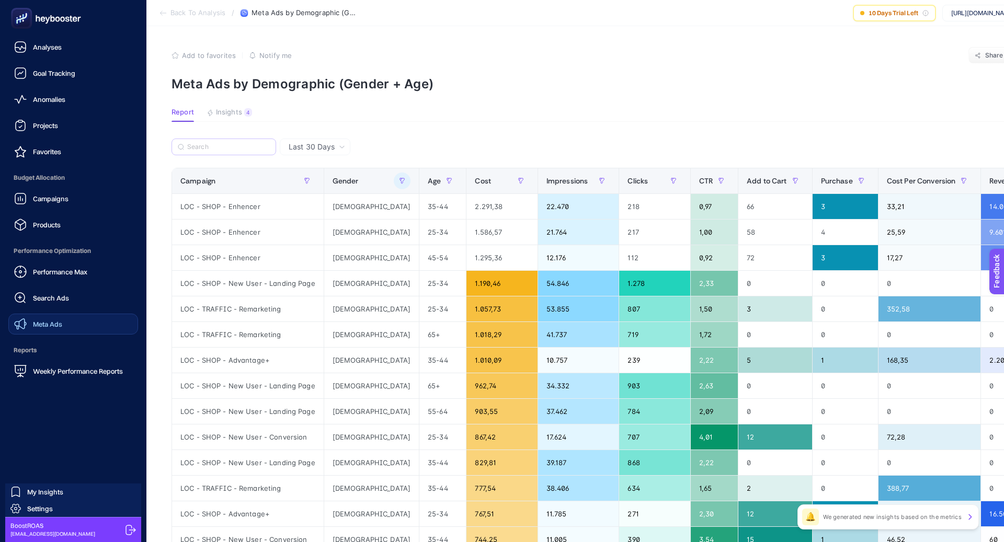
click at [56, 326] on span "Meta Ads" at bounding box center [47, 324] width 29 height 8
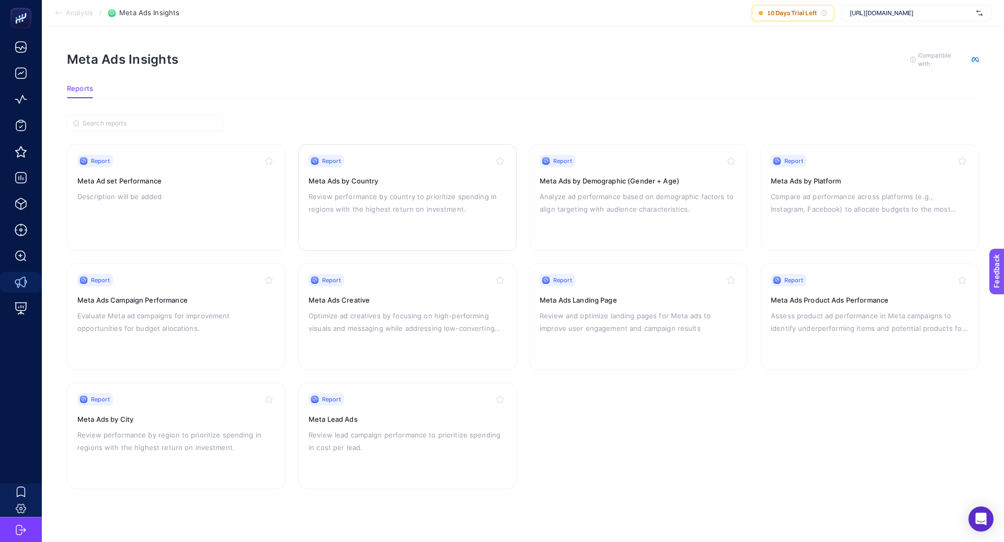
click at [402, 219] on div "Report Meta Ads by Country Review performance by country to prioritize spending…" at bounding box center [408, 198] width 198 height 86
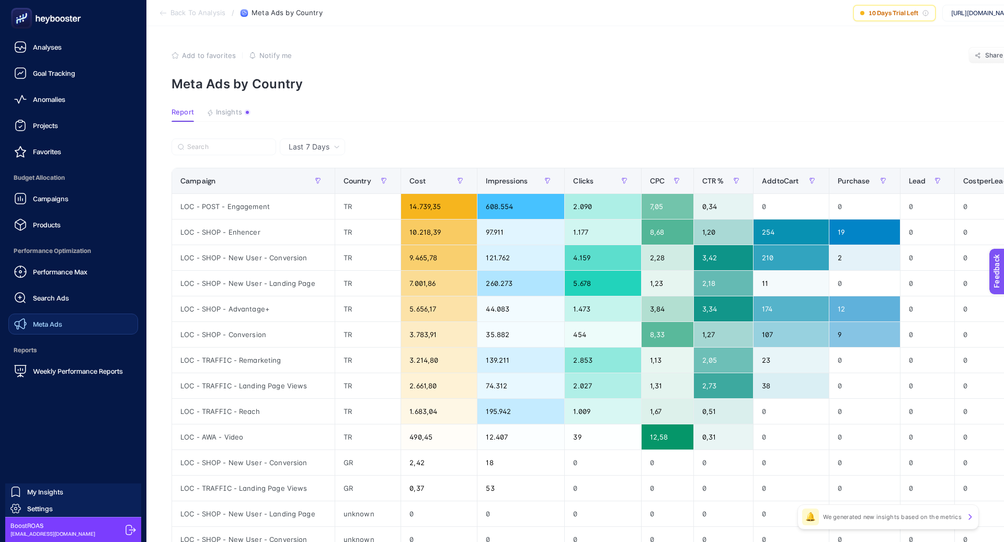
click at [78, 313] on div "Performance Max Search Ads Meta Ads" at bounding box center [73, 298] width 130 height 73
click at [78, 314] on link "Meta Ads" at bounding box center [73, 324] width 130 height 21
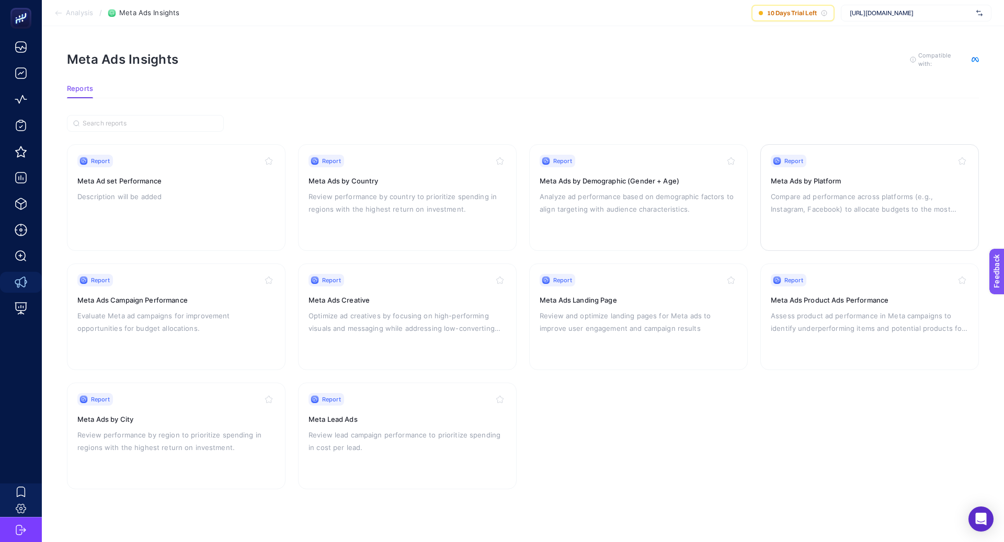
click at [796, 210] on p "Compare ad performance across platforms (e.g., Instagram, Facebook) to allocate…" at bounding box center [870, 202] width 198 height 25
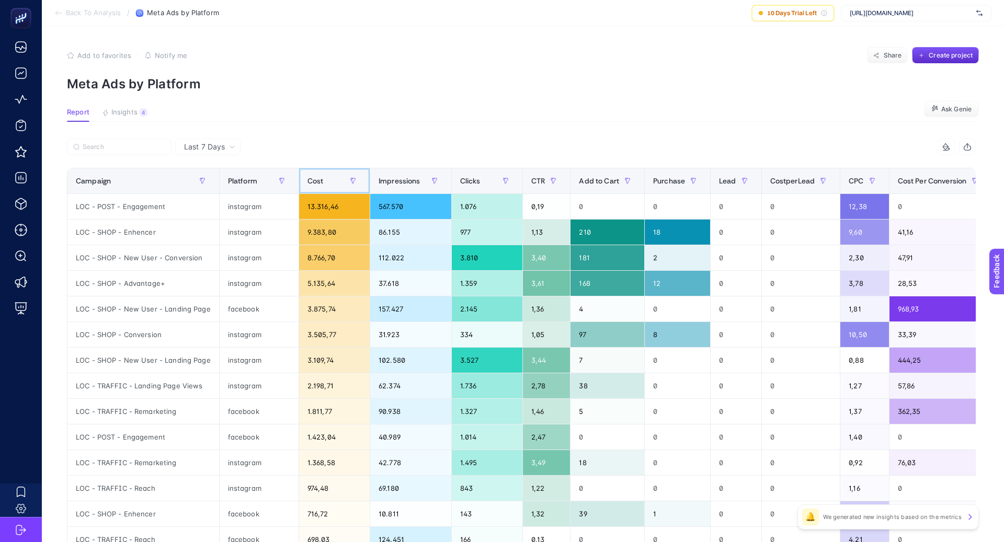
click at [320, 182] on div "Cost" at bounding box center [335, 181] width 54 height 17
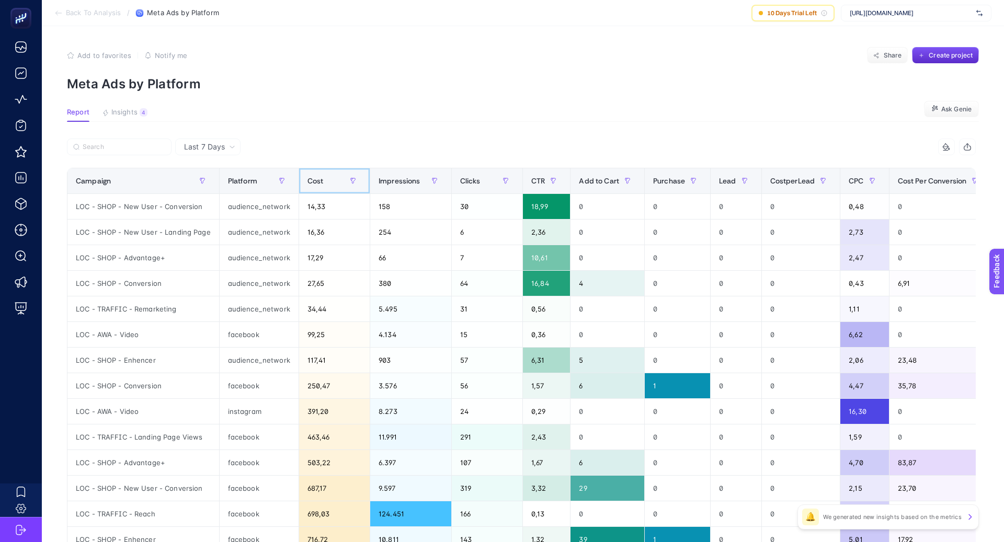
click at [320, 181] on div "Cost" at bounding box center [335, 181] width 54 height 17
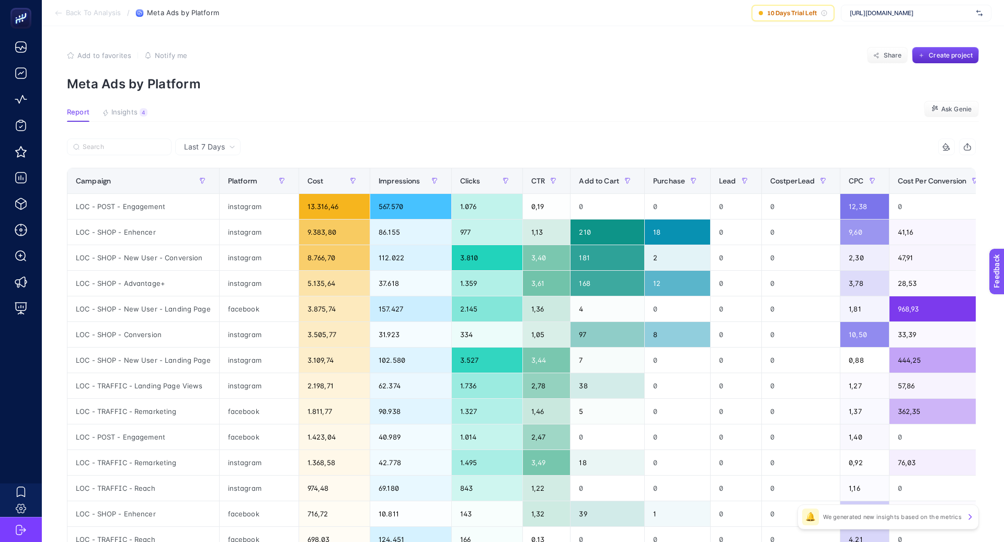
click at [221, 149] on span "Last 7 Days" at bounding box center [204, 147] width 41 height 10
click at [222, 184] on li "Last 30 Days" at bounding box center [207, 187] width 59 height 19
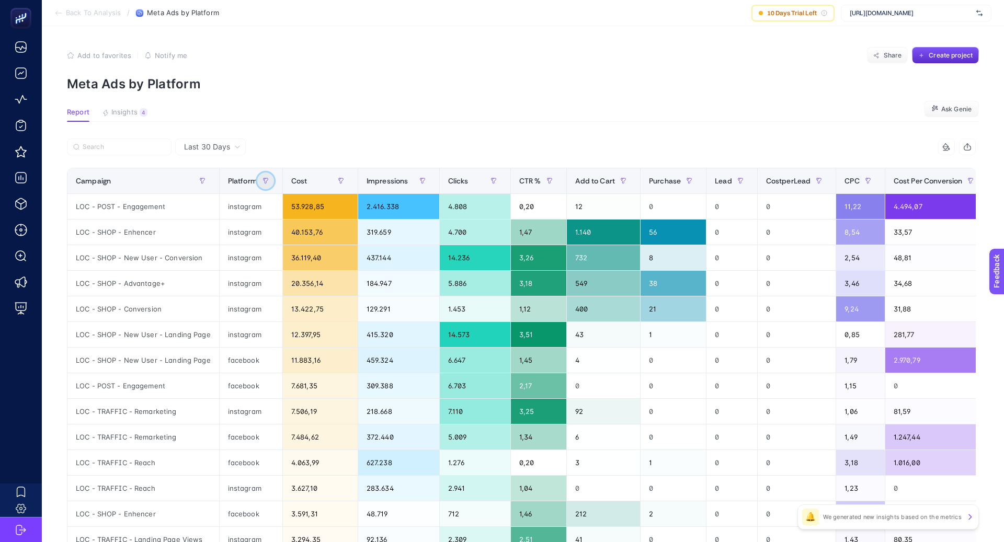
click at [267, 183] on button "button" at bounding box center [265, 181] width 17 height 17
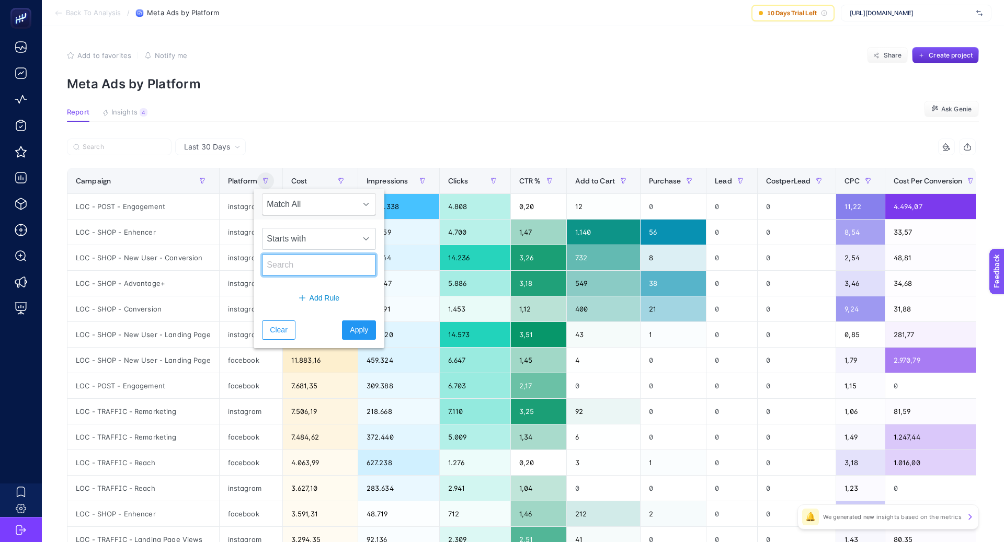
click at [291, 259] on input "text" at bounding box center [319, 265] width 114 height 22
type input "aud"
click at [353, 325] on span "Apply" at bounding box center [359, 330] width 18 height 11
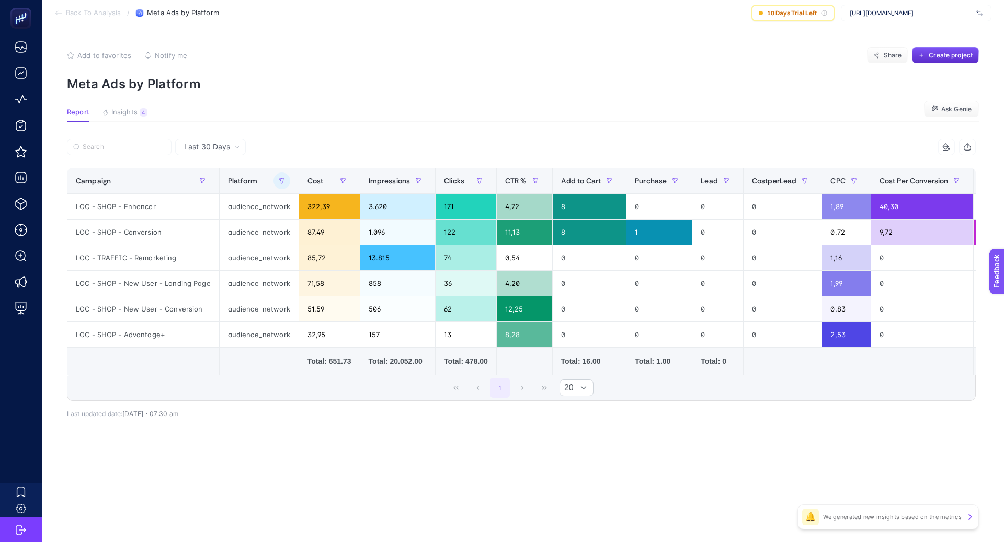
click at [314, 425] on div "11 items selected Campaign Platform Cost Impressions Clicks CTR Add to Cart Pur…" at bounding box center [521, 292] width 909 height 275
click at [133, 114] on span "Insights" at bounding box center [124, 112] width 26 height 8
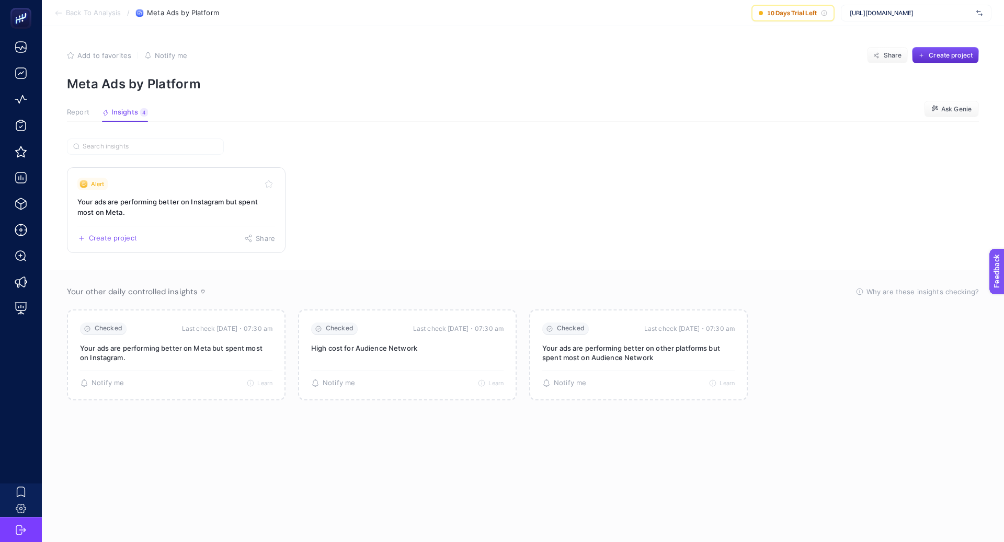
click at [142, 206] on h3 "Your ads are performing better on Instagram but spent most on Meta." at bounding box center [176, 207] width 198 height 21
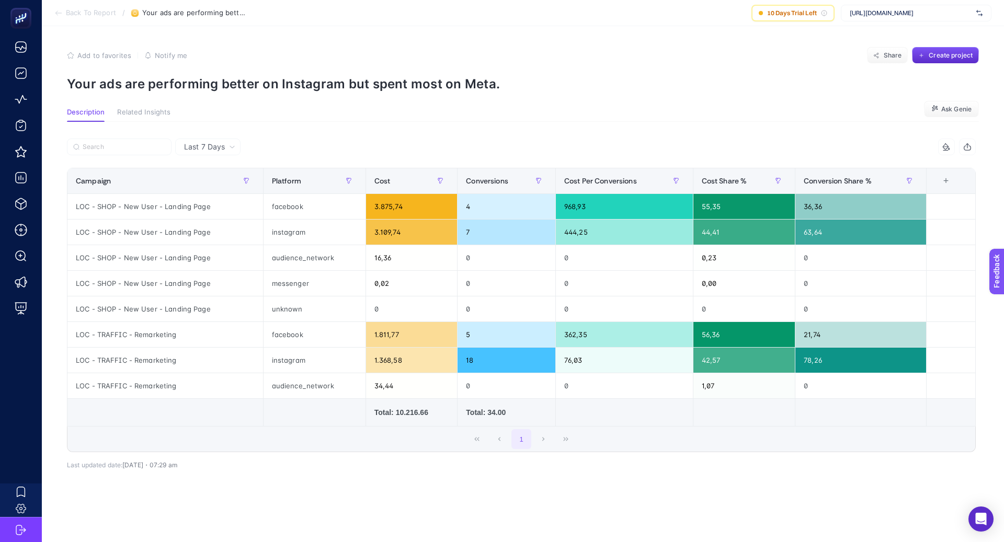
click at [255, 446] on div "1" at bounding box center [521, 439] width 908 height 25
click at [216, 148] on span "Last 7 Days" at bounding box center [204, 147] width 41 height 10
click at [219, 171] on li "Last 7 Days" at bounding box center [207, 169] width 59 height 19
click at [325, 446] on div "1" at bounding box center [521, 439] width 908 height 25
click at [341, 77] on p "Your ads are performing better on Instagram but spent most on Meta." at bounding box center [523, 83] width 912 height 15
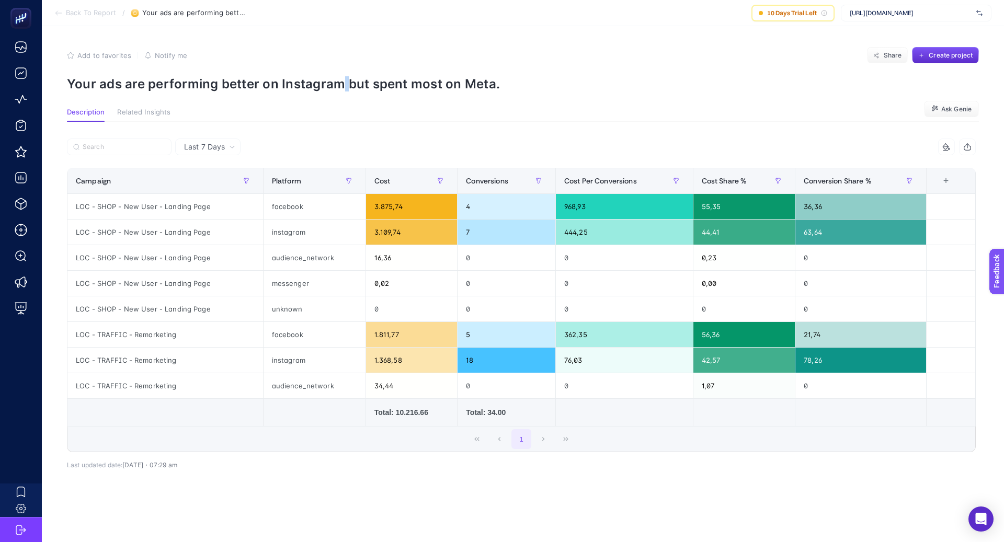
click at [341, 77] on p "Your ads are performing better on Instagram but spent most on Meta." at bounding box center [523, 83] width 912 height 15
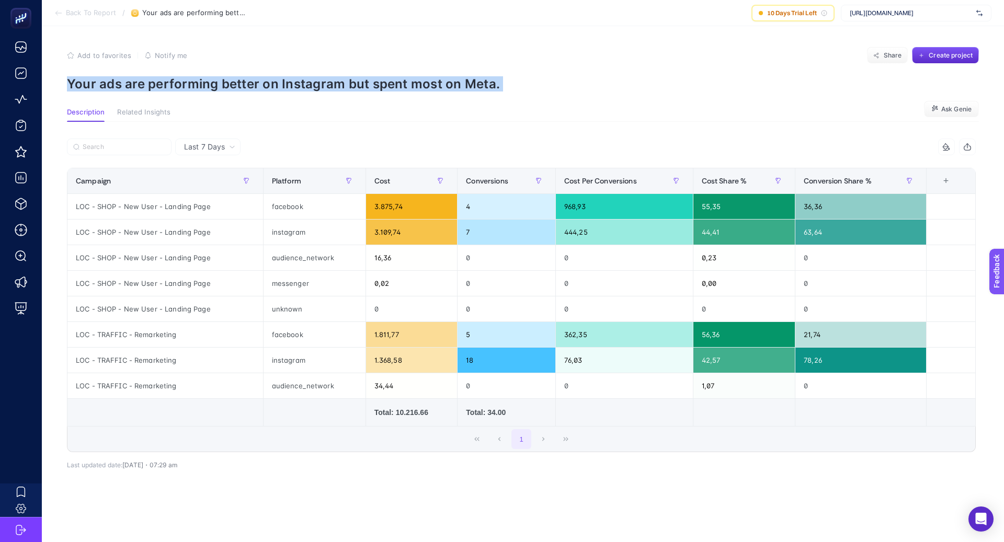
click at [341, 77] on p "Your ads are performing better on Instagram but spent most on Meta." at bounding box center [523, 83] width 912 height 15
click at [334, 61] on div at bounding box center [334, 61] width 0 height 0
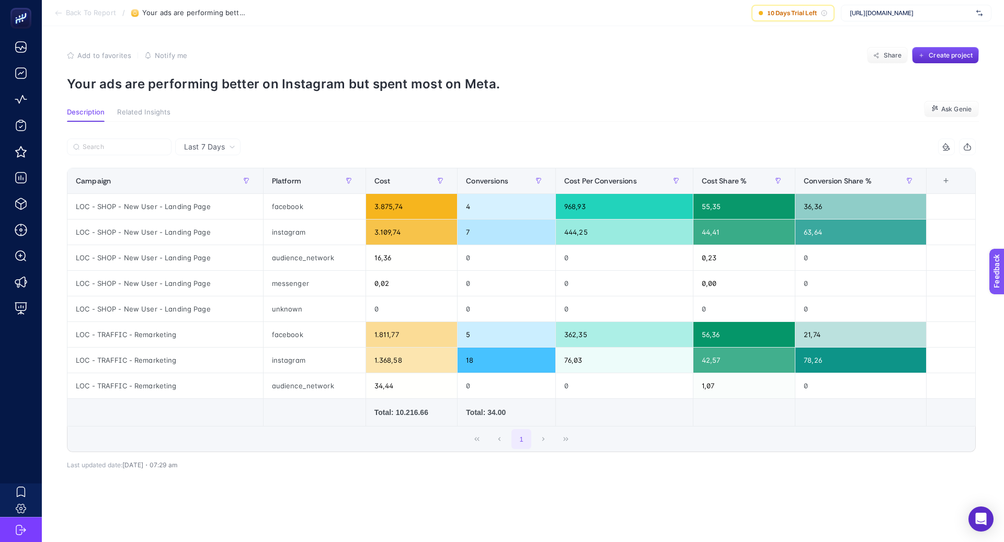
click at [340, 78] on p "Your ads are performing better on Instagram but spent most on Meta." at bounding box center [523, 83] width 912 height 15
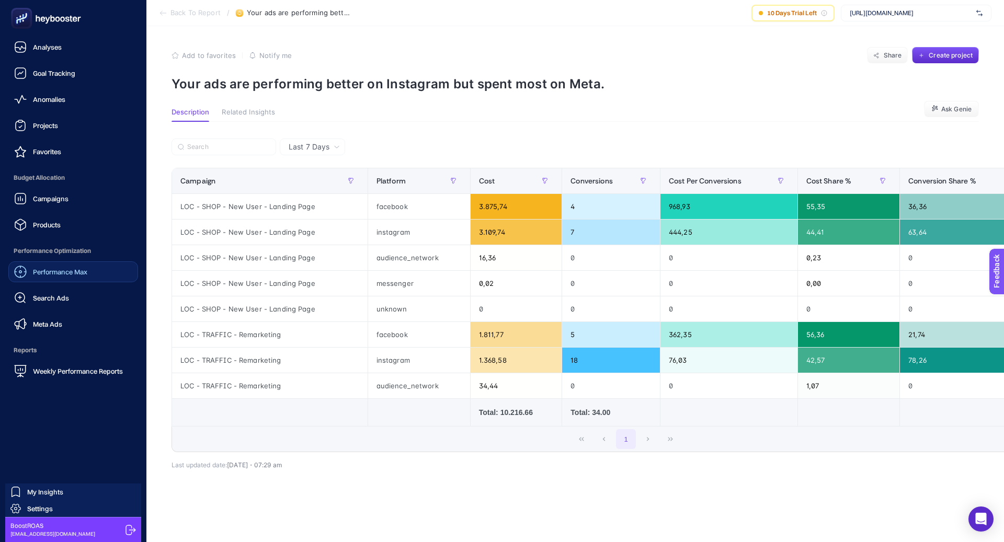
click at [57, 274] on span "Performance Max" at bounding box center [60, 272] width 54 height 8
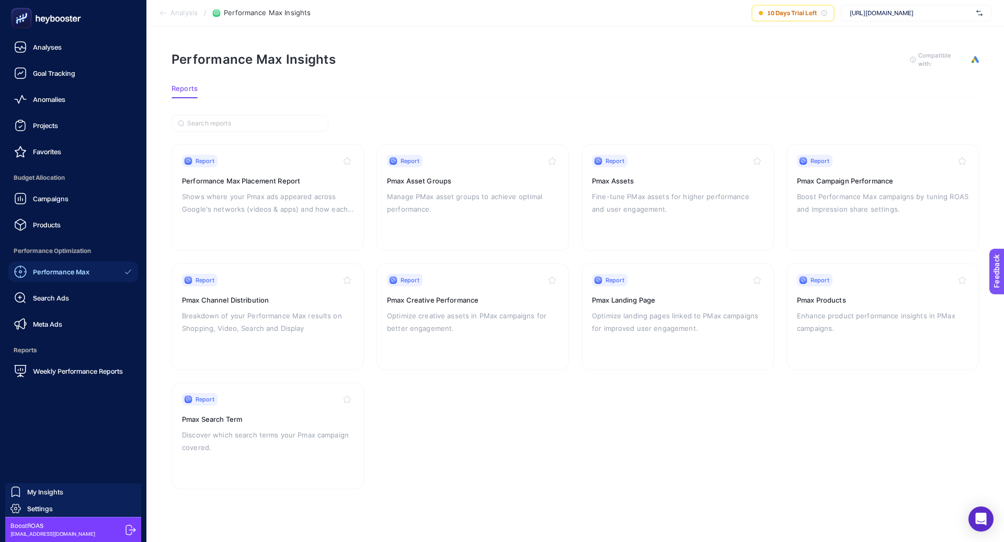
click at [55, 328] on span "Meta Ads" at bounding box center [47, 324] width 29 height 8
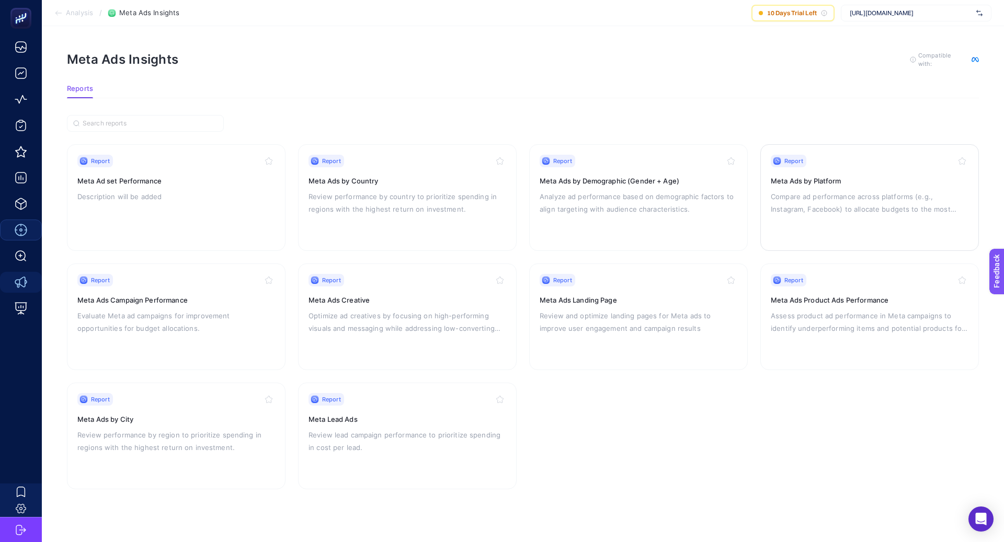
click at [822, 193] on p "Compare ad performance across platforms (e.g., Instagram, Facebook) to allocate…" at bounding box center [870, 202] width 198 height 25
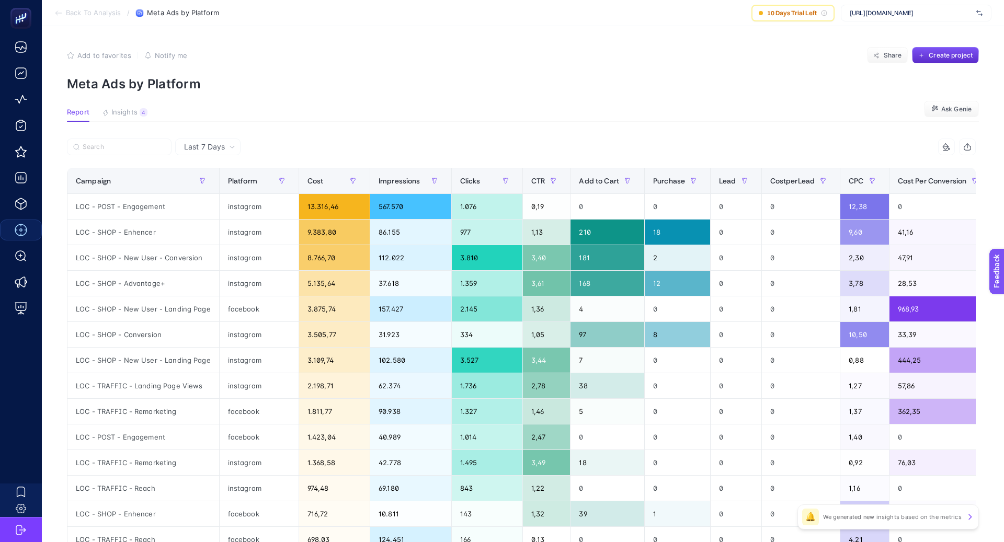
click at [214, 148] on span "Last 7 Days" at bounding box center [204, 147] width 41 height 10
click at [222, 185] on li "Last 30 Days" at bounding box center [207, 187] width 59 height 19
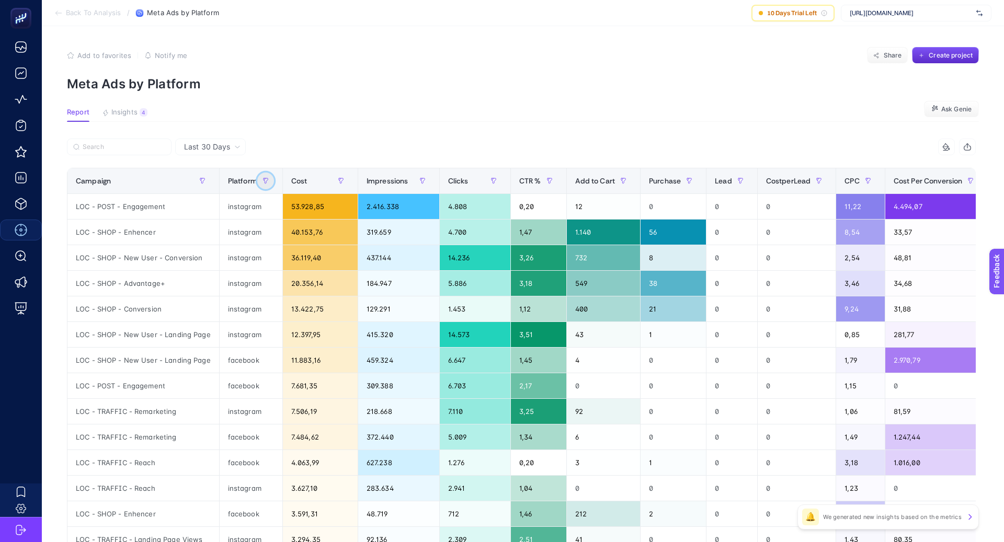
click at [265, 180] on icon "button" at bounding box center [266, 181] width 6 height 6
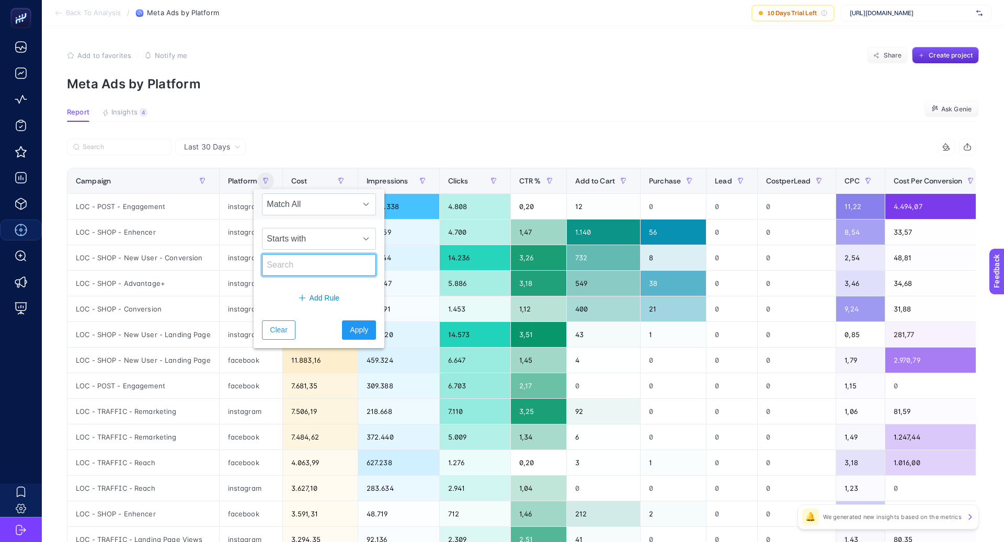
click at [289, 257] on input "text" at bounding box center [319, 265] width 114 height 22
type input "Face"
click at [365, 333] on button "Apply" at bounding box center [359, 330] width 34 height 19
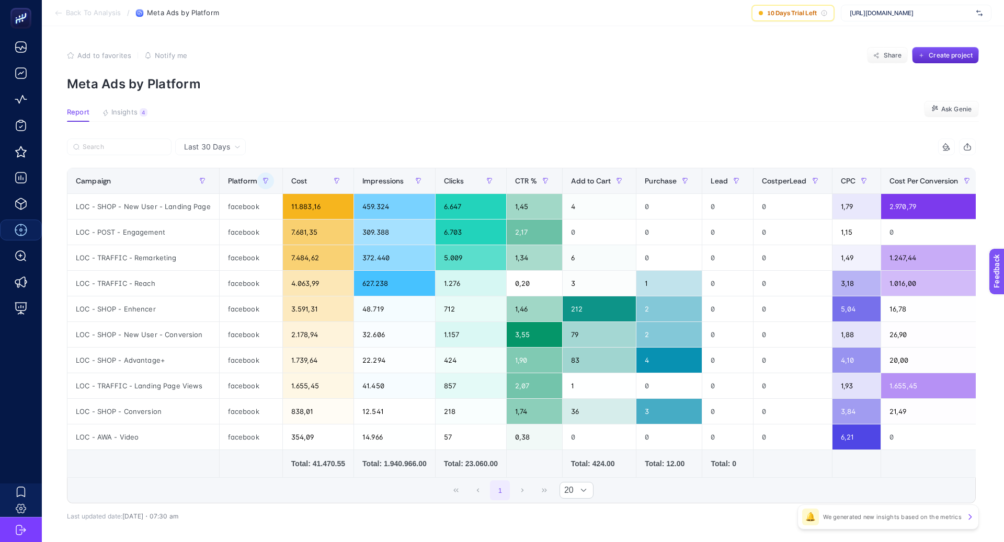
click at [423, 157] on div at bounding box center [294, 150] width 455 height 23
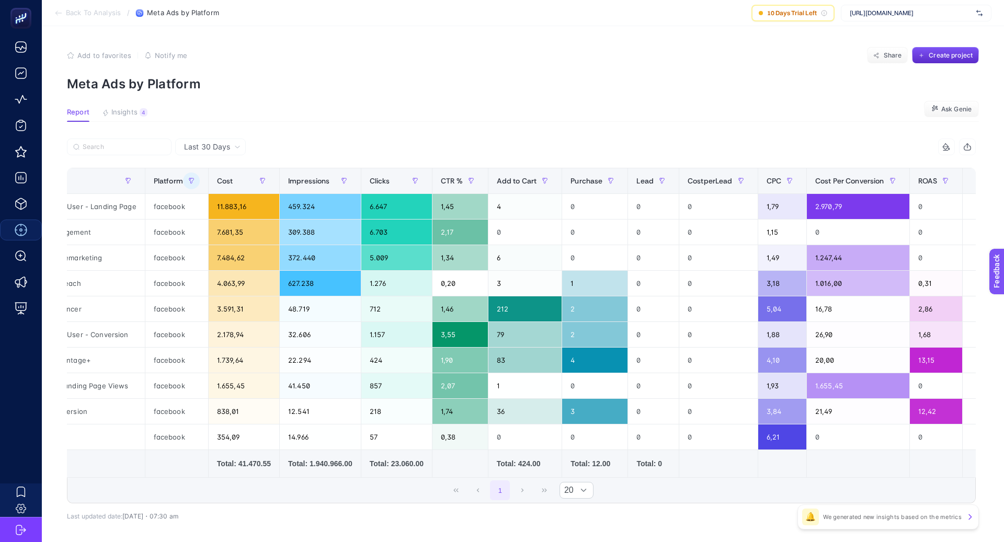
scroll to position [0, 105]
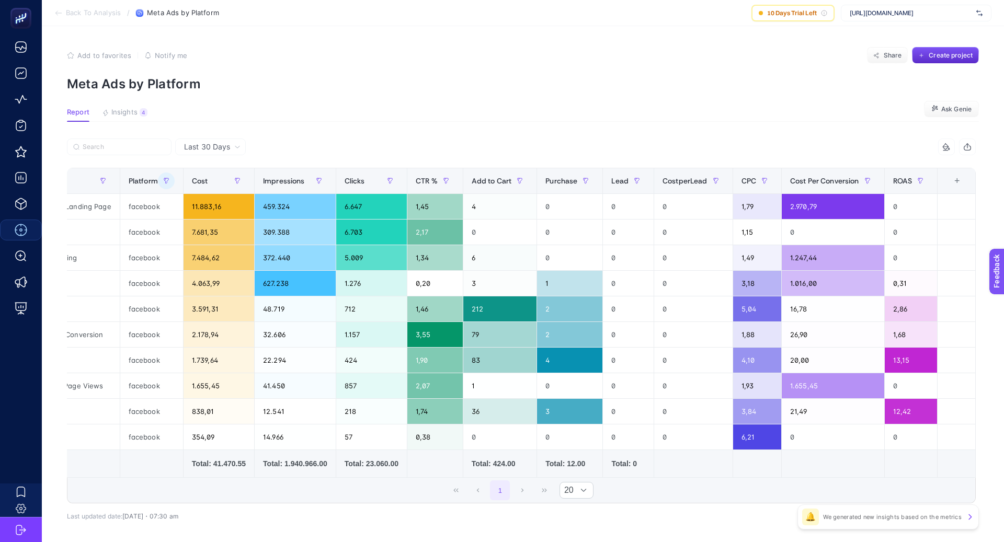
click at [959, 177] on div "+" at bounding box center [957, 181] width 20 height 8
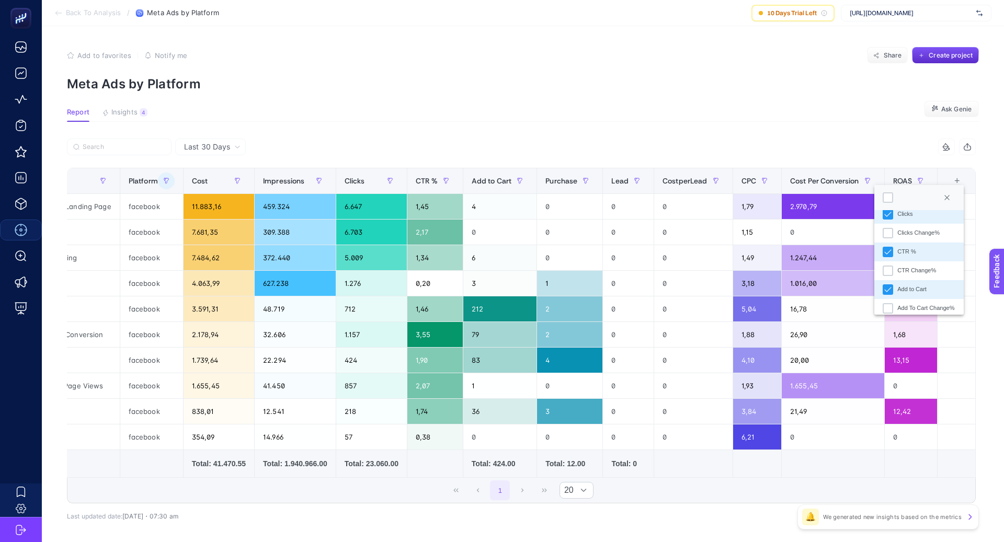
scroll to position [114, 0]
click at [729, 122] on article "Add to favorites false Notify me Share Create project Meta Ads by Platform Repo…" at bounding box center [523, 306] width 963 height 561
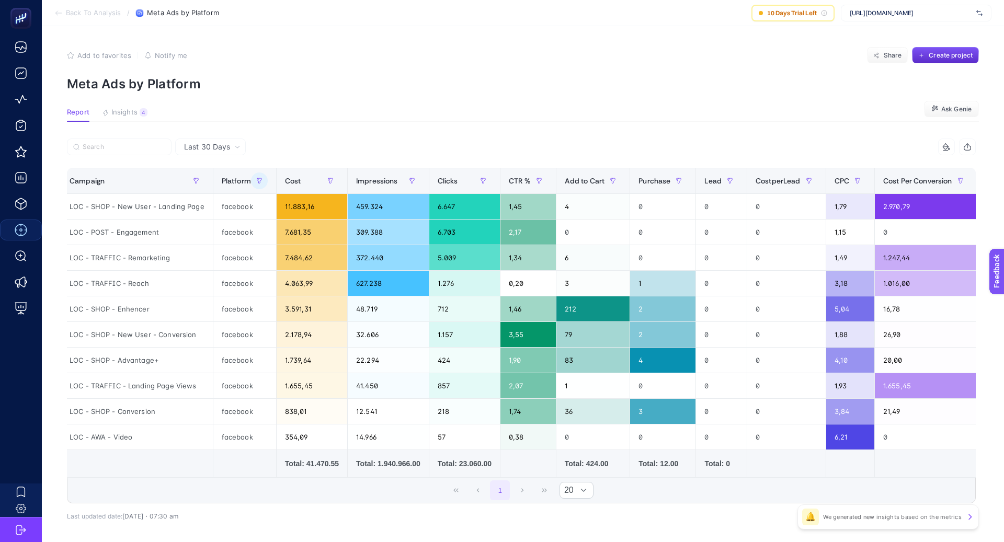
scroll to position [0, 0]
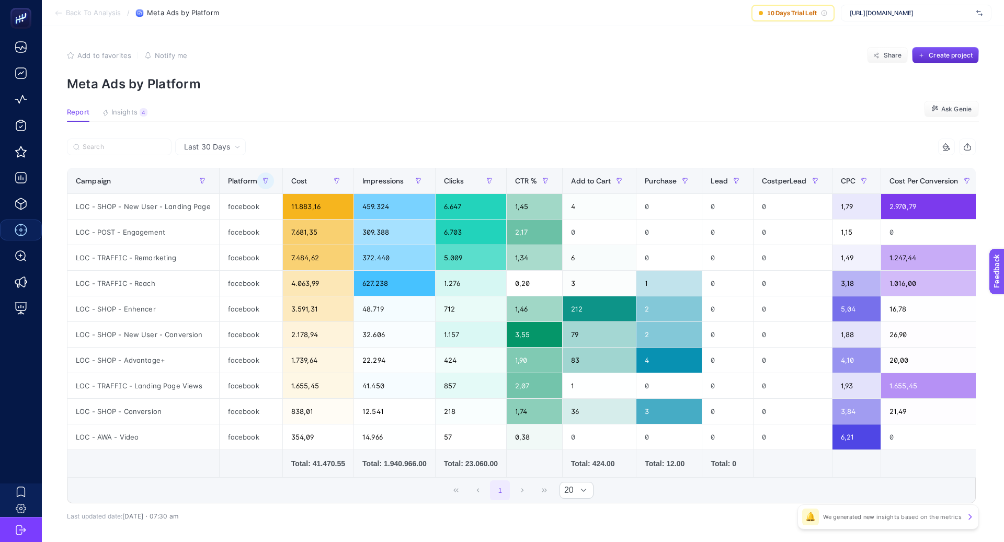
click at [512, 131] on article "Add to favorites false Notify me Share Create project Meta Ads by Platform Repo…" at bounding box center [523, 306] width 963 height 561
click at [257, 176] on button "button" at bounding box center [265, 181] width 17 height 17
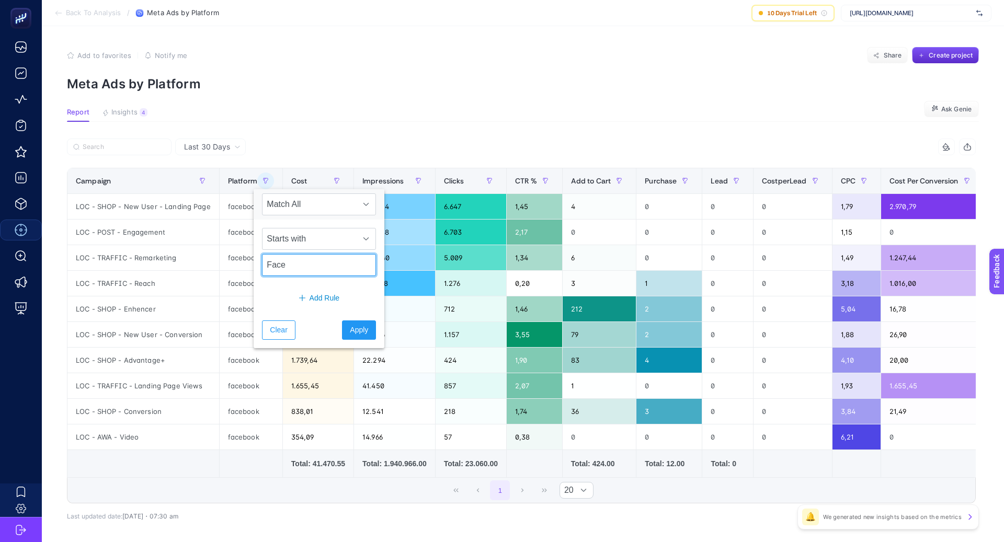
click at [301, 262] on input "Face" at bounding box center [319, 265] width 114 height 22
type input "Inst"
click at [347, 317] on div "Clear Apply" at bounding box center [319, 330] width 131 height 36
click at [352, 327] on span "Apply" at bounding box center [359, 330] width 18 height 11
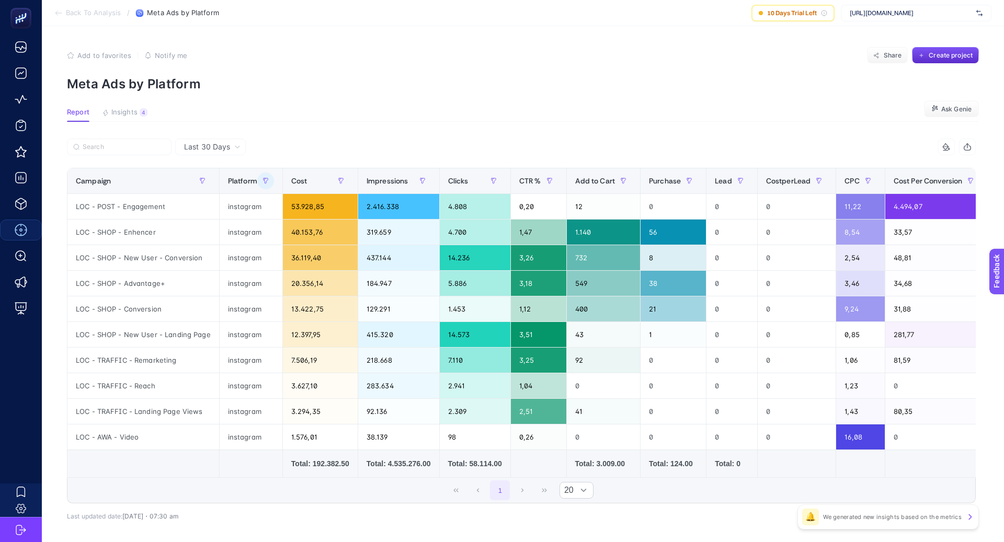
click at [351, 505] on div "11 items selected Campaign Platform Cost Impressions Clicks CTR % Add to Cart P…" at bounding box center [521, 337] width 909 height 365
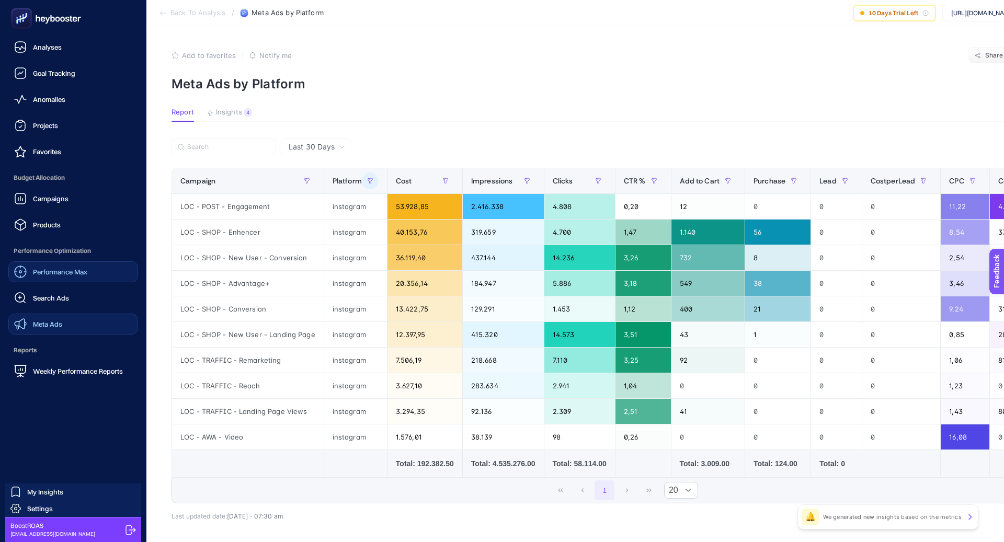
click at [66, 322] on link "Meta Ads" at bounding box center [73, 324] width 130 height 21
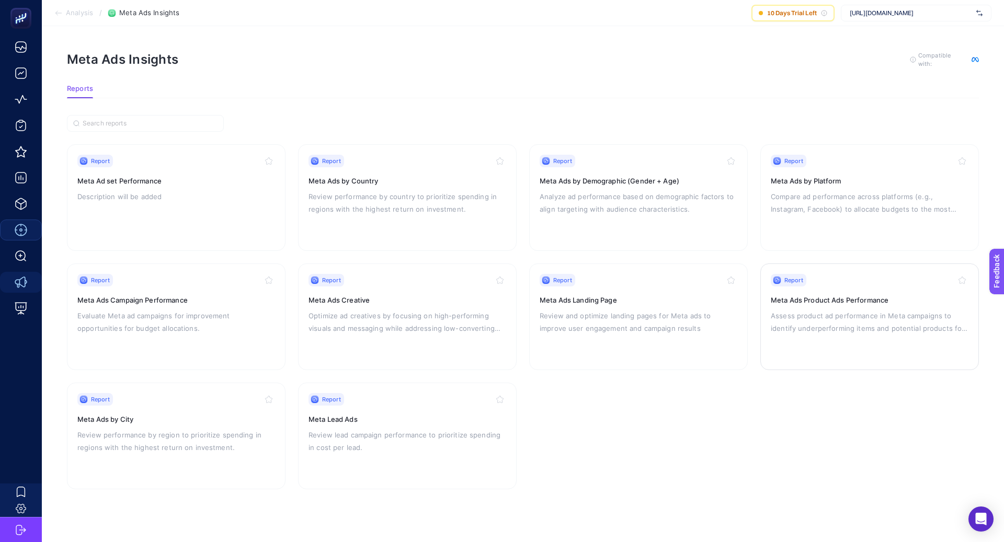
click at [841, 317] on p "Assess product ad performance in Meta campaigns to identify underperforming ite…" at bounding box center [870, 322] width 198 height 25
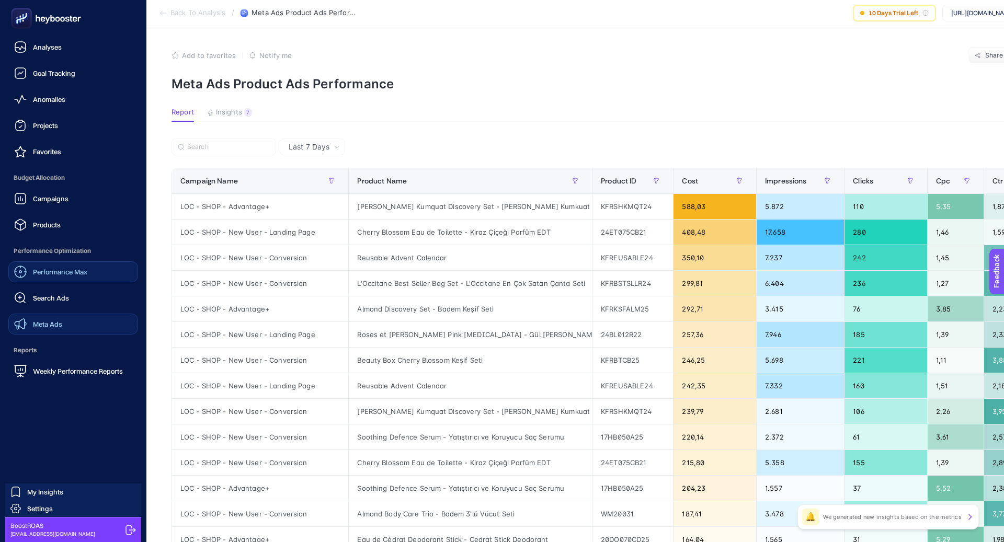
click at [56, 321] on span "Meta Ads" at bounding box center [47, 324] width 29 height 8
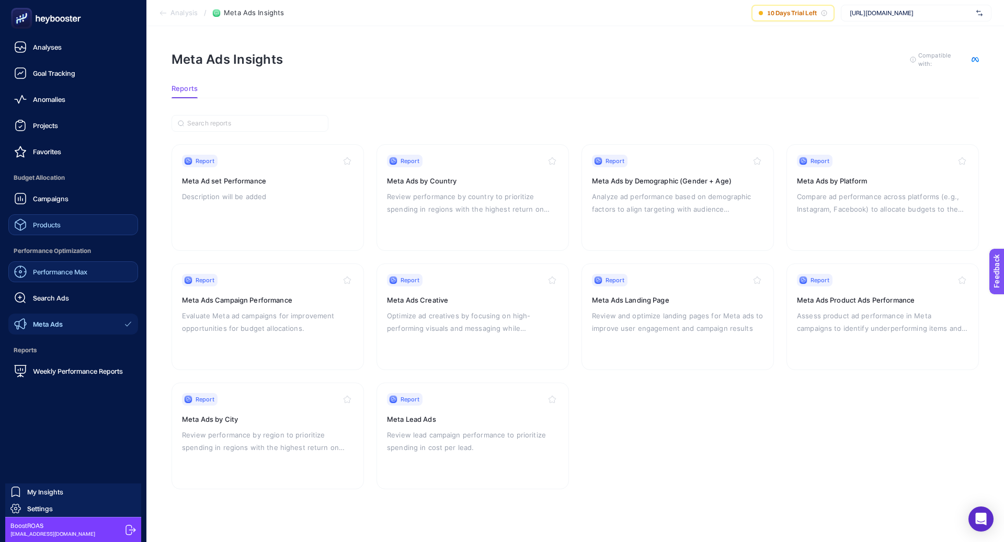
click at [77, 233] on link "Products" at bounding box center [73, 224] width 130 height 21
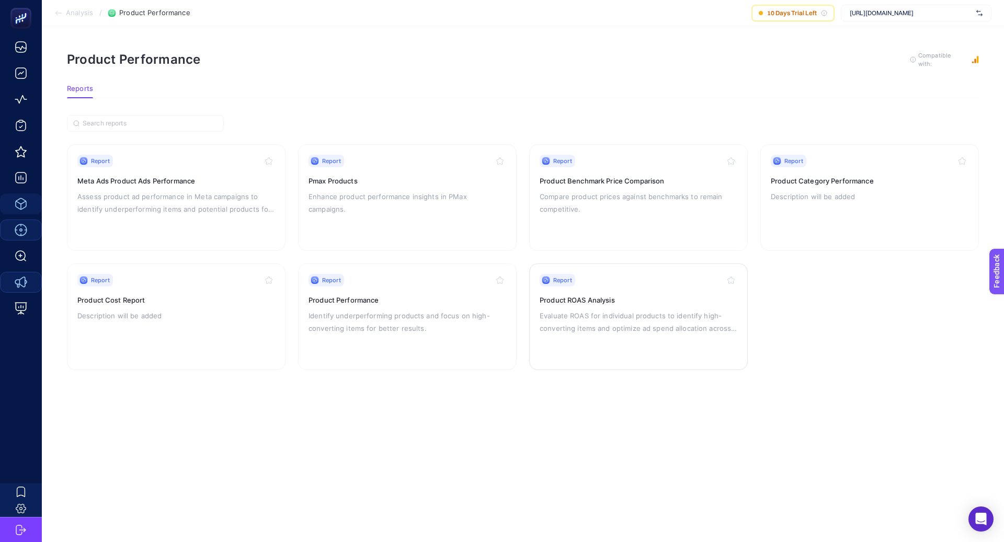
click at [563, 291] on div "Report Product ROAS Analysis Evaluate ROAS for individual products to identify …" at bounding box center [639, 317] width 198 height 86
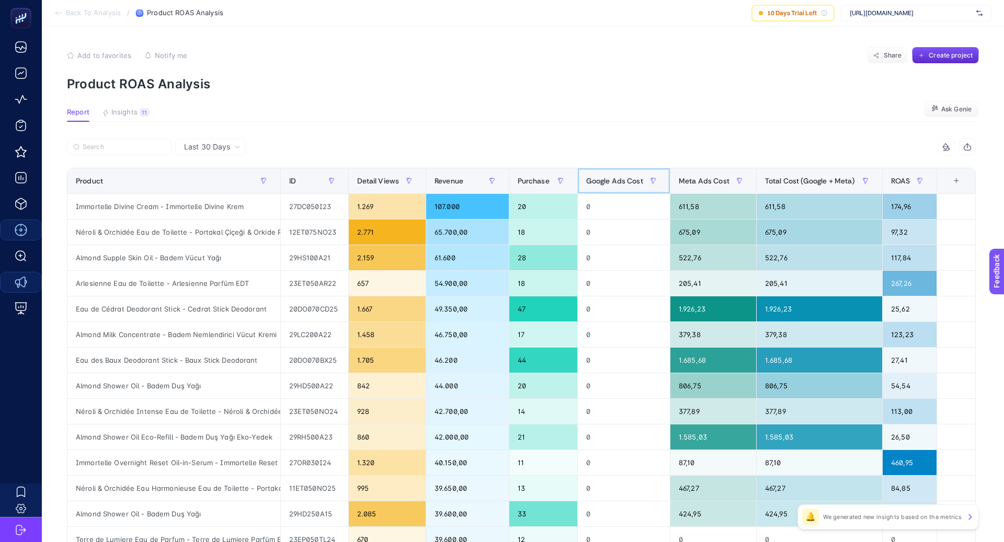
click at [611, 183] on span "Google Ads Cost" at bounding box center [614, 181] width 57 height 8
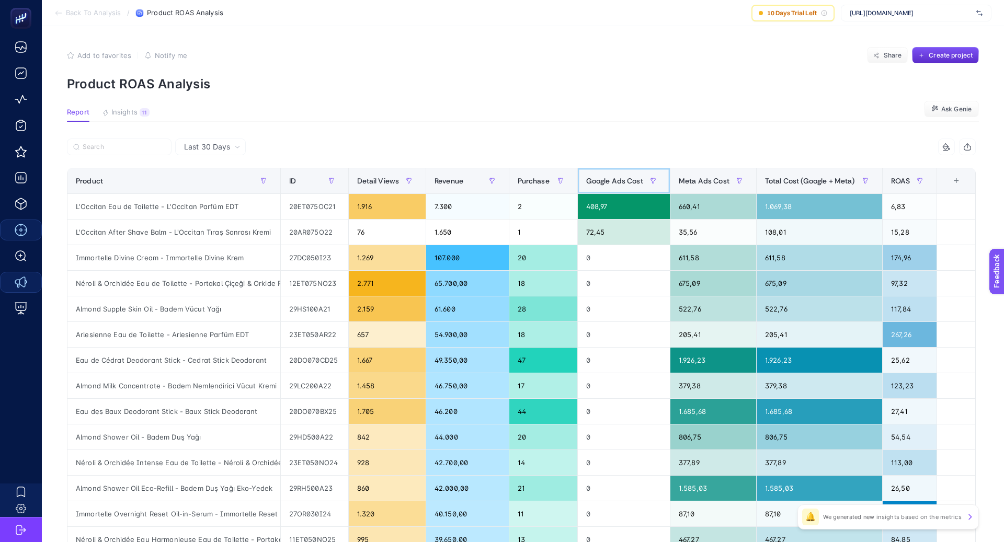
click at [611, 183] on span "Google Ads Cost" at bounding box center [614, 181] width 57 height 8
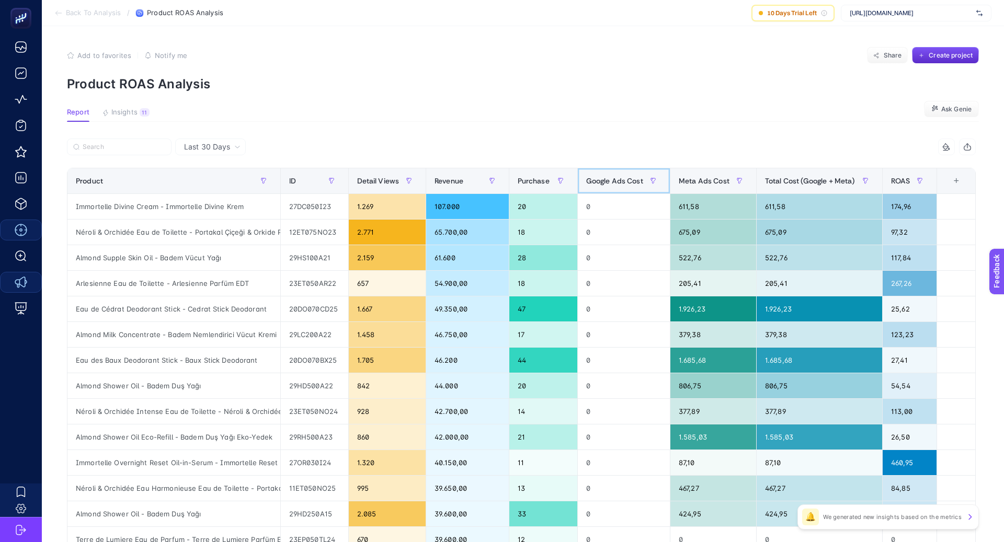
click at [611, 183] on span "Google Ads Cost" at bounding box center [614, 181] width 57 height 8
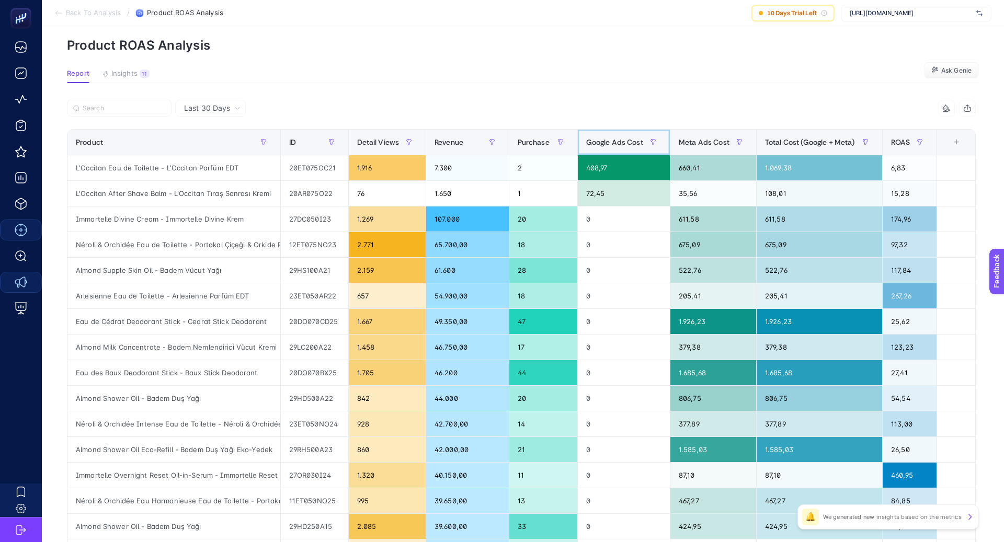
scroll to position [41, 0]
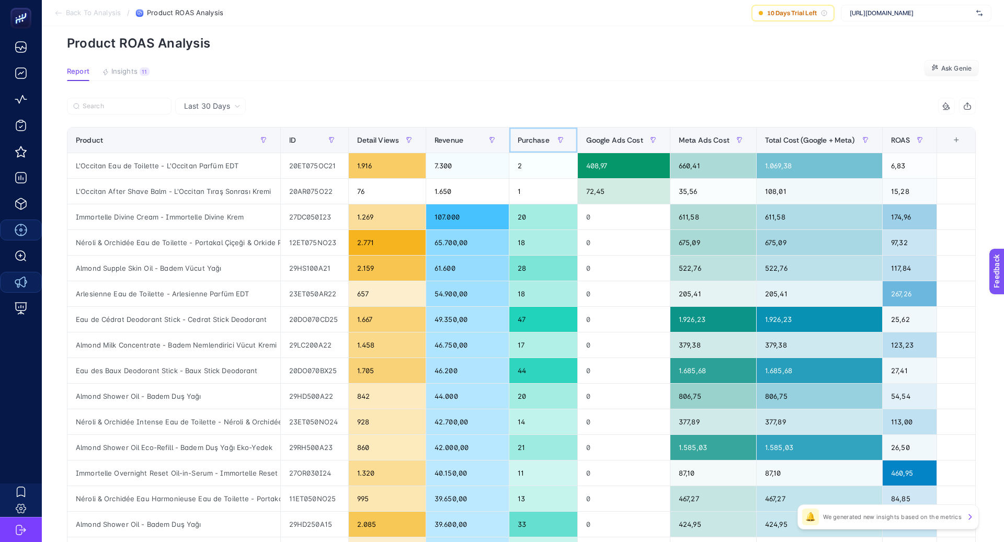
click at [536, 138] on span "Purchase" at bounding box center [534, 140] width 32 height 8
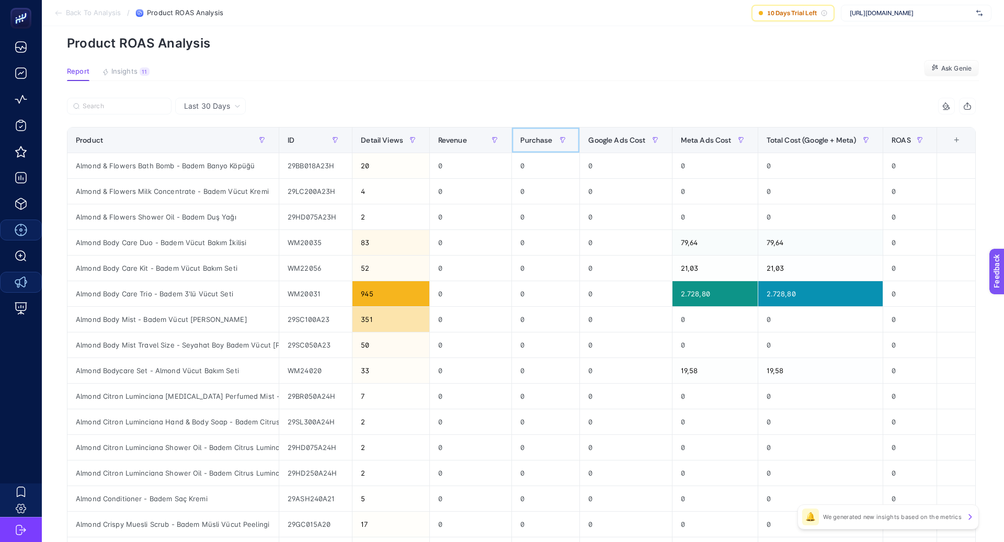
click at [536, 139] on span "Purchase" at bounding box center [537, 140] width 32 height 8
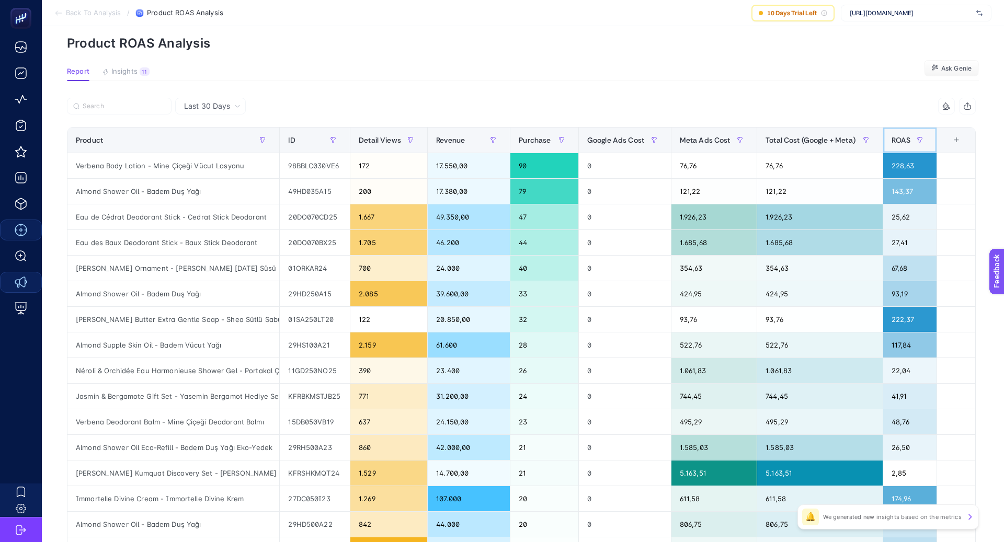
click at [889, 139] on th "ROAS" at bounding box center [910, 141] width 54 height 26
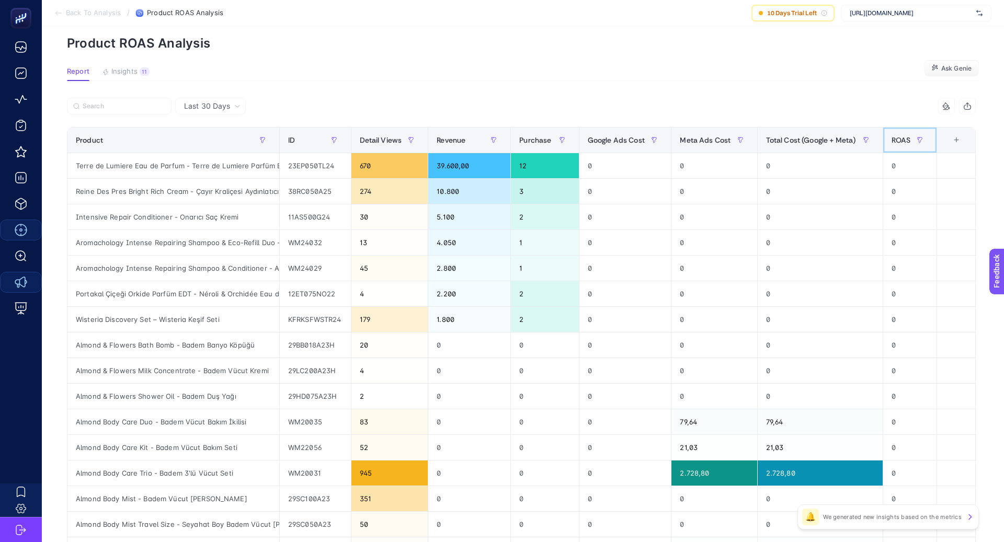
click at [891, 139] on th "ROAS" at bounding box center [910, 141] width 54 height 26
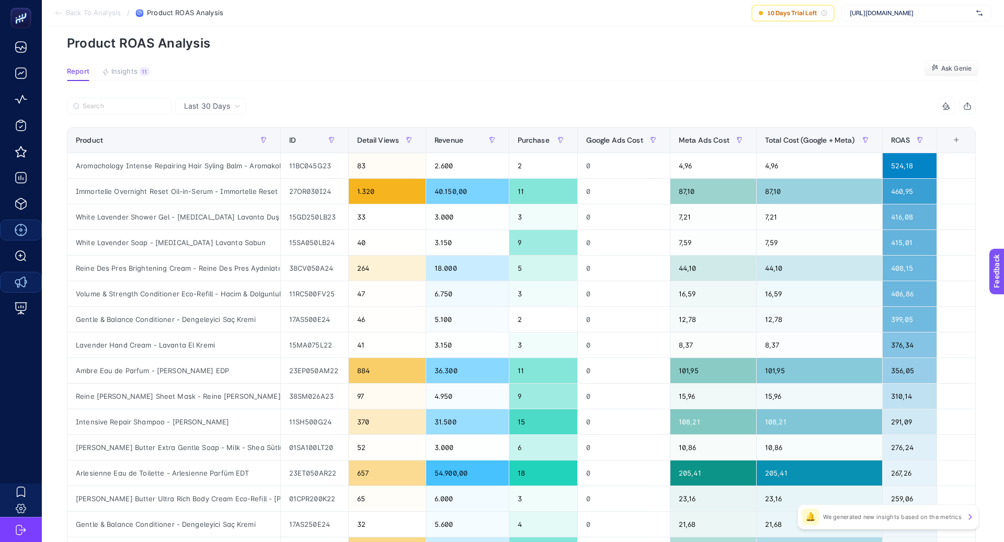
click at [794, 110] on div "7 items selected" at bounding box center [749, 106] width 455 height 17
click at [236, 164] on div "Aromachology Intense Repairing Hair Syling Balm - Aromakoloji Saç Şekillendiric…" at bounding box center [173, 165] width 213 height 25
click at [230, 146] on div at bounding box center [230, 146] width 0 height 0
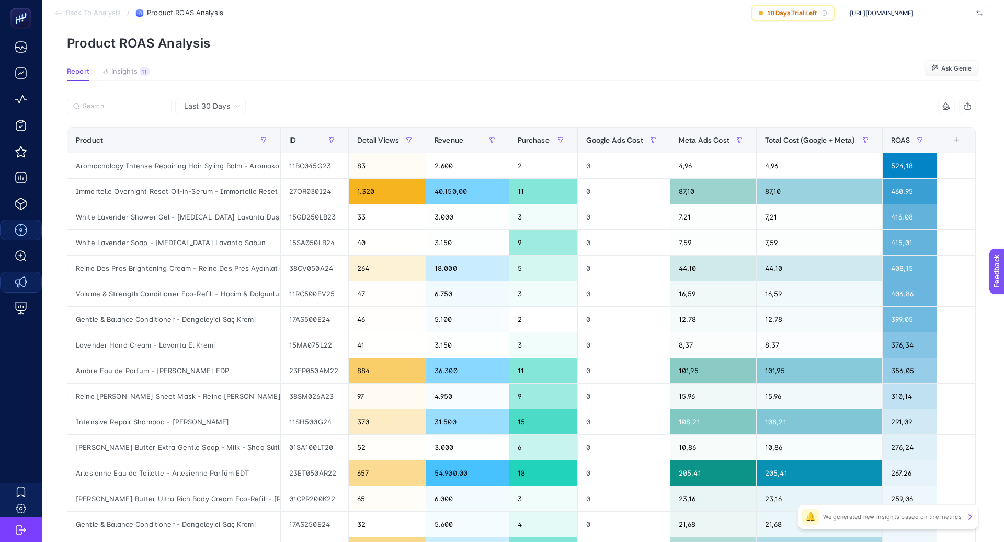
click at [363, 109] on div at bounding box center [294, 109] width 455 height 23
click at [369, 188] on div "1.320" at bounding box center [387, 191] width 77 height 25
click at [366, 221] on div "33" at bounding box center [387, 217] width 77 height 25
click at [368, 116] on div at bounding box center [294, 109] width 455 height 23
click at [467, 112] on div at bounding box center [294, 109] width 455 height 23
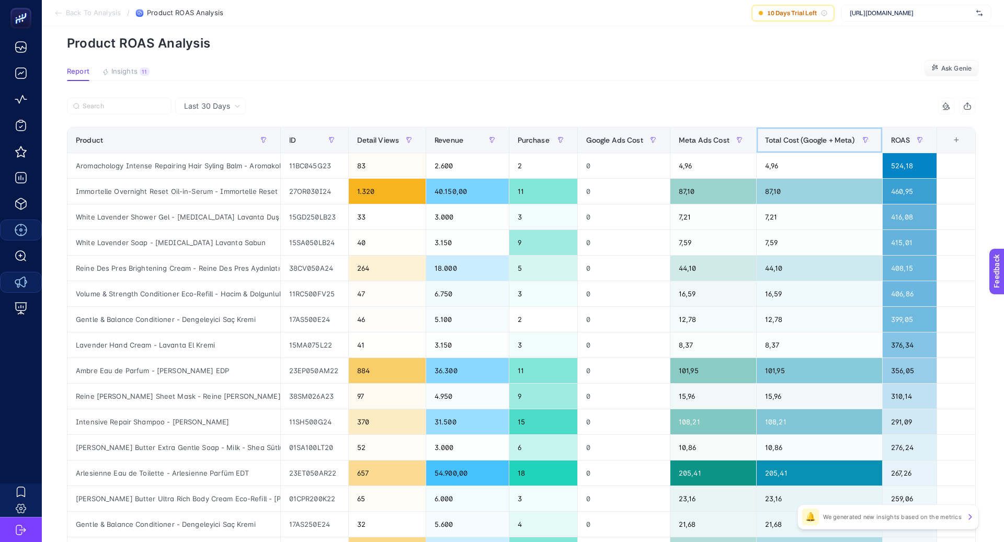
click at [790, 145] on div "Total Cost (Google + Meta)" at bounding box center [819, 140] width 109 height 17
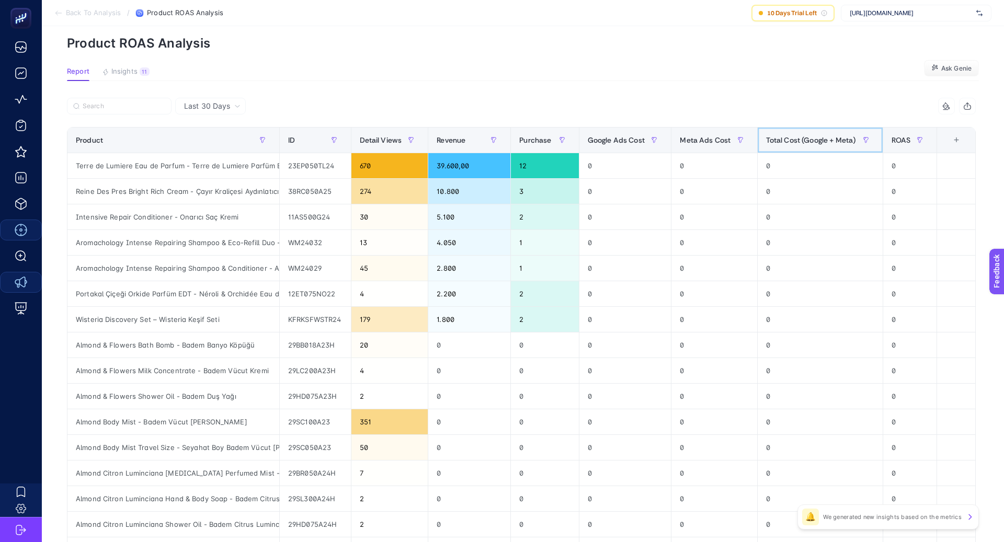
click at [790, 145] on div "Total Cost (Google + Meta)" at bounding box center [820, 140] width 108 height 17
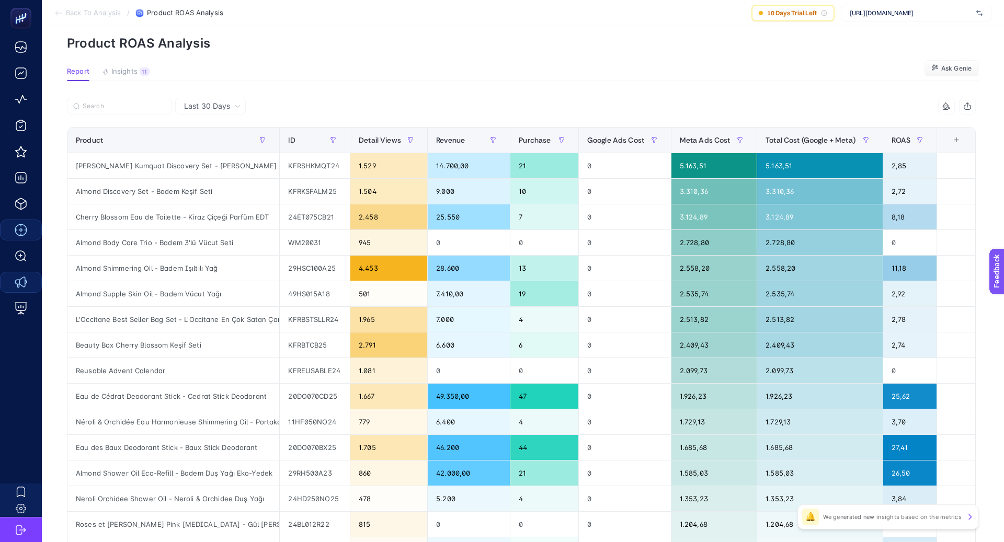
click at [737, 106] on div "7 items selected" at bounding box center [749, 106] width 455 height 17
click at [673, 106] on div "7 items selected" at bounding box center [749, 106] width 455 height 17
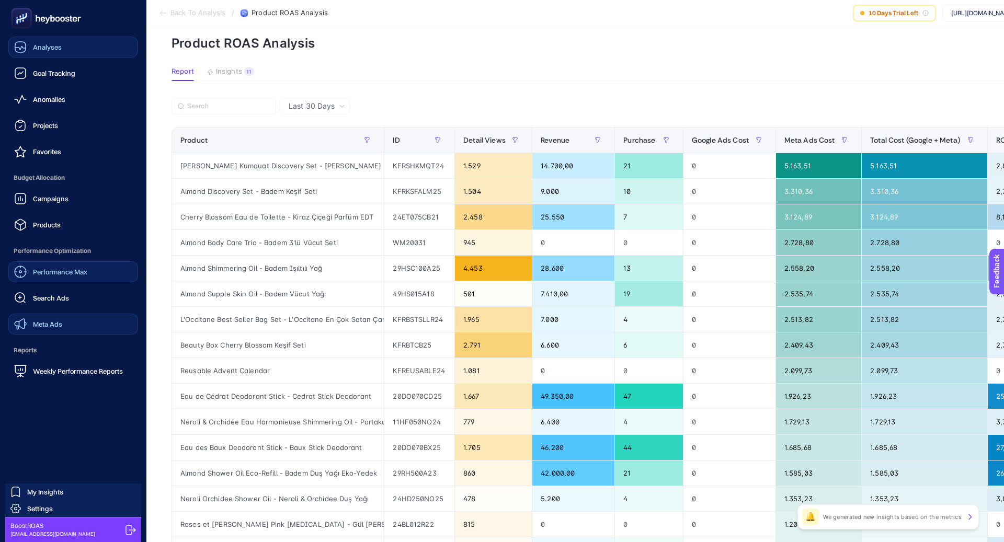
click at [72, 55] on link "Analyses" at bounding box center [73, 47] width 130 height 21
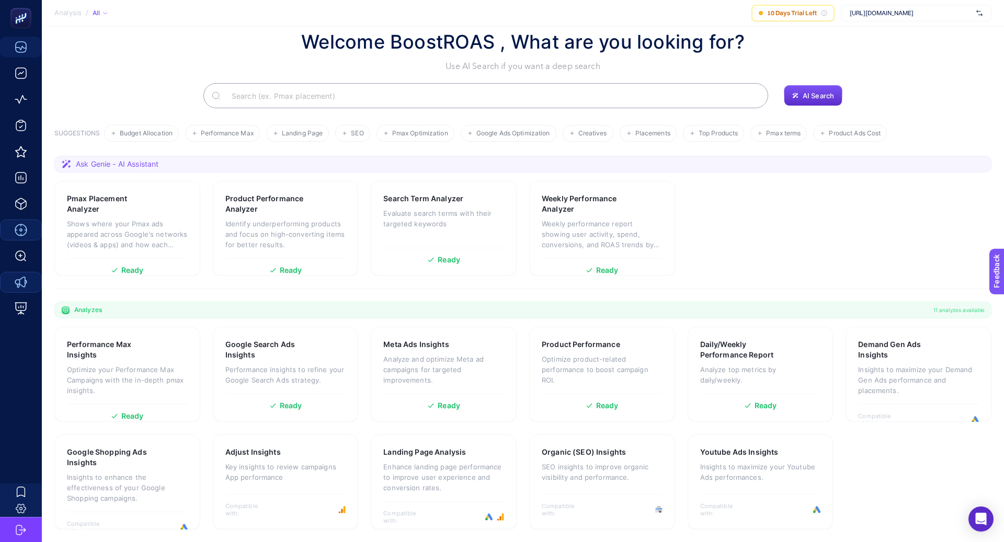
scroll to position [23, 0]
click at [286, 100] on input "Search" at bounding box center [491, 96] width 537 height 29
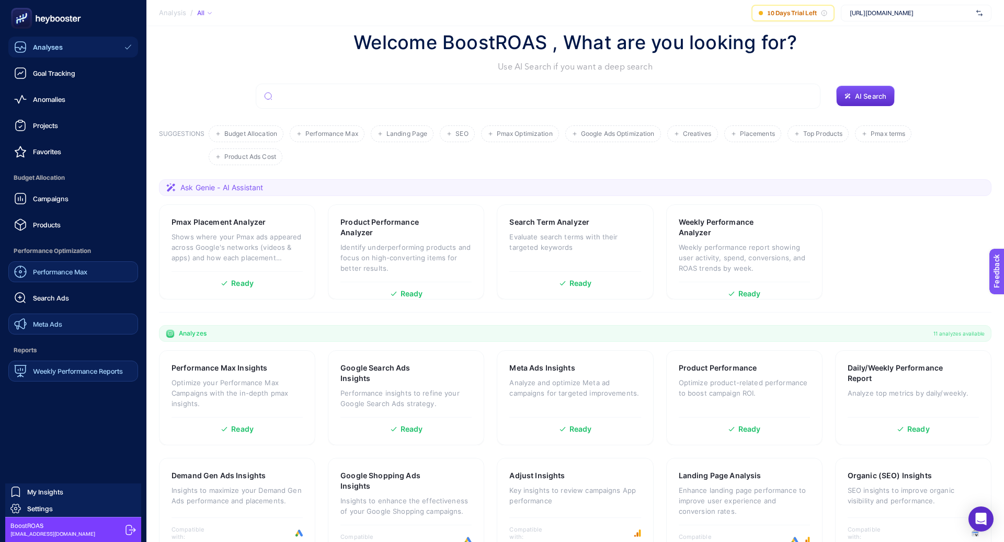
click at [79, 361] on link "Weekly Performance Reports" at bounding box center [73, 371] width 130 height 21
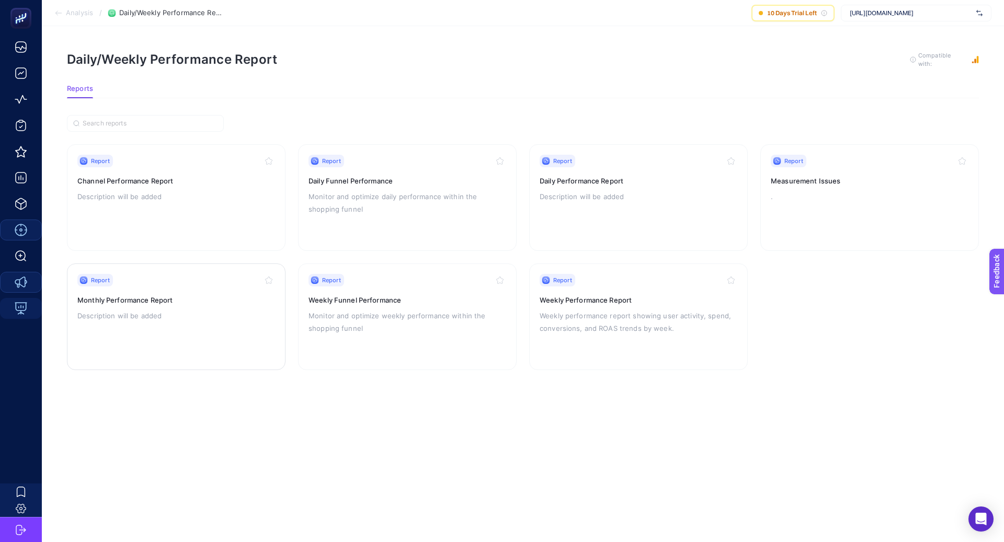
click at [245, 321] on div "Report Monthly Performance Report Description will be added" at bounding box center [176, 317] width 198 height 86
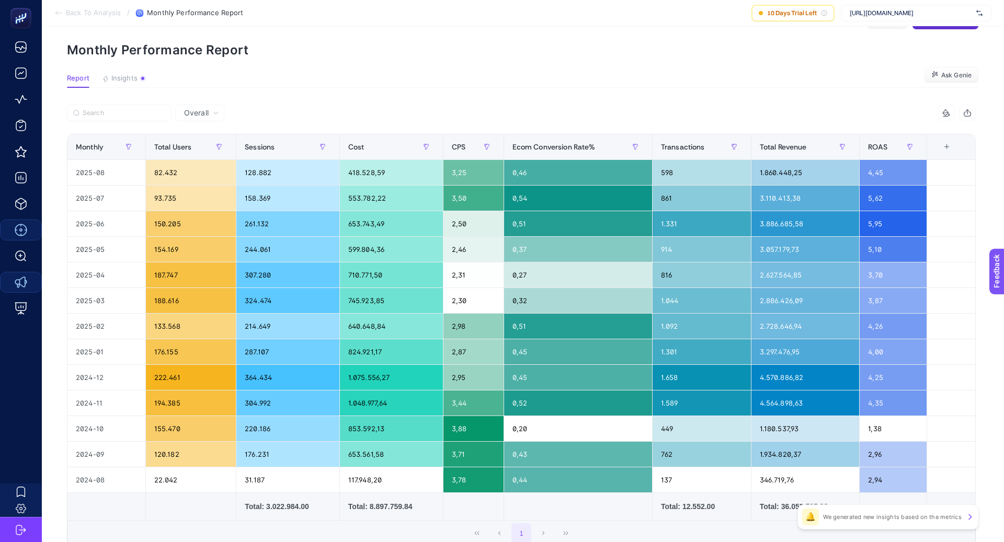
scroll to position [33, 0]
click at [438, 105] on div at bounding box center [294, 116] width 455 height 23
click at [464, 111] on div at bounding box center [294, 116] width 455 height 23
click at [468, 171] on div "3,25" at bounding box center [474, 173] width 60 height 25
click at [467, 171] on div "3,25" at bounding box center [474, 173] width 60 height 25
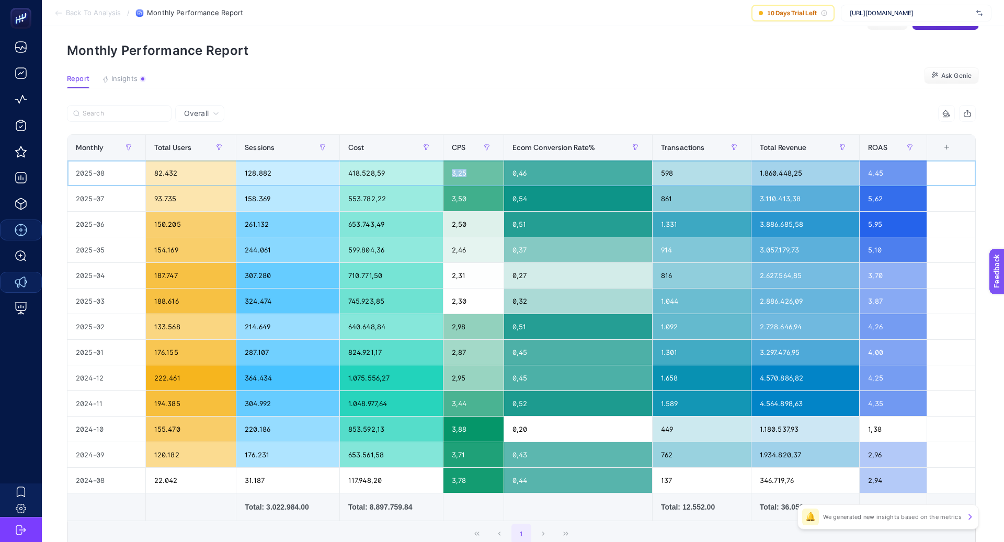
click at [467, 171] on div "3,25" at bounding box center [474, 173] width 60 height 25
click at [465, 172] on div "3,25" at bounding box center [474, 173] width 60 height 25
click at [500, 95] on article "Add to favorites false Notify me Share Create project Monthly Performance Repor…" at bounding box center [523, 312] width 963 height 638
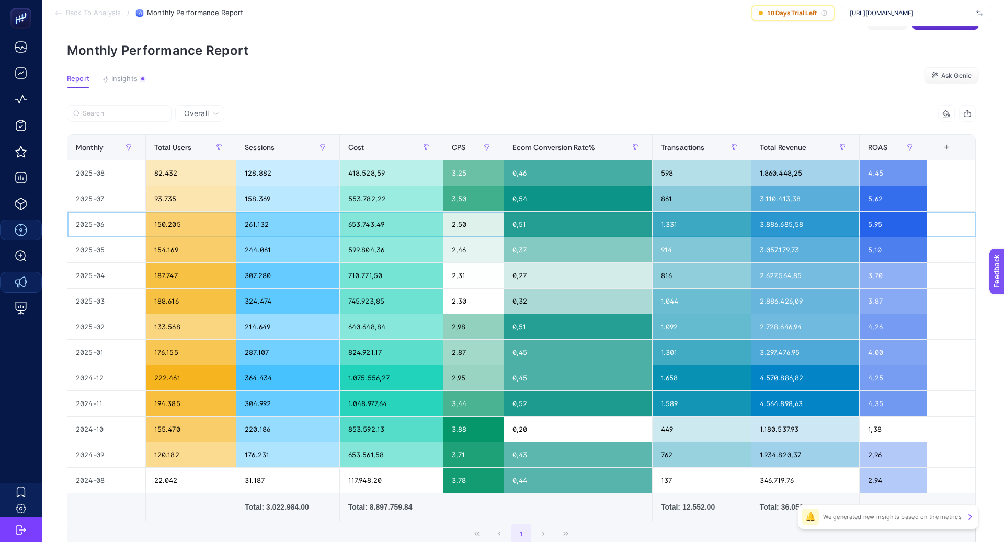
click at [880, 221] on div "5,95" at bounding box center [893, 224] width 67 height 25
click at [880, 255] on div "5,10" at bounding box center [893, 250] width 67 height 25
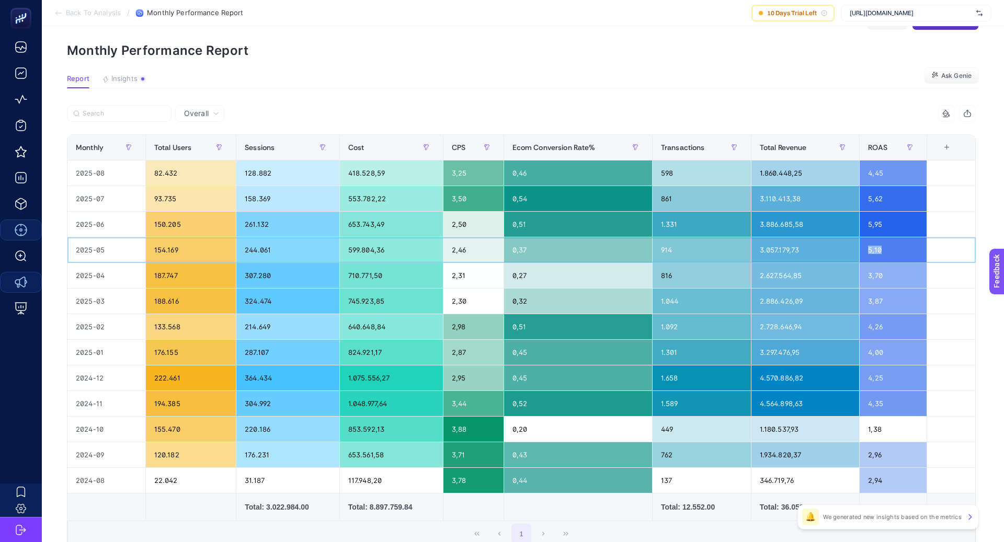
click at [880, 255] on div "5,10" at bounding box center [893, 250] width 67 height 25
click at [803, 110] on div "8 items selected" at bounding box center [749, 113] width 455 height 17
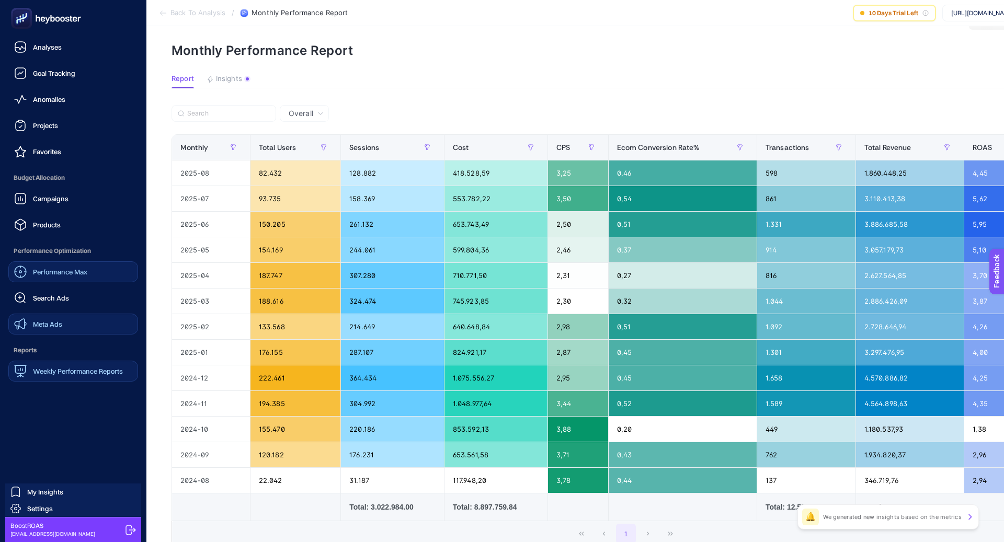
click at [85, 363] on link "Weekly Performance Reports" at bounding box center [73, 371] width 130 height 21
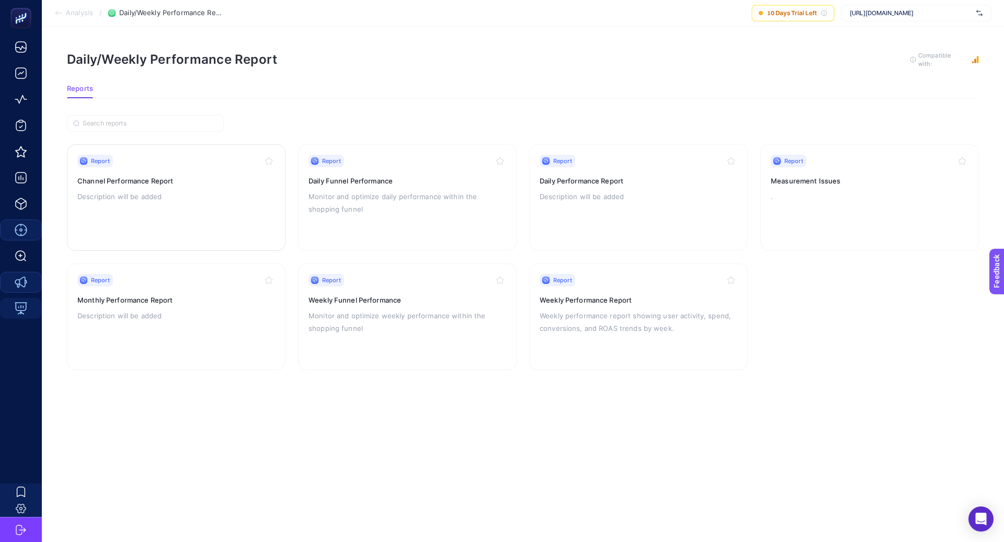
click at [192, 210] on div "Report Channel Performance Report Description will be added" at bounding box center [176, 198] width 198 height 86
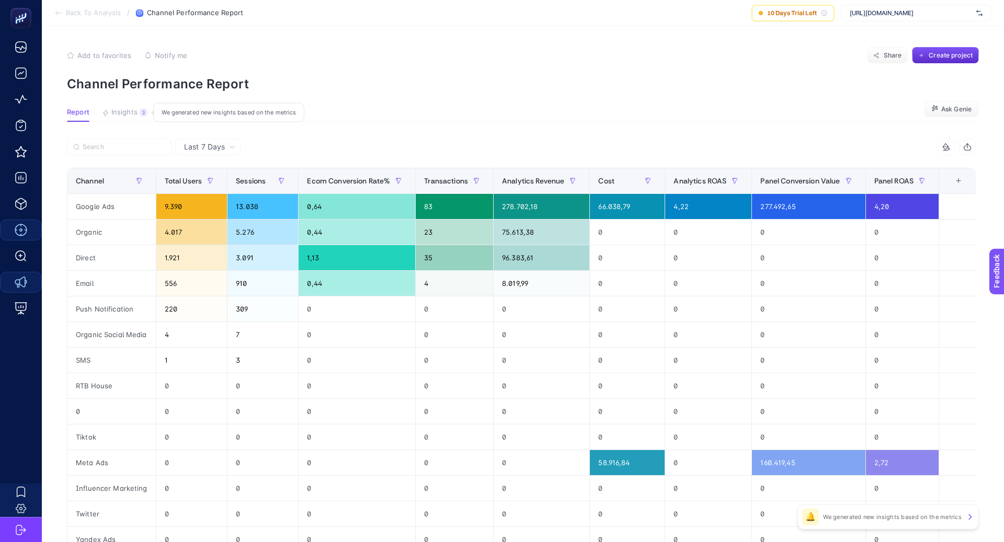
click at [131, 115] on span "Insights" at bounding box center [124, 112] width 26 height 8
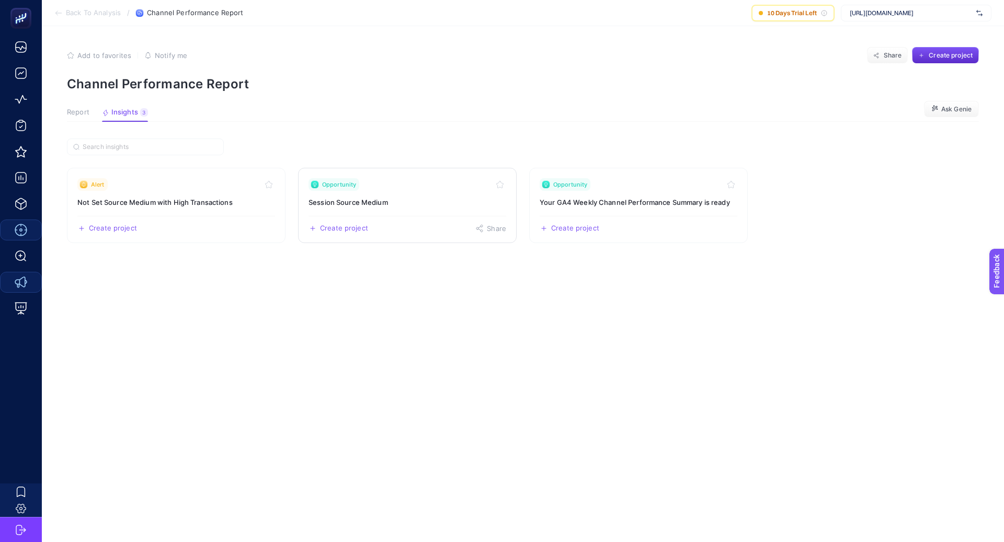
click at [330, 196] on link "Opportunity Session Source Medium Create project Share" at bounding box center [407, 205] width 219 height 75
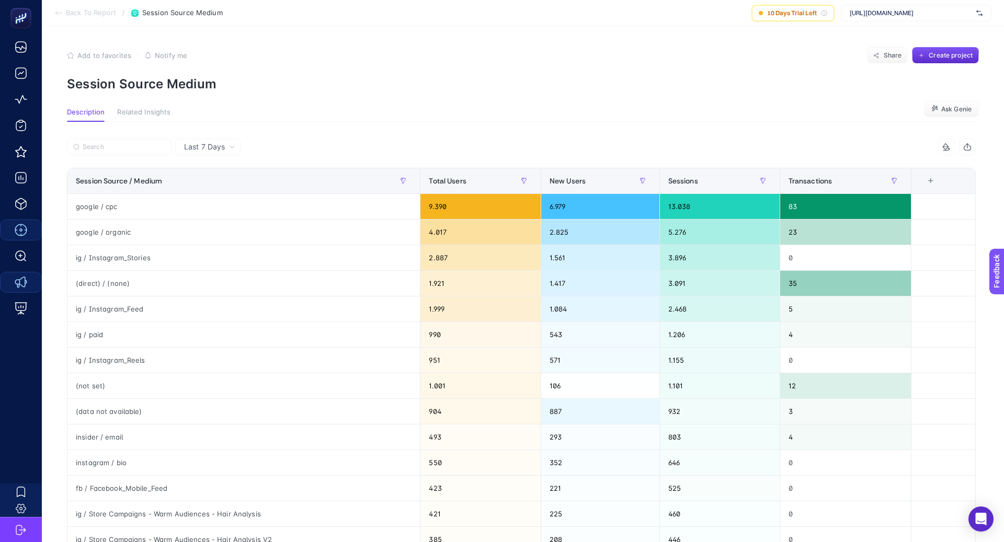
click at [224, 145] on span "Last 7 Days" at bounding box center [204, 147] width 41 height 10
click at [223, 187] on li "Last 30 Days" at bounding box center [207, 187] width 59 height 19
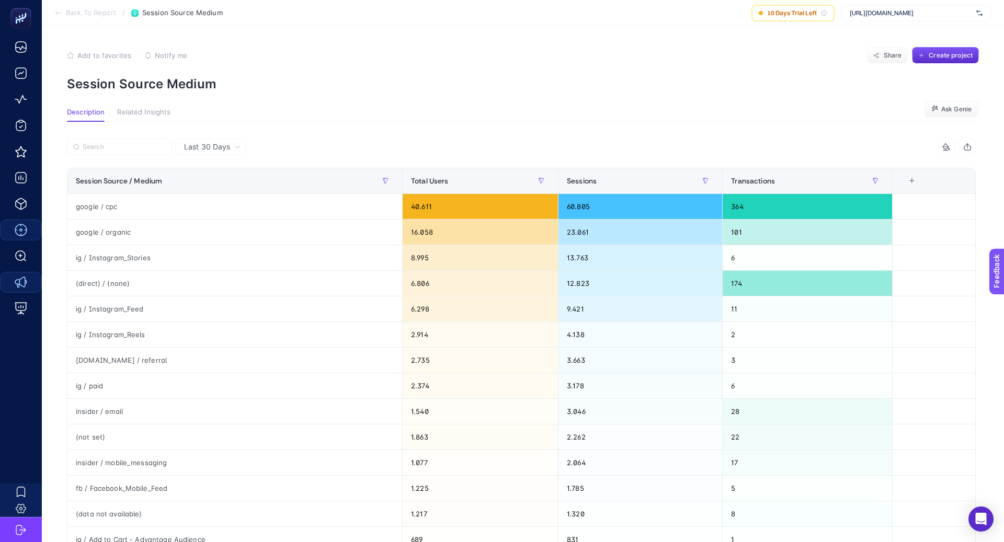
click at [420, 148] on div at bounding box center [294, 150] width 455 height 23
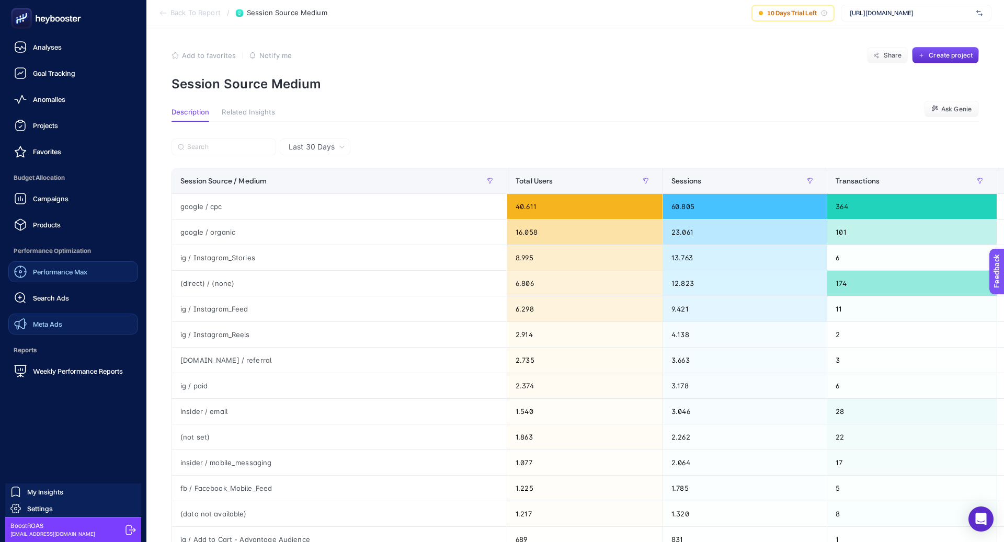
click at [71, 269] on span "Performance Max" at bounding box center [60, 272] width 54 height 8
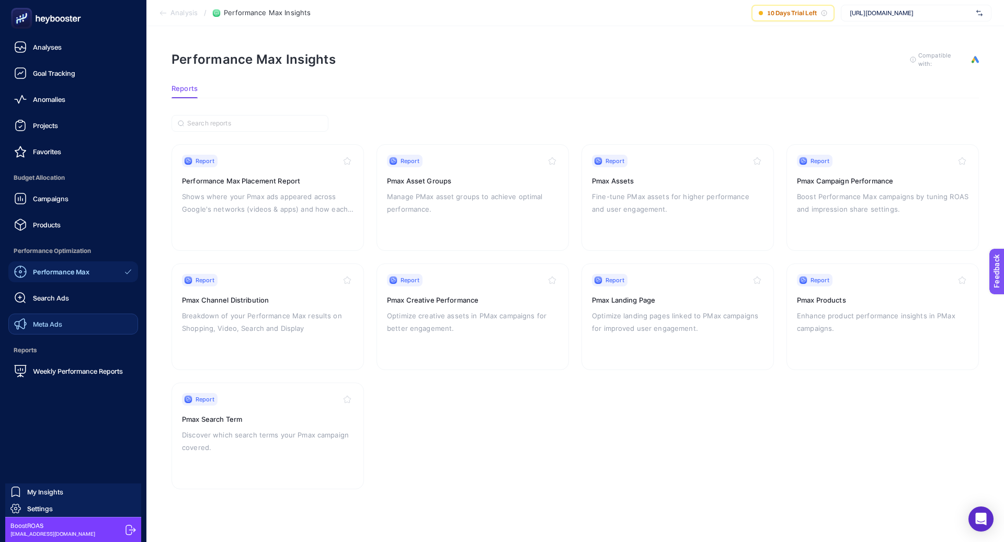
click at [131, 326] on link "Meta Ads" at bounding box center [73, 324] width 130 height 21
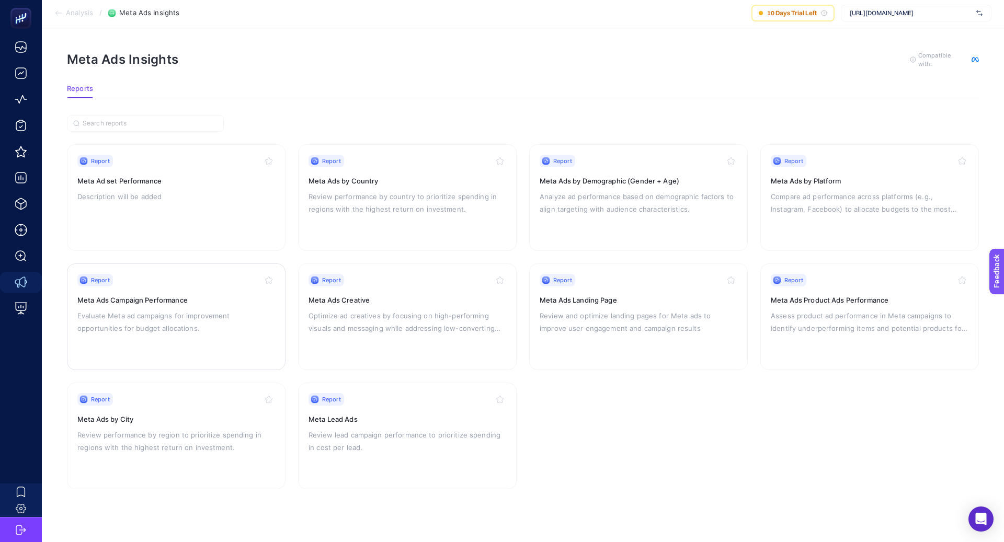
click at [225, 299] on h3 "Meta Ads Campaign Performance" at bounding box center [176, 300] width 198 height 10
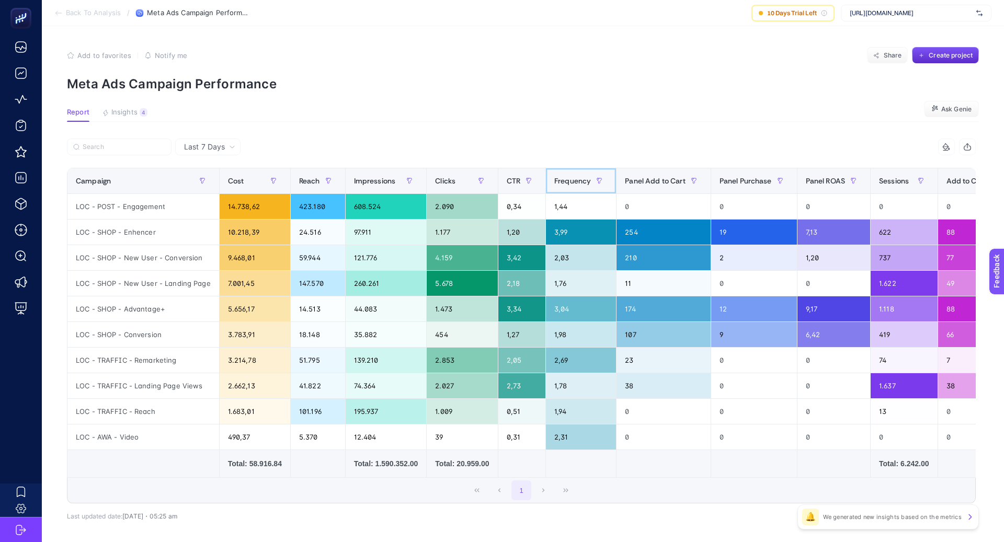
click at [575, 182] on span "Frequency" at bounding box center [573, 181] width 37 height 8
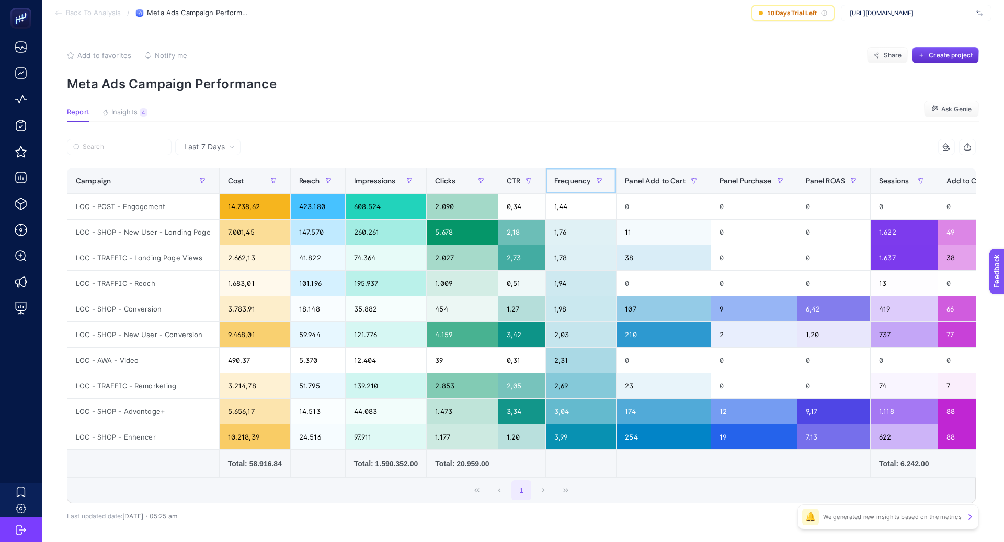
click at [575, 182] on span "Frequency" at bounding box center [573, 181] width 37 height 8
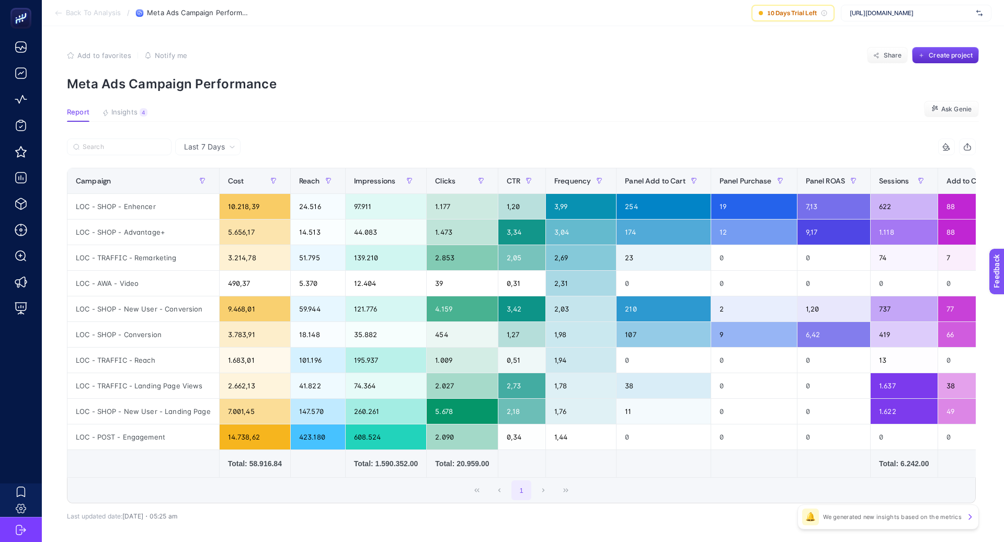
click at [229, 150] on div "Last 7 Days" at bounding box center [210, 146] width 60 height 7
drag, startPoint x: 213, startPoint y: 188, endPoint x: 410, endPoint y: 190, distance: 196.2
click at [213, 188] on li "Last 30 Days" at bounding box center [207, 187] width 59 height 19
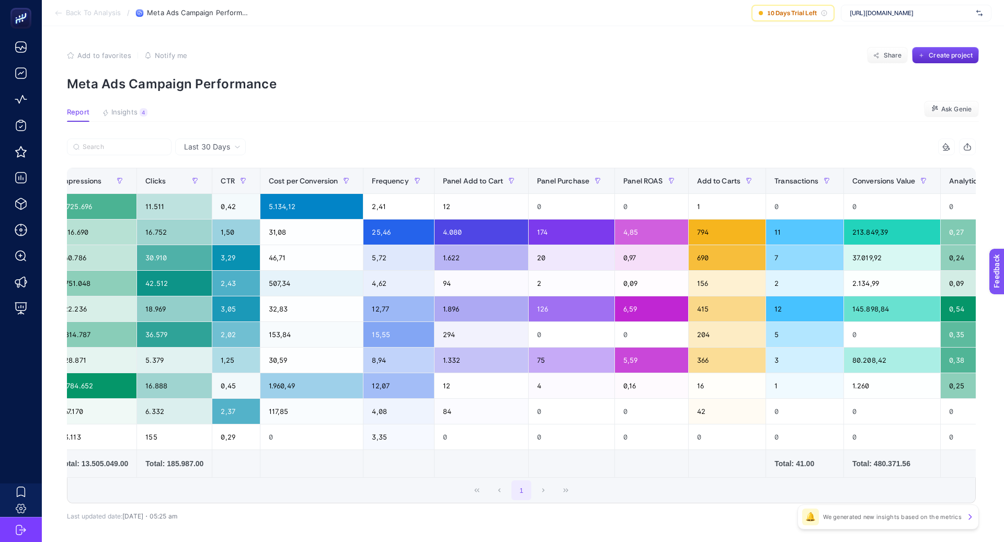
scroll to position [0, 414]
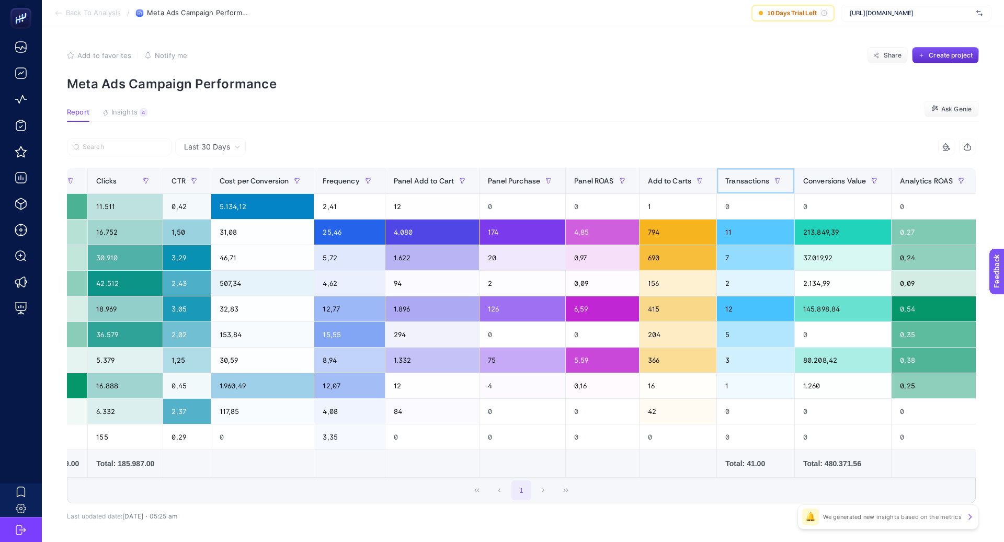
click at [754, 180] on span "Transactions" at bounding box center [748, 181] width 44 height 8
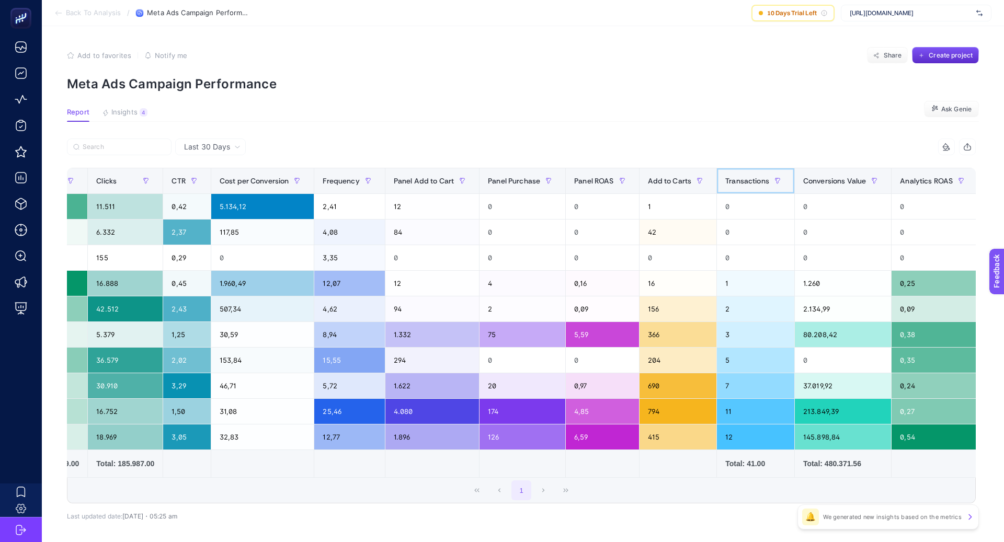
click at [754, 180] on span "Transactions" at bounding box center [748, 181] width 44 height 8
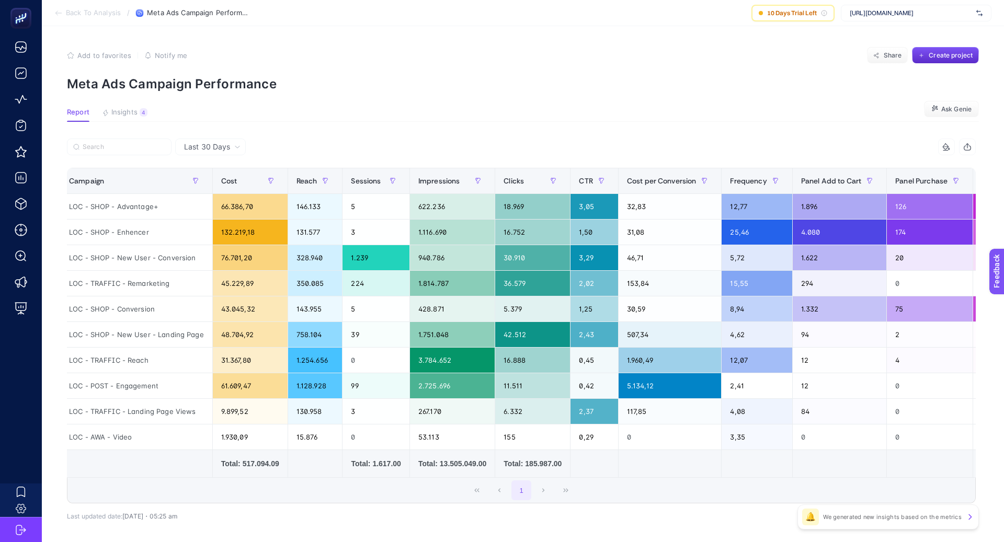
scroll to position [0, 0]
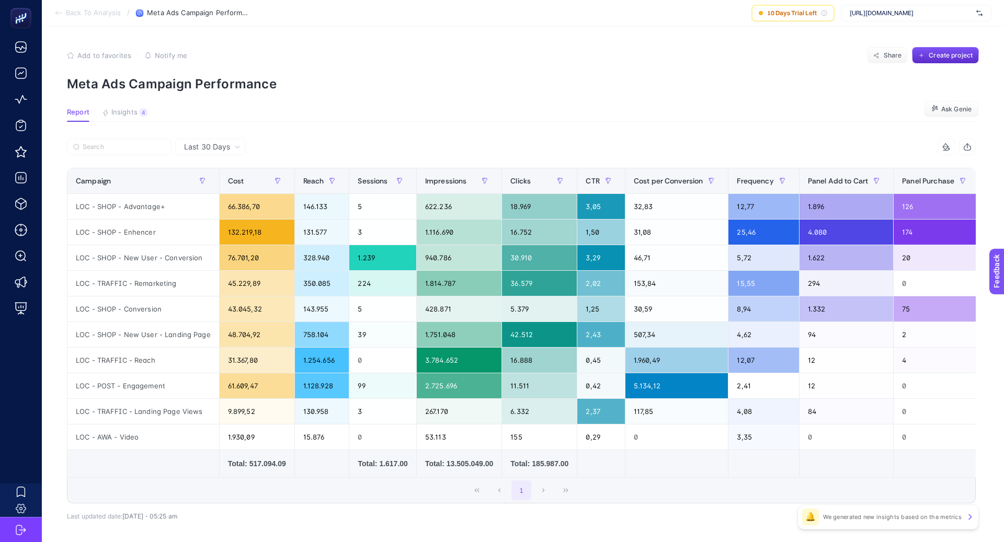
click at [499, 146] on div at bounding box center [294, 150] width 455 height 23
click at [759, 174] on div "Frequency" at bounding box center [763, 181] width 53 height 17
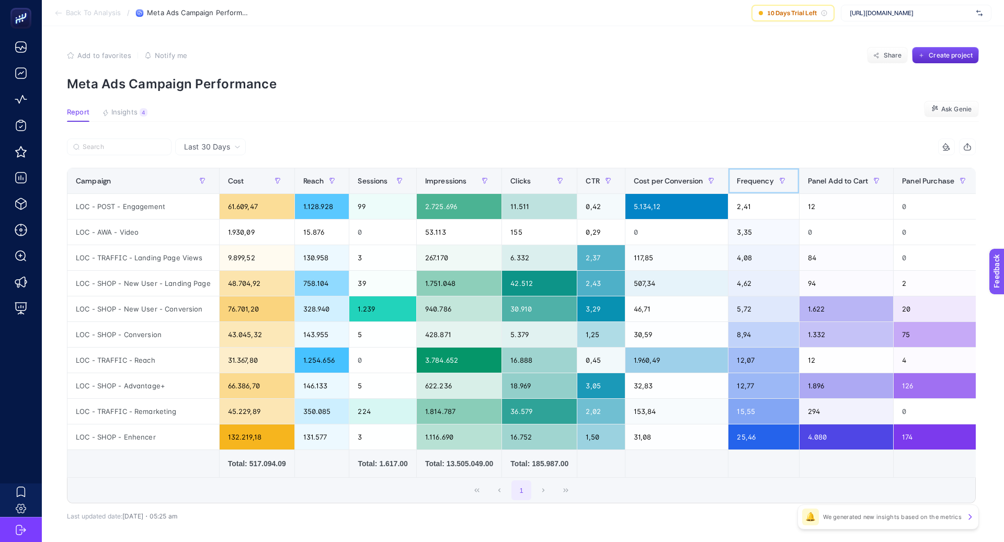
click at [758, 174] on div "Frequency" at bounding box center [763, 181] width 53 height 17
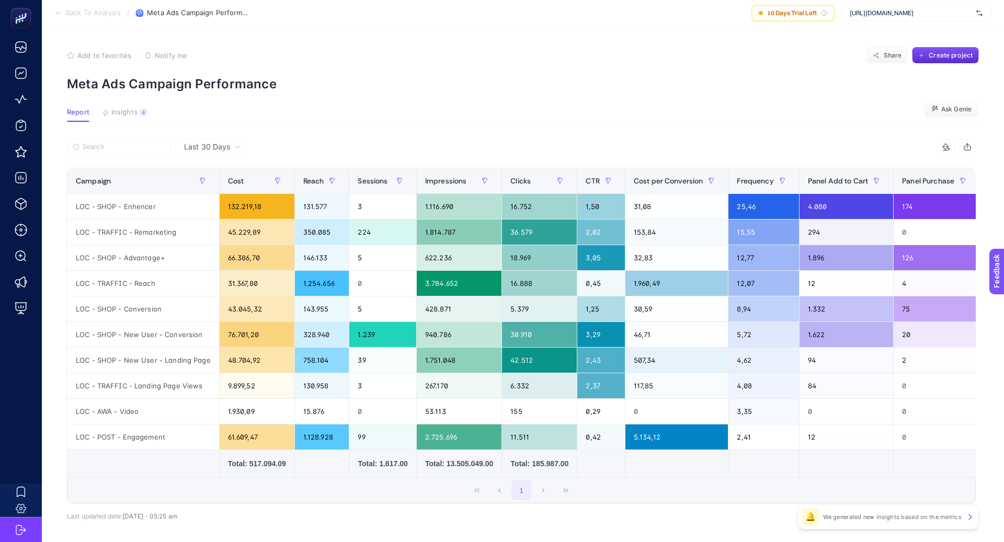
click at [218, 153] on div "Last 30 Days" at bounding box center [210, 147] width 71 height 17
click at [223, 172] on li "Last 7 Days" at bounding box center [210, 169] width 64 height 19
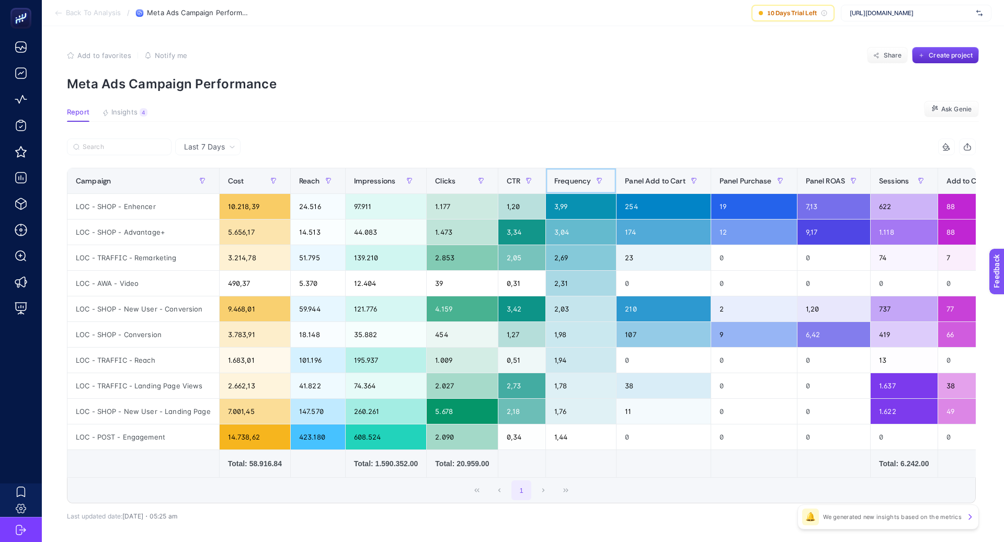
click at [570, 180] on span "Frequency" at bounding box center [573, 181] width 37 height 8
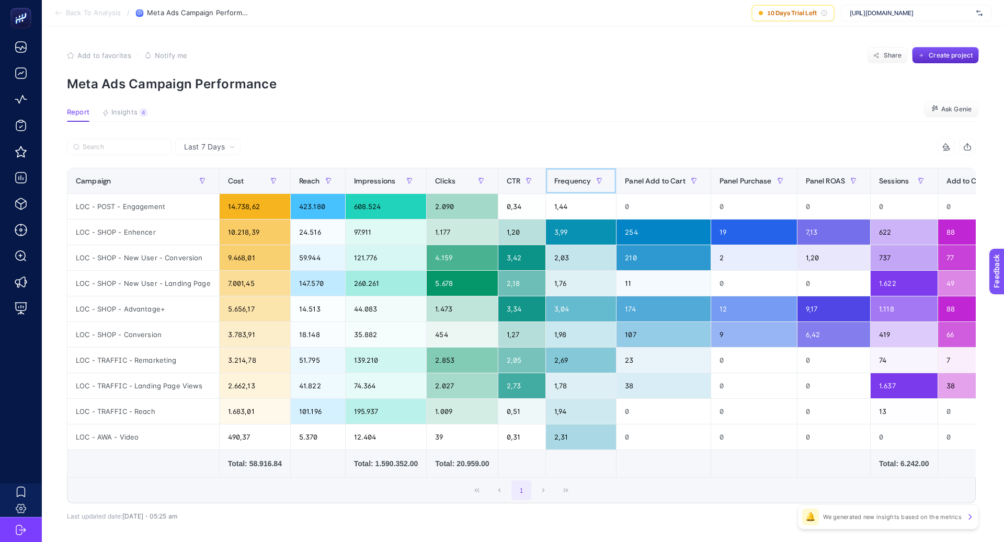
click at [571, 182] on span "Frequency" at bounding box center [573, 181] width 37 height 8
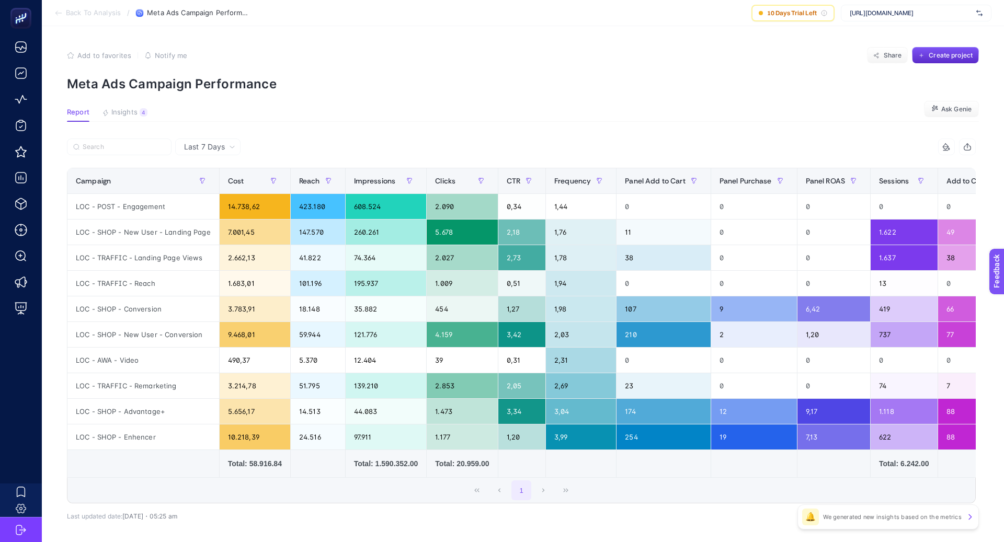
click at [210, 140] on div "Last 7 Days" at bounding box center [207, 147] width 65 height 17
drag, startPoint x: 229, startPoint y: 180, endPoint x: 485, endPoint y: 148, distance: 258.4
click at [229, 180] on li "Last 30 Days" at bounding box center [207, 187] width 59 height 19
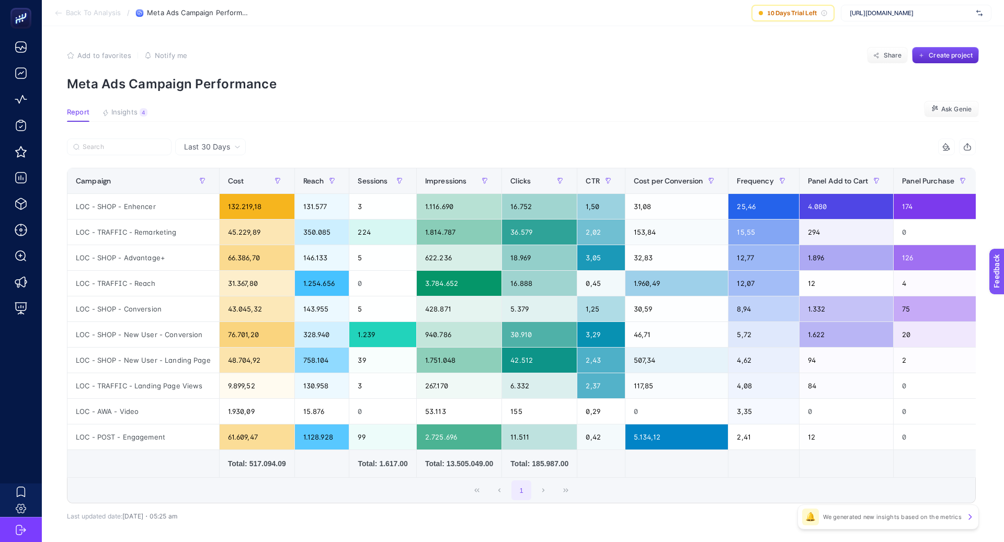
click at [575, 132] on article "Add to favorites false Notify me Share Create project Meta Ads Campaign Perform…" at bounding box center [523, 306] width 963 height 561
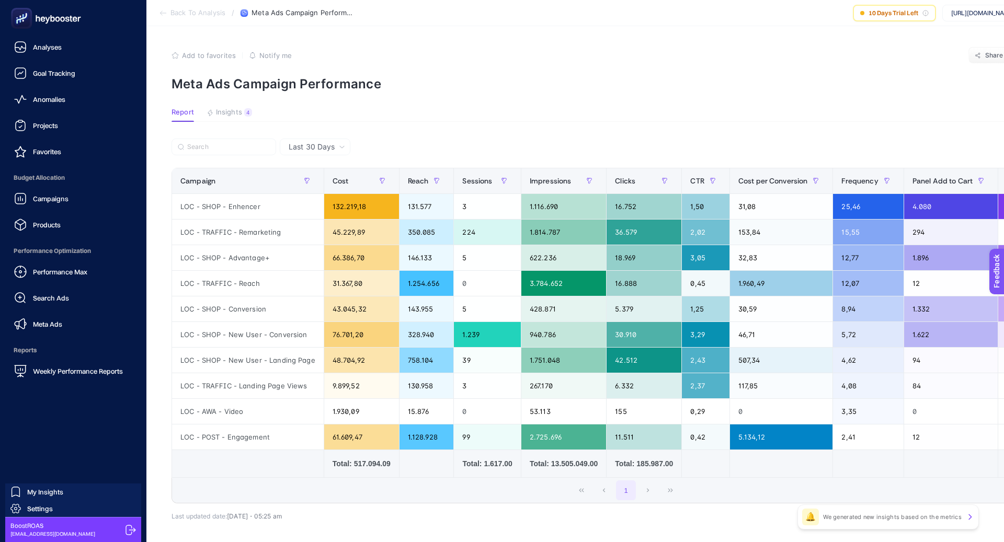
click at [59, 323] on span "Meta Ads" at bounding box center [47, 324] width 29 height 8
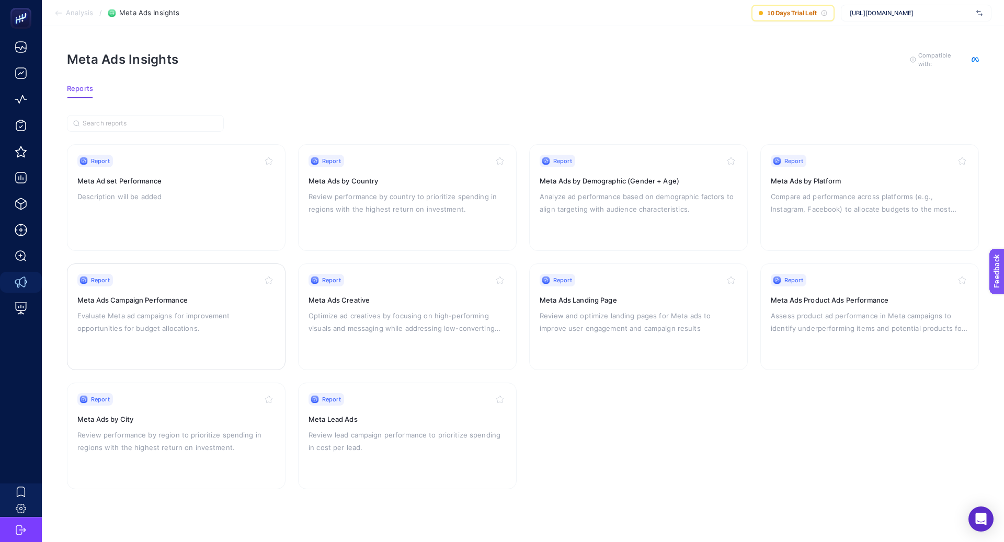
click at [170, 316] on p "Evaluate Meta ad campaigns for improvement opportunities for budget allocations." at bounding box center [176, 322] width 198 height 25
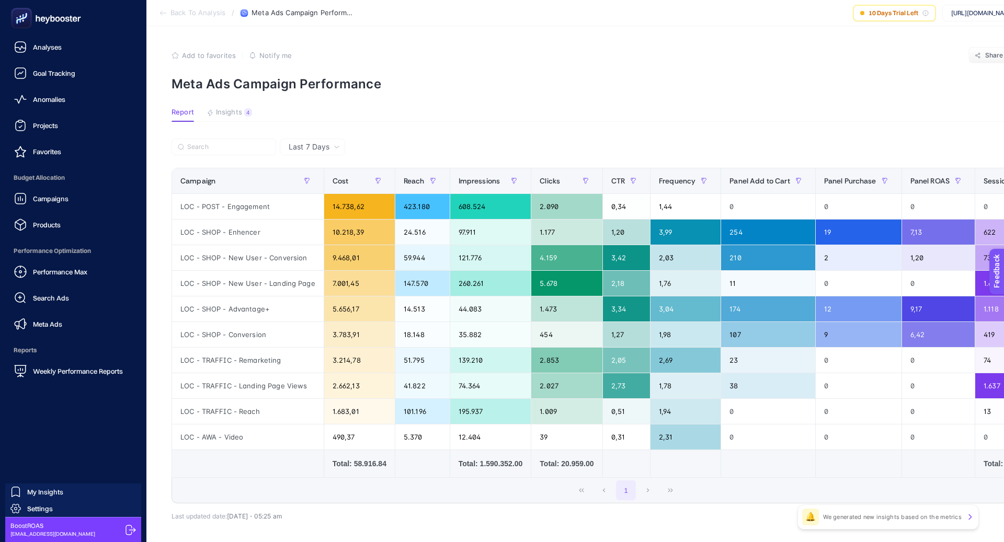
click at [57, 327] on span "Meta Ads" at bounding box center [47, 324] width 29 height 8
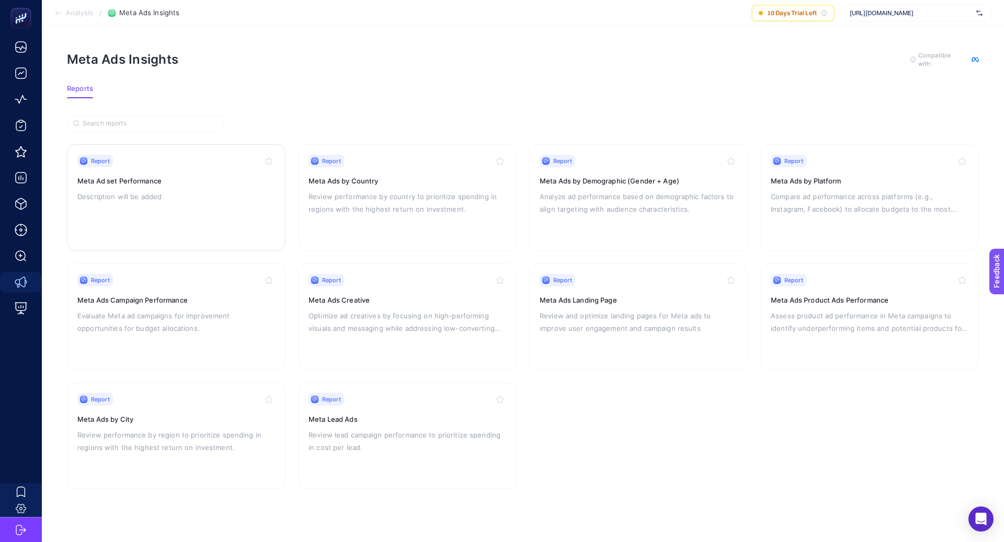
click at [198, 190] on p "Description will be added" at bounding box center [176, 196] width 198 height 13
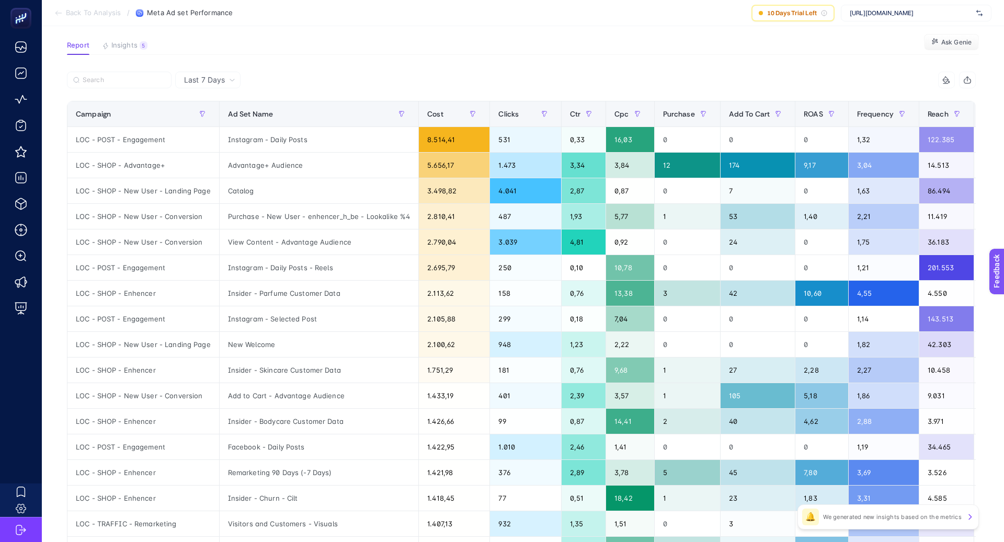
scroll to position [68, 0]
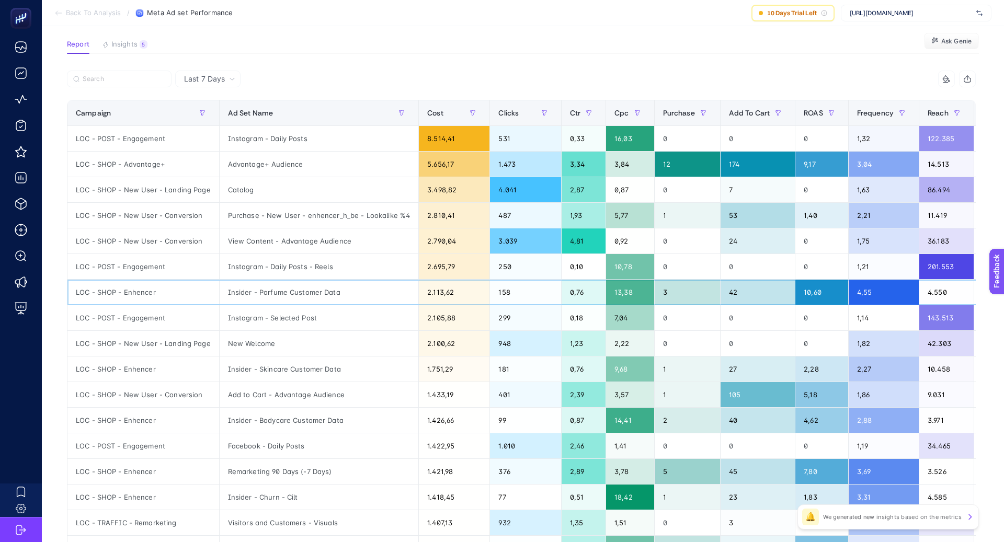
click at [285, 290] on div "Insider - Parfume Customer Data" at bounding box center [319, 292] width 199 height 25
click at [285, 291] on div "Insider - Parfume Customer Data" at bounding box center [319, 292] width 199 height 25
click at [333, 287] on div "Insider - Parfume Customer Data" at bounding box center [319, 292] width 199 height 25
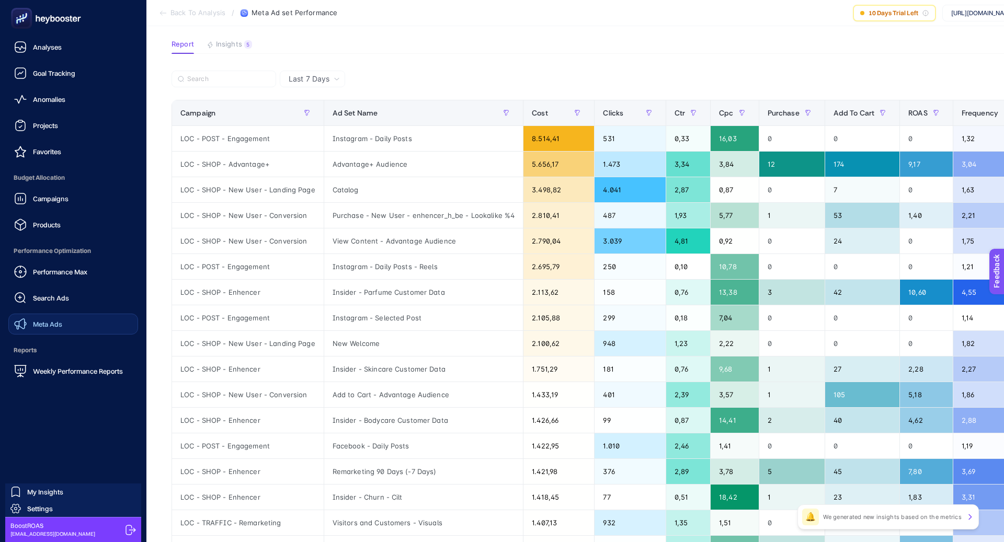
click at [81, 320] on link "Meta Ads" at bounding box center [73, 324] width 130 height 21
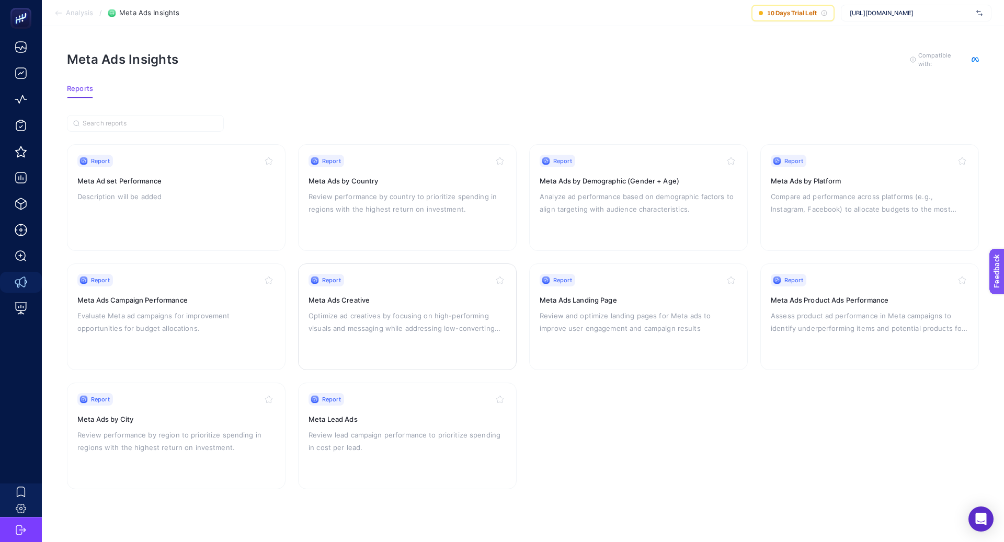
click at [474, 296] on h3 "Meta Ads Creative" at bounding box center [408, 300] width 198 height 10
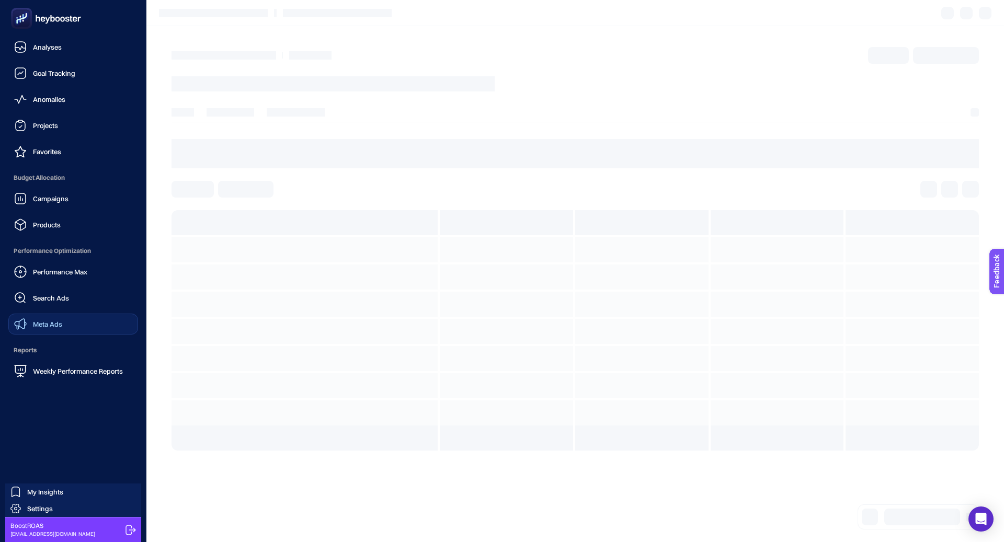
click at [62, 321] on link "Meta Ads" at bounding box center [73, 324] width 130 height 21
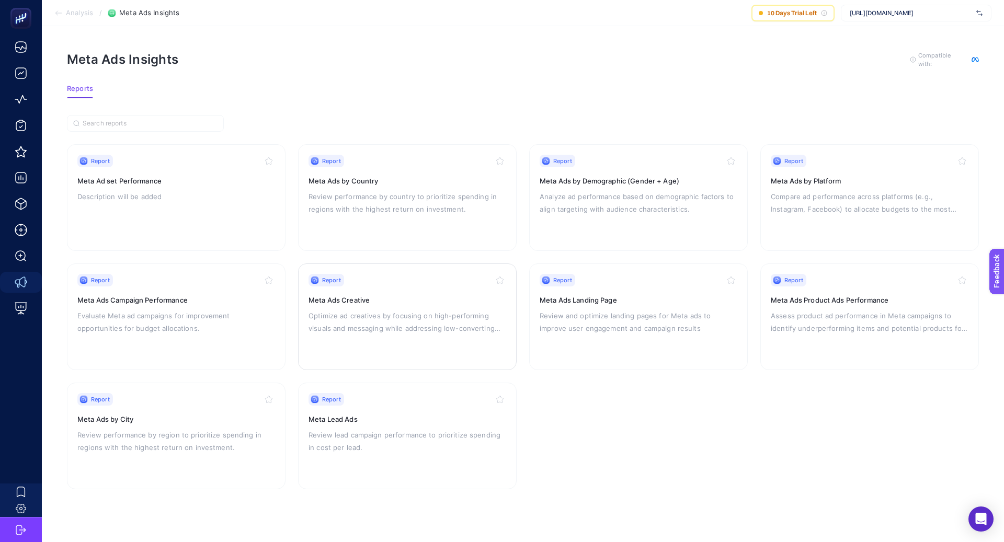
click at [389, 301] on h3 "Meta Ads Creative" at bounding box center [408, 300] width 198 height 10
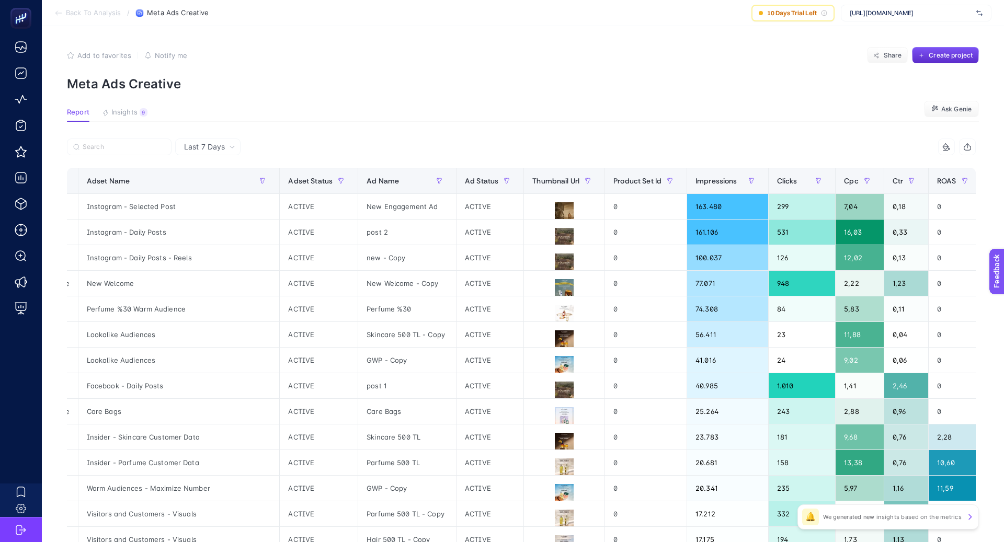
scroll to position [0, 142]
click at [557, 209] on icon at bounding box center [563, 212] width 13 height 13
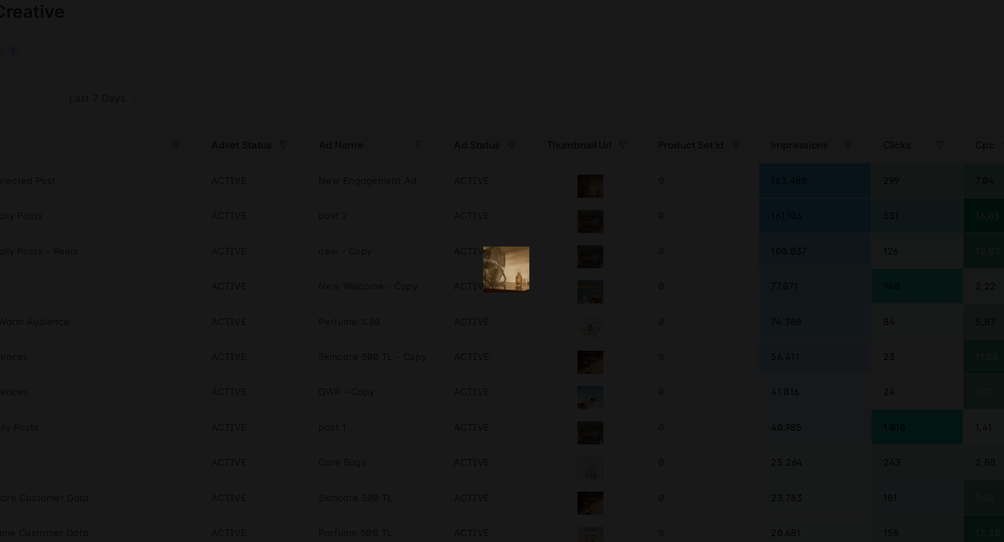
click at [450, 282] on div at bounding box center [502, 271] width 1004 height 542
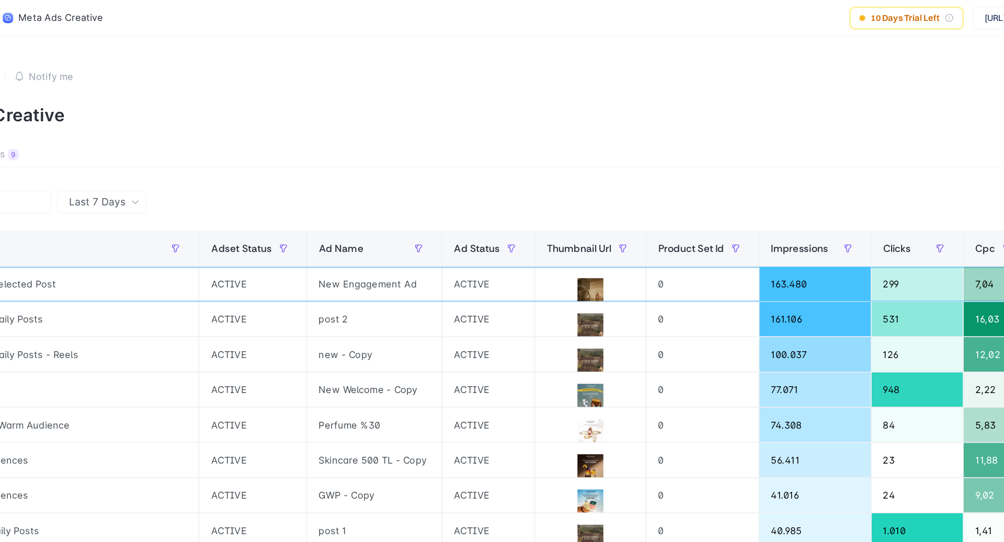
click at [456, 207] on div "ACTIVE" at bounding box center [489, 206] width 67 height 25
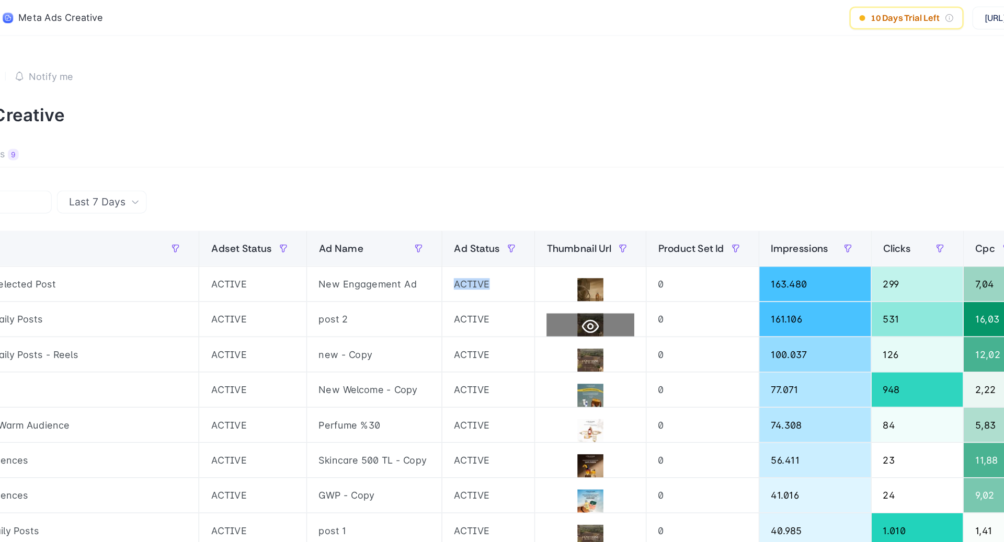
click at [557, 240] on icon at bounding box center [563, 238] width 13 height 10
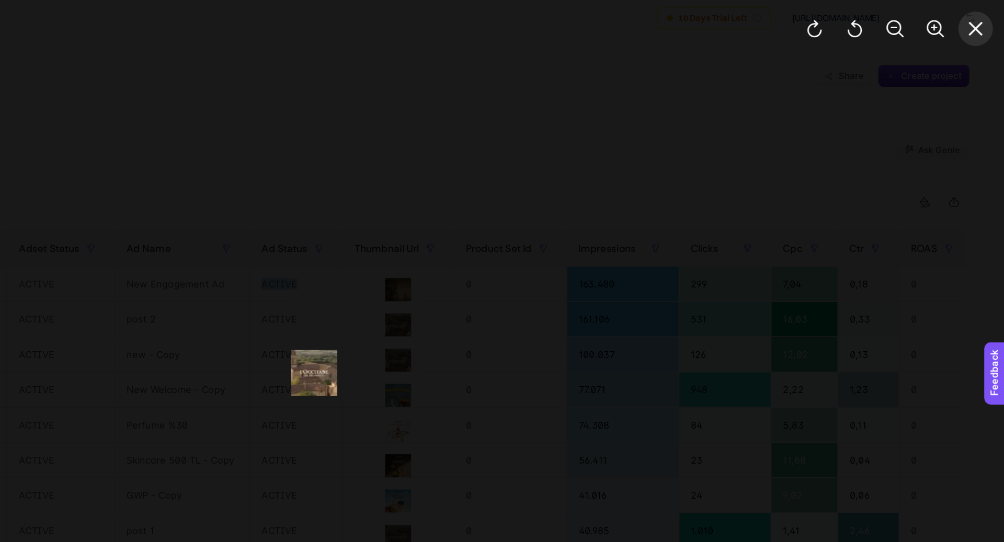
click at [983, 19] on icon "Close" at bounding box center [983, 21] width 13 height 13
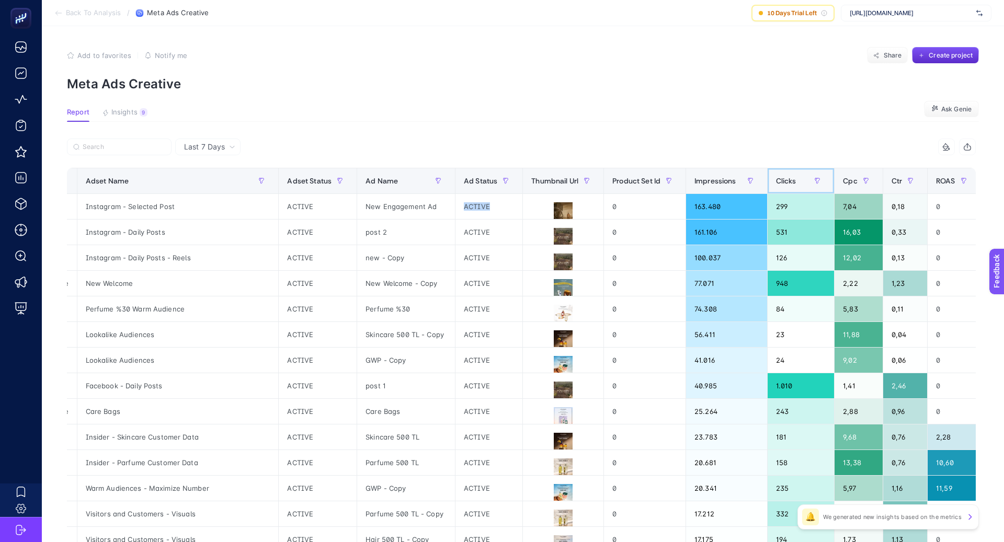
click at [793, 183] on div "Clicks" at bounding box center [801, 181] width 50 height 17
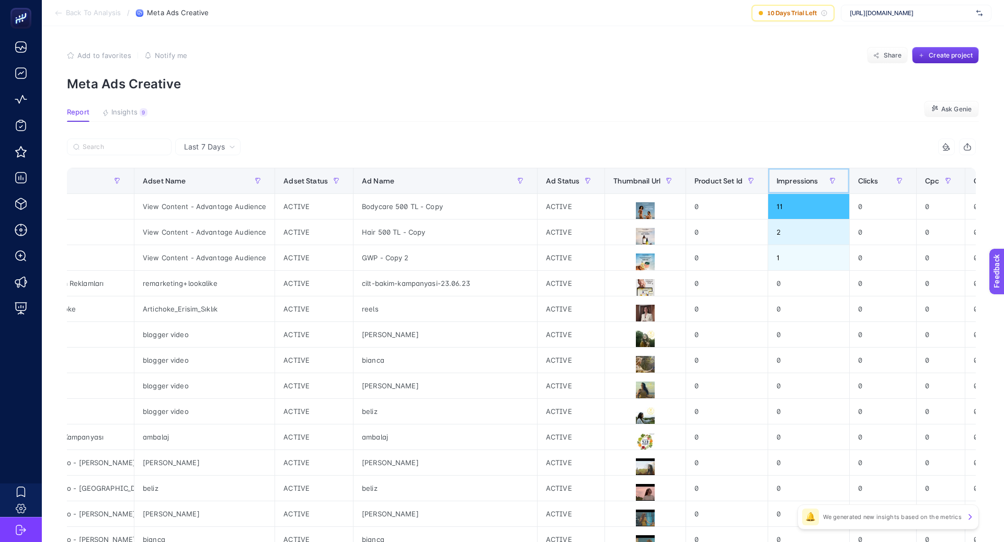
click at [793, 183] on div "Impressions" at bounding box center [809, 181] width 64 height 17
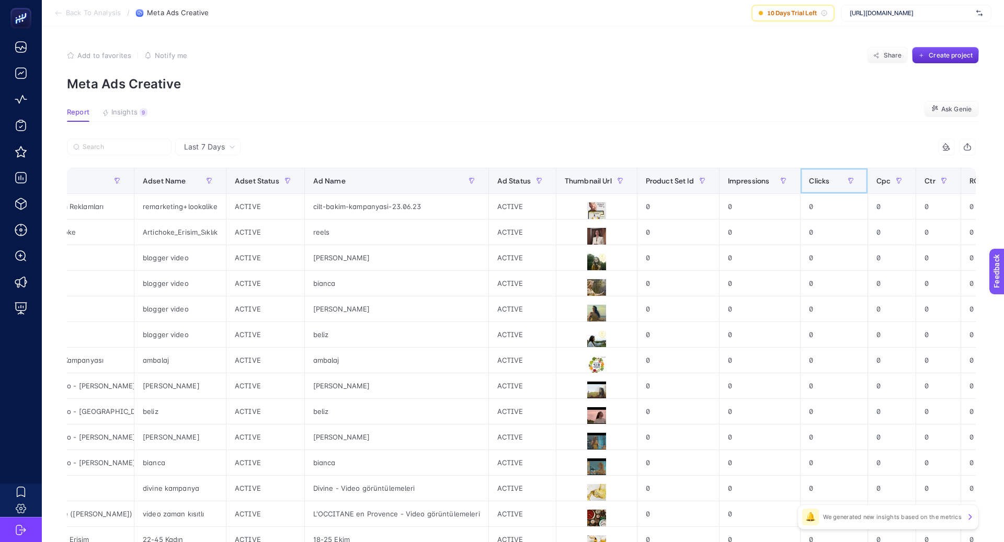
click at [809, 181] on span "Clicks" at bounding box center [819, 181] width 20 height 8
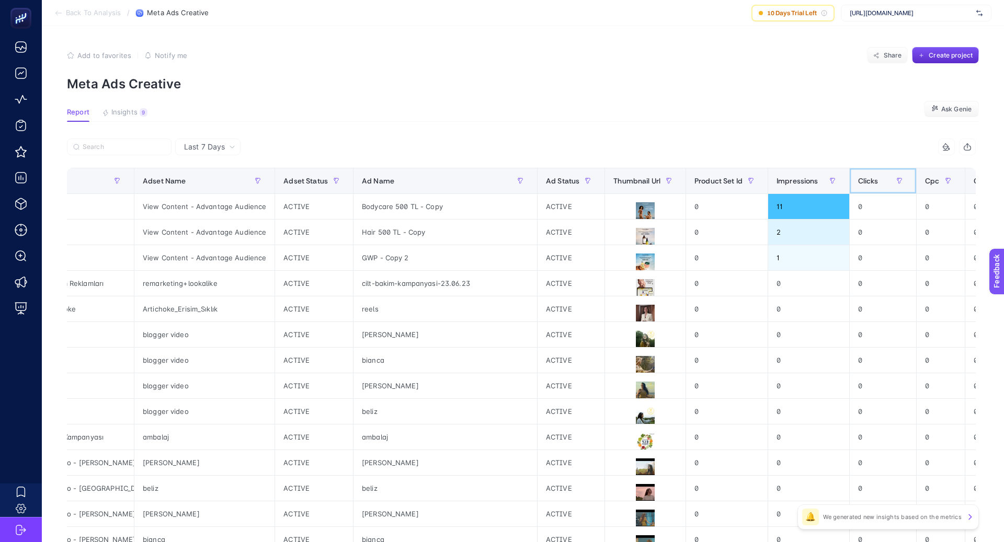
click at [858, 179] on span "Clicks" at bounding box center [868, 181] width 20 height 8
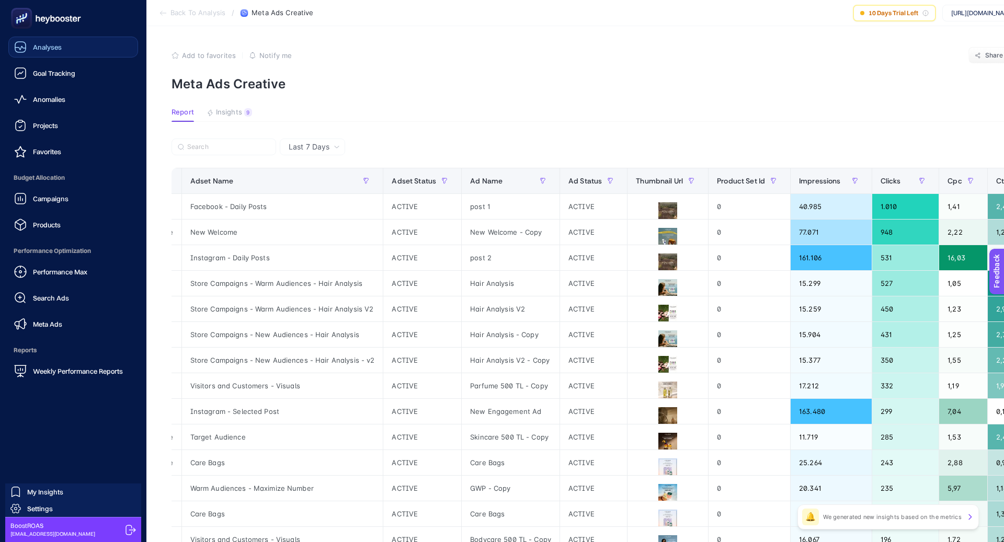
click at [81, 49] on link "Analyses" at bounding box center [73, 47] width 130 height 21
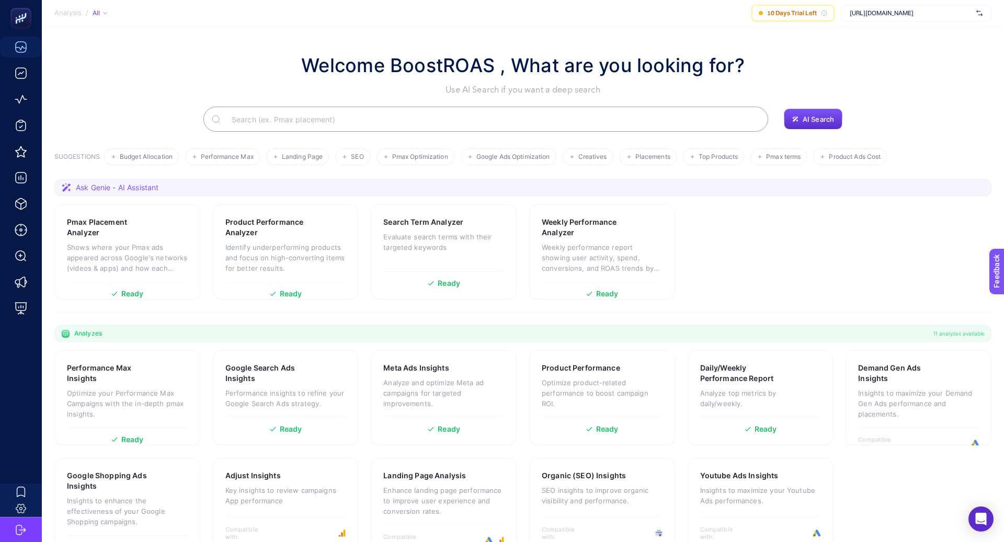
click at [306, 125] on input "Search" at bounding box center [491, 119] width 537 height 29
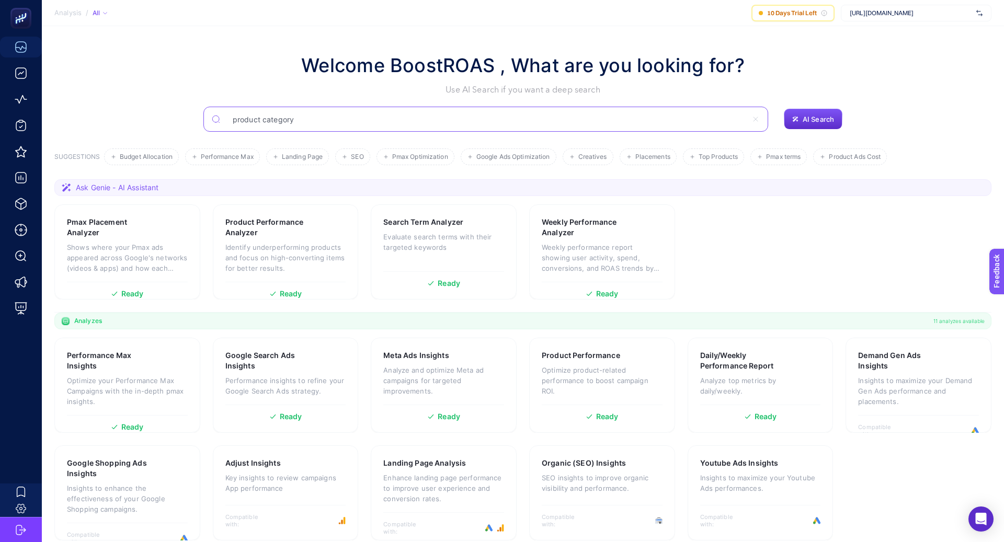
type input "product category"
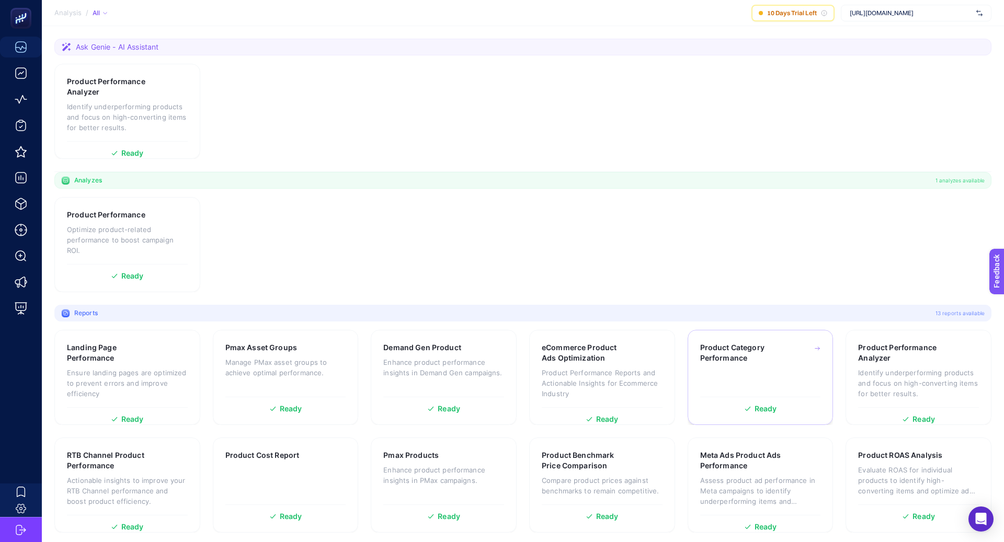
scroll to position [143, 0]
click at [796, 349] on div "Product Category Performance" at bounding box center [760, 350] width 121 height 21
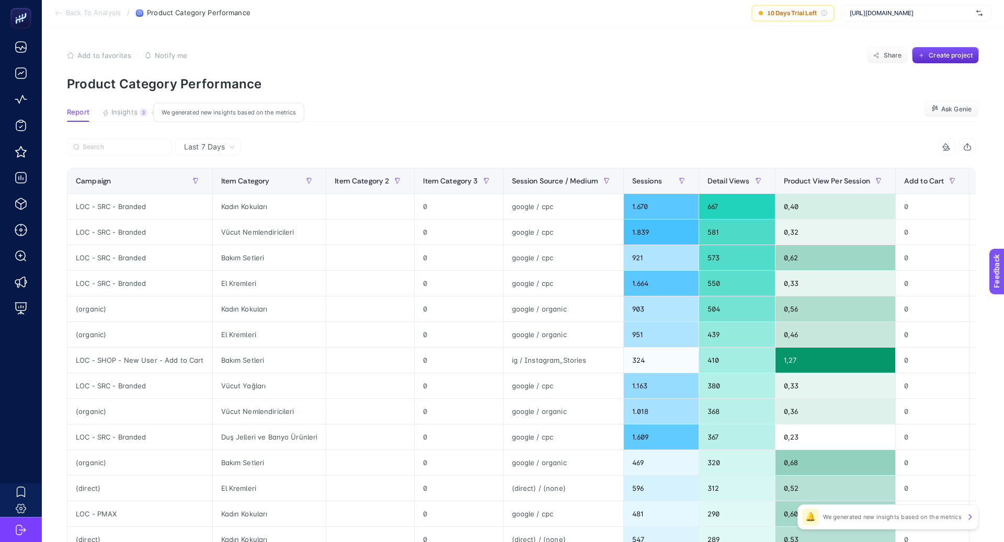
click at [118, 108] on span "Insights" at bounding box center [124, 112] width 26 height 8
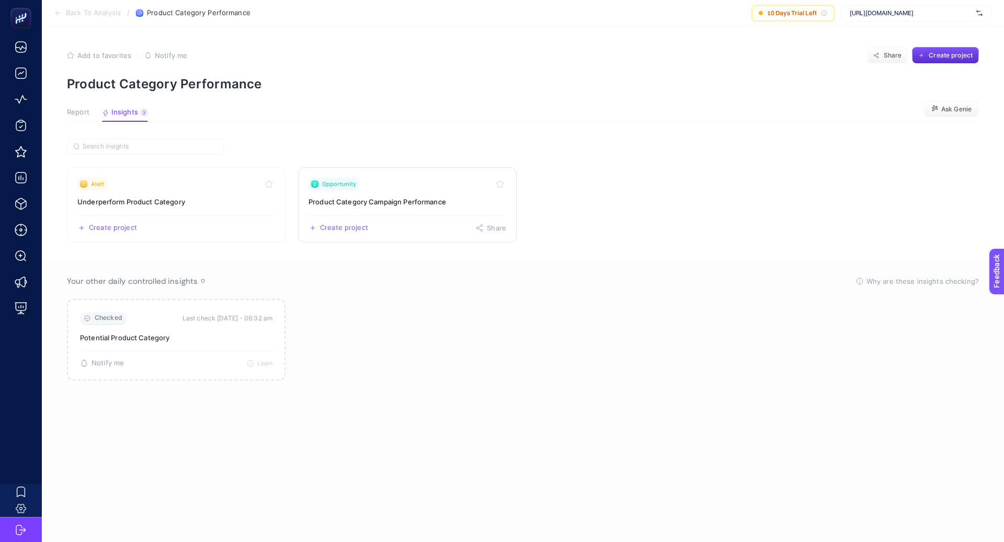
click at [434, 198] on h3 "Product Category Campaign Performance" at bounding box center [408, 202] width 198 height 10
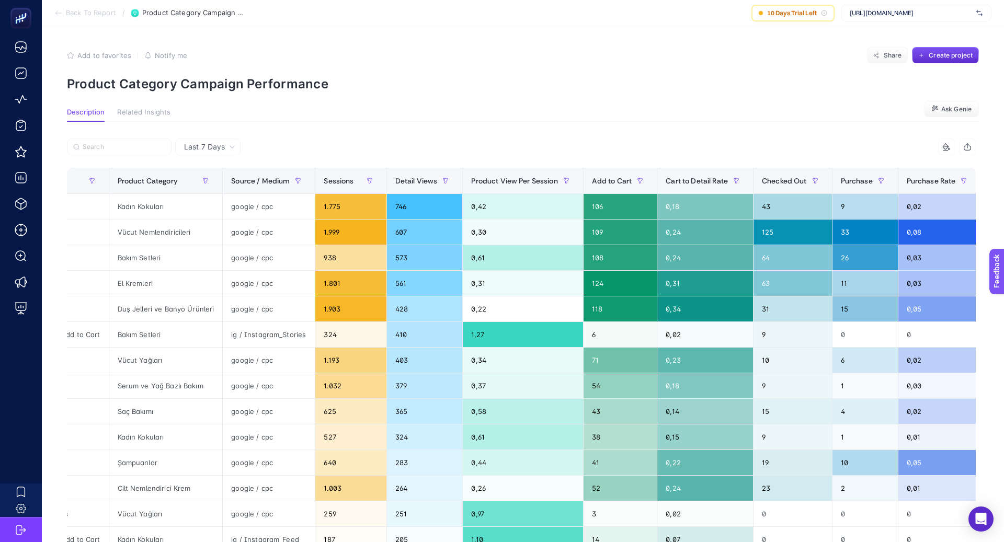
scroll to position [0, 223]
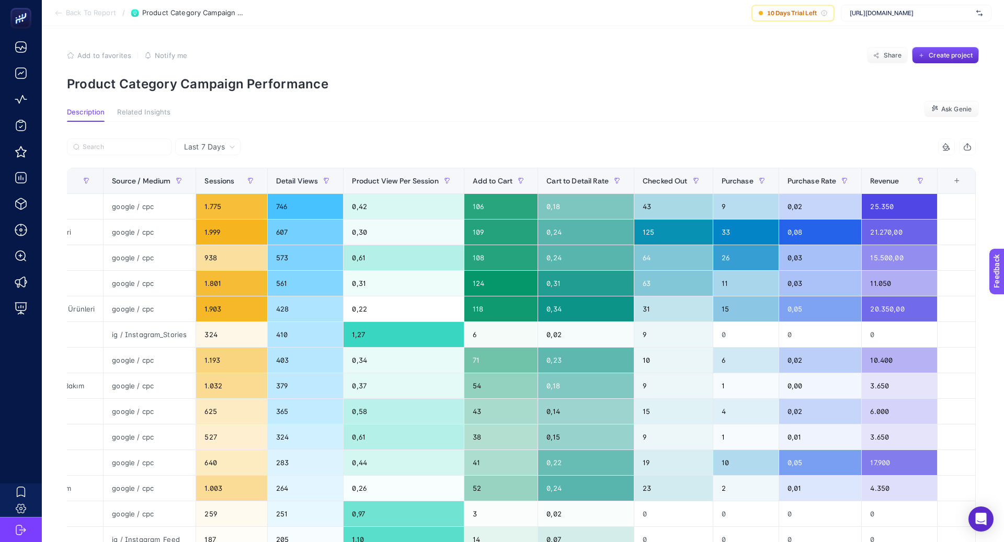
click at [951, 184] on div "+" at bounding box center [957, 181] width 20 height 8
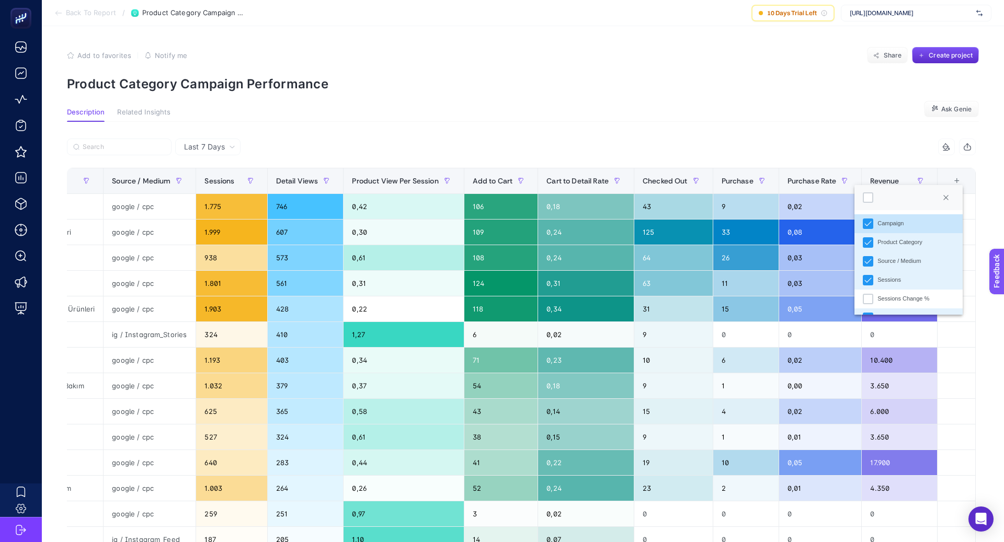
scroll to position [7, 51]
click at [910, 258] on div "Source / Medium" at bounding box center [899, 261] width 43 height 9
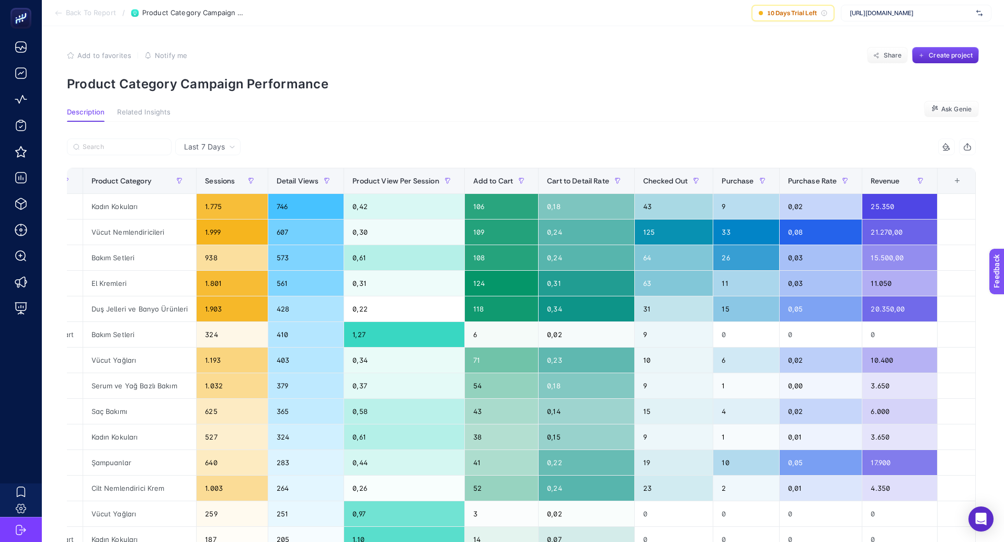
scroll to position [0, 131]
click at [660, 105] on article "Add to favorites false Notify me Share Create project Product Category Campaign…" at bounding box center [523, 439] width 963 height 826
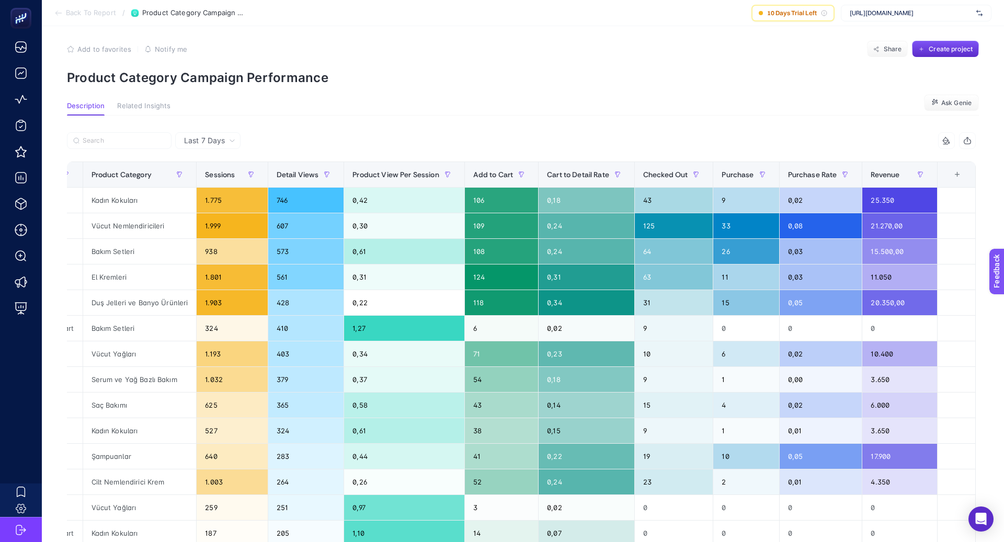
click at [955, 176] on div "+" at bounding box center [958, 175] width 20 height 8
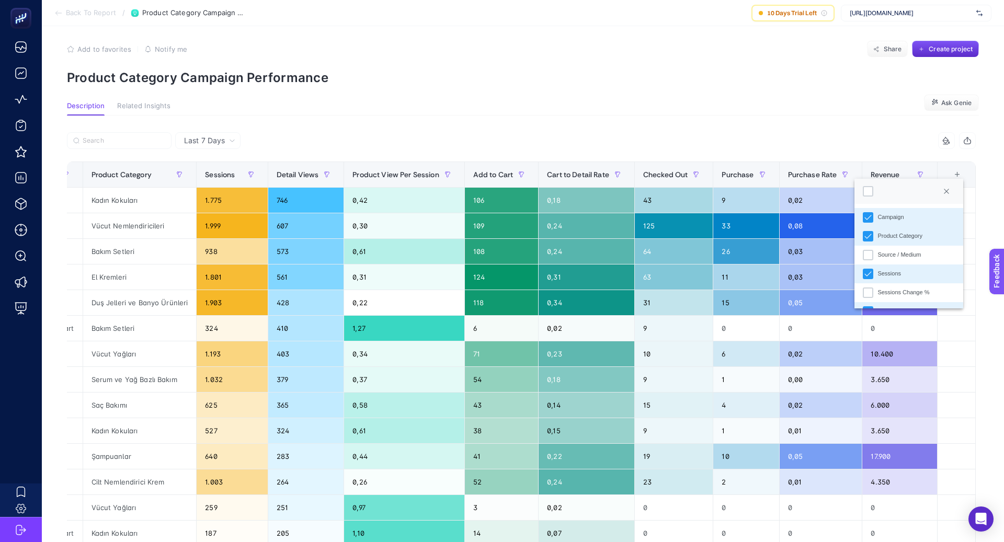
click at [894, 219] on div "Campaign" at bounding box center [891, 217] width 26 height 9
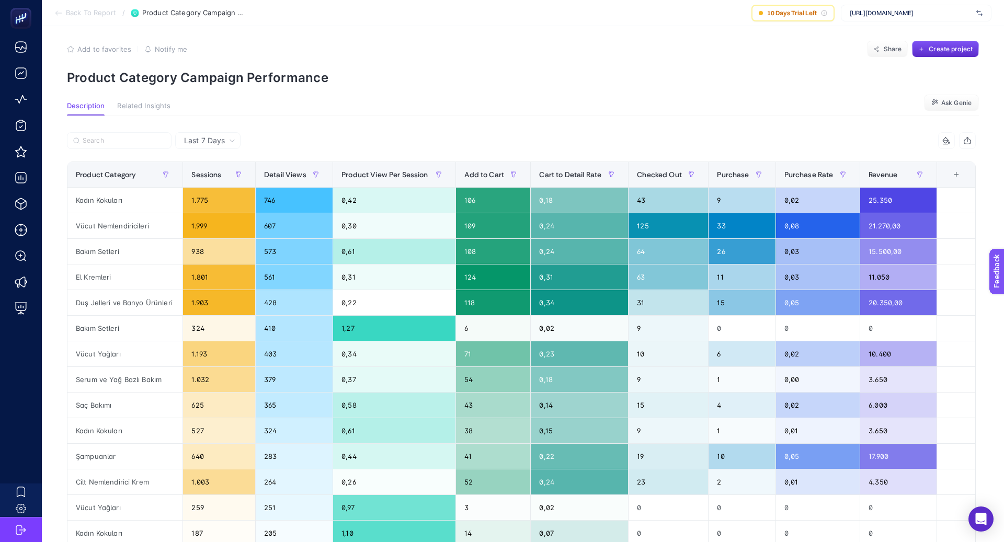
click at [639, 118] on div "Last 7 Days 9 items selected Product Category Sessions Detail Views Product Vie…" at bounding box center [522, 470] width 926 height 709
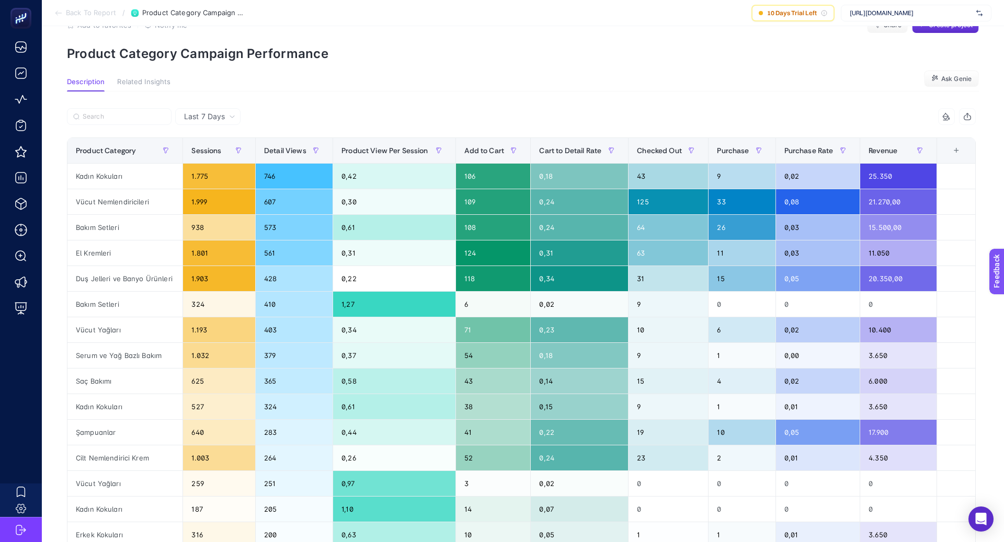
scroll to position [30, 0]
click at [741, 151] on span "Purchase" at bounding box center [733, 151] width 32 height 8
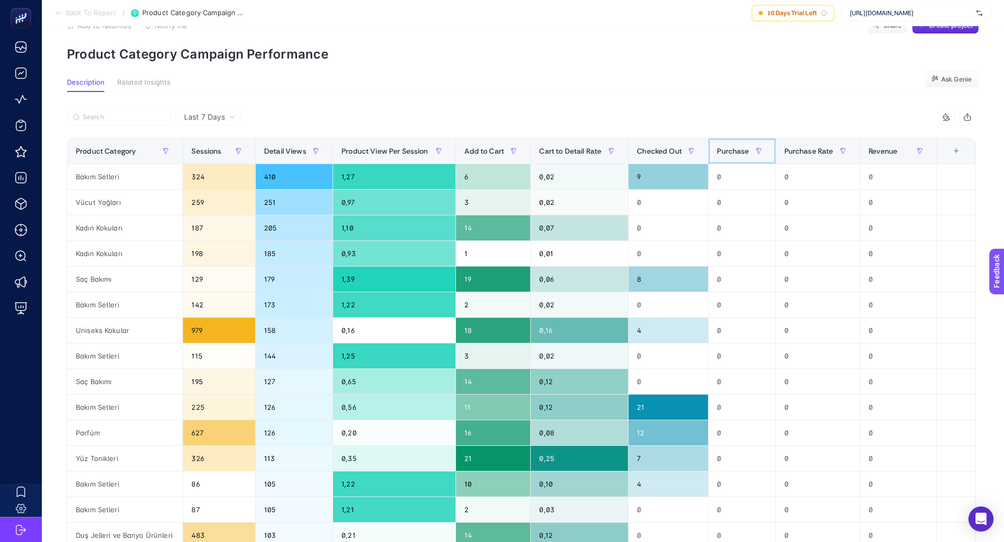
click at [734, 151] on span "Purchase" at bounding box center [733, 151] width 32 height 8
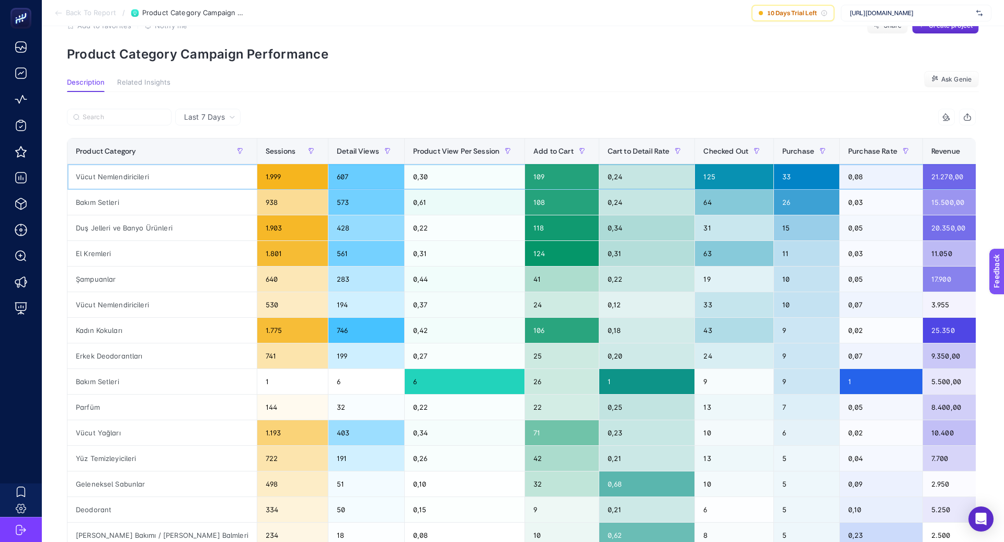
click at [140, 174] on div "Vücut Nemlendiricileri" at bounding box center [161, 176] width 189 height 25
click at [111, 204] on div "Bakım Setleri" at bounding box center [161, 202] width 189 height 25
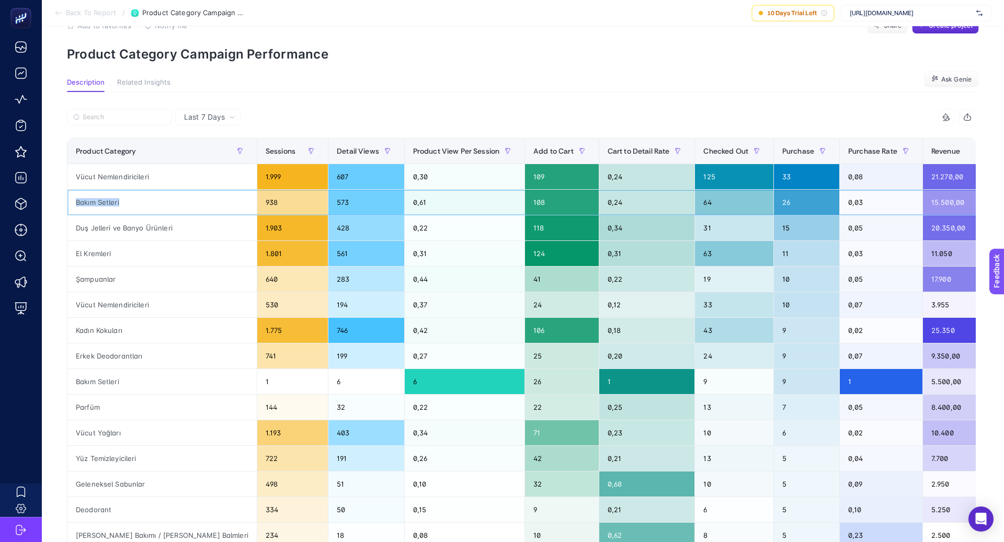
click at [111, 204] on div "Bakım Setleri" at bounding box center [161, 202] width 189 height 25
click at [154, 225] on div "Duş Jelleri ve Banyo Ürünleri" at bounding box center [161, 228] width 189 height 25
click at [154, 226] on div "Duş Jelleri ve Banyo Ürünleri" at bounding box center [161, 228] width 189 height 25
click at [142, 251] on div "El Kremleri" at bounding box center [161, 253] width 189 height 25
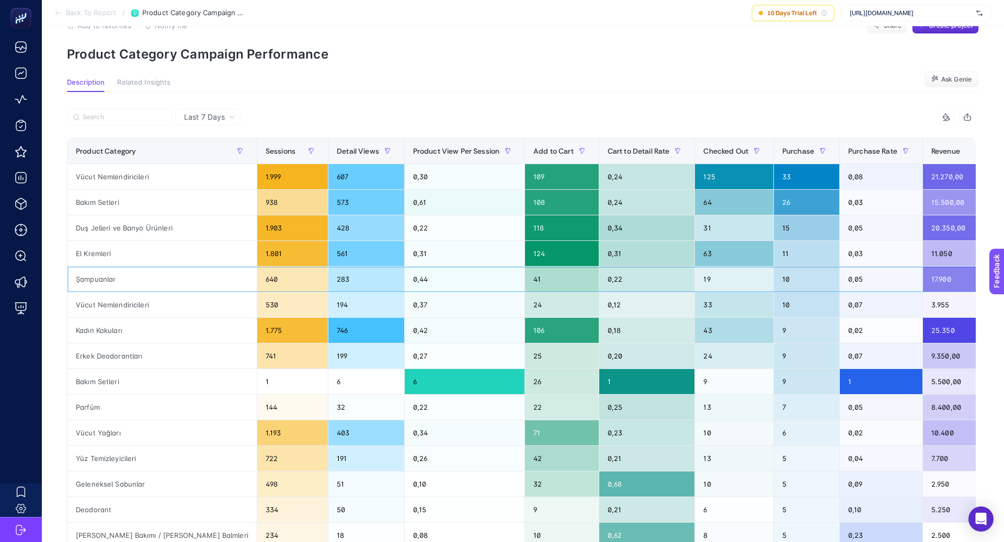
click at [142, 280] on div "Şampuanlar" at bounding box center [161, 279] width 189 height 25
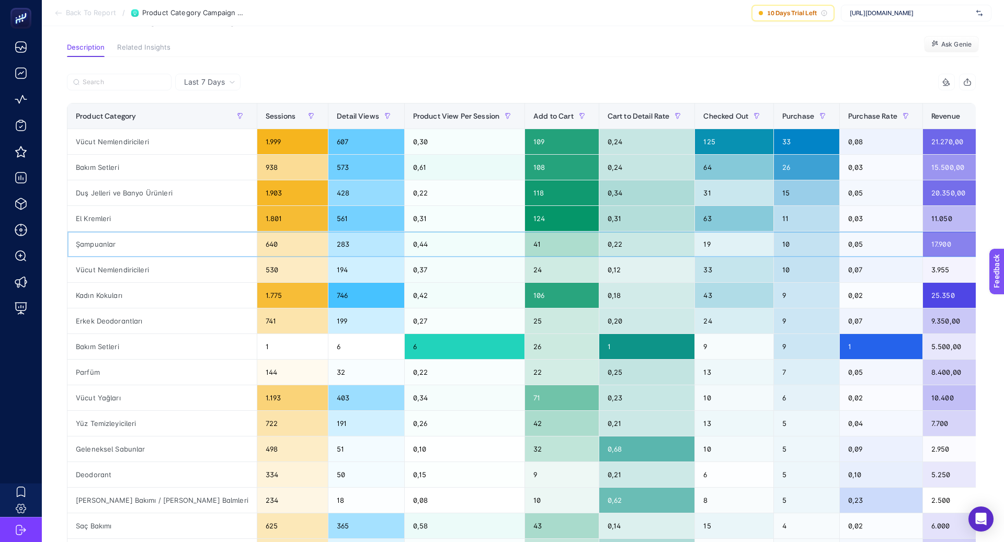
scroll to position [64, 0]
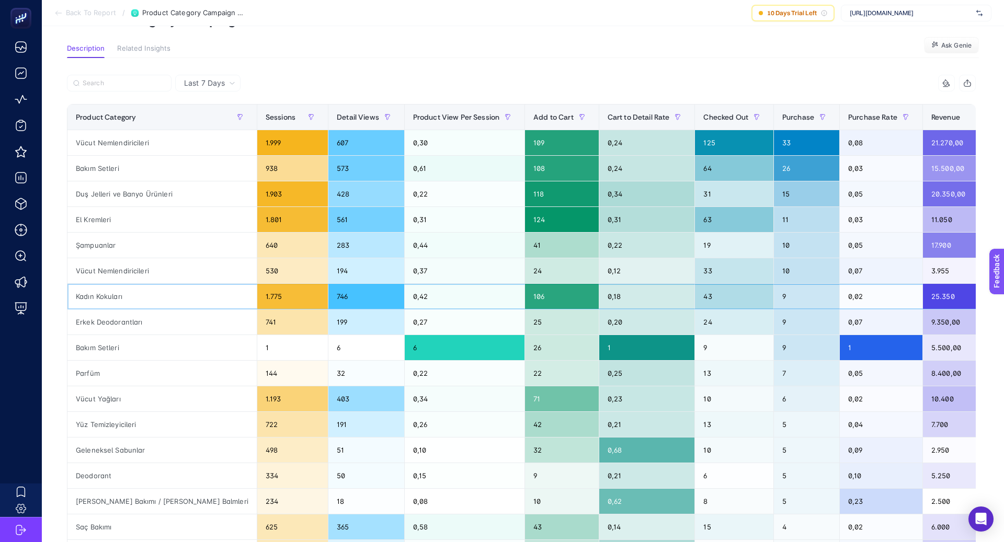
click at [119, 296] on div "Kadın Kokuları" at bounding box center [161, 296] width 189 height 25
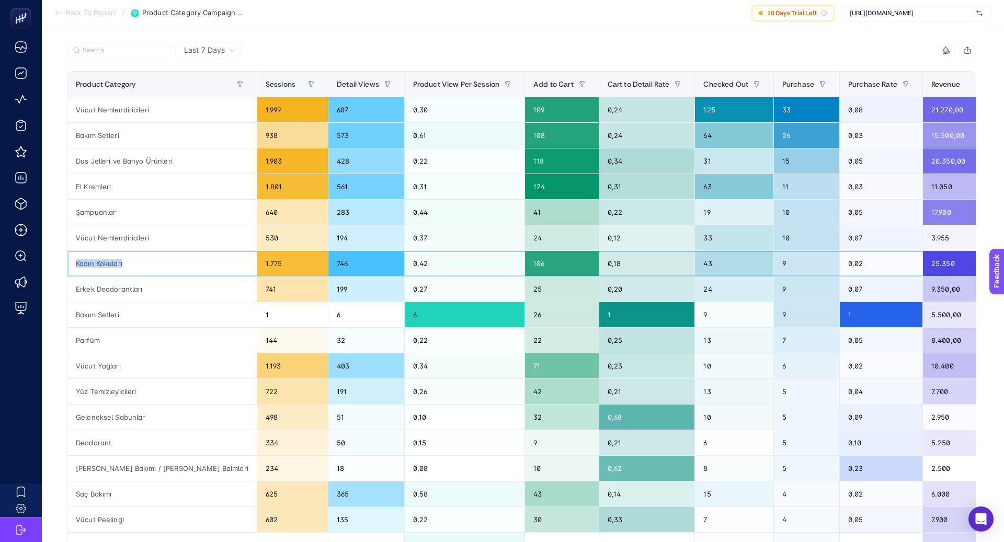
scroll to position [97, 0]
click at [121, 106] on div "Vücut Nemlendiricileri" at bounding box center [161, 109] width 189 height 25
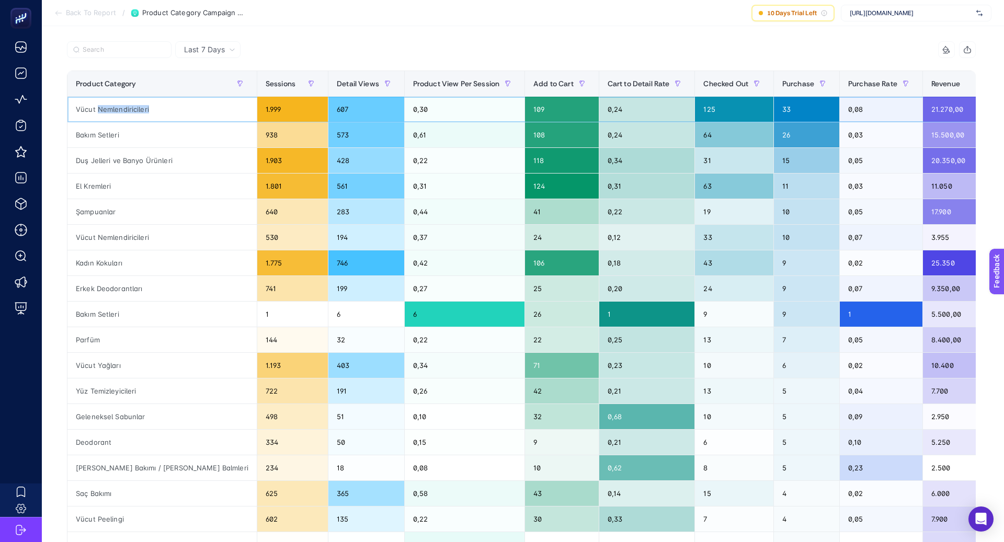
click at [121, 106] on div "Vücut Nemlendiricileri" at bounding box center [161, 109] width 189 height 25
copy tr "Vücut Nemlendiricileri"
click at [116, 48] on input "Search" at bounding box center [124, 50] width 83 height 8
paste input "Vücut Nemlendiricileri"
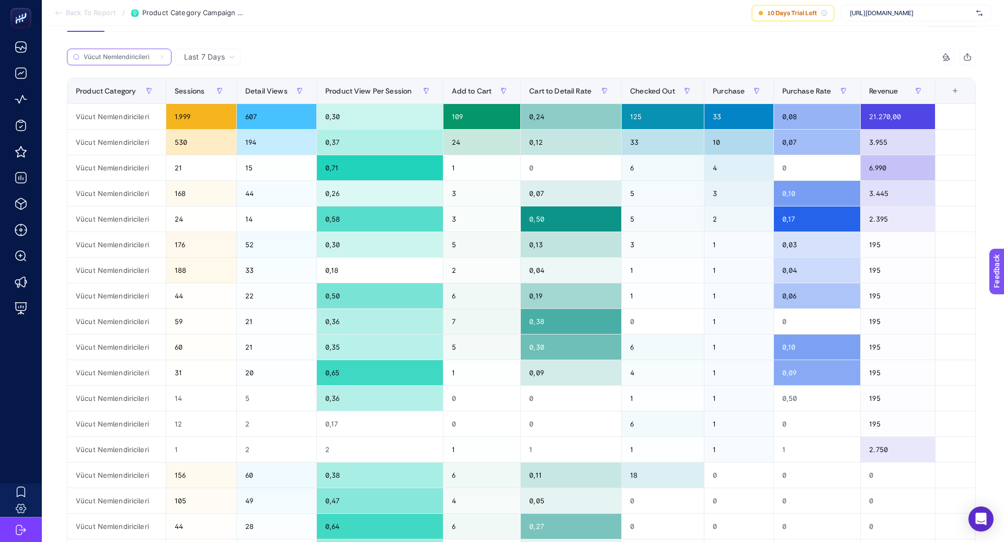
scroll to position [0, 0]
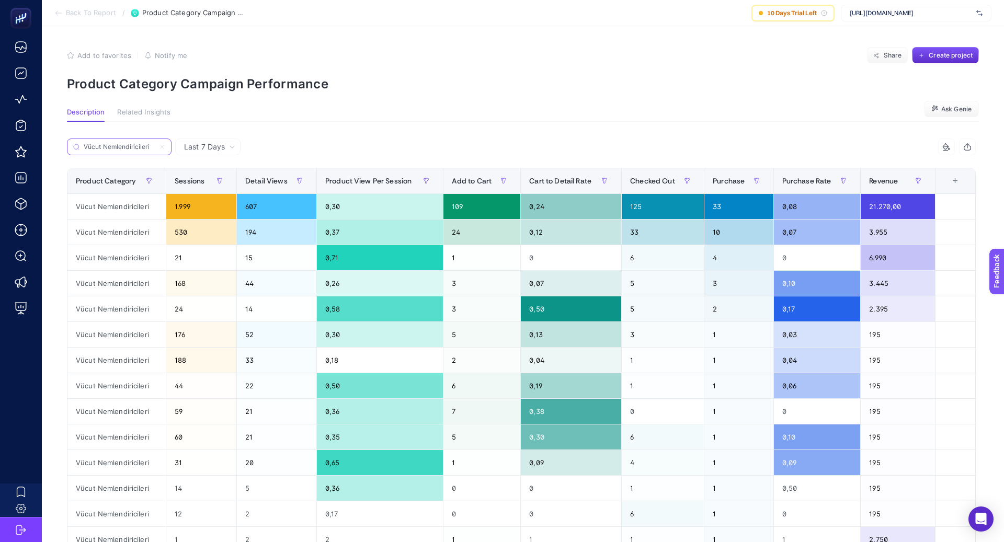
type input "Vücut Nemlendiricileri"
click at [165, 148] on label "Vücut Nemlendiricileri" at bounding box center [119, 147] width 105 height 17
click at [155, 148] on input "Vücut Nemlendiricileri" at bounding box center [119, 147] width 71 height 8
click at [165, 145] on icon at bounding box center [162, 147] width 6 height 6
click at [155, 145] on input "Vücut Nemlendiricileri" at bounding box center [119, 147] width 71 height 8
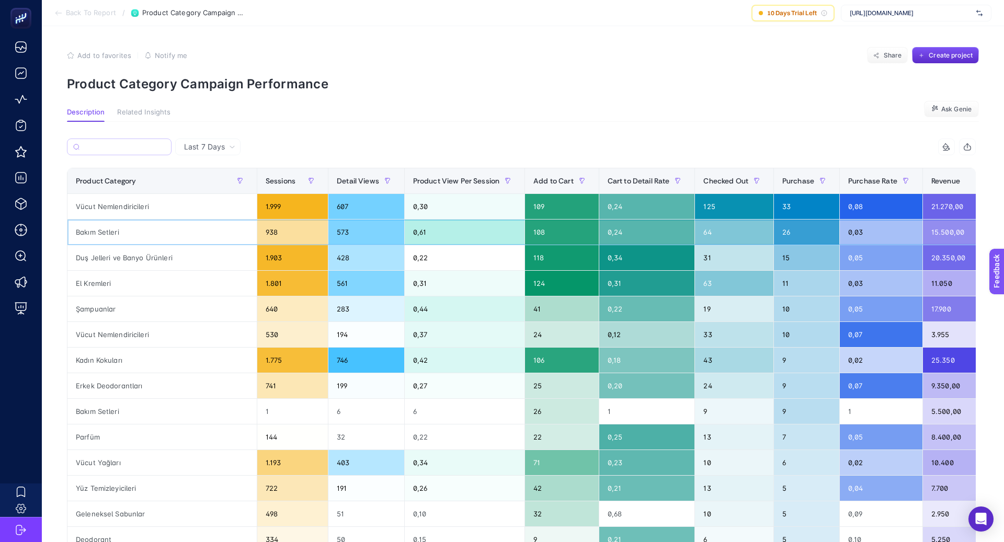
click at [108, 229] on div "Bakım Setleri" at bounding box center [161, 232] width 189 height 25
copy tr "Bakım Setleri"
click at [111, 140] on label at bounding box center [119, 147] width 105 height 17
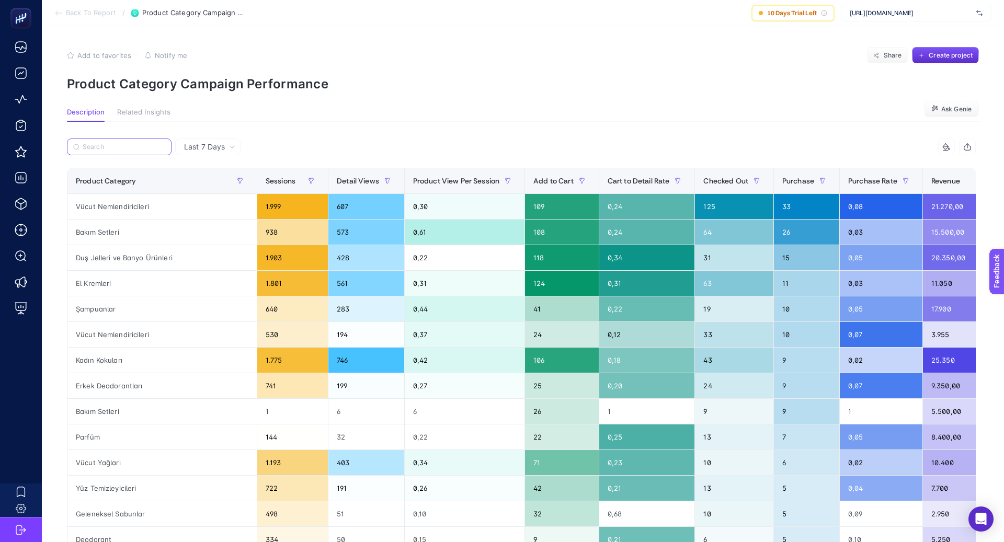
click at [111, 143] on input "Search" at bounding box center [124, 147] width 83 height 8
paste input "Bakım Setleri"
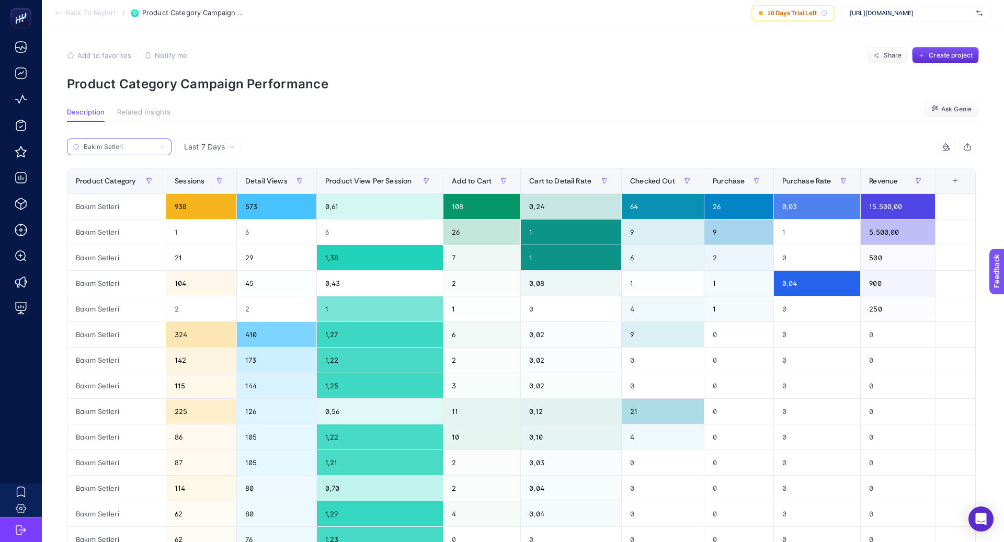
type input "Bakım Setleri"
click at [223, 140] on div "Last 7 Days" at bounding box center [207, 147] width 65 height 17
click at [214, 187] on li "Last 30 Days" at bounding box center [207, 187] width 59 height 19
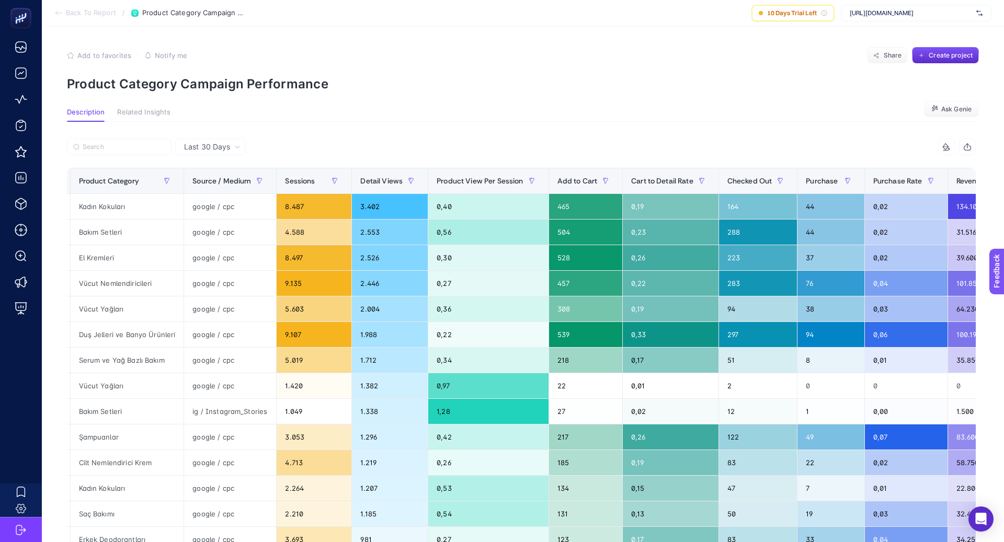
scroll to position [0, 238]
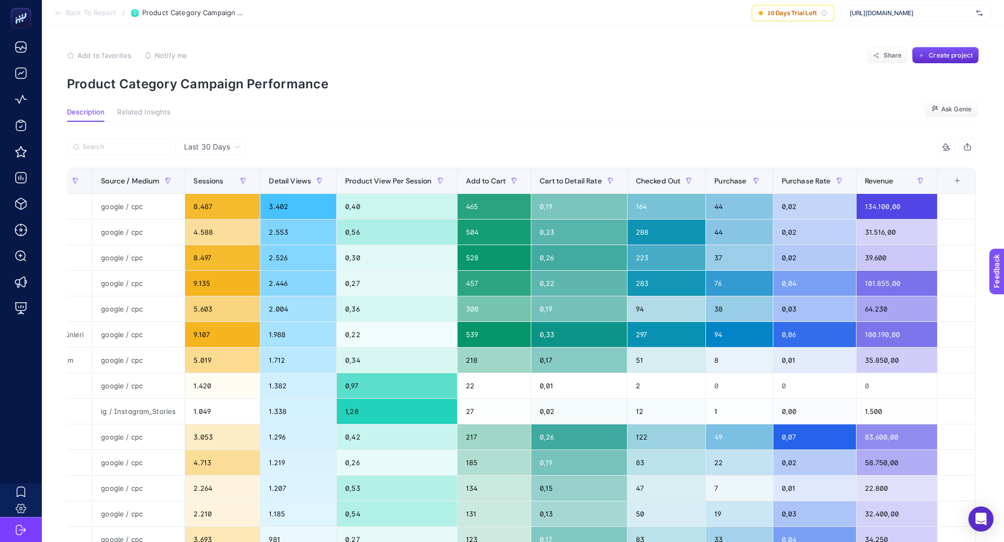
click at [963, 184] on div "+" at bounding box center [958, 181] width 20 height 8
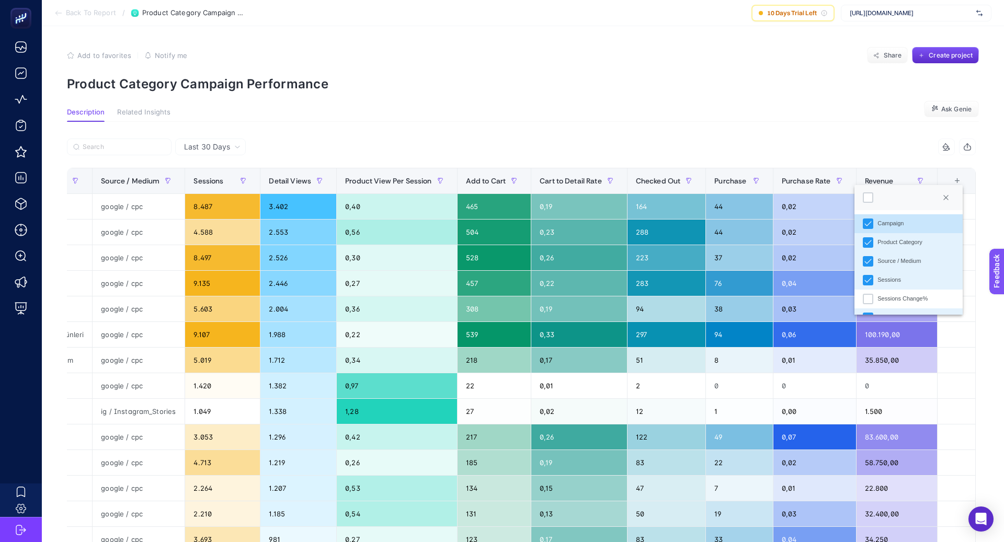
click at [895, 221] on div "Campaign" at bounding box center [891, 223] width 26 height 9
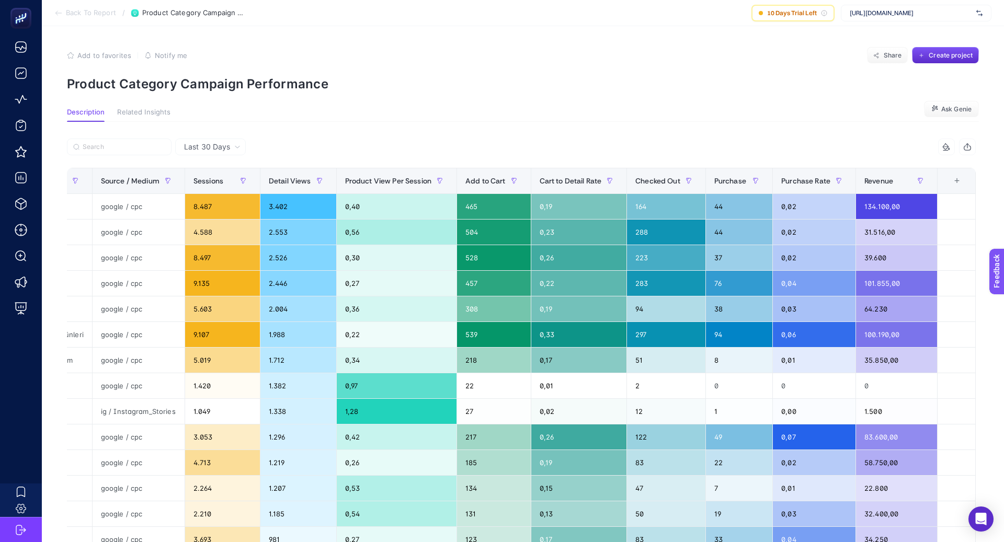
scroll to position [0, 95]
click at [959, 182] on div "+" at bounding box center [957, 181] width 20 height 8
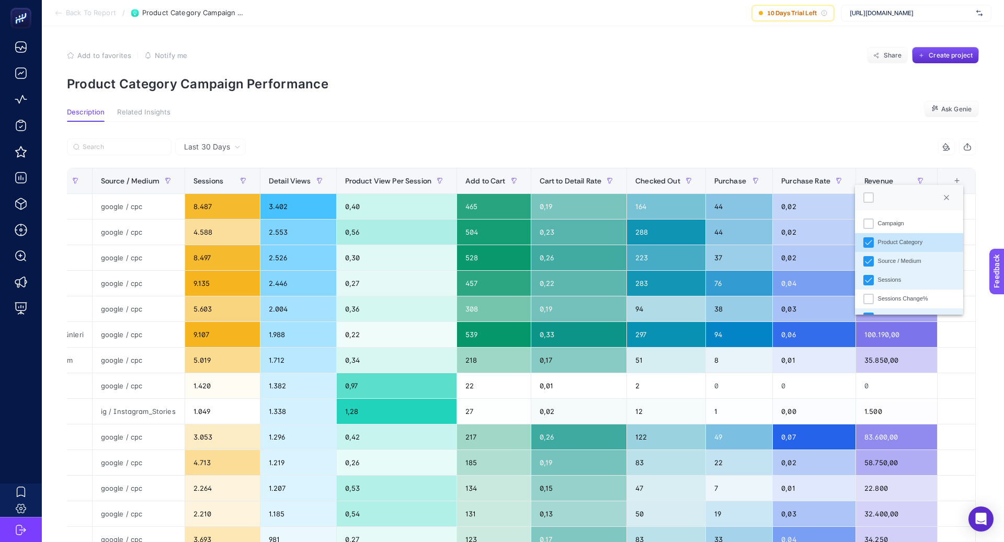
click at [904, 262] on div "Source / Medium" at bounding box center [899, 261] width 43 height 9
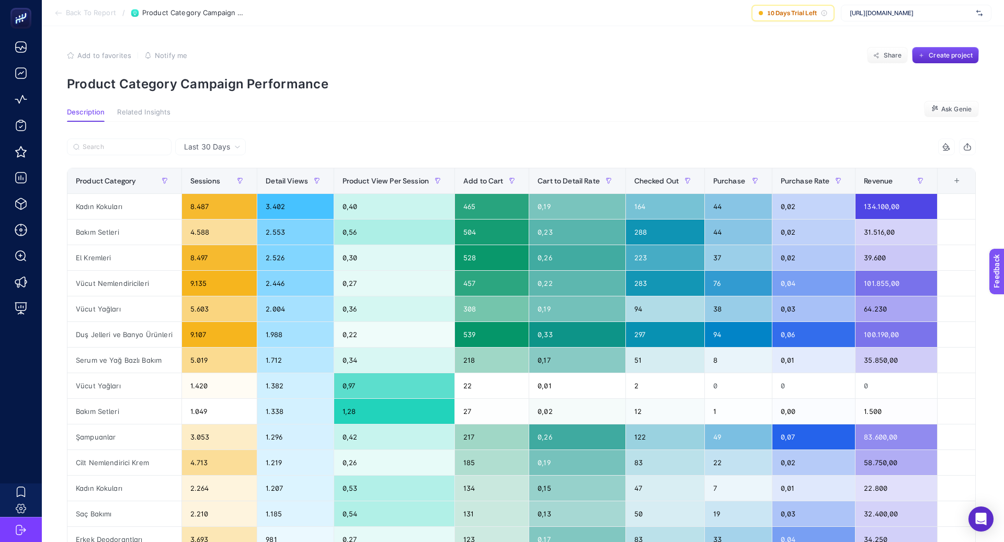
scroll to position [0, 1]
click at [103, 206] on div "Kadın Kokuları" at bounding box center [124, 206] width 114 height 25
copy tr "Kadın Kokuları"
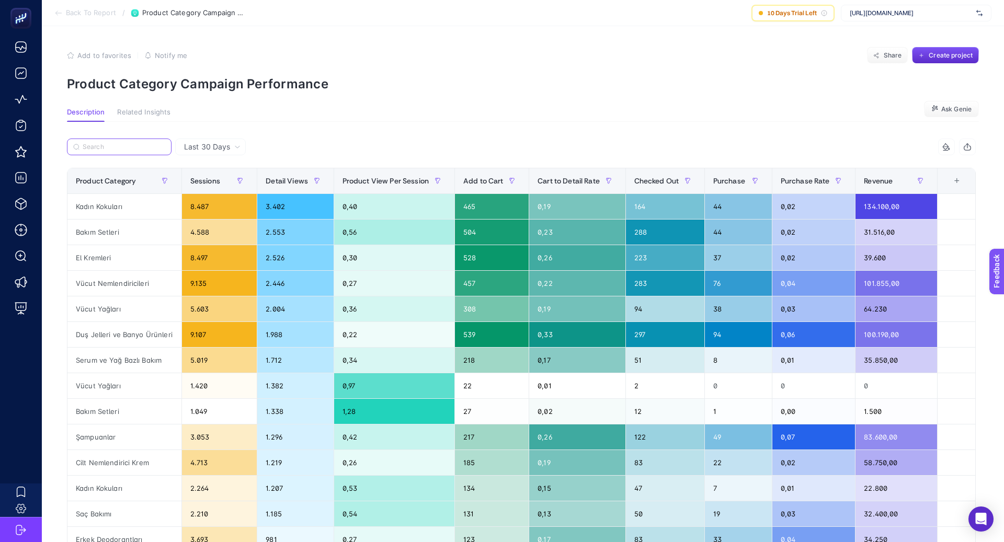
click at [115, 145] on input "Search" at bounding box center [124, 147] width 83 height 8
paste input "Kadın Kokuları"
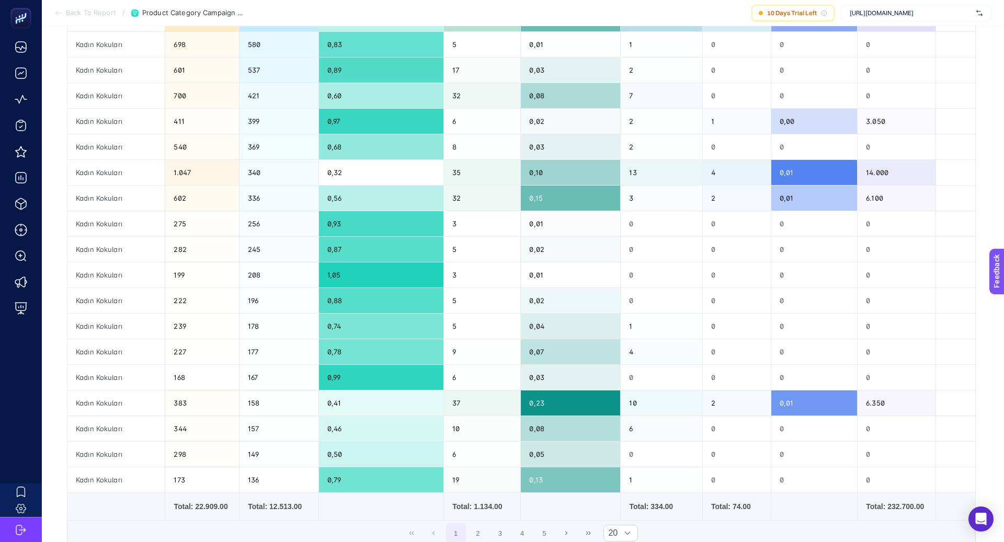
scroll to position [0, 0]
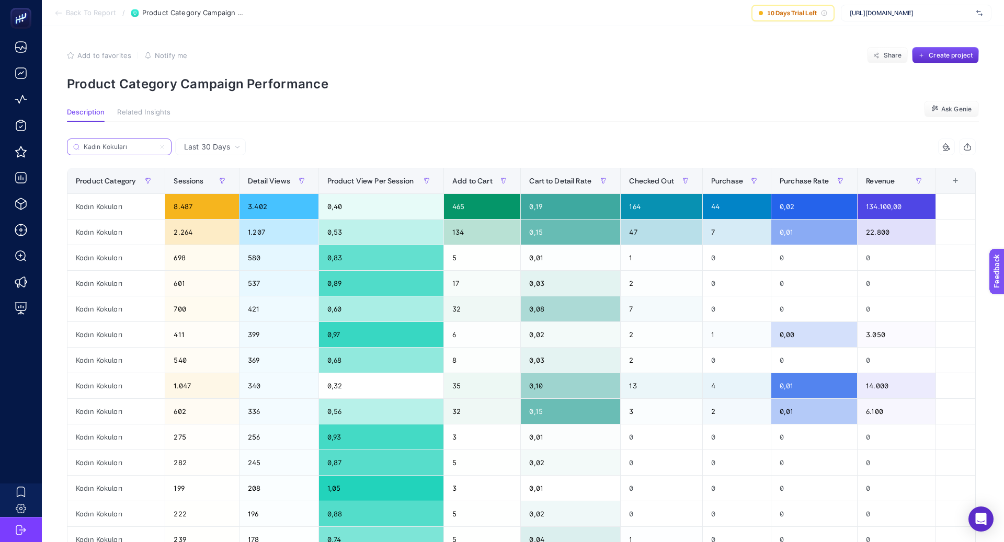
type input "Kadın Kokuları"
click at [164, 146] on icon at bounding box center [162, 147] width 6 height 6
click at [0, 0] on input "Bakım Setleri" at bounding box center [0, 0] width 0 height 0
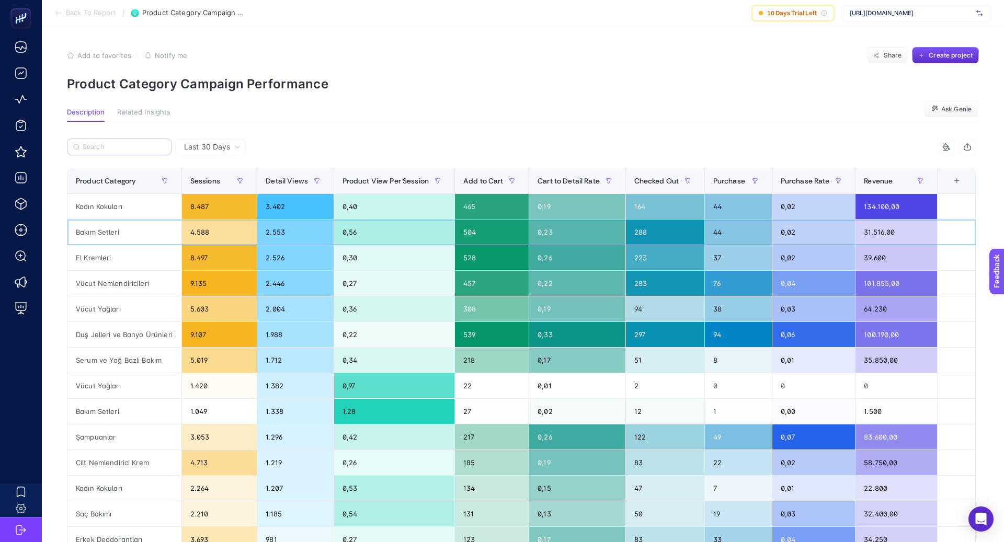
click at [94, 231] on div "Bakım Setleri" at bounding box center [124, 232] width 114 height 25
copy tr "Bakım Setleri"
click at [125, 150] on input "Search" at bounding box center [124, 147] width 83 height 8
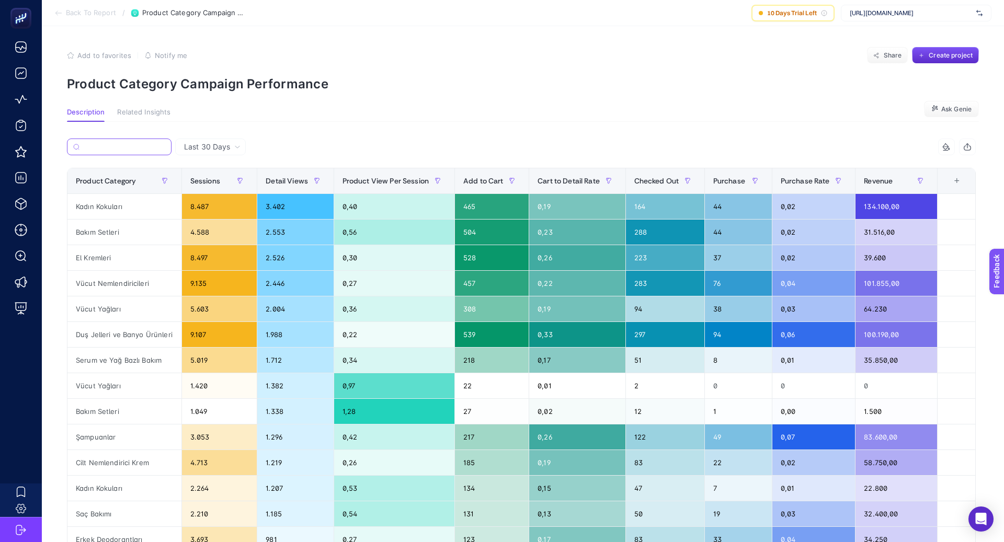
paste input "Bakım Setleri"
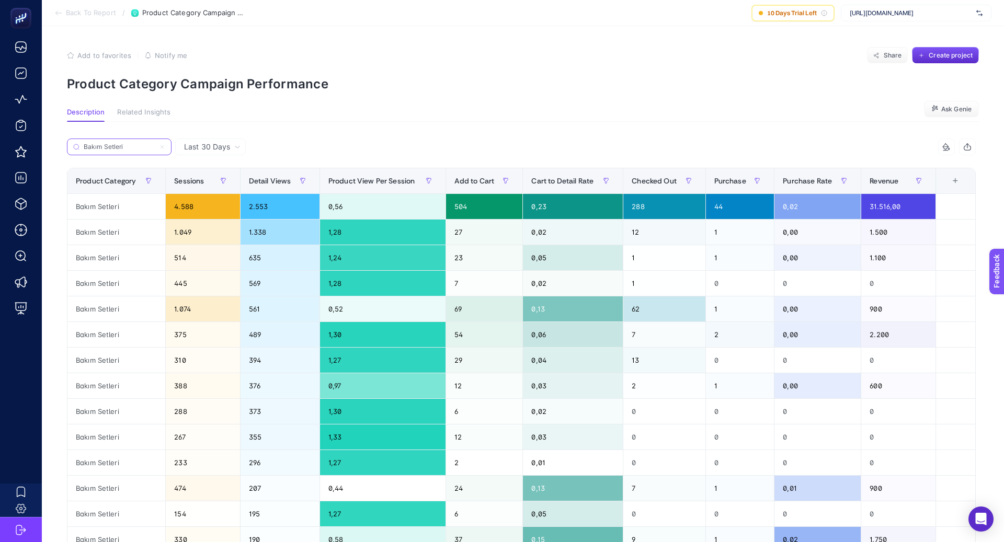
type input "Bakım Setleri"
click at [164, 146] on icon at bounding box center [162, 147] width 6 height 6
click at [0, 0] on input "Bakım Setleri" at bounding box center [0, 0] width 0 height 0
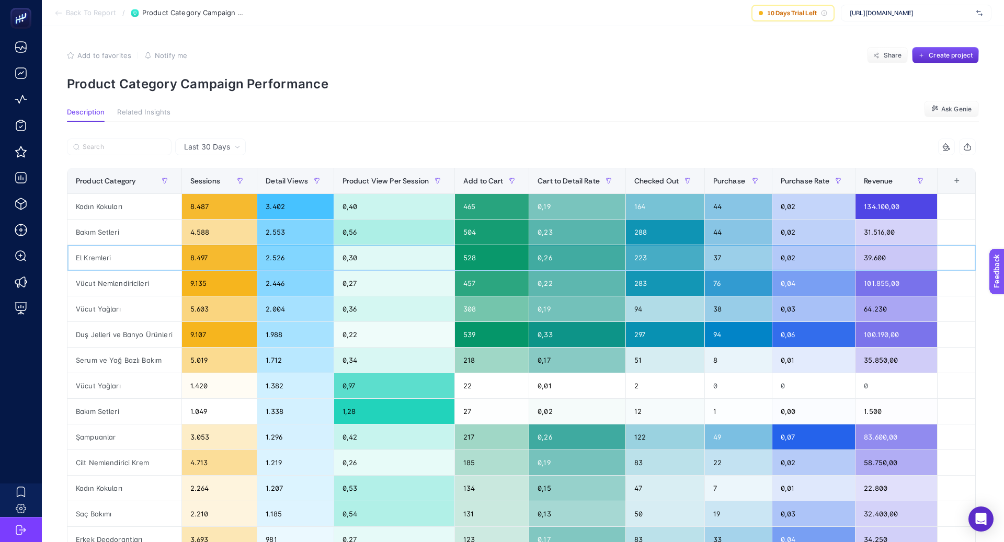
click at [96, 263] on div "El Kremleri" at bounding box center [124, 257] width 114 height 25
click at [96, 262] on div "El Kremleri" at bounding box center [124, 257] width 114 height 25
click at [96, 259] on div "El Kremleri" at bounding box center [124, 257] width 114 height 25
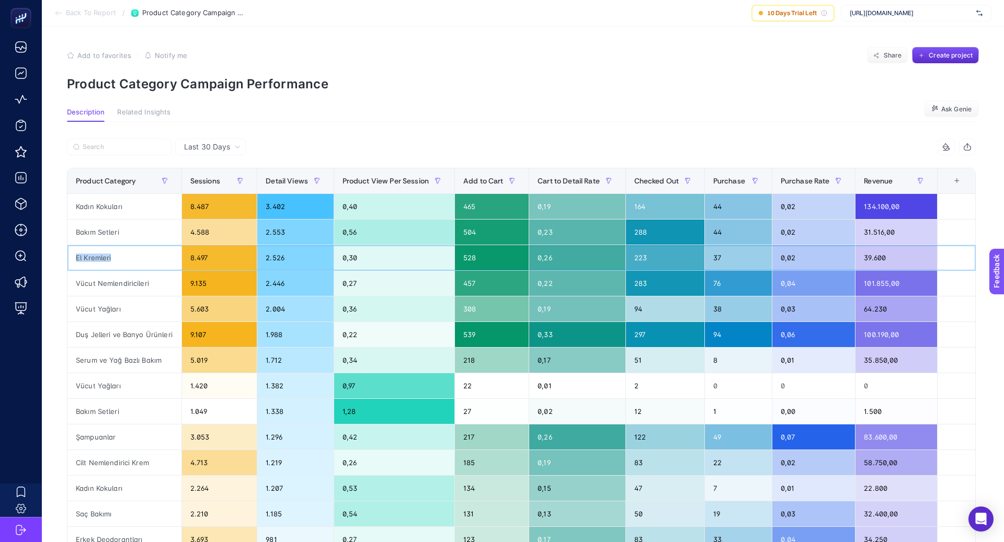
click at [96, 259] on div "El Kremleri" at bounding box center [124, 257] width 114 height 25
click at [112, 141] on label at bounding box center [119, 147] width 105 height 17
click at [0, 0] on input "Bakım Setleri" at bounding box center [0, 0] width 0 height 0
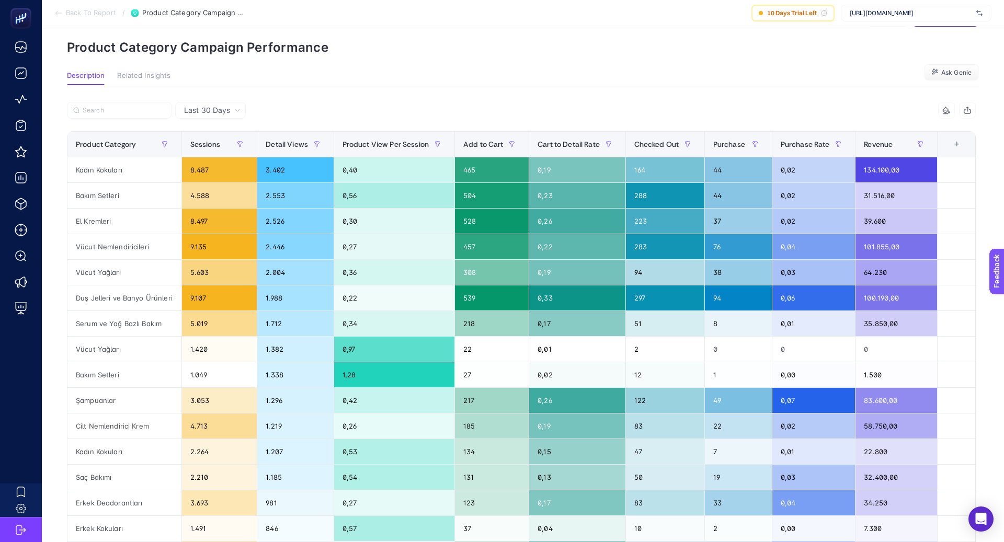
scroll to position [70, 0]
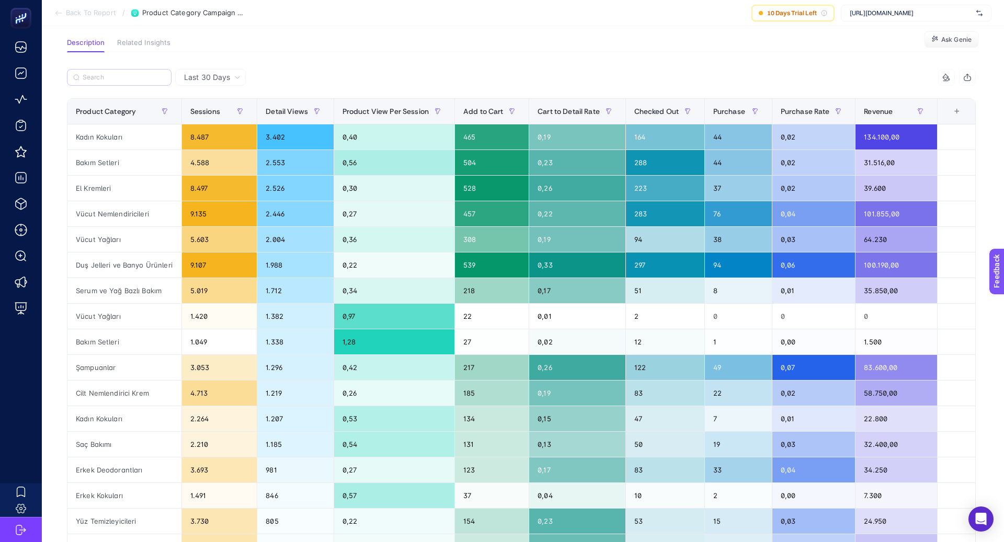
click at [155, 73] on label at bounding box center [119, 77] width 105 height 17
click at [0, 0] on input "Bakım Setleri" at bounding box center [0, 0] width 0 height 0
click at [140, 77] on input "Search" at bounding box center [124, 78] width 83 height 8
paste input "El Kremleri"
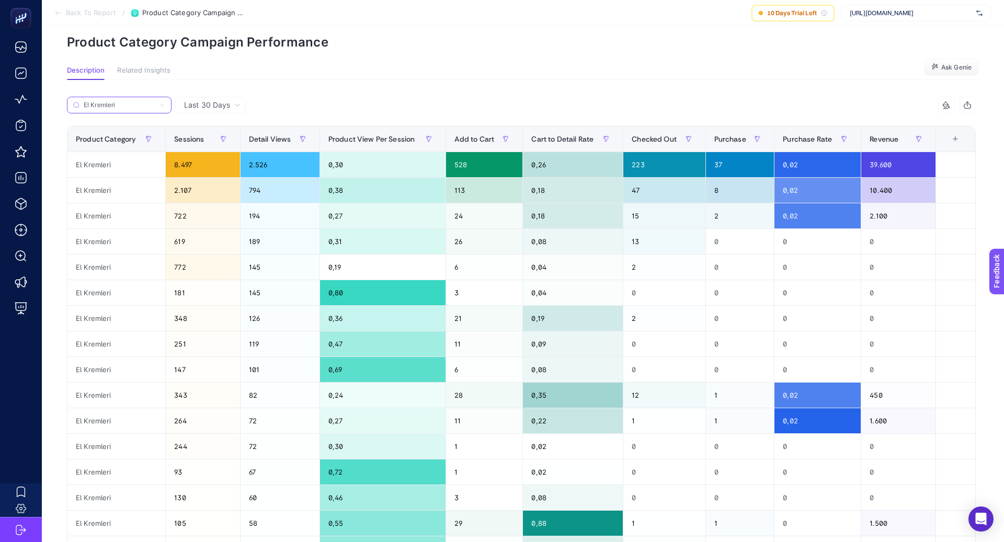
scroll to position [0, 0]
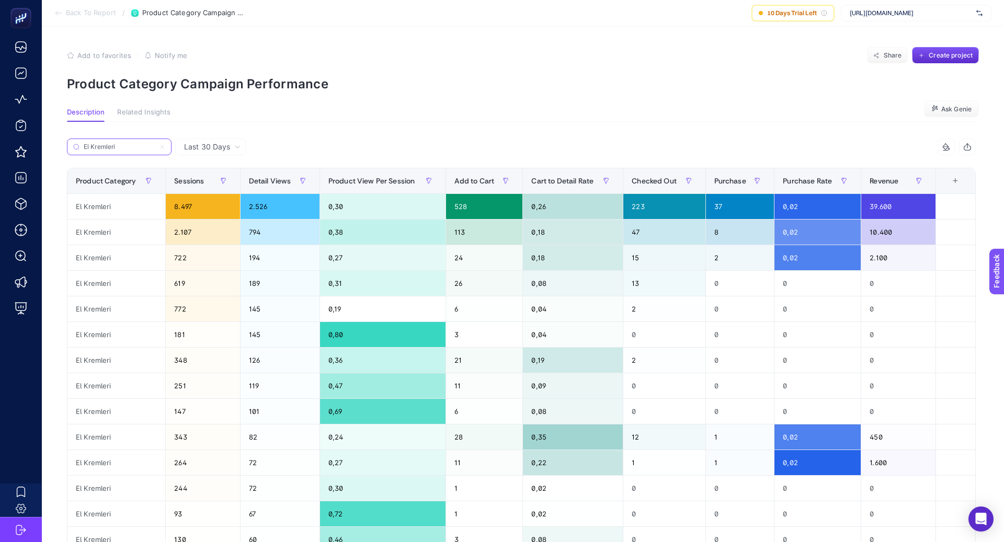
type input "El Kremleri"
click at [95, 207] on div "El Kremleri" at bounding box center [116, 206] width 98 height 25
click at [95, 208] on div "El Kremleri" at bounding box center [116, 206] width 98 height 25
click at [576, 132] on div "Last 30 Days Bakım Setleri 9 items selected Product Category Sessions Detail Vi…" at bounding box center [522, 476] width 926 height 709
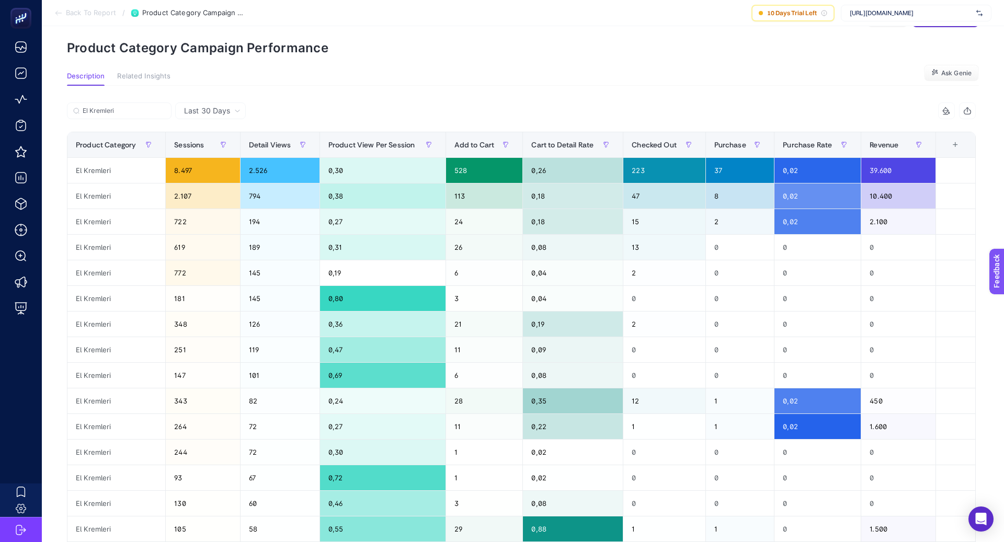
scroll to position [34, 0]
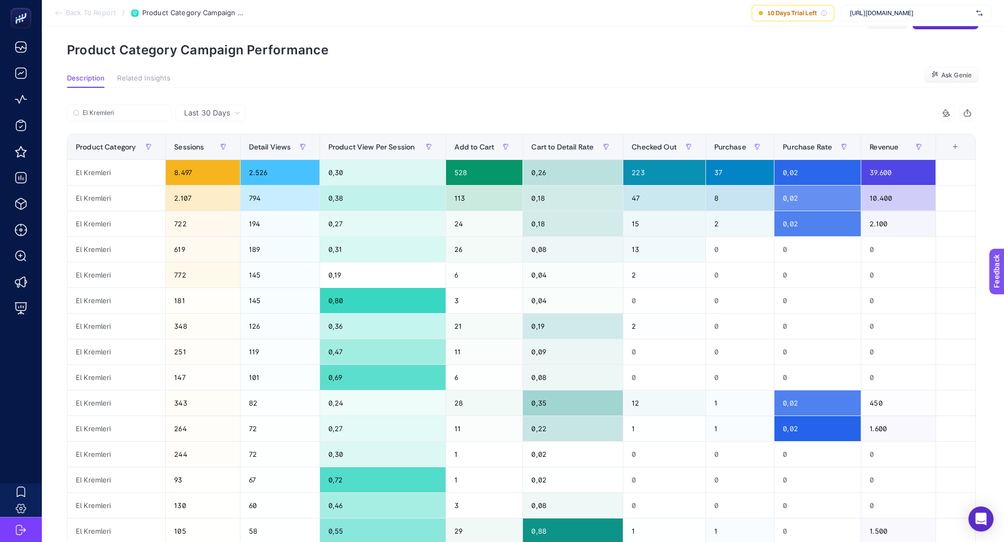
click at [375, 101] on div "Last 30 Days Bakım Setleri 9 items selected Product Category Sessions Detail Vi…" at bounding box center [522, 442] width 926 height 709
click at [160, 112] on input "El Kremleri" at bounding box center [124, 113] width 83 height 8
click at [164, 114] on icon at bounding box center [162, 113] width 6 height 6
click at [0, 0] on input "Bakım Setleri" at bounding box center [0, 0] width 0 height 0
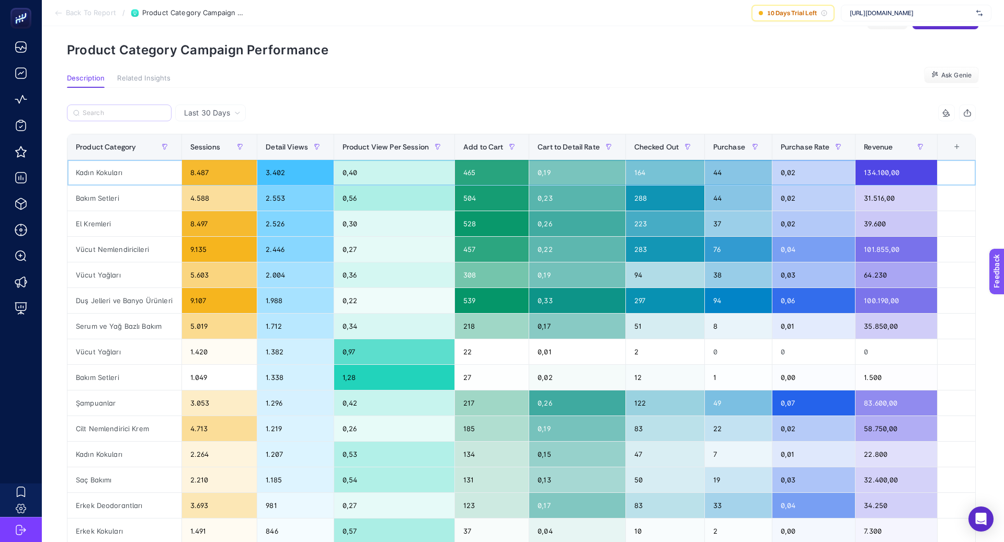
click at [108, 172] on div "Kadın Kokuları" at bounding box center [124, 172] width 114 height 25
copy tr "Kadın Kokuları"
click at [105, 111] on input "Search" at bounding box center [124, 113] width 83 height 8
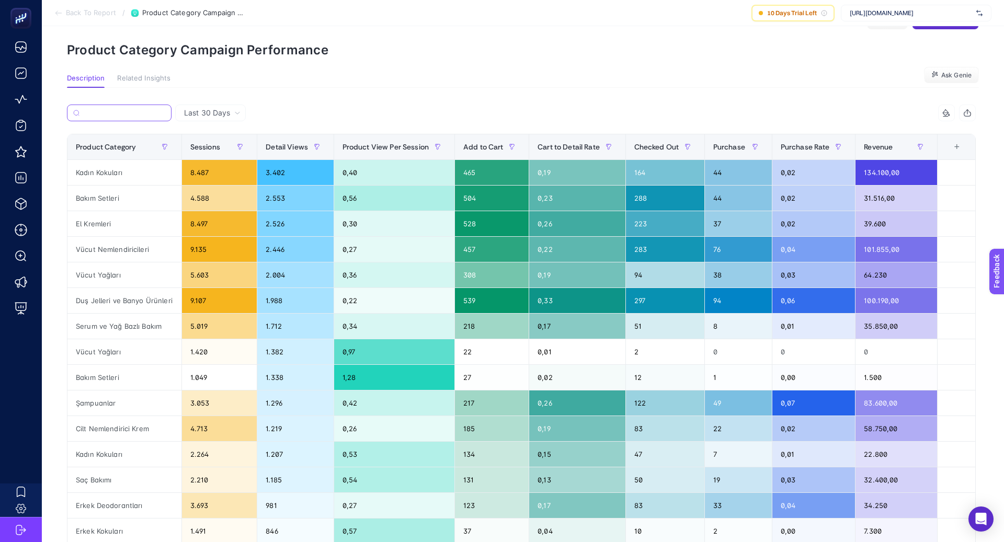
paste input "Kadın Kokuları"
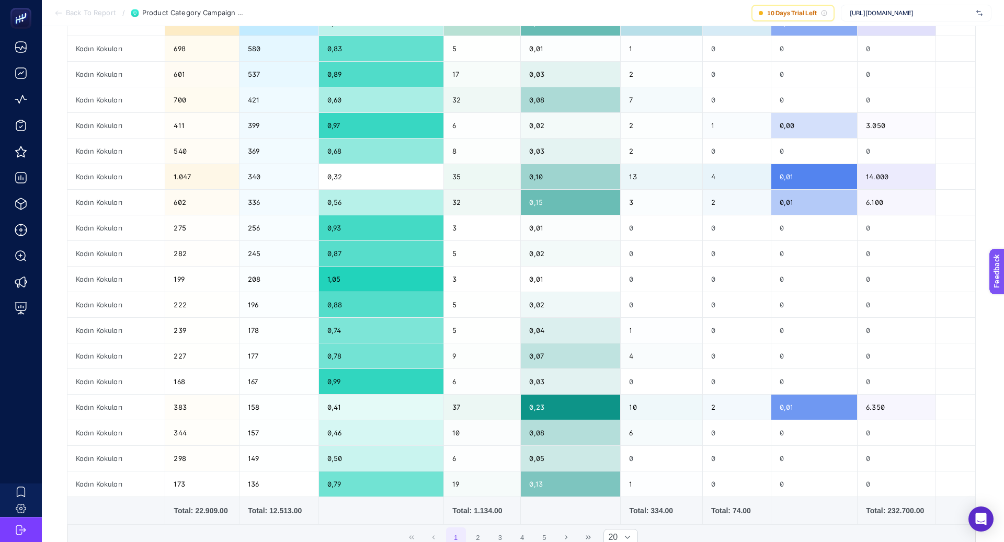
scroll to position [210, 0]
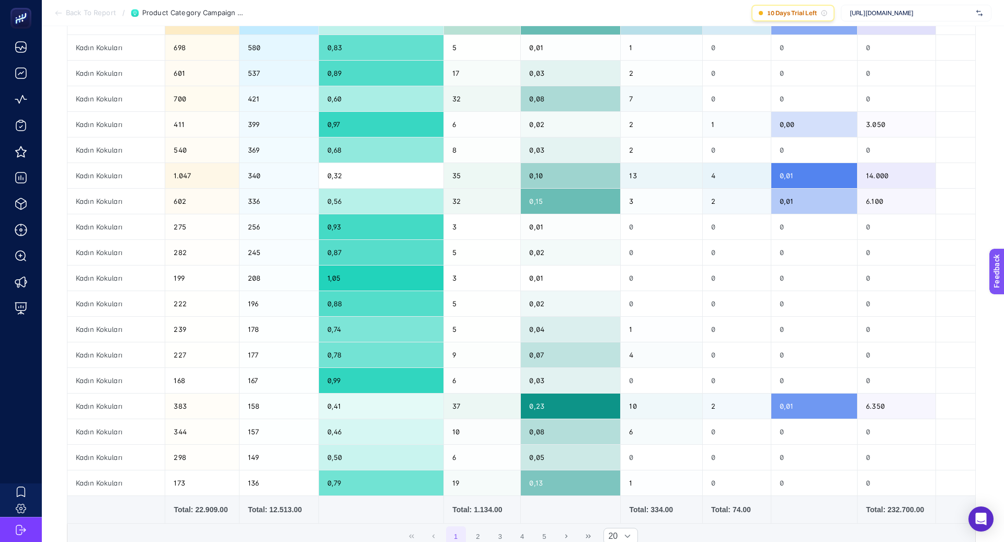
type input "Kadın Kokuları"
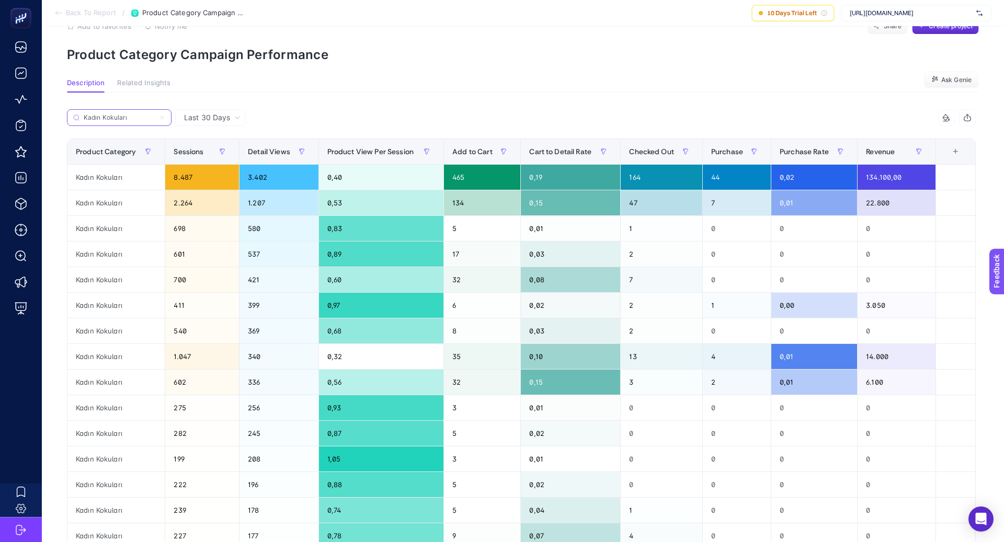
scroll to position [0, 0]
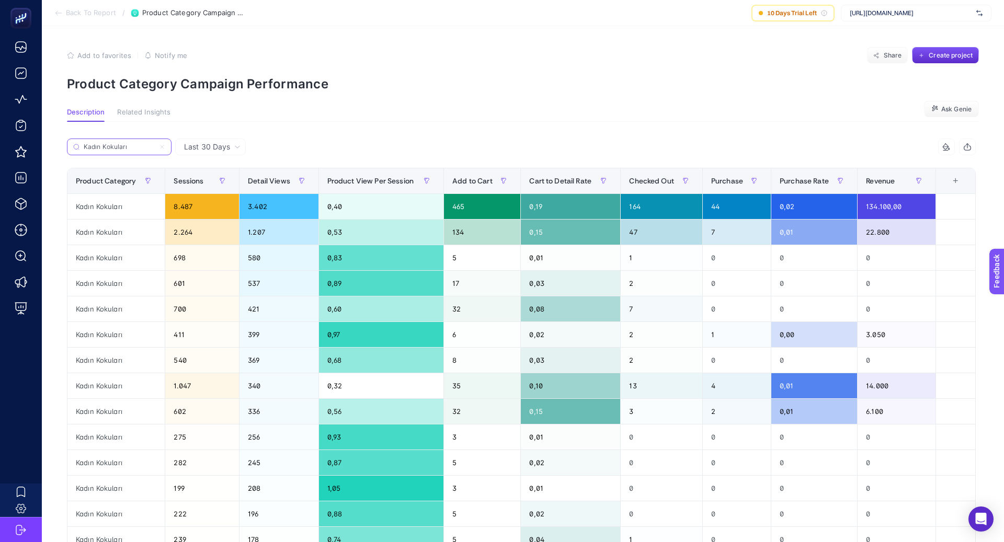
click at [161, 146] on icon at bounding box center [162, 146] width 3 height 3
click at [0, 0] on input "Bakım Setleri" at bounding box center [0, 0] width 0 height 0
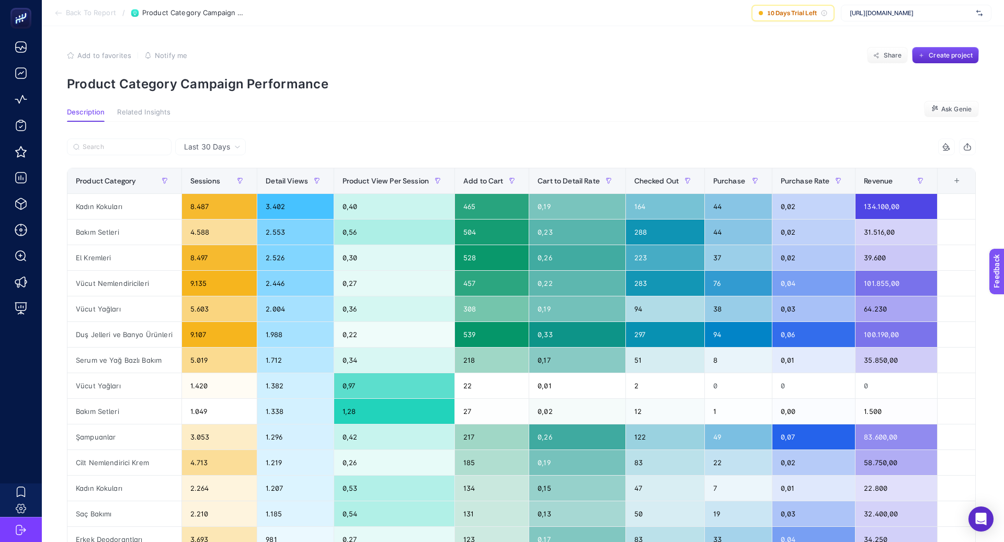
click at [965, 144] on icon "button" at bounding box center [968, 147] width 8 height 8
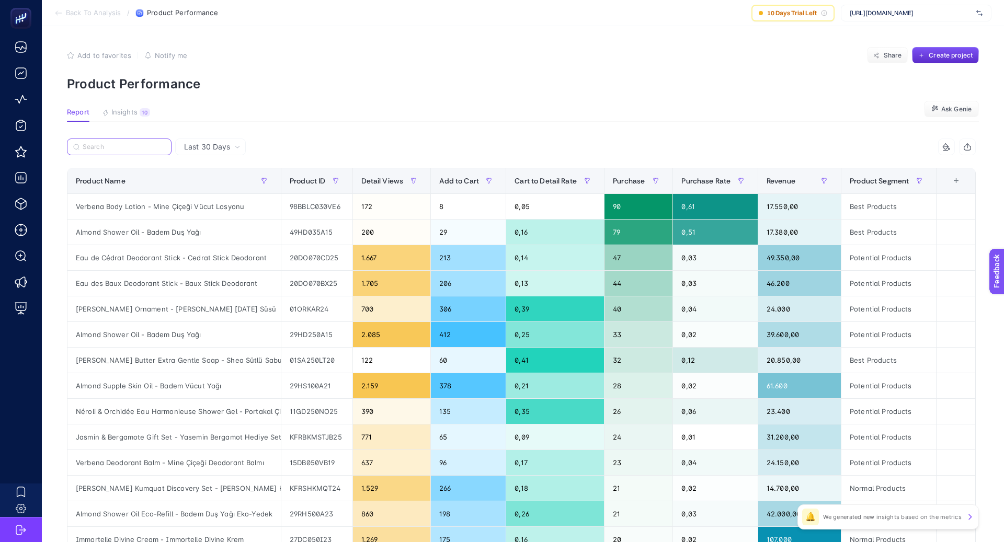
click at [132, 148] on input "Search" at bounding box center [124, 147] width 83 height 8
paste input "Almond Shimmering Oil"
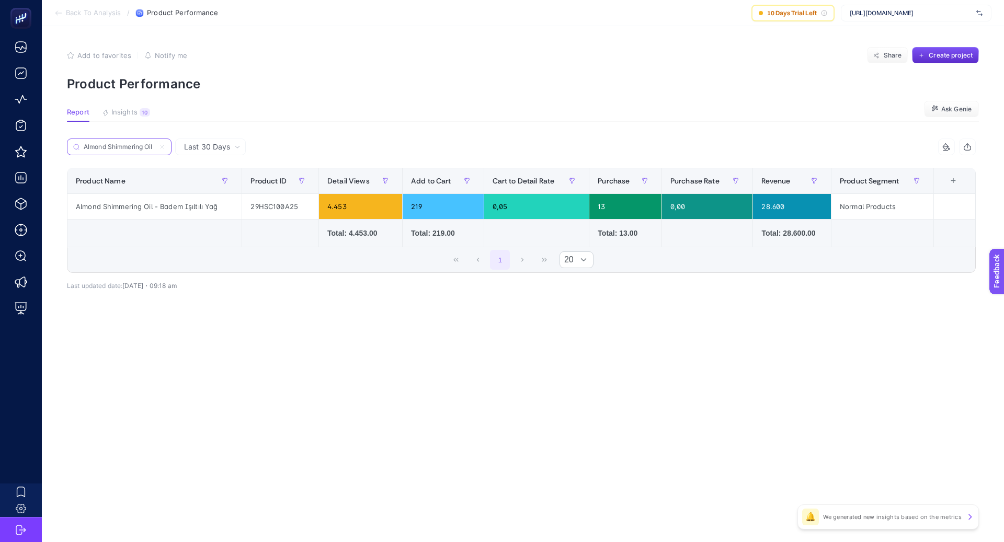
type input "Almond Shimmering Oil"
click at [163, 145] on icon at bounding box center [162, 147] width 6 height 6
click at [0, 0] on input "Search" at bounding box center [0, 0] width 0 height 0
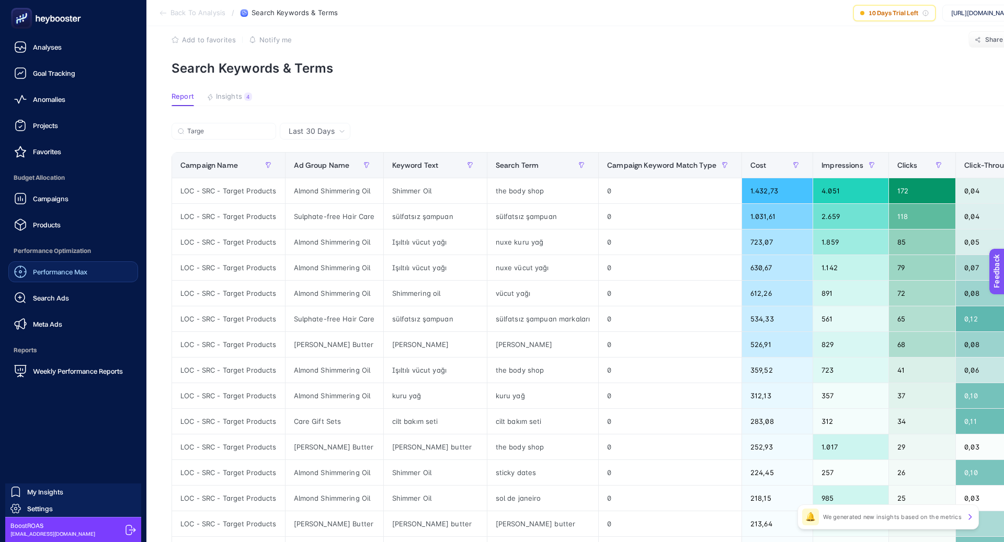
click at [74, 271] on span "Performance Max" at bounding box center [60, 272] width 54 height 8
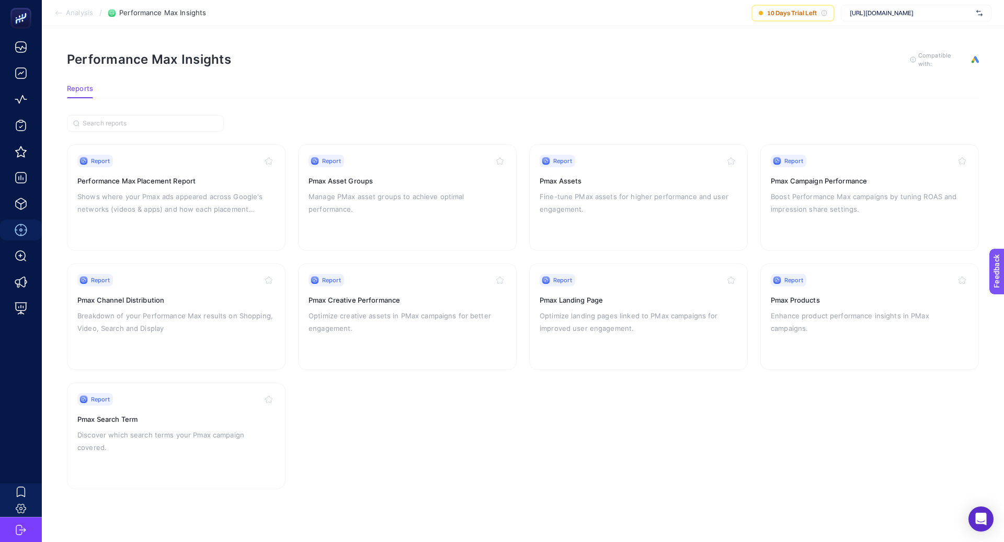
click at [752, 319] on section "Report Performance Max Placement Report Shows where your Pmax ads appeared acro…" at bounding box center [523, 316] width 912 height 345
click at [791, 315] on p "Enhance product performance insights in PMax campaigns." at bounding box center [870, 322] width 198 height 25
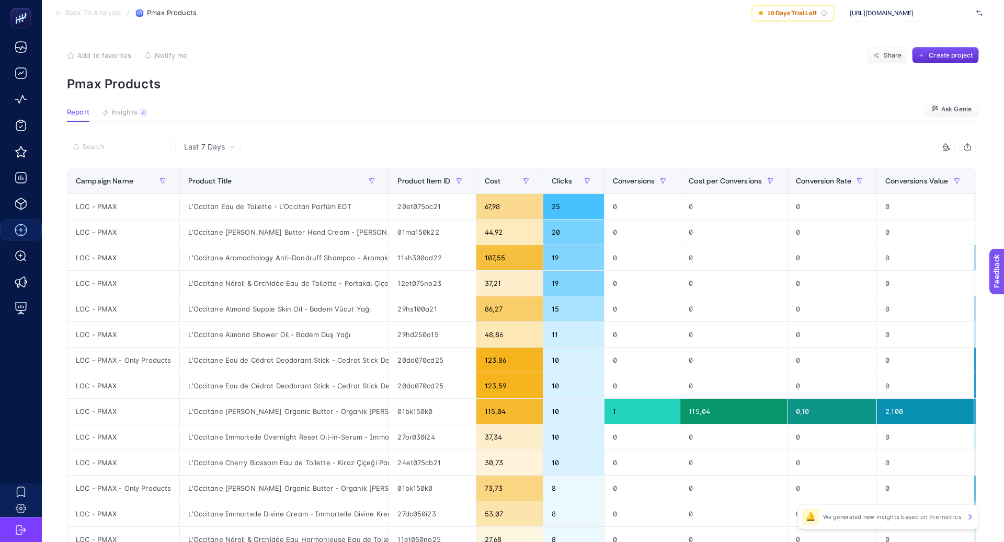
click at [214, 145] on span "Last 7 Days" at bounding box center [204, 147] width 41 height 10
click at [223, 184] on li "Last 30 Days" at bounding box center [207, 187] width 59 height 19
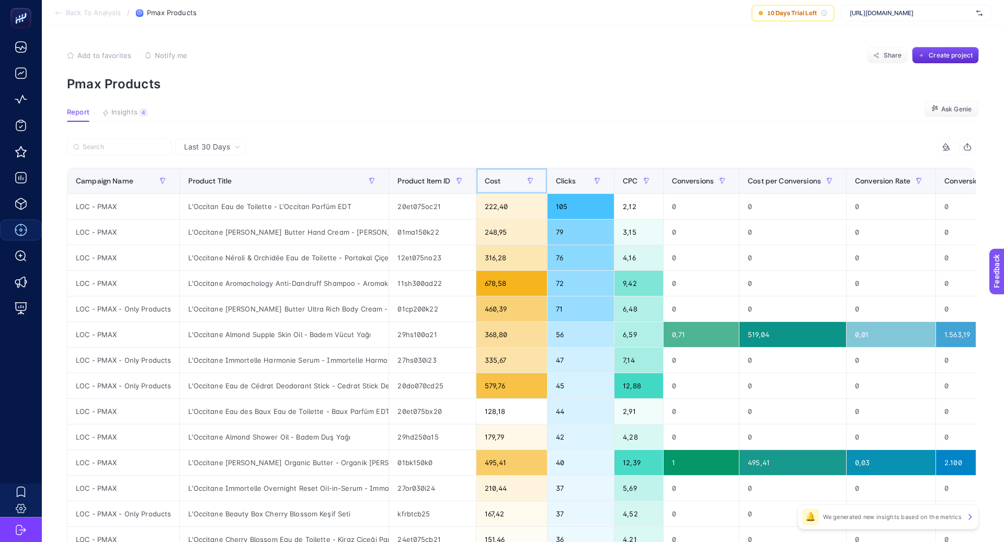
click at [507, 174] on div "Cost" at bounding box center [512, 181] width 54 height 17
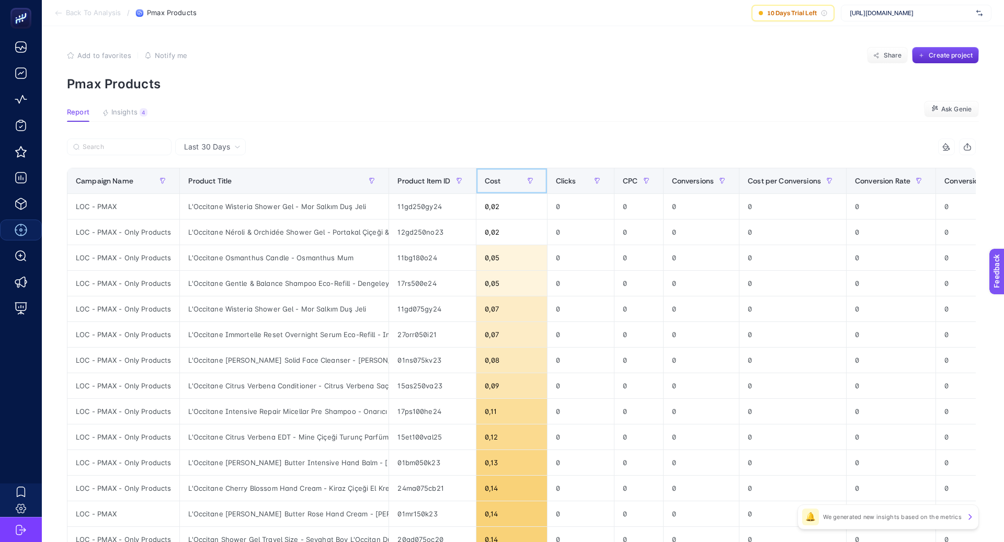
click at [507, 174] on div "Cost" at bounding box center [512, 181] width 54 height 17
